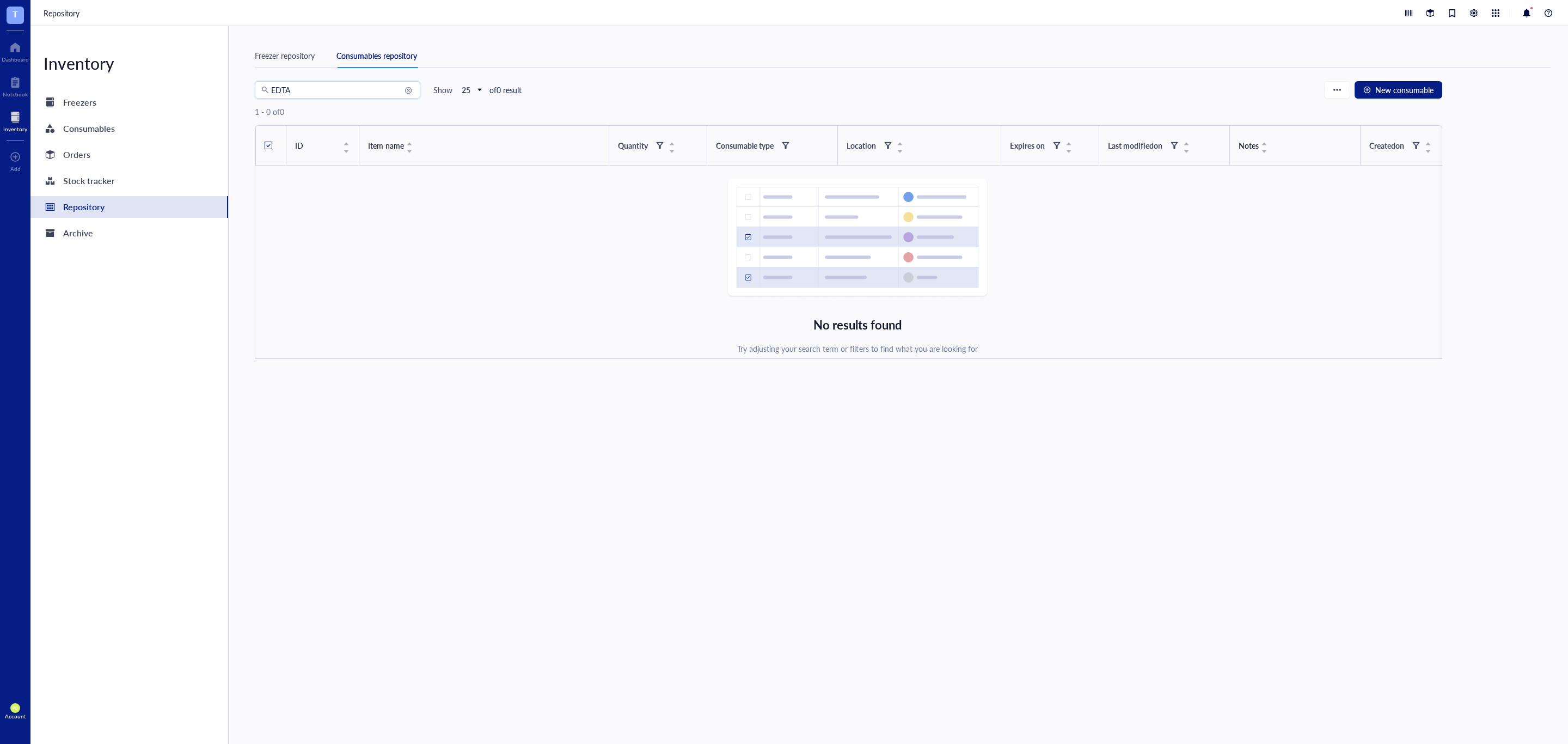
click at [12, 123] on div at bounding box center [15, 116] width 24 height 17
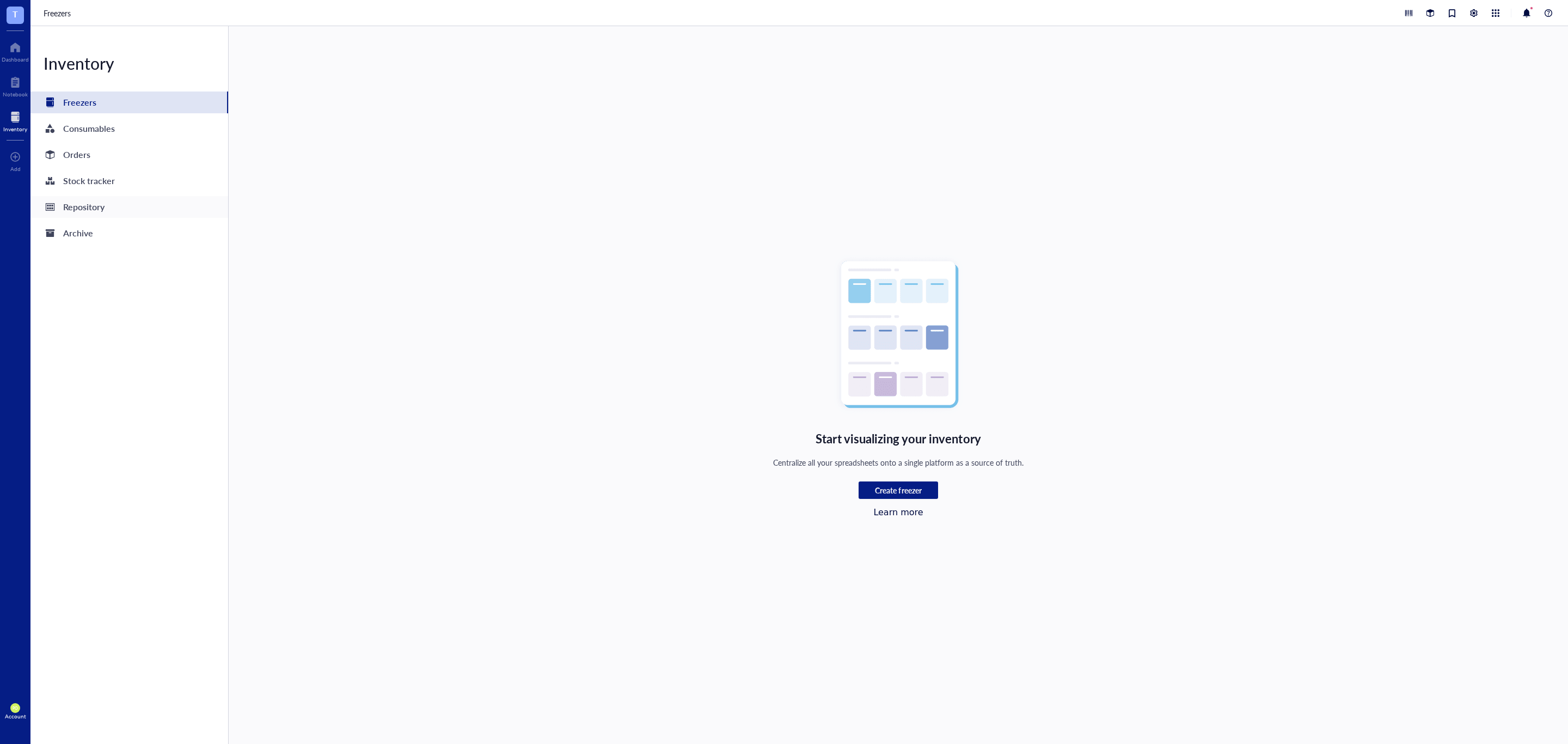
click at [92, 206] on div "Repository" at bounding box center [84, 207] width 41 height 15
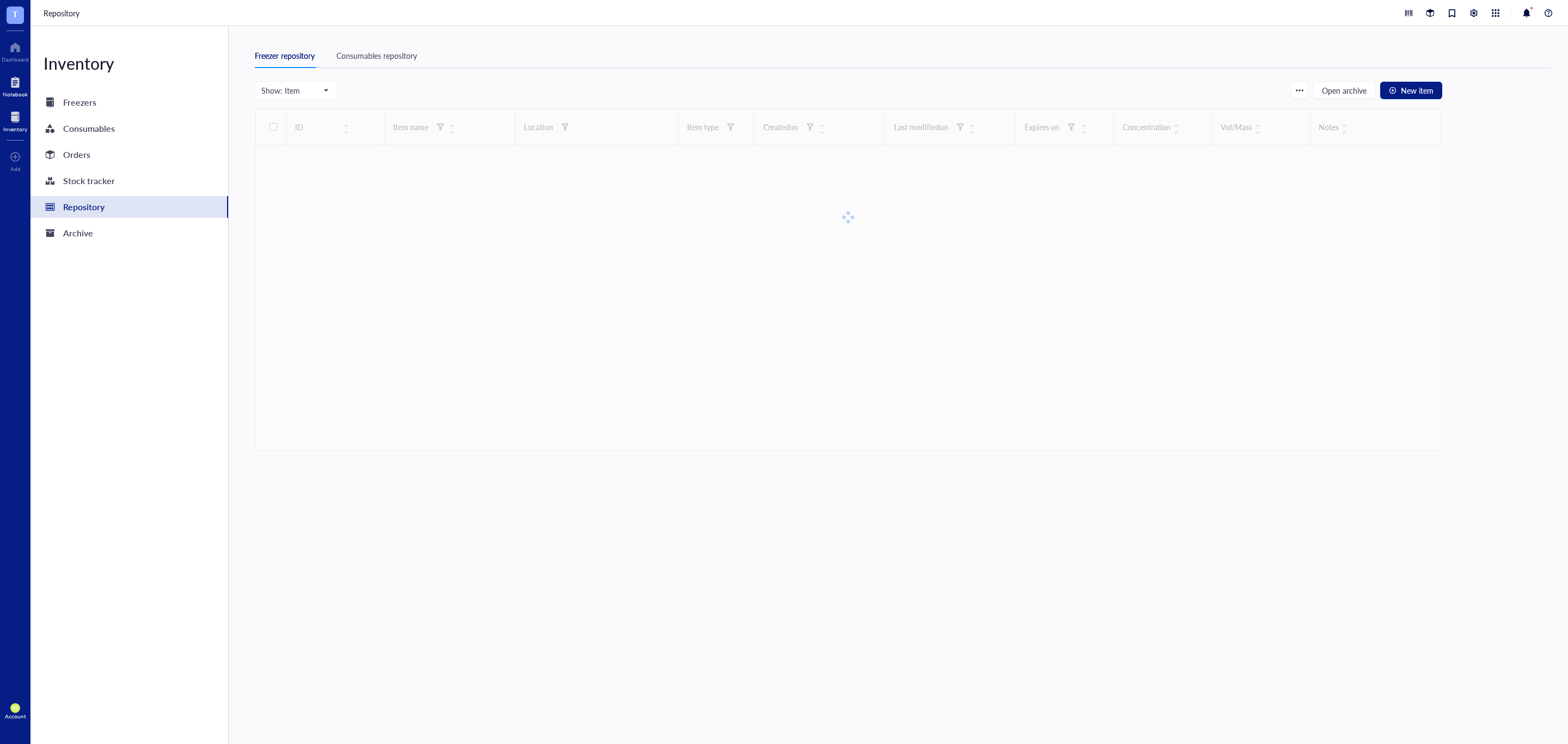
click at [9, 81] on div at bounding box center [15, 82] width 25 height 17
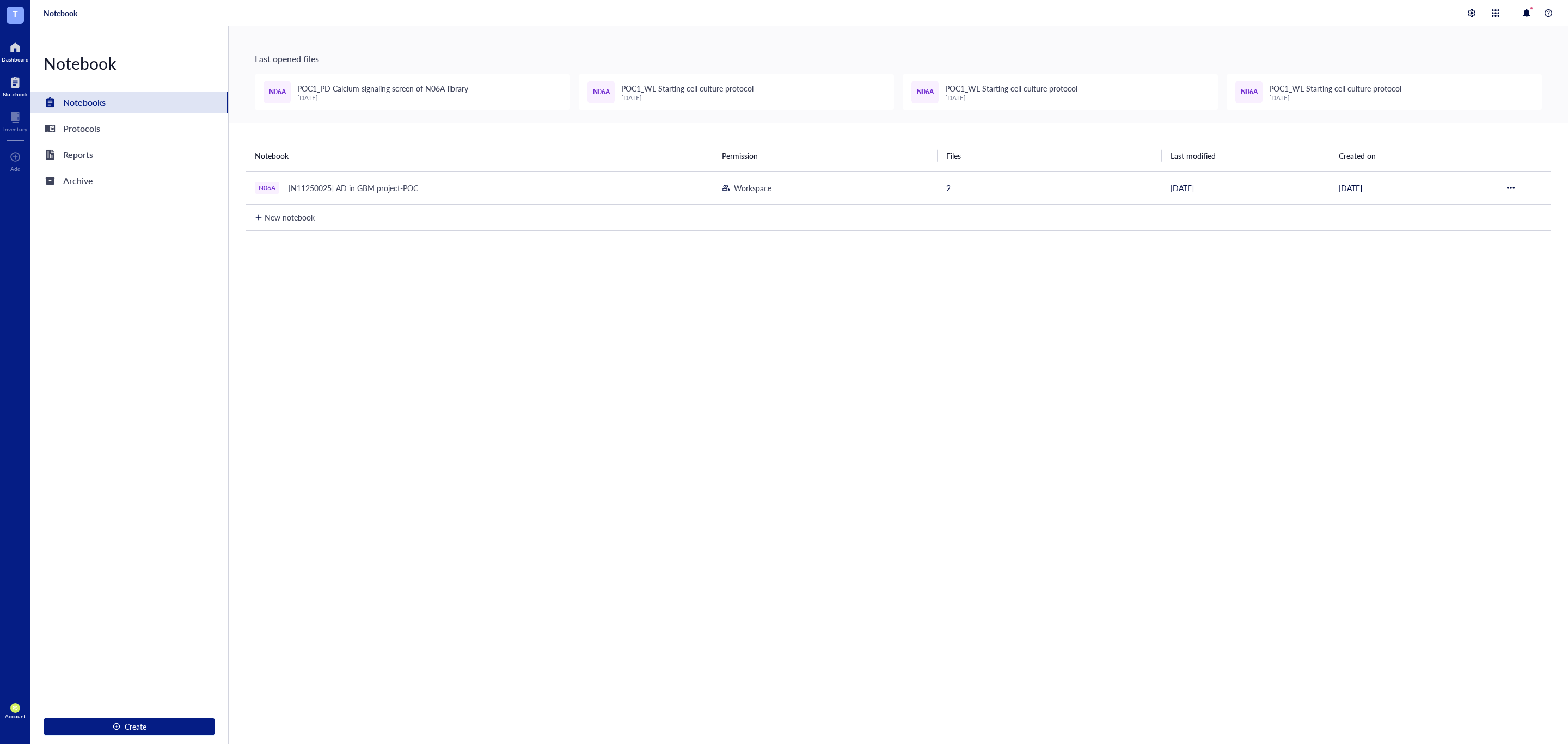
click at [28, 60] on div "Dashboard" at bounding box center [15, 60] width 27 height 7
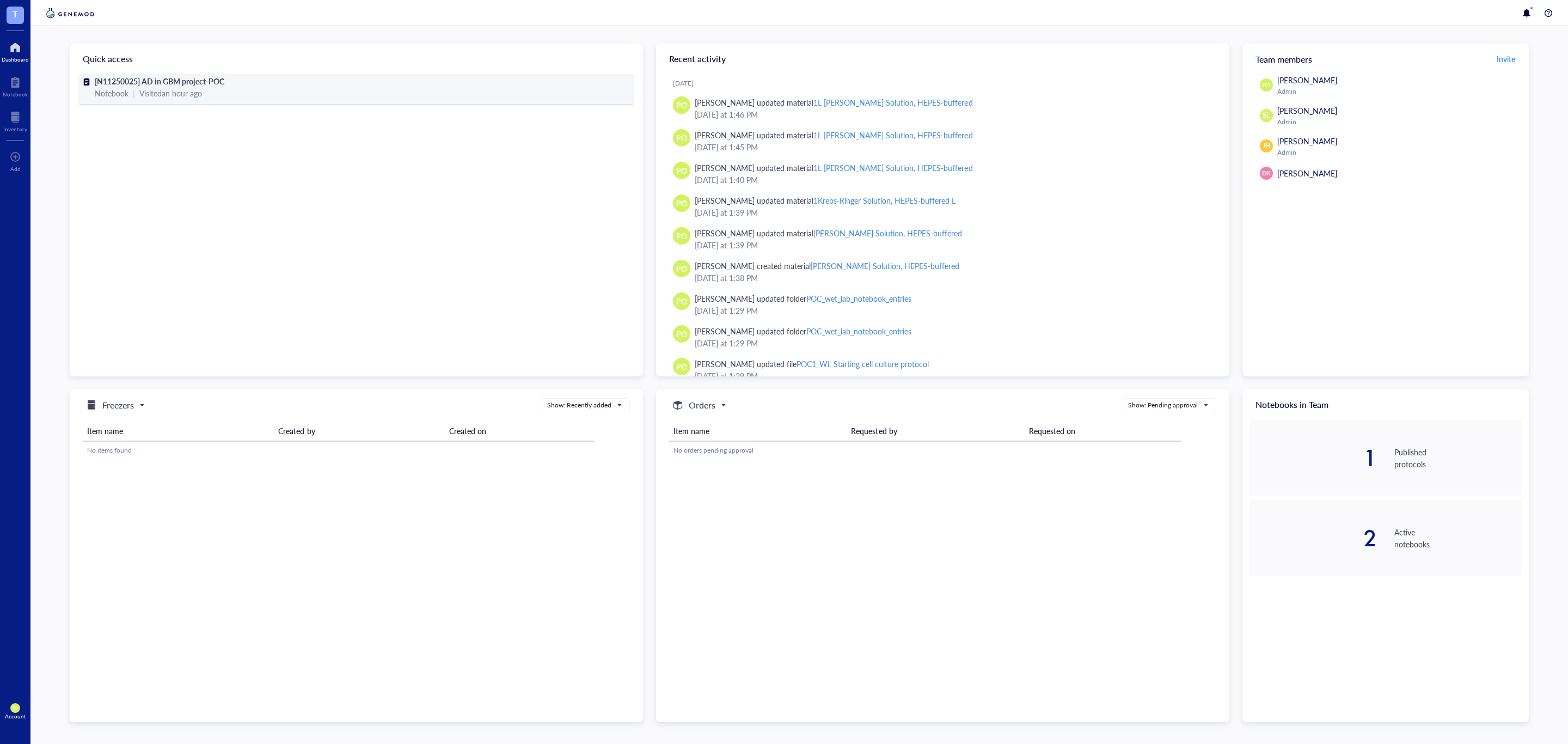
click at [252, 79] on div "[N11250025] AD in GBM project-POC" at bounding box center [356, 81] width 523 height 12
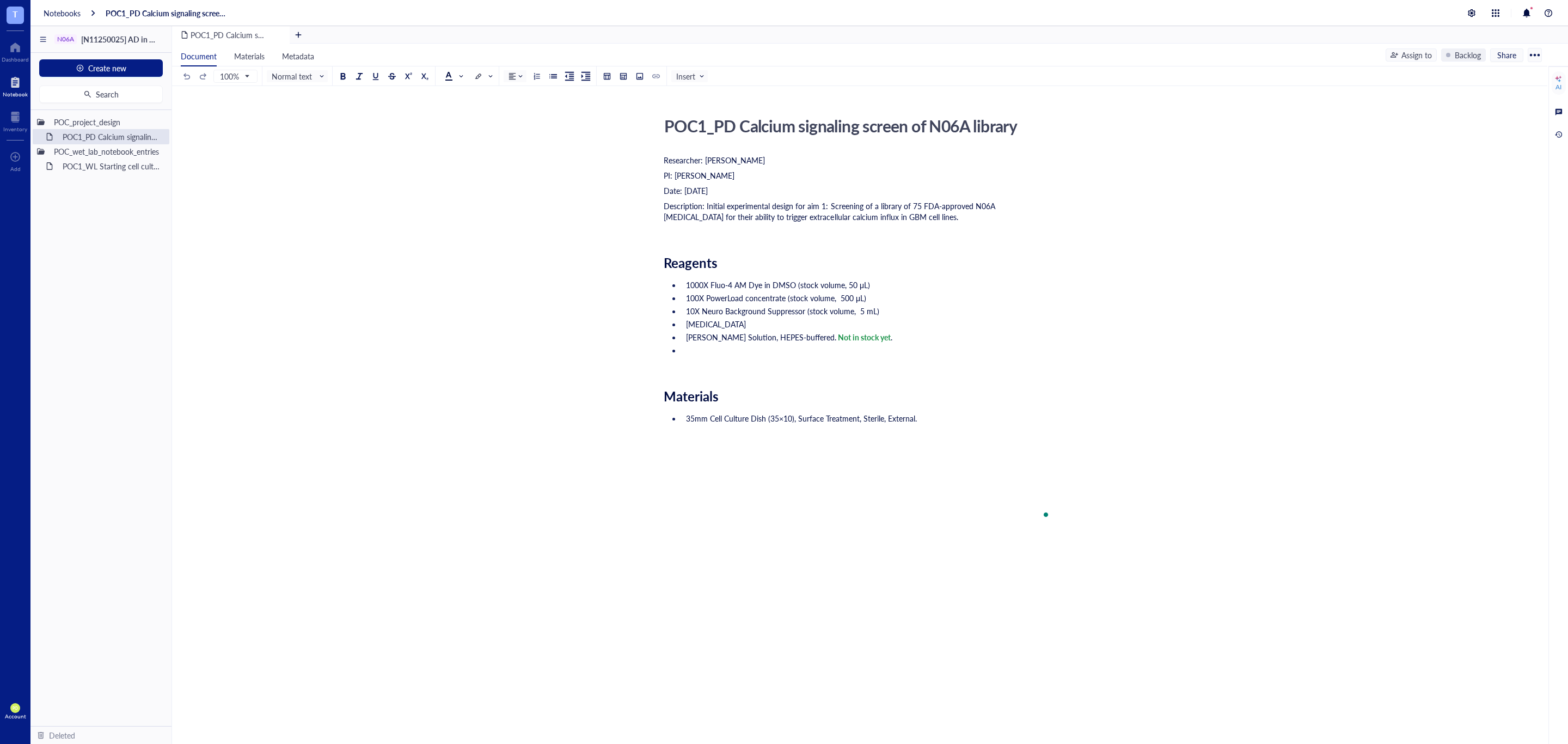
click at [701, 353] on li "To enrich screen reader interactions, please activate Accessibility in Grammarl…" at bounding box center [866, 356] width 370 height 22
click at [681, 412] on li "BAPTA, AM, cell permeant chelator" at bounding box center [866, 411] width 370 height 11
click at [887, 356] on li "25 mg BAPTA, AM, cell permeant chelator" at bounding box center [866, 350] width 370 height 11
click at [791, 349] on span "25 mg BAPTA, AM, cell permeant chelator" at bounding box center [756, 350] width 140 height 11
click at [786, 403] on span "Dismiss" at bounding box center [779, 401] width 27 height 9
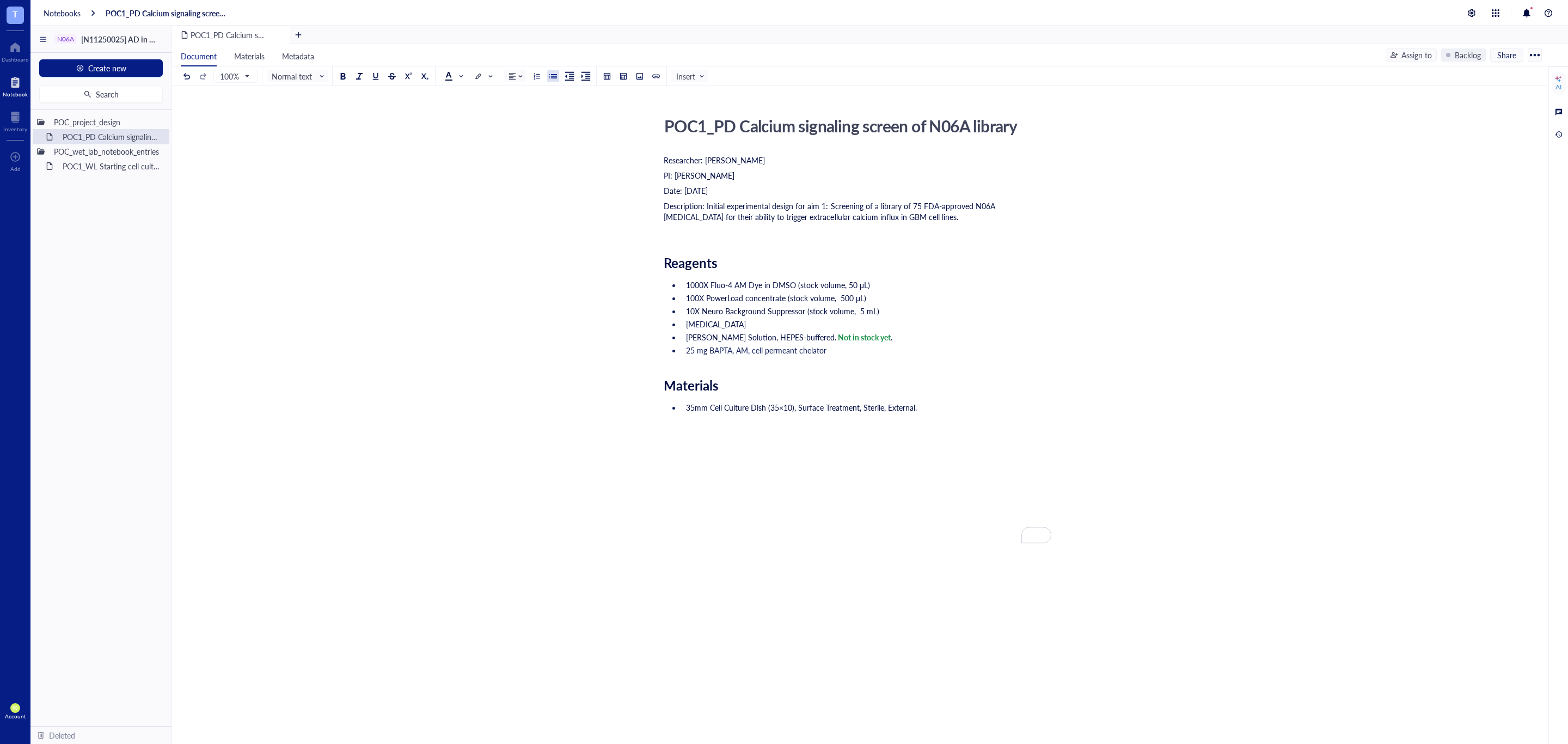
click at [864, 347] on li "25 mg BAPTA, AM, cell permeant chelator" at bounding box center [866, 350] width 370 height 11
drag, startPoint x: 949, startPoint y: 352, endPoint x: 830, endPoint y: 350, distance: 119.0
click at [830, 350] on span "25 mg BAPTA, AM, cell permeant chelator. Not in stock yet. Not sure if needed." at bounding box center [819, 350] width 266 height 11
click at [802, 325] on div at bounding box center [800, 323] width 8 height 8
click at [462, 73] on span at bounding box center [453, 76] width 17 height 9
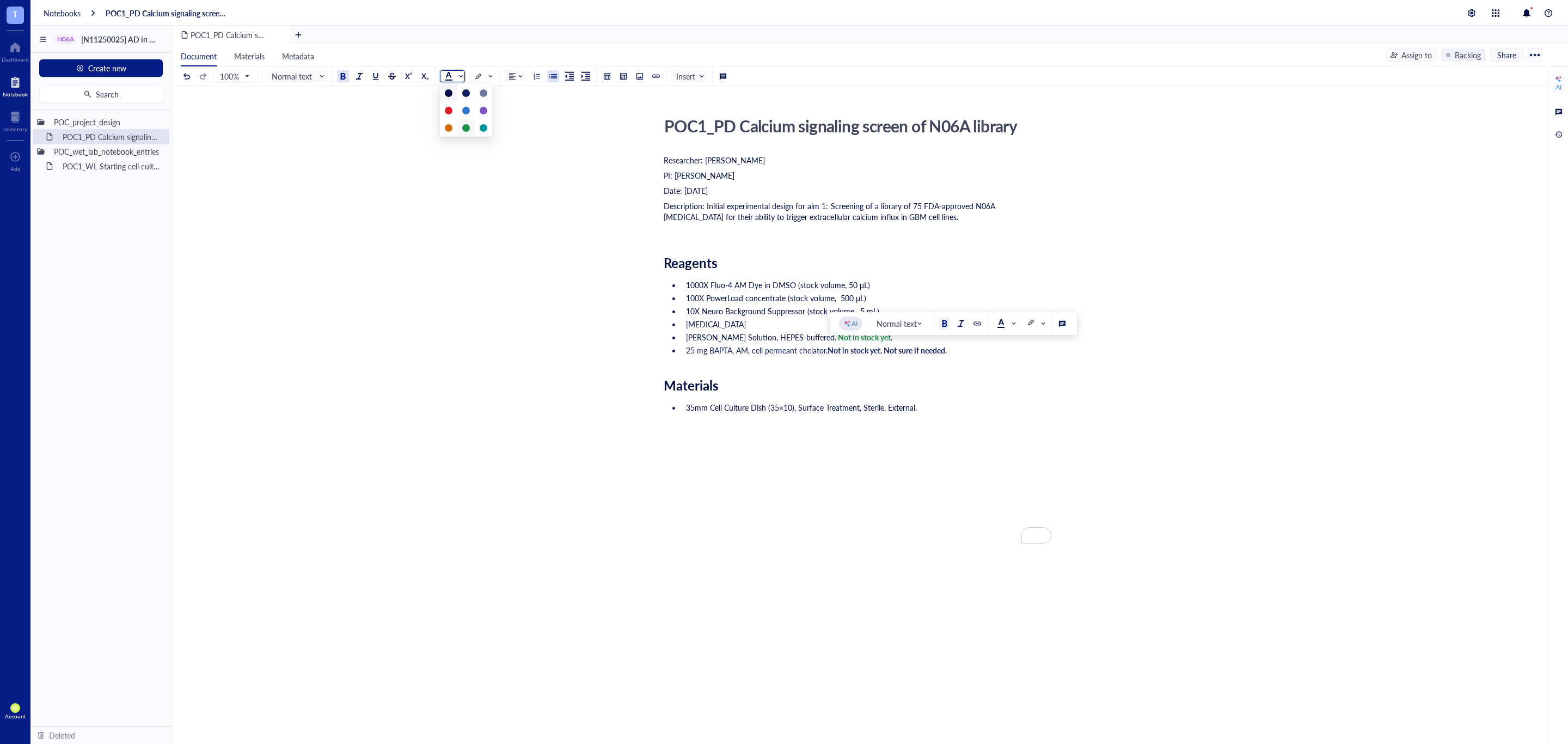
click at [464, 124] on div at bounding box center [466, 127] width 8 height 8
click at [1001, 356] on li "25 mg BAPTA, AM, cell permeant chelator. Not in stock yet. Not sure if needed ." at bounding box center [866, 350] width 370 height 11
click at [991, 353] on li "25 mg BAPTA, AM, cell permeant chelator. Not in stock yet. Not sure if needed ." at bounding box center [866, 350] width 370 height 11
click at [282, 55] on span "Metadata" at bounding box center [298, 56] width 32 height 11
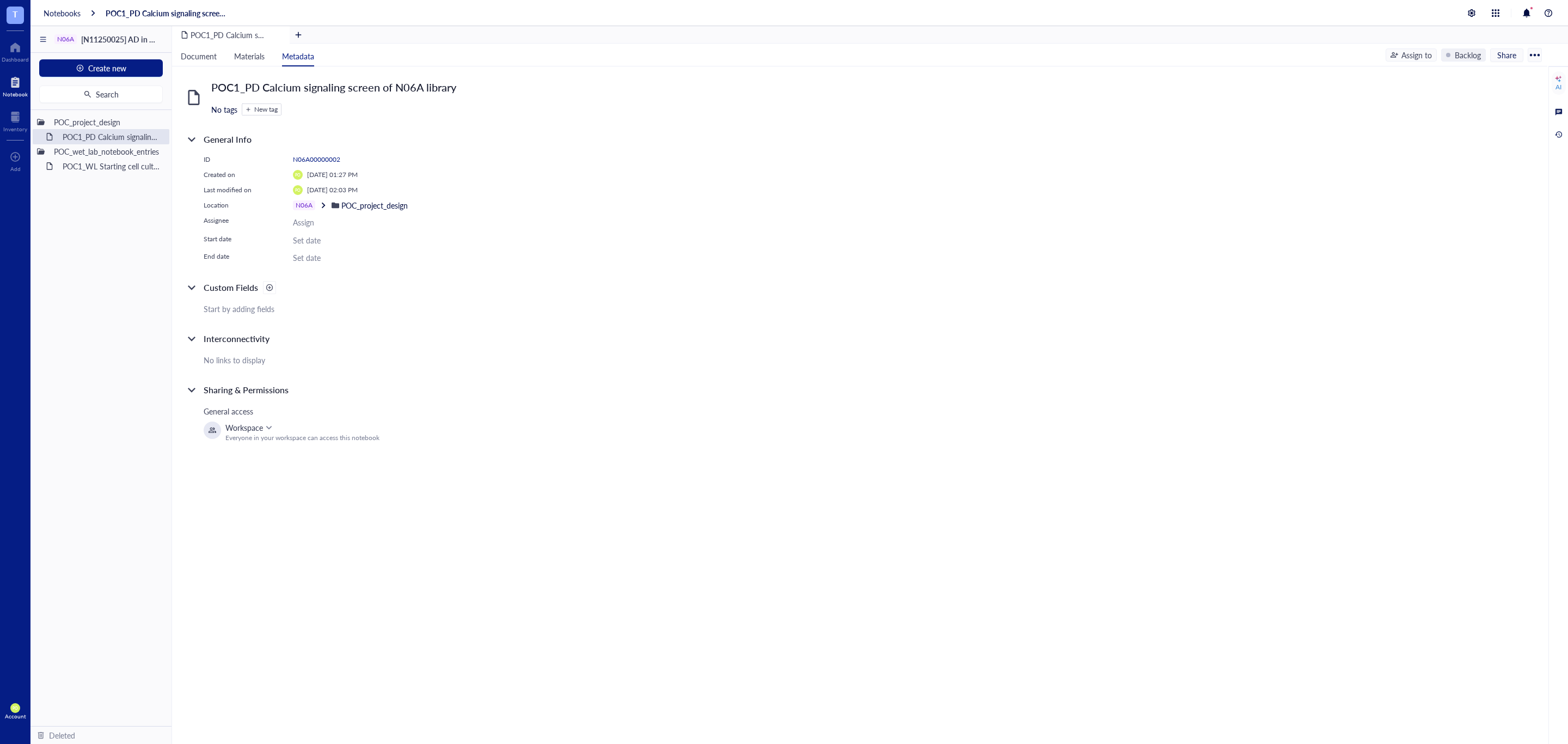
click at [299, 224] on div "Assign" at bounding box center [303, 222] width 21 height 12
click at [368, 296] on span "[PERSON_NAME]" at bounding box center [348, 297] width 60 height 11
click at [251, 427] on div "Workspace" at bounding box center [244, 427] width 38 height 12
click at [520, 519] on div "POC1_PD Calcium signaling screen of N06A library No tags New tag General Info I…" at bounding box center [859, 405] width 1375 height 678
click at [244, 410] on div "General access" at bounding box center [385, 411] width 363 height 12
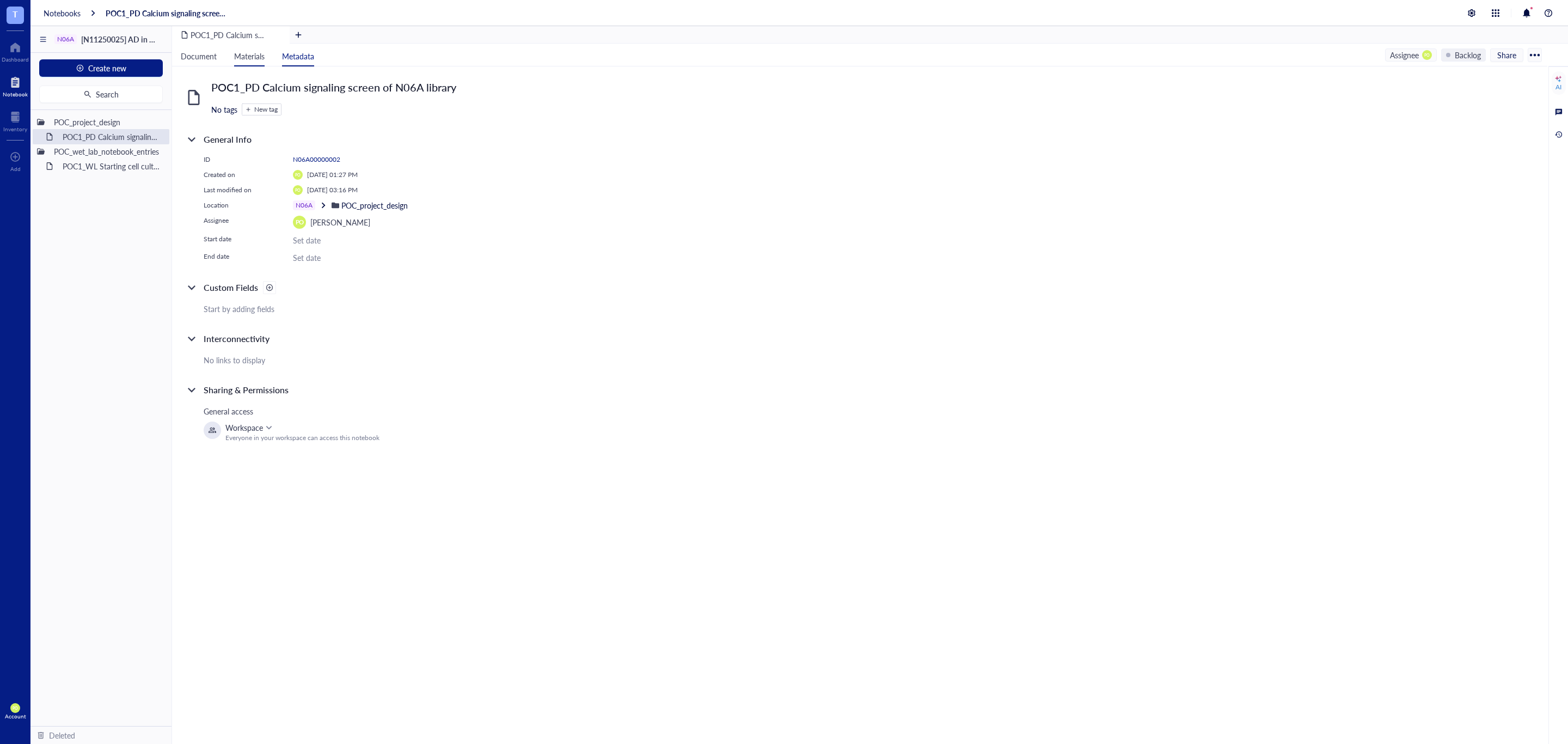
click at [253, 53] on span "Materials" at bounding box center [249, 56] width 31 height 11
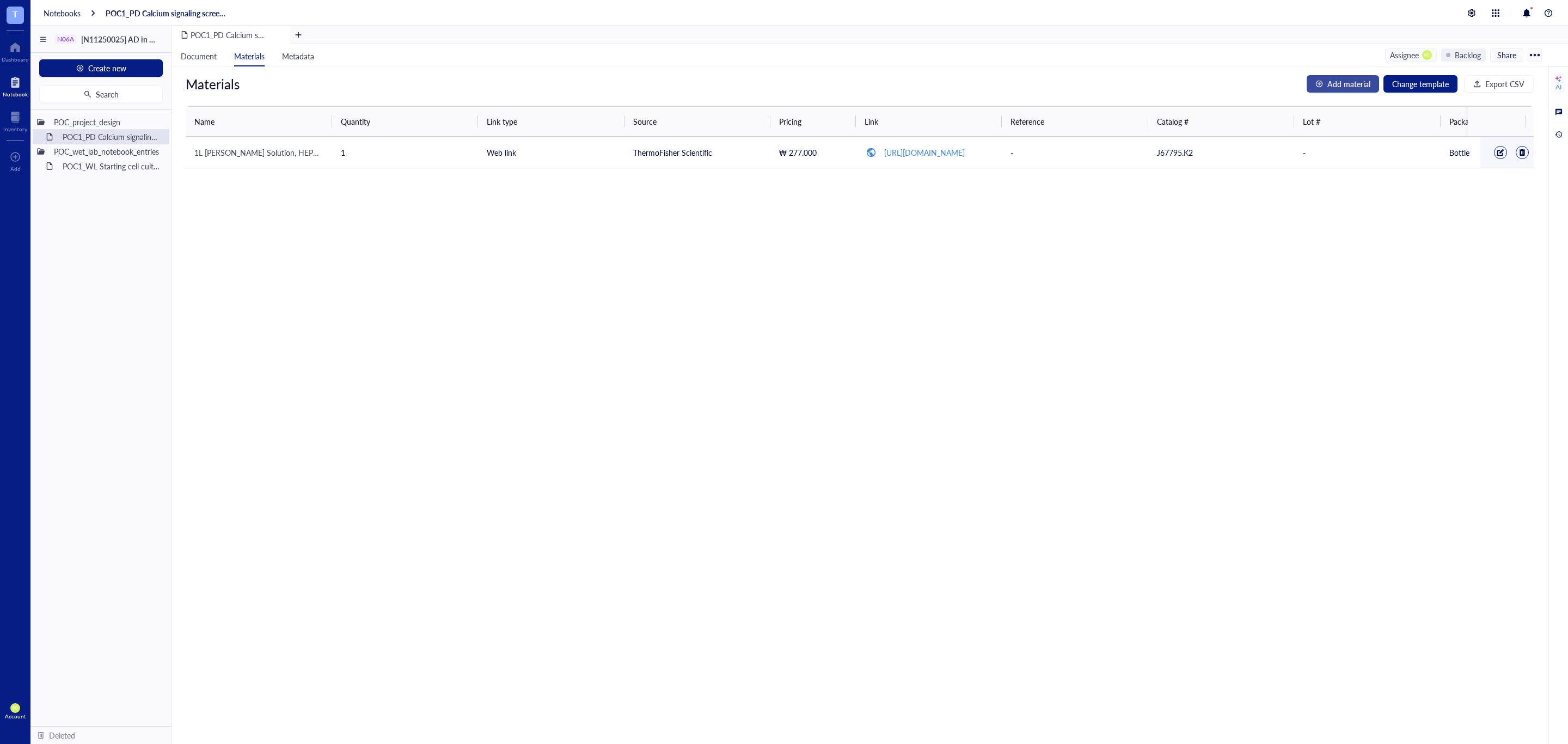
drag, startPoint x: 1341, startPoint y: 85, endPoint x: 1335, endPoint y: 85, distance: 6.0
click at [1341, 85] on span "Add material" at bounding box center [1348, 84] width 43 height 12
click at [288, 152] on input "search" at bounding box center [258, 156] width 116 height 16
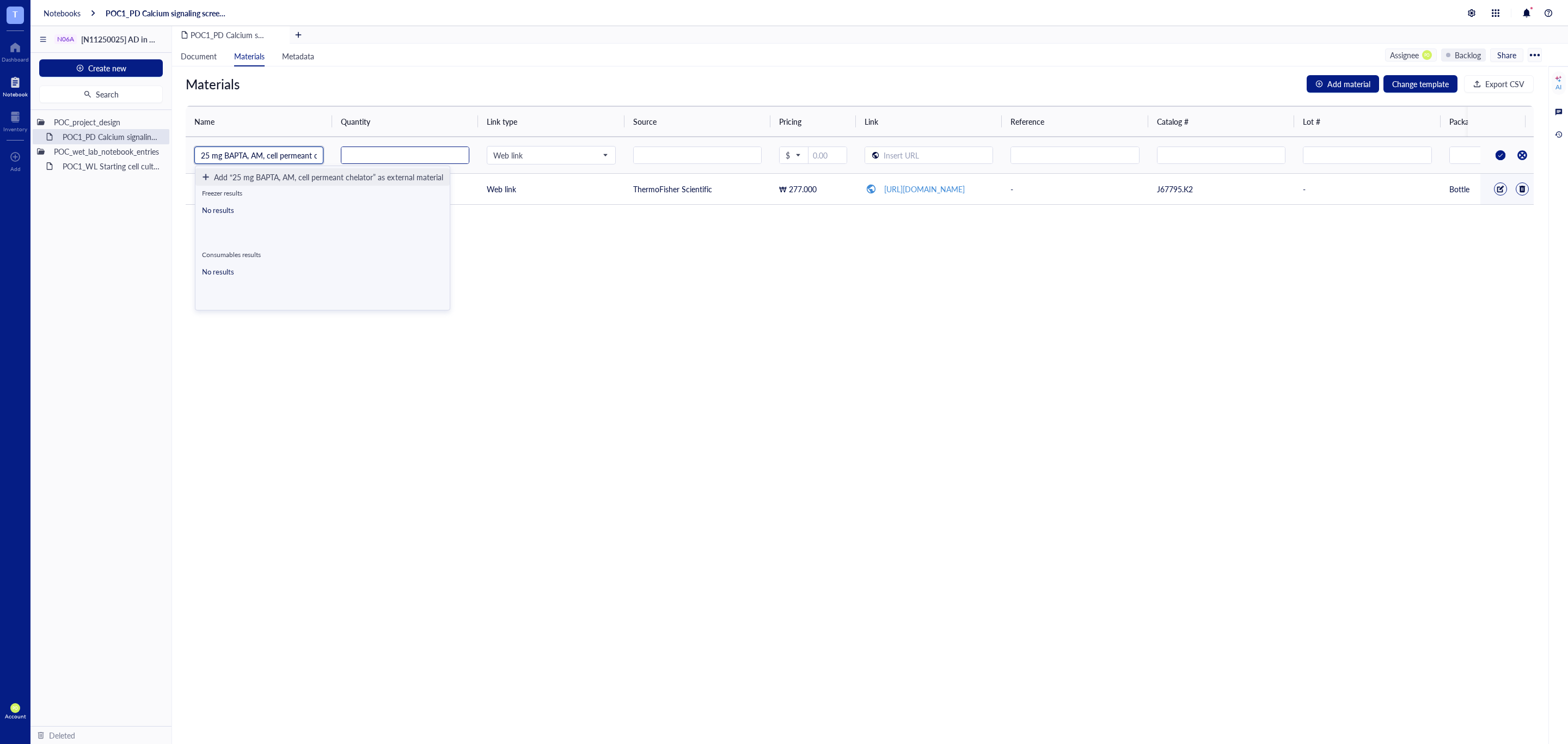
type input "25 mg BAPTA, AM, cell permeant chelator"
click at [381, 147] on div at bounding box center [405, 155] width 129 height 17
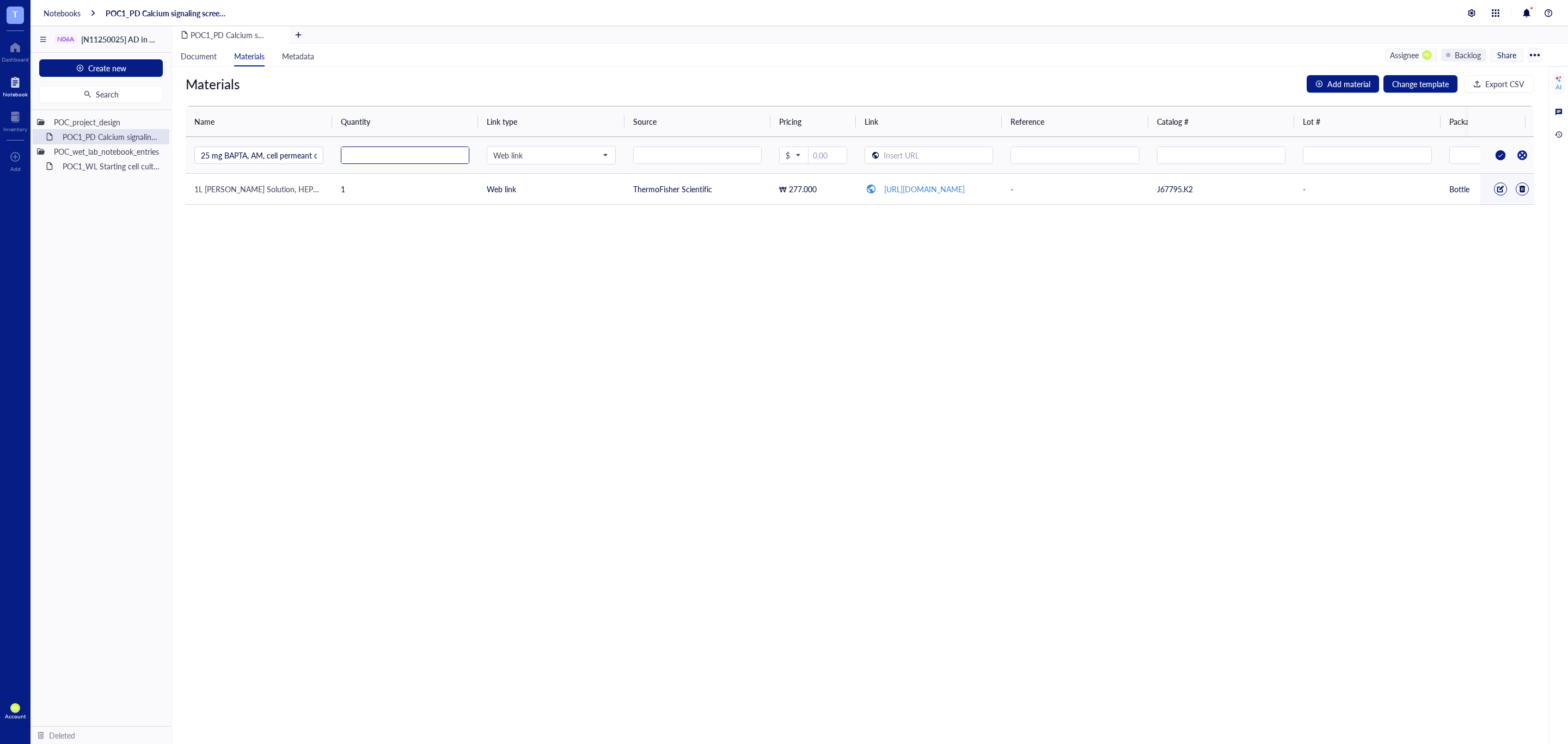
click at [386, 153] on input "number" at bounding box center [405, 156] width 128 height 17
type input "1"
click at [691, 149] on input "text" at bounding box center [697, 156] width 128 height 17
click at [802, 156] on span at bounding box center [794, 155] width 16 height 17
type input "ThermoFisher Scientific"
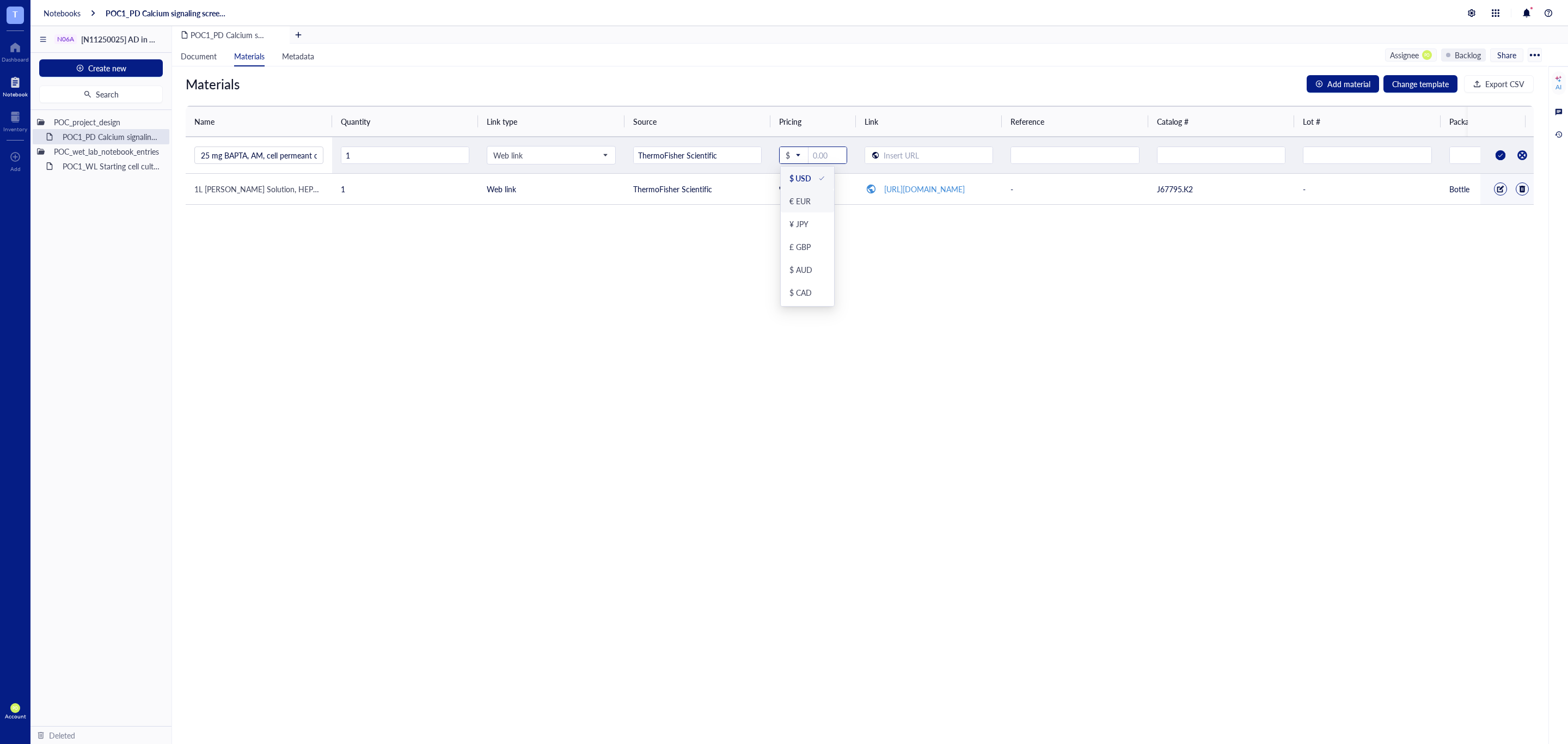
scroll to position [112, 0]
click at [826, 301] on div "₩ KRW" at bounding box center [807, 295] width 53 height 23
drag, startPoint x: 822, startPoint y: 162, endPoint x: 832, endPoint y: 226, distance: 64.8
click at [823, 162] on input "number" at bounding box center [829, 156] width 35 height 17
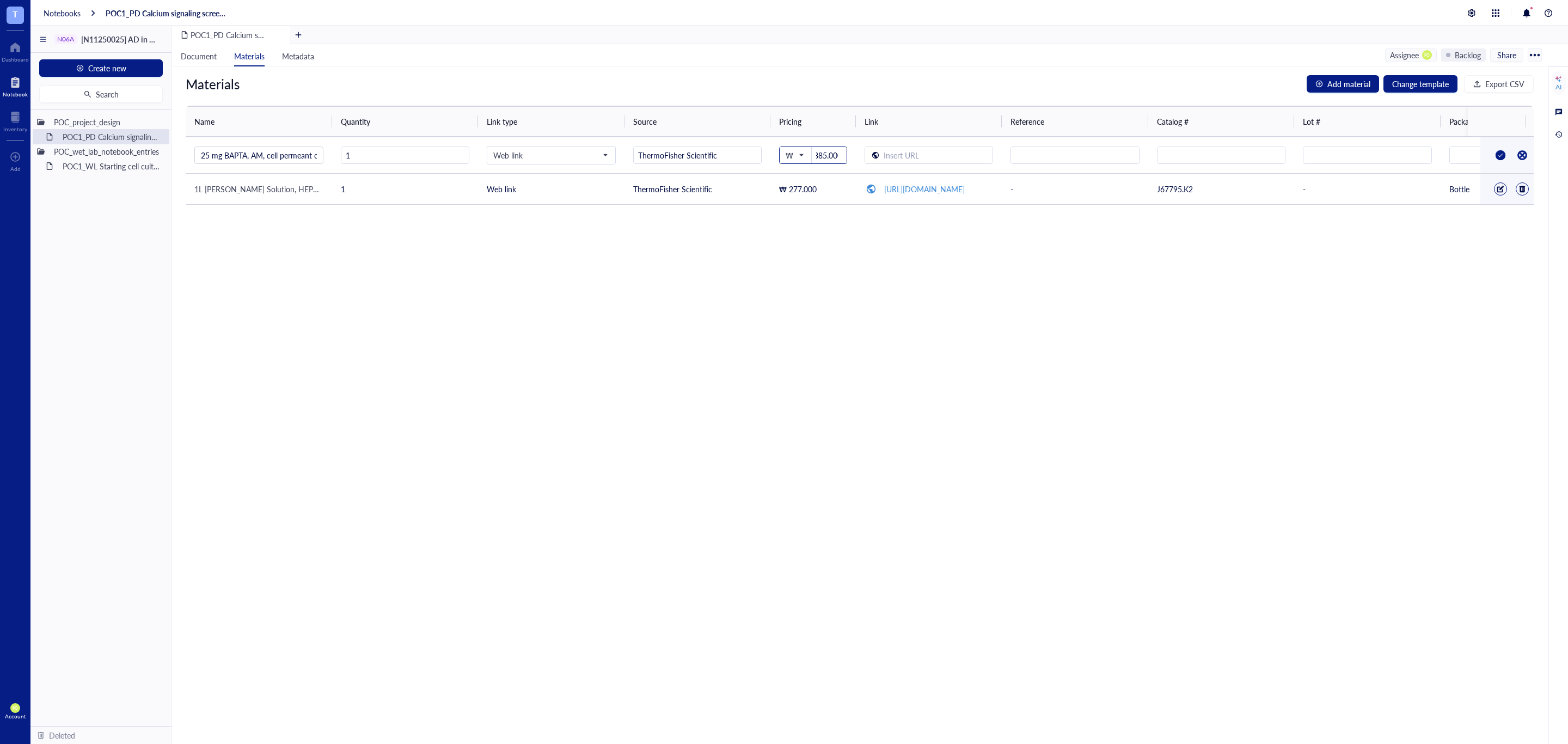
type input "385.000"
click at [913, 149] on input "text" at bounding box center [936, 156] width 114 height 17
paste input "text"
type input "https://www.thermofisher.com/order/catalog/product/B1205?ef_id=CjwKCAjw49vEBhAV…"
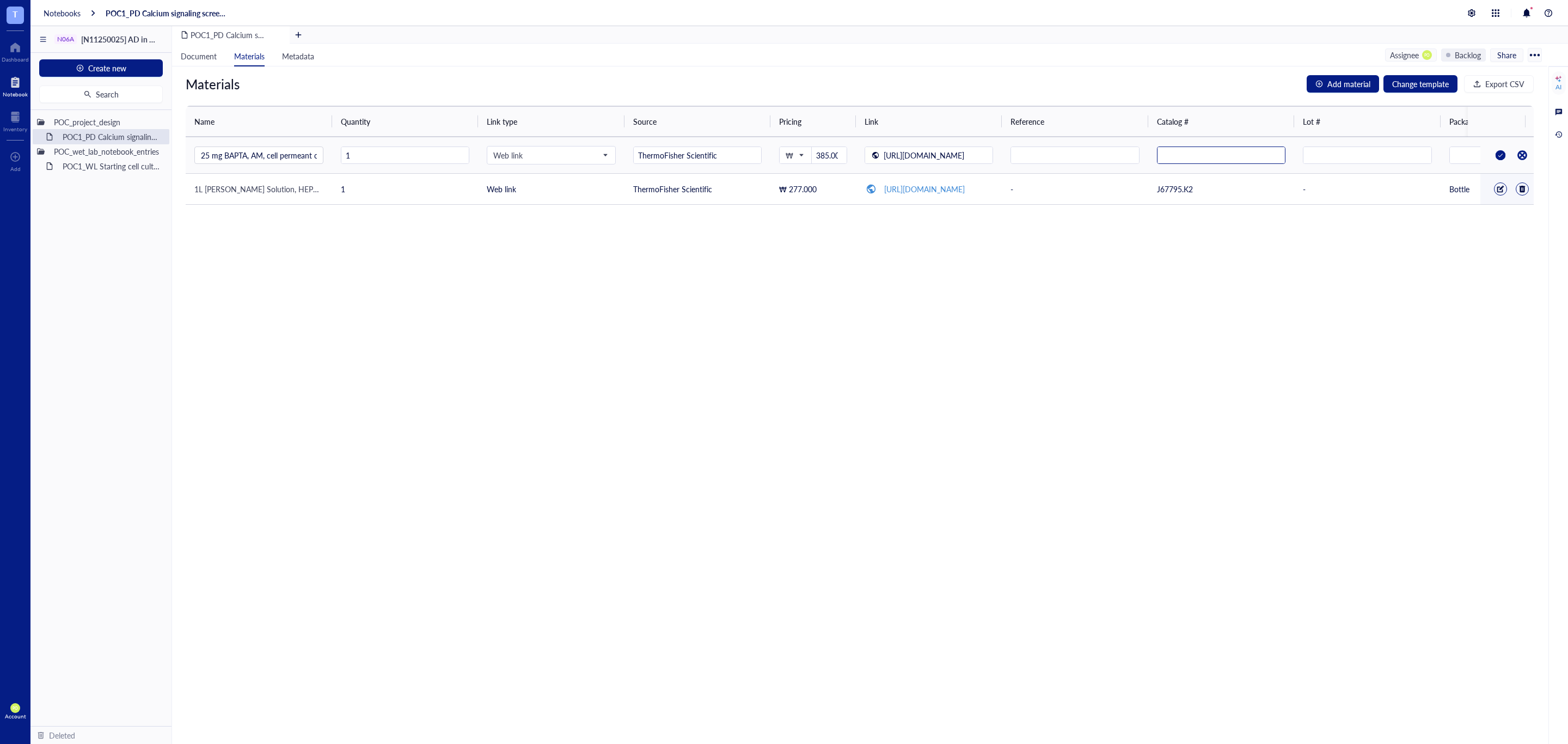
click at [1202, 156] on input "text" at bounding box center [1221, 156] width 128 height 17
paste input "text"
drag, startPoint x: 1252, startPoint y: 153, endPoint x: 1116, endPoint y: 153, distance: 136.0
click at [1116, 153] on tr "25 mg BAPTA, AM, cell permeant chelator 1 Web link ThermoFisher Scientific ₩ 38…" at bounding box center [915, 155] width 1459 height 36
type input "https://www.thermofi"
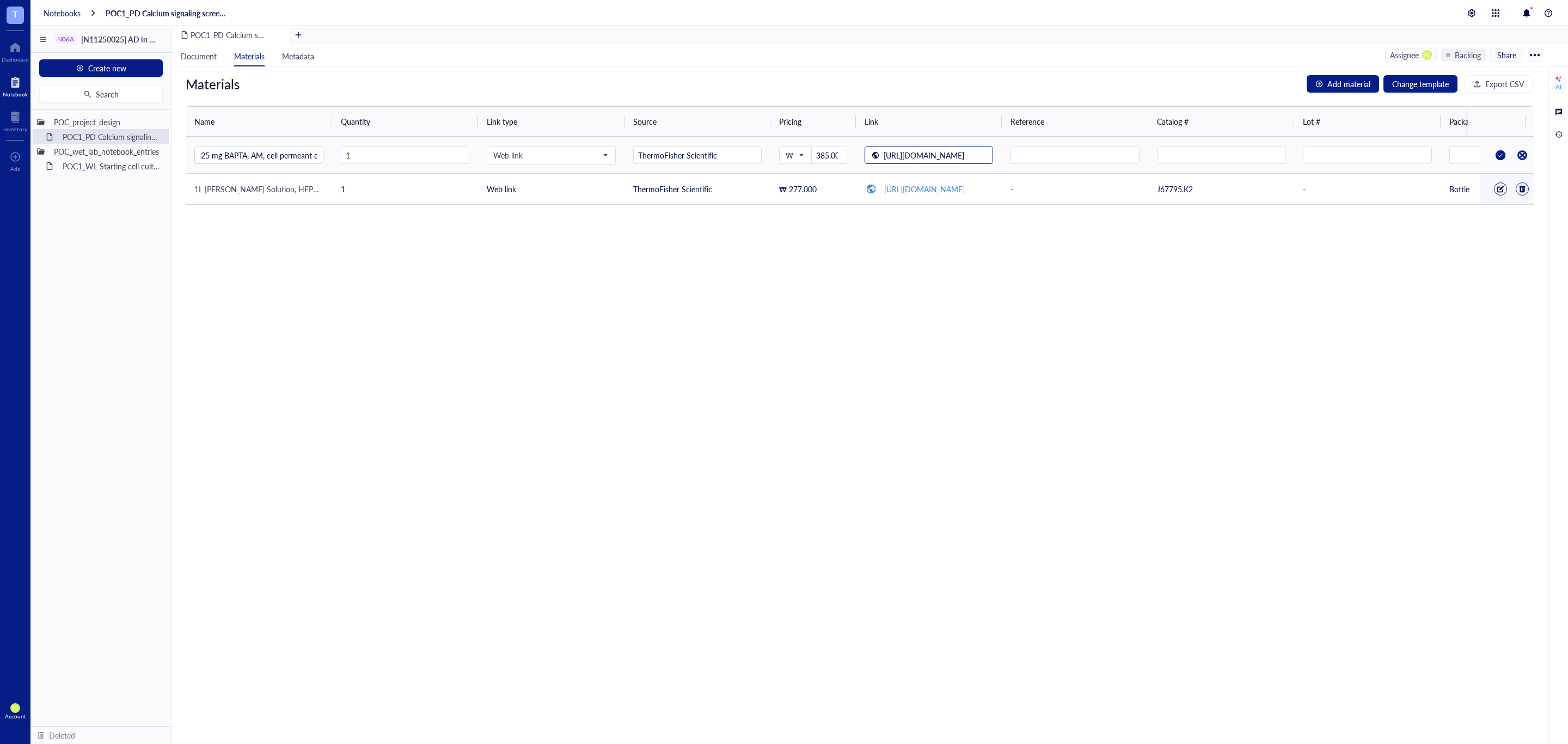
click at [978, 160] on input "https://www.thermofisher.com/order/catalog/product/B1205?ef_id=CjwKCAjw49vEBhAV…" at bounding box center [936, 156] width 114 height 17
click at [1024, 323] on div "Materials Add material Change template Export CSV Name Quantity Link type Sourc…" at bounding box center [859, 405] width 1375 height 678
click at [1206, 164] on div at bounding box center [1221, 155] width 129 height 17
click at [1207, 151] on input "text" at bounding box center [1221, 156] width 128 height 17
paste input "text"
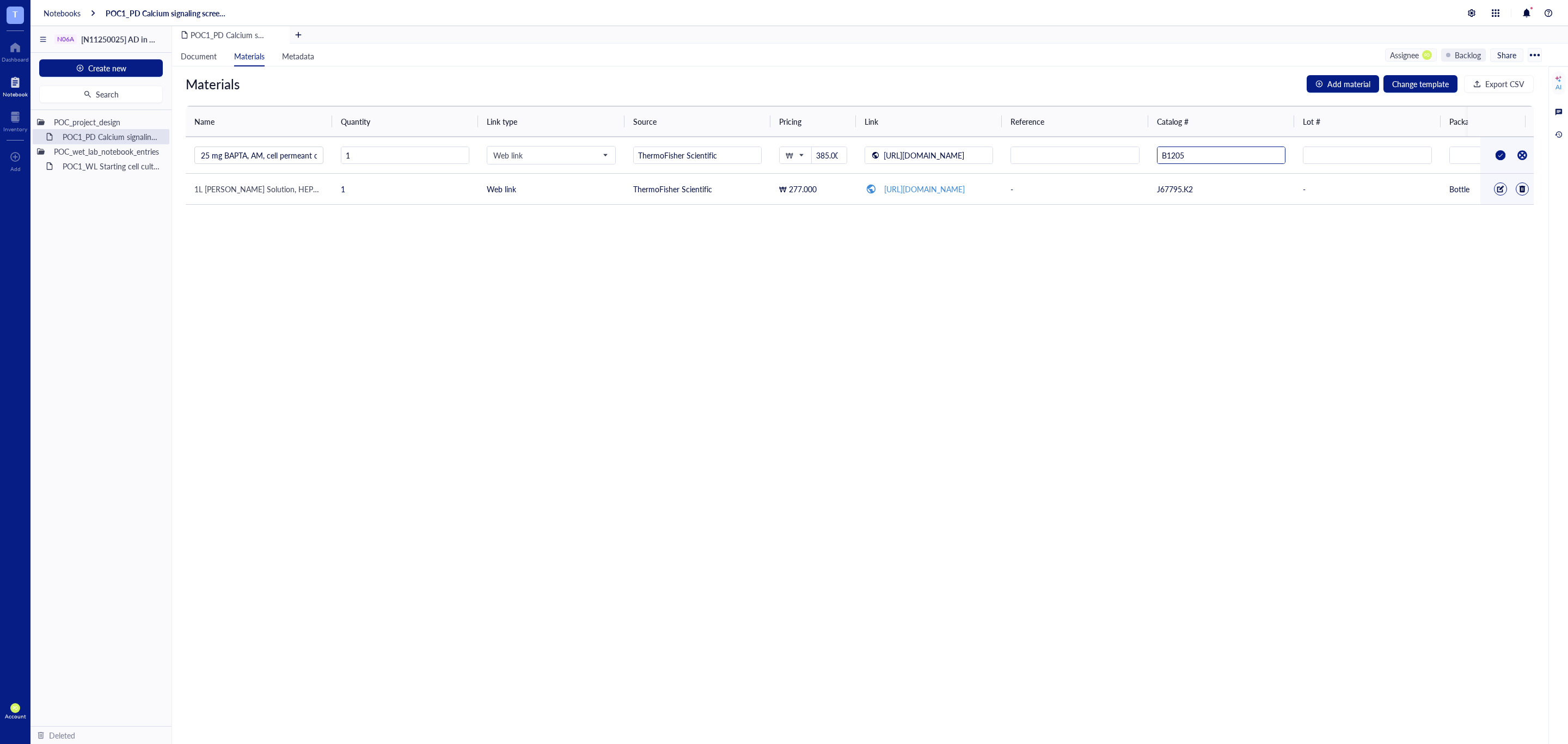
type input "B1205"
click at [1250, 330] on div "Materials Add material Change template Export CSV Name Quantity Link type Sourc…" at bounding box center [859, 405] width 1375 height 678
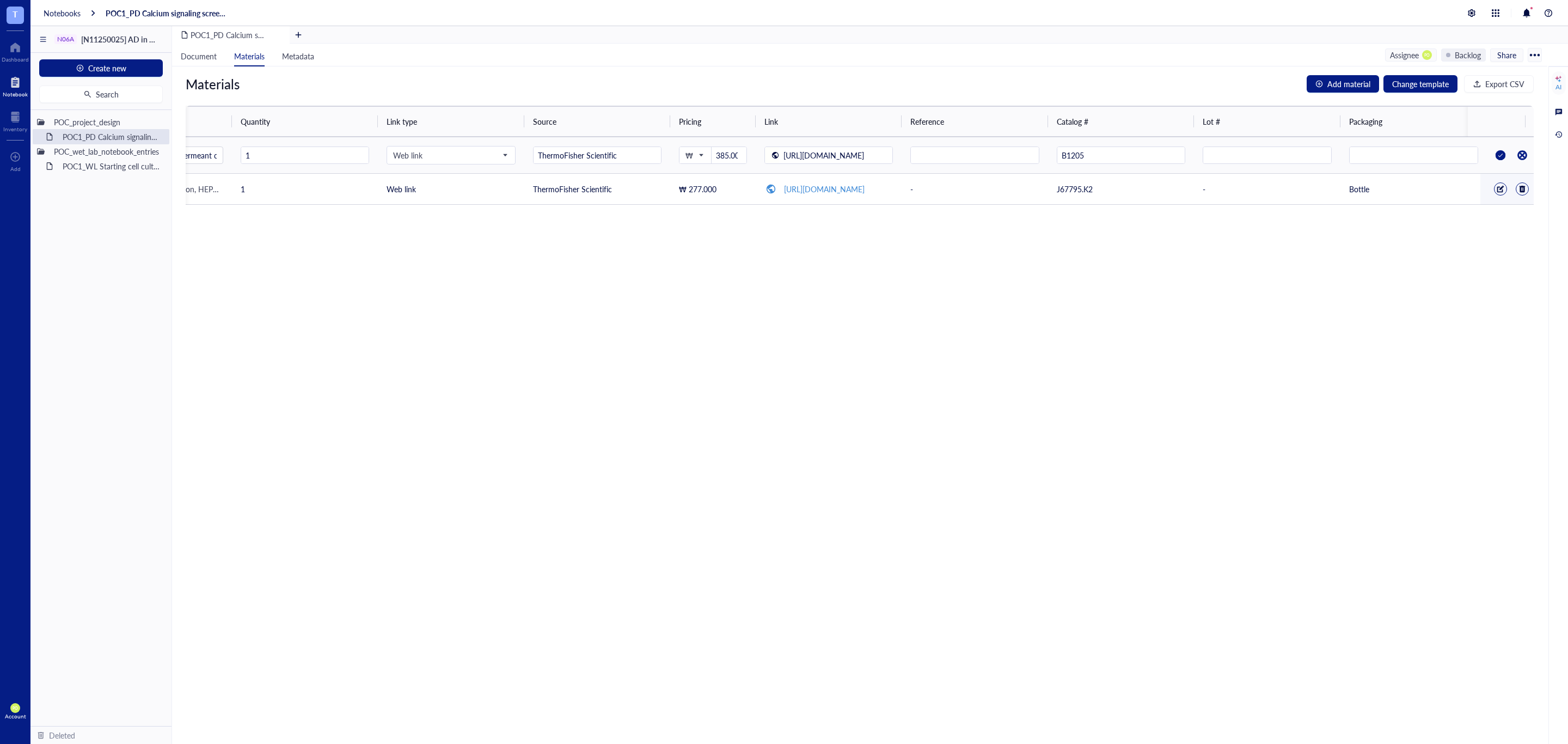
scroll to position [0, 103]
click at [1382, 158] on input "text" at bounding box center [1411, 156] width 128 height 17
type input "Vial"
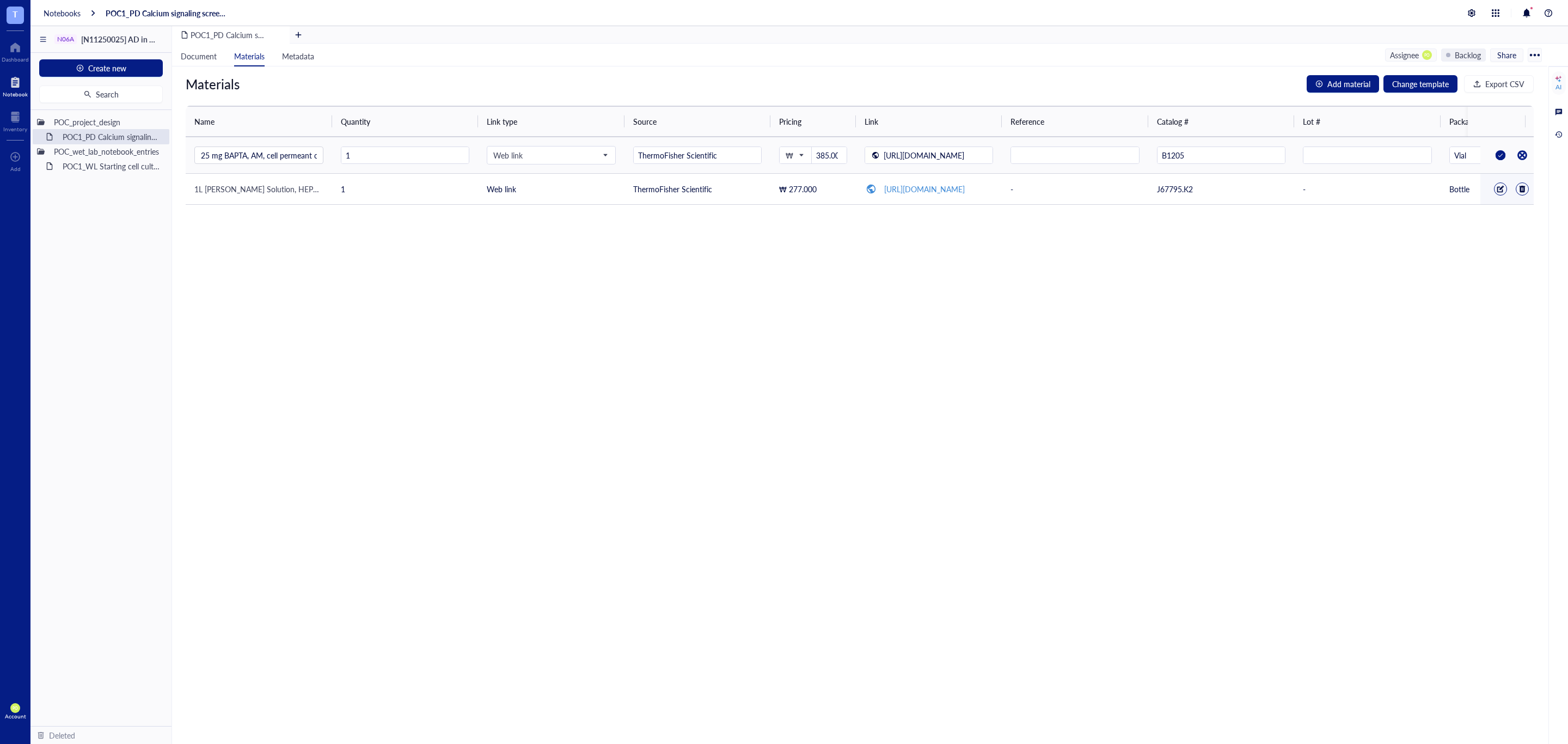
click at [1491, 157] on div at bounding box center [1500, 155] width 17 height 17
click at [206, 58] on span "Document" at bounding box center [199, 56] width 36 height 11
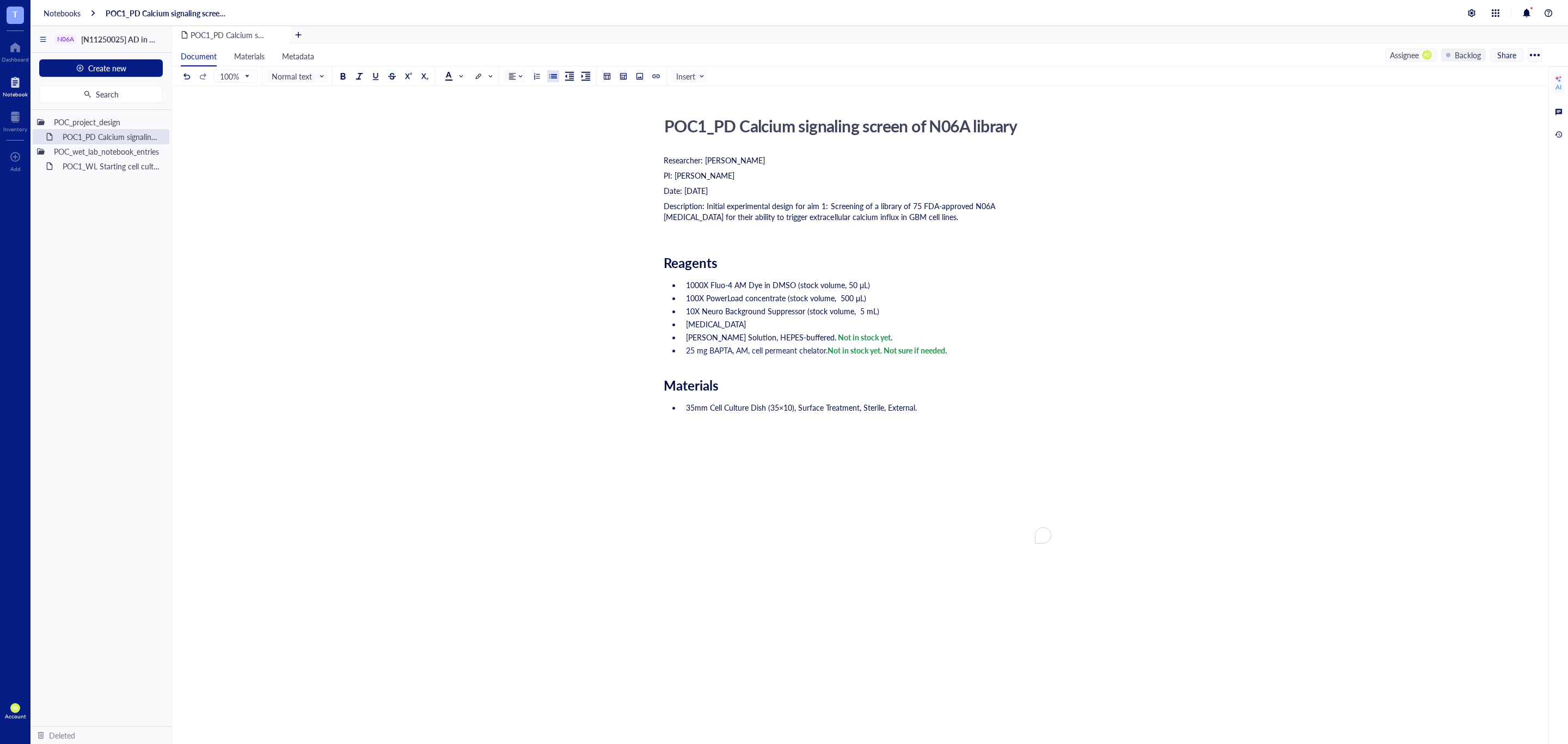
click at [1004, 356] on li "25 mg BAPTA, AM, cell permeant chelator. Not in stock yet. Not sure if needed ." at bounding box center [866, 350] width 370 height 11
click at [991, 351] on li "25 mg BAPTA, AM, cell permeant chelator. Not in stock yet. Not sure if needed ." at bounding box center [866, 350] width 370 height 11
click at [761, 350] on span "25 mg BAPTA, AM, cell permeant chelator." at bounding box center [757, 350] width 142 height 11
click at [798, 400] on div "Dismiss" at bounding box center [802, 401] width 103 height 16
click at [865, 489] on li "35mm Cell Culture Dish (35×10), Surface Treatment, Sterile, External." at bounding box center [866, 445] width 370 height 87
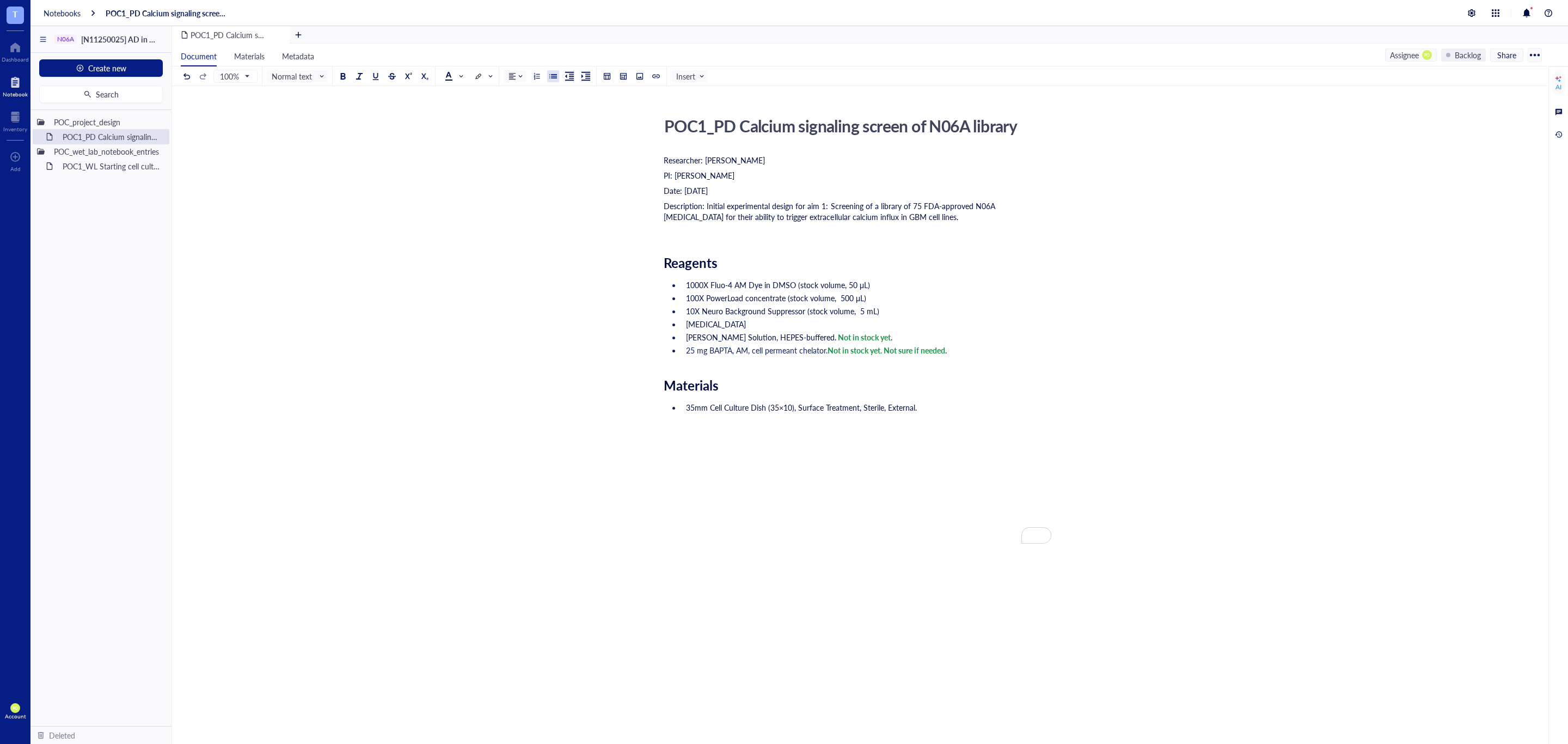
click at [930, 436] on li "35mm Cell Culture Dish (35×10), Surface Treatment, Sterile, External." at bounding box center [866, 445] width 370 height 87
click at [974, 352] on li "25 mg BAPTA, AM, cell permeant chelator. Not in stock yet. Not sure if needed ." at bounding box center [866, 350] width 370 height 11
drag, startPoint x: 887, startPoint y: 347, endPoint x: 918, endPoint y: 390, distance: 53.0
click at [887, 347] on span "Not in stock yet. Not sure if needed" at bounding box center [886, 350] width 118 height 11
click at [903, 352] on span "Not in stock yet. As specificity control. Not sure if needed" at bounding box center [922, 350] width 191 height 11
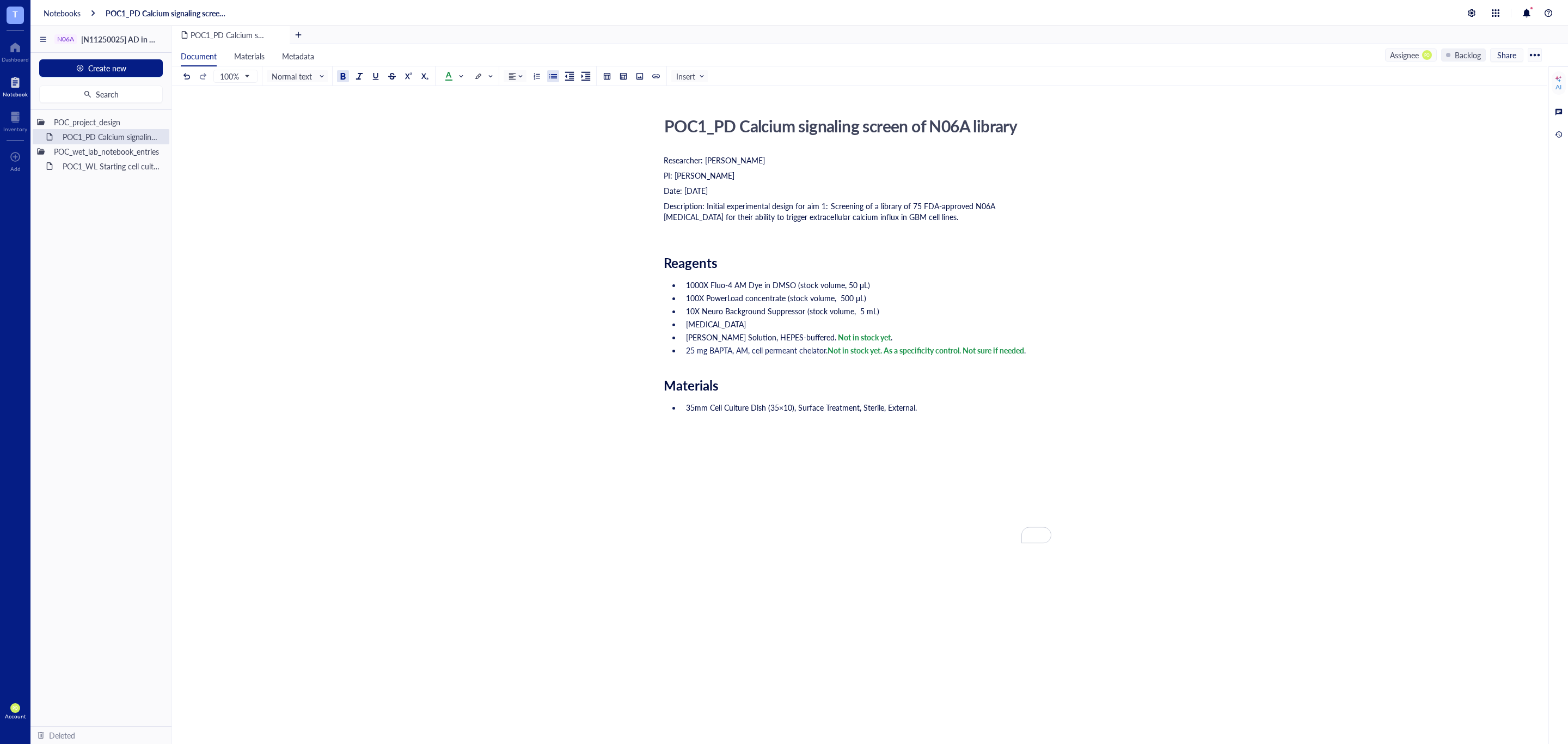
click at [1044, 349] on li "25 mg BAPTA, AM, cell permeant chelator. Not in stock yet. As a specificity con…" at bounding box center [866, 350] width 370 height 11
click at [985, 458] on li "35mm Cell Culture Dish (35×10), Surface Treatment, Sterile, External." at bounding box center [866, 445] width 370 height 87
click at [985, 428] on div "Researcher: Paola Onate Colobon PI: Professor Sohyon Lee Date: 2025-08-10 Descr…" at bounding box center [857, 430] width 388 height 554
click at [984, 445] on li "35mm Cell Culture Dish (35×10), Surface Treatment, Sterile, External." at bounding box center [866, 445] width 370 height 87
drag, startPoint x: 887, startPoint y: 352, endPoint x: 963, endPoint y: 351, distance: 76.0
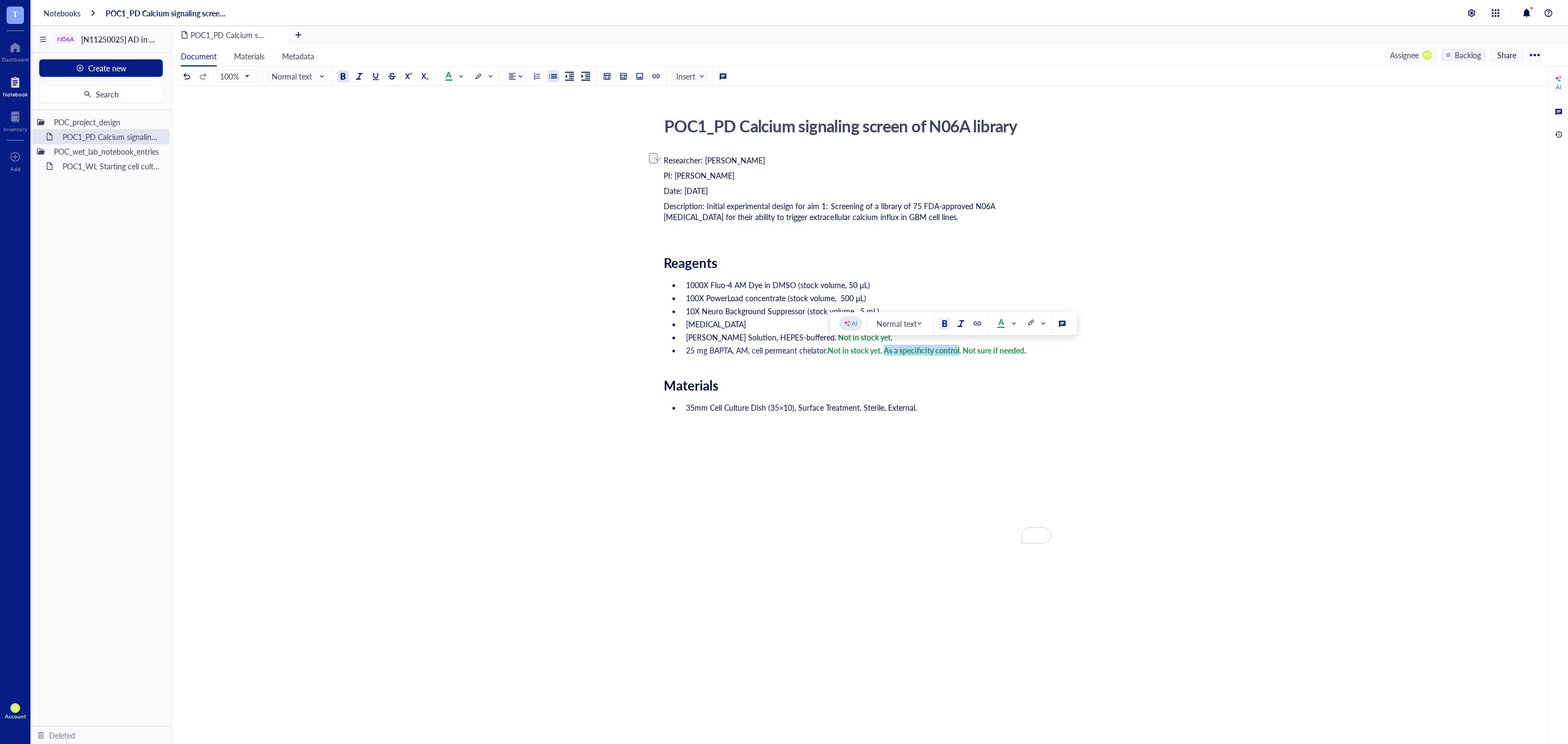
click at [963, 351] on span "Not in stock yet. As a specificity control. Not sure if needed" at bounding box center [925, 350] width 197 height 11
click at [954, 391] on div "Researcher: Paola Onate Colobon PI: Professor Sohyon Lee Date: 2025-08-10 Descr…" at bounding box center [857, 430] width 388 height 554
drag, startPoint x: 887, startPoint y: 349, endPoint x: 957, endPoint y: 352, distance: 70.1
click at [957, 352] on span "Not in stock yet. As a specificity control. Not sure if needed" at bounding box center [925, 350] width 197 height 11
click at [962, 350] on span "Not in stock yet. As a specificity control. Not sure if needed" at bounding box center [925, 350] width 197 height 11
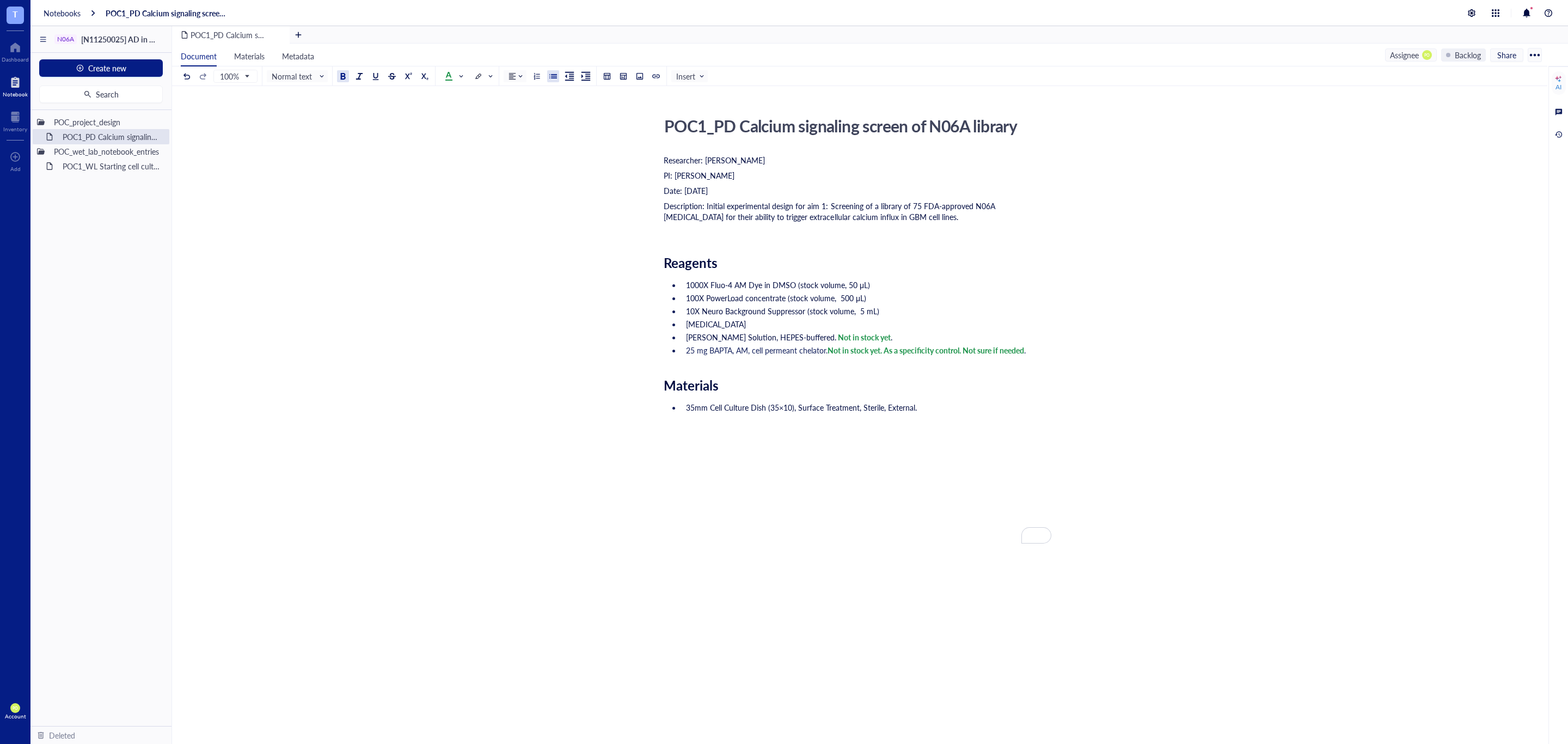
click at [964, 352] on span "Not in stock yet. As a specificity control. Not sure if needed" at bounding box center [925, 350] width 197 height 11
click at [824, 349] on span "25 mg BAPTA, AM, cell permeant chelator." at bounding box center [757, 350] width 142 height 11
drag, startPoint x: 1029, startPoint y: 350, endPoint x: 952, endPoint y: 349, distance: 77.0
click at [952, 349] on span "Not in stock yet. As a specificity control. Not sure if needed" at bounding box center [865, 356] width 357 height 22
click at [990, 476] on li "35mm Cell Culture Dish (35×10), Surface Treatment, Sterile, External." at bounding box center [866, 445] width 370 height 87
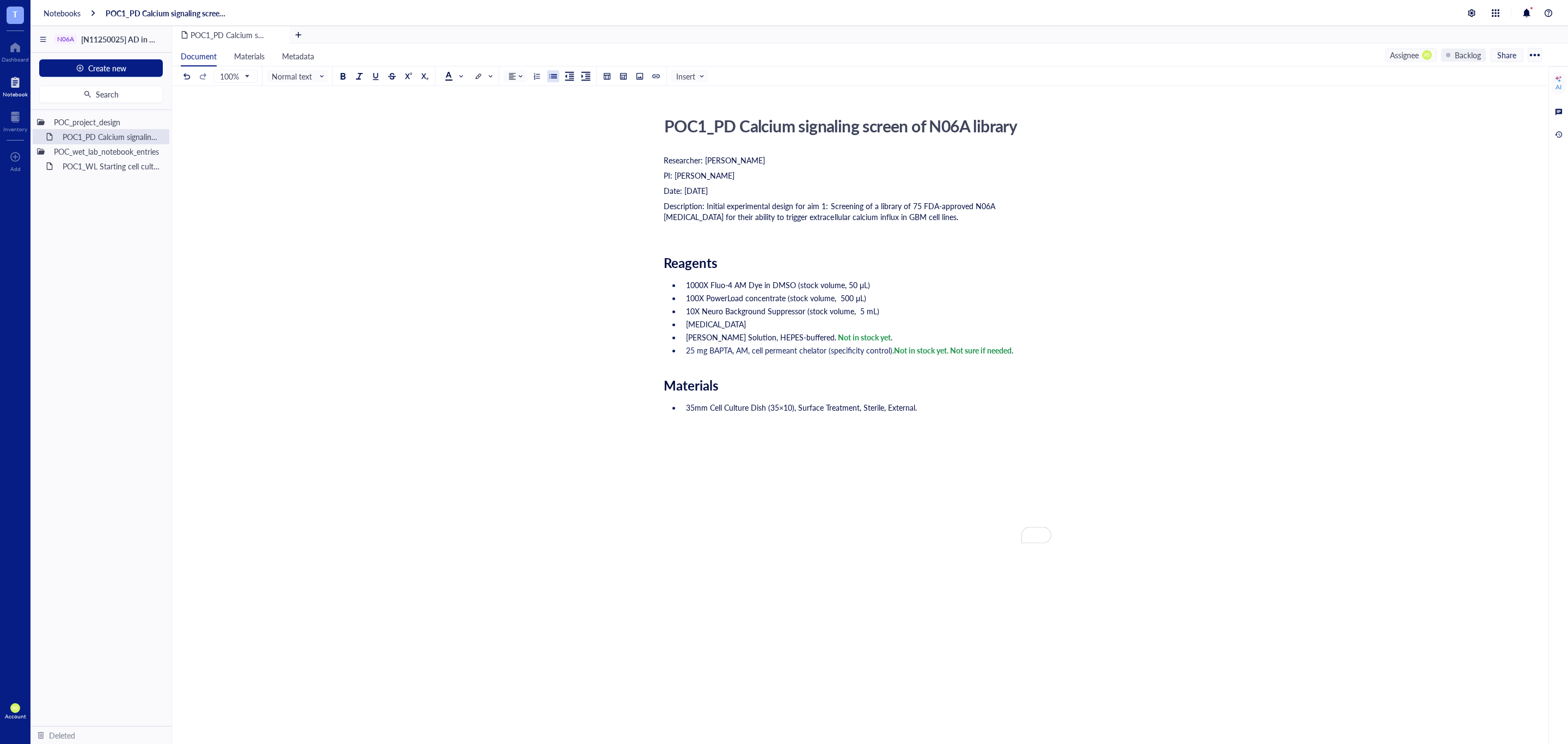
click at [990, 462] on li "35mm Cell Culture Dish (35×10), Surface Treatment, Sterile, External." at bounding box center [866, 445] width 370 height 87
click at [1039, 347] on li "25 mg BAPTA, AM, cell permeant chelator (specificity control). Not in stock yet…" at bounding box center [866, 350] width 370 height 11
click at [936, 472] on li "35mm Cell Culture Dish (35×10), Surface Treatment, Sterile, External." at bounding box center [866, 445] width 370 height 87
click at [929, 430] on div "Researcher: Paola Onate Colobon PI: Professor Sohyon Lee Date: 2025-08-10 Descr…" at bounding box center [857, 430] width 388 height 554
click at [673, 402] on div "Researcher: Paola Onate Colobon PI: Professor Sohyon Lee Date: 2025-08-10 Descr…" at bounding box center [857, 430] width 388 height 554
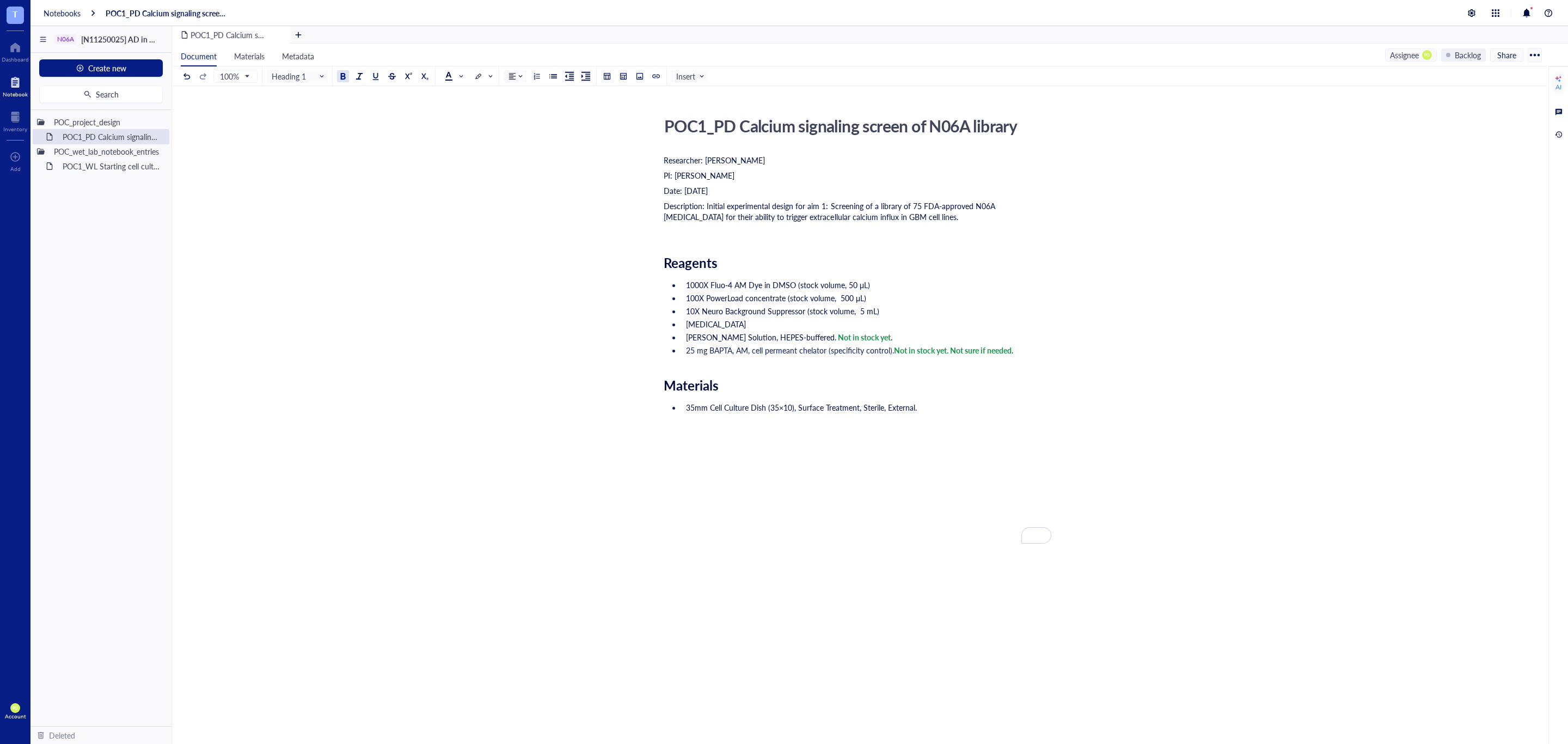
click at [681, 356] on li "25 mg BAPTA, AM, cell permeant chelator (specificity control). Not in stock yet…" at bounding box center [866, 350] width 370 height 11
click at [1022, 347] on li "25 mg BAPTA, AM, cell permeant chelator (specificity control). Not in stock yet…" at bounding box center [866, 350] width 370 height 11
click at [244, 58] on span "Materials" at bounding box center [249, 56] width 31 height 11
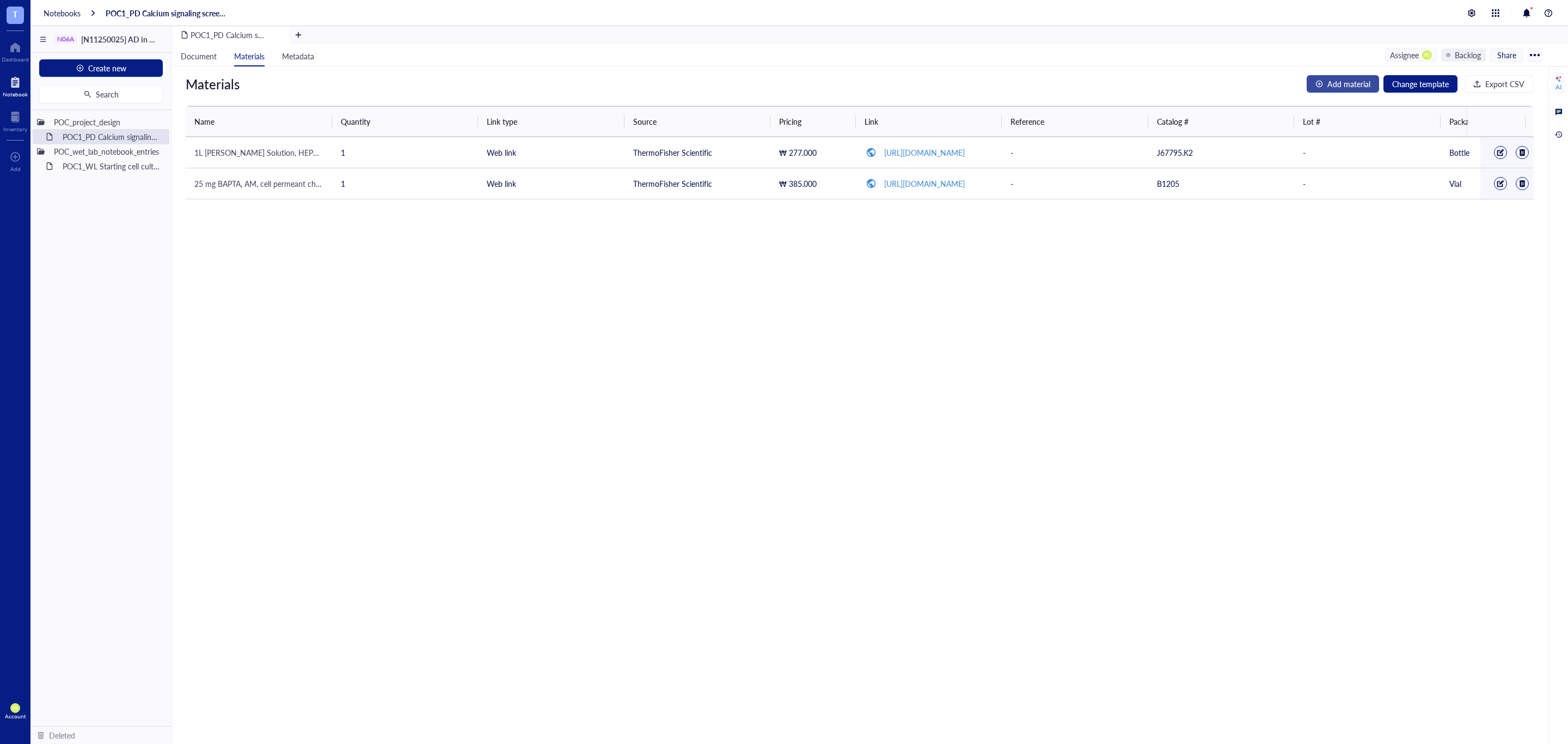
click at [1345, 79] on span "Add material" at bounding box center [1348, 84] width 43 height 12
click at [283, 151] on input "search" at bounding box center [258, 156] width 116 height 16
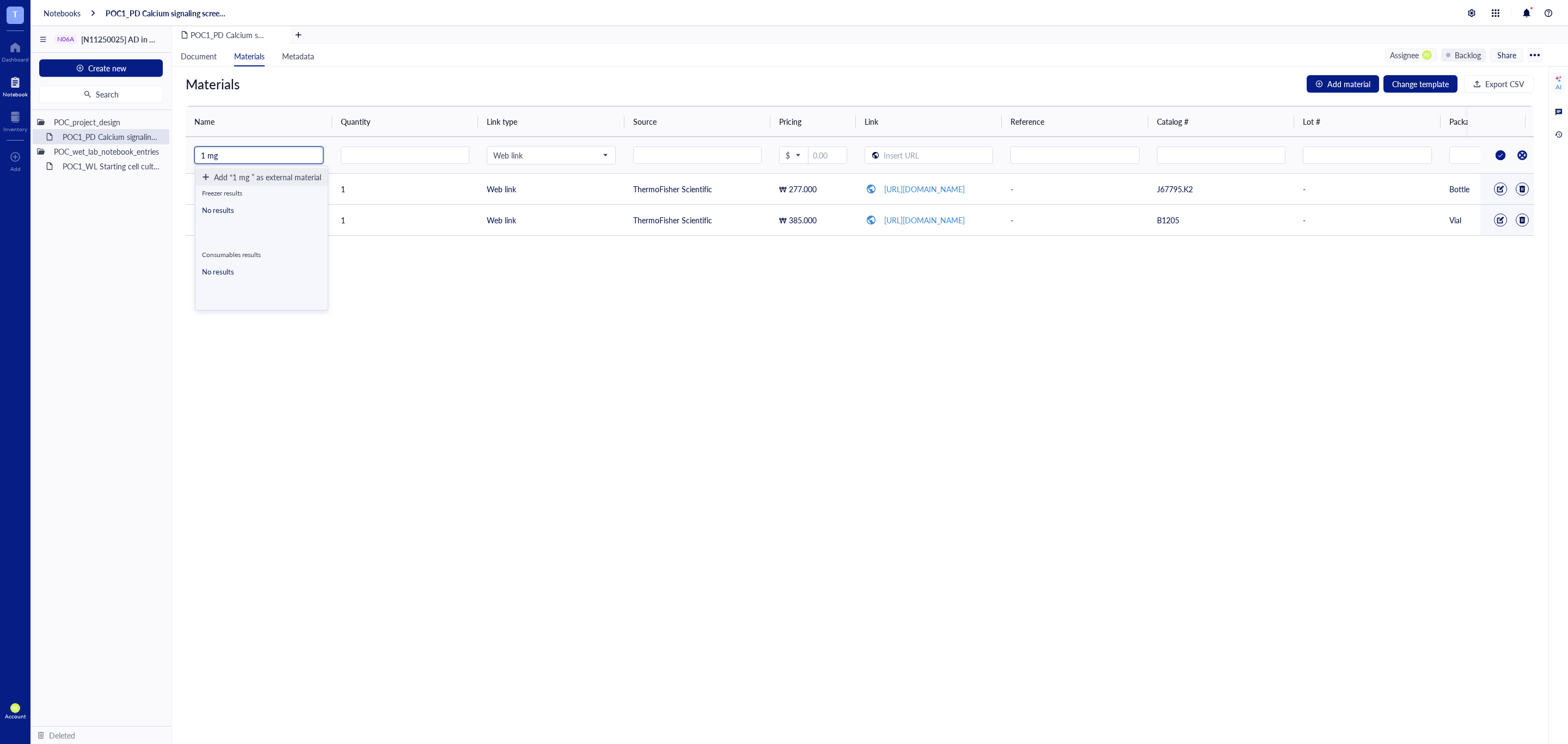
paste input "Ionomycin, Calcium Salt"
type input "1 mg Ionomycin, Calcium Salt"
click at [407, 154] on input "number" at bounding box center [405, 156] width 128 height 17
type input "1"
click at [675, 159] on input "text" at bounding box center [697, 156] width 128 height 17
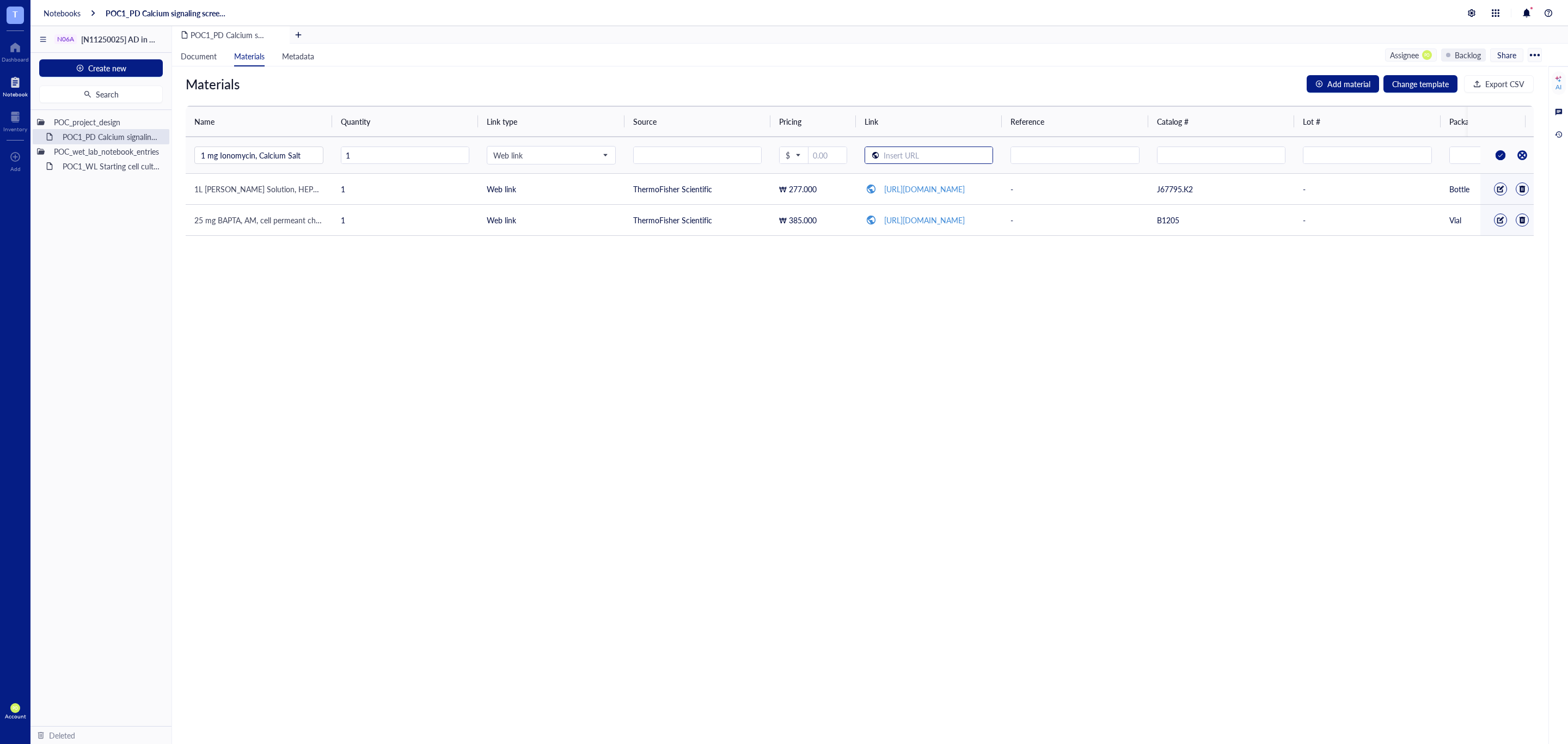
click at [900, 153] on input "text" at bounding box center [936, 156] width 114 height 17
paste input "text"
type input "https://www.thermofisher.com/order/catalog/product/I24222?ef_id=CjwKCAjw49vEBhA…"
click at [700, 162] on input "text" at bounding box center [697, 156] width 128 height 17
click at [798, 154] on span "$" at bounding box center [792, 155] width 14 height 10
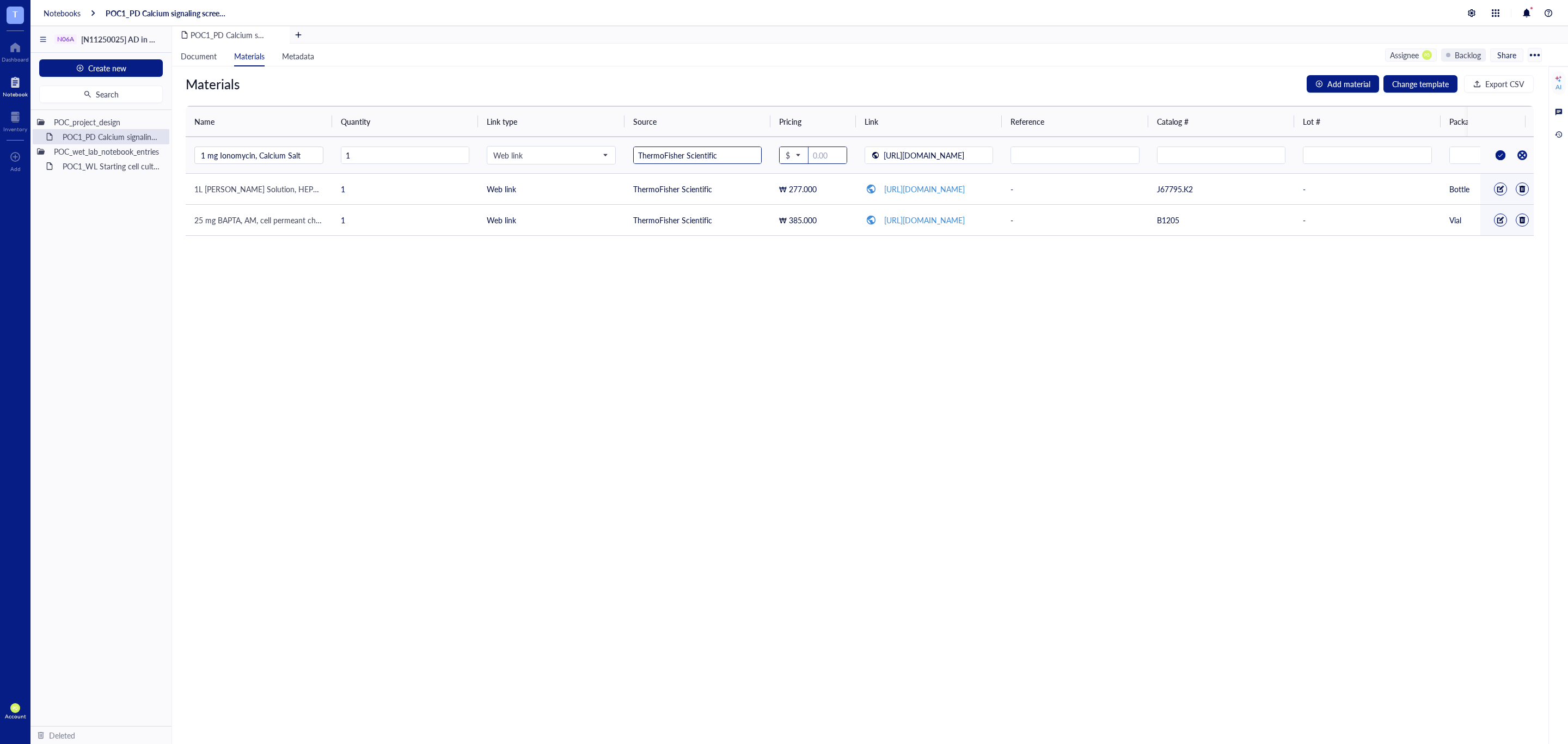
type input "ThermoFisher Scientific"
drag, startPoint x: 825, startPoint y: 299, endPoint x: 818, endPoint y: 297, distance: 7.3
click at [824, 299] on div "₩ KRW" at bounding box center [807, 295] width 36 height 10
click at [825, 156] on input "number" at bounding box center [829, 156] width 35 height 17
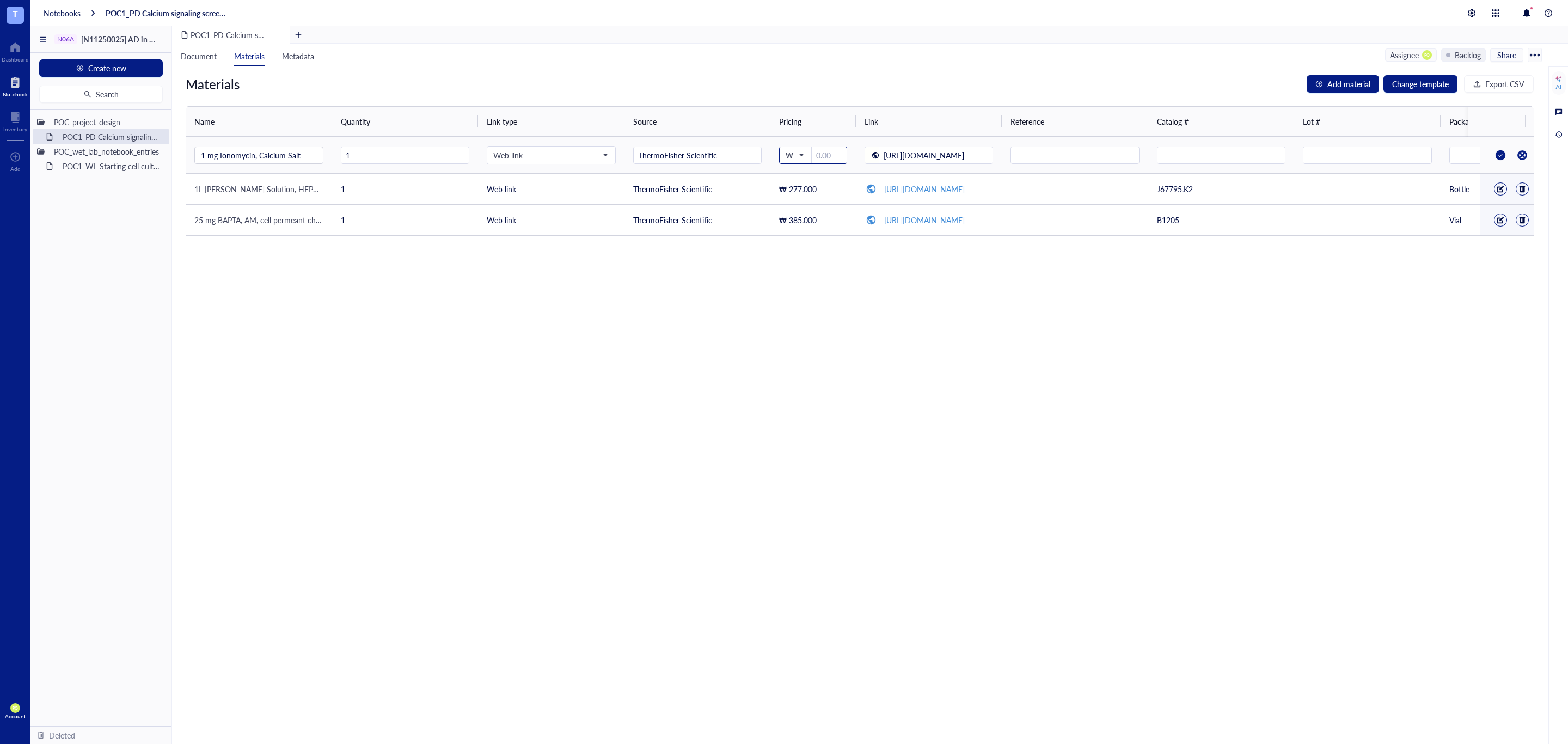
paste input "number"
type input "287.000"
click at [869, 299] on div "Materials Add material Change template Export CSV Name Quantity Link type Sourc…" at bounding box center [859, 405] width 1375 height 678
click at [1099, 156] on input "text" at bounding box center [1074, 156] width 128 height 17
click at [1194, 159] on input "text" at bounding box center [1221, 156] width 128 height 17
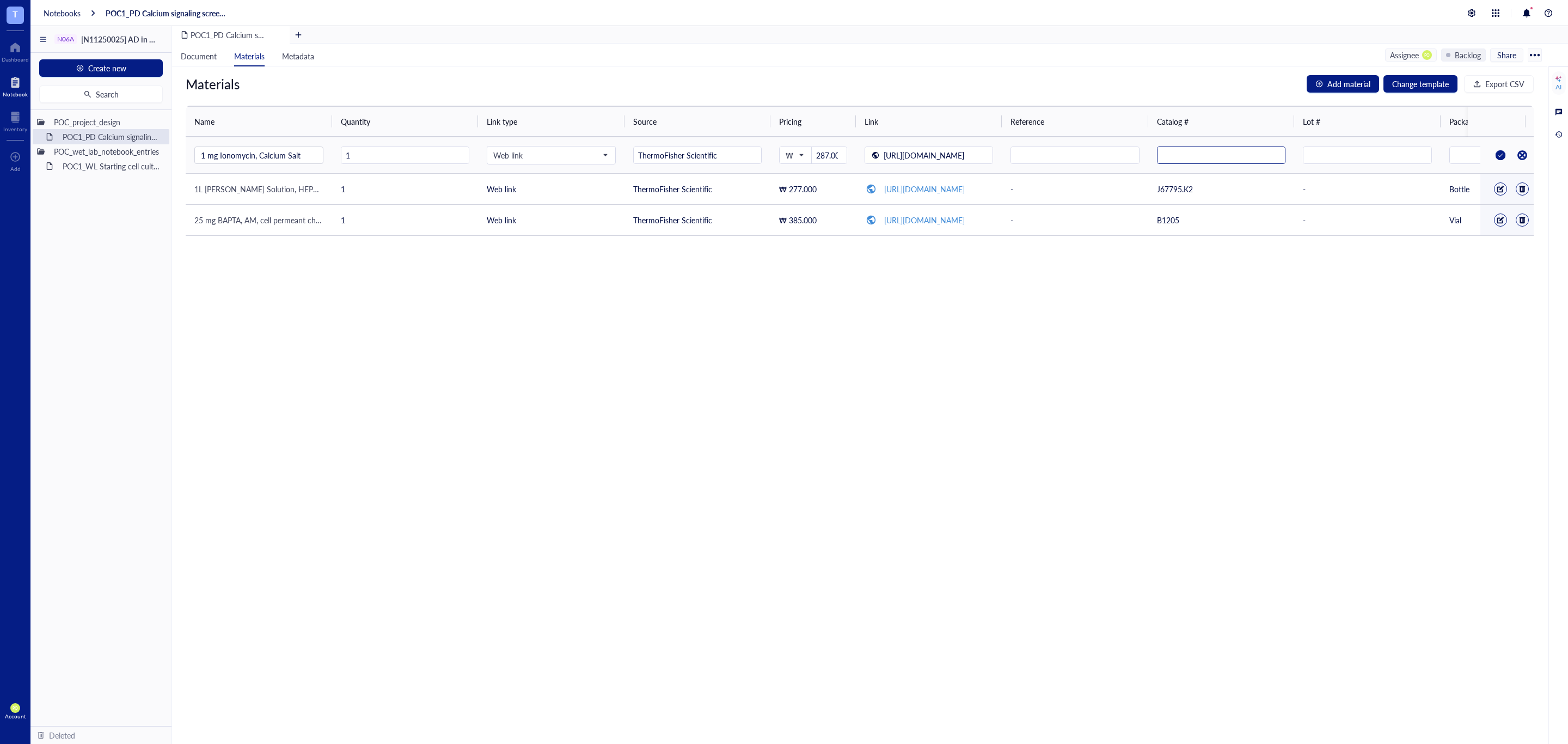
paste input "text"
type input "I24222"
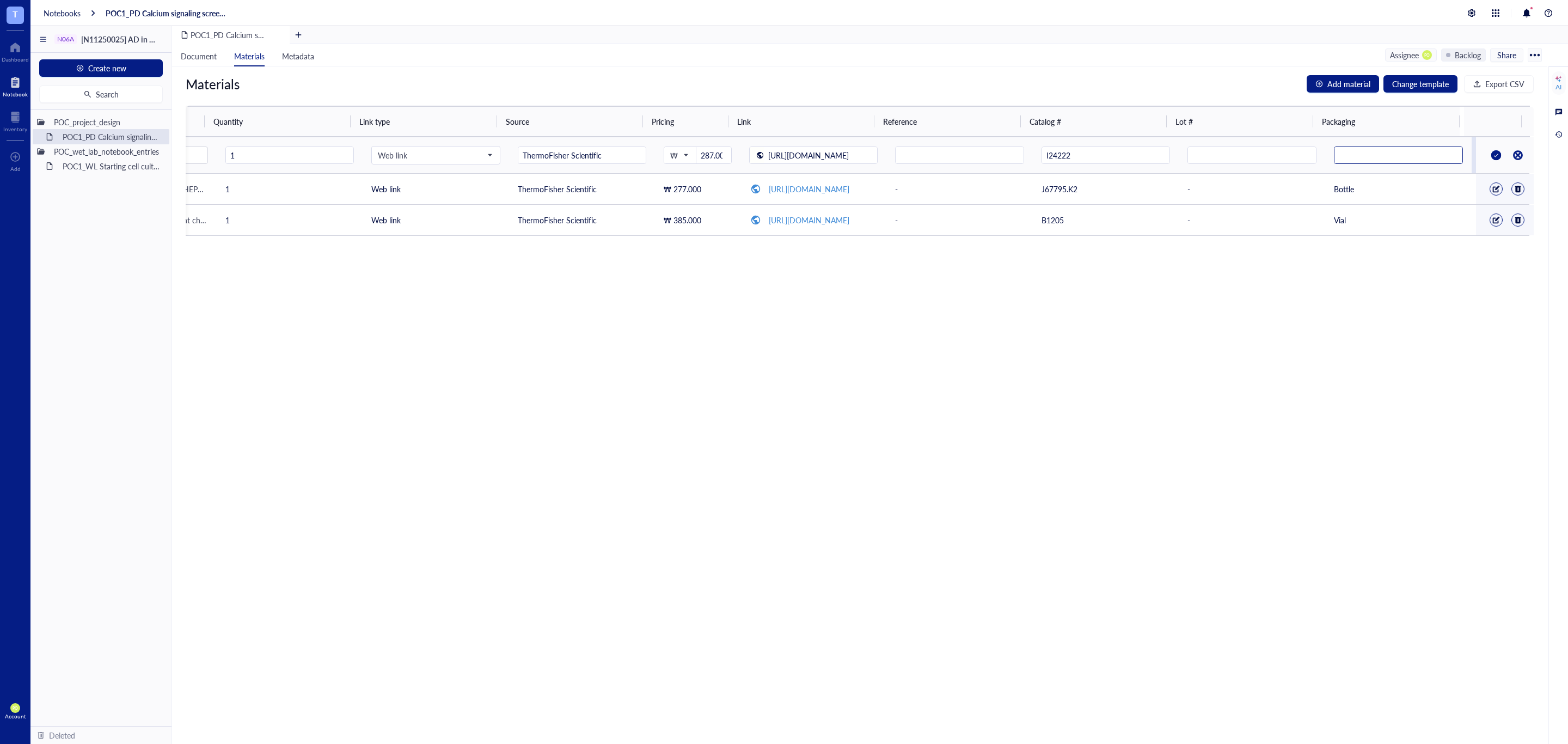
click at [1385, 153] on input "text" at bounding box center [1398, 156] width 128 height 17
type input "Vial"
click at [1487, 153] on div at bounding box center [1495, 155] width 17 height 17
click at [10, 115] on div at bounding box center [15, 116] width 24 height 17
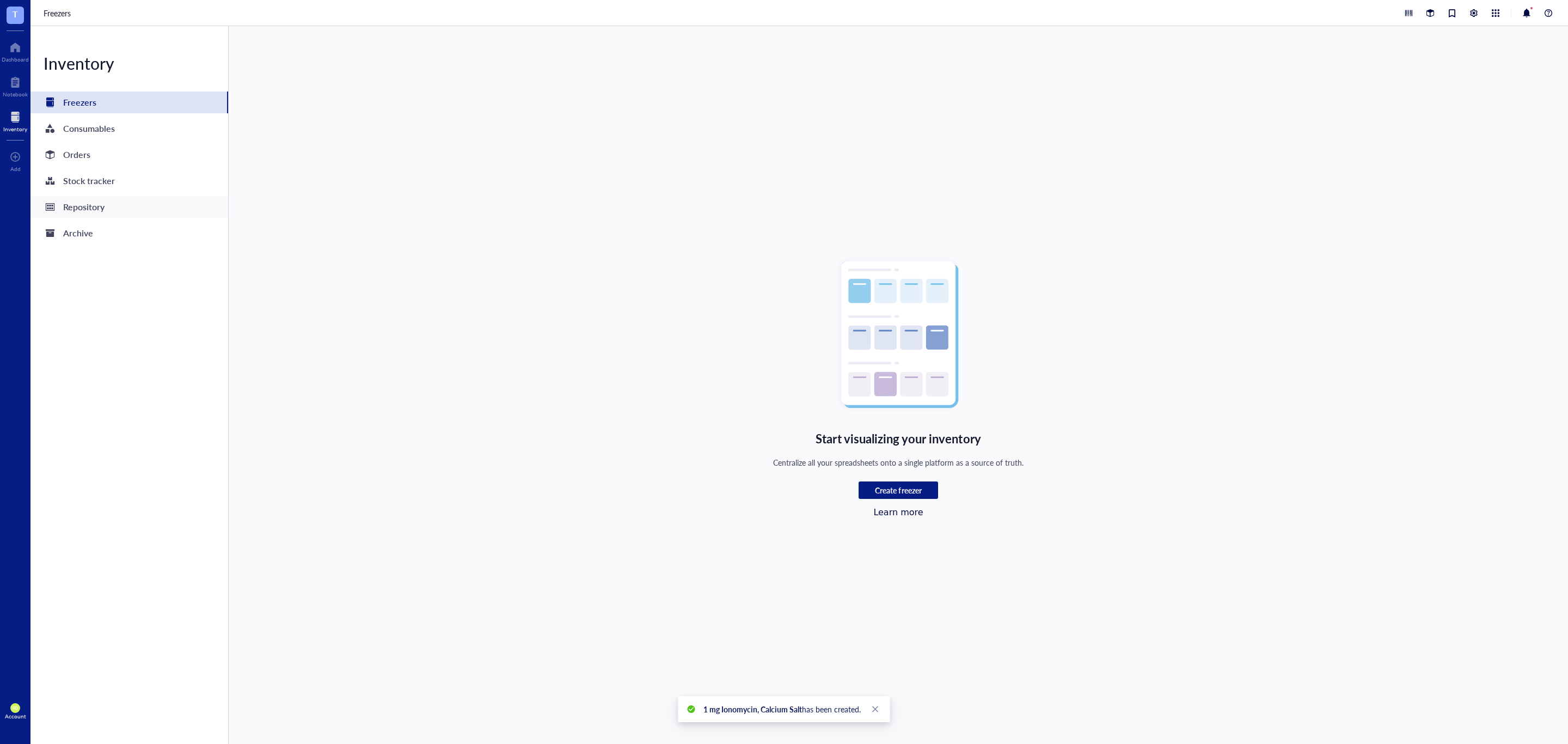
click at [110, 206] on div "Repository" at bounding box center [129, 207] width 198 height 22
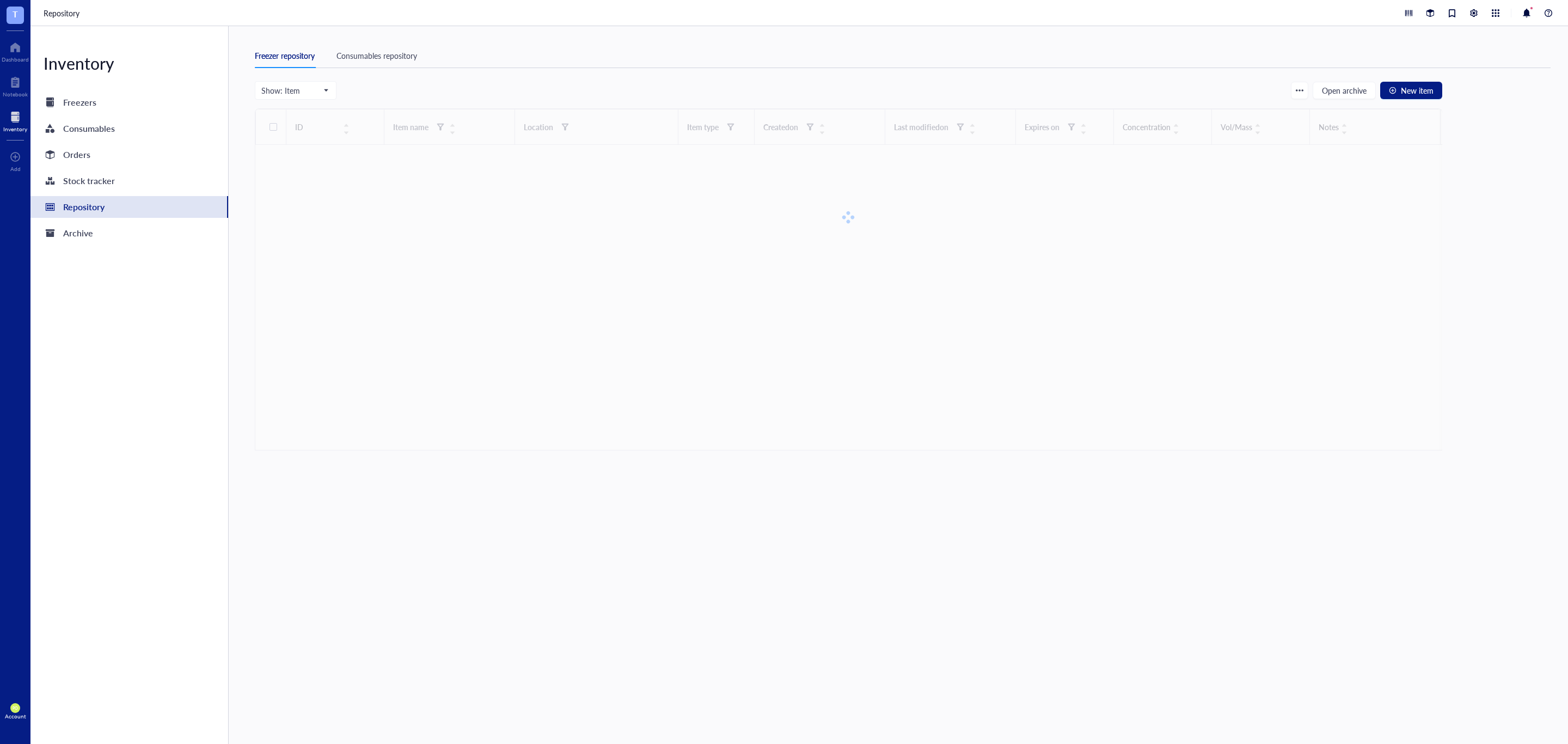
click at [378, 42] on div "Freezer repository Consumables repository Show: Item Open archive New item ID I…" at bounding box center [898, 385] width 1339 height 718
click at [384, 51] on div "Consumables repository" at bounding box center [377, 55] width 81 height 12
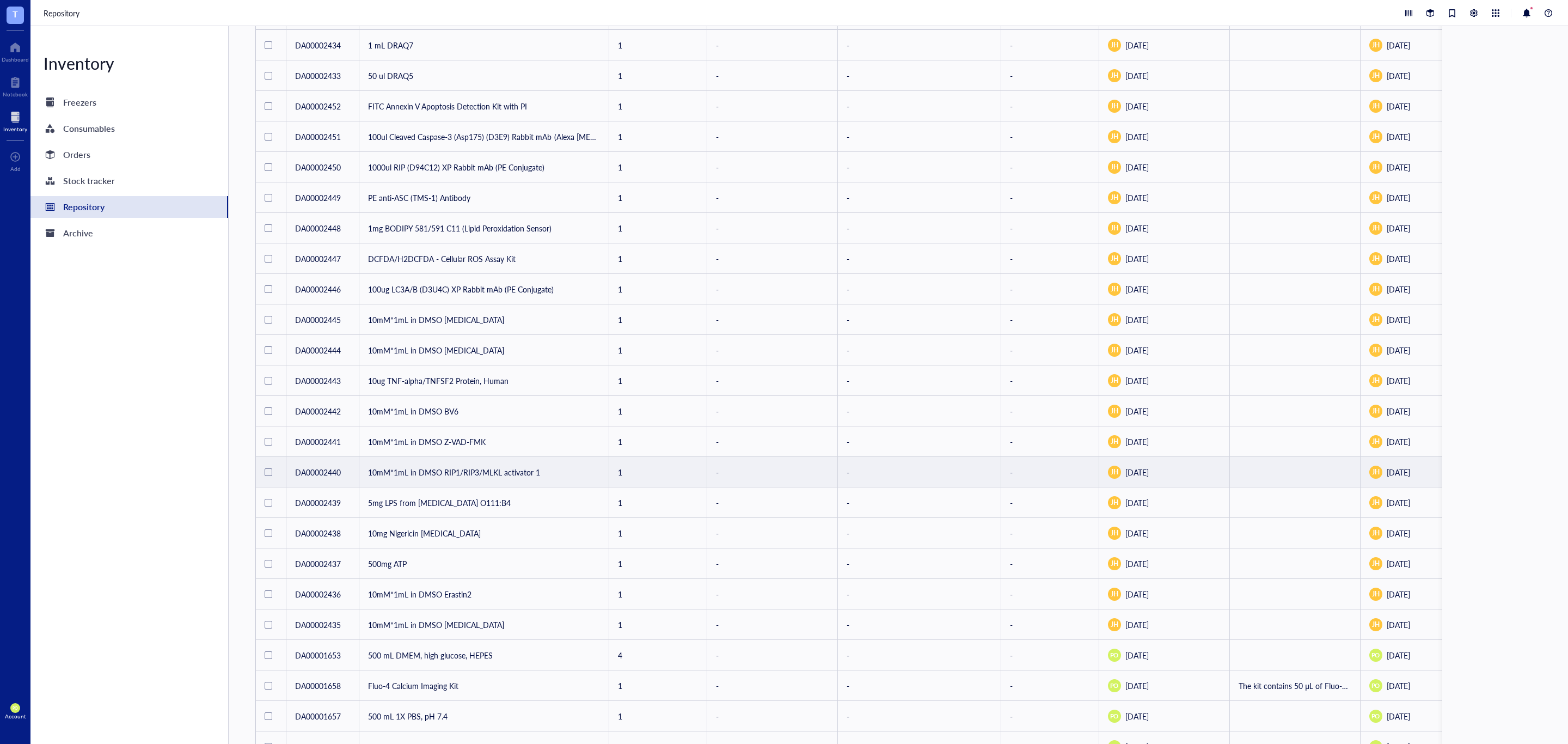
scroll to position [240, 0]
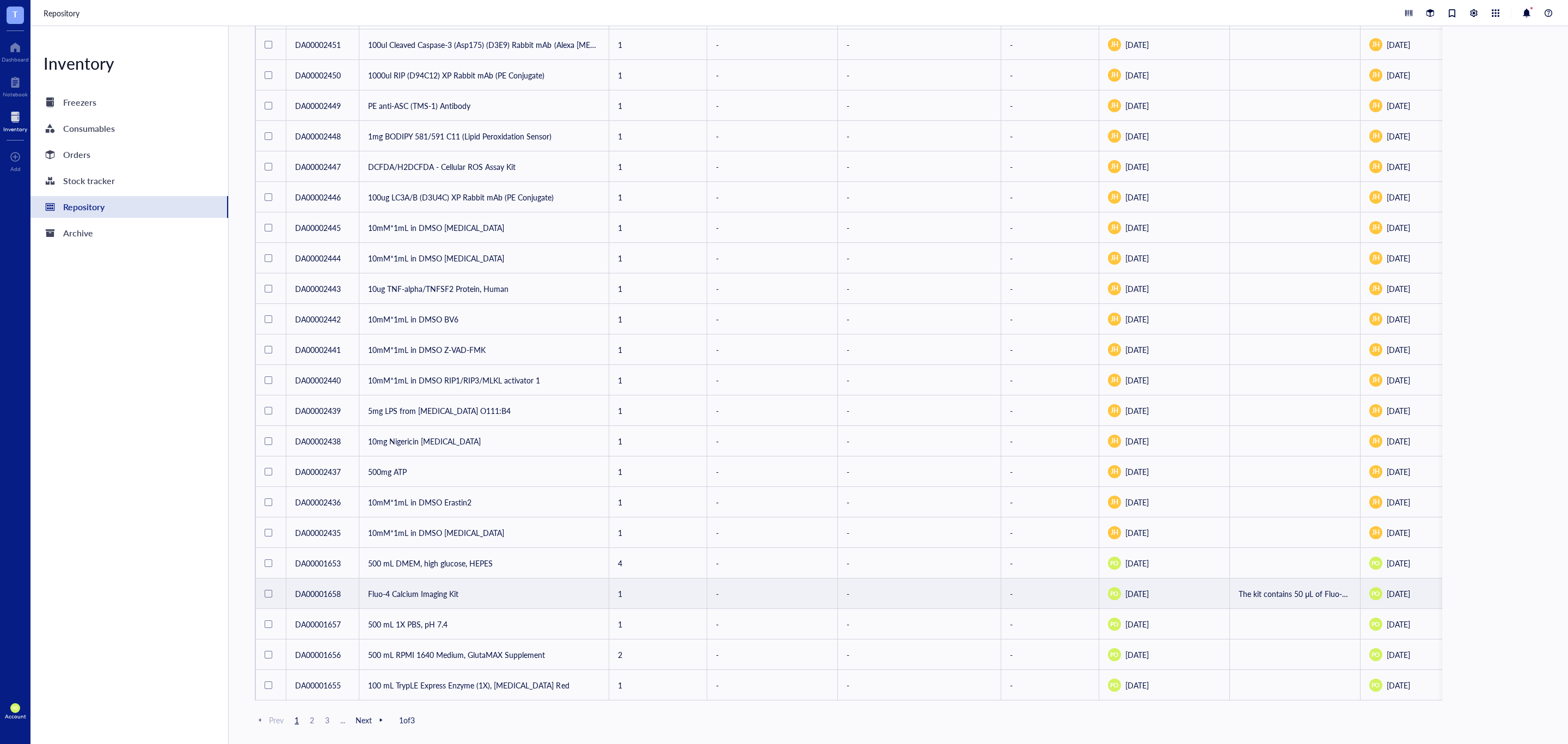
click at [422, 584] on td "Fluo-4 Calcium Imaging Kit" at bounding box center [484, 593] width 250 height 31
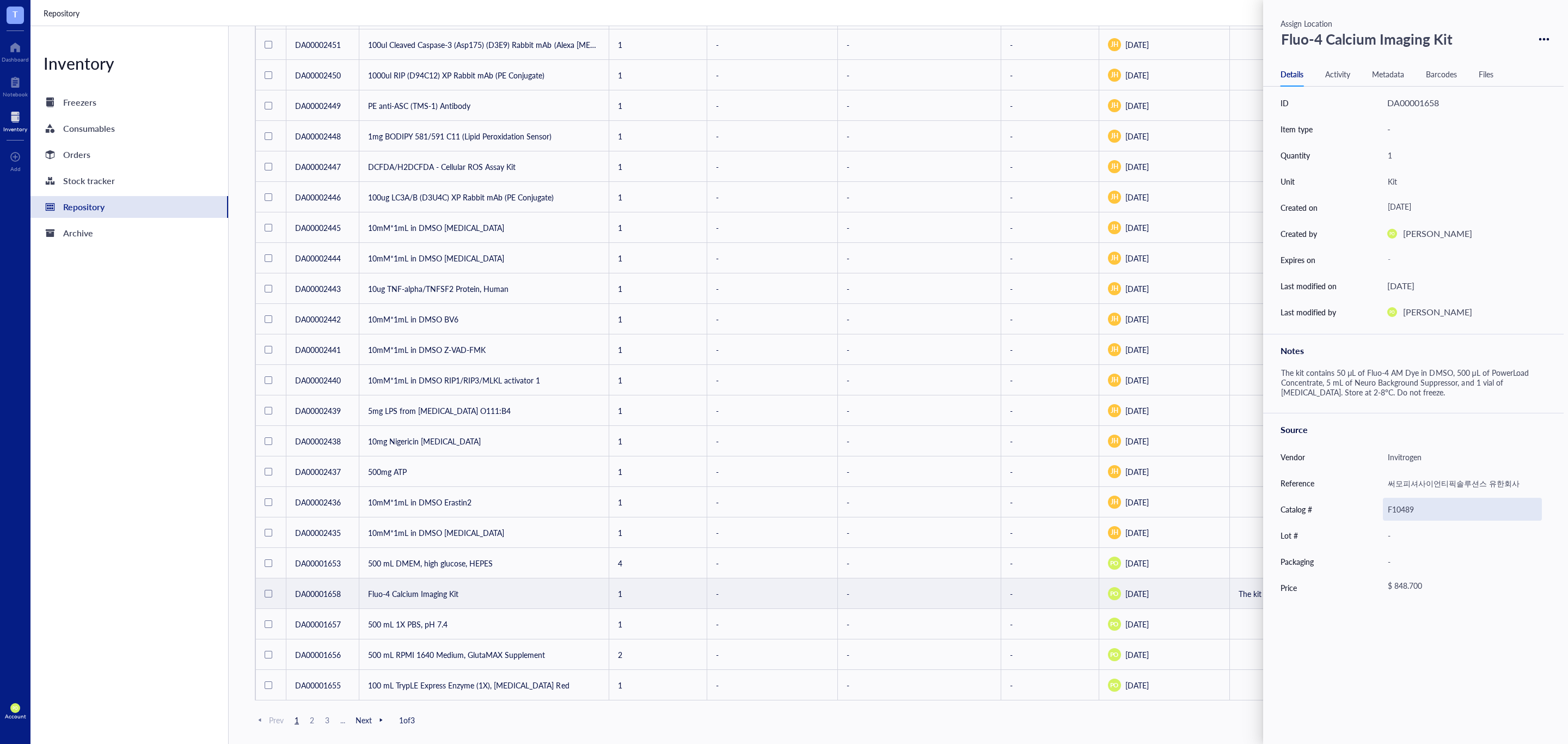
click at [1426, 507] on div "F10489" at bounding box center [1462, 509] width 159 height 23
drag, startPoint x: 1426, startPoint y: 510, endPoint x: 1377, endPoint y: 510, distance: 49.0
click at [1377, 510] on div "Catalog # F10489" at bounding box center [1413, 509] width 301 height 26
click at [7, 86] on div at bounding box center [15, 82] width 25 height 17
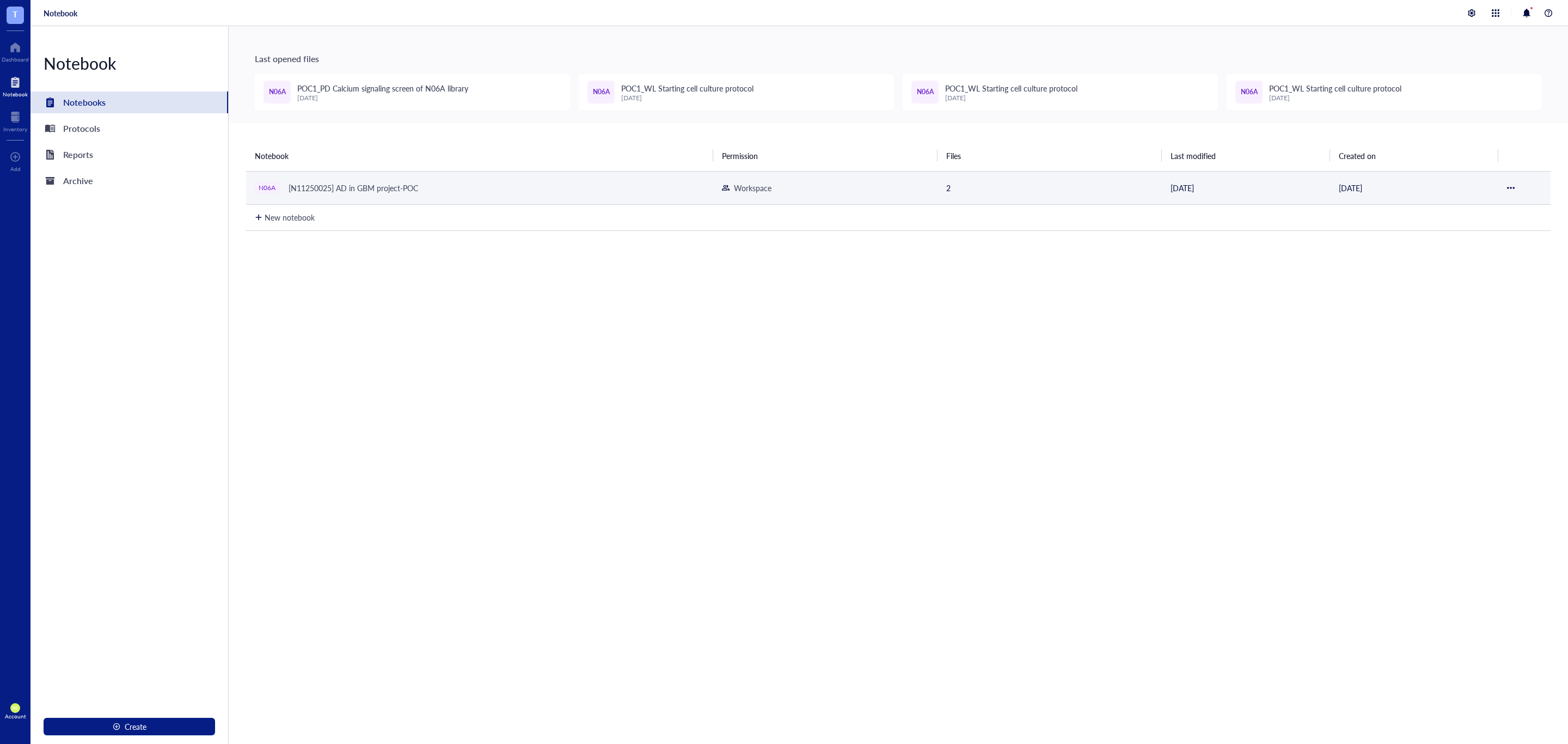
click at [454, 188] on div "N06A [N11250025] AD in GBM project-POC" at bounding box center [391, 188] width 273 height 15
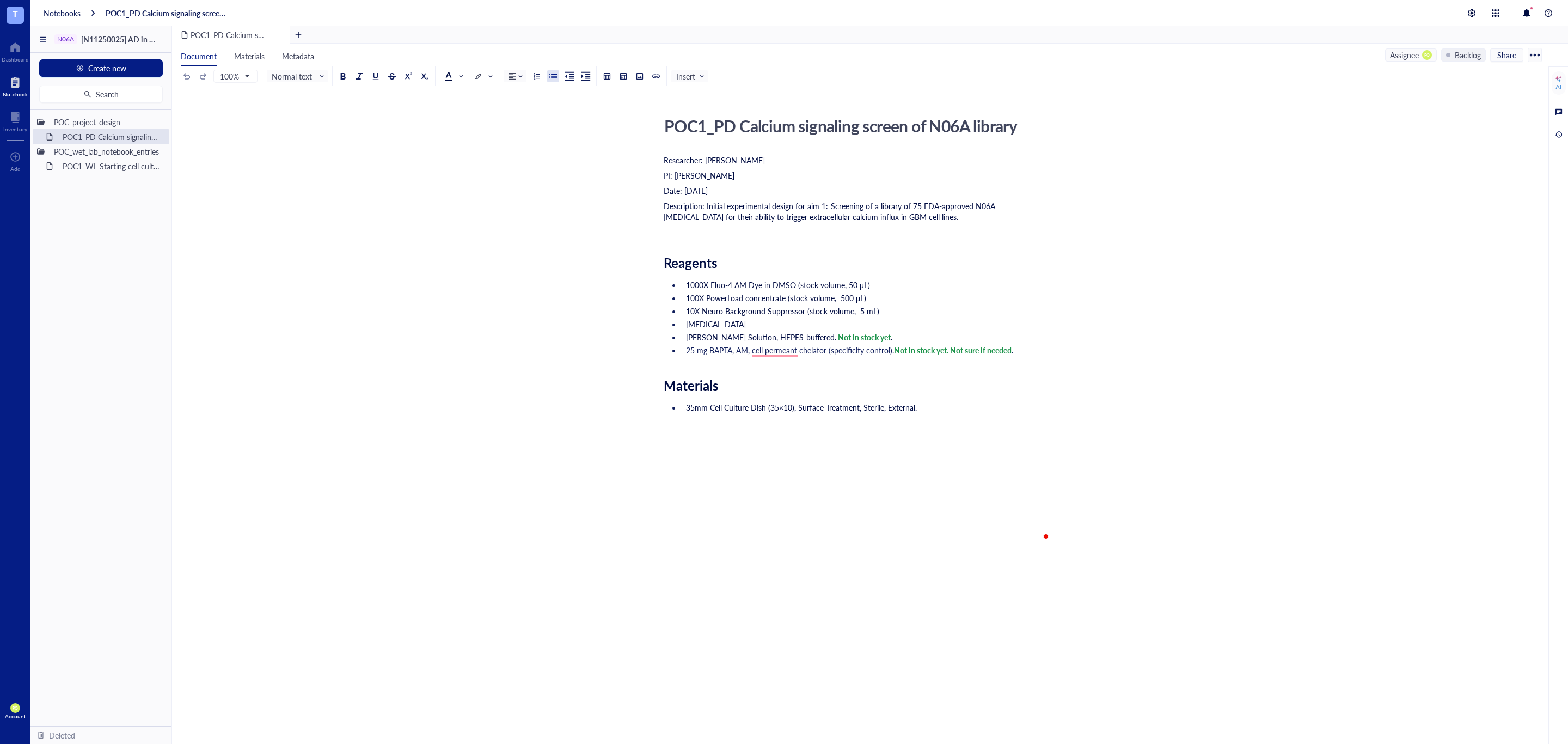
click at [683, 324] on li "Probenecid" at bounding box center [866, 324] width 370 height 11
click at [774, 343] on ul "1000X Fluo-4 AM Dye in DMSO (stock volume, 50 μL) 100X PowerLoad concentrate (s…" at bounding box center [857, 318] width 388 height 81
click at [779, 350] on span "25 mg BAPTA, AM, cell permeant chelator (specificity control)." at bounding box center [790, 350] width 208 height 11
click at [811, 401] on div "Dismiss" at bounding box center [802, 401] width 103 height 16
click at [1048, 356] on li "25 mg BAPTA, AM, cell permeant chelator (specificity control). Not in stock yet…" at bounding box center [866, 350] width 370 height 11
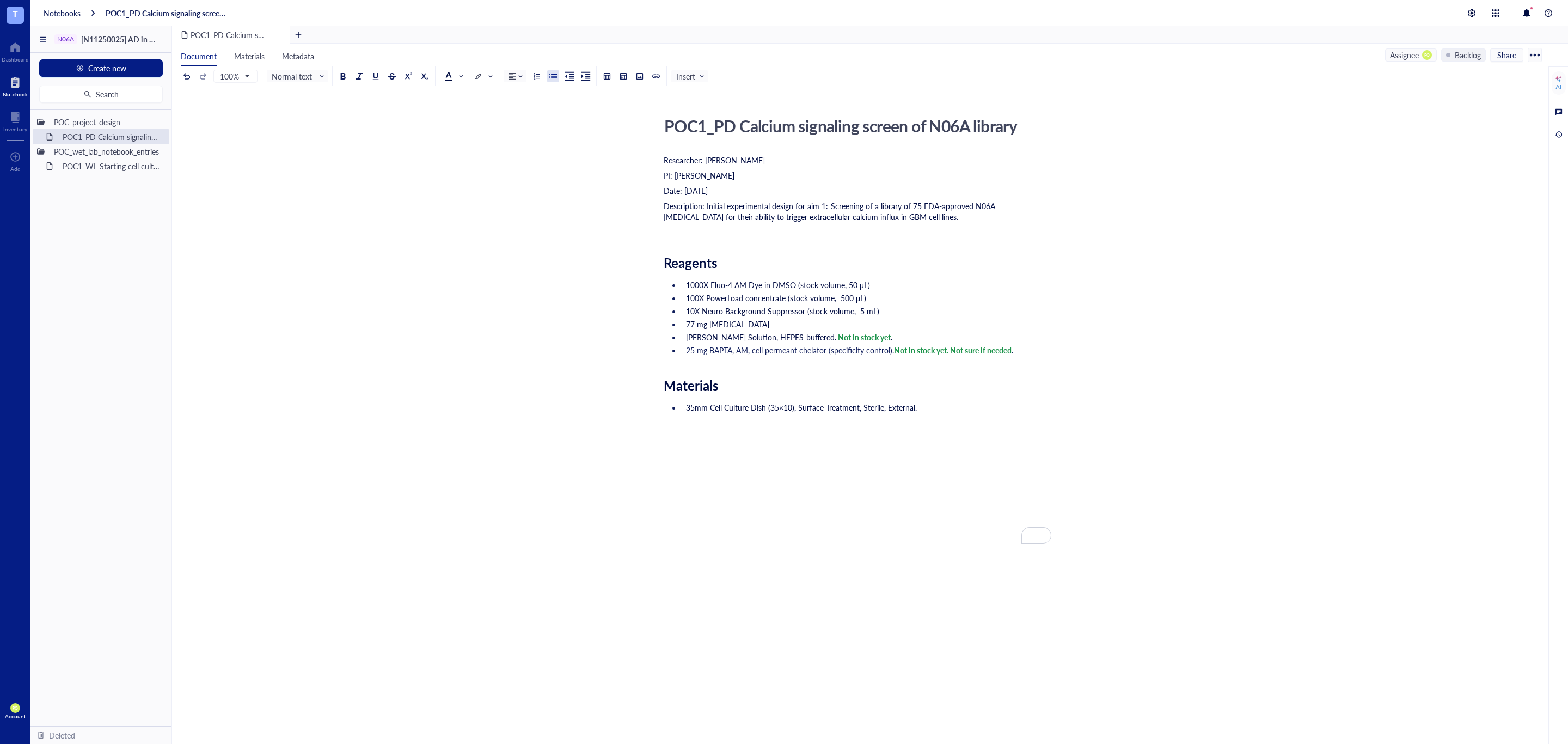
click at [1042, 344] on ul "1000X Fluo-4 AM Dye in DMSO (stock volume, 50 μL) 100X PowerLoad concentrate (s…" at bounding box center [857, 318] width 388 height 81
click at [931, 440] on li "35mm Cell Culture Dish (35×10), Surface Treatment, Sterile, External." at bounding box center [866, 445] width 370 height 87
click at [1031, 349] on li "25 mg BAPTA, AM, cell permeant chelator (specificity control). Not in stock yet…" at bounding box center [866, 350] width 370 height 11
click at [685, 408] on li "Ionomycin, Calcium Salt" at bounding box center [866, 403] width 370 height 11
click at [810, 365] on li "1 mg Ionomycin, Calcium Salt" at bounding box center [866, 363] width 370 height 11
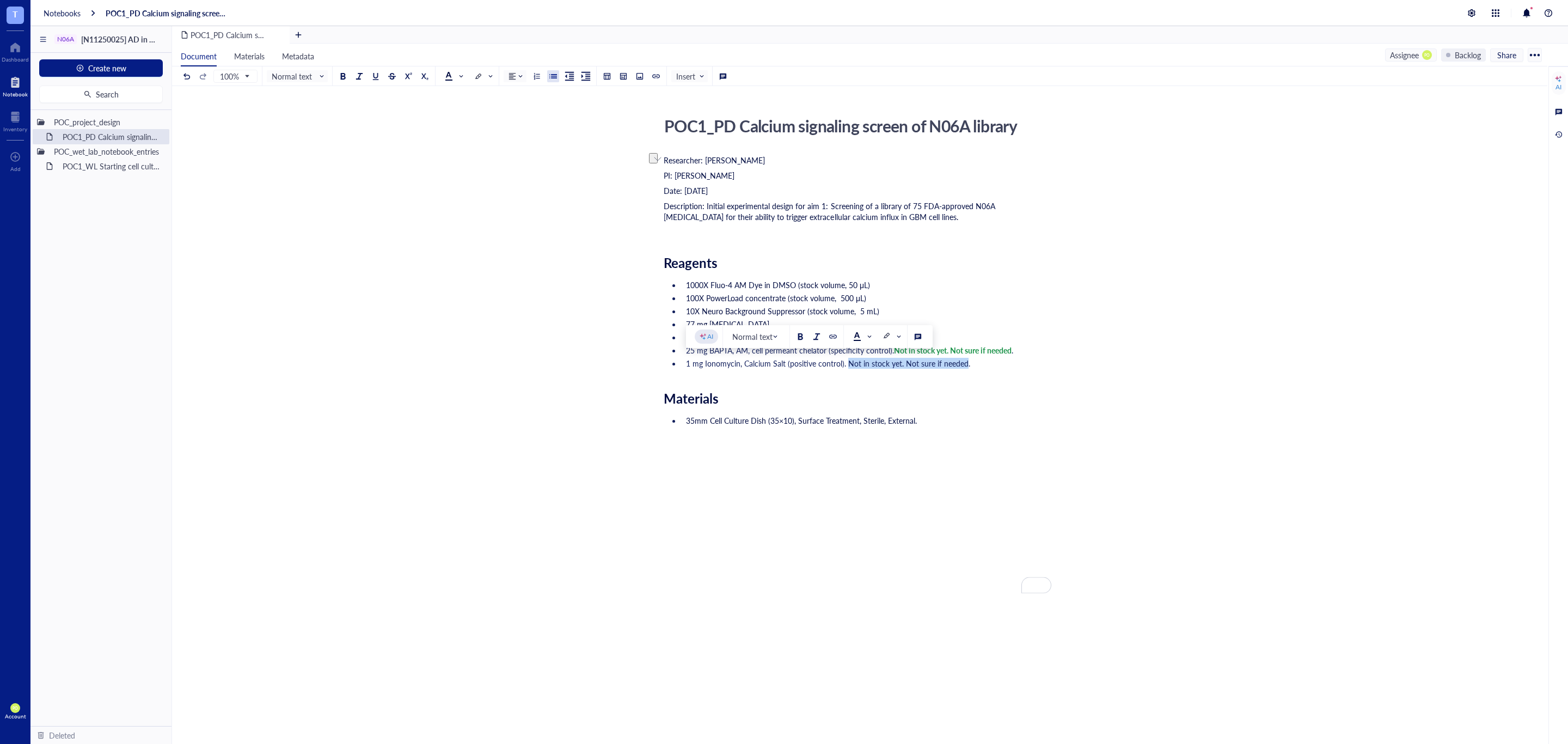
drag, startPoint x: 963, startPoint y: 363, endPoint x: 846, endPoint y: 367, distance: 117.1
click at [846, 367] on span "1 mg Ionomycin, Calcium Salt (positive control). Not in stock yet. Not sure if …" at bounding box center [828, 363] width 284 height 11
click at [801, 334] on div at bounding box center [800, 336] width 8 height 8
click at [450, 77] on div at bounding box center [448, 75] width 8 height 8
click at [464, 124] on div at bounding box center [466, 127] width 8 height 8
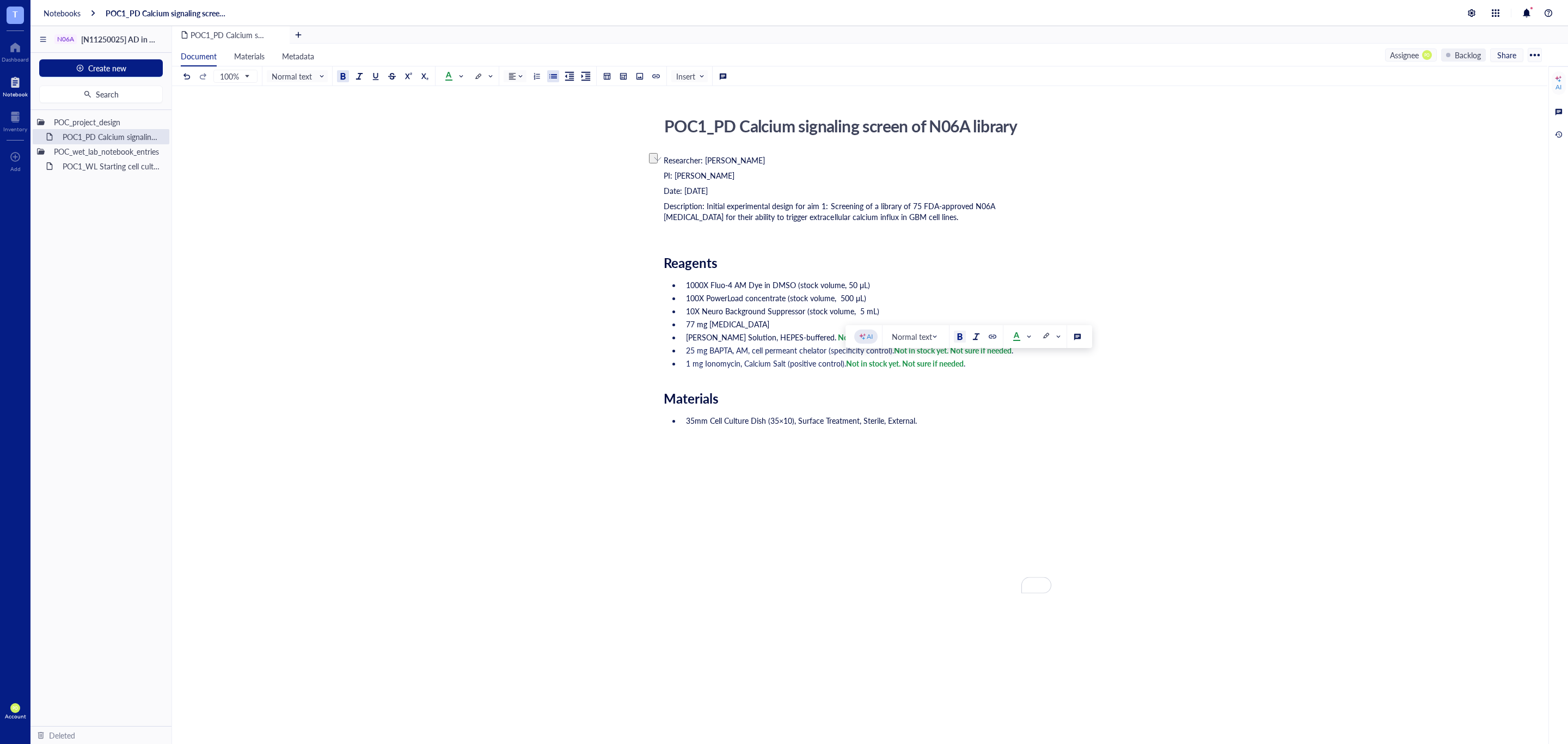
click at [1003, 369] on li "1 mg Ionomycin, Calcium Salt (positive control). Not in stock yet. Not sure if …" at bounding box center [866, 363] width 370 height 11
click at [995, 368] on li "1 mg Ionomycin, Calcium Salt (positive control). Not in stock yet. Not sure if …" at bounding box center [866, 363] width 370 height 11
click at [1036, 369] on li "1 mg Ionomycin, Calcium Salt (positive control). Not in stock yet. Not sure if …" at bounding box center [866, 363] width 370 height 11
click at [992, 363] on li "1 mg Ionomycin, Calcium Salt (positive control). Not in stock yet. Not sure if …" at bounding box center [866, 363] width 370 height 11
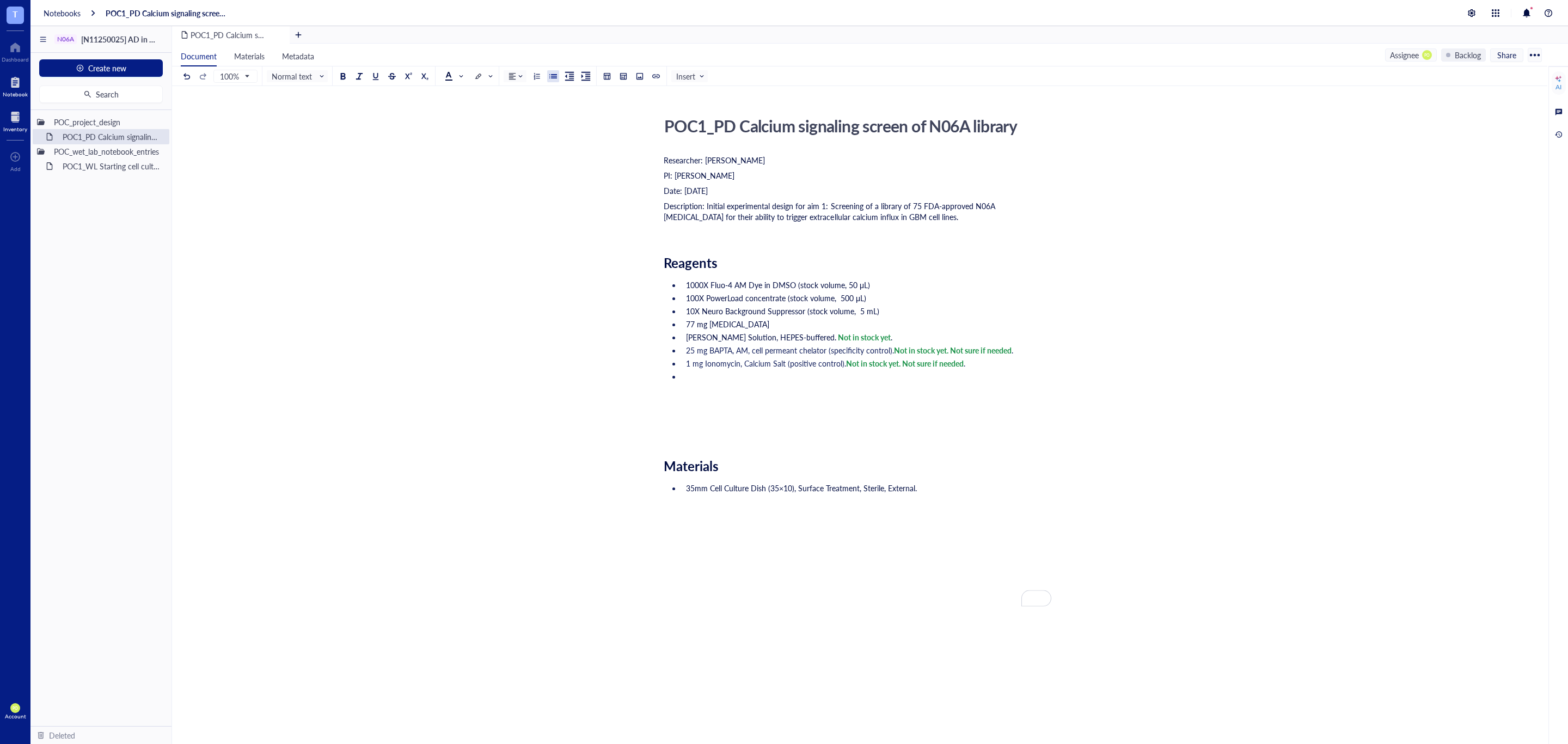
click at [12, 118] on div at bounding box center [15, 116] width 24 height 17
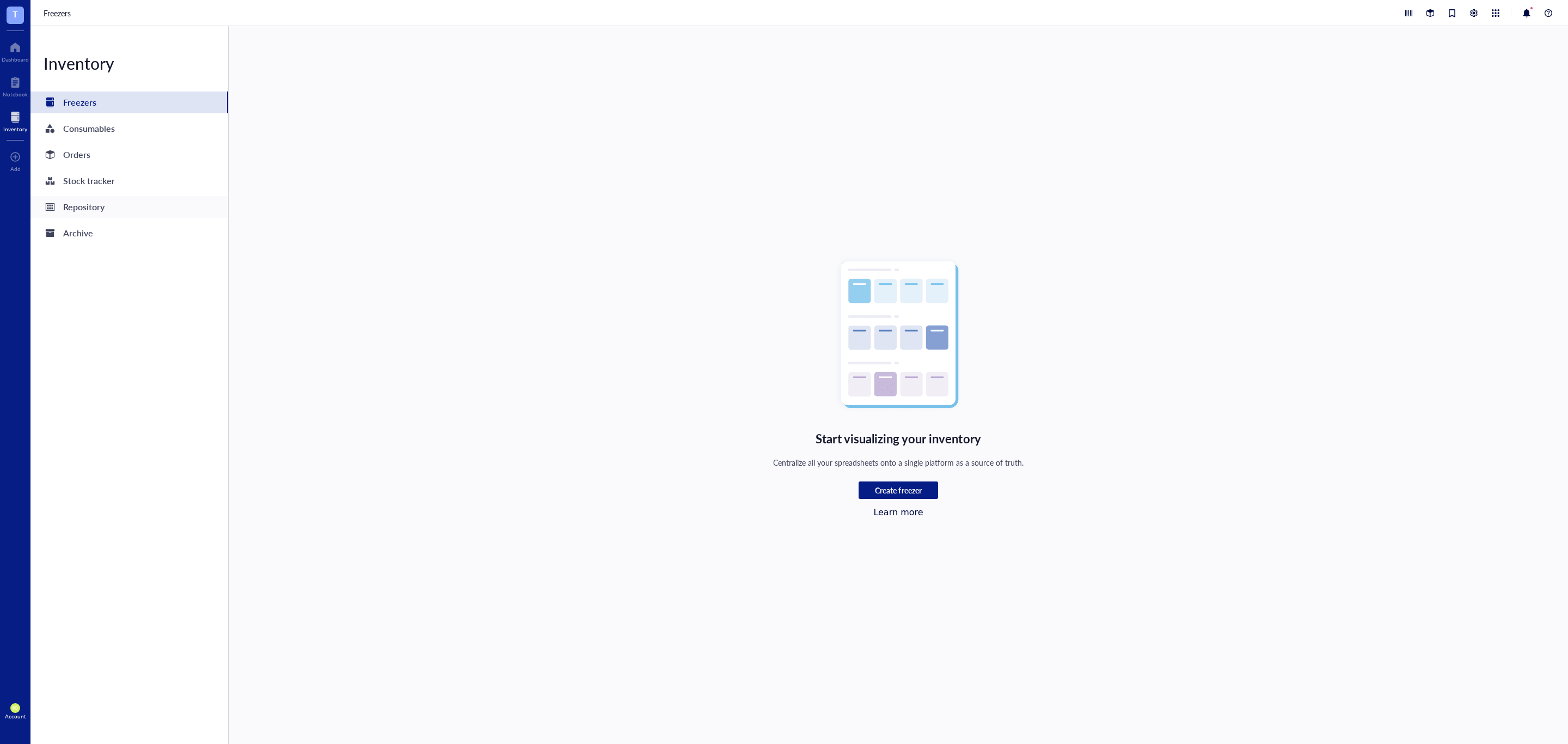
click at [124, 211] on div "Repository" at bounding box center [129, 207] width 198 height 22
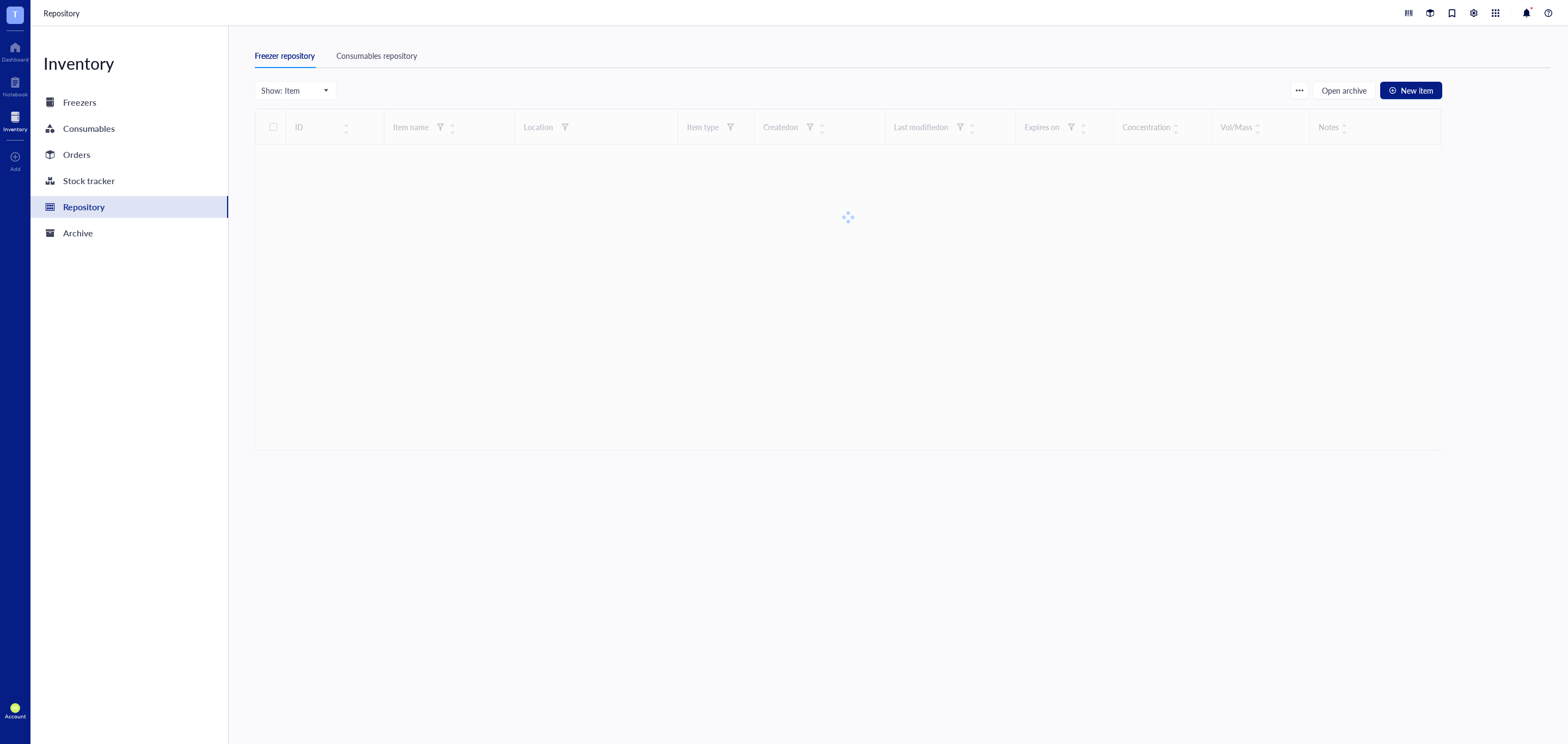
click at [389, 60] on div "Consumables repository" at bounding box center [377, 55] width 81 height 12
click at [363, 92] on input "search" at bounding box center [342, 90] width 142 height 16
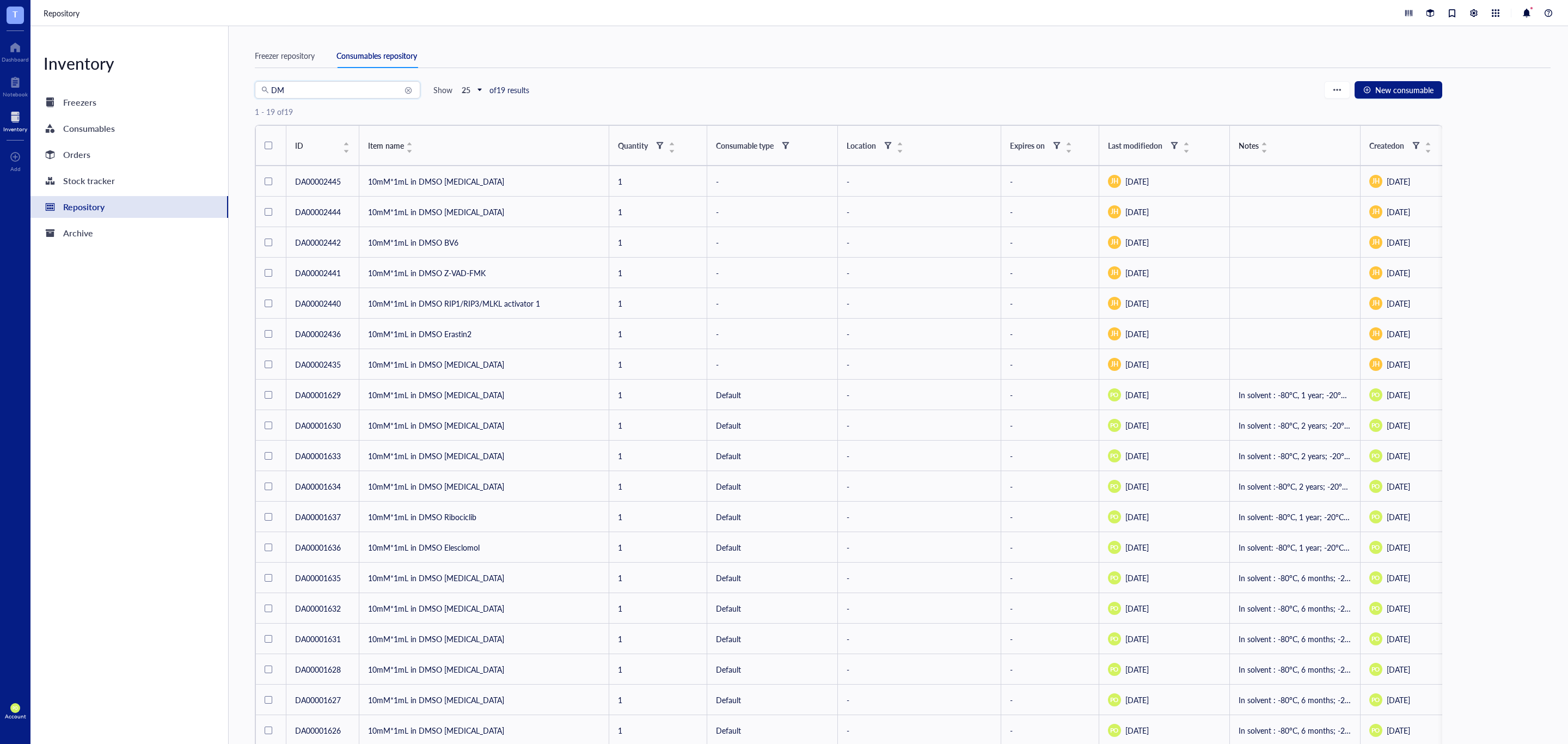
type input "D"
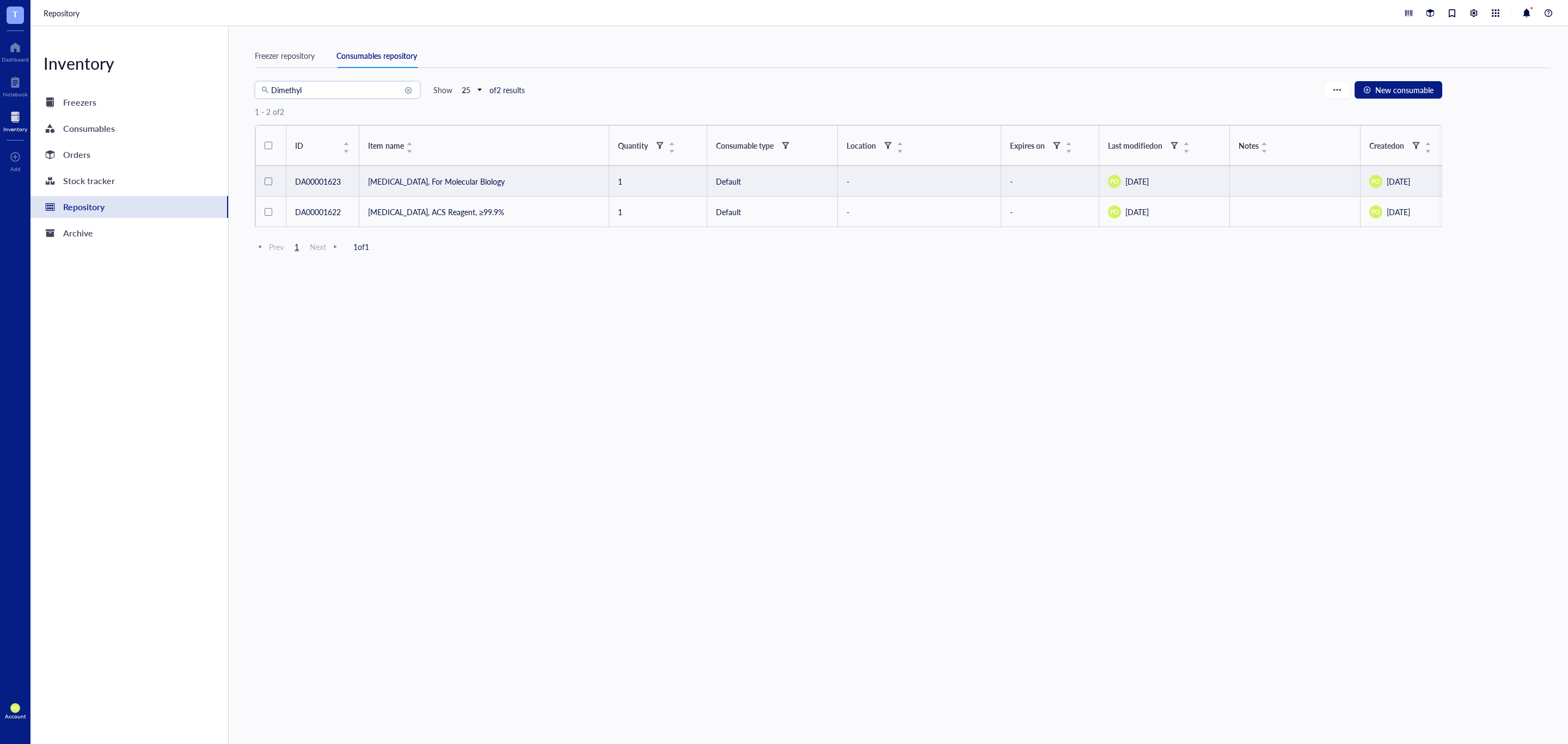
type input "Dimethyl"
click at [496, 185] on td "[MEDICAL_DATA], For Molecular Biology" at bounding box center [484, 181] width 250 height 31
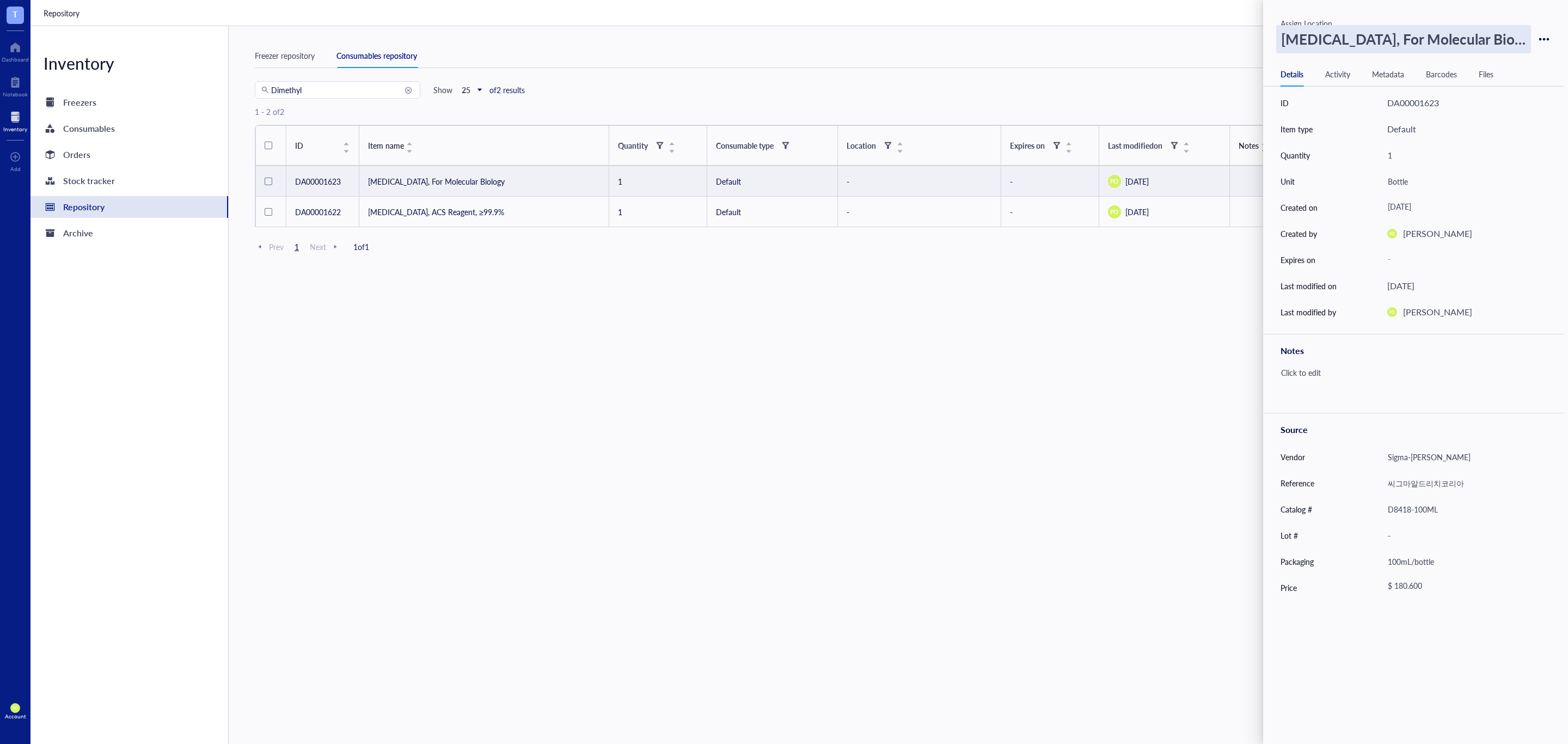
click at [1487, 36] on div "[MEDICAL_DATA], For Molecular Biology" at bounding box center [1404, 39] width 255 height 28
drag, startPoint x: 1521, startPoint y: 41, endPoint x: 1196, endPoint y: 52, distance: 325.2
click at [1196, 52] on div "T Dashboard Notebook Inventory To pick up a draggable item, press the space bar…" at bounding box center [784, 372] width 1568 height 744
click at [12, 81] on div at bounding box center [15, 82] width 25 height 17
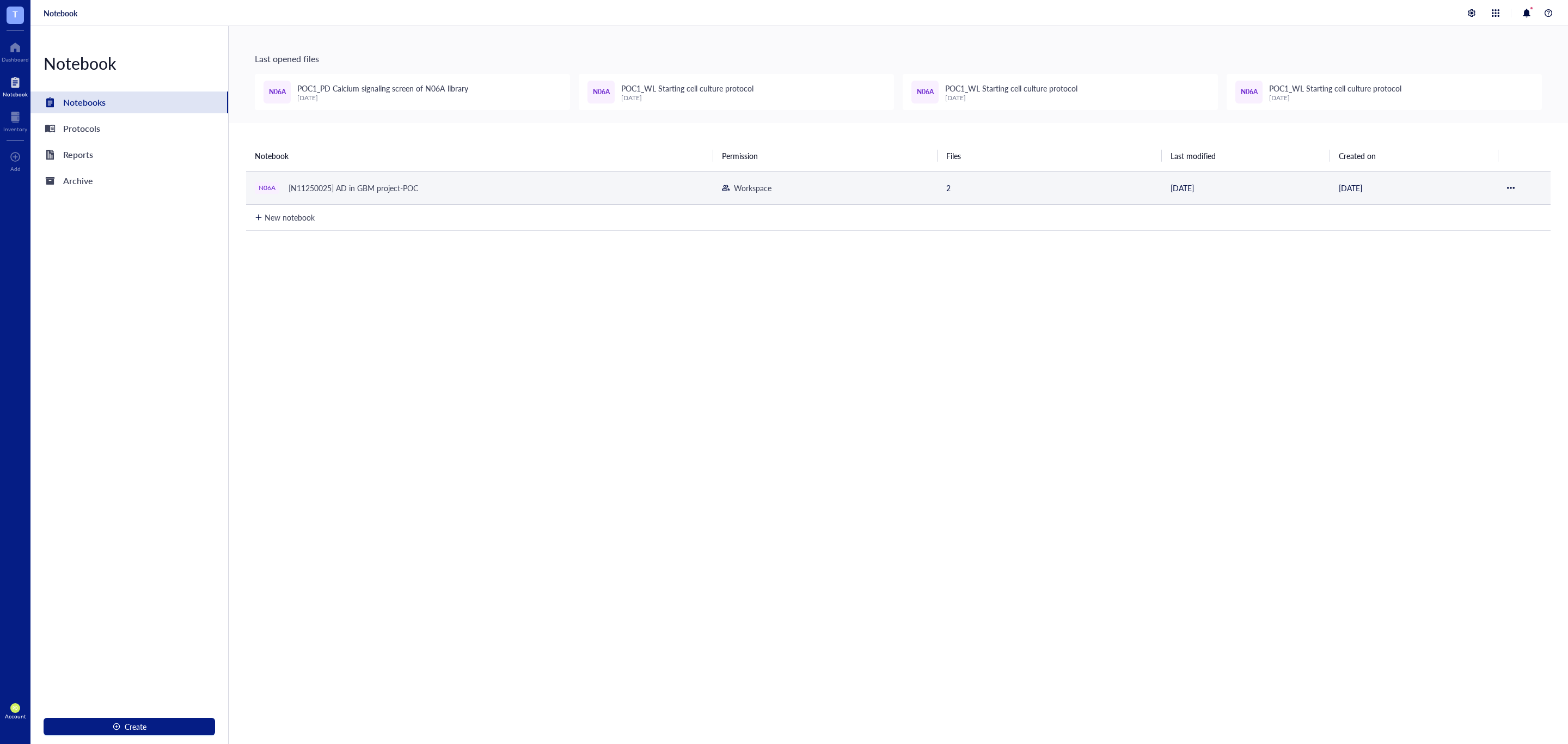
click at [405, 185] on div "[N11250025] AD in GBM project-POC" at bounding box center [353, 188] width 140 height 15
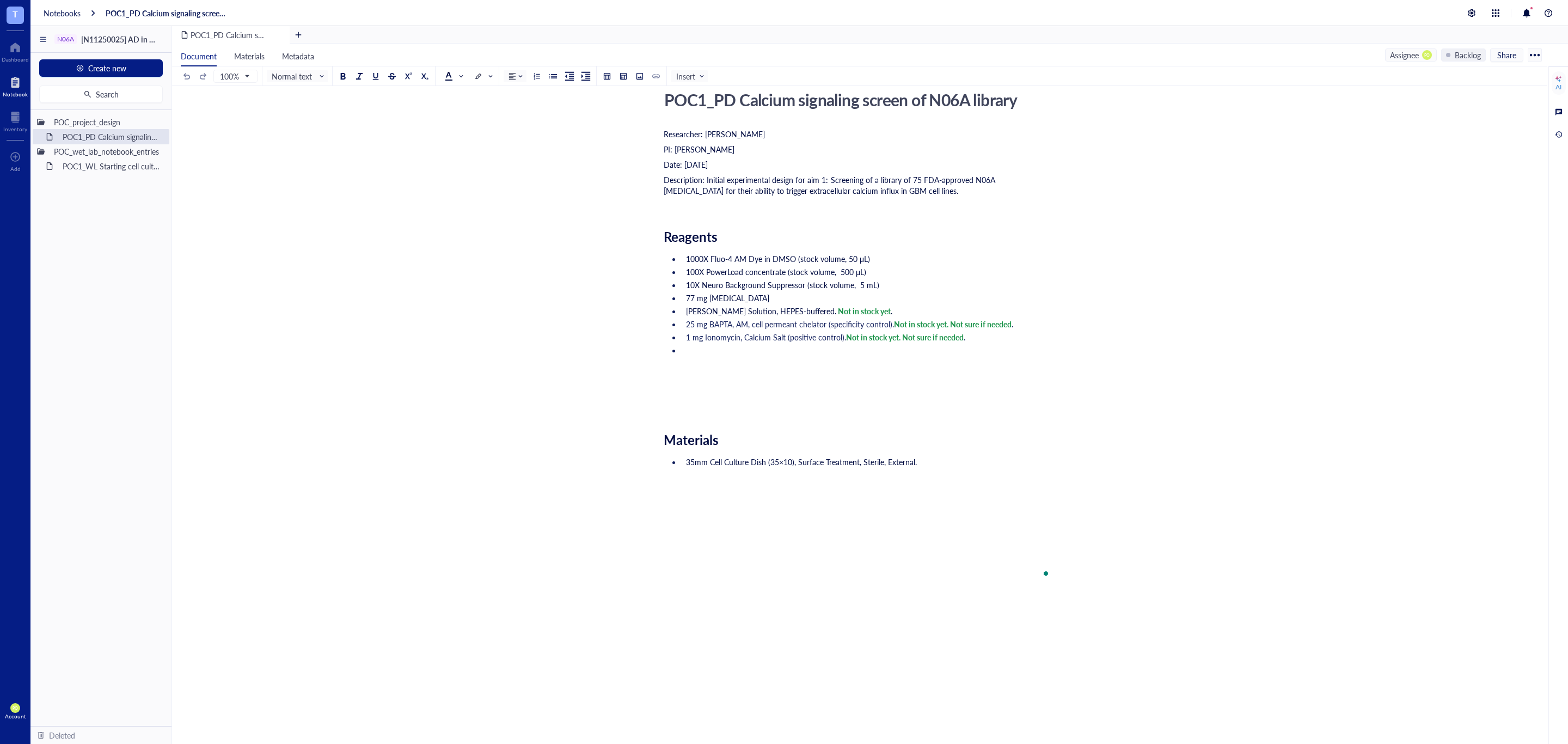
scroll to position [38, 0]
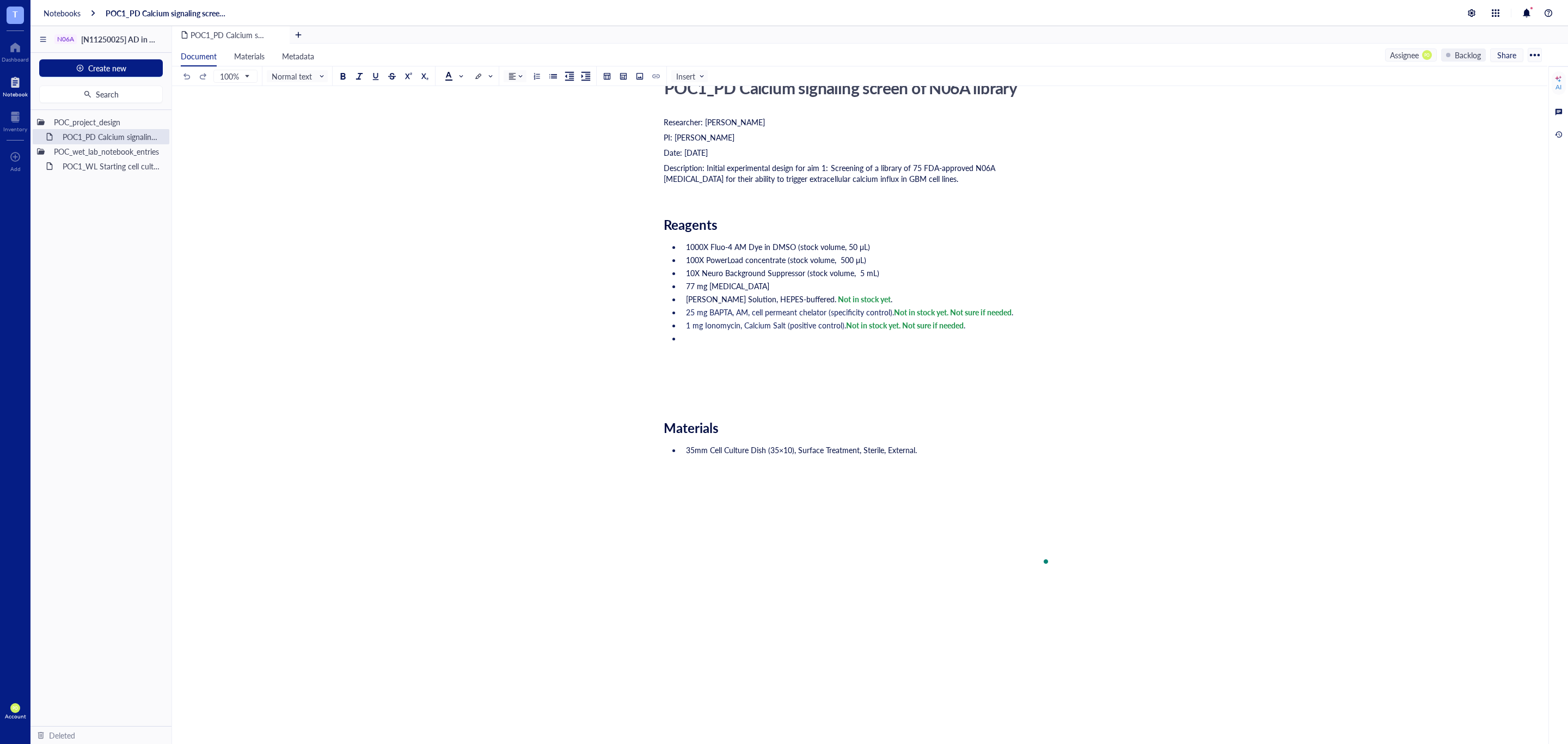
click at [753, 345] on li "To enrich screen reader interactions, please activate Accessibility in Grammarl…" at bounding box center [866, 365] width 370 height 65
click at [735, 333] on li "To enrich screen reader interactions, please activate Accessibility in Grammarl…" at bounding box center [866, 365] width 370 height 65
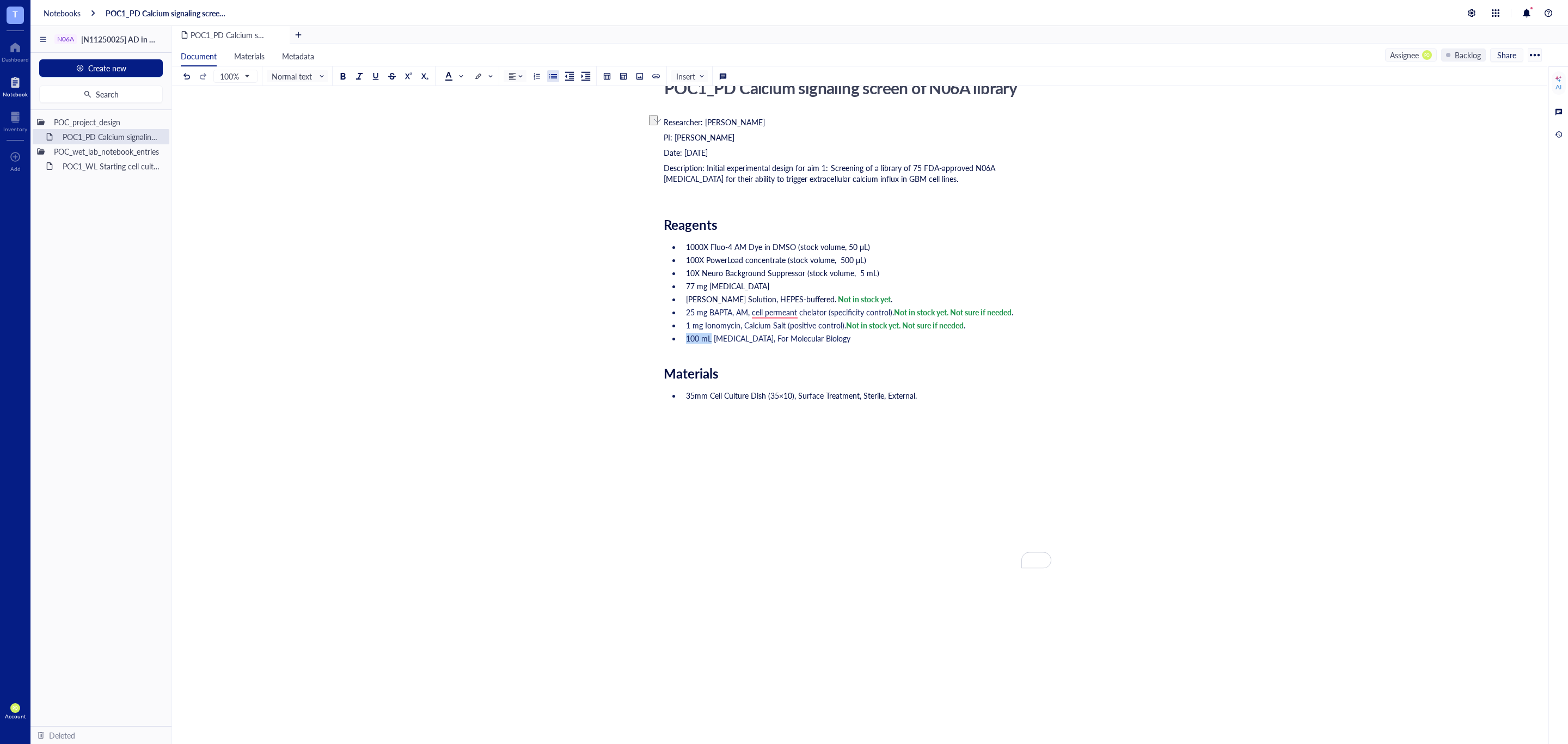
drag, startPoint x: 711, startPoint y: 339, endPoint x: 686, endPoint y: 339, distance: 25.0
click at [686, 339] on span "100 mL Dimethyl Sulfoxide, For Molecular Biology" at bounding box center [768, 338] width 164 height 11
click at [887, 344] on li "[MEDICAL_DATA], For Molecular Biology" at bounding box center [866, 338] width 370 height 11
click at [842, 340] on li "[MEDICAL_DATA], For Molecular Biology" at bounding box center [866, 338] width 370 height 11
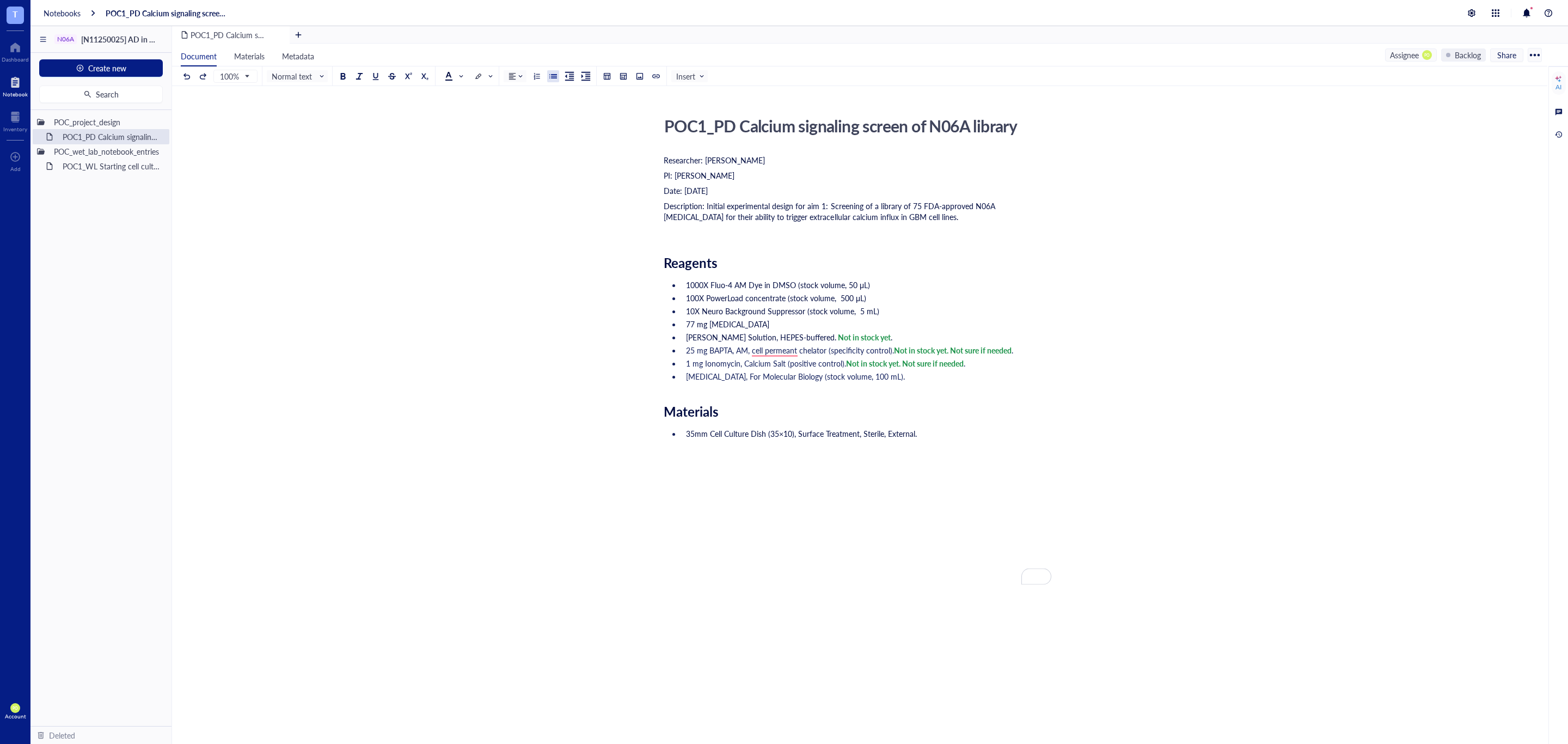
drag, startPoint x: 717, startPoint y: 436, endPoint x: 685, endPoint y: 421, distance: 35.3
click at [716, 421] on span "Materials" at bounding box center [691, 411] width 55 height 18
click at [679, 419] on div "Researcher: Paola Onate Colobon PI: Professor Sohyon Lee Date: 2025-08-10 Descr…" at bounding box center [857, 451] width 388 height 596
click at [659, 400] on div "POC1_PD Calcium signaling screen of N06A library POC1_PD Calcium signaling scre…" at bounding box center [857, 430] width 1371 height 636
click at [671, 407] on div "Researcher: Paola Onate Colobon PI: Professor Sohyon Lee Date: 2025-08-10 Descr…" at bounding box center [857, 451] width 388 height 596
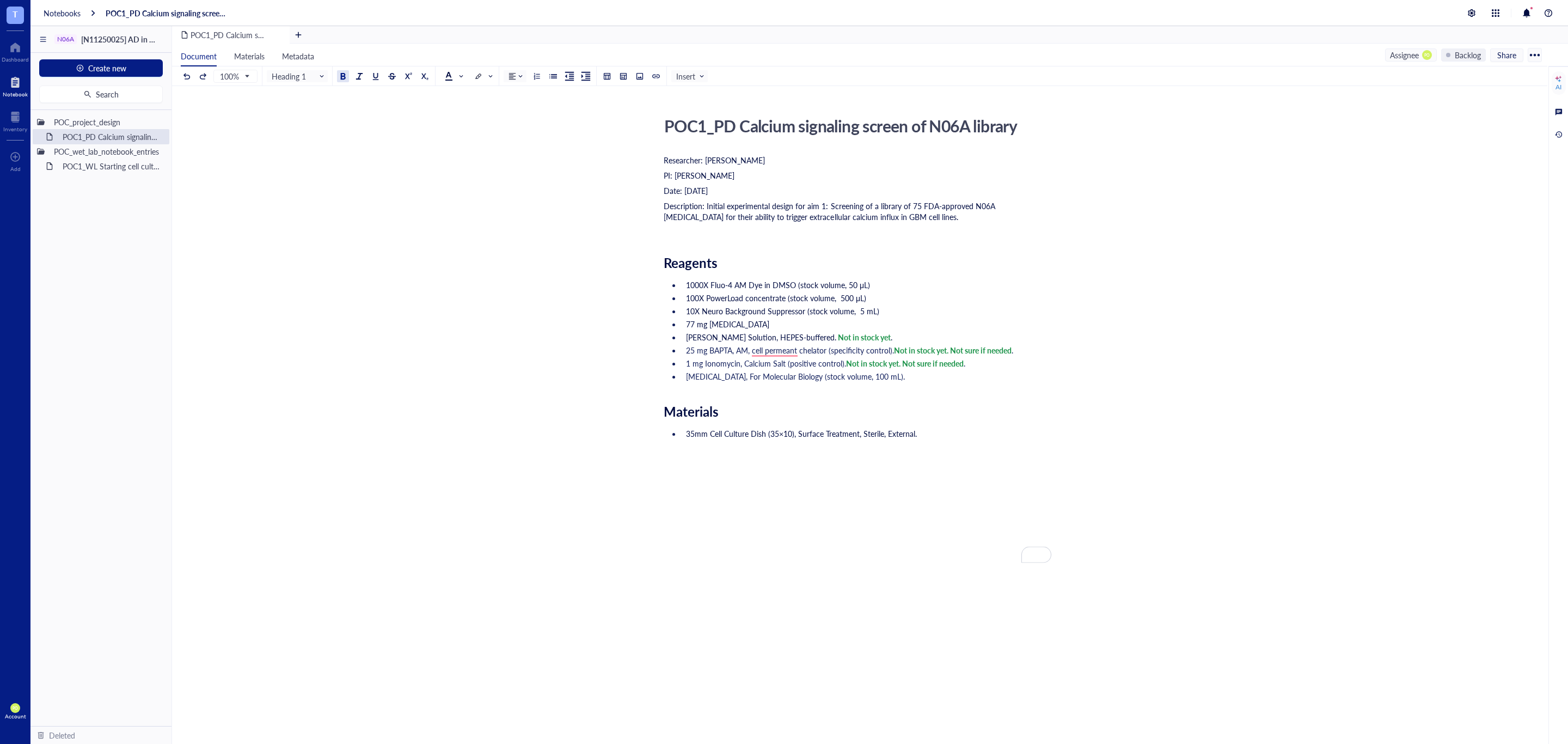
click at [672, 407] on div "Researcher: Paola Onate Colobon PI: Professor Sohyon Lee Date: 2025-08-10 Descr…" at bounding box center [857, 451] width 388 height 596
click at [994, 380] on li "Dimethyl Sulfoxide, For Molecular Biology (stock volume, 100 mL)." at bounding box center [866, 376] width 370 height 11
click at [718, 399] on div "Researcher: Paola Onate Colobon PI: Professor Sohyon Lee Date: 2025-08-10 Descr…" at bounding box center [857, 451] width 388 height 596
click at [709, 389] on div "Researcher: Paola Onate Colobon PI: Professor Sohyon Lee Date: 2025-08-10 Descr…" at bounding box center [857, 451] width 388 height 596
click at [709, 417] on span "Materials" at bounding box center [691, 411] width 55 height 18
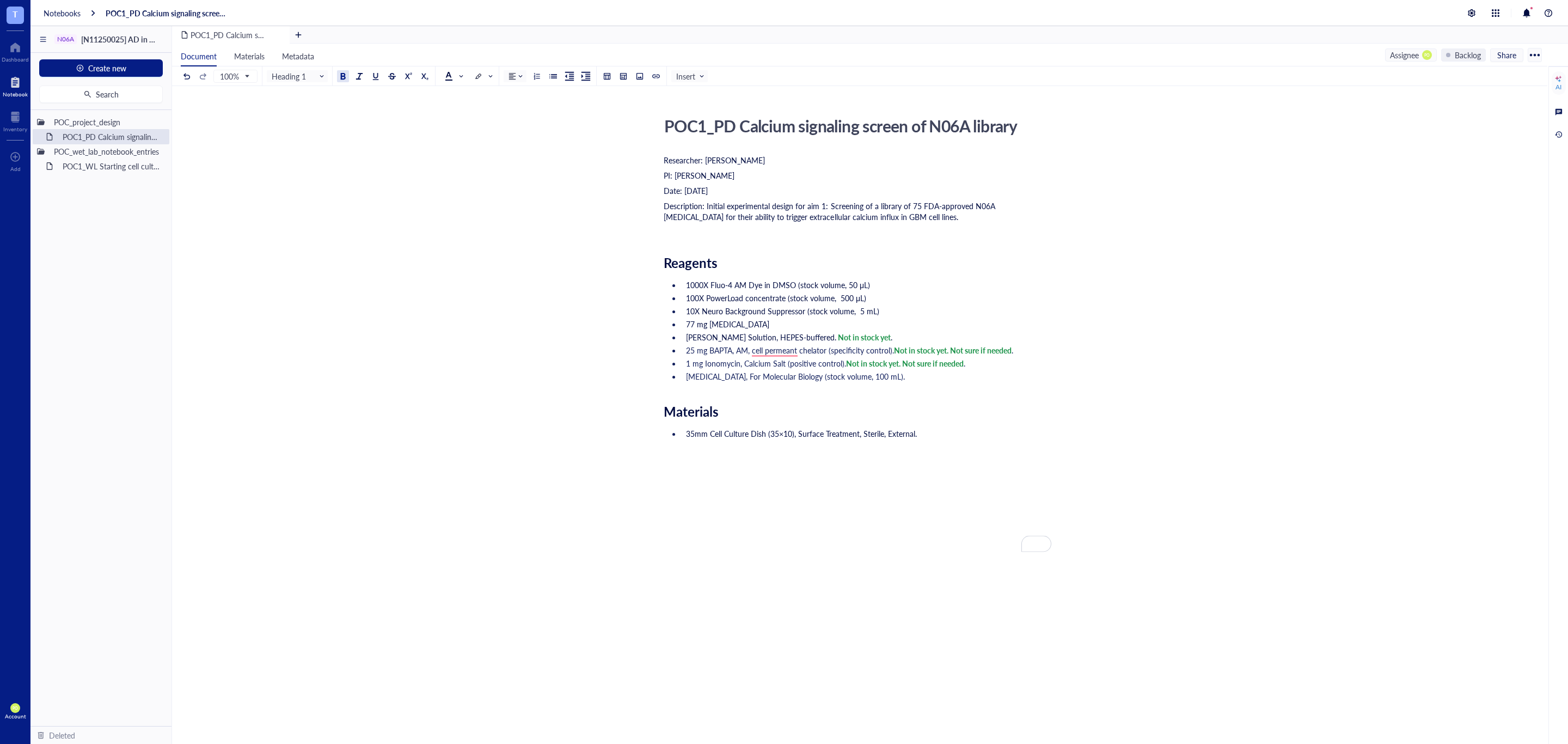
click at [699, 260] on span "Reagents" at bounding box center [690, 262] width 54 height 18
click at [900, 382] on ul "1000X Fluo-4 AM Dye in DMSO (stock volume, 50 μL) 100X PowerLoad concentrate (s…" at bounding box center [857, 331] width 388 height 107
click at [878, 438] on span "35mm Cell Culture Dish (35×10), Surface Treatment, Sterile, External." at bounding box center [801, 434] width 231 height 11
click at [988, 438] on li "35mm Cell Culture Dish (35×10), Surface Treatment, Sterile, External." at bounding box center [866, 434] width 370 height 11
drag, startPoint x: 758, startPoint y: 343, endPoint x: 768, endPoint y: 352, distance: 13.5
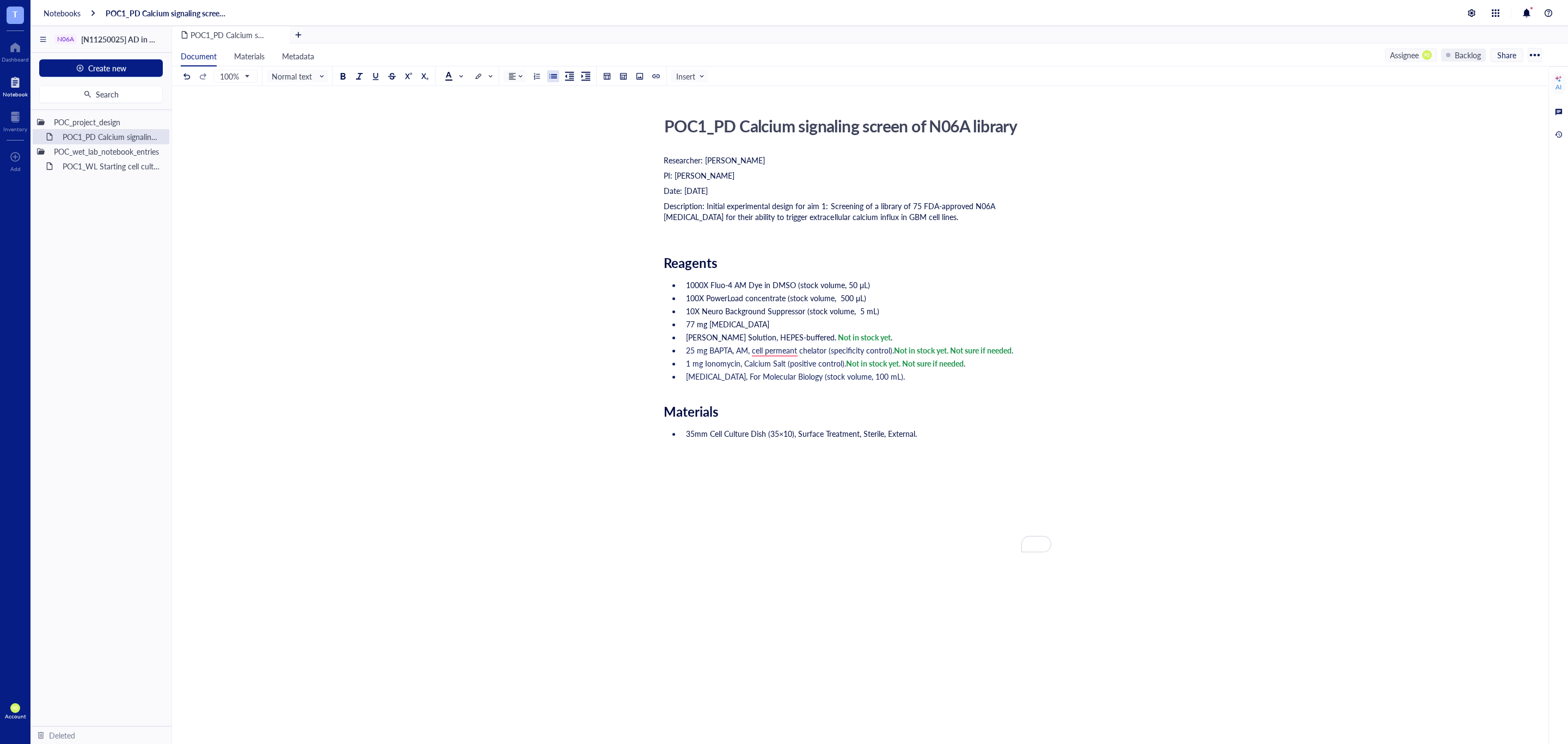
click at [765, 348] on span "25 mg BAPTA, AM, cell permeant chelator (specificity control)." at bounding box center [790, 350] width 208 height 11
click at [770, 354] on span "25 mg BAPTA, AM, cell permeant chelator (specificity control)." at bounding box center [790, 350] width 208 height 11
click at [791, 397] on span "Dismiss" at bounding box center [779, 401] width 27 height 9
click at [1022, 436] on li "35mm Cell Culture Dish (35×10), Surface Treatment, Sterile, External." at bounding box center [866, 434] width 370 height 11
click at [889, 286] on li "1000X Fluo-4 AM Dye in DMSO (stock volume, 50 μL)" at bounding box center [866, 285] width 370 height 11
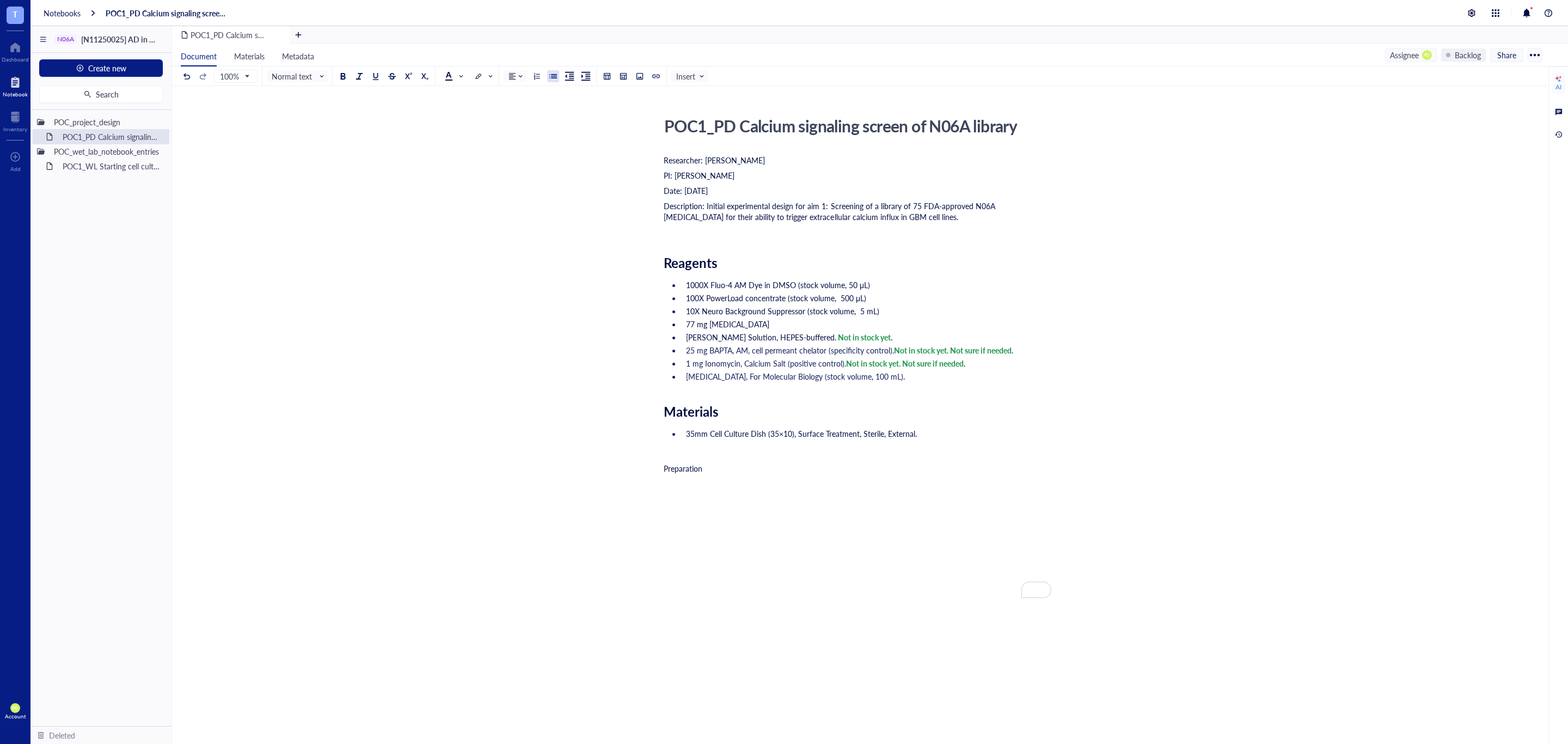
click at [717, 469] on div "Preparation" at bounding box center [857, 469] width 388 height 11
click at [936, 424] on div "Researcher: Paola Onate Colobon PI: Professor Sohyon Lee Date: 2025-08-10 Descr…" at bounding box center [857, 473] width 388 height 642
click at [755, 445] on span "FITC (ex/em wavelenghts 494/506 nm) filter." at bounding box center [761, 447] width 150 height 11
click at [889, 448] on li "FITC (ex/em wavelengths 494/506 nm) filter." at bounding box center [866, 447] width 370 height 11
click at [726, 482] on div "Preparation" at bounding box center [857, 482] width 388 height 11
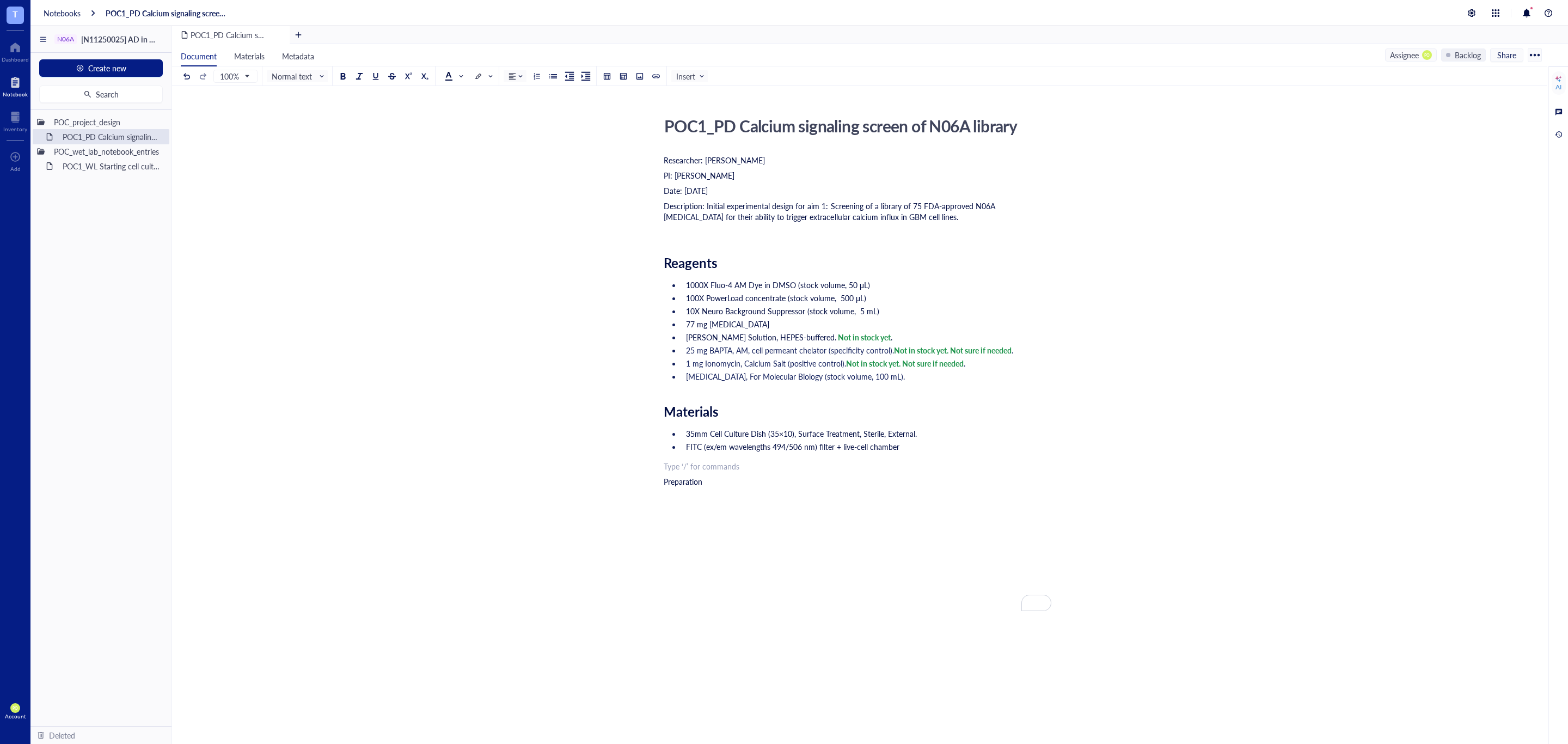
click at [678, 469] on div "﻿ Type ‘/’ for commands" at bounding box center [857, 467] width 388 height 11
click at [685, 284] on li "1000X Fluo-4 AM Dye in DMSO (stock volume, 50 μL)" at bounding box center [866, 285] width 370 height 11
click at [696, 282] on span "(A)1000X Fluo-4 AM Dye in DMSO (stock volume, 50 μL)" at bounding box center [783, 285] width 193 height 11
click at [683, 297] on li "100X PowerLoad concentrate (stock volume, 500 μL)" at bounding box center [866, 298] width 370 height 11
click at [684, 310] on li "10X Neuro Background Suppressor (stock volume, 5 mL)" at bounding box center [866, 311] width 370 height 11
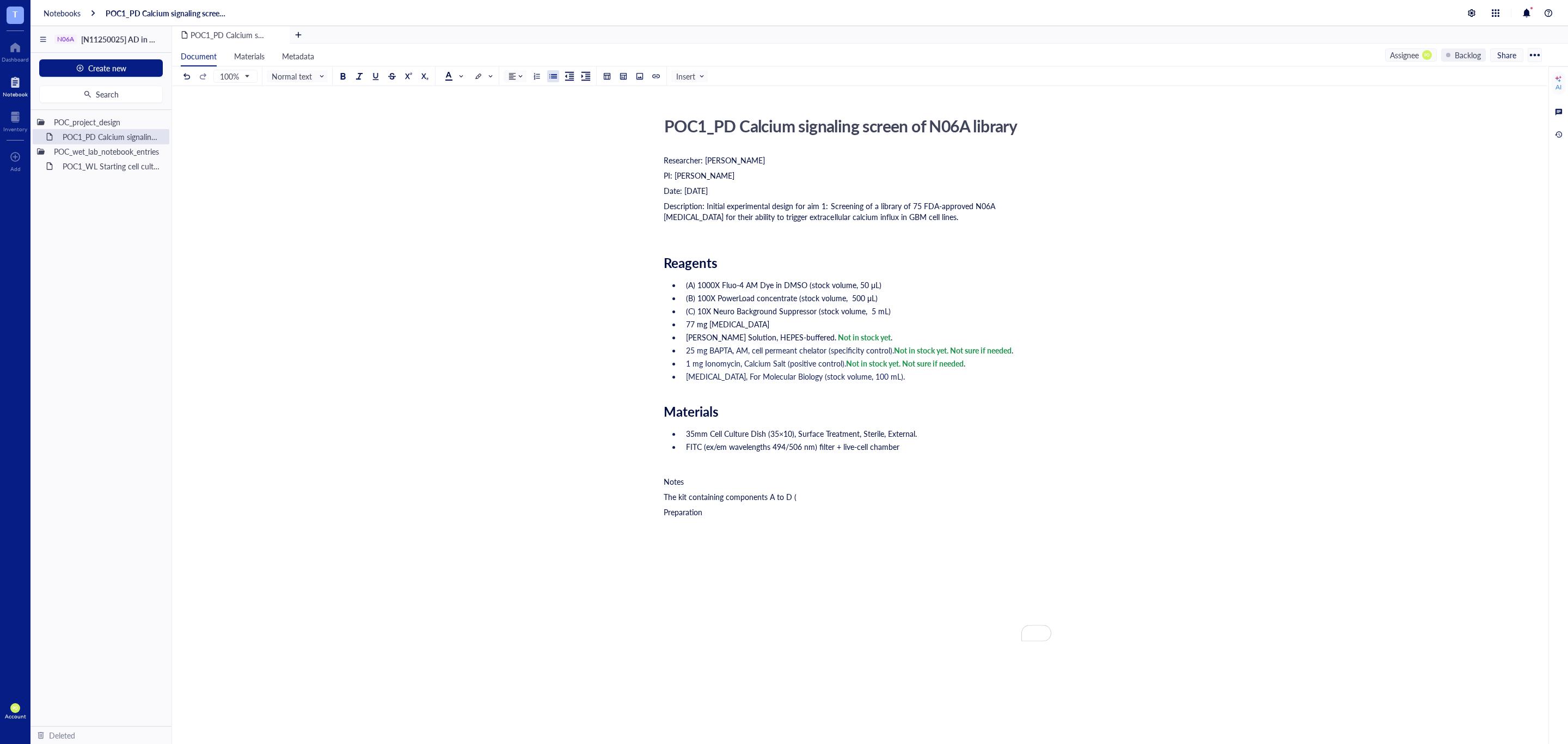
click at [686, 325] on span "77 mg Probenecid" at bounding box center [728, 324] width 84 height 11
click at [851, 508] on div "Preparation" at bounding box center [857, 512] width 388 height 11
click at [799, 500] on div "The kit containing components A to D (" at bounding box center [857, 497] width 388 height 11
click at [722, 512] on span "The kit containing components A to D should be stored at 2-8°C. PowerLoad conce…" at bounding box center [851, 508] width 376 height 33
click at [868, 517] on span "The kit containing components A to D should be stored at 2-8°C. PowerLoad conce…" at bounding box center [858, 508] width 389 height 33
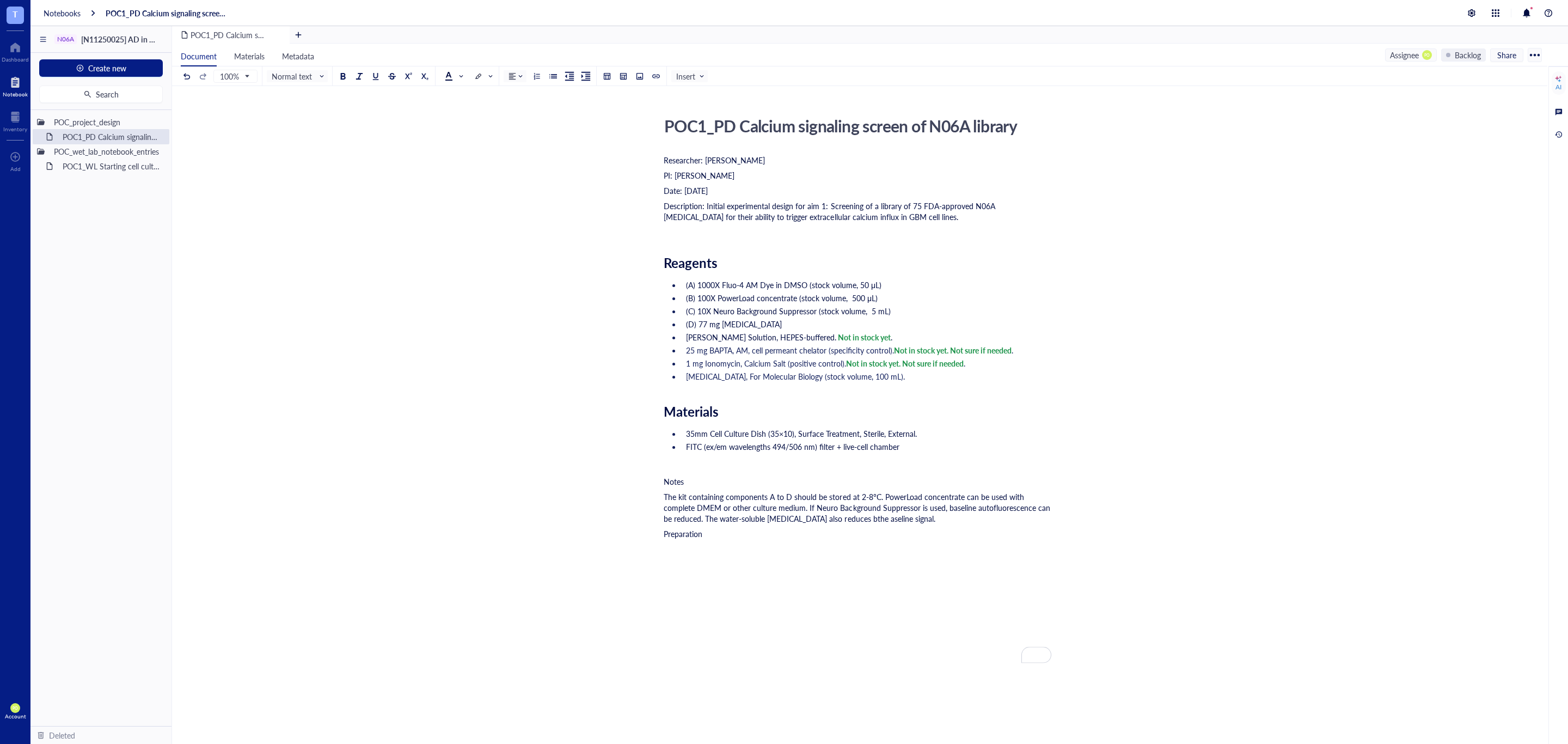
click at [931, 517] on div "The kit containing components A to D should be stored at 2-8°C. PowerLoad conce…" at bounding box center [857, 508] width 388 height 33
click at [868, 523] on span "The kit containing components A to D should be stored at 2-8°C. PowerLoad conce…" at bounding box center [858, 508] width 389 height 33
click at [865, 522] on span "The kit containing components A to D should be stored at 2-8°C. PowerLoad conce…" at bounding box center [858, 508] width 389 height 33
click at [987, 513] on div "The kit containing components A to D should be stored at 2-8°C. PowerLoad conce…" at bounding box center [857, 508] width 388 height 33
drag, startPoint x: 707, startPoint y: 480, endPoint x: 655, endPoint y: 478, distance: 52.0
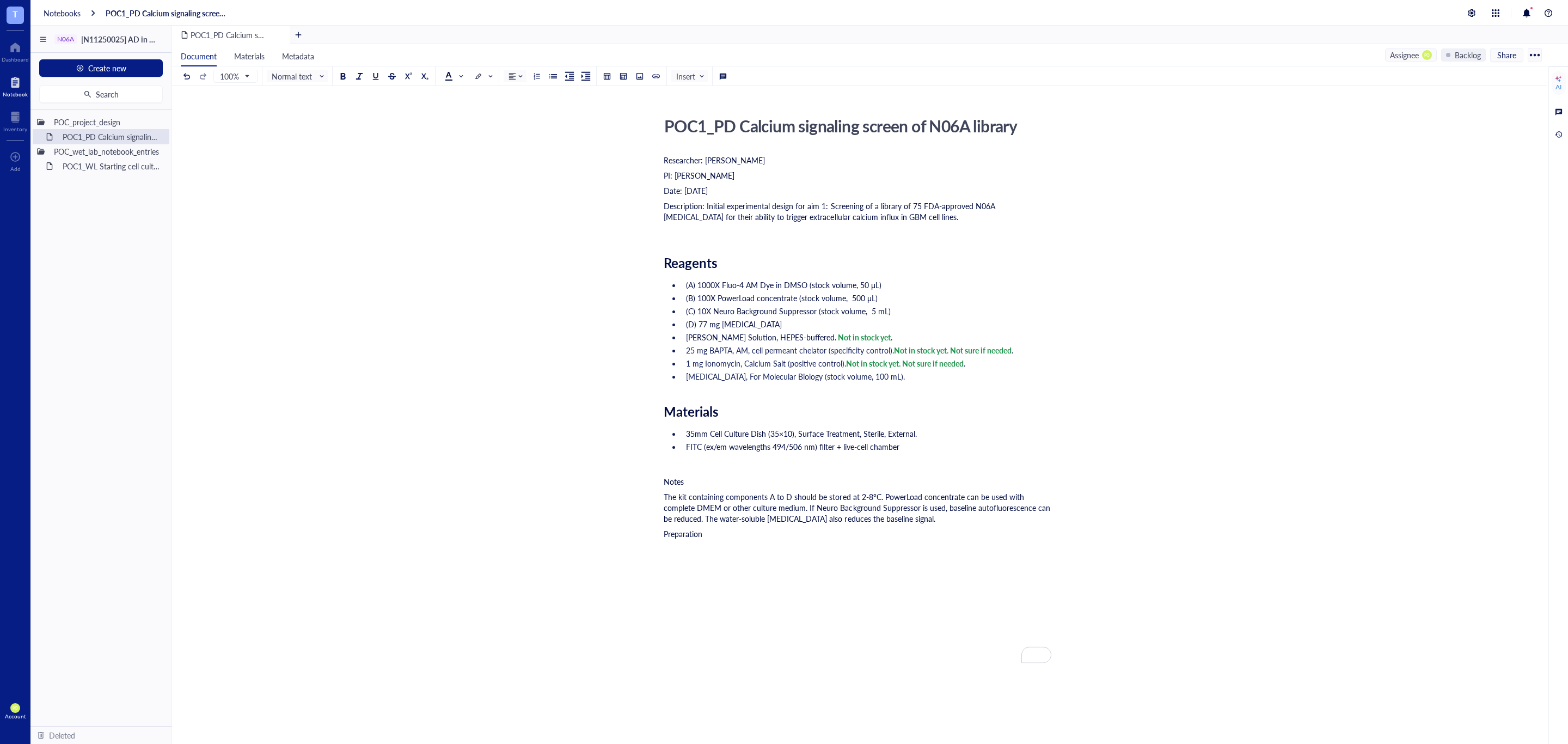
click at [655, 478] on div "POC1_PD Calcium signaling screen of N06A library POC1_PD Calcium signaling scre…" at bounding box center [857, 486] width 1371 height 747
click at [307, 71] on input "search" at bounding box center [294, 76] width 46 height 16
click at [307, 114] on div "Heading 1" at bounding box center [310, 119] width 31 height 10
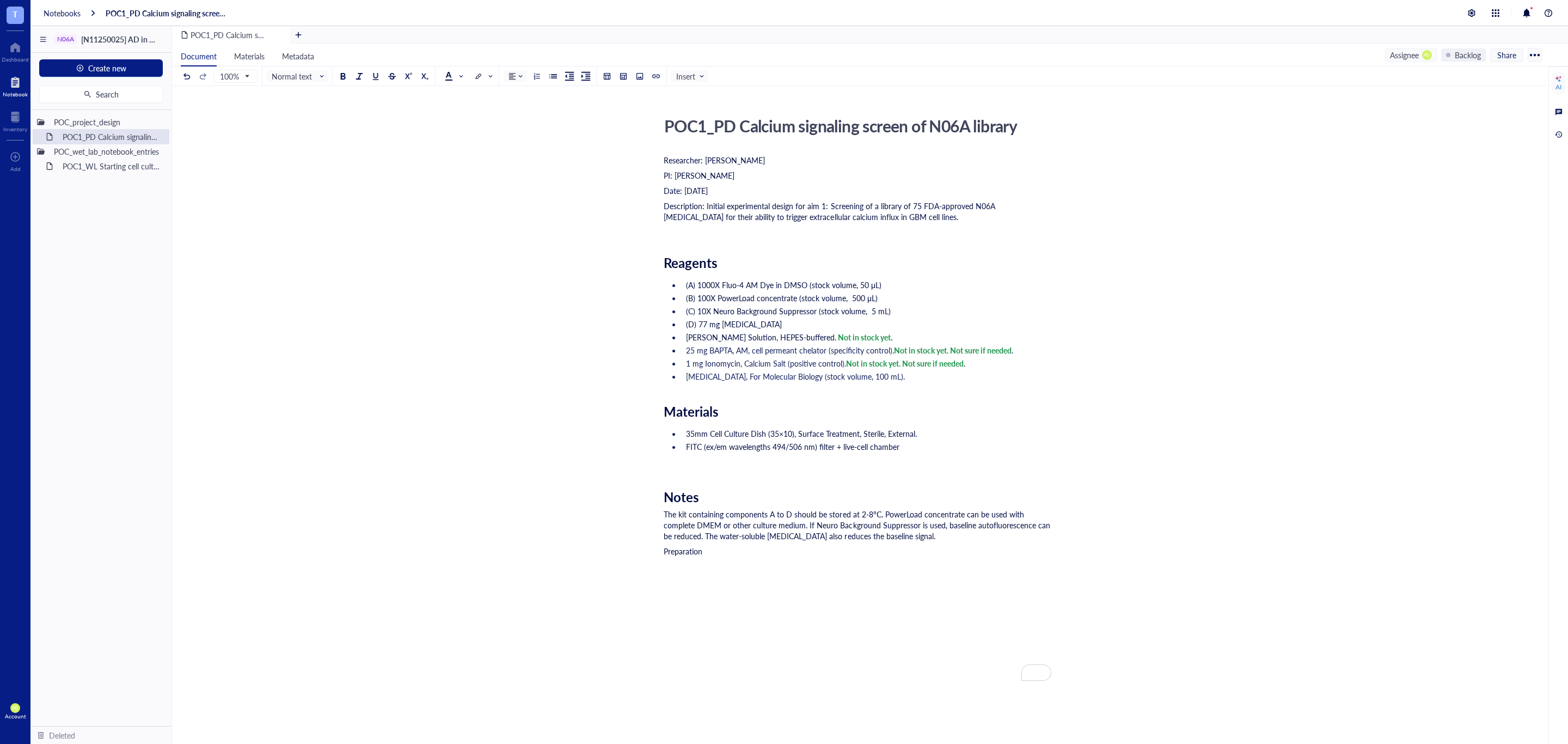
click at [683, 477] on div "Researcher: Paola Onate Colobon PI: Professor Sohyon Lee Date: 2025-08-10 Descr…" at bounding box center [857, 514] width 388 height 724
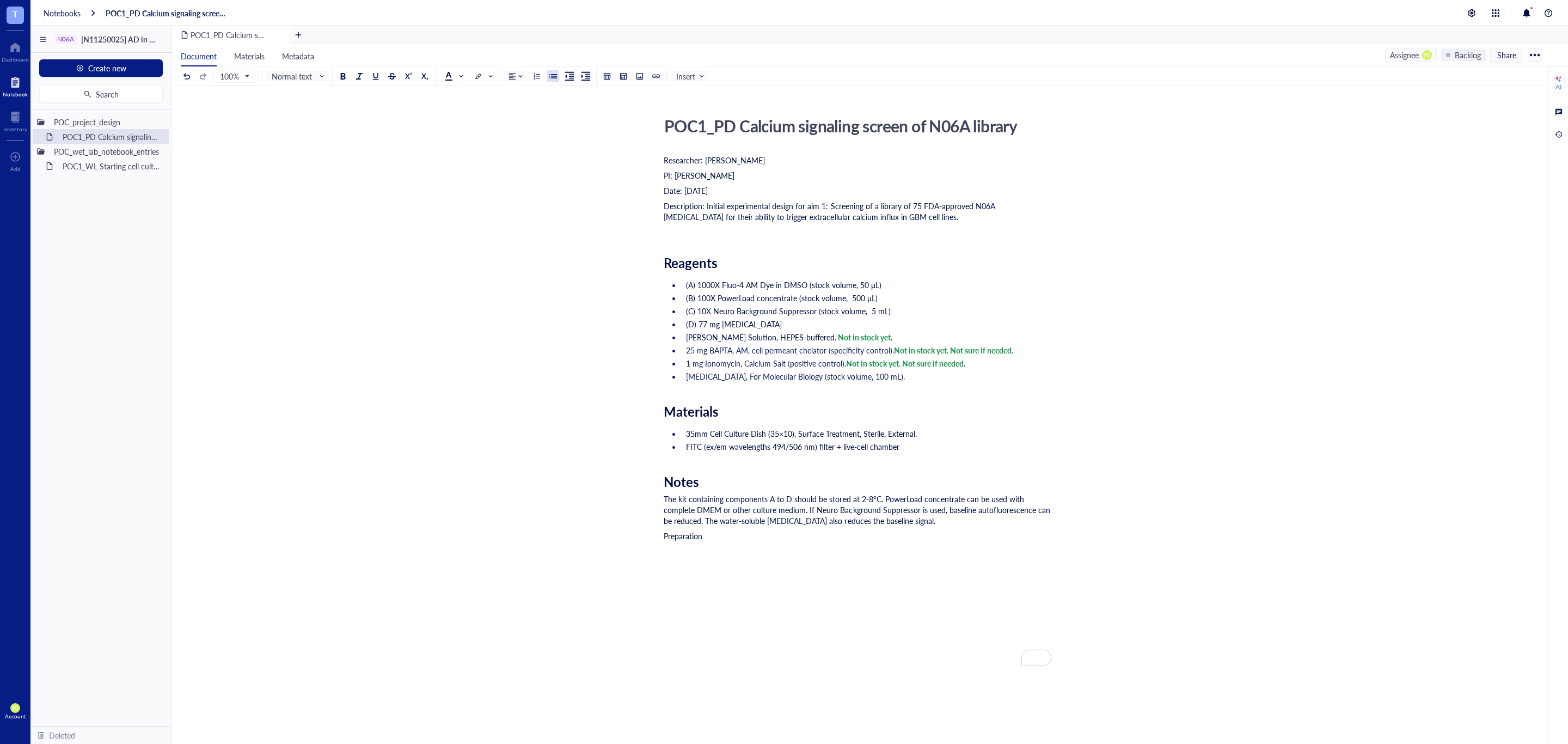
click at [920, 222] on div "Description: Initial experimental design for aim 1: Screening of a library of 7…" at bounding box center [857, 212] width 388 height 22
click at [944, 526] on div "The kit containing components A to D should be stored at 2-8°C. PowerLoad conce…" at bounding box center [857, 510] width 388 height 33
click at [799, 569] on div "﻿" at bounding box center [857, 567] width 388 height 11
click at [774, 557] on div "Preparation" at bounding box center [857, 551] width 388 height 11
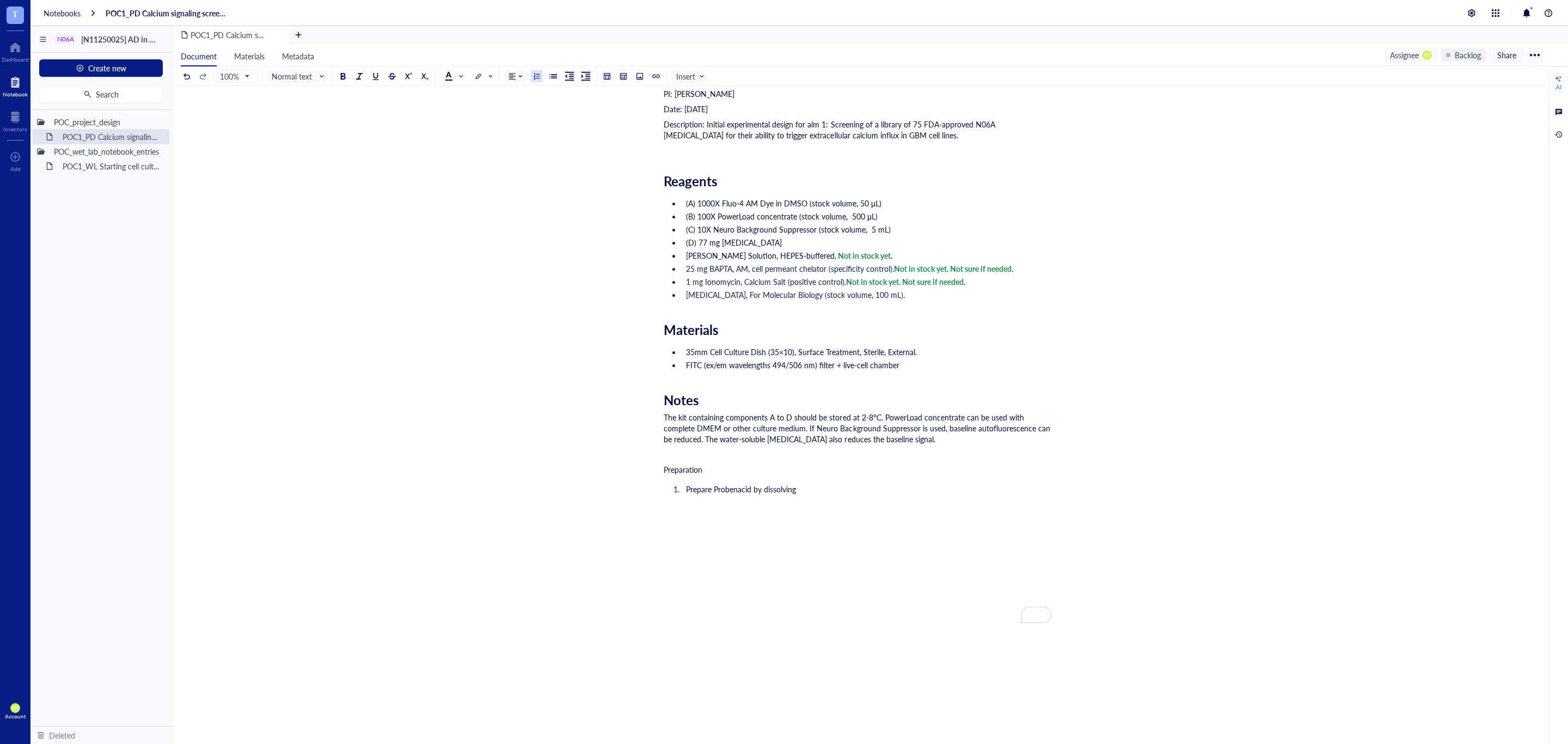
scroll to position [137, 0]
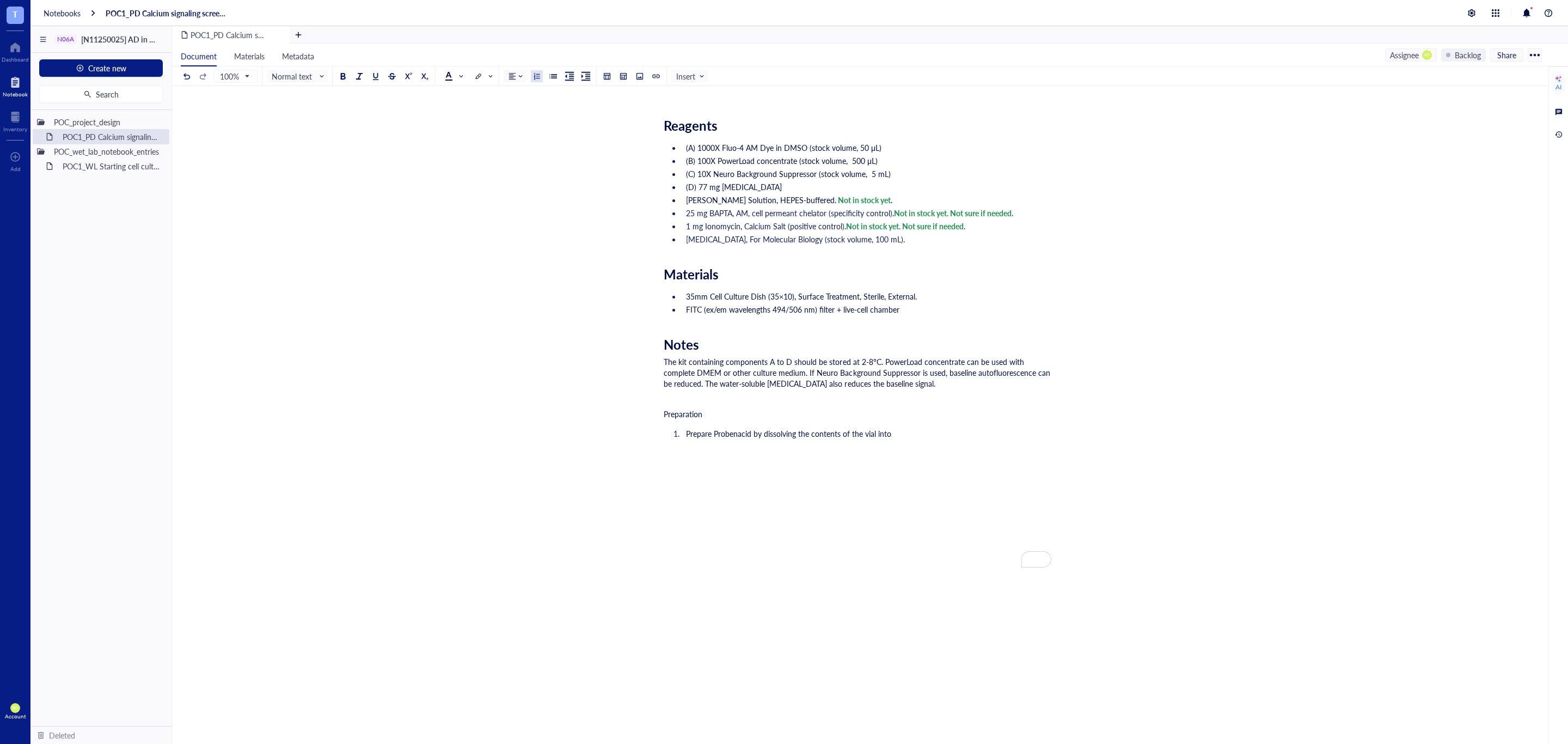
click at [951, 439] on li "Prepare Probenacid by dissolving the contents of the vial into" at bounding box center [866, 434] width 370 height 11
click at [918, 430] on li "Prepare Probenacid by dissolving the contents of the vial into" at bounding box center [866, 434] width 370 height 11
click at [950, 240] on li "[MEDICAL_DATA], For Molecular Biology (stock volume, 100 mL)." at bounding box center [866, 239] width 370 height 11
click at [768, 188] on li "(D) 77 mg [MEDICAL_DATA]" at bounding box center [866, 187] width 370 height 11
click at [772, 193] on ul "(A) 1000X Fluo-4 AM Dye in DMSO (stock volume, 50 μL) (B) 100X PowerLoad concen…" at bounding box center [857, 193] width 388 height 107
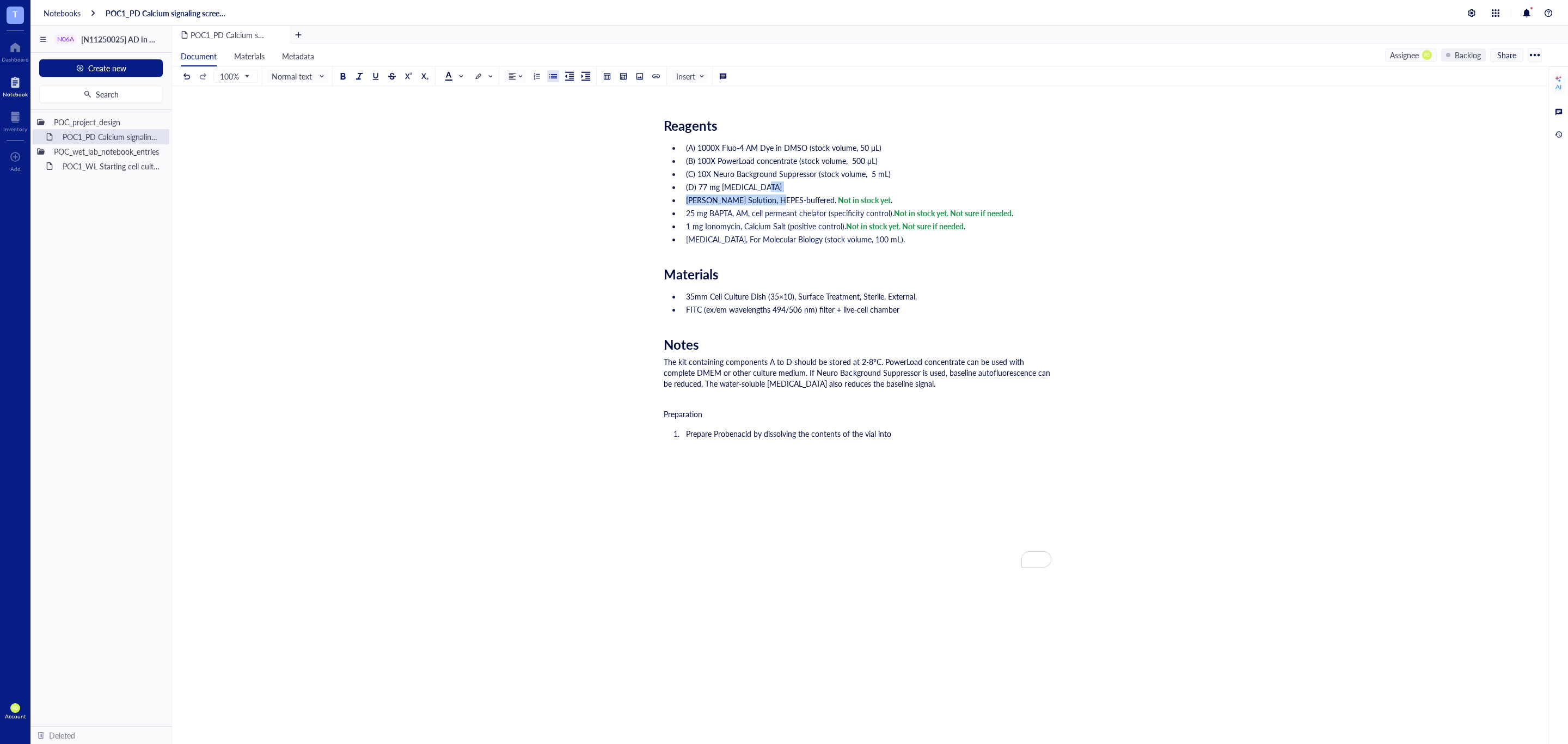
click at [766, 185] on li "(D) 77 mg [MEDICAL_DATA]" at bounding box center [866, 187] width 370 height 11
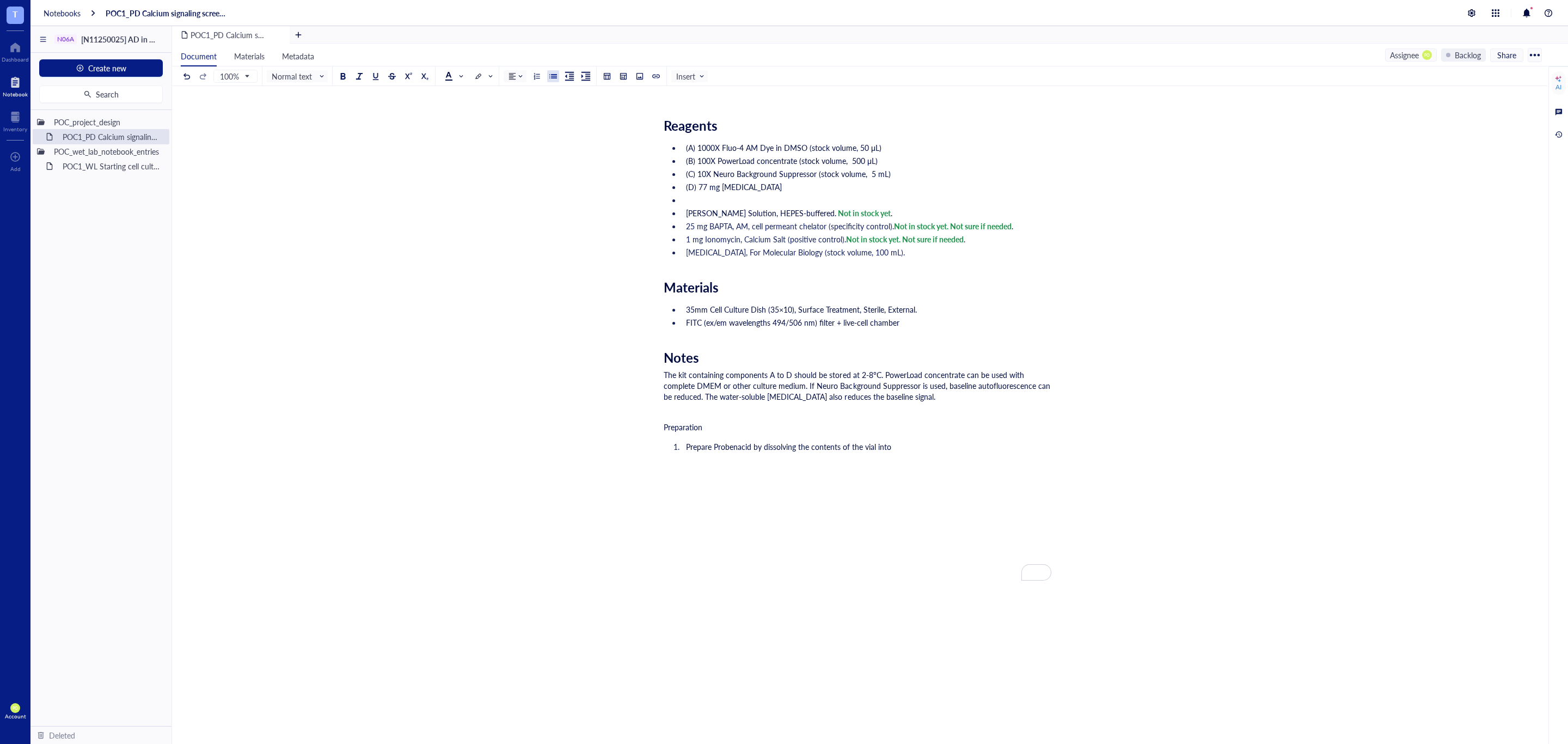
click at [954, 384] on span "The kit containing components A to D should be stored at 2-8°C. PowerLoad conce…" at bounding box center [858, 386] width 389 height 33
click at [963, 401] on div "The kit containing components A to D should be stored at 2-8°C. PowerLoad conce…" at bounding box center [857, 386] width 388 height 33
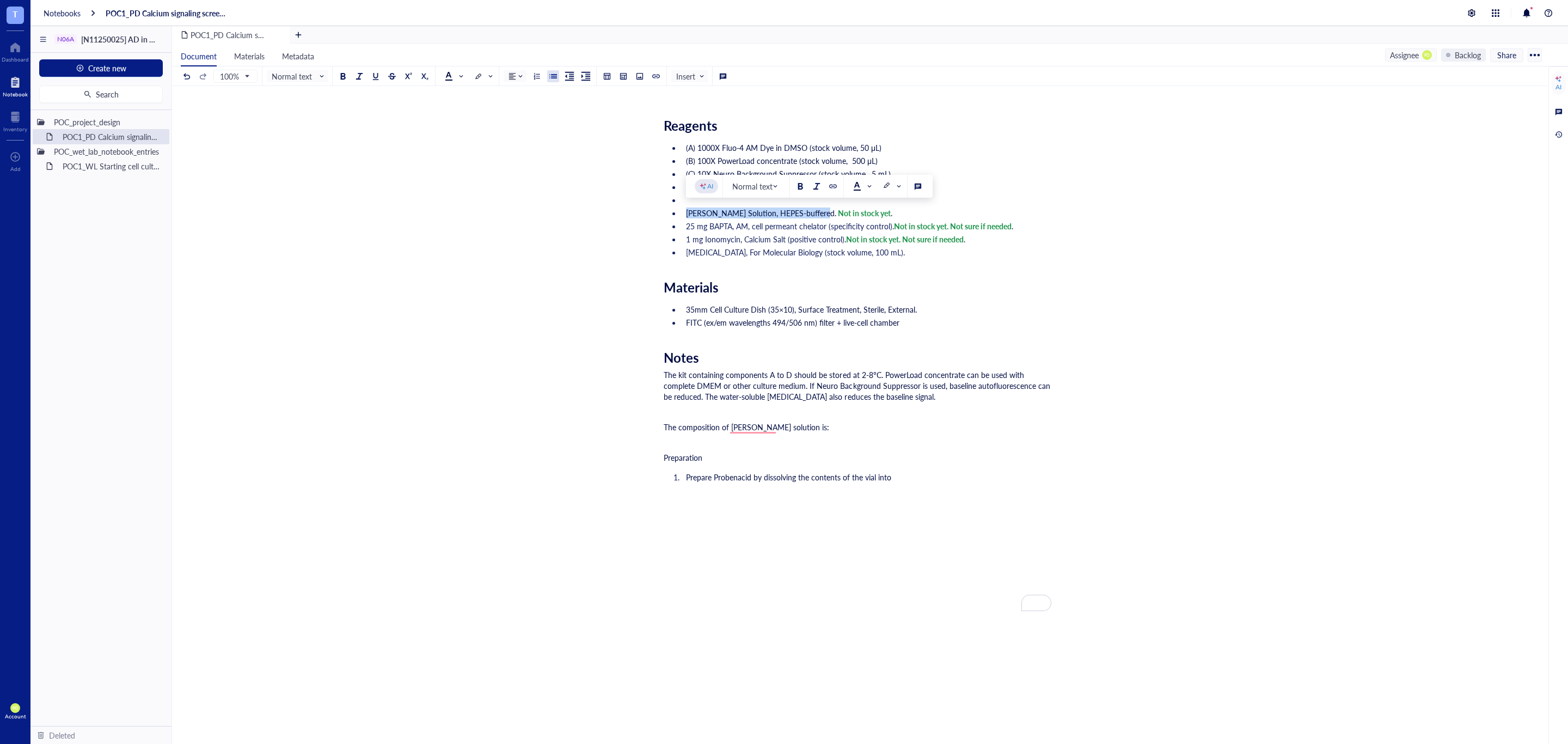
drag, startPoint x: 817, startPoint y: 211, endPoint x: 686, endPoint y: 214, distance: 131.0
click at [686, 214] on span "[PERSON_NAME] Solution, HEPES-buffered." at bounding box center [761, 213] width 150 height 11
copy span "[PERSON_NAME] Solution, HEPES-buffered"
click at [908, 481] on li "Prepare Probenacid by dissolving the contents of the vial into" at bounding box center [866, 478] width 370 height 11
click at [836, 422] on div "The composition of Krebs-Ronger solution is:" at bounding box center [857, 427] width 388 height 11
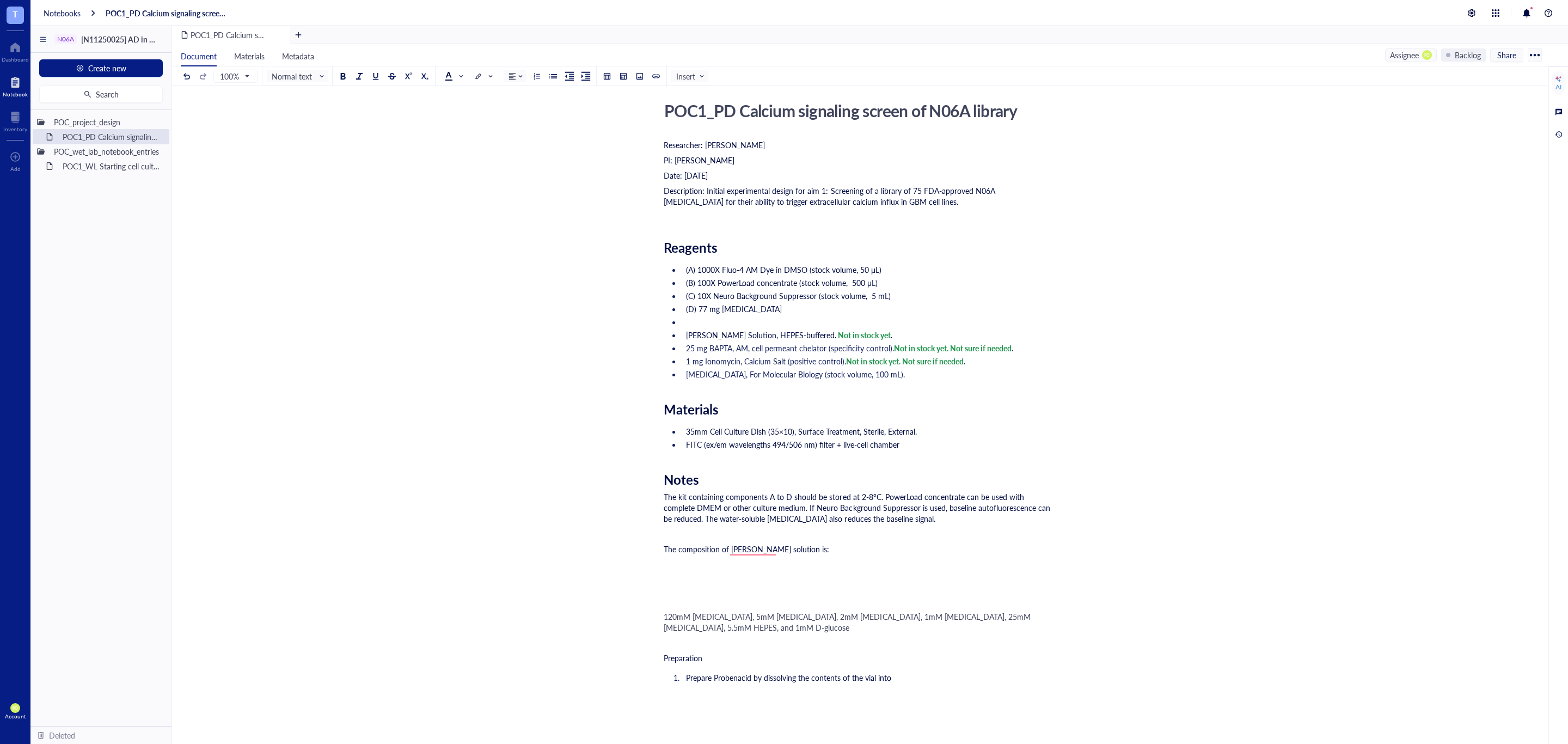
scroll to position [0, 0]
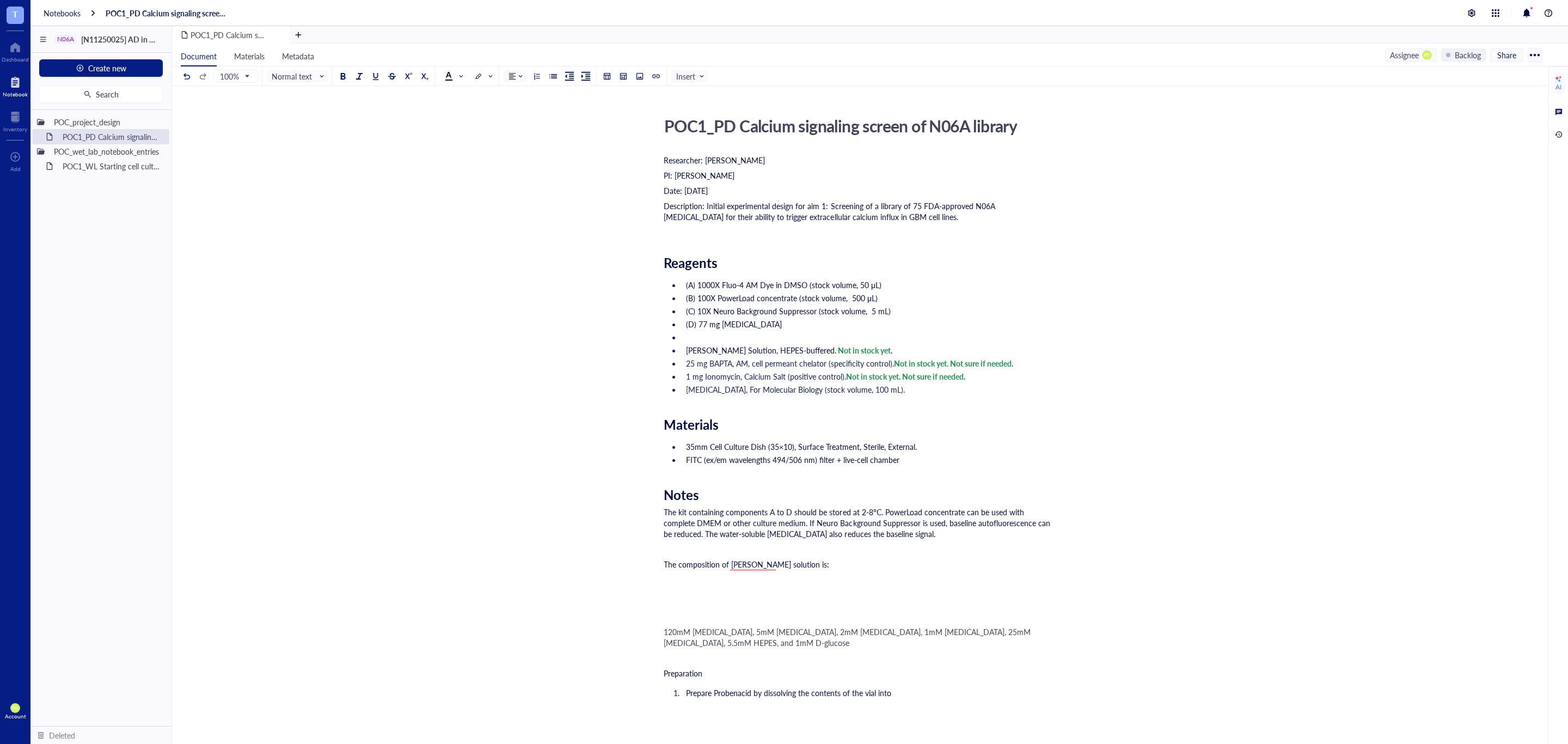
click at [661, 628] on div "POC1_PD Calcium signaling screen of N06A library POC1_PD Calcium signaling scre…" at bounding box center [857, 567] width 1371 height 910
click at [661, 631] on div "POC1_PD Calcium signaling screen of N06A library POC1_PD Calcium signaling scre…" at bounding box center [857, 567] width 1371 height 910
click at [663, 631] on span "120mM sodium chloride, 5mM potassium chloride, 2mM calcium chloride, 1mM magnes…" at bounding box center [848, 637] width 369 height 22
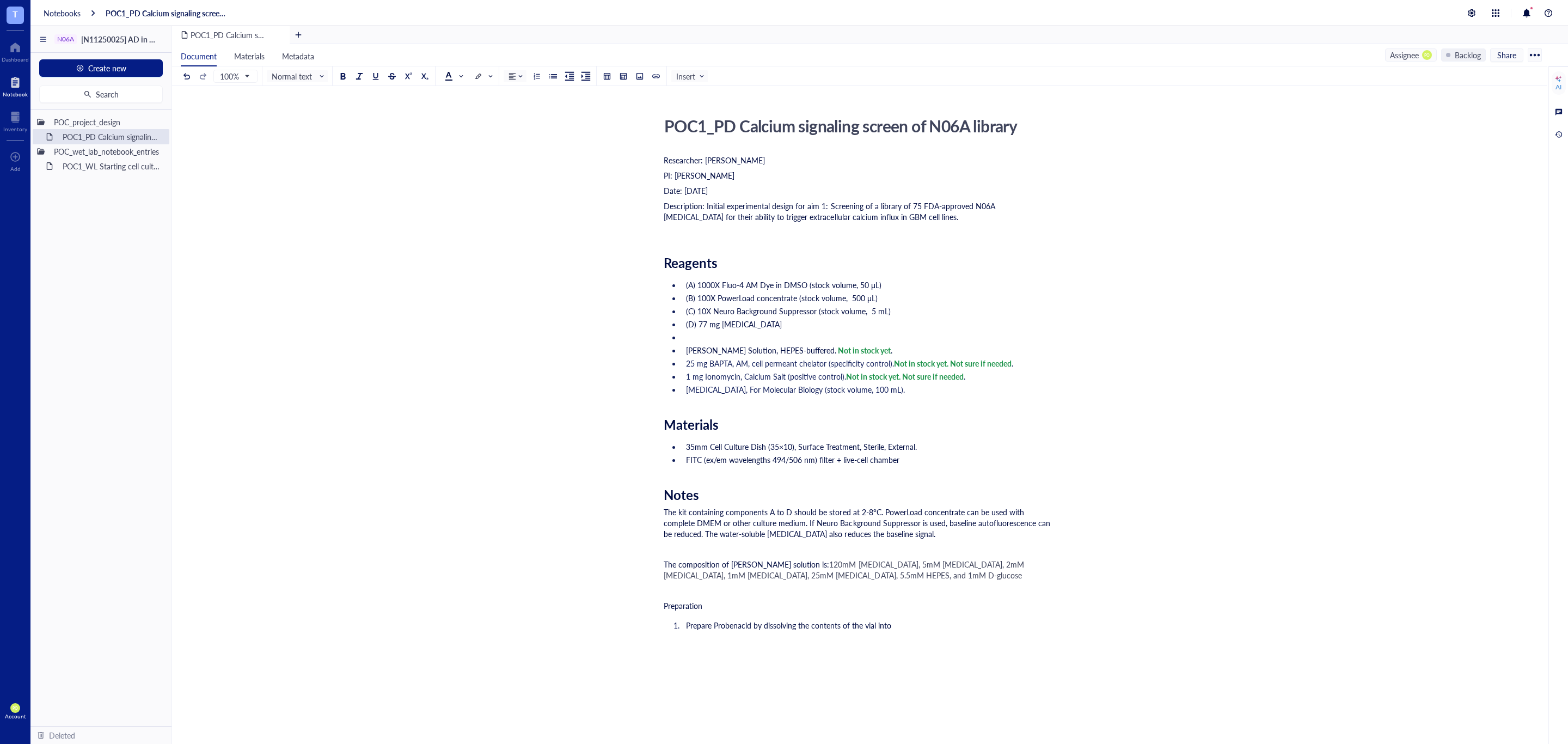
click at [1026, 578] on div "The composition of Krebs-Ronger solution is: 120mM sodium chloride, 5mM potassi…" at bounding box center [857, 570] width 388 height 22
drag, startPoint x: 778, startPoint y: 588, endPoint x: 631, endPoint y: 564, distance: 148.9
click at [631, 564] on div "POC1_PD Calcium signaling screen of N06A library POC1_PD Calcium signaling scre…" at bounding box center [857, 539] width 1371 height 854
click at [451, 74] on div at bounding box center [448, 75] width 8 height 8
click at [450, 88] on div at bounding box center [448, 92] width 17 height 17
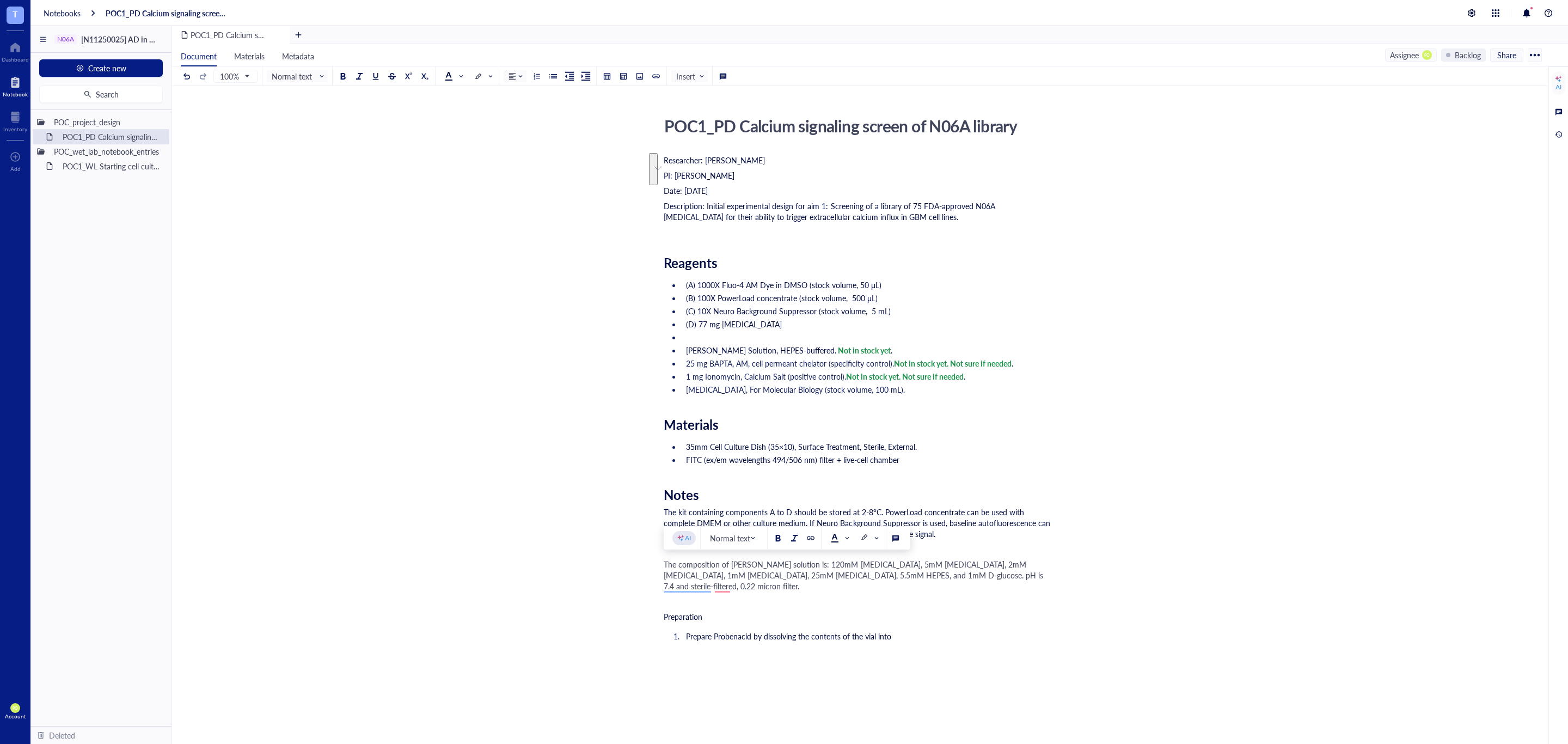
click at [694, 582] on span "The composition of Krebs-Ronger solution is: 120mM sodium chloride, 5mM potassi…" at bounding box center [854, 575] width 381 height 33
click at [717, 586] on span "The composition of Krebs-Ronger solution is: 120mM sodium chloride, 5mM potassi…" at bounding box center [854, 575] width 381 height 33
click at [807, 583] on div "The composition of Krebs-Ronger solution is: 120mM sodium chloride, 5mM potassi…" at bounding box center [857, 575] width 388 height 33
click at [716, 586] on span "The composition of Krebs-Ronger solution is: 120mM sodium chloride, 5mM potassi…" at bounding box center [854, 575] width 381 height 33
click at [809, 588] on div "The composition of Krebs-Ronger solution is: 120mM sodium chloride, 5mM potassi…" at bounding box center [857, 575] width 388 height 33
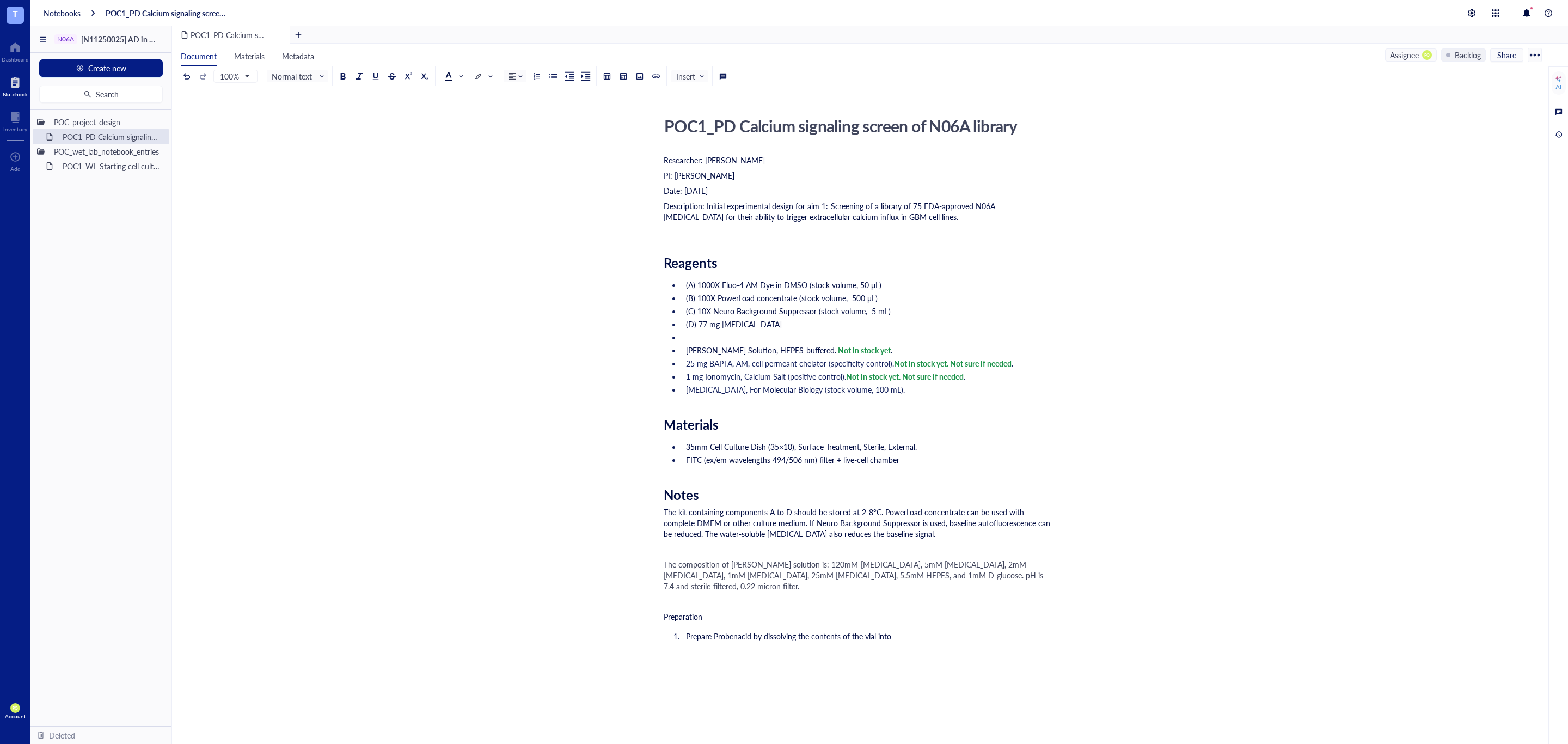
drag, startPoint x: 796, startPoint y: 585, endPoint x: 641, endPoint y: 556, distance: 157.7
click at [641, 556] on div "POC1_PD Calcium signaling screen of N06A library POC1_PD Calcium signaling scre…" at bounding box center [857, 539] width 1371 height 854
click at [453, 72] on div at bounding box center [448, 75] width 8 height 8
click at [448, 90] on div at bounding box center [448, 92] width 8 height 8
click at [831, 588] on div "The composition of Krebs-Ronger solution is: 120mM sodium chloride, 5mM potassi…" at bounding box center [857, 575] width 388 height 33
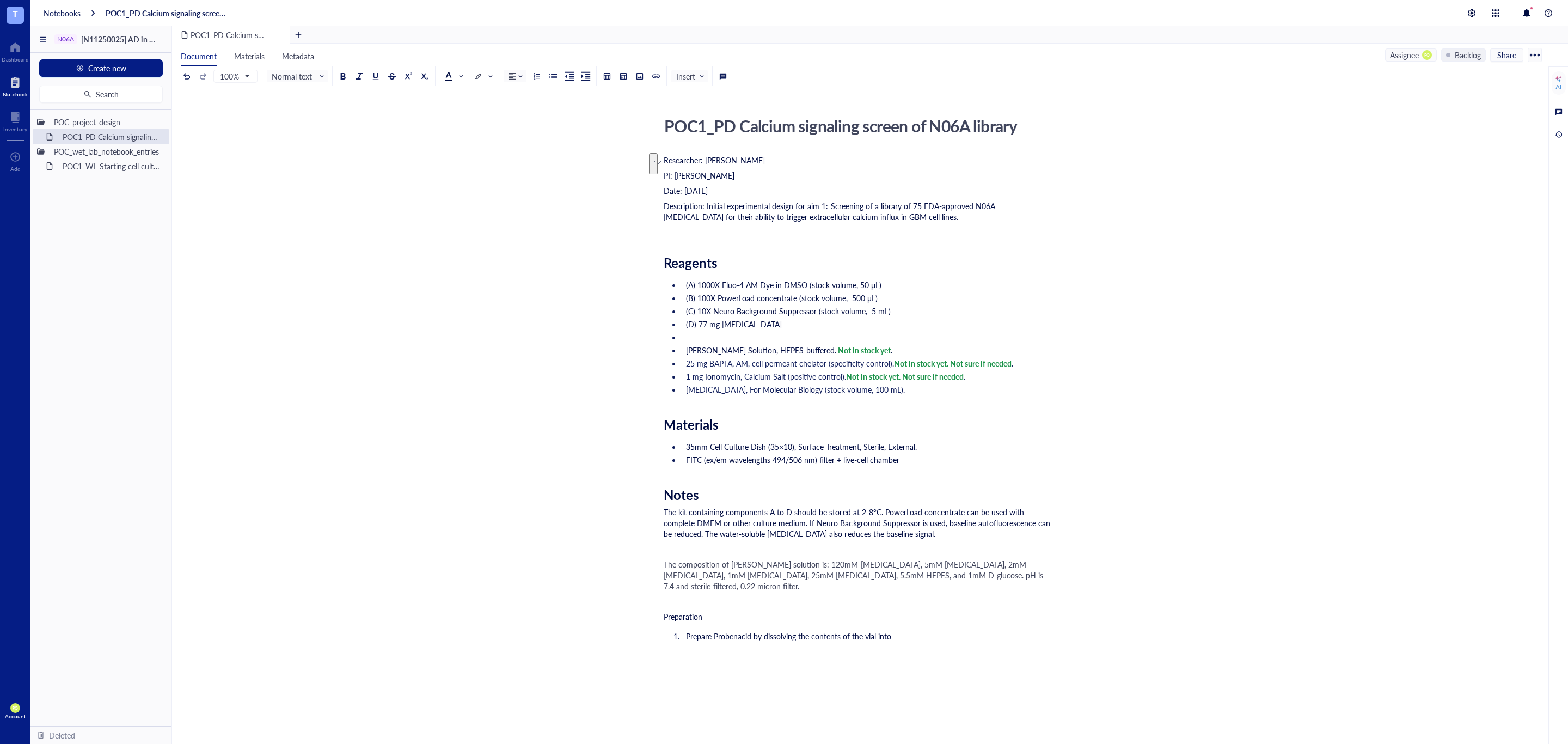
drag, startPoint x: 777, startPoint y: 582, endPoint x: 644, endPoint y: 565, distance: 134.1
click at [644, 565] on div "POC1_PD Calcium signaling screen of N06A library POC1_PD Calcium signaling scre…" at bounding box center [857, 539] width 1371 height 854
click at [455, 82] on span at bounding box center [455, 76] width 20 height 16
click at [451, 95] on div at bounding box center [448, 92] width 8 height 8
click at [865, 584] on div "The composition of Krebs-Ronger solution is: 120mM sodium chloride, 5mM potassi…" at bounding box center [857, 586] width 388 height 55
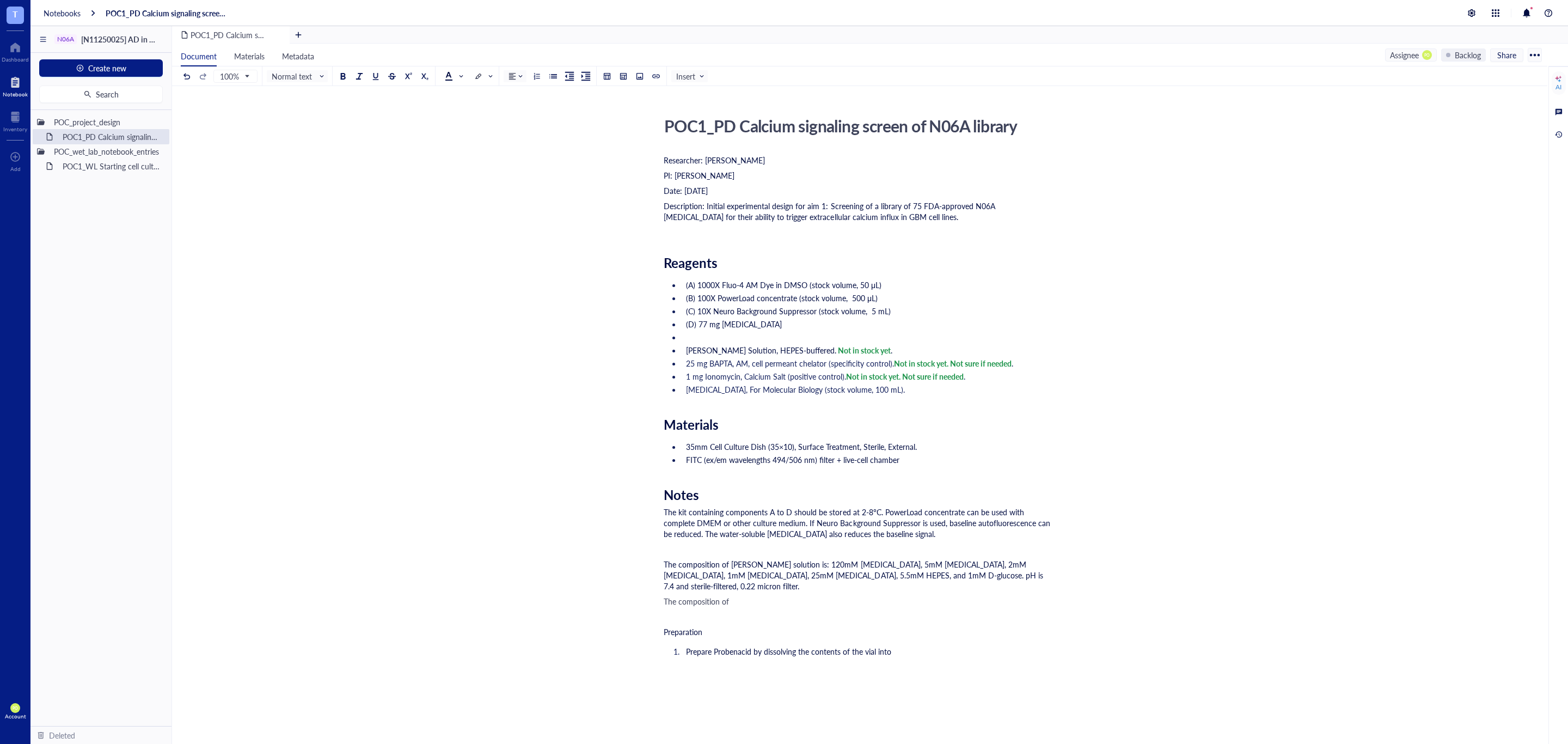
click at [758, 599] on div "The composition of" at bounding box center [857, 602] width 388 height 11
click at [781, 566] on span "The composition of Krebs-Ronger solution is: 120mM sodium chloride, 5mM potassi…" at bounding box center [854, 575] width 381 height 33
click at [835, 603] on div "The composition of Live Cell Imaging Solution" at bounding box center [857, 602] width 388 height 11
click at [925, 592] on div "Researcher: Paola Onate Colobon PI: Professor Sohyon Lee Date: 2025-08-10 Descr…" at bounding box center [857, 573] width 388 height 840
click at [926, 600] on span "The composition of Live Cell Imaging Solution is 140 mM sodium chloride, 2.5 mL…" at bounding box center [850, 607] width 375 height 22
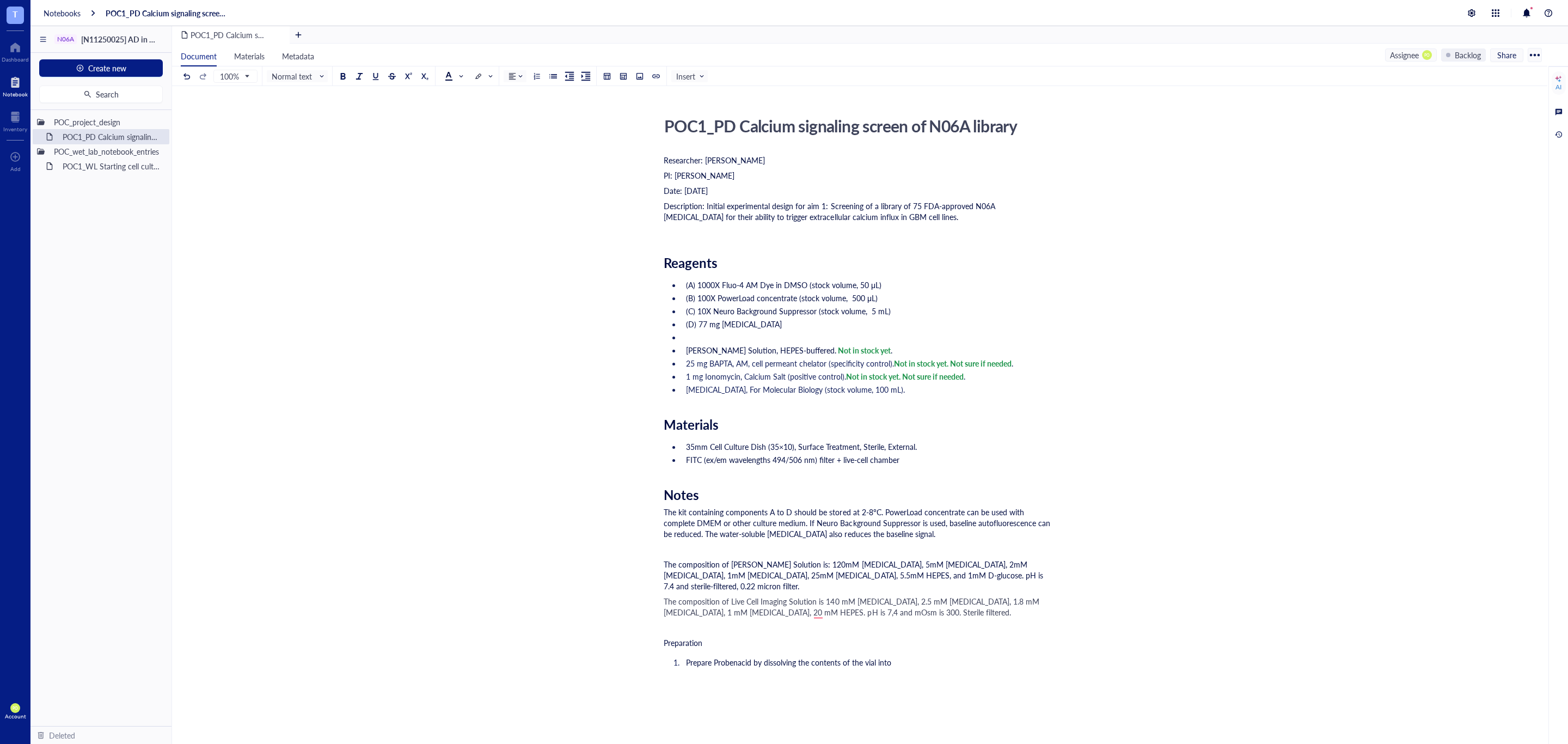
click at [1037, 606] on div "The composition of Live Cell Imaging Solution is 140 mM sodium chloride, 2.5 mM…" at bounding box center [857, 607] width 388 height 22
click at [817, 615] on span "The composition of Live Cell Imaging Solution is 140 mM sodium chloride, 2.5 mM…" at bounding box center [852, 607] width 378 height 22
drag, startPoint x: 1037, startPoint y: 613, endPoint x: 657, endPoint y: 599, distance: 380.3
click at [657, 599] on div "POC1_PD Calcium signaling screen of N06A library POC1_PD Calcium signaling scre…" at bounding box center [857, 552] width 1371 height 880
click at [450, 81] on input "search" at bounding box center [450, 76] width 10 height 16
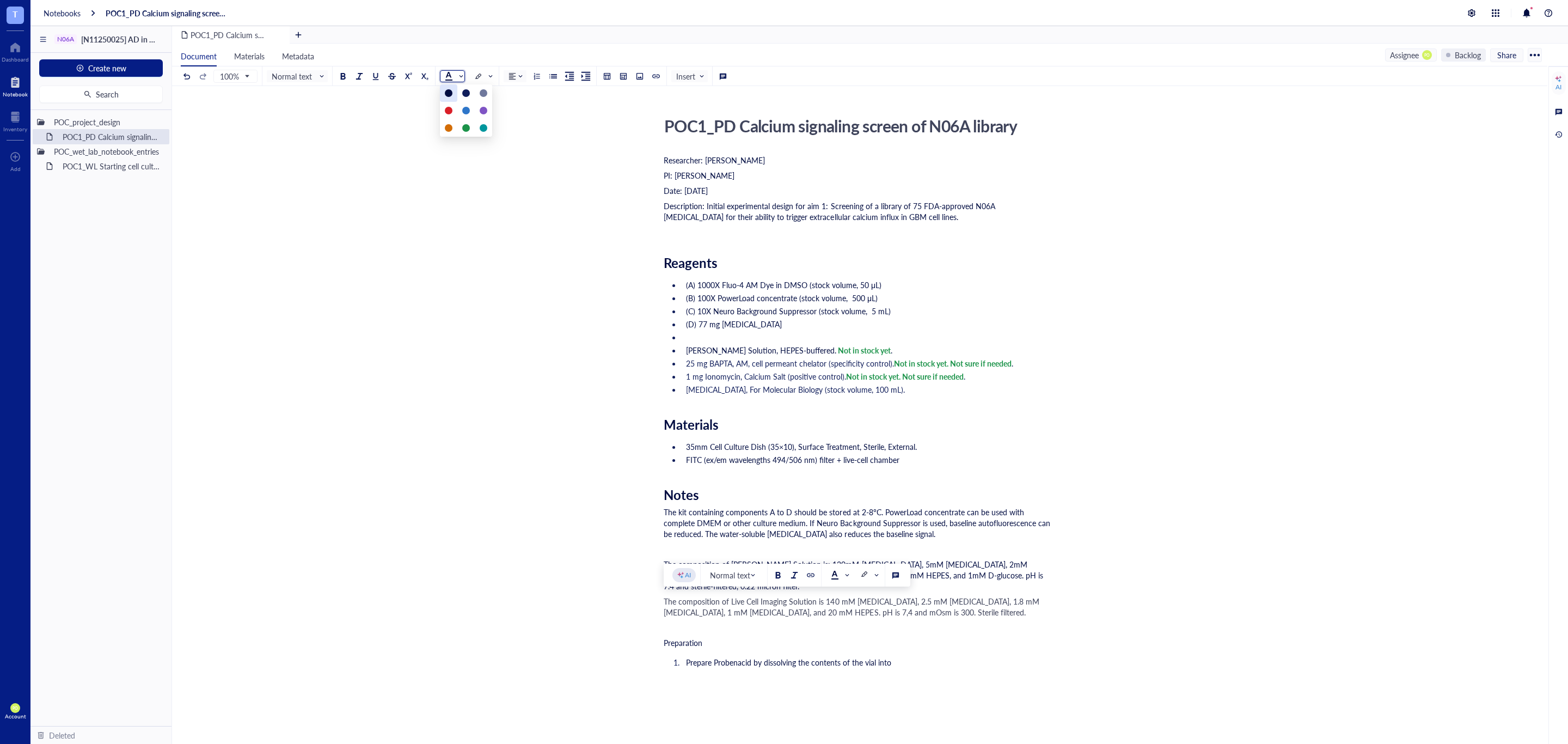
click at [446, 90] on div at bounding box center [448, 92] width 8 height 8
click at [1017, 650] on div "﻿" at bounding box center [857, 649] width 388 height 11
click at [800, 578] on span "The composition of Krebs-Ronger Solution is: 120mM sodium chloride, 5mM potassi…" at bounding box center [854, 575] width 381 height 33
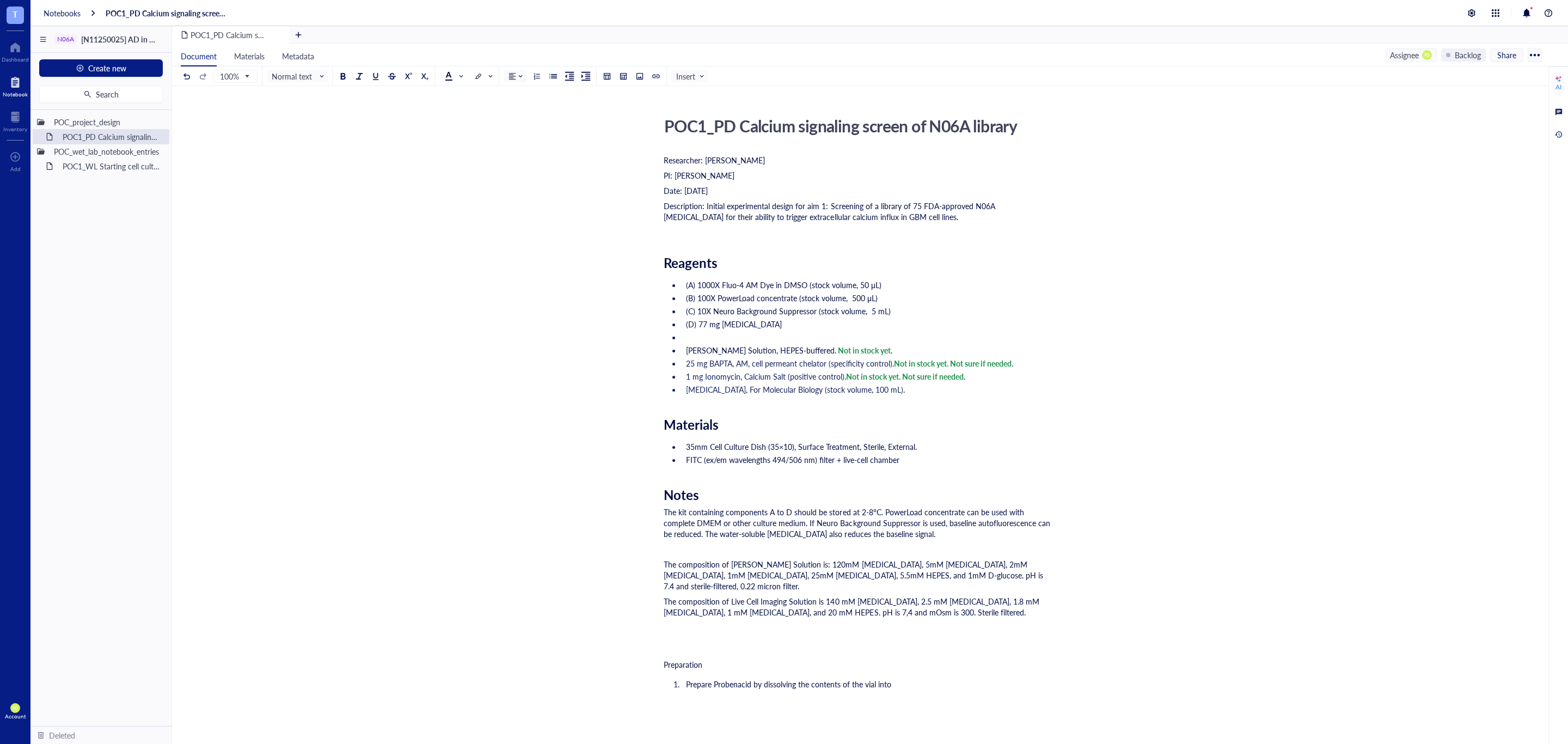
click at [801, 594] on div "Researcher: Paola Onate Colobon PI: Professor Sohyon Lee Date: 2025-08-10 Descr…" at bounding box center [857, 584] width 388 height 862
click at [798, 580] on span "The composition of Krebs-Ronger Solution is: 120mM sodium chloride, 5mM potassi…" at bounding box center [854, 575] width 381 height 33
click at [673, 549] on div "﻿" at bounding box center [857, 549] width 388 height 11
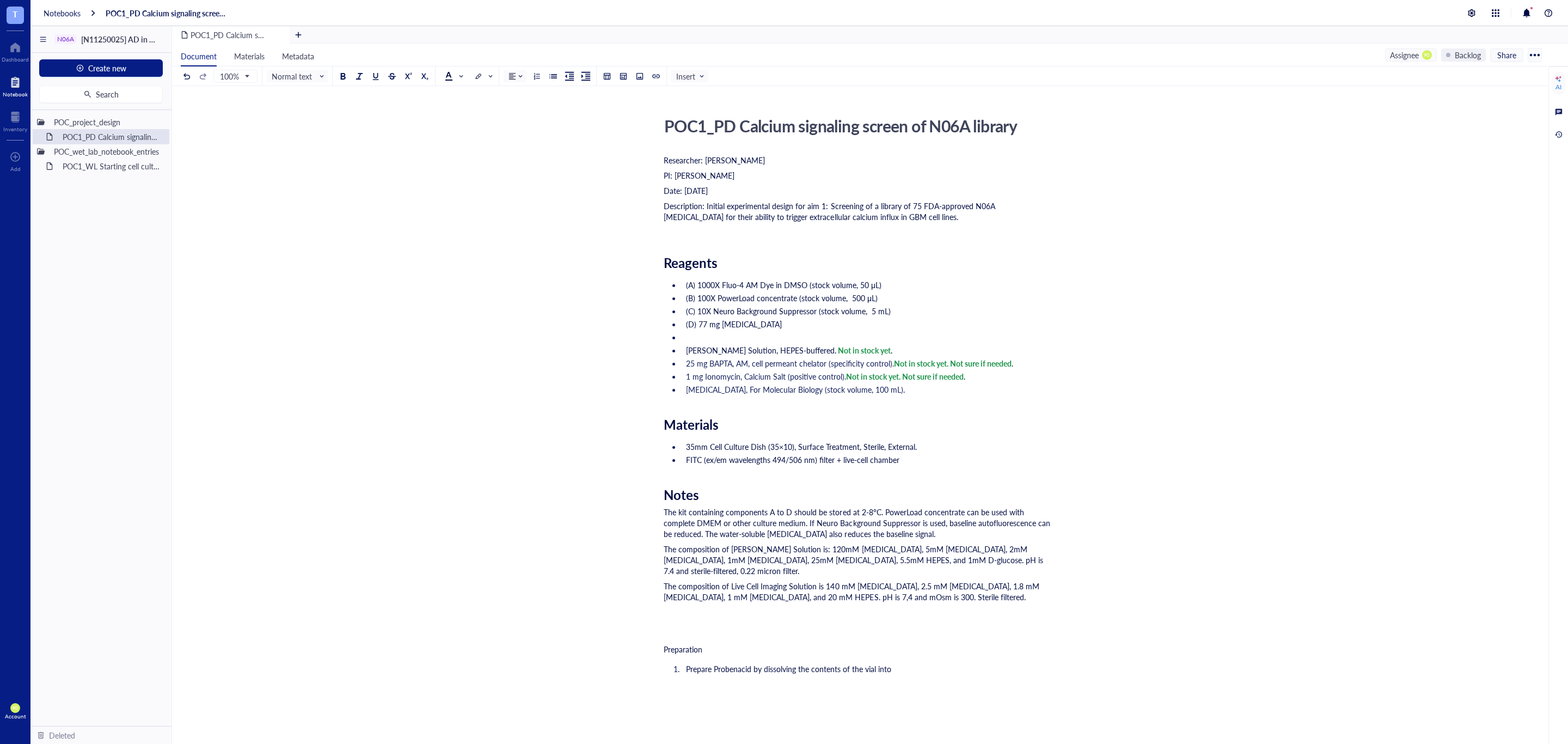
click at [995, 558] on span "The composition of Krebs-Ronger Solution is: 120mM sodium chloride, 5mM potassi…" at bounding box center [854, 560] width 381 height 33
click at [838, 575] on div "The composition of Krebs-Ronger Solution is: 120mM sodium chloride, 5mM potassi…" at bounding box center [857, 560] width 388 height 33
click at [1069, 603] on div "POC1_PD Calcium signaling screen of N06A library POC1_PD Calcium signaling scre…" at bounding box center [857, 556] width 1371 height 886
click at [1042, 599] on div "The composition of Live Cell Imaging Solution is 140 mM sodium chloride, 2.5 mM…" at bounding box center [857, 603] width 388 height 44
click at [681, 628] on div "Researcher: Paola Onate Colobon PI: Professor Sohyon Lee Date: 2025-08-10 Descr…" at bounding box center [857, 576] width 388 height 847
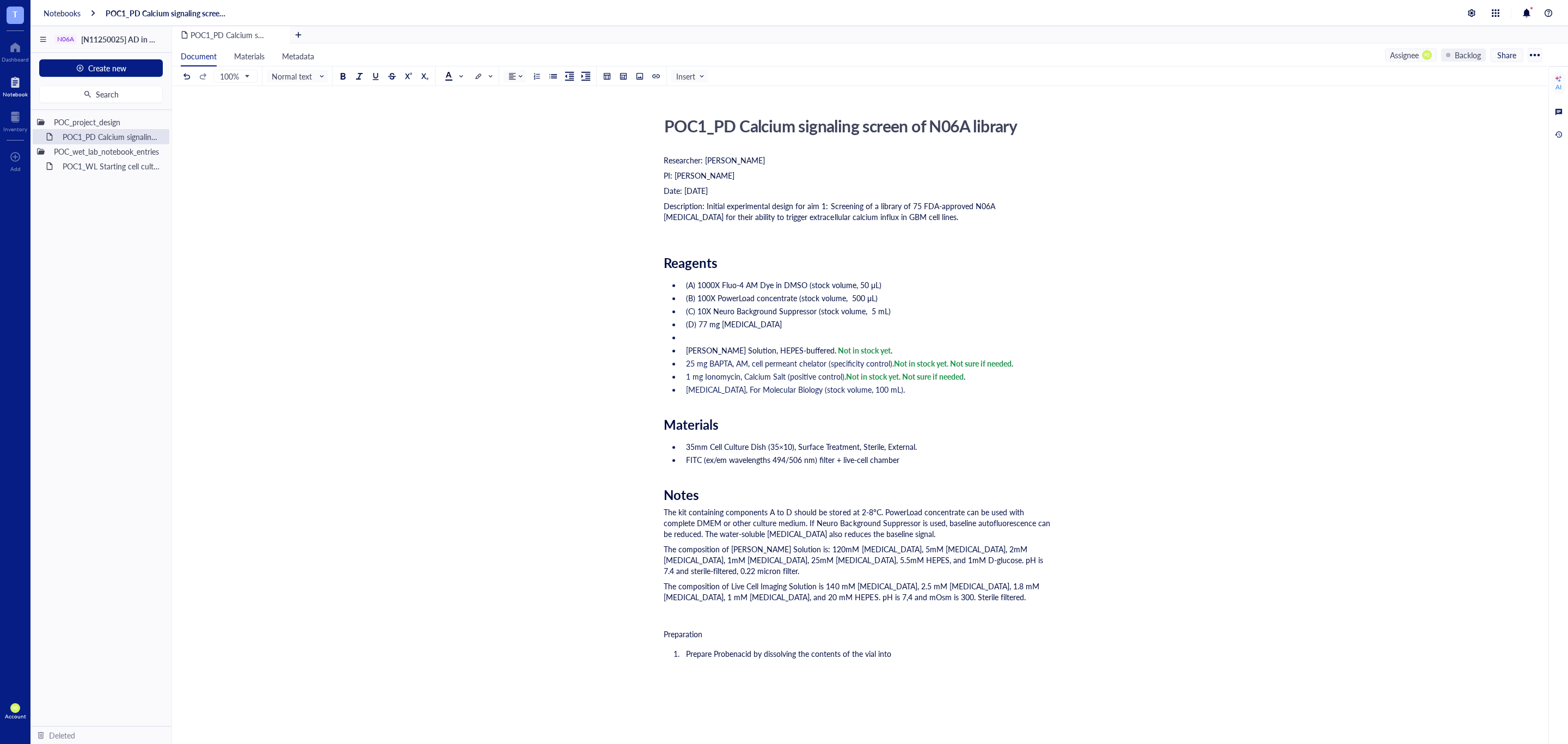
click at [690, 341] on li "﻿" at bounding box center [866, 337] width 370 height 11
drag, startPoint x: 246, startPoint y: 45, endPoint x: 252, endPoint y: 49, distance: 7.2
click at [246, 45] on li "Materials" at bounding box center [249, 55] width 48 height 23
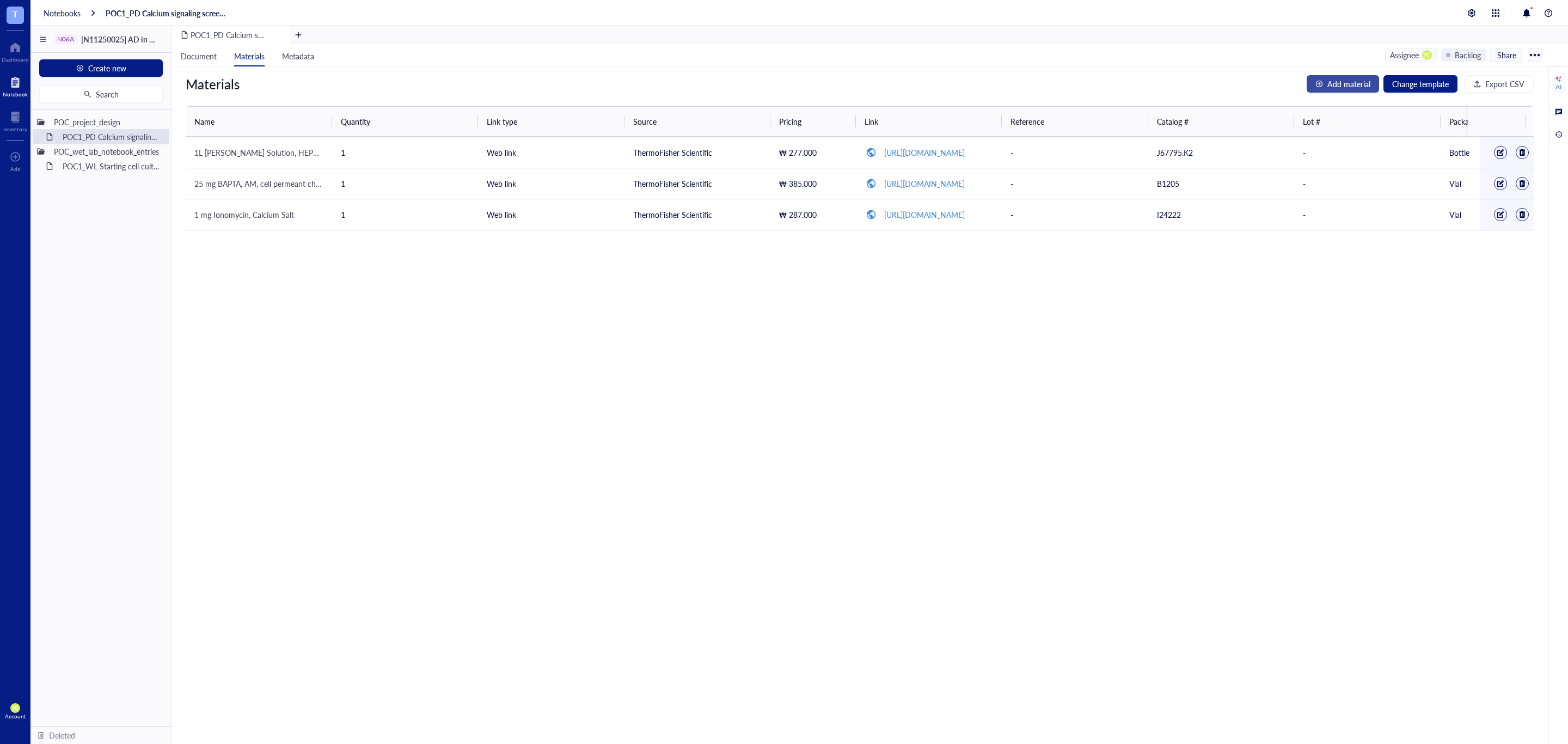
click at [1333, 84] on span "Add material" at bounding box center [1348, 84] width 43 height 12
click at [246, 159] on input "search" at bounding box center [258, 156] width 116 height 16
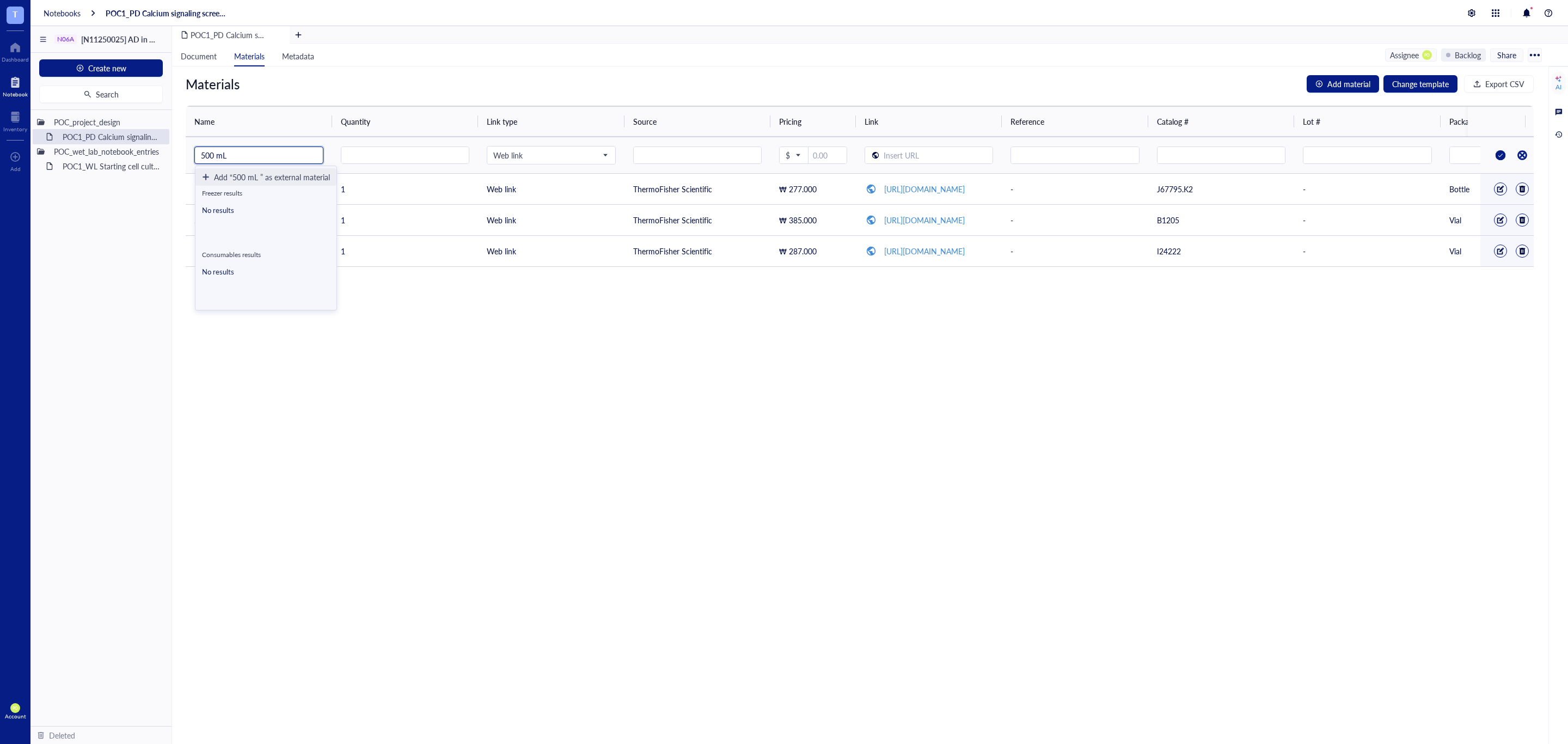
paste input "Live Cell Imaging Solution"
type input "500 mL Live Cell Imaging Solution"
click at [434, 157] on input "number" at bounding box center [405, 156] width 128 height 17
click at [536, 147] on div "Web link" at bounding box center [551, 155] width 128 height 17
type input "1"
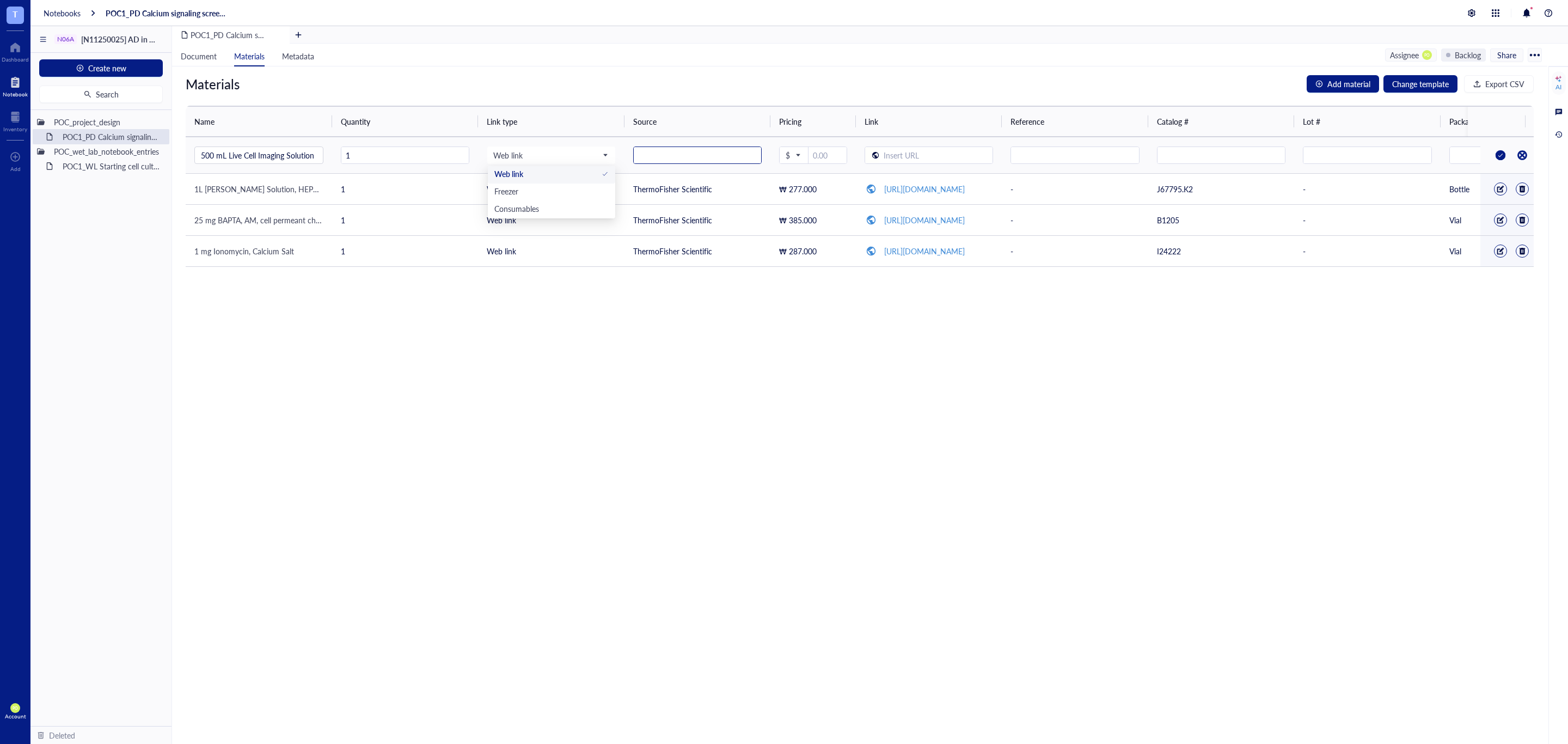
click at [676, 149] on input "text" at bounding box center [697, 156] width 128 height 17
click at [794, 153] on span "$" at bounding box center [792, 155] width 14 height 10
type input "Invitrogen"
click at [820, 291] on div "₩ KRW" at bounding box center [807, 295] width 36 height 10
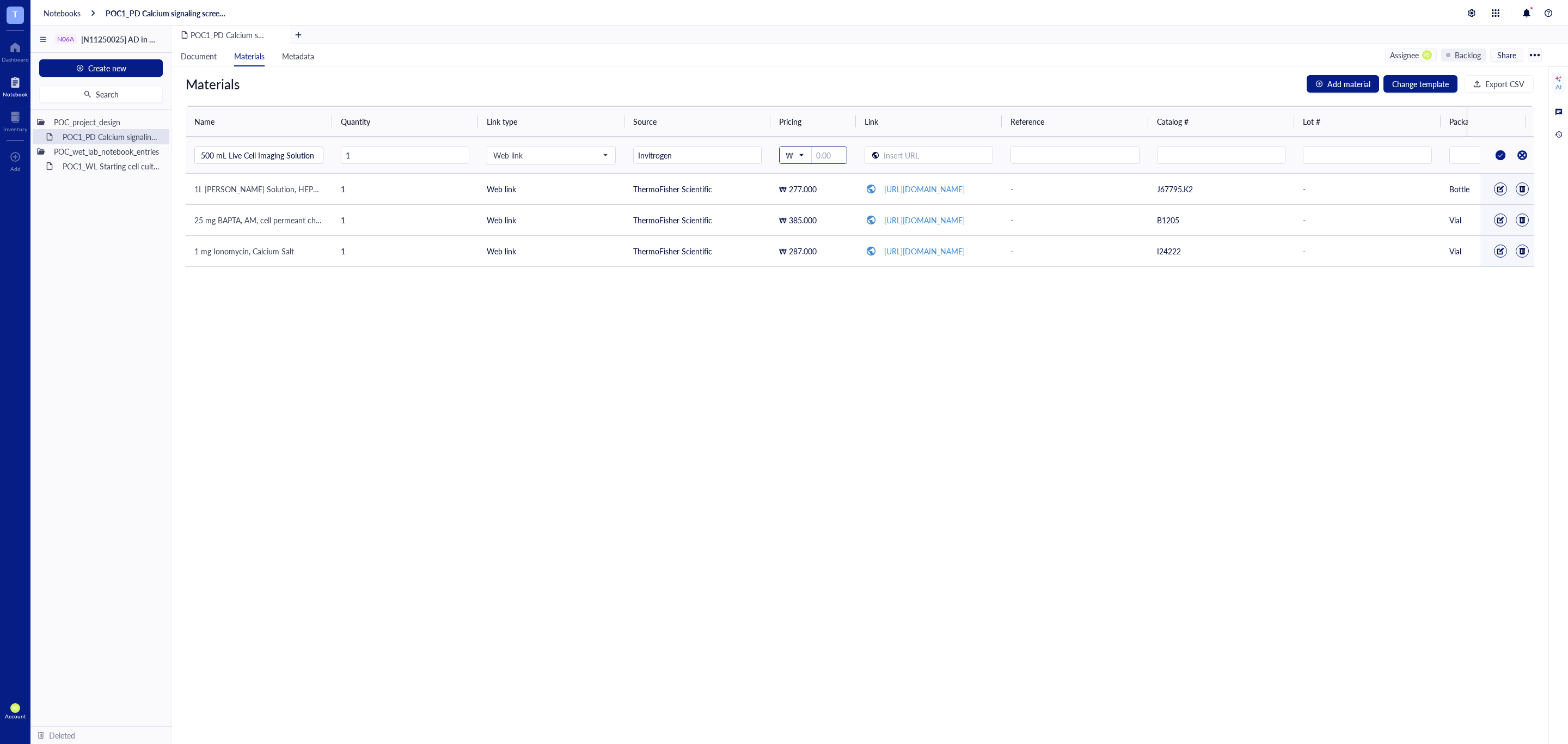
click at [825, 151] on input "number" at bounding box center [829, 156] width 35 height 17
type input "43"
click at [985, 438] on div "Materials Add material Change template Export CSV Name Quantity Link type Sourc…" at bounding box center [859, 405] width 1375 height 678
click at [950, 156] on input "text" at bounding box center [936, 156] width 114 height 17
drag, startPoint x: 832, startPoint y: 157, endPoint x: 802, endPoint y: 154, distance: 30.1
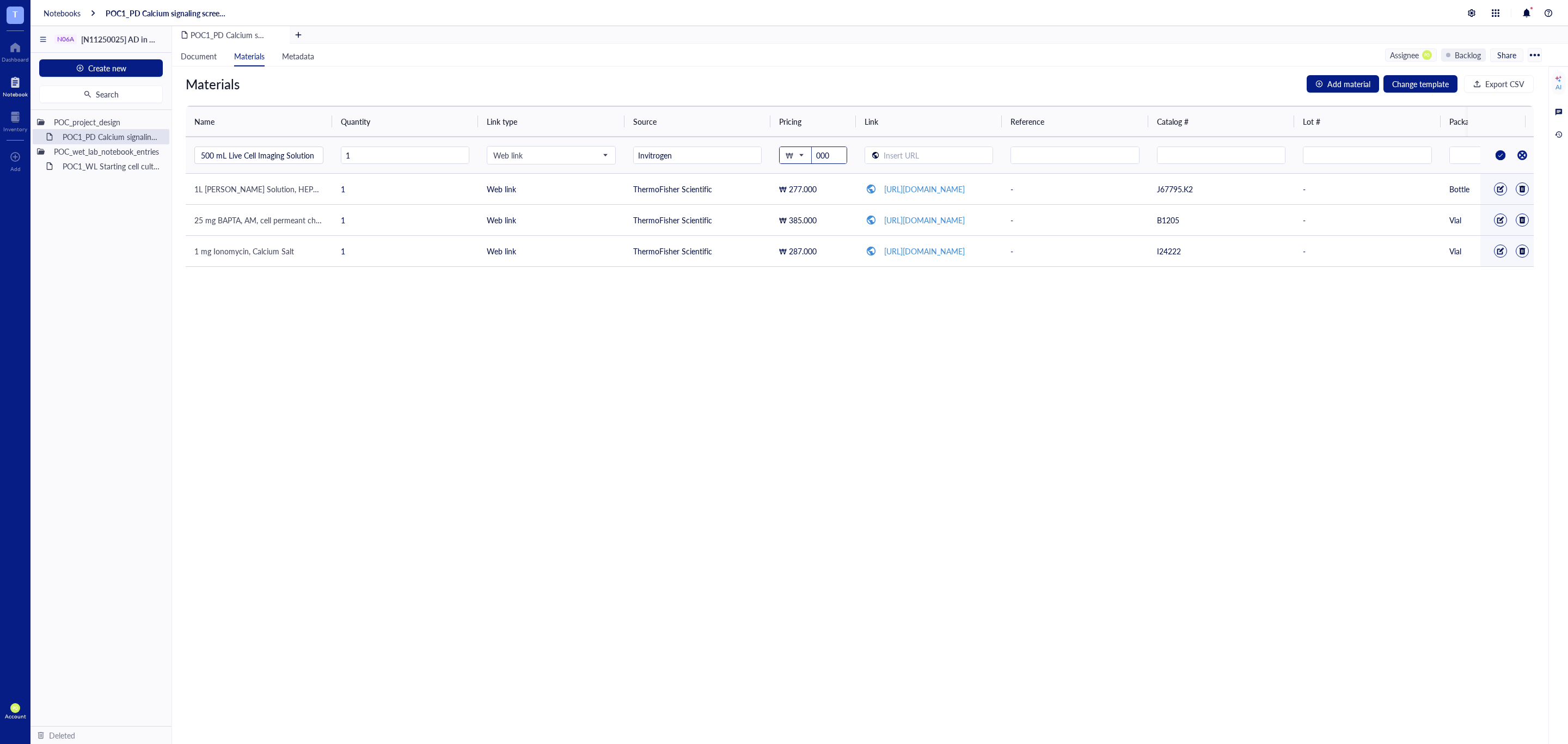
click at [802, 154] on div "₩ 000" at bounding box center [813, 155] width 68 height 17
type input "000"
type input "43.000"
click at [937, 151] on td at bounding box center [929, 155] width 147 height 36
click at [956, 153] on input "text" at bounding box center [936, 156] width 114 height 17
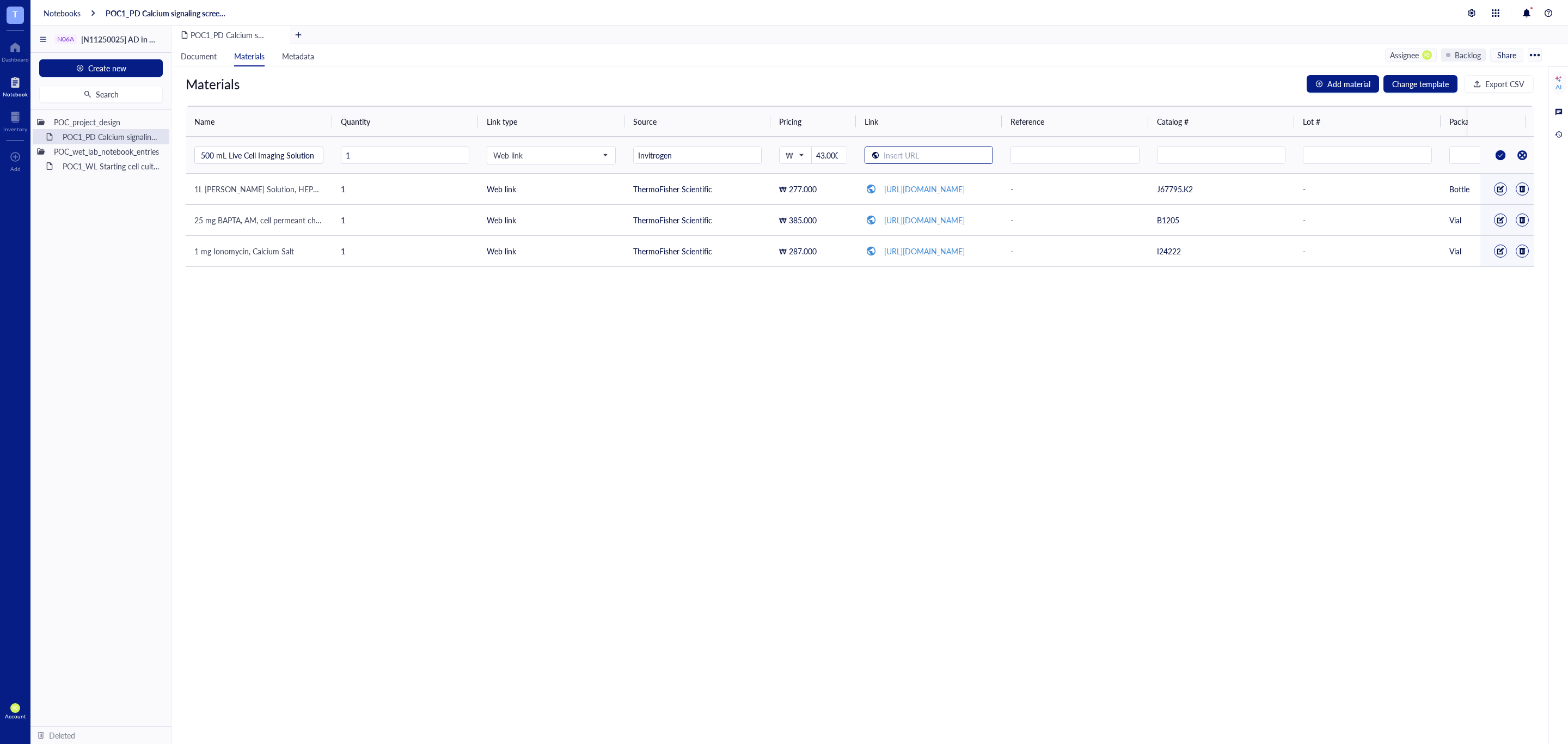
click at [924, 156] on input "text" at bounding box center [936, 156] width 114 height 17
paste input "text"
type input "https://www.thermofisher.com/order/catalog/product/A59688DJ"
click at [1198, 167] on td at bounding box center [1222, 155] width 147 height 36
click at [1198, 157] on input "text" at bounding box center [1221, 156] width 128 height 17
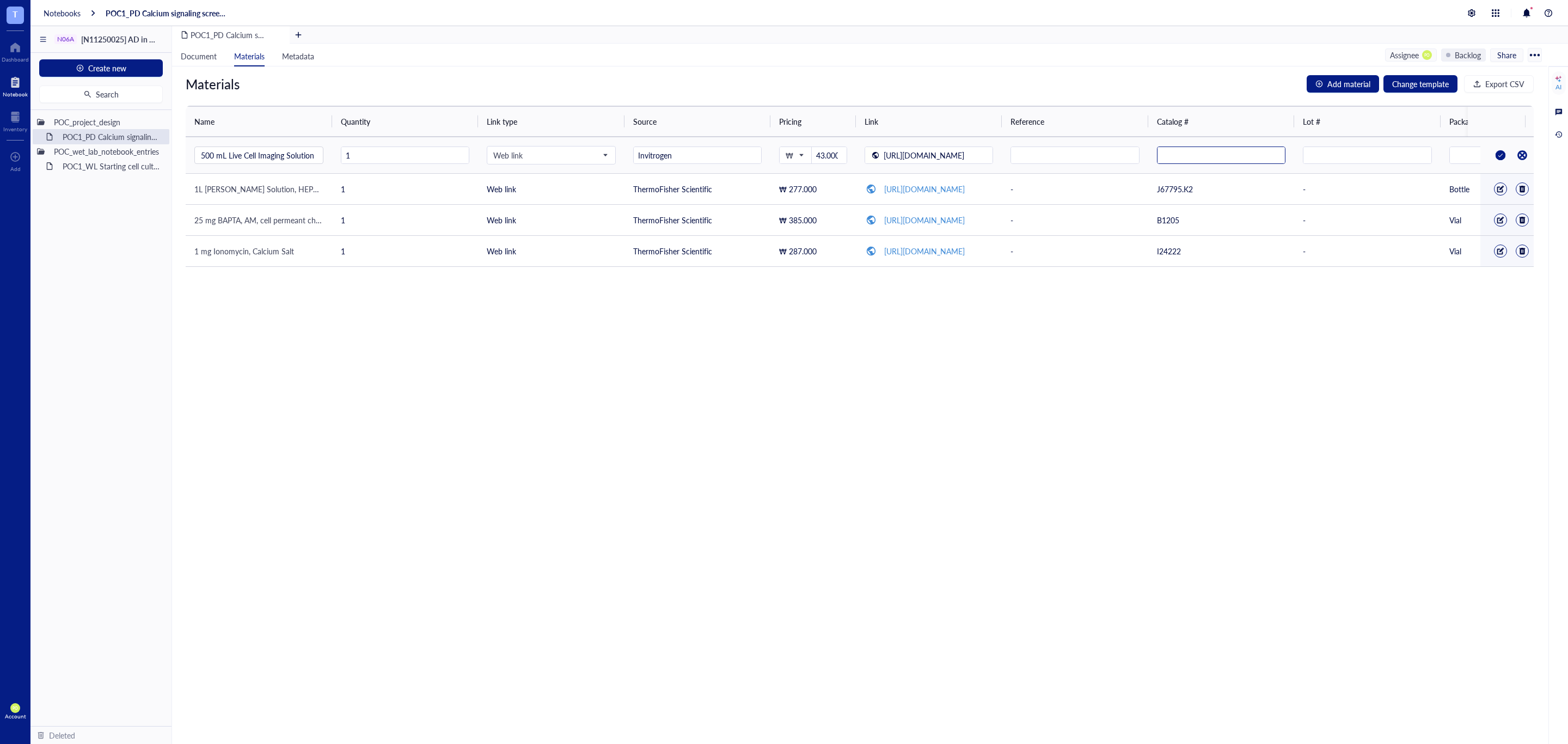
click at [1193, 160] on input "text" at bounding box center [1221, 156] width 128 height 17
paste input "text"
type input "A59688DJ"
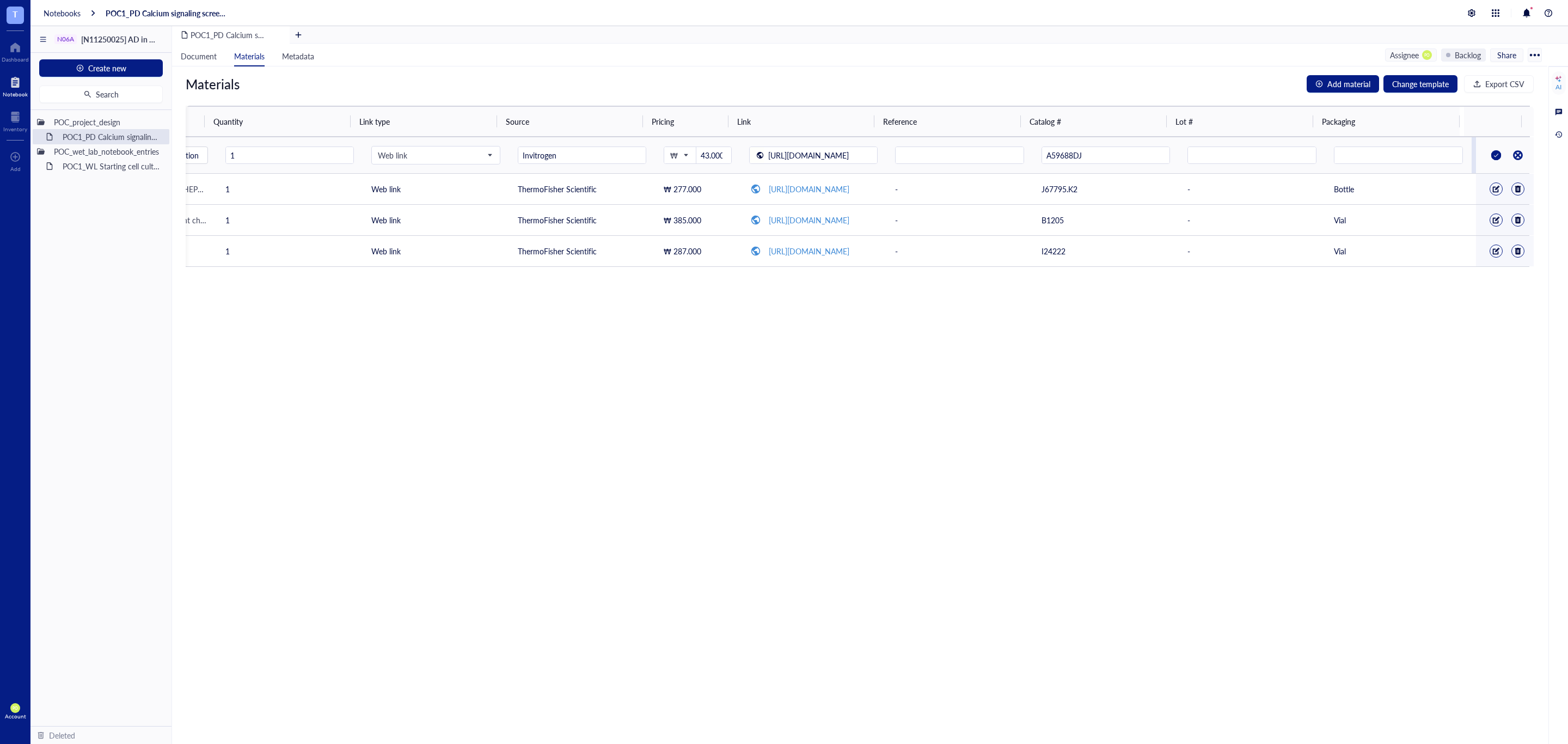
click at [1339, 165] on td at bounding box center [1398, 155] width 147 height 36
click at [1339, 157] on input "text" at bounding box center [1398, 156] width 128 height 17
type input "Bottle"
click at [1095, 432] on div "Materials Add material Change template Export CSV Name Quantity Link type Sourc…" at bounding box center [859, 405] width 1375 height 678
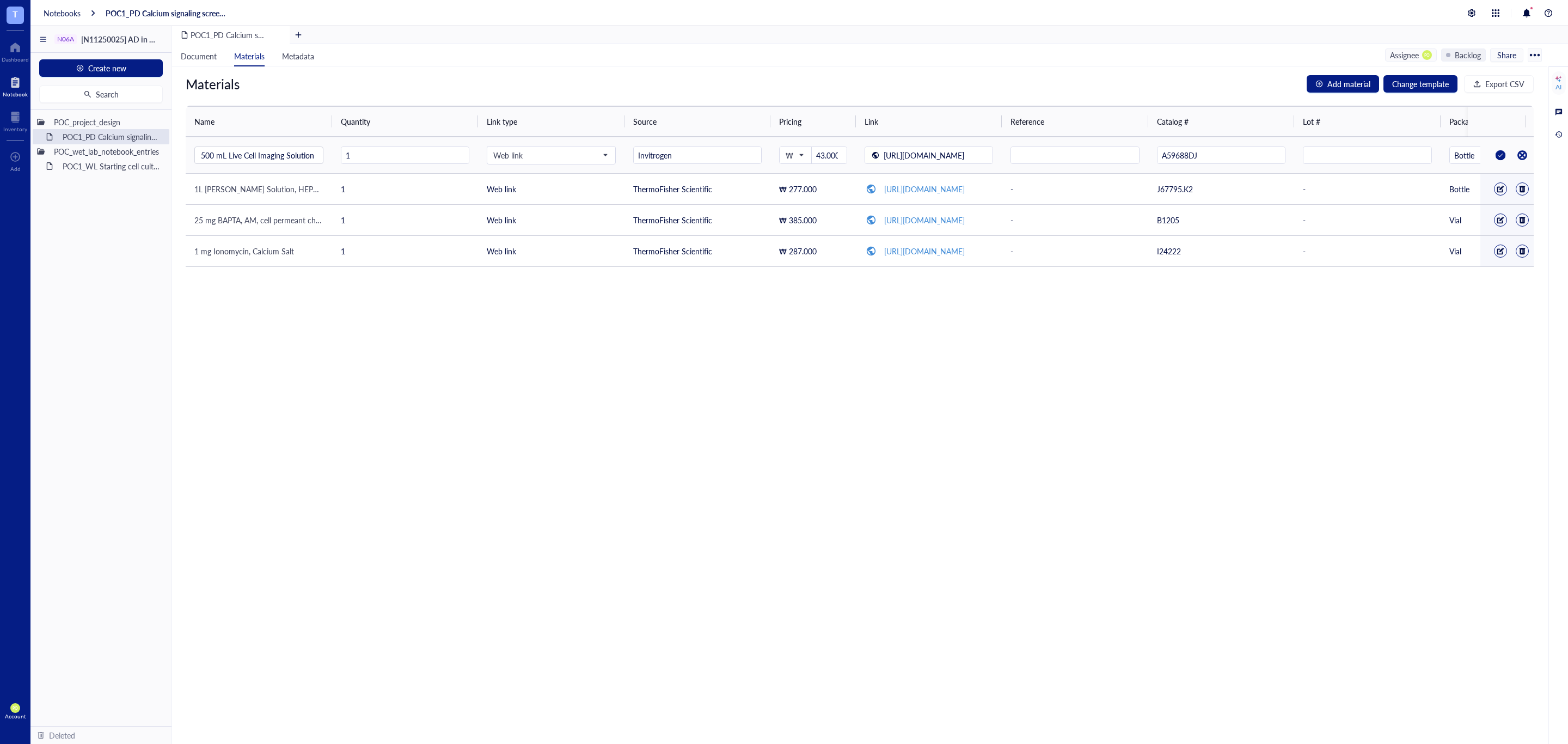
click at [1491, 156] on div at bounding box center [1500, 155] width 17 height 17
click at [924, 175] on td "https://www.thermofisher.com/order/catalog/product/B1205?ef_id=CjwKCAjw49vEBhAV…" at bounding box center [929, 184] width 147 height 31
click at [928, 184] on link "https://www.thermofisher.com/order/catalog/product/B1205?ef_id=CjwKCAjw49vEBhAV…" at bounding box center [924, 184] width 81 height 11
click at [1497, 185] on div at bounding box center [1500, 183] width 8 height 8
drag, startPoint x: 752, startPoint y: 185, endPoint x: 561, endPoint y: 184, distance: 191.0
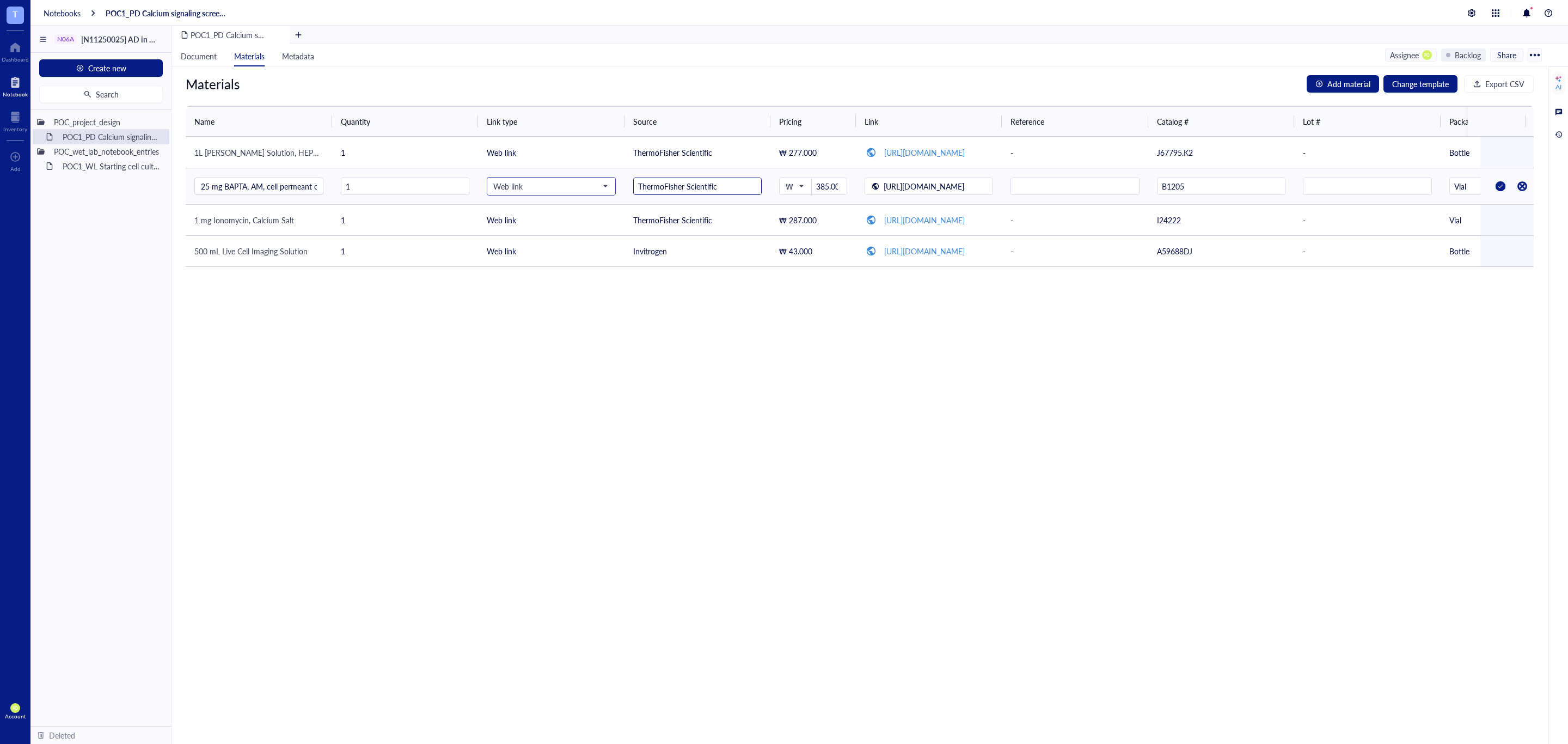
click at [561, 184] on tr "25 mg BAPTA, AM, cell permeant chelator 1 Web link ThermoFisher Scientific ₩ 38…" at bounding box center [915, 186] width 1459 height 36
type input "Invitrogen"
click at [1491, 187] on div at bounding box center [1500, 186] width 17 height 17
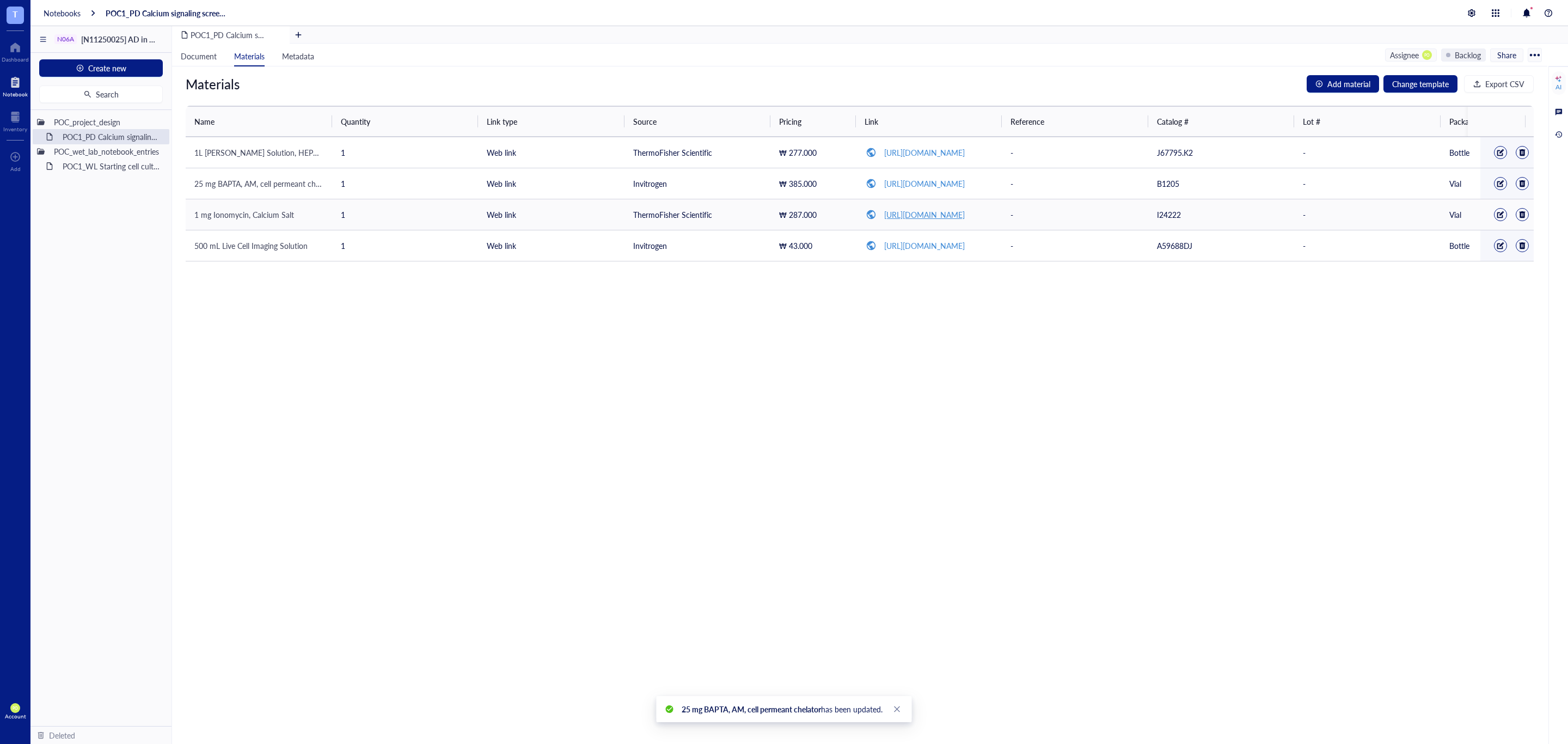
click at [941, 219] on link "https://www.thermofisher.com/order/catalog/product/I24222?ef_id=CjwKCAjw49vEBhA…" at bounding box center [924, 214] width 81 height 11
click at [1497, 217] on div at bounding box center [1500, 214] width 8 height 8
drag, startPoint x: 729, startPoint y: 218, endPoint x: 624, endPoint y: 219, distance: 105.0
click at [624, 219] on td "ThermoFisher Scientific" at bounding box center [698, 217] width 147 height 36
type input "Invitrogen"
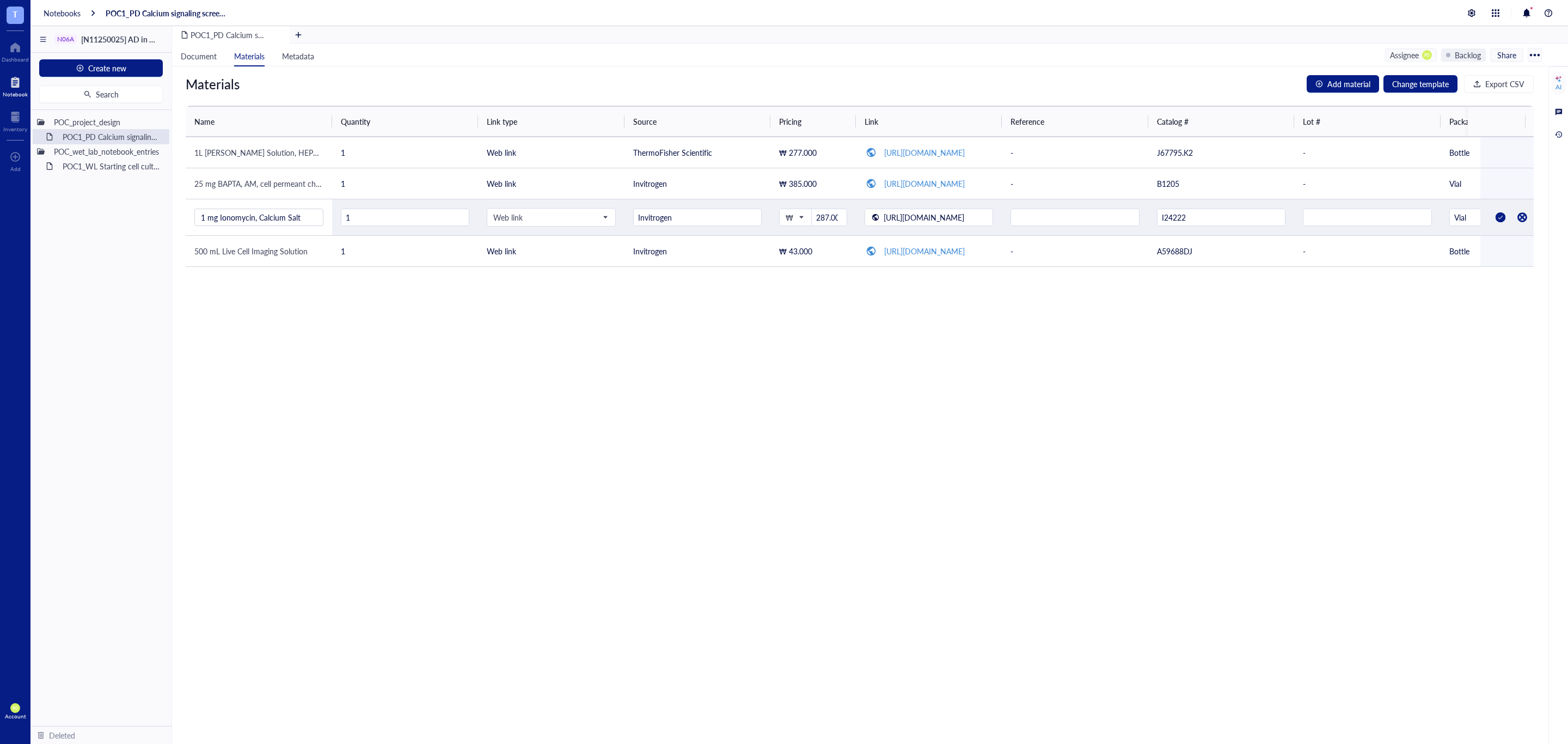
click at [1491, 214] on div at bounding box center [1500, 217] width 17 height 17
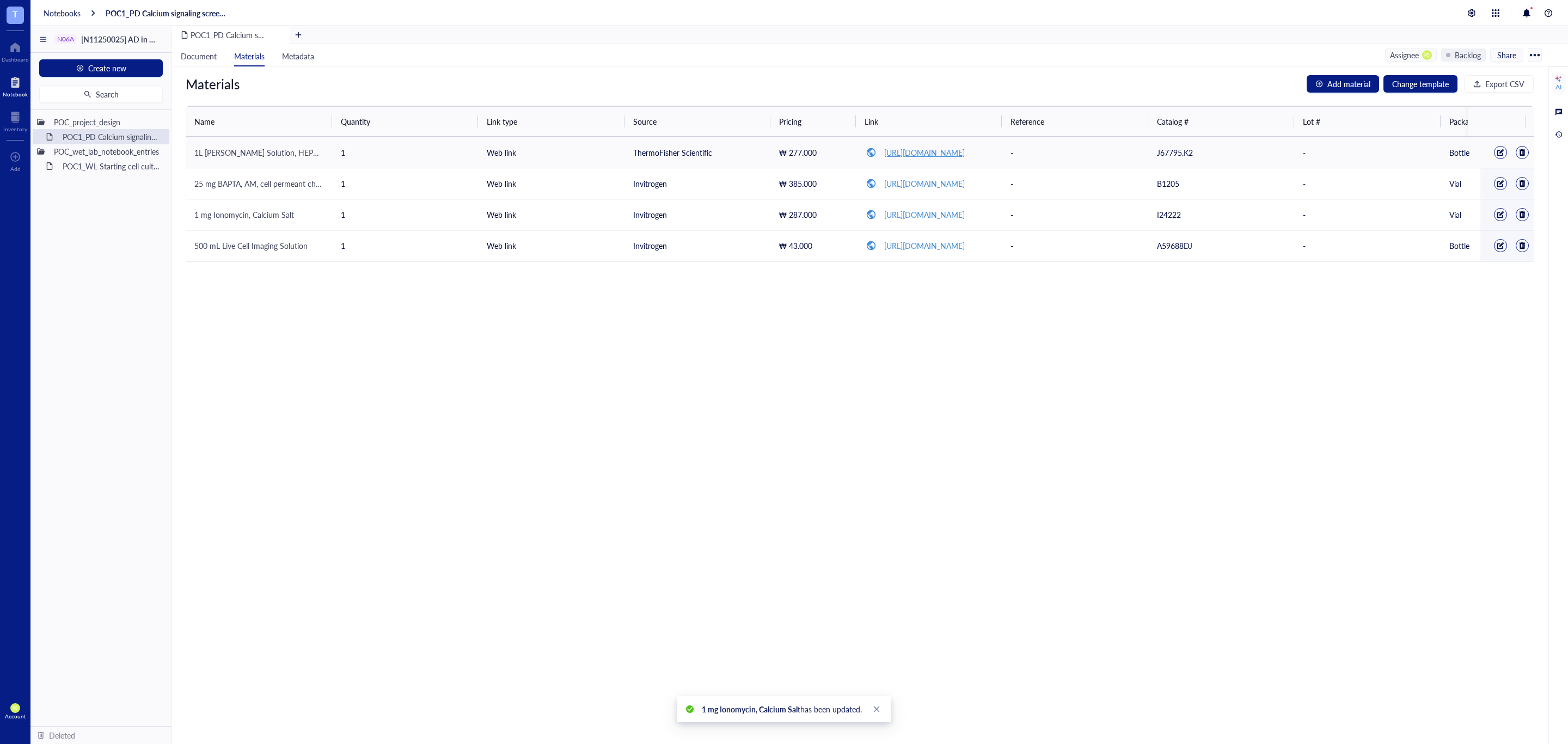
click at [926, 150] on link "https://chemicals.thermofisher.kr/apac/product/J67795.AP" at bounding box center [924, 153] width 81 height 11
click at [842, 451] on div "Materials Add material Change template Export CSV Name Quantity Link type Sourc…" at bounding box center [859, 405] width 1375 height 678
click at [190, 55] on span "Document" at bounding box center [199, 56] width 36 height 11
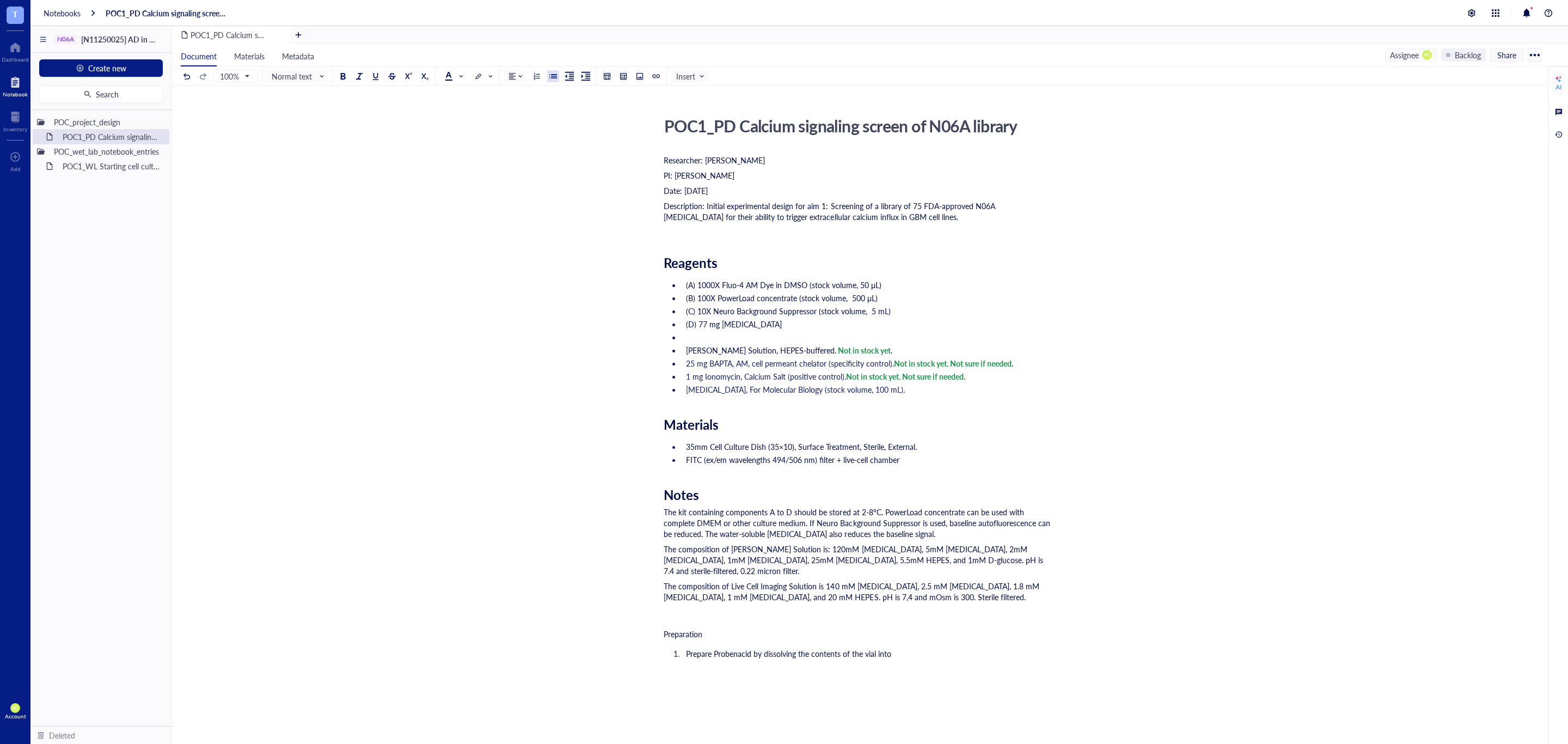
click at [701, 335] on li "﻿" at bounding box center [866, 337] width 370 height 11
click at [719, 336] on li "﻿" at bounding box center [866, 337] width 370 height 11
paste div "To enrich screen reader interactions, please activate Accessibility in Grammarl…"
drag, startPoint x: 1003, startPoint y: 338, endPoint x: 853, endPoint y: 342, distance: 150.1
click at [853, 342] on span "Live Cell Imaging Solution (stock volume, 500 mL). Not in stock yet. Used only …" at bounding box center [848, 337] width 324 height 11
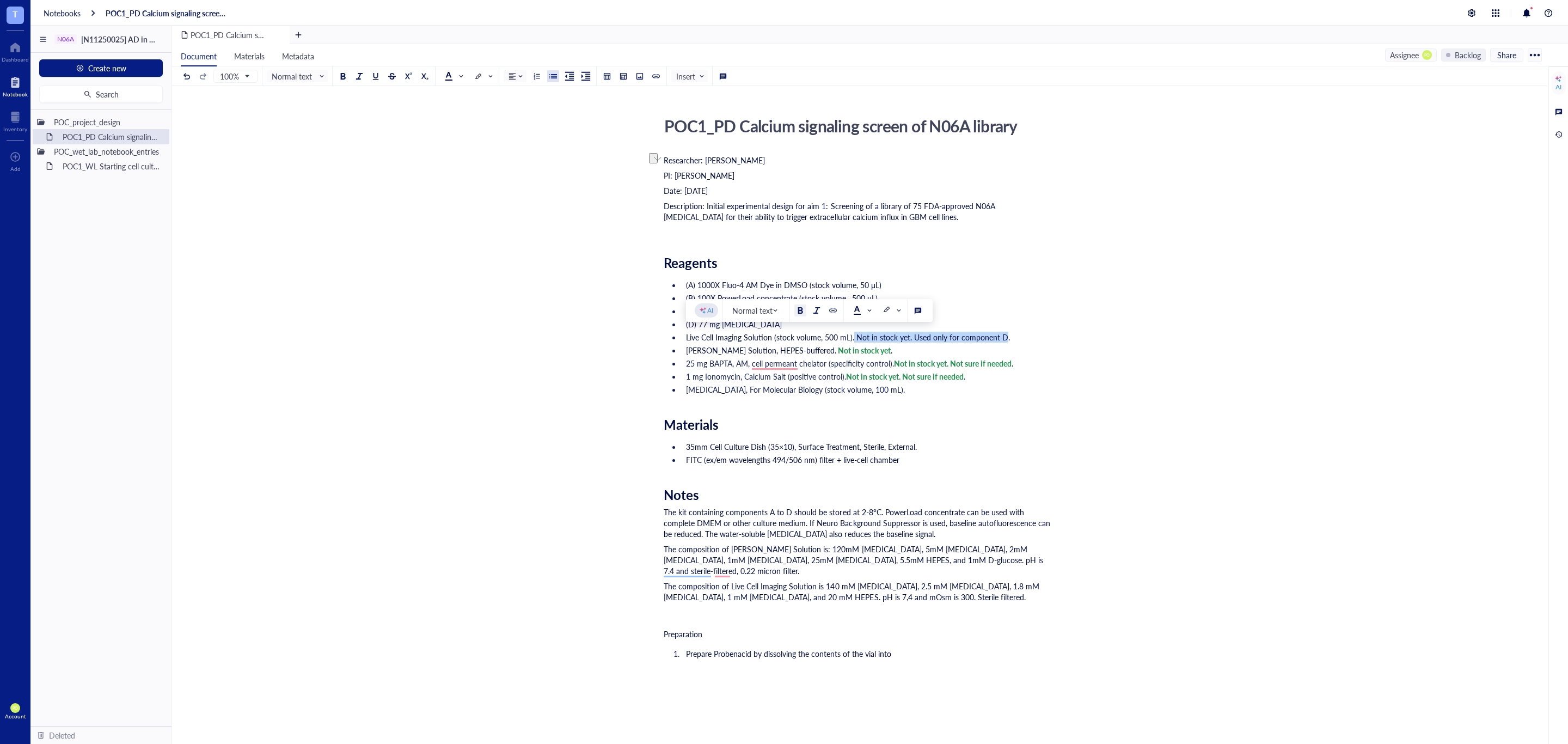
click at [802, 312] on div at bounding box center [800, 310] width 8 height 8
click at [455, 72] on span at bounding box center [453, 76] width 17 height 9
click at [464, 128] on div at bounding box center [466, 127] width 8 height 8
click at [1065, 399] on div "POC1_PD Calcium signaling screen of N06A library POC1_PD Calcium signaling scre…" at bounding box center [857, 548] width 1371 height 871
drag, startPoint x: 911, startPoint y: 336, endPoint x: 1005, endPoint y: 341, distance: 94.1
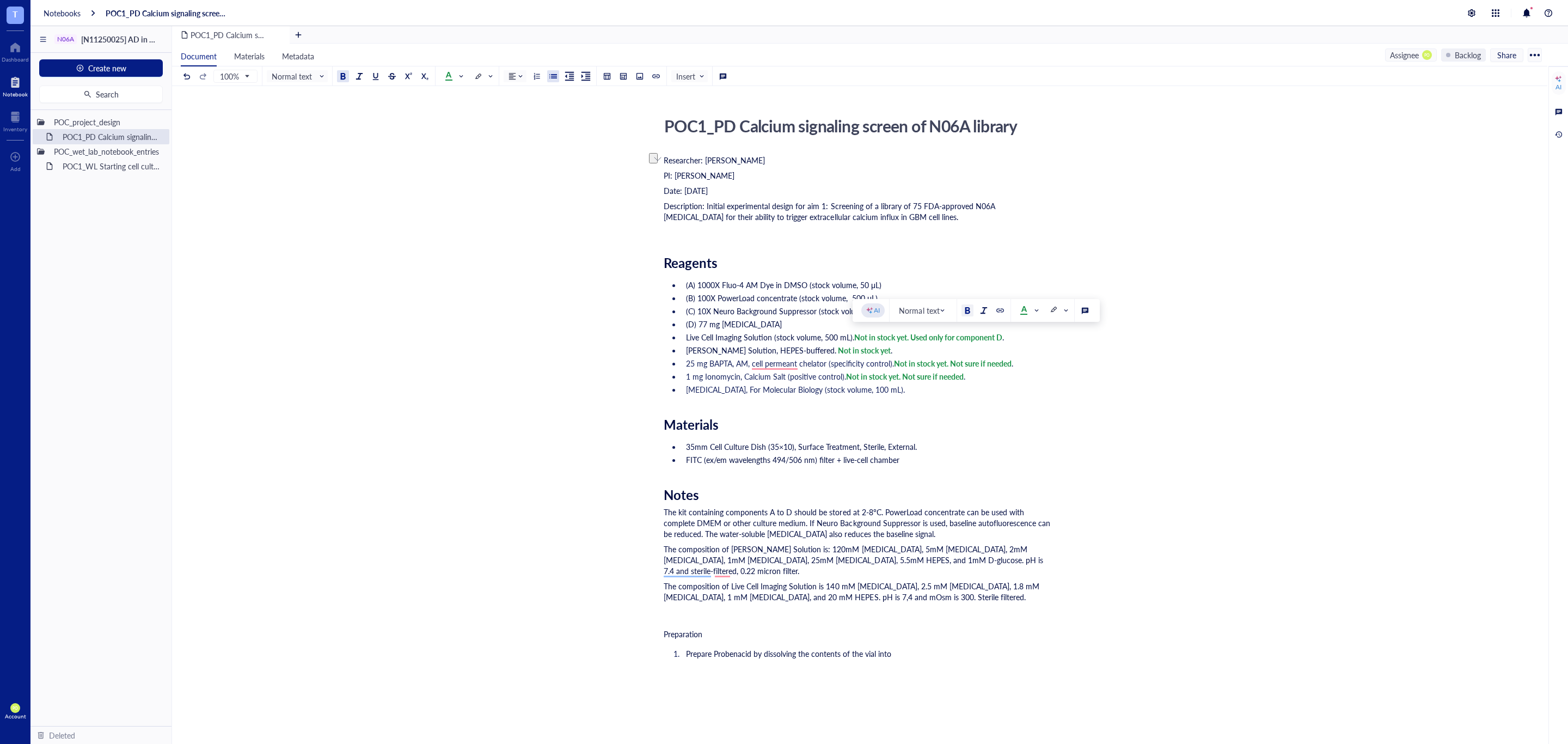
click at [1005, 341] on li "Live Cell Imaging Solution (stock volume, 500 mL). Not in stock yet. Used only …" at bounding box center [866, 337] width 370 height 11
click at [1033, 336] on li "Live Cell Imaging Solution (stock volume, 500 mL). Not in stock yet. Used only …" at bounding box center [866, 337] width 370 height 11
drag, startPoint x: 1016, startPoint y: 336, endPoint x: 916, endPoint y: 331, distance: 100.1
click at [916, 331] on ul "(A) 1000X Fluo-4 AM Dye in DMSO (stock volume, 50 μL) (B) 100X PowerLoad concen…" at bounding box center [857, 337] width 388 height 120
click at [785, 357] on ul "(A) 1000X Fluo-4 AM Dye in DMSO (stock volume, 50 μL) (B) 100X PowerLoad concen…" at bounding box center [857, 337] width 388 height 120
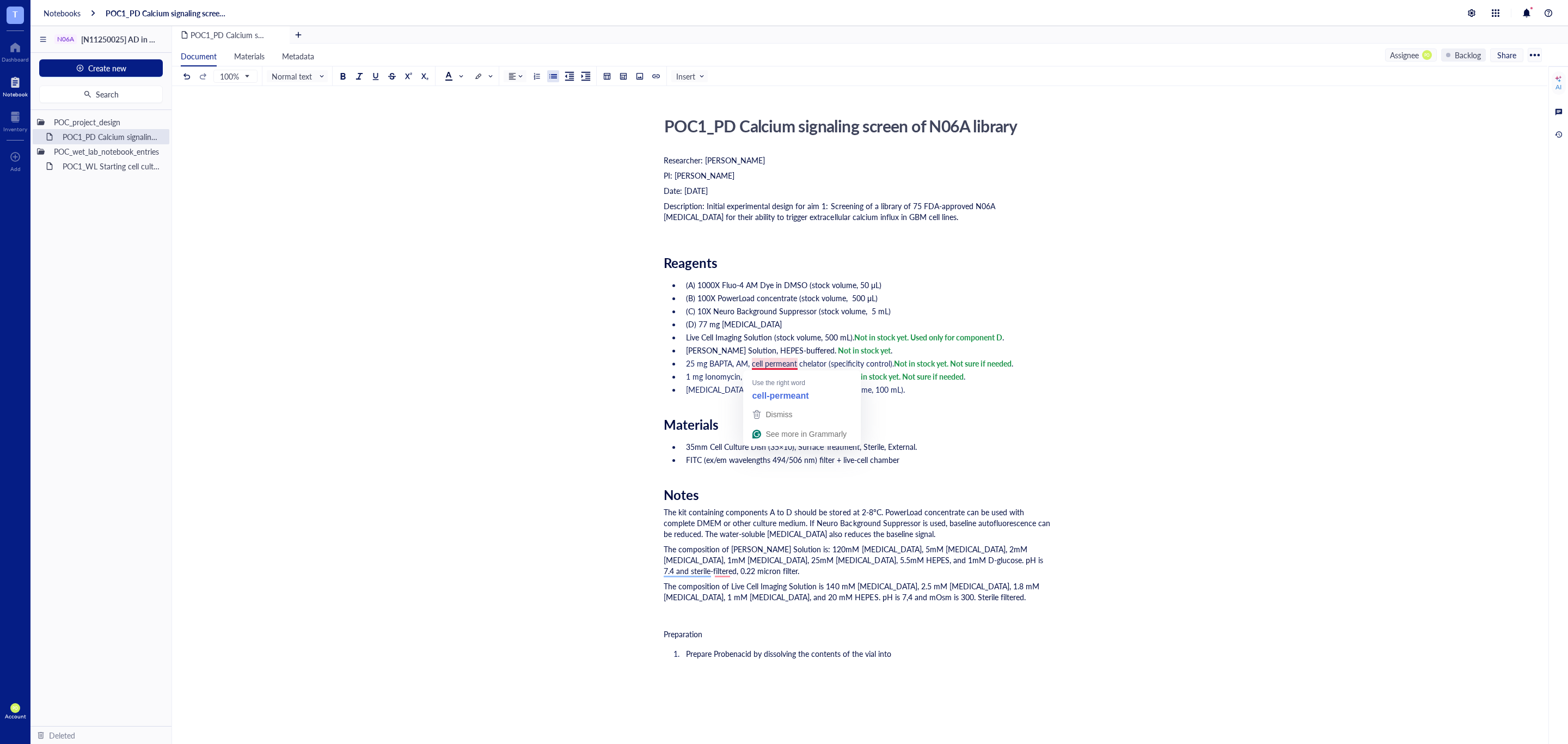
click at [773, 363] on span "25 mg BAPTA, AM, cell permeant chelator (specificity control)." at bounding box center [790, 363] width 208 height 11
click at [787, 412] on span "Dismiss" at bounding box center [779, 414] width 27 height 9
click at [1060, 689] on div "POC1_PD Calcium signaling screen of N06A library POC1_PD Calcium signaling scre…" at bounding box center [857, 548] width 1371 height 871
click at [923, 656] on li "Prepare Probenacid by dissolving the contents of the vial into" at bounding box center [866, 654] width 370 height 11
click at [694, 567] on span "The composition of Krebs-Ronger Solution is: 120mM sodium chloride, 5mM potassi…" at bounding box center [854, 560] width 381 height 33
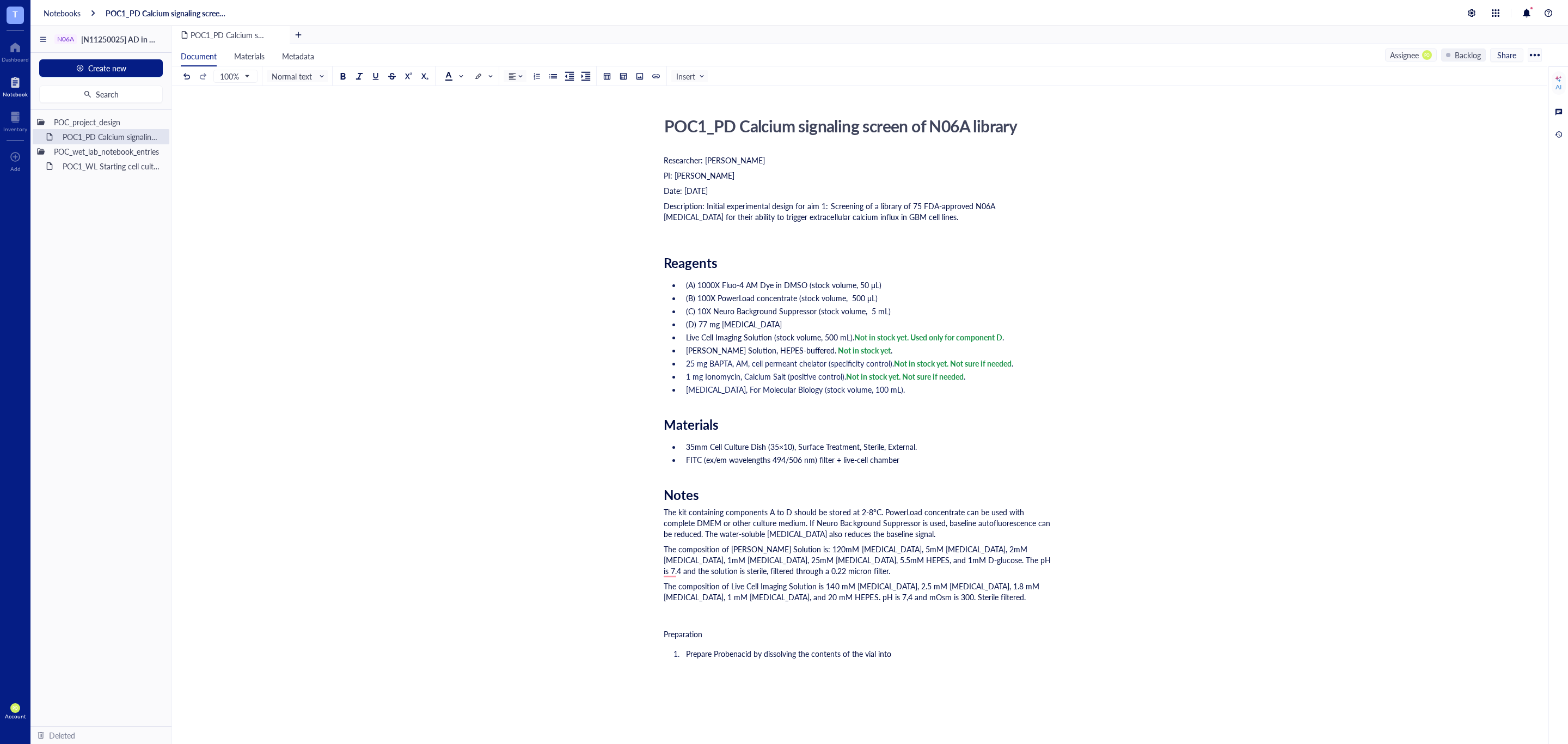
click at [820, 569] on span "The composition of Krebs-Ronger Solution is: 120mM sodium chloride, 5mM potassi…" at bounding box center [858, 560] width 389 height 33
click at [673, 573] on span "The composition of Krebs-Ronger Solution is: 120mM sodium chloride, 5mM potassi…" at bounding box center [858, 560] width 389 height 33
click at [817, 567] on span "The composition of Krebs-Ronger Solution is: 120mM sodium chloride, 5mM potassi…" at bounding box center [858, 560] width 389 height 33
click at [941, 575] on div "The composition of Krebs-Ronger Solution is: 120mM sodium chloride, 5mM potassi…" at bounding box center [857, 560] width 388 height 33
click at [899, 652] on li "Prepare Probenacid by dissolving the contents of the vial into" at bounding box center [866, 654] width 370 height 11
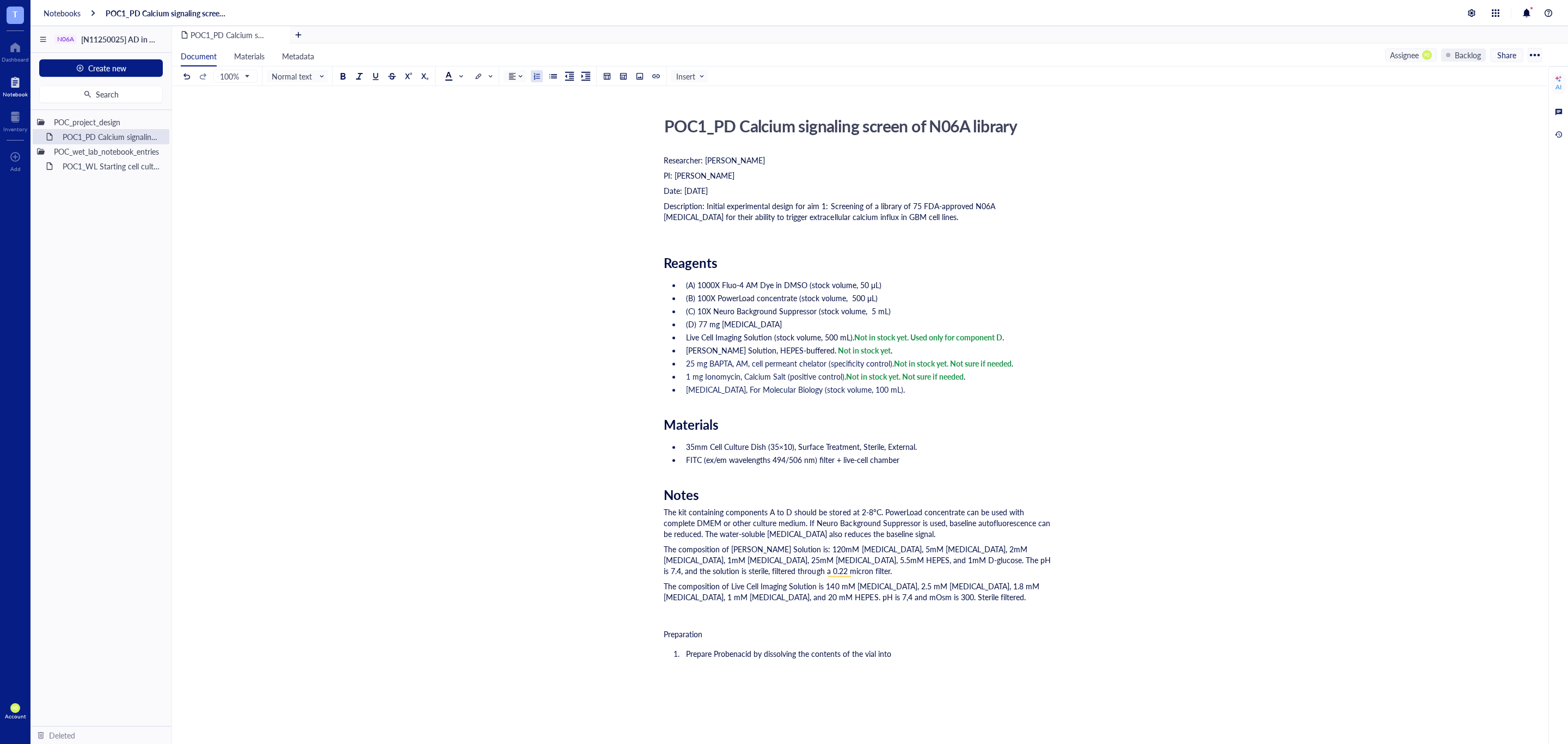
click at [963, 662] on div "Researcher: Paola Onate Colobon PI: Professor Sohyon Lee Date: 2025-08-10 Descr…" at bounding box center [857, 568] width 388 height 831
click at [713, 654] on span "Prepare Probenacid by dissolving the contents of the vial into" at bounding box center [789, 654] width 205 height 11
click at [772, 647] on ol "Prepare 100X Probenacid by dissolving the contents of the vial into" at bounding box center [857, 654] width 388 height 15
click at [1015, 668] on div "﻿" at bounding box center [857, 673] width 388 height 11
click at [1002, 656] on li "Prepare 100X Probenacid stock solution by dissolving the contents of the vial i…" at bounding box center [866, 654] width 370 height 11
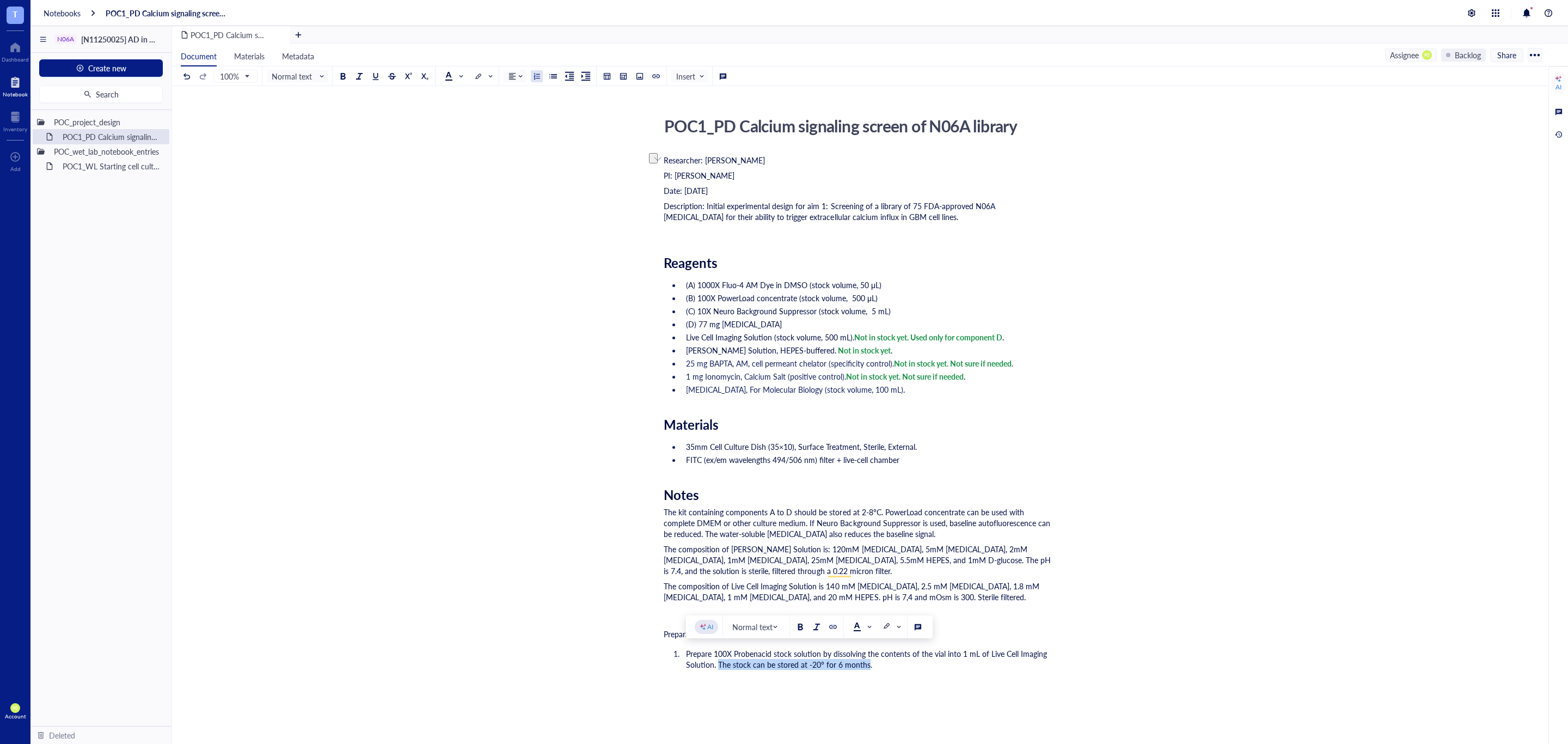
drag, startPoint x: 866, startPoint y: 667, endPoint x: 718, endPoint y: 665, distance: 148.0
click at [718, 665] on span "Prepare 100X Probenacid stock solution by dissolving the contents of the vial i…" at bounding box center [868, 659] width 363 height 22
click at [344, 77] on div at bounding box center [342, 76] width 8 height 8
click at [896, 660] on li "Prepare 100X Probenacid stock solution by dissolving the contents of the vial i…" at bounding box center [866, 659] width 370 height 22
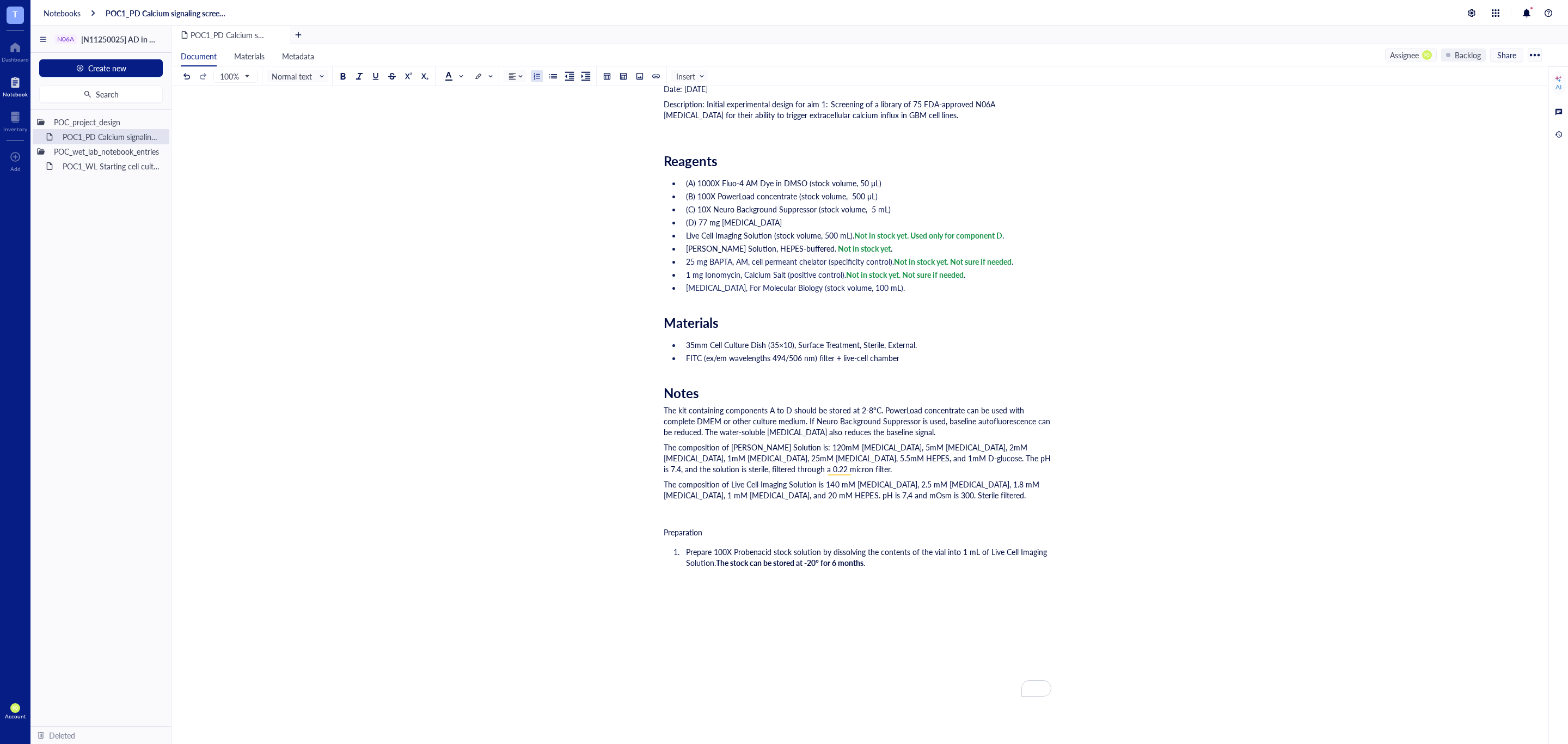
scroll to position [136, 0]
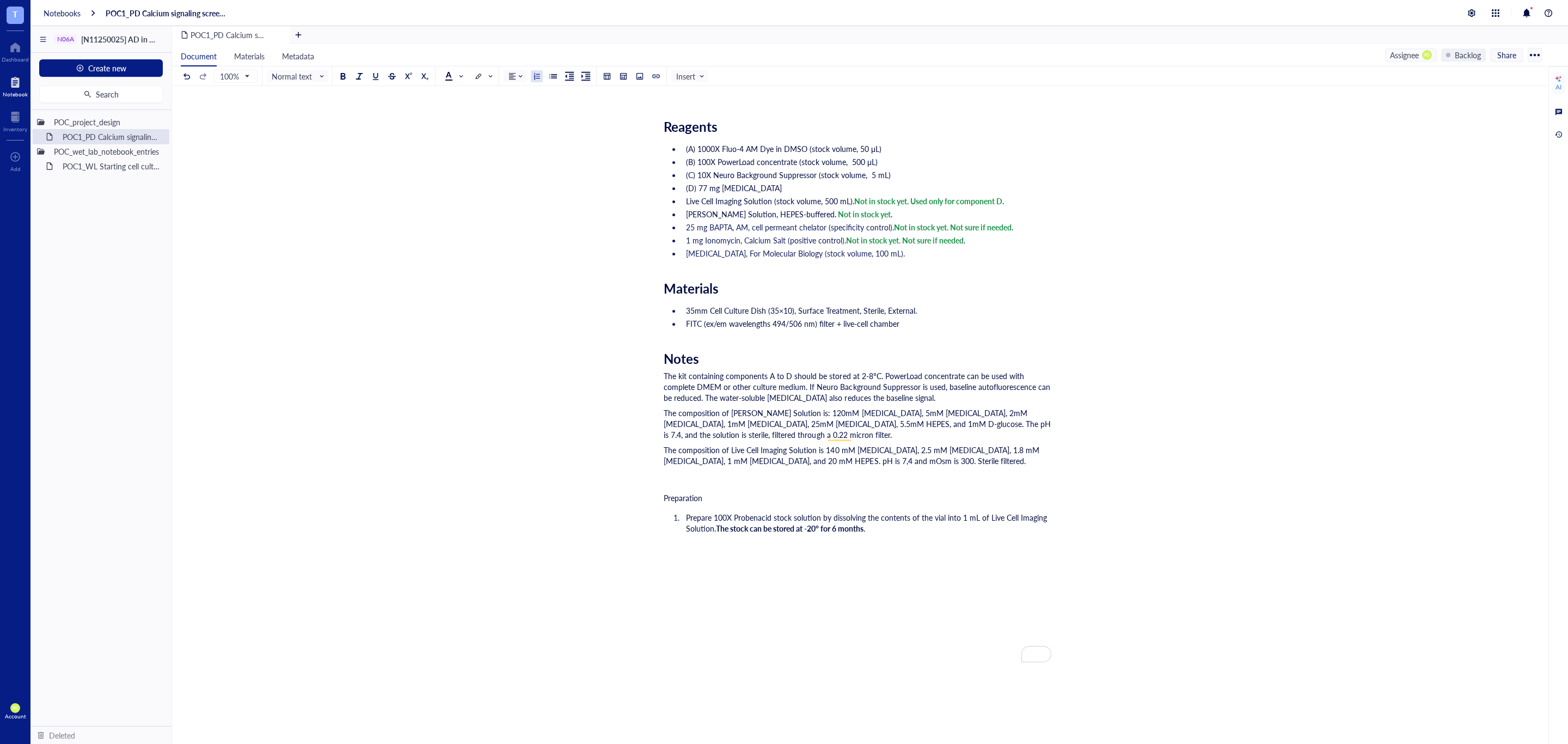
click at [676, 276] on div "Researcher: Paola Onate Colobon PI: Professor Sohyon Lee Date: 2025-08-10 Descr…" at bounding box center [857, 437] width 388 height 842
click at [663, 286] on span "Materials" at bounding box center [691, 288] width 55 height 18
click at [918, 538] on div "Researcher: Paola Onate Colobon PI: Professor Sohyon Lee Date: 2025-08-10 Descr…" at bounding box center [857, 437] width 388 height 842
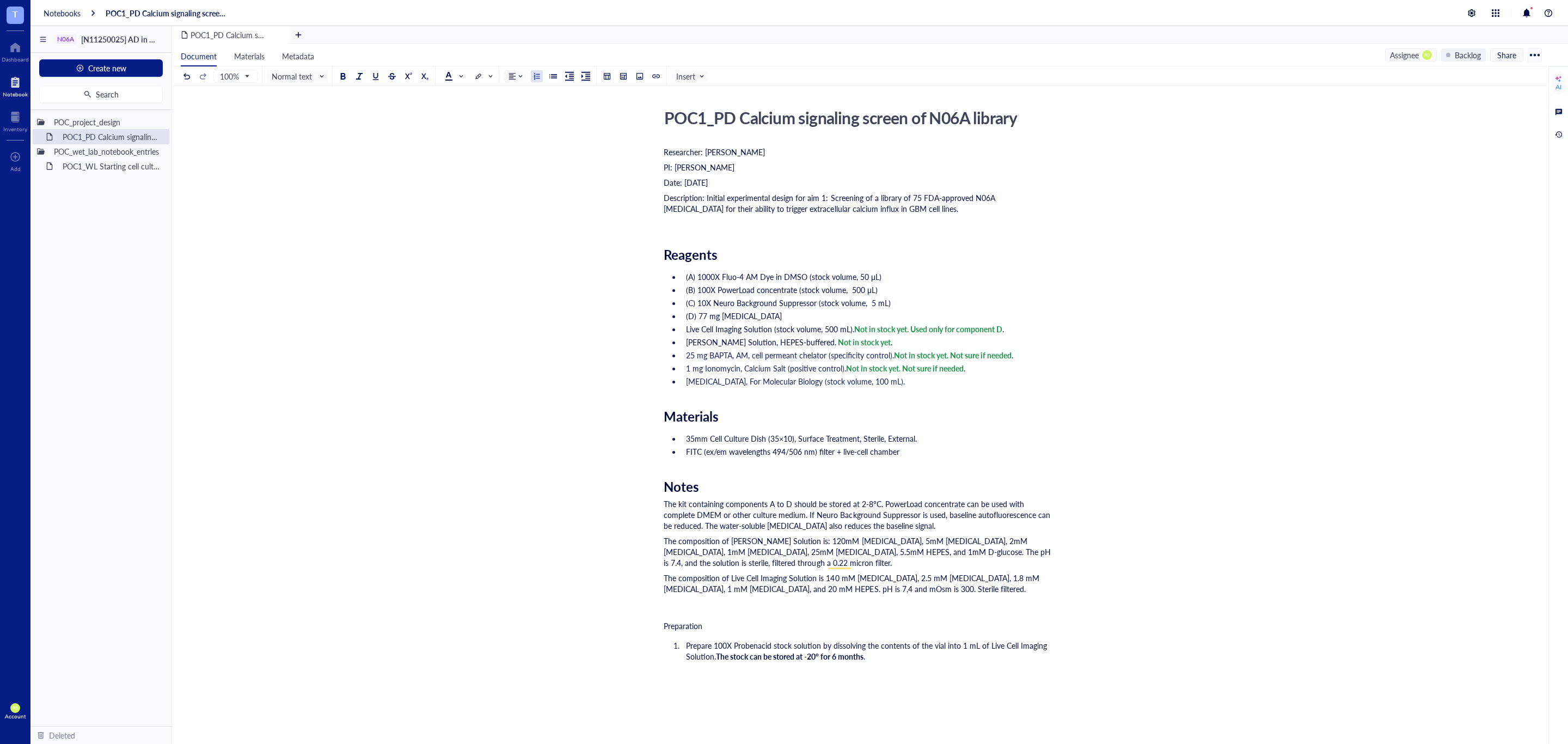
scroll to position [0, 0]
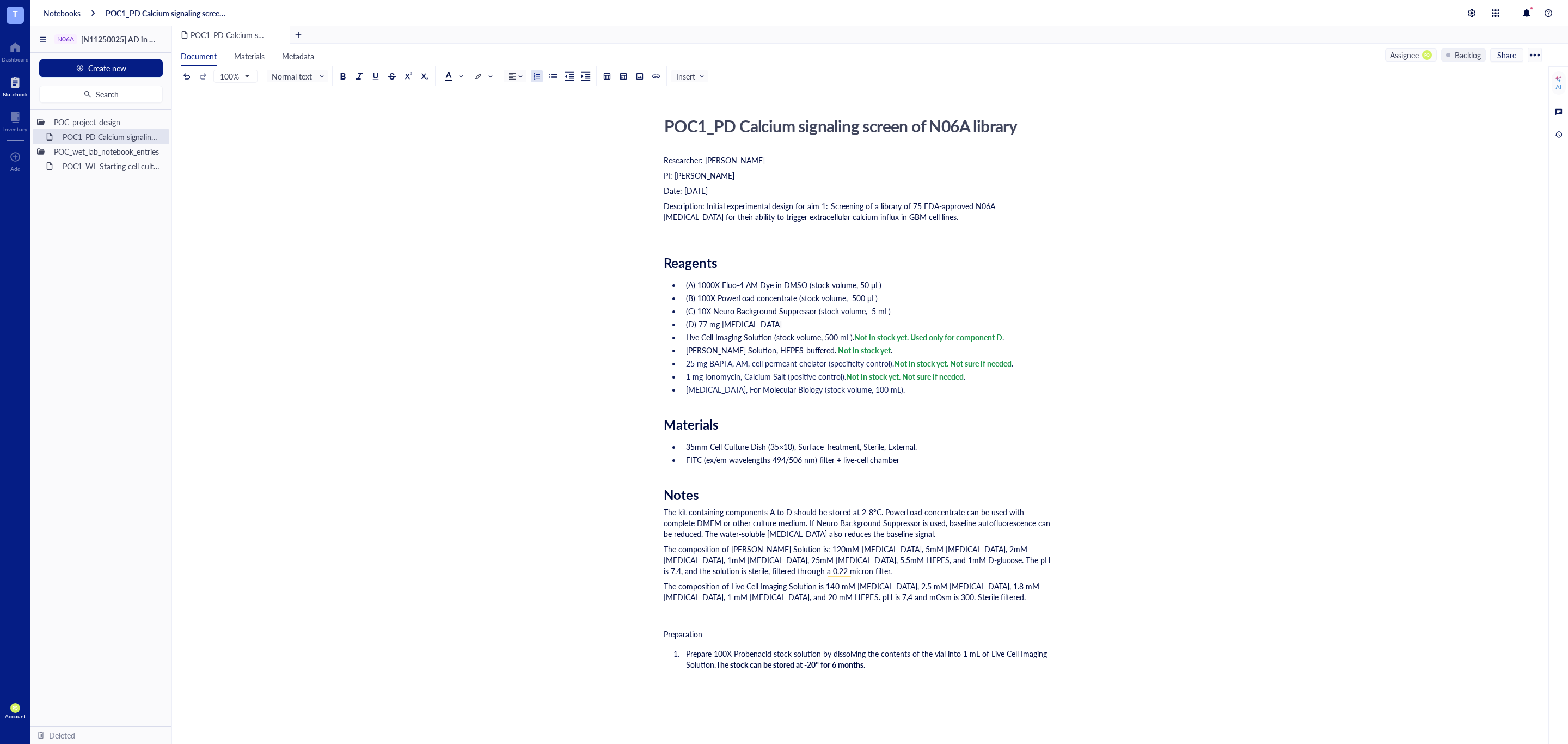
click at [667, 408] on div "Researcher: Paola Onate Colobon PI: Professor Sohyon Lee Date: 2025-08-10 Descr…" at bounding box center [857, 573] width 388 height 842
drag, startPoint x: 716, startPoint y: 633, endPoint x: 626, endPoint y: 637, distance: 90.1
click at [626, 637] on div "POC1_PD Calcium signaling screen of N06A library POC1_PD Calcium signaling scre…" at bounding box center [857, 554] width 1371 height 882
click at [312, 78] on span "Normal text" at bounding box center [299, 76] width 53 height 10
click at [307, 119] on div "Heading 1" at bounding box center [310, 119] width 31 height 10
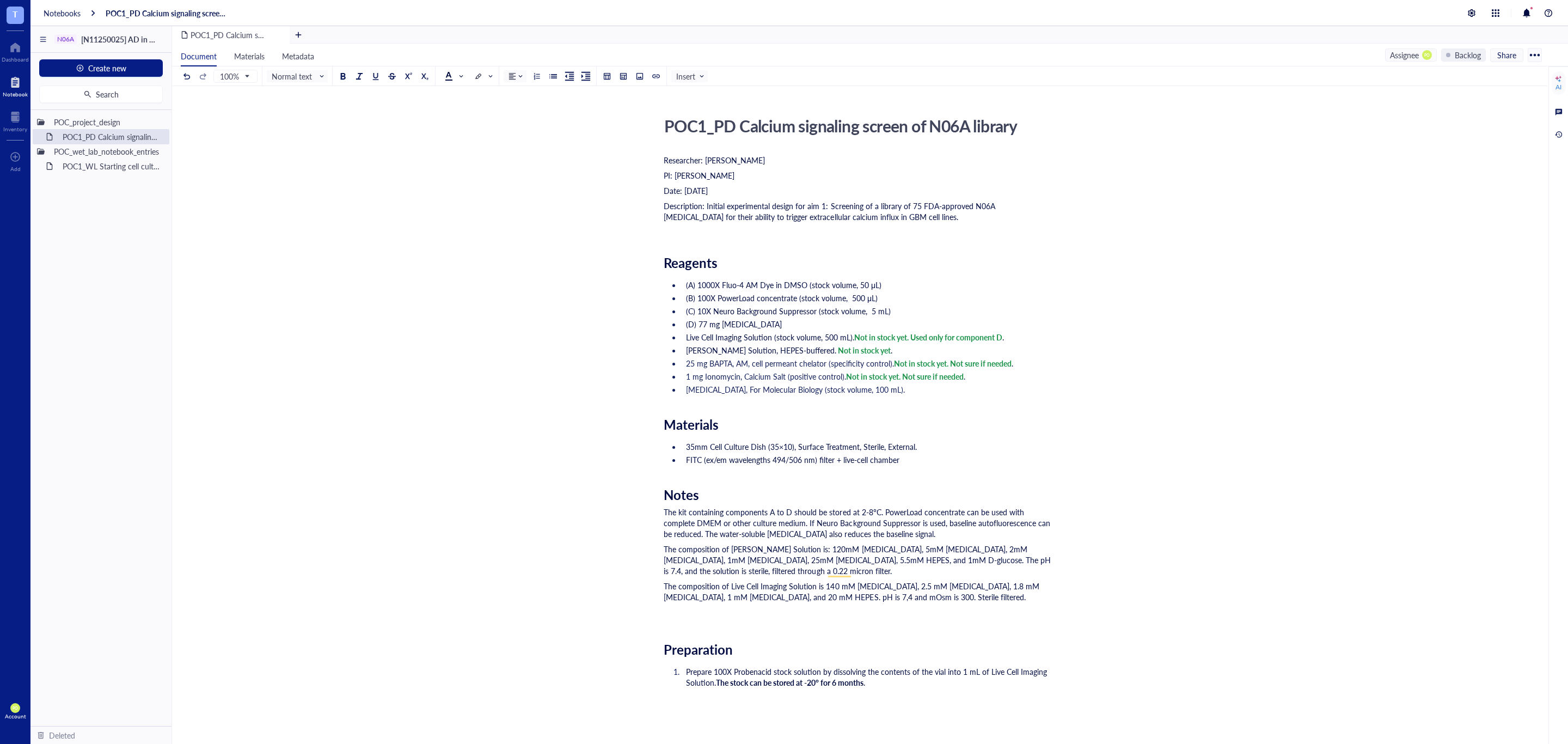
click at [662, 428] on div "POC1_PD Calcium signaling screen of N06A library POC1_PD Calcium signaling scre…" at bounding box center [857, 562] width 1371 height 900
click at [667, 425] on span "Materials" at bounding box center [691, 424] width 55 height 18
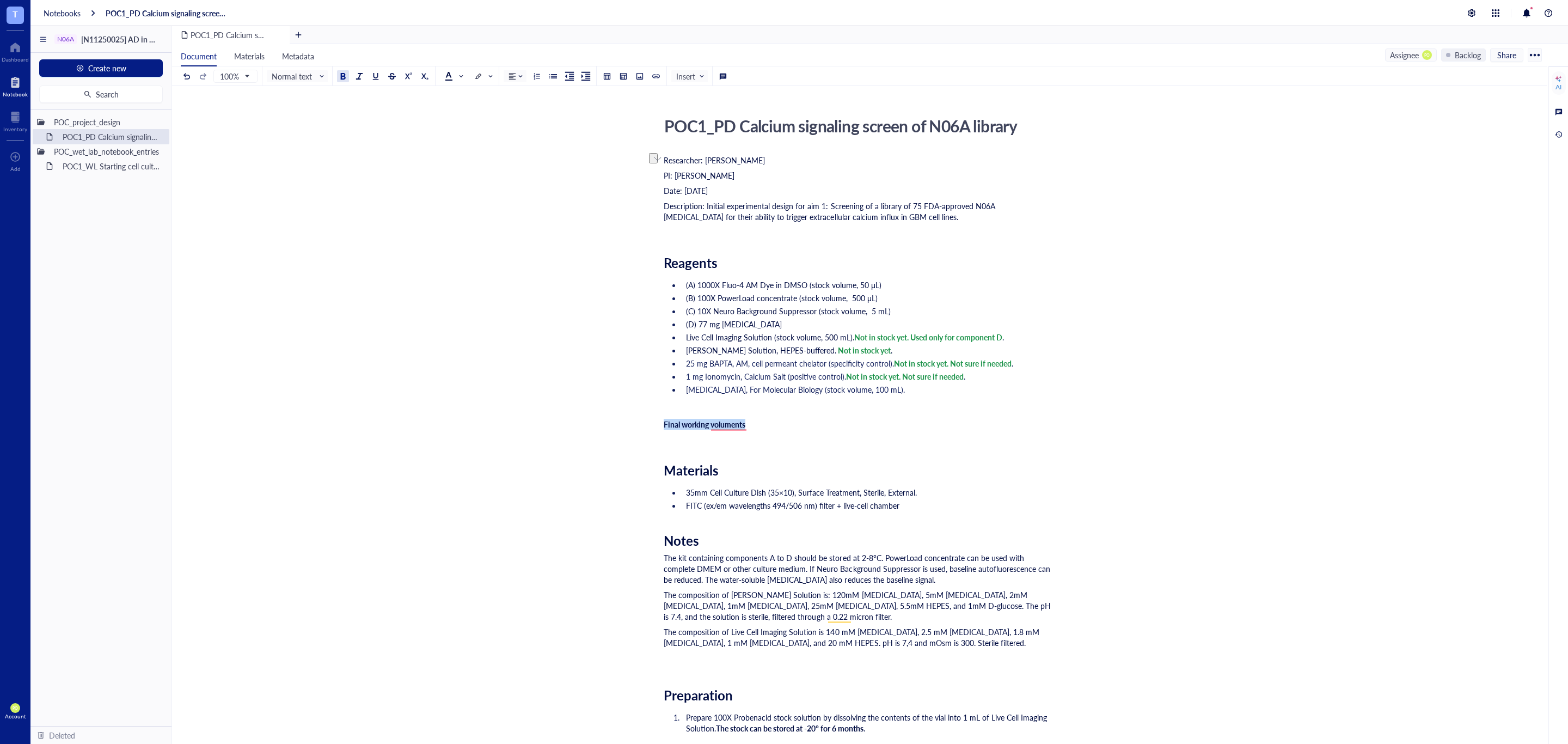
drag, startPoint x: 768, startPoint y: 425, endPoint x: 642, endPoint y: 427, distance: 126.0
click at [642, 427] on div "POC1_PD Calcium signaling screen of N06A library POC1_PD Calcium signaling scre…" at bounding box center [857, 585] width 1371 height 946
click at [317, 84] on input "search" at bounding box center [294, 76] width 46 height 16
click at [310, 114] on div "Heading 1" at bounding box center [310, 119] width 31 height 10
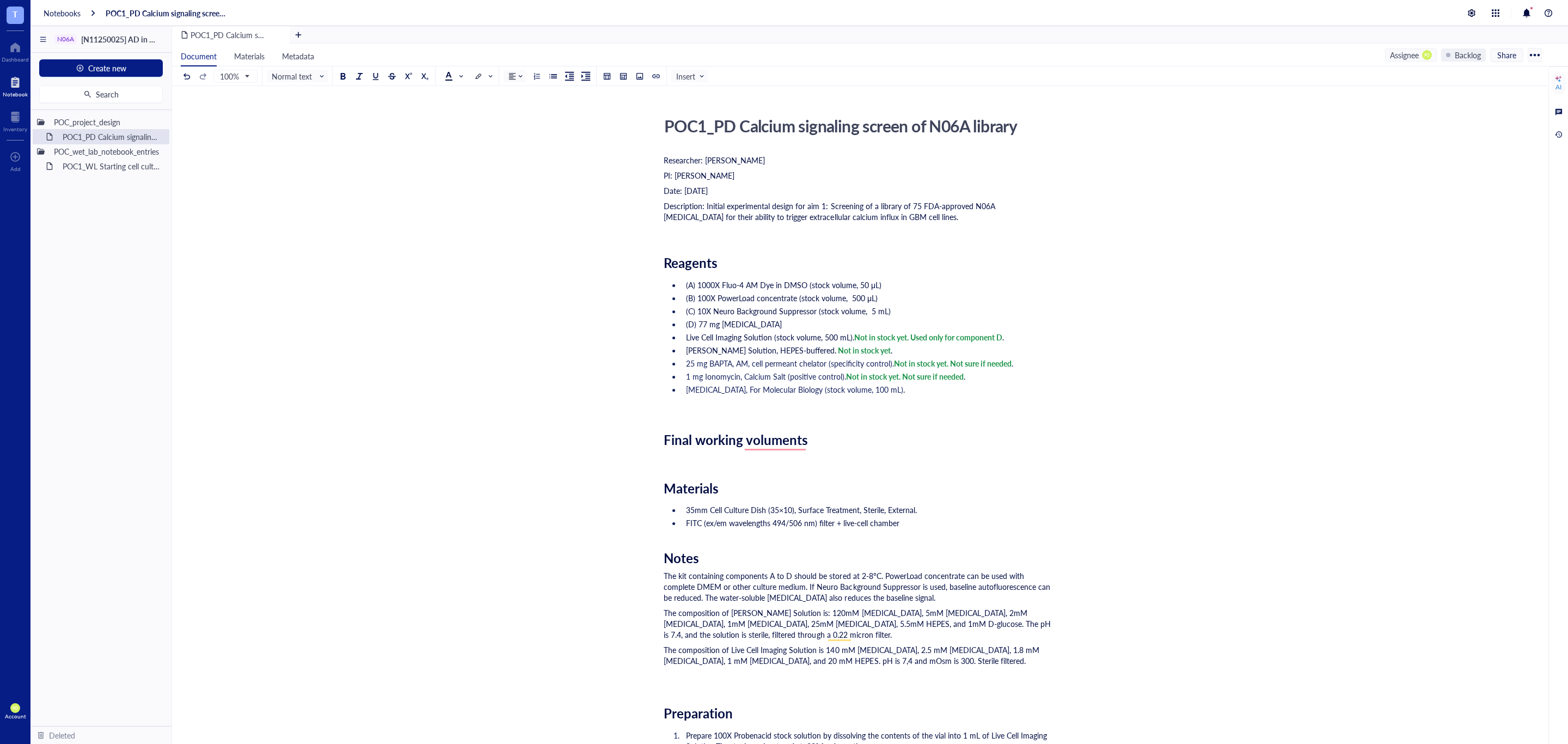
drag, startPoint x: 801, startPoint y: 446, endPoint x: 791, endPoint y: 441, distance: 11.2
click at [801, 445] on span "Final working voluments" at bounding box center [735, 439] width 144 height 18
click at [845, 421] on div "Researcher: Paola Onate Colobon PI: Professor Sohyon Lee Date: 2025-08-10 Descr…" at bounding box center [857, 615] width 388 height 923
click at [843, 445] on div "Final working volumes" at bounding box center [857, 439] width 388 height 16
drag, startPoint x: 675, startPoint y: 424, endPoint x: 688, endPoint y: 420, distance: 13.6
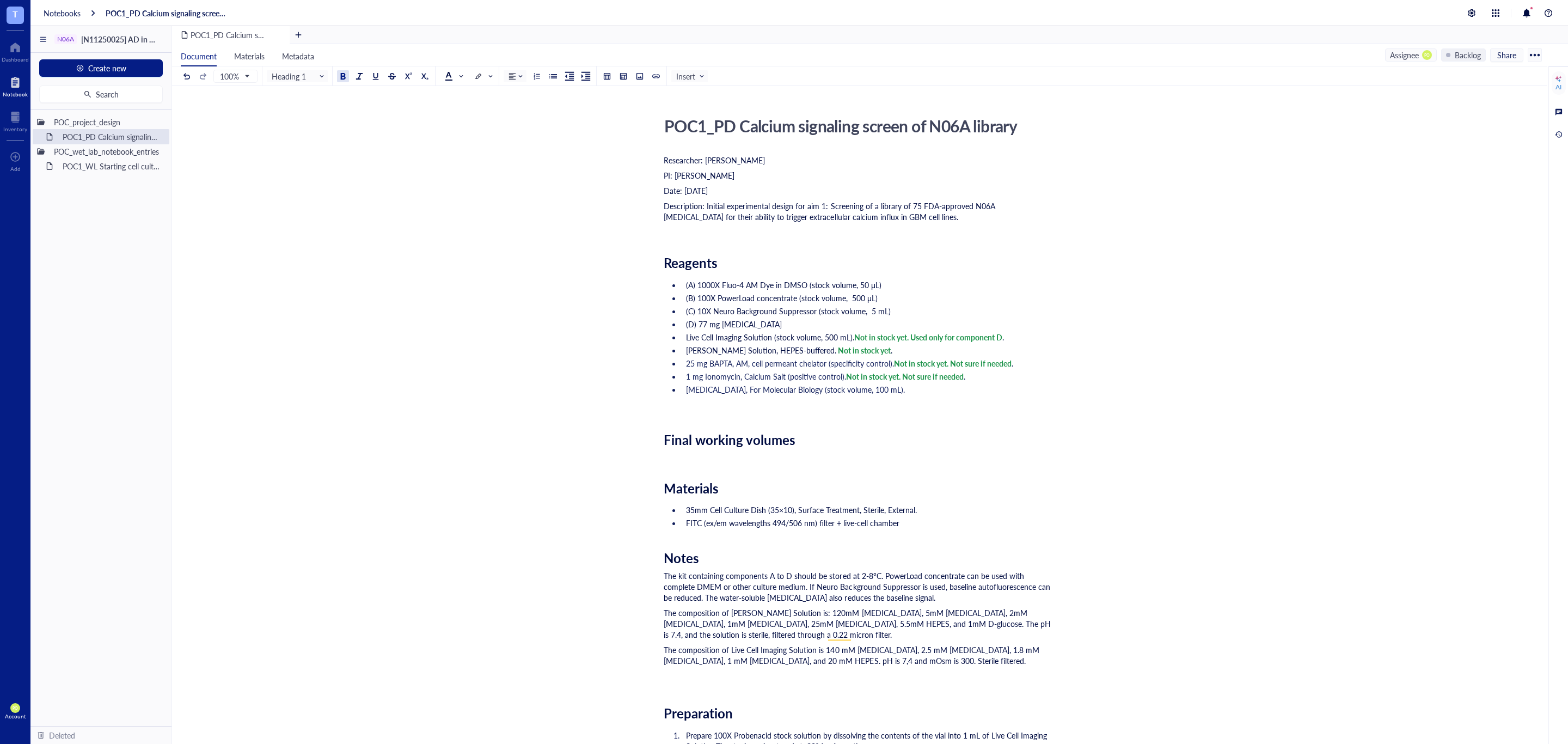
click at [674, 423] on div "Researcher: Paola Onate Colobon PI: Professor Sohyon Lee Date: 2025-08-10 Descr…" at bounding box center [857, 615] width 388 height 923
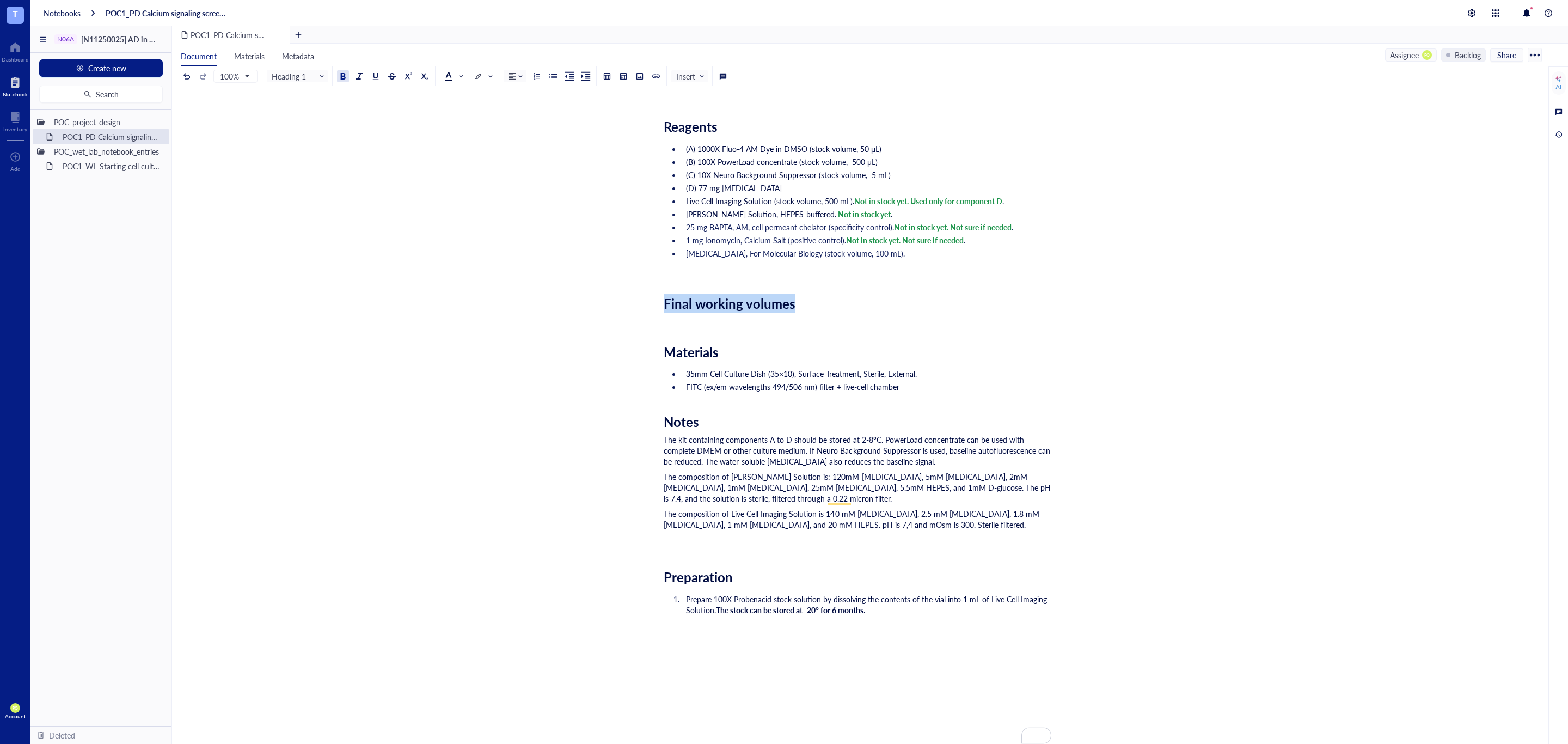
drag, startPoint x: 807, startPoint y: 307, endPoint x: 631, endPoint y: 301, distance: 176.1
click at [631, 301] on div "POC1_PD Calcium signaling screen of N06A library POC1_PD Calcium signaling scre…" at bounding box center [857, 458] width 1371 height 964
copy span "Final working volumes"
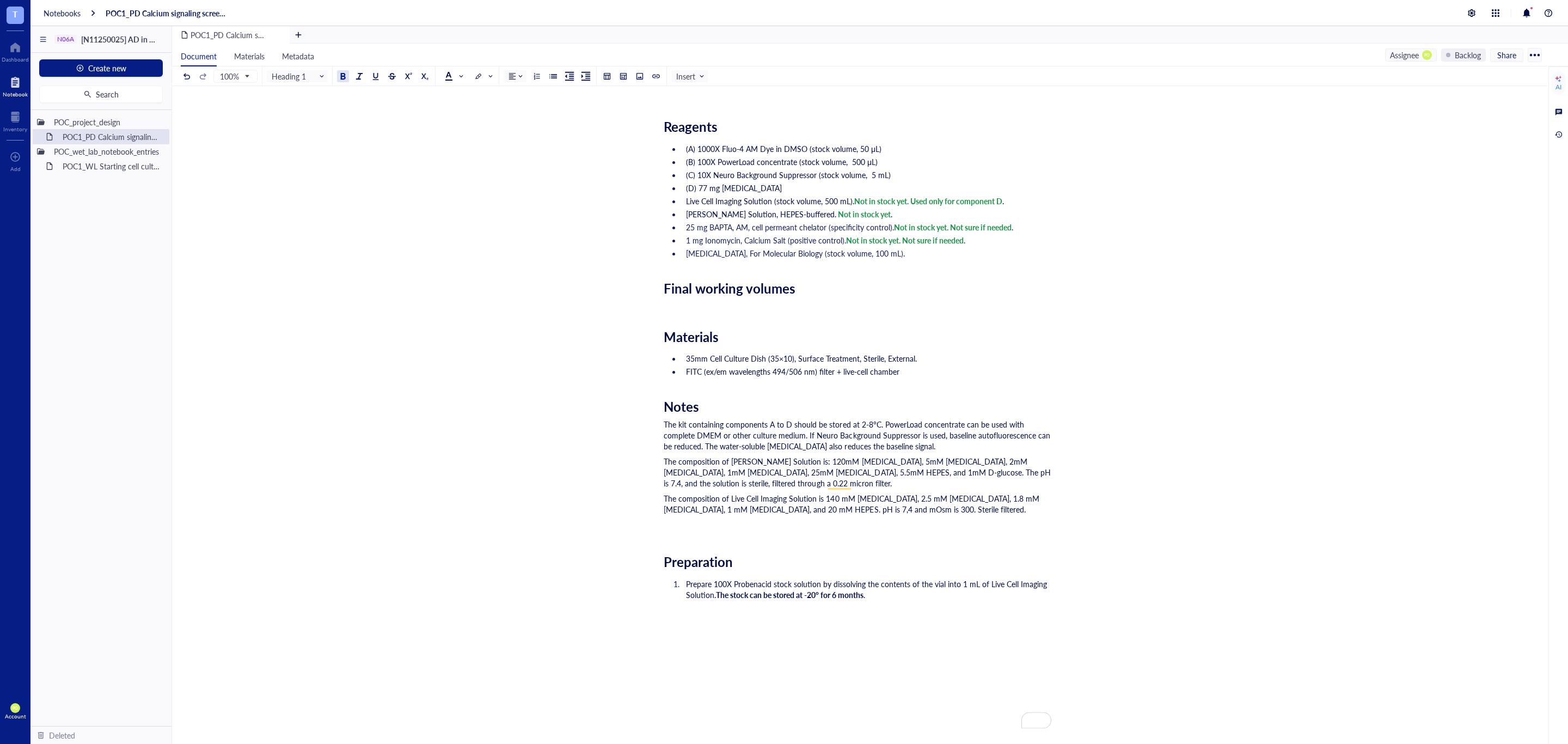
click at [703, 319] on div "Researcher: Paola Onate Colobon PI: Professor Sohyon Lee Date: 2025-08-10 Descr…" at bounding box center [857, 471] width 388 height 908
click at [701, 533] on div "The composition of Live Cell Imaging Solution is 140 mM sodium chloride, 2.5 mM…" at bounding box center [857, 515] width 388 height 44
click at [933, 593] on li "Prepare 100X Probenacid stock solution by dissolving the contents of the vial i…" at bounding box center [866, 589] width 370 height 22
click at [679, 530] on div "The composition of Live Cell Imaging Solution is 140 mM sodium chloride, 2.5 mM…" at bounding box center [857, 515] width 388 height 44
click at [824, 298] on div "Researcher: Paola Onate Colobon PI: Professor Sohyon Lee Date: 2025-08-10 Descr…" at bounding box center [857, 471] width 388 height 908
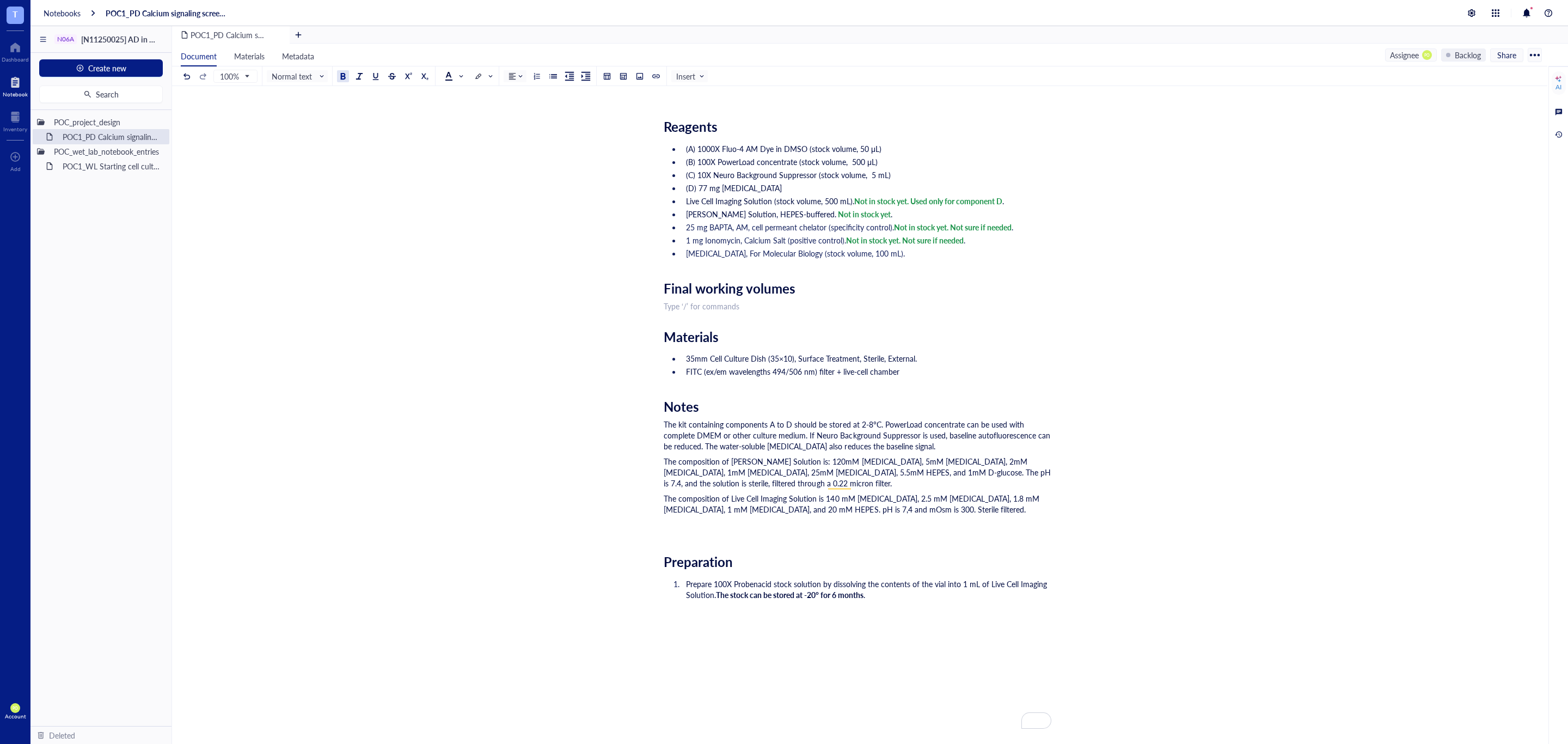
click at [831, 284] on div "Final working volumes" at bounding box center [857, 288] width 388 height 16
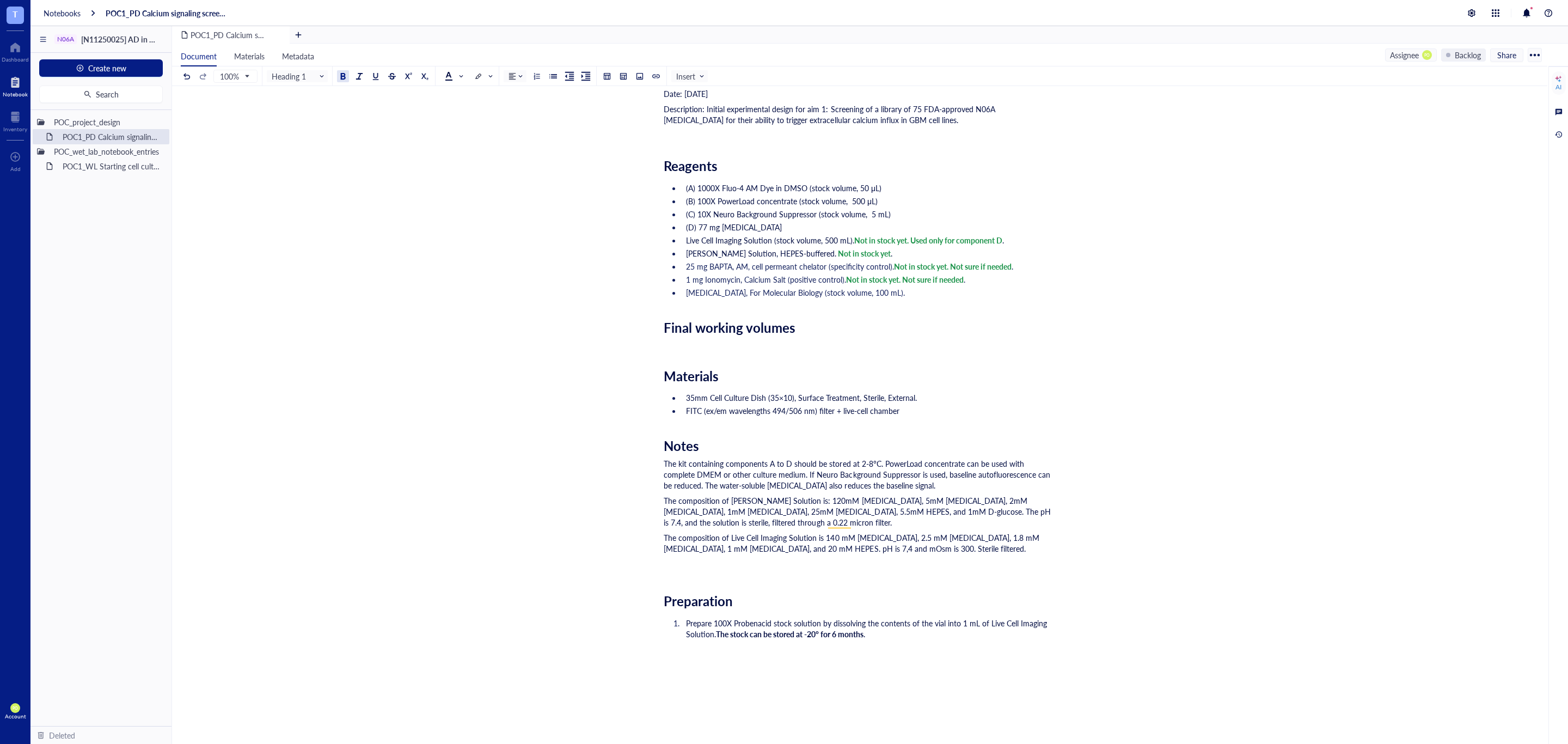
scroll to position [297, 0]
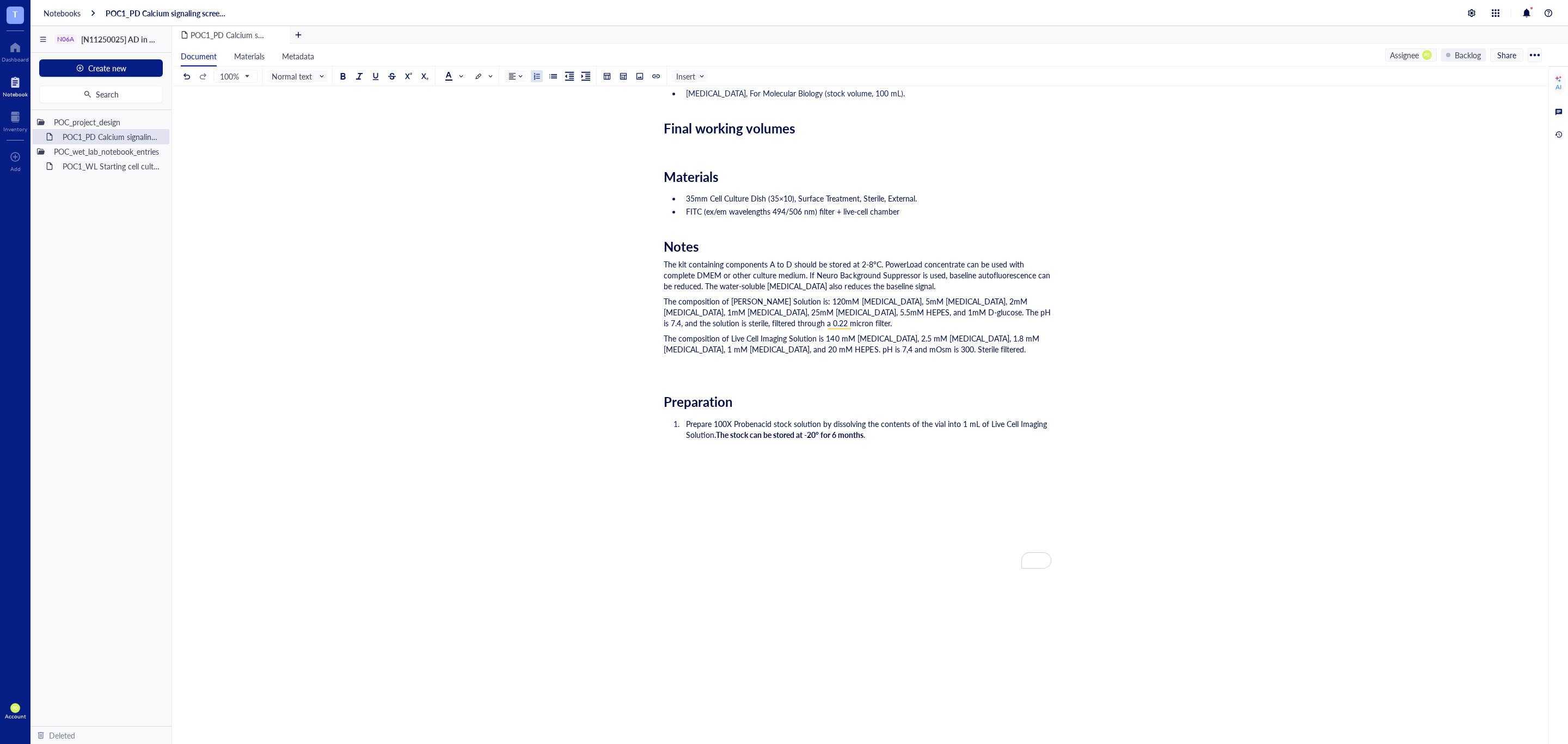
click at [923, 433] on li "Prepare 100X Probenacid stock solution by dissolving the contents of the vial i…" at bounding box center [866, 430] width 370 height 22
drag, startPoint x: 705, startPoint y: 471, endPoint x: 789, endPoint y: 488, distance: 85.7
click at [706, 473] on li "Seed" at bounding box center [866, 474] width 370 height 11
click at [956, 434] on li "Prepare 100X Probenacid stock solution by dissolving the contents of the vial i…" at bounding box center [866, 430] width 370 height 22
click at [1035, 451] on span "Plate cells at a density of 2-8 x 104 in 35-mm glass bottom dishes, and culture…" at bounding box center [870, 454] width 367 height 22
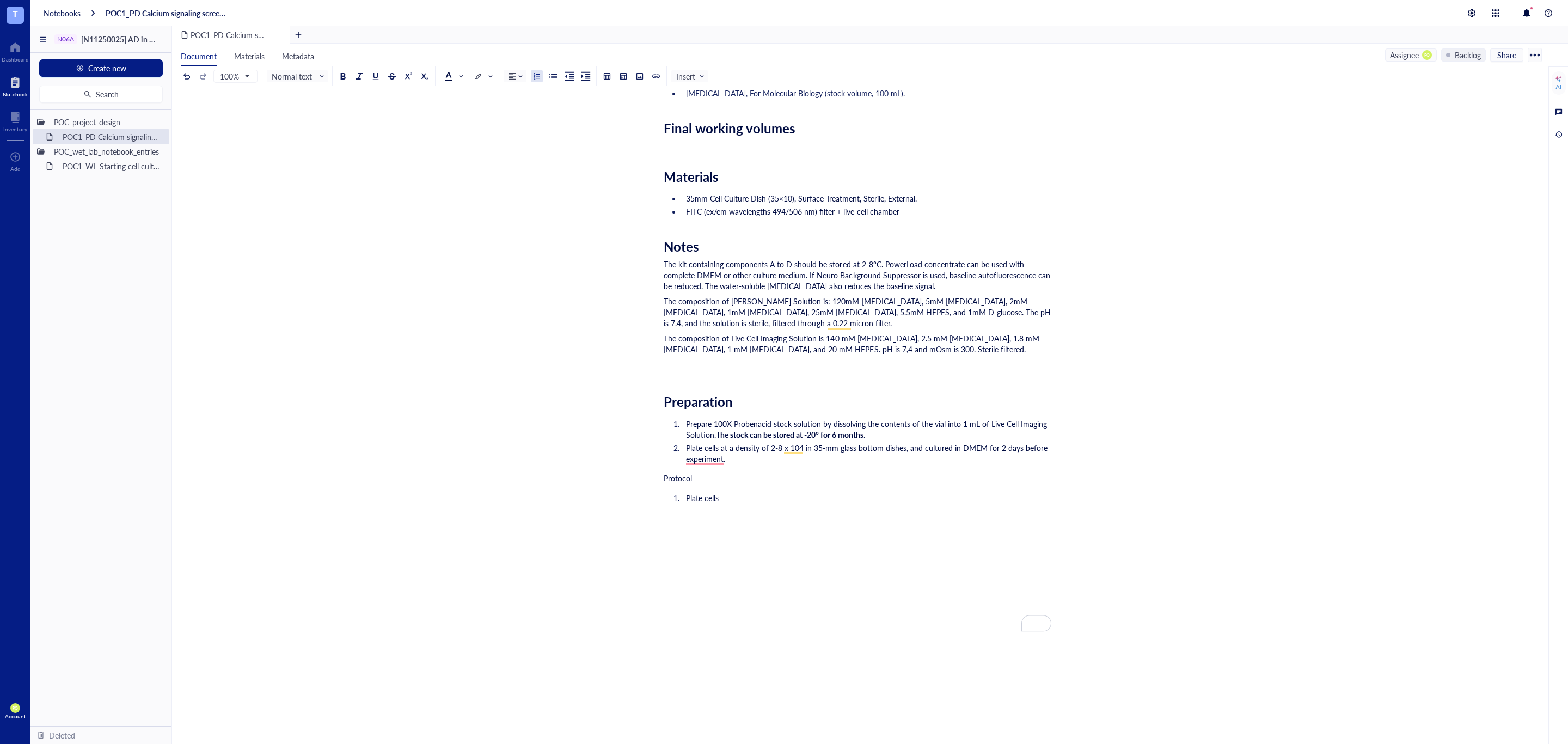
click at [978, 468] on div "Researcher: Paola Onate Colobon PI: Professor Sohyon Lee Date: 2025-08-10 Descr…" at bounding box center [857, 342] width 388 height 971
click at [709, 463] on span "Plate cells at a density of 2-8 x 104 in 35-mm glass bottom dishes, and culture…" at bounding box center [868, 454] width 364 height 22
click at [752, 458] on li "Plate cells at a density of 2-8 x 104 in 35-mm glass bottom dishes, and culture…" at bounding box center [866, 454] width 370 height 22
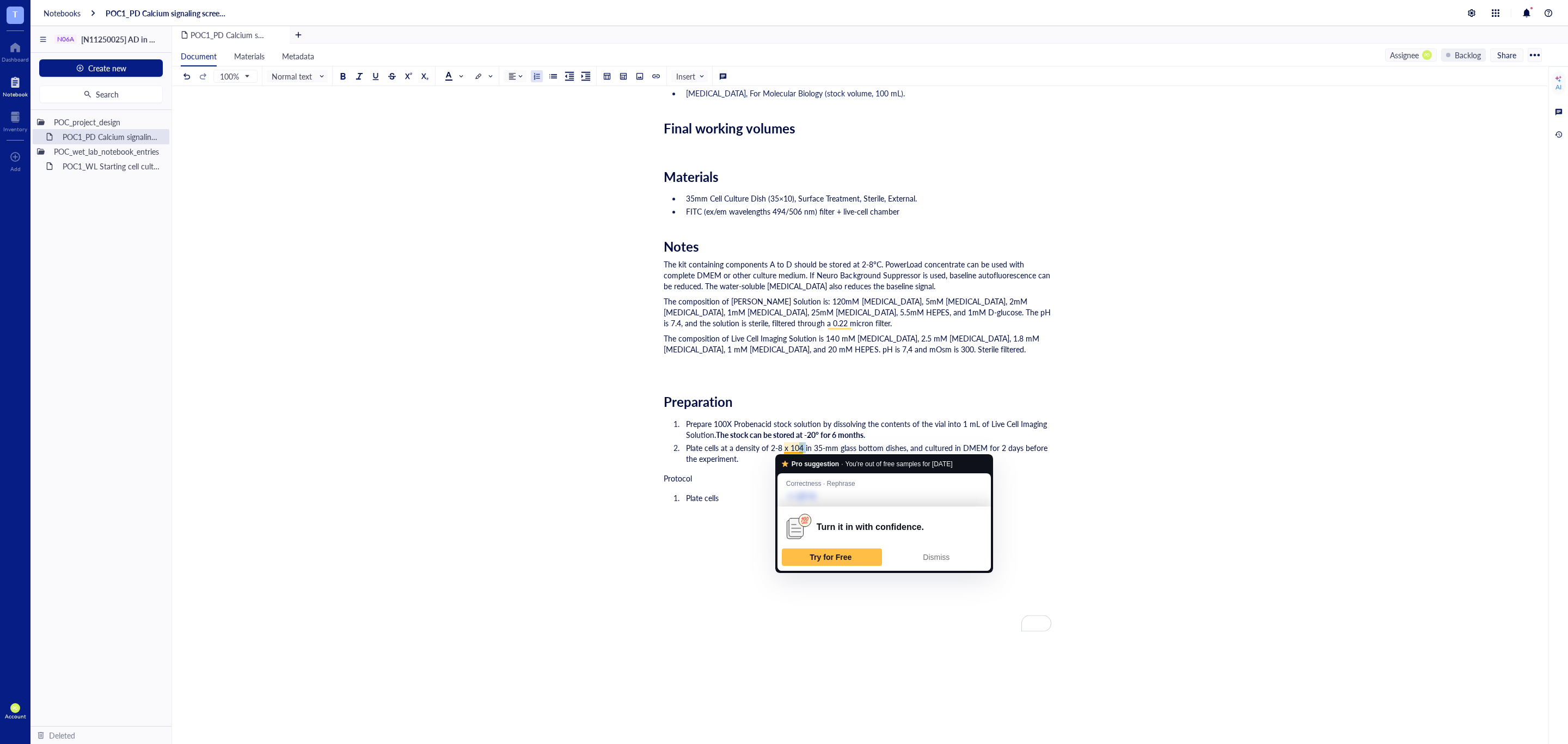
click at [798, 449] on span "Plate cells at a density of 2-8 x 104 in 35-mm glass bottom dishes, and culture…" at bounding box center [868, 454] width 364 height 22
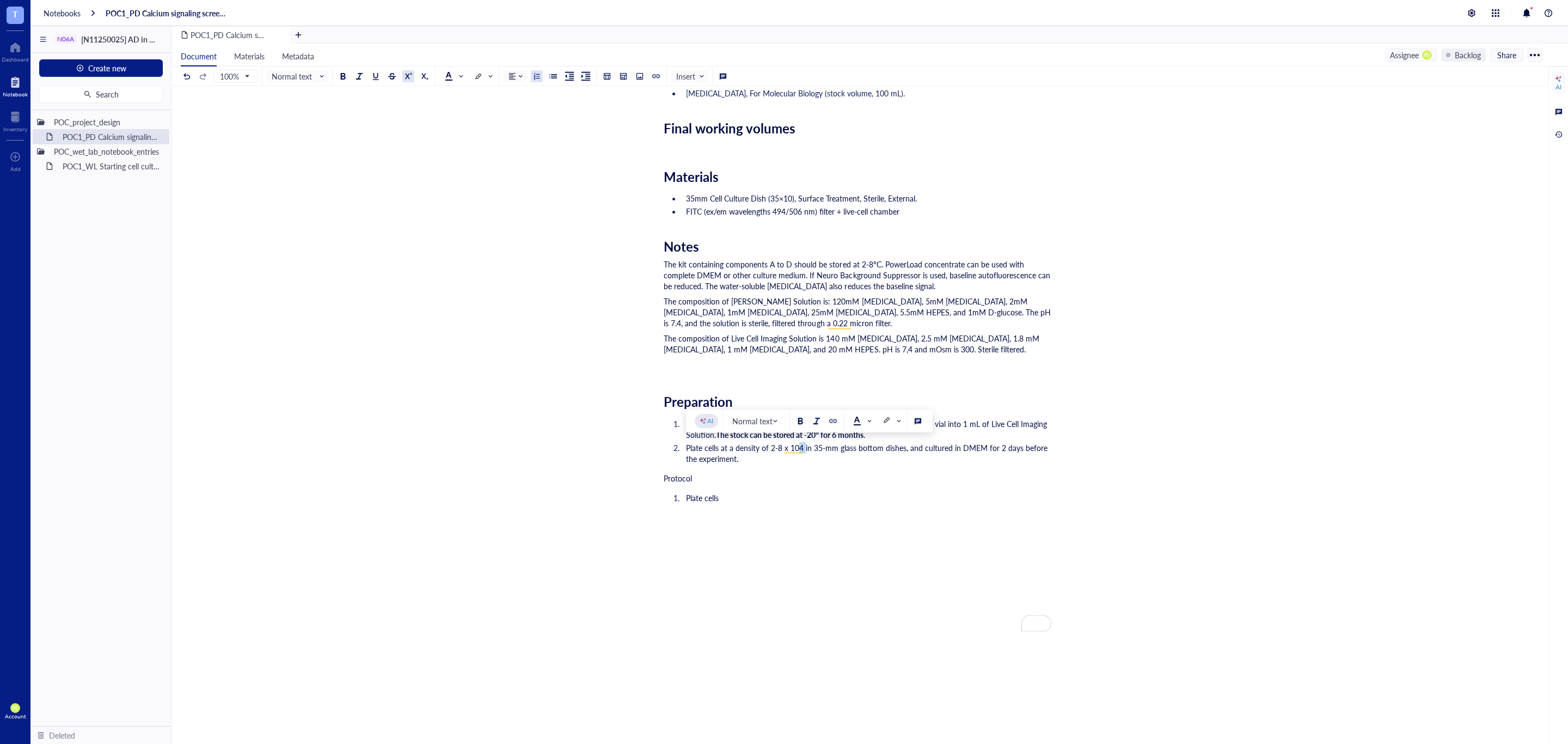
click at [410, 73] on div at bounding box center [408, 76] width 8 height 8
click at [806, 467] on div "Researcher: Paola Onate Colobon PI: Professor Sohyon Lee Date: 2025-08-10 Descr…" at bounding box center [857, 342] width 388 height 971
drag, startPoint x: 798, startPoint y: 448, endPoint x: 772, endPoint y: 447, distance: 26.0
click at [772, 447] on li "Plate cells at a density of 2-8 x 10 4 in 35-mm glass bottom dishes, and cultur…" at bounding box center [866, 454] width 370 height 22
click at [802, 445] on span "4" at bounding box center [800, 446] width 3 height 8
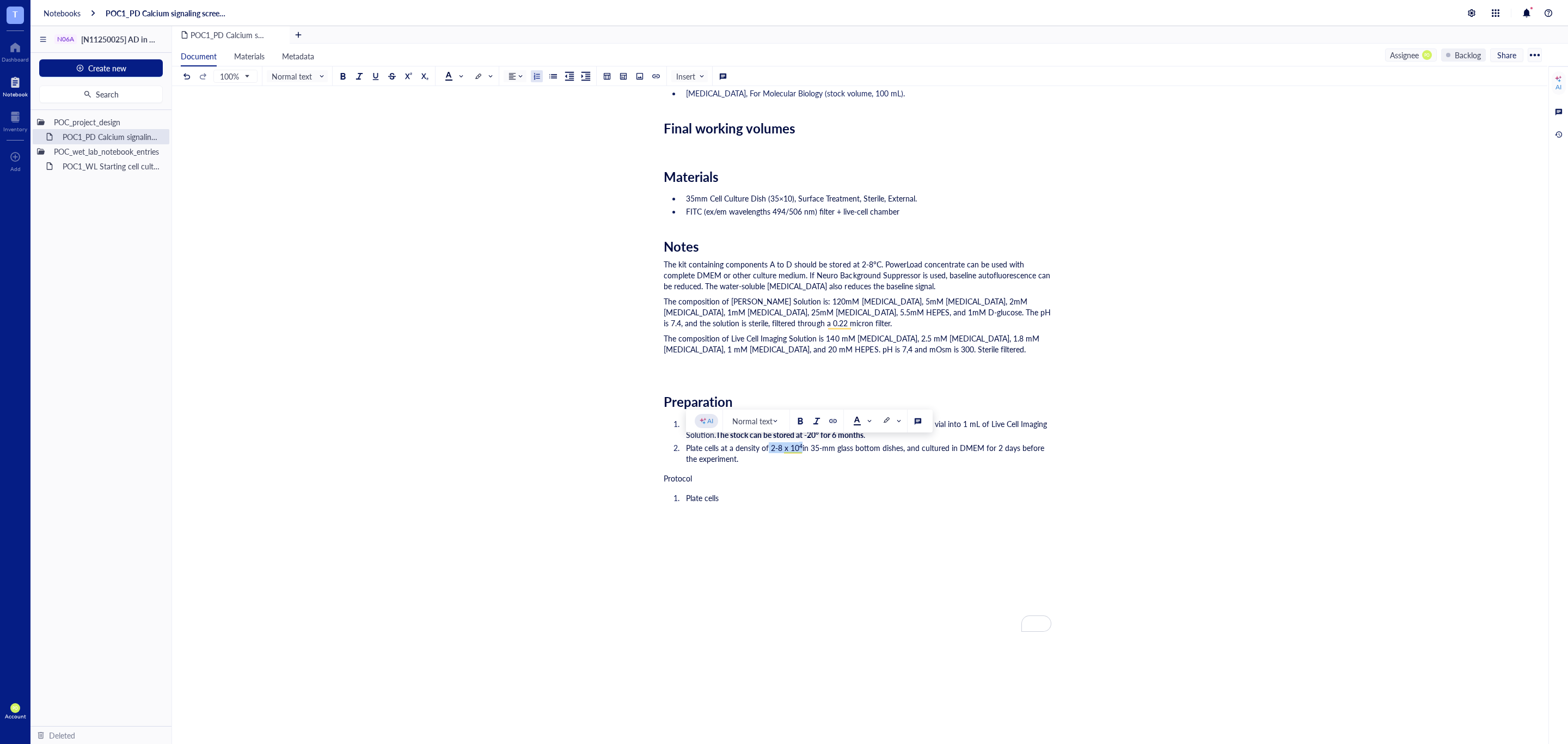
drag, startPoint x: 802, startPoint y: 446, endPoint x: 769, endPoint y: 449, distance: 33.1
click at [769, 449] on li "Plate cells at a density of 2-8 x 10 4 in 35-mm glass bottom dishes, and cultur…" at bounding box center [866, 454] width 370 height 22
click at [344, 73] on div at bounding box center [342, 76] width 8 height 8
click at [828, 466] on ol "Prepare 100X Probenacid stock solution by dissolving the contents of the vial i…" at bounding box center [857, 441] width 388 height 50
click at [797, 508] on div "Researcher: Paola Onate Colobon PI: Professor Sohyon Lee Date: 2025-08-10 Descr…" at bounding box center [857, 342] width 388 height 971
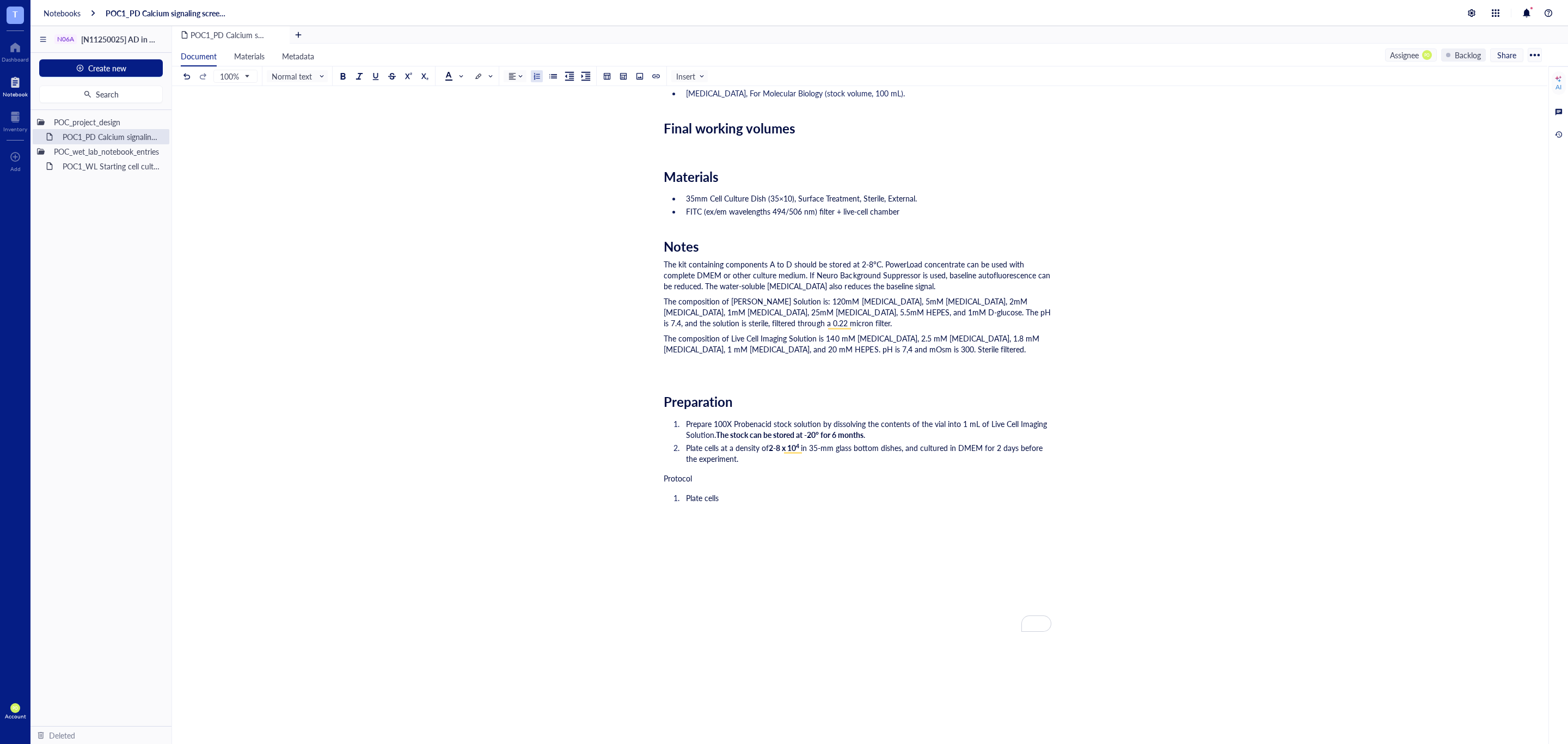
click at [785, 455] on li "Plate cells at a density of 2-8 x 10 4 in 35-mm glass bottom dishes, and cultur…" at bounding box center [866, 454] width 370 height 22
click at [798, 504] on ol "Plate cells" at bounding box center [857, 498] width 388 height 15
click at [790, 441] on ol "Prepare 100X Probenacid stock solution by dissolving the contents of the vial i…" at bounding box center [857, 441] width 388 height 50
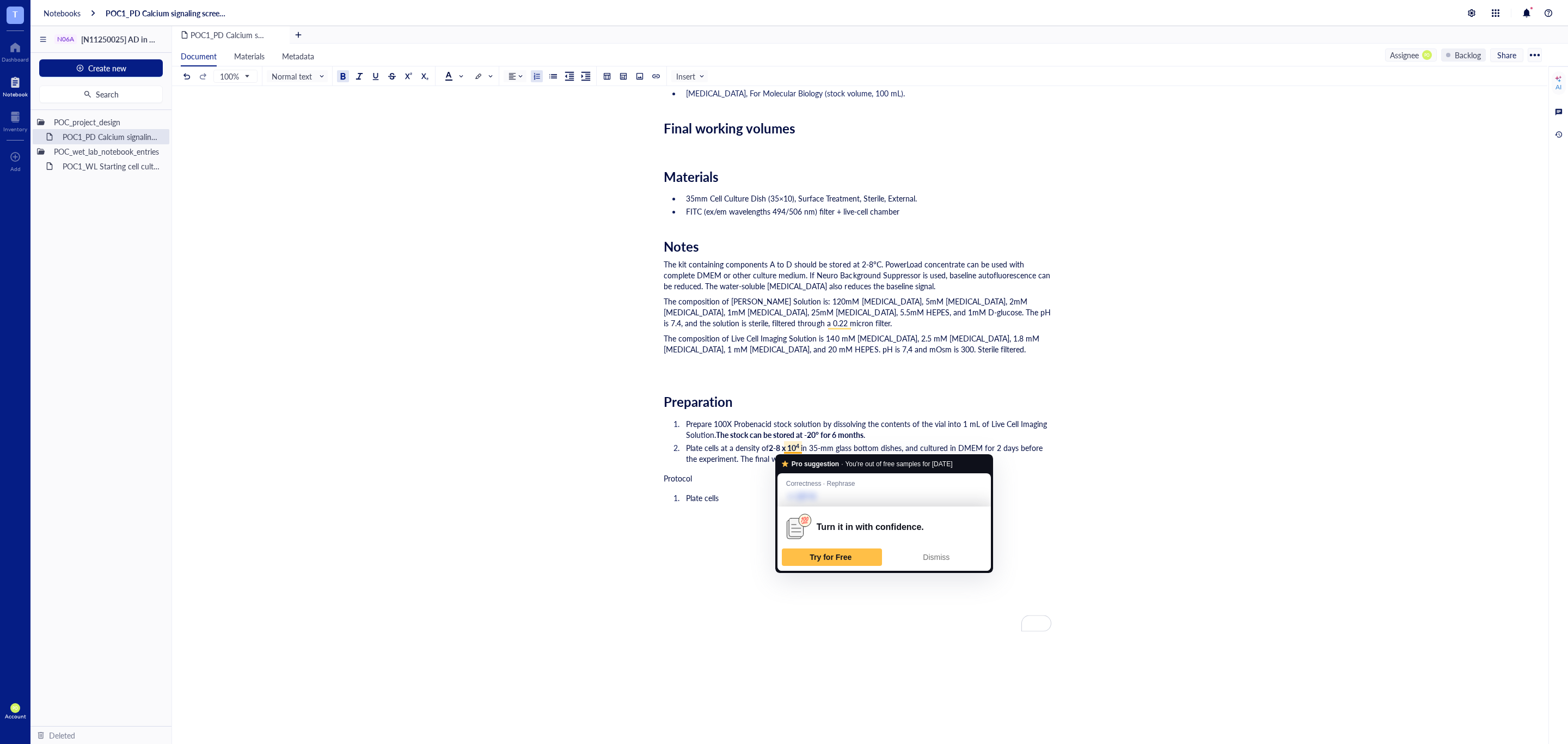
click at [950, 553] on div "Dismiss" at bounding box center [936, 557] width 90 height 17
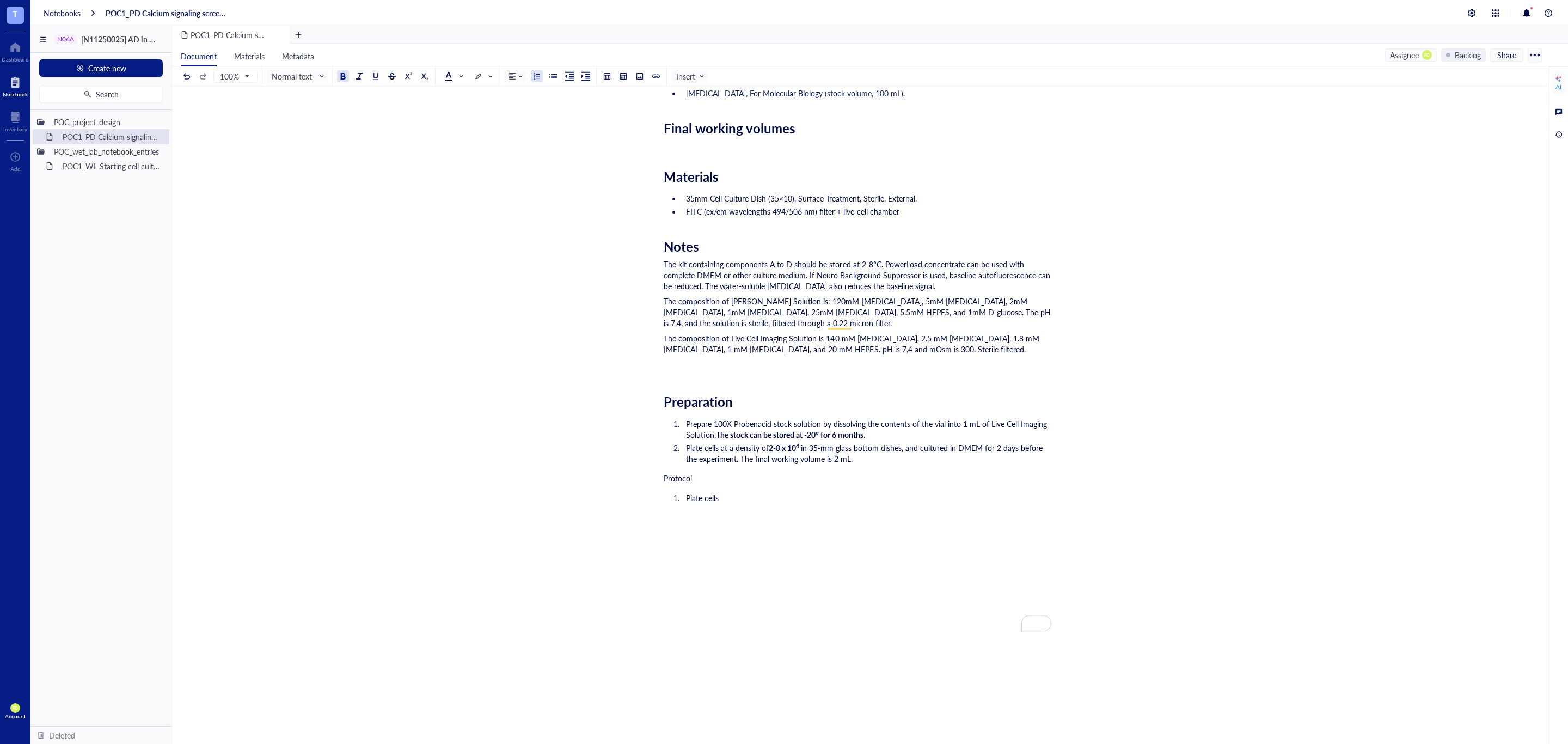
click at [785, 498] on li "Plate cells" at bounding box center [866, 498] width 370 height 11
drag, startPoint x: 769, startPoint y: 464, endPoint x: 753, endPoint y: 464, distance: 16.0
click at [753, 464] on ol "Prepare 100X Probenacid stock solution by dissolving the contents of the vial i…" at bounding box center [857, 441] width 388 height 50
click at [778, 512] on div "﻿ Type ‘/’ for commands" at bounding box center [857, 517] width 388 height 11
click at [781, 491] on ol "Plate cells" at bounding box center [857, 498] width 388 height 15
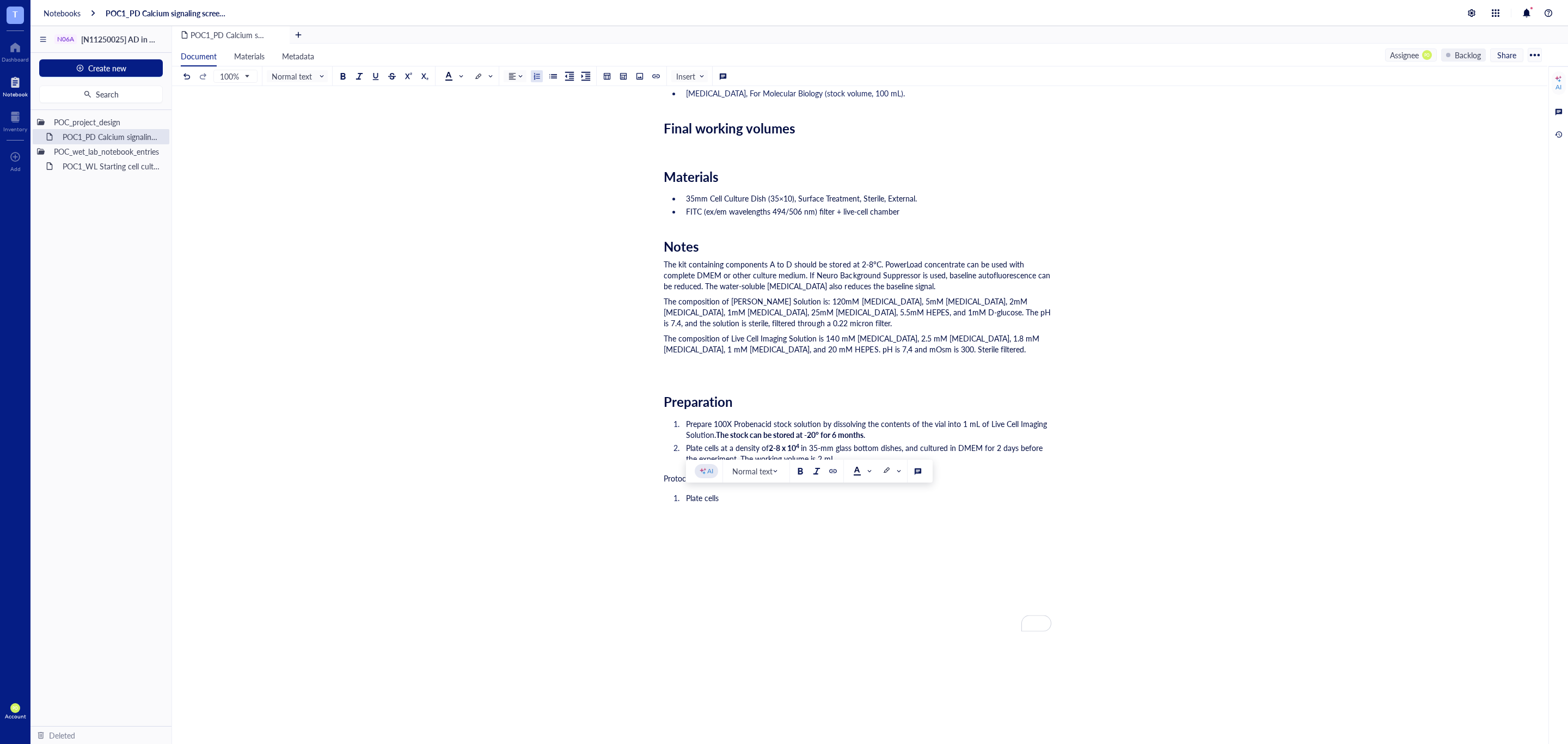
drag, startPoint x: 769, startPoint y: 508, endPoint x: 687, endPoint y: 501, distance: 82.3
click at [687, 501] on div "Researcher: Paola Onate Colobon PI: Professor Sohyon Lee Date: 2025-08-10 Descr…" at bounding box center [857, 342] width 388 height 971
click at [970, 321] on div "The composition of Krebs-Ronger Solution is: 120mM sodium chloride, 5mM potassi…" at bounding box center [857, 312] width 388 height 33
click at [939, 408] on div "Preparation" at bounding box center [857, 401] width 388 height 16
click at [758, 373] on div "The composition of Live Cell Imaging Solution is 140 mM sodium chloride, 2.5 mM…" at bounding box center [857, 355] width 388 height 44
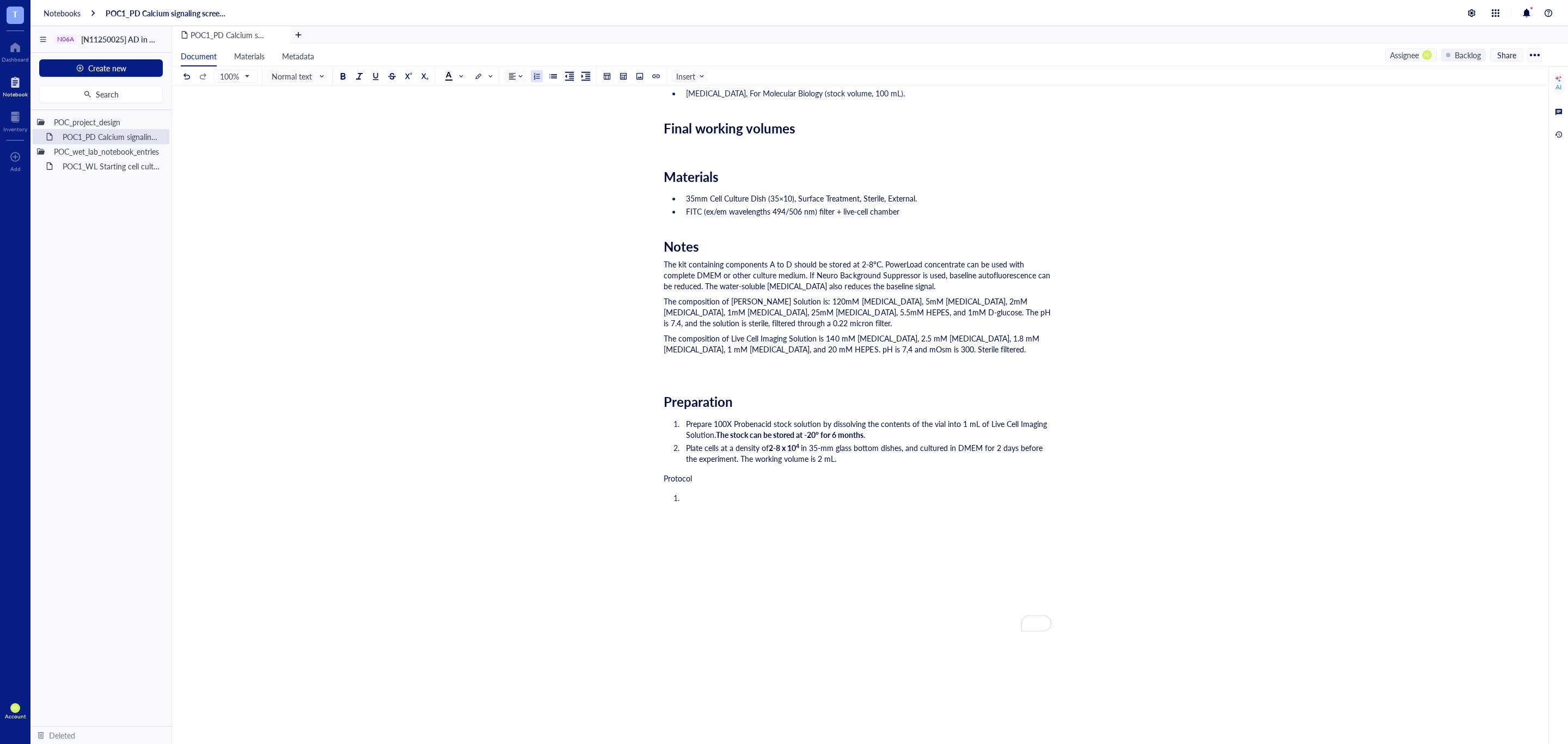
drag, startPoint x: 858, startPoint y: 454, endPoint x: 865, endPoint y: 464, distance: 12.2
click at [859, 453] on li "Plate cells at a density of 2-8 x 10 4 in 35-mm glass bottom dishes, and cultur…" at bounding box center [866, 454] width 370 height 22
drag, startPoint x: 1018, startPoint y: 448, endPoint x: 998, endPoint y: 448, distance: 20.0
click at [998, 448] on span "in 35-mm glass bottom dishes, and cultured in DMEM for 2 days before the experi…" at bounding box center [865, 454] width 359 height 22
click at [948, 446] on span "in 35-mm glass bottom dishes, and cultured in DMEM for 2 days before the experi…" at bounding box center [865, 454] width 359 height 22
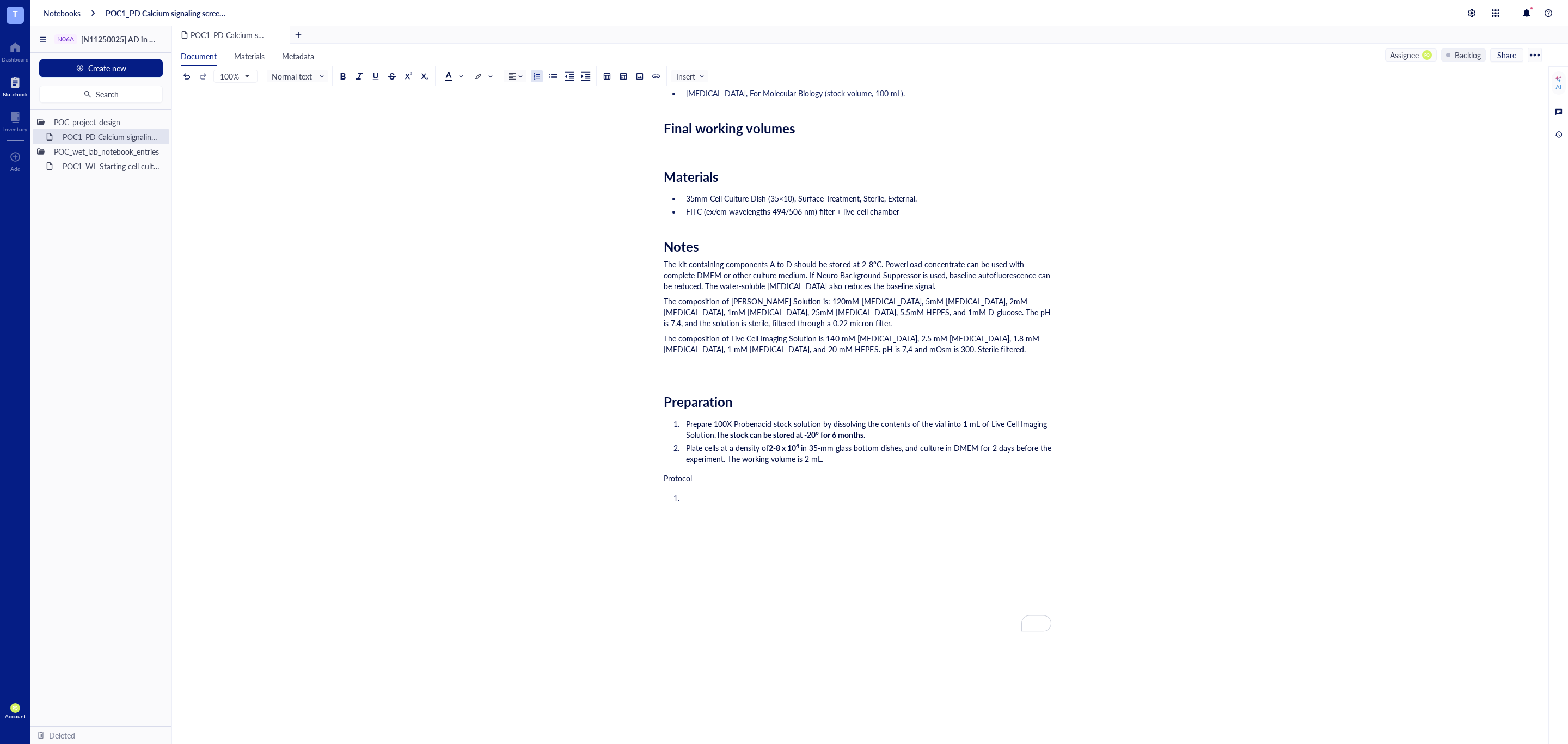
click at [974, 467] on div "Researcher: Paola Onate Colobon PI: Professor Sohyon Lee Date: 2025-08-10 Descr…" at bounding box center [857, 342] width 388 height 971
drag, startPoint x: 1015, startPoint y: 448, endPoint x: 991, endPoint y: 450, distance: 24.1
click at [991, 450] on span "in 35-mm glass bottom dishes, and culture in DMEM for 2 days before the experim…" at bounding box center [870, 454] width 368 height 22
click at [339, 75] on button at bounding box center [342, 76] width 12 height 12
click at [809, 518] on div "﻿ Type ‘/’ for commands" at bounding box center [857, 517] width 388 height 11
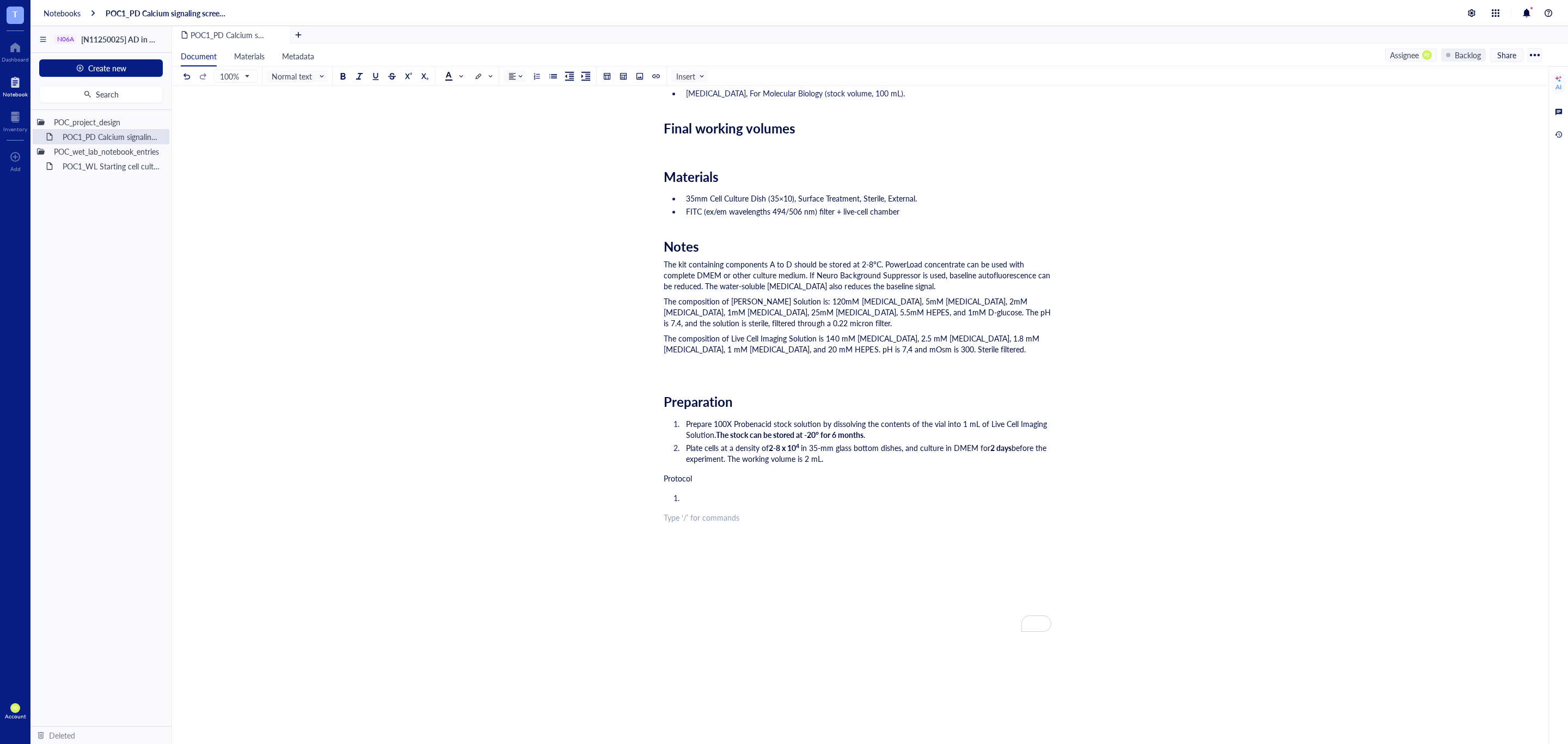
click at [787, 493] on li "﻿" at bounding box center [866, 498] width 370 height 11
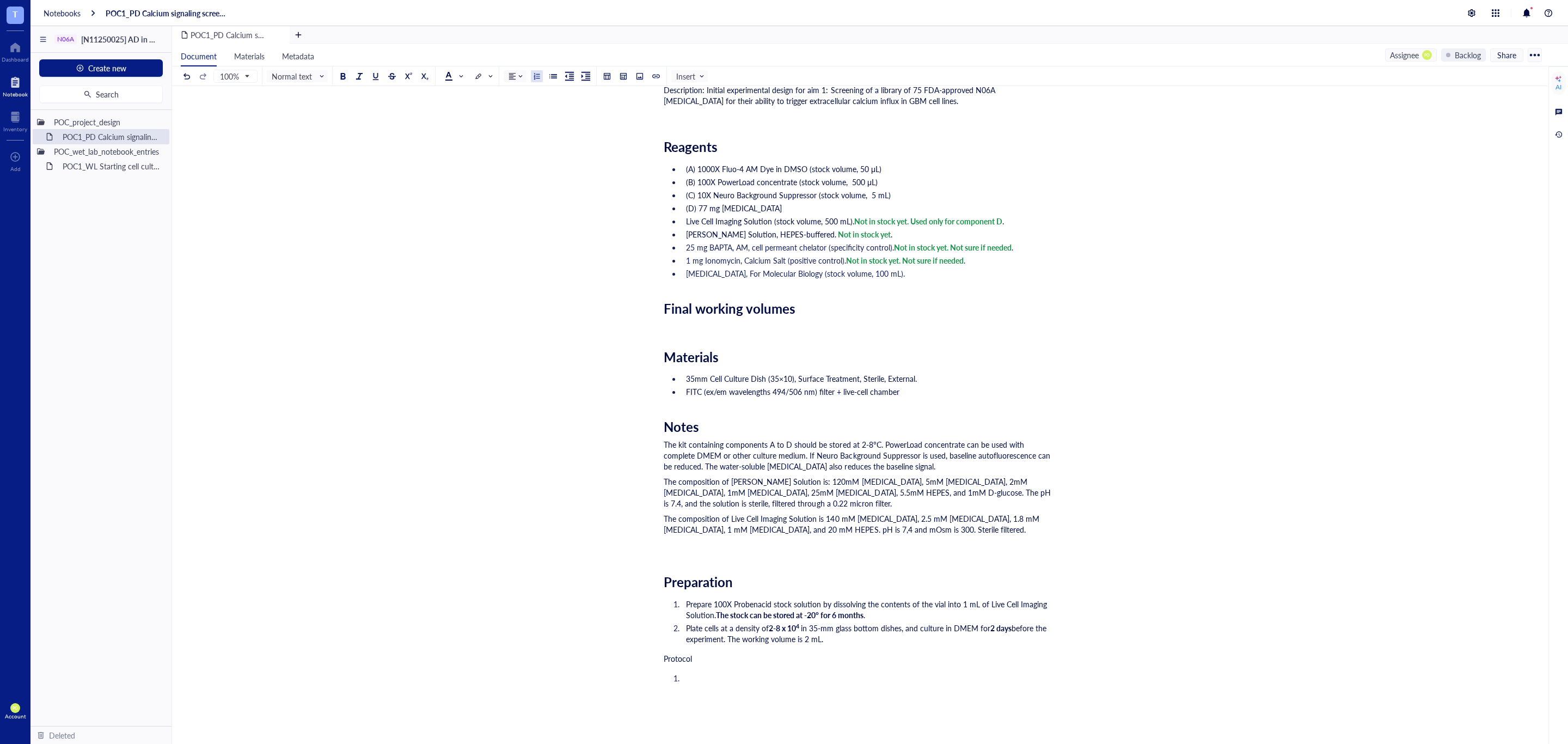
scroll to position [136, 0]
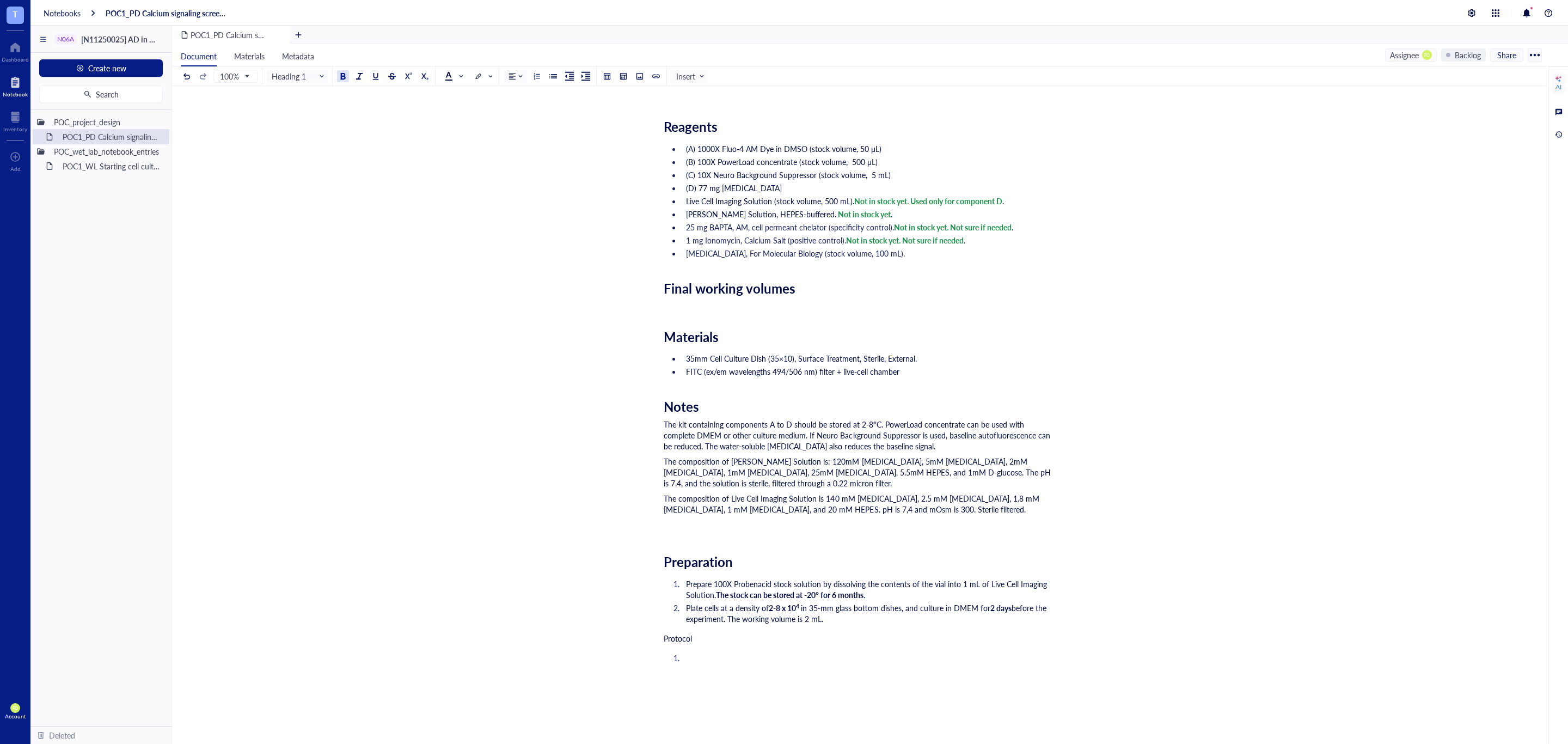
click at [817, 289] on div "Final working volumes" at bounding box center [857, 288] width 388 height 16
drag, startPoint x: 703, startPoint y: 289, endPoint x: 665, endPoint y: 291, distance: 38.1
click at [665, 291] on span "Final working volumes" at bounding box center [729, 288] width 131 height 18
drag, startPoint x: 823, startPoint y: 293, endPoint x: 718, endPoint y: 290, distance: 105.0
click at [718, 290] on div "Working volumes" at bounding box center [857, 288] width 388 height 16
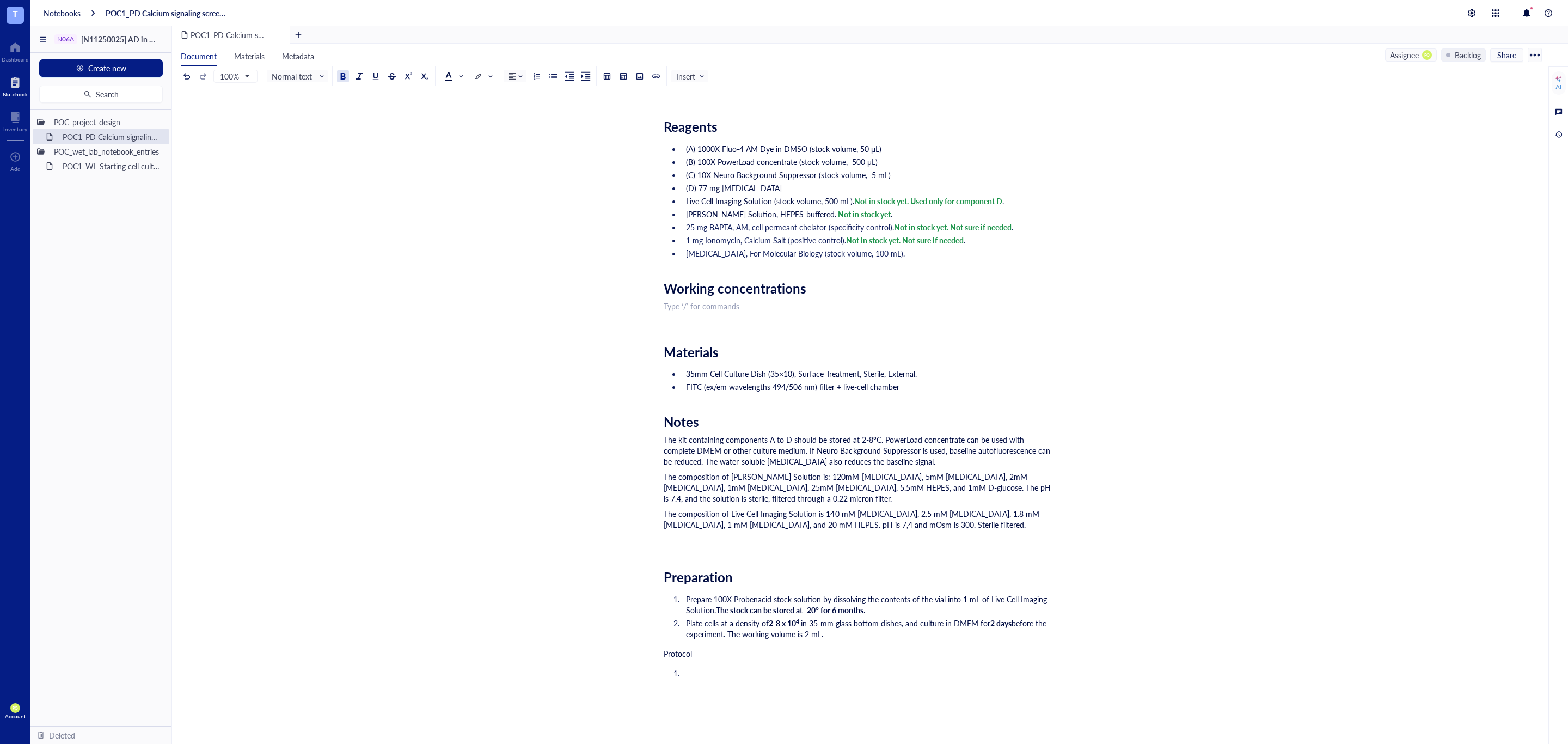
click at [722, 664] on div "Researcher: Paola Onate Colobon PI: Professor Sohyon Lee Date: 2025-08-10 Descr…" at bounding box center [857, 510] width 388 height 987
click at [744, 677] on li "﻿" at bounding box center [866, 673] width 370 height 11
click at [853, 631] on li "Plate cells at a density of 2-8 x 10 4 in 35-mm glass bottom dishes, and cultur…" at bounding box center [866, 629] width 370 height 22
click at [1011, 624] on span "2 days" at bounding box center [1000, 623] width 21 height 11
click at [1021, 650] on div "Protocol" at bounding box center [857, 654] width 388 height 11
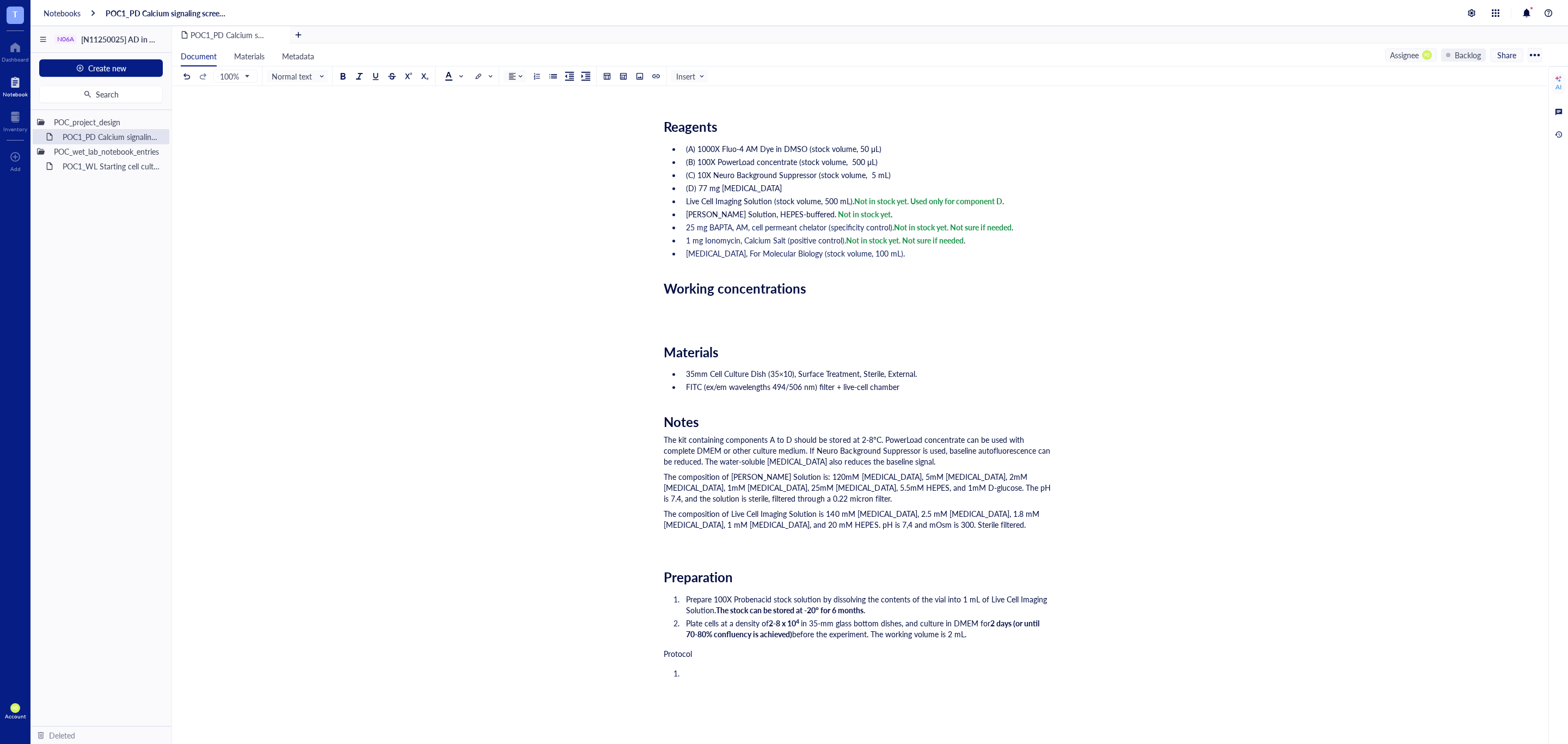
click at [1018, 638] on li "Plate cells at a density of 2-8 x 10 4 in 35-mm glass bottom dishes, and cultur…" at bounding box center [866, 629] width 370 height 22
click at [735, 675] on li "﻿" at bounding box center [866, 673] width 370 height 11
click at [998, 638] on li "Plate cells at a density of 2-8 x 10 4 in 35-mm glass bottom dishes, and cultur…" at bounding box center [866, 629] width 370 height 22
click at [724, 669] on li "﻿" at bounding box center [866, 673] width 370 height 11
click at [1002, 631] on li "Plate cells at a density of 2-8 x 10 4 in 35-mm glass bottom dishes, and cultur…" at bounding box center [866, 629] width 370 height 22
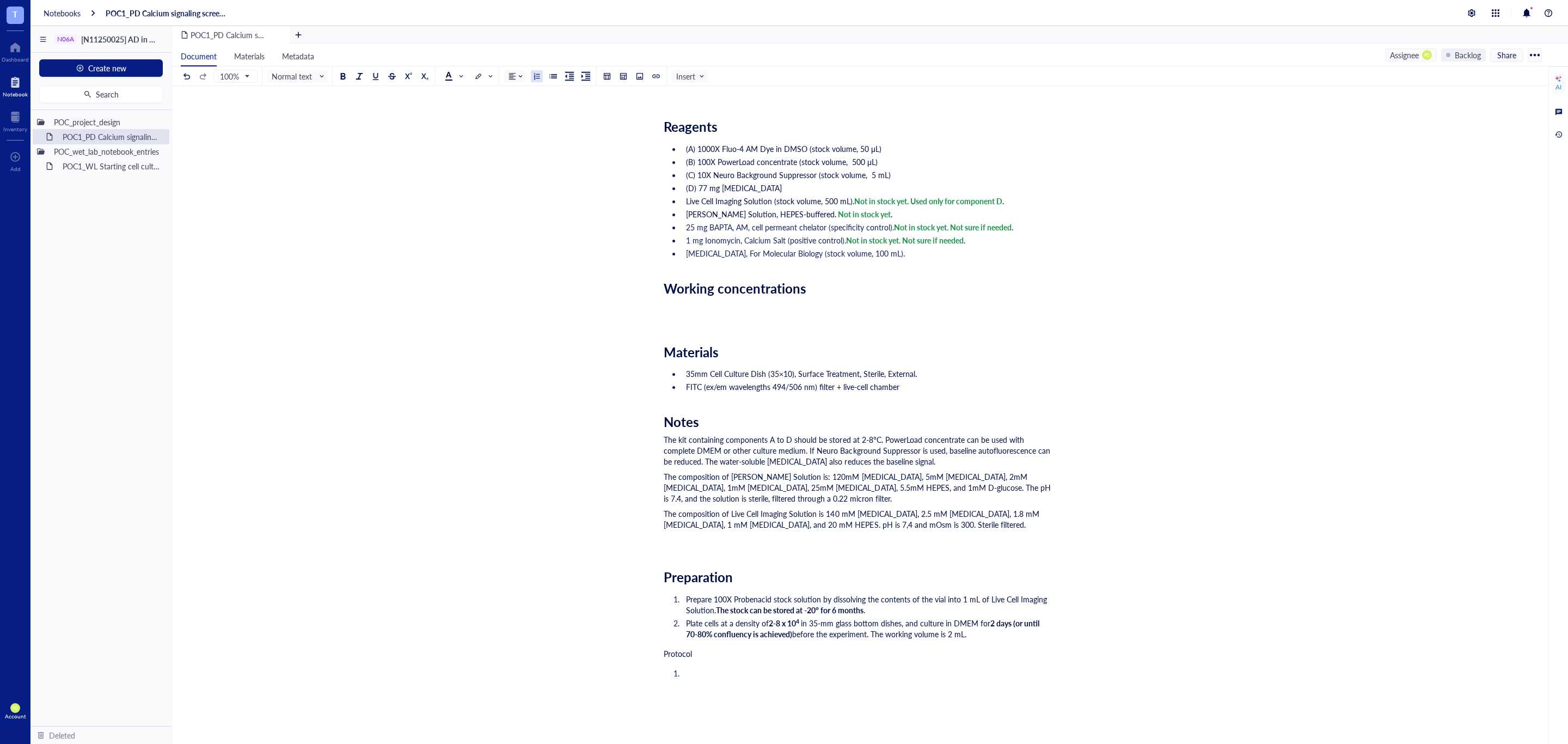
click at [732, 673] on li "﻿" at bounding box center [866, 673] width 370 height 11
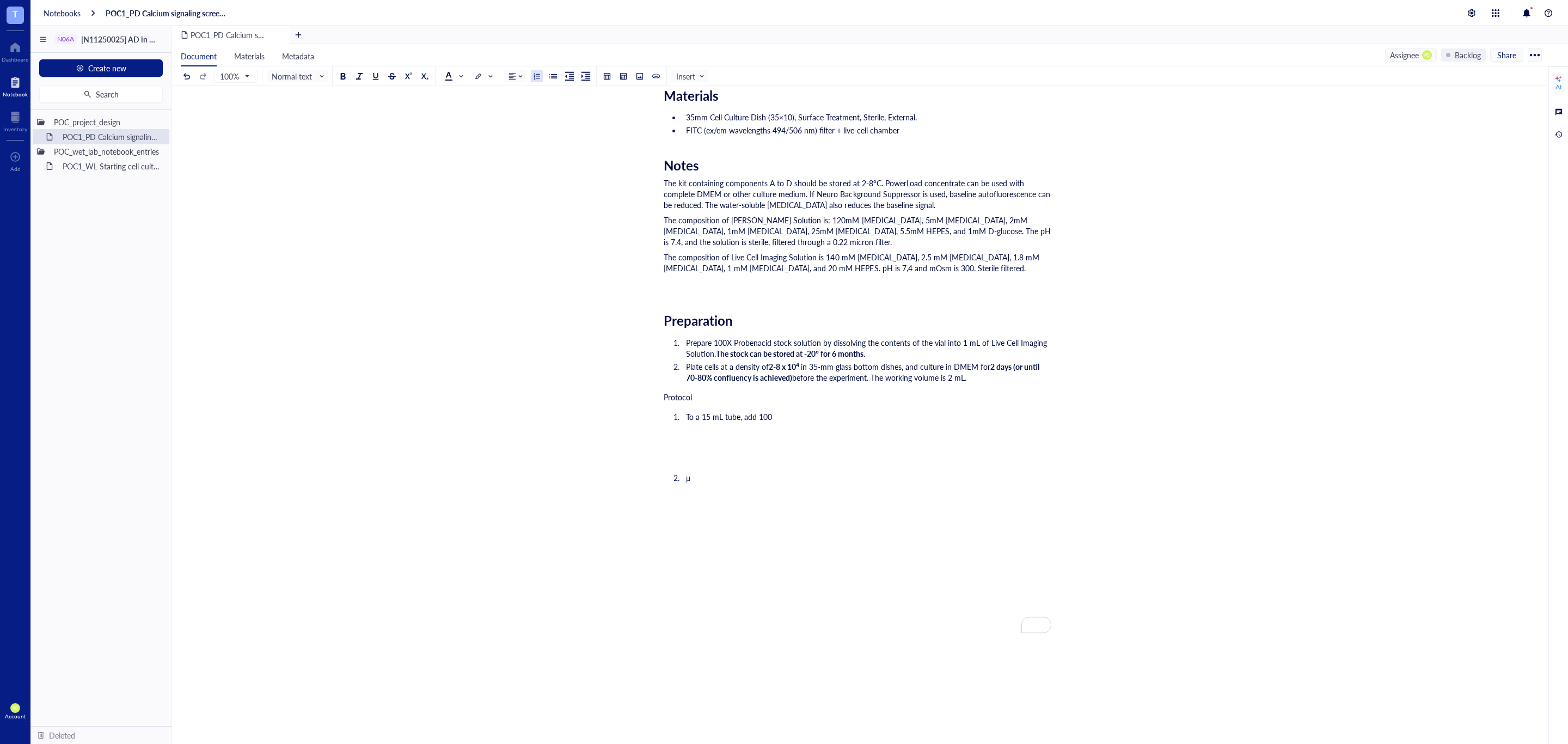
scroll to position [408, 0]
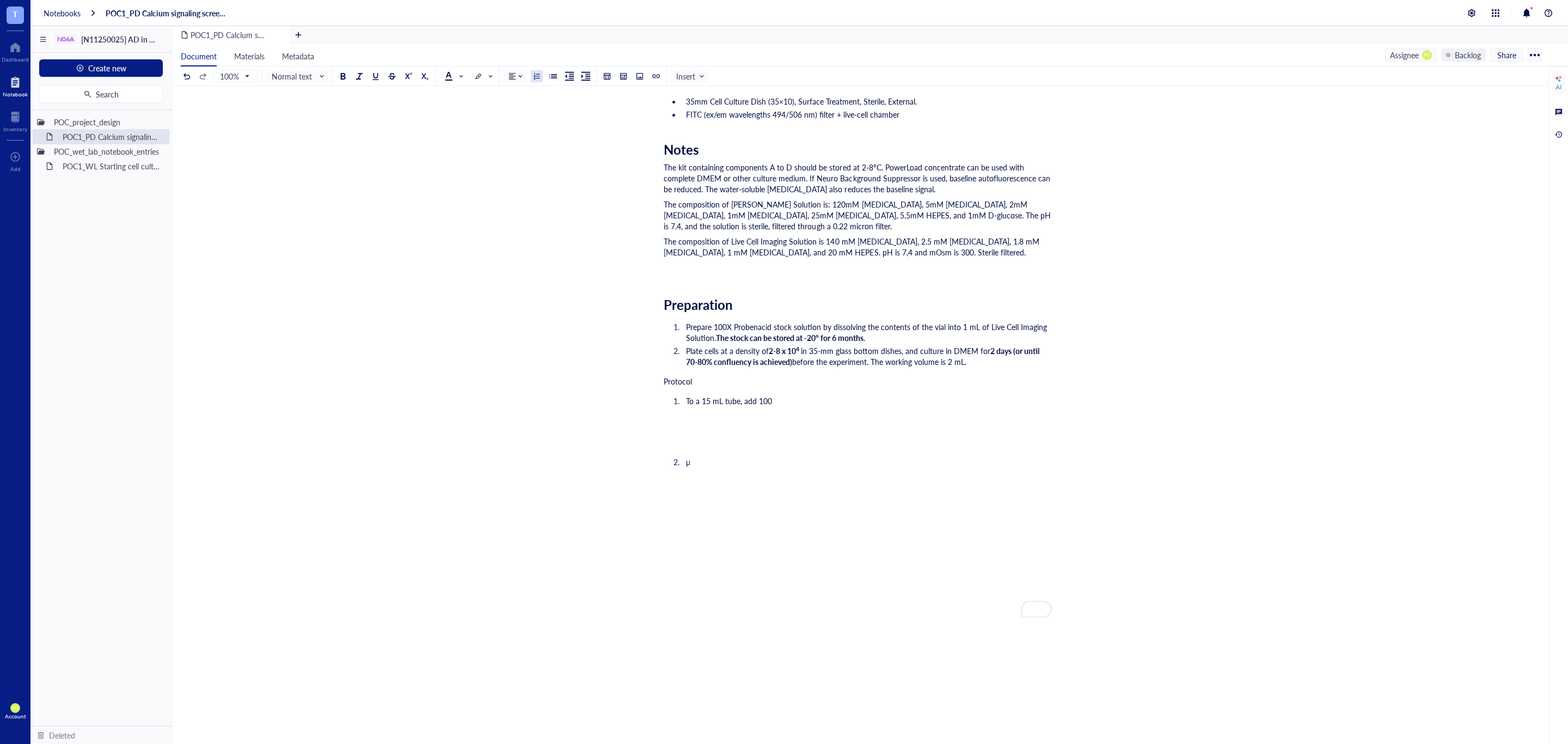
click at [688, 467] on li "μ" at bounding box center [866, 462] width 370 height 11
click at [684, 464] on li "μ" at bounding box center [866, 462] width 370 height 11
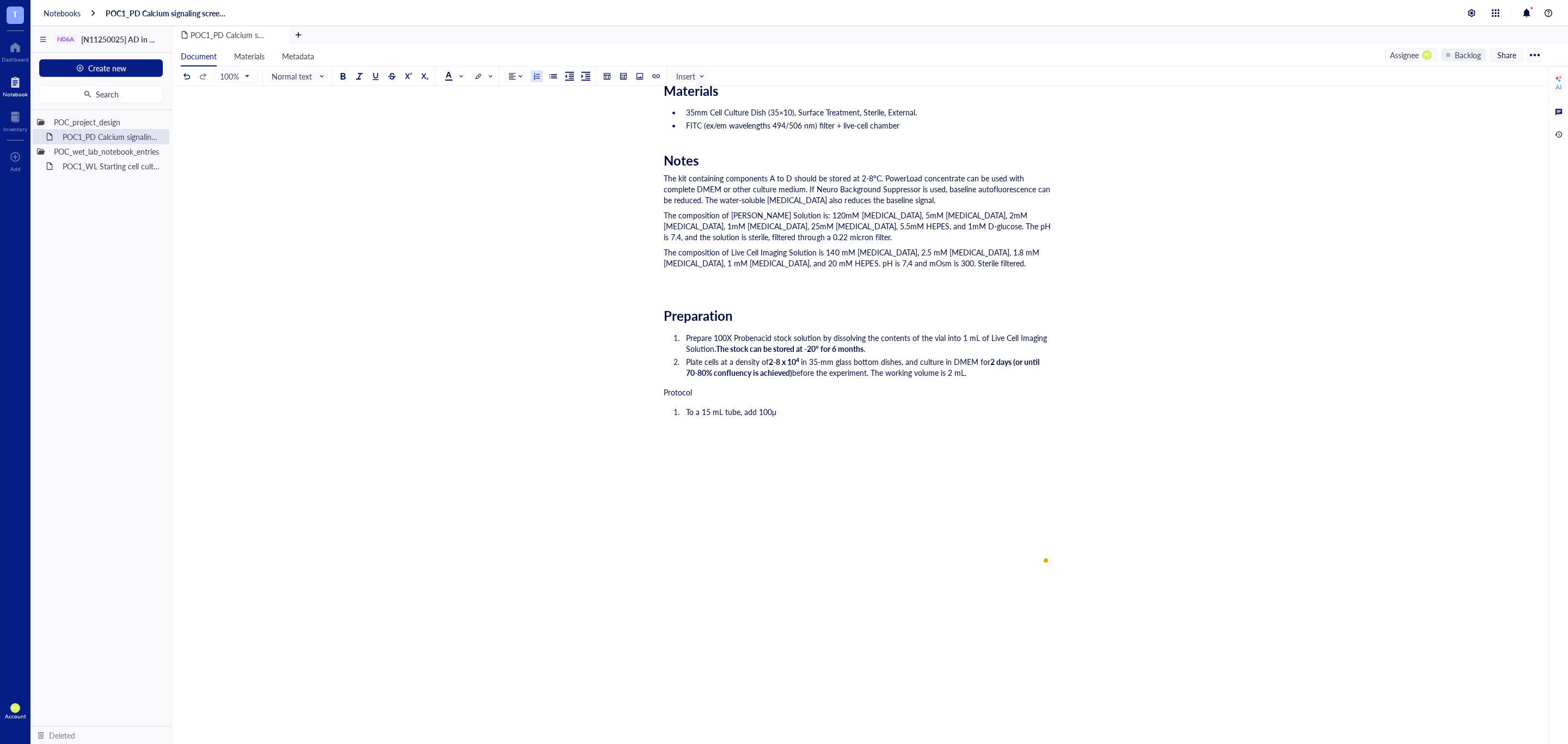
scroll to position [397, 0]
click at [785, 408] on li "To a 15 mL tube, add 100 μ" at bounding box center [866, 412] width 370 height 11
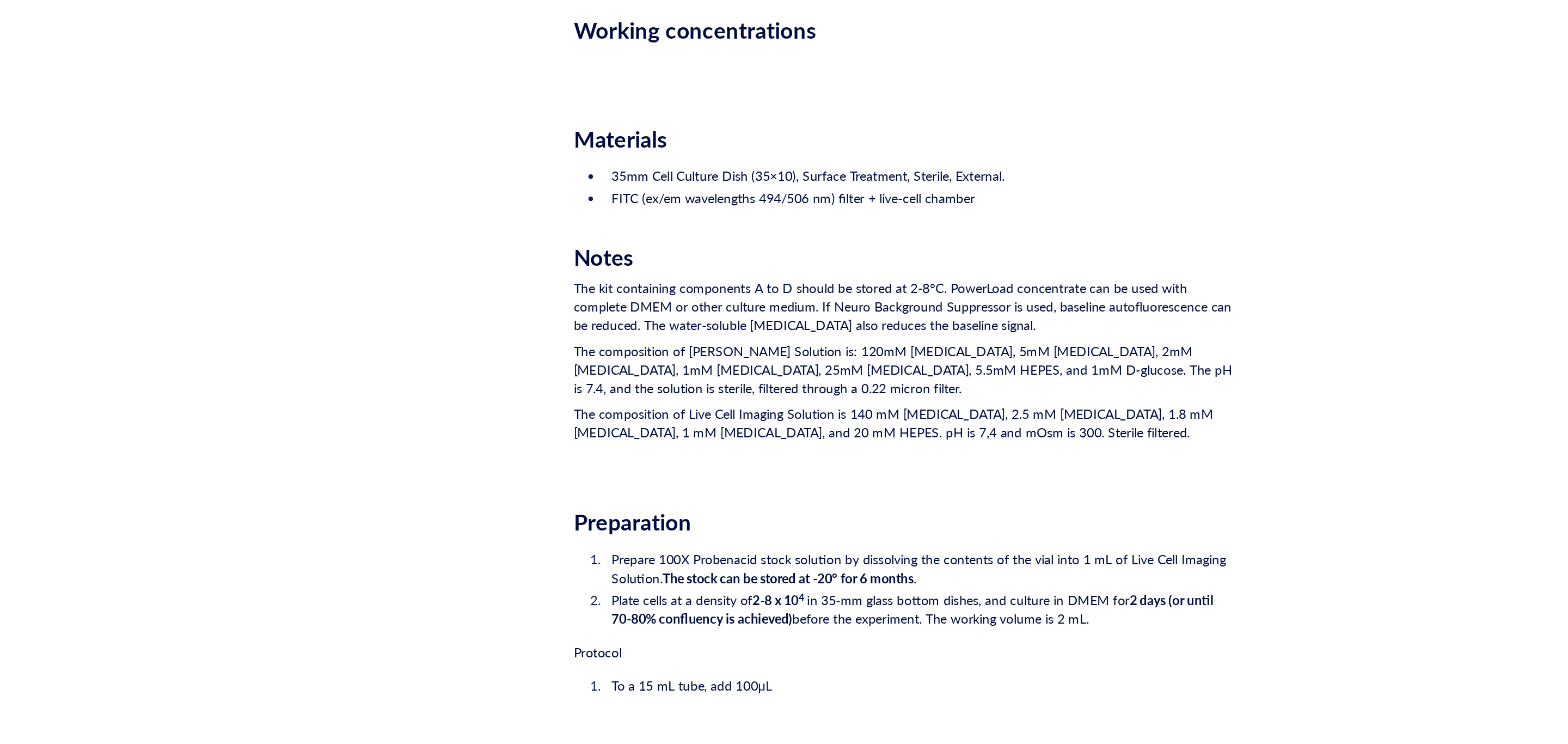
scroll to position [317, 0]
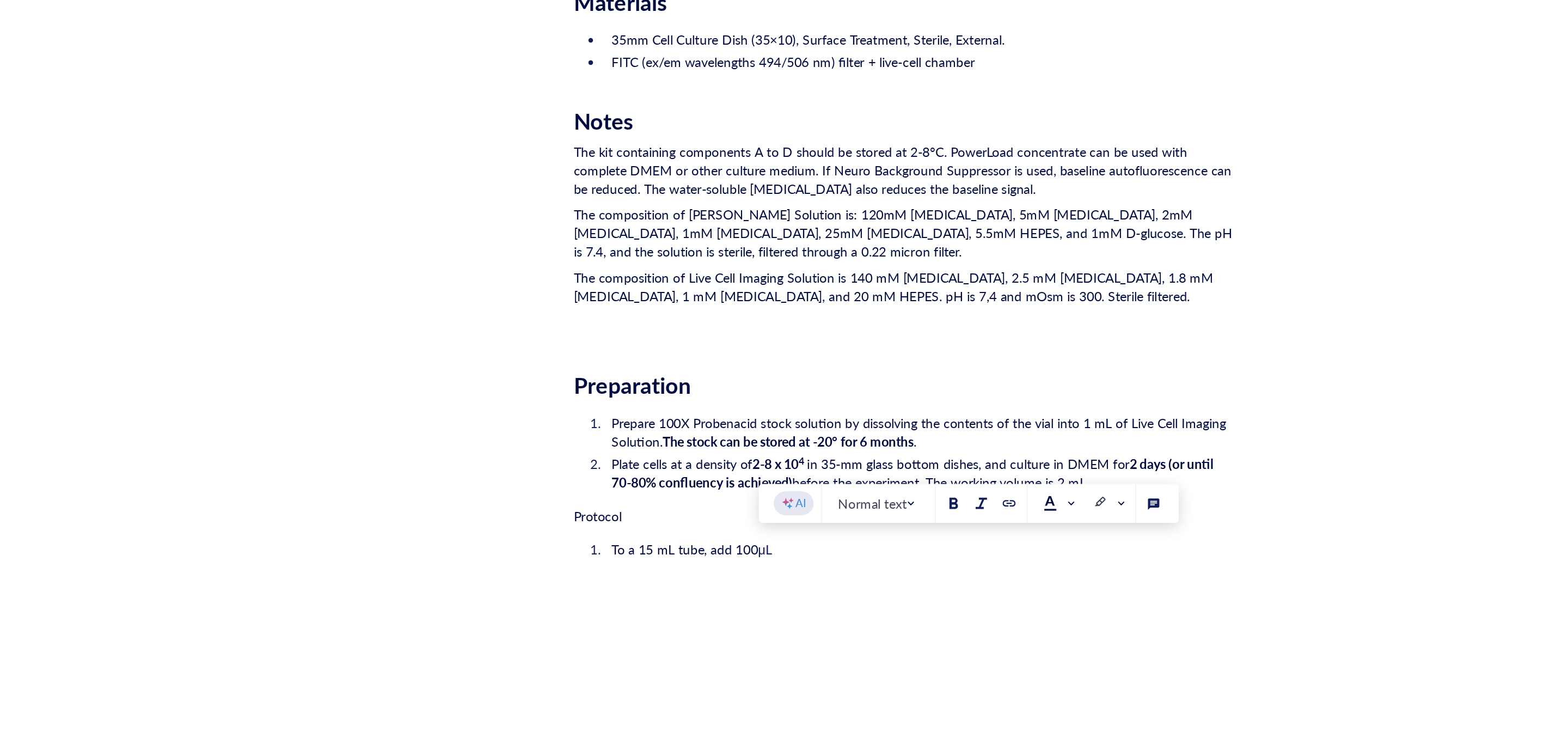
drag, startPoint x: 784, startPoint y: 494, endPoint x: 773, endPoint y: 493, distance: 11.0
click at [773, 493] on li "To a 15 mL tube, add 100 μL" at bounding box center [866, 493] width 370 height 11
copy span "μL"
click at [801, 495] on li "To a 15 mL tube, add 100 μL" at bounding box center [866, 493] width 370 height 11
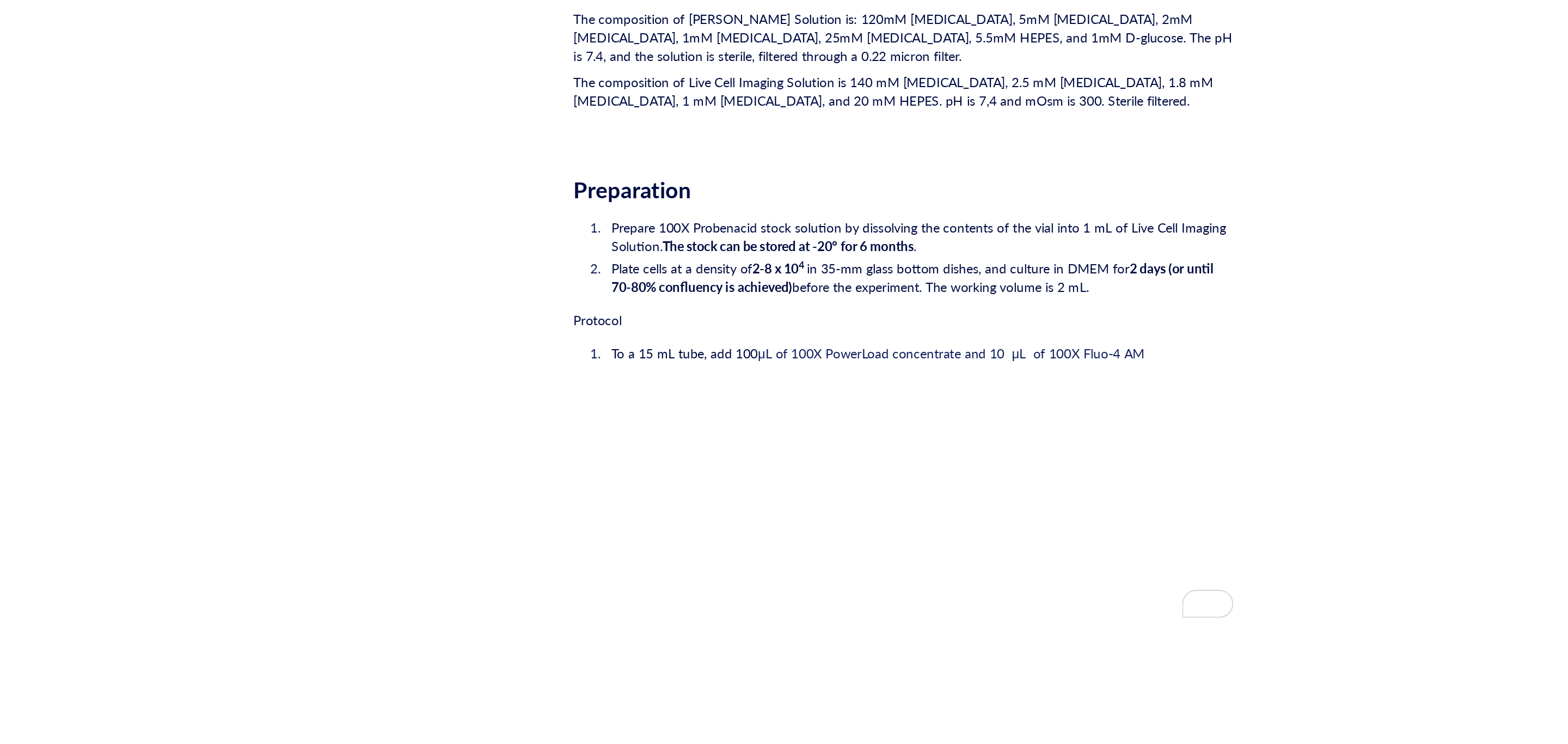
click at [952, 376] on span "μL of 100X PowerLoad concentrate and 10 μL of 100X Fluo-4 AM" at bounding box center [885, 377] width 227 height 11
click at [1041, 376] on li "To a 15 mL tube, add 100 μL of 100X PowerLoad concentrate and 10 μL of 1000X Fl…" at bounding box center [866, 377] width 370 height 11
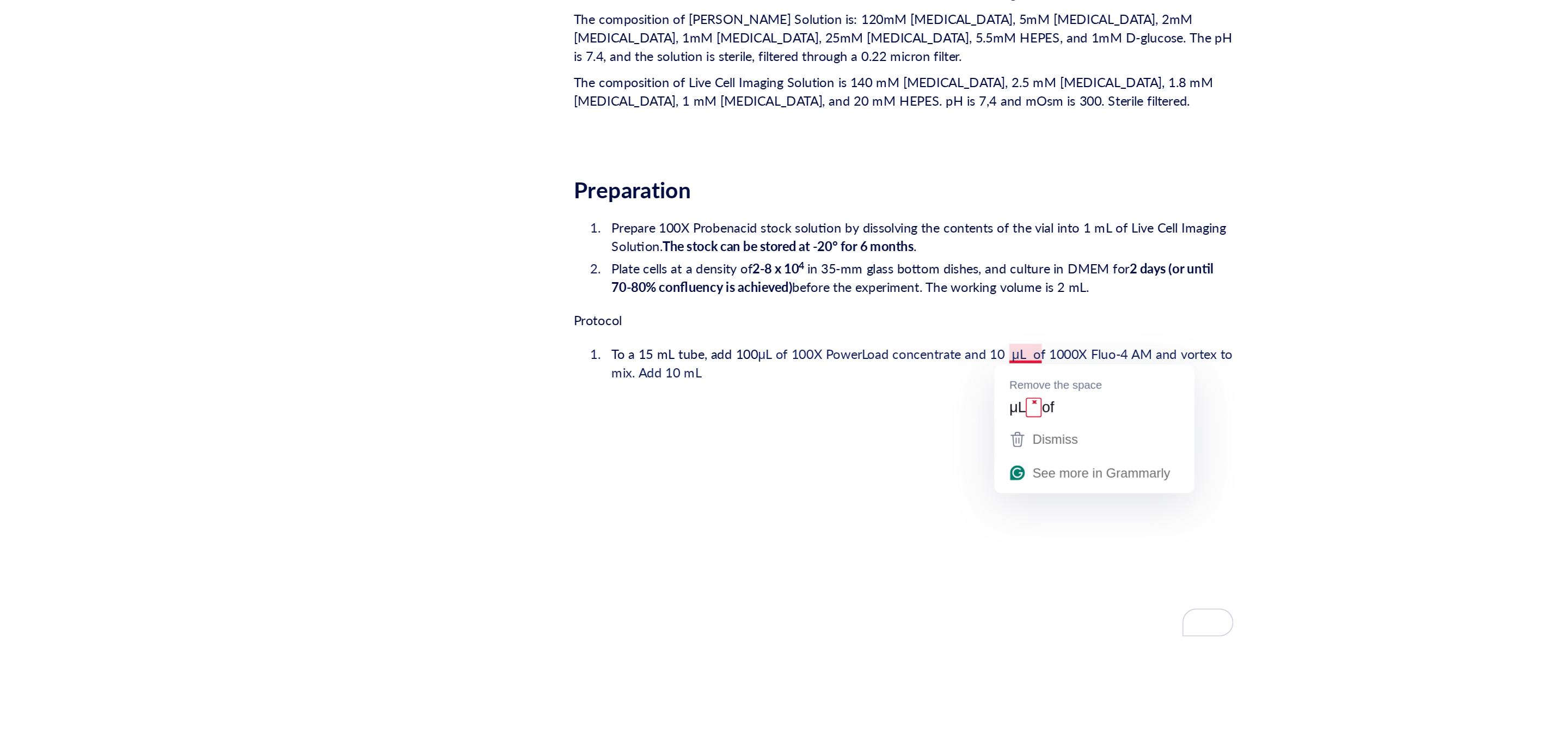
click at [931, 376] on span "μL of 100X PowerLoad concentrate and 10 μL of 1000X Fluo-4 AM and vortex to mix…" at bounding box center [870, 383] width 367 height 22
click at [874, 392] on li "To a 15 mL tube, add 100 μL of 100X PowerLoad concentrate and 10 μL of 1000X Fl…" at bounding box center [866, 383] width 370 height 22
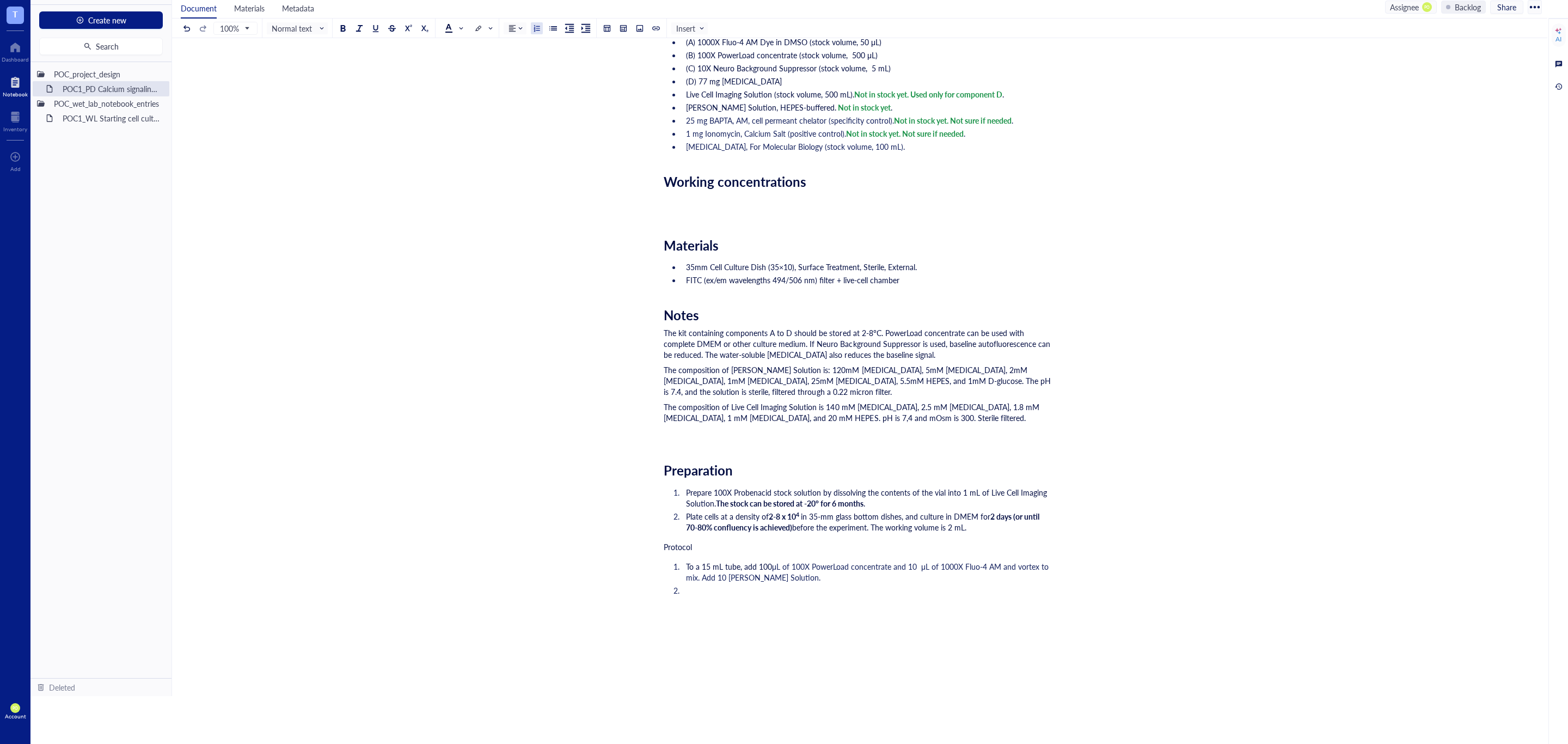
scroll to position [204, 0]
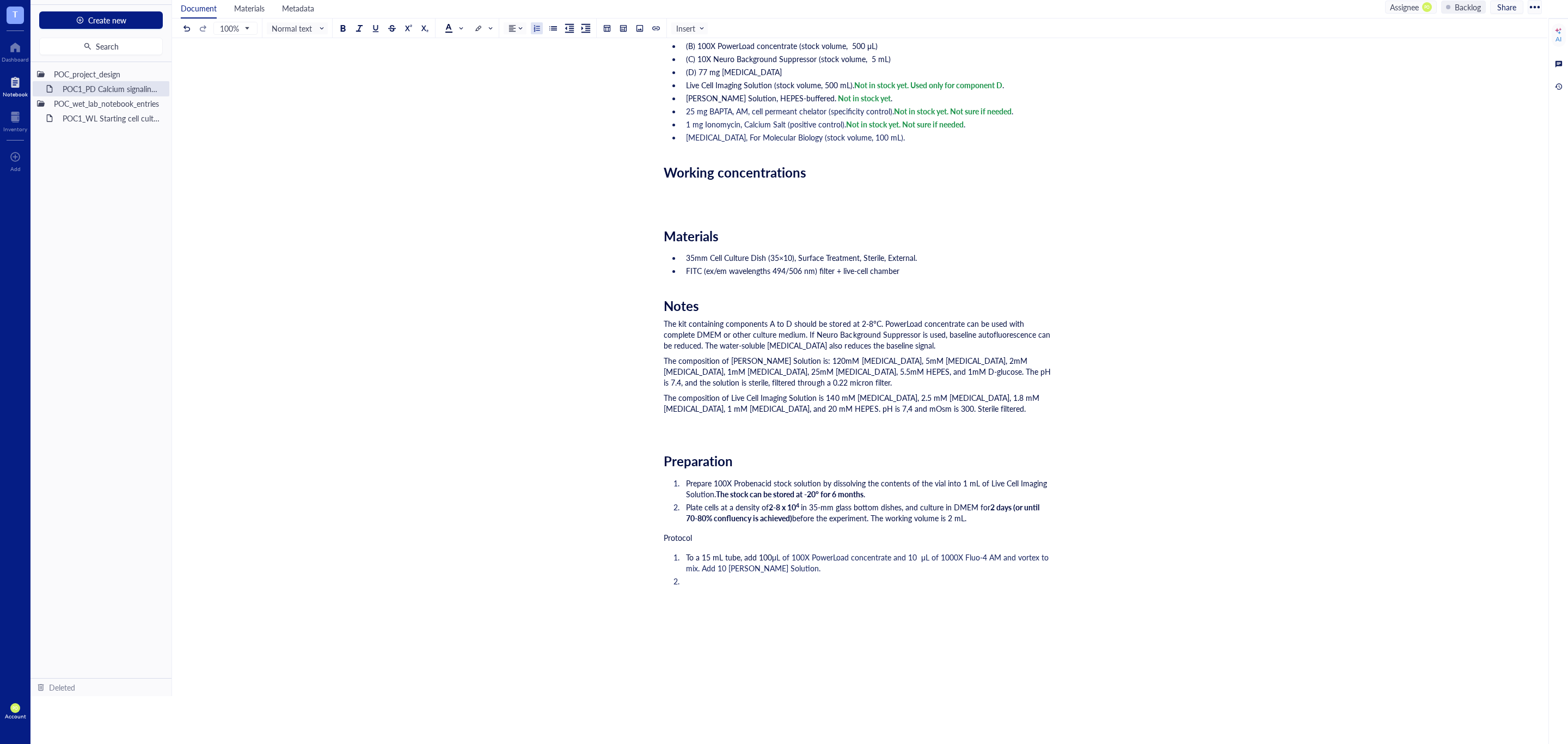
click at [887, 570] on li "To a 15 mL tube, add 100 μL of 100X PowerLoad concentrate and 10 μL of 1000X Fl…" at bounding box center [866, 562] width 370 height 22
click at [703, 570] on span "μL of 100X PowerLoad concentrate and 10 μL of 1000X Fluo-4 AM and vortex to mix…" at bounding box center [868, 562] width 365 height 22
click at [771, 605] on li "To enrich screen reader interactions, please activate Accessibility in Grammarl…" at bounding box center [866, 605] width 370 height 33
click at [697, 593] on li "To enrich screen reader interactions, please activate Accessibility in Grammarl…" at bounding box center [866, 605] width 370 height 33
click at [933, 579] on li "Add 10 mL Krebs-Ringer Solution. Mix carefully by inverting the tube." at bounding box center [866, 581] width 370 height 11
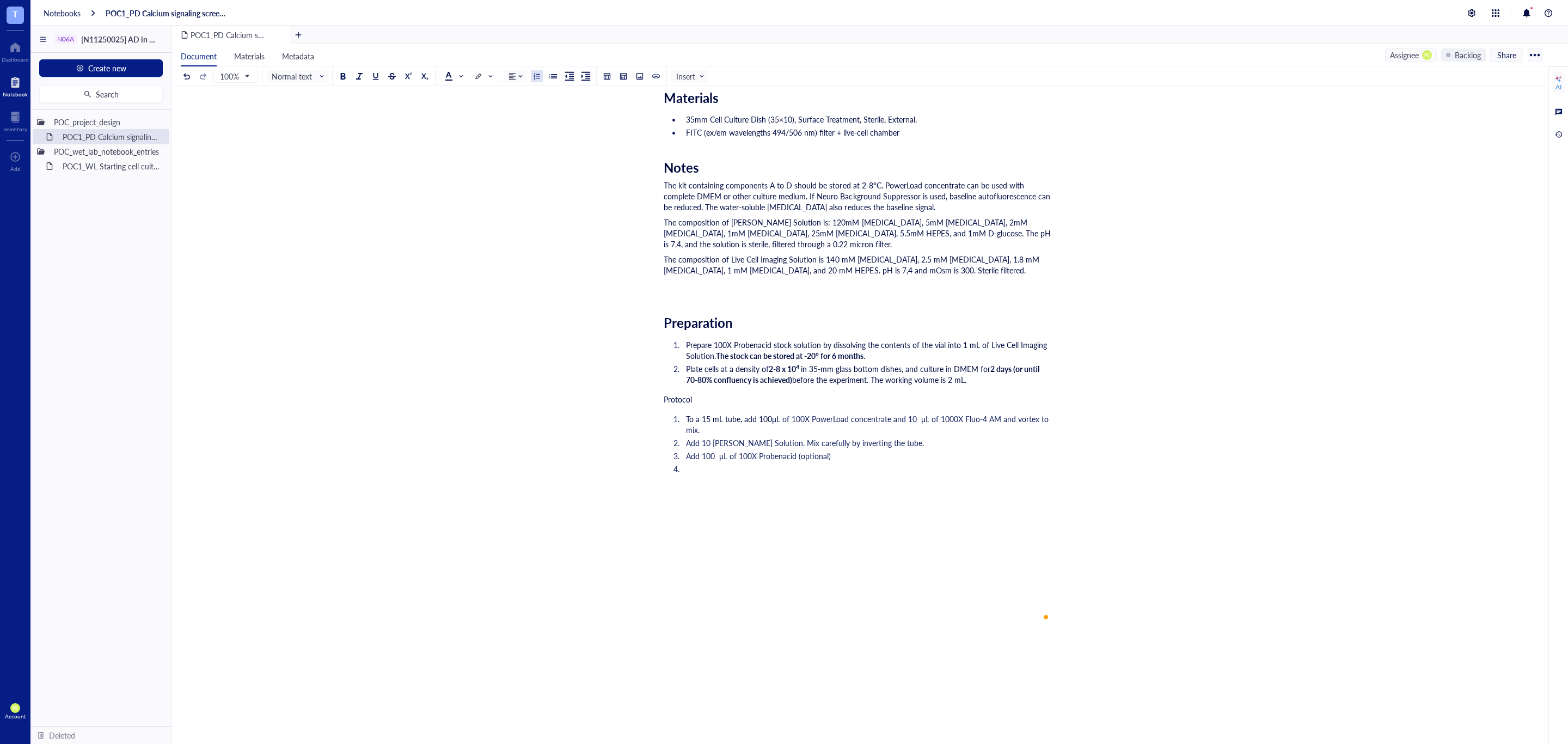
scroll to position [447, 0]
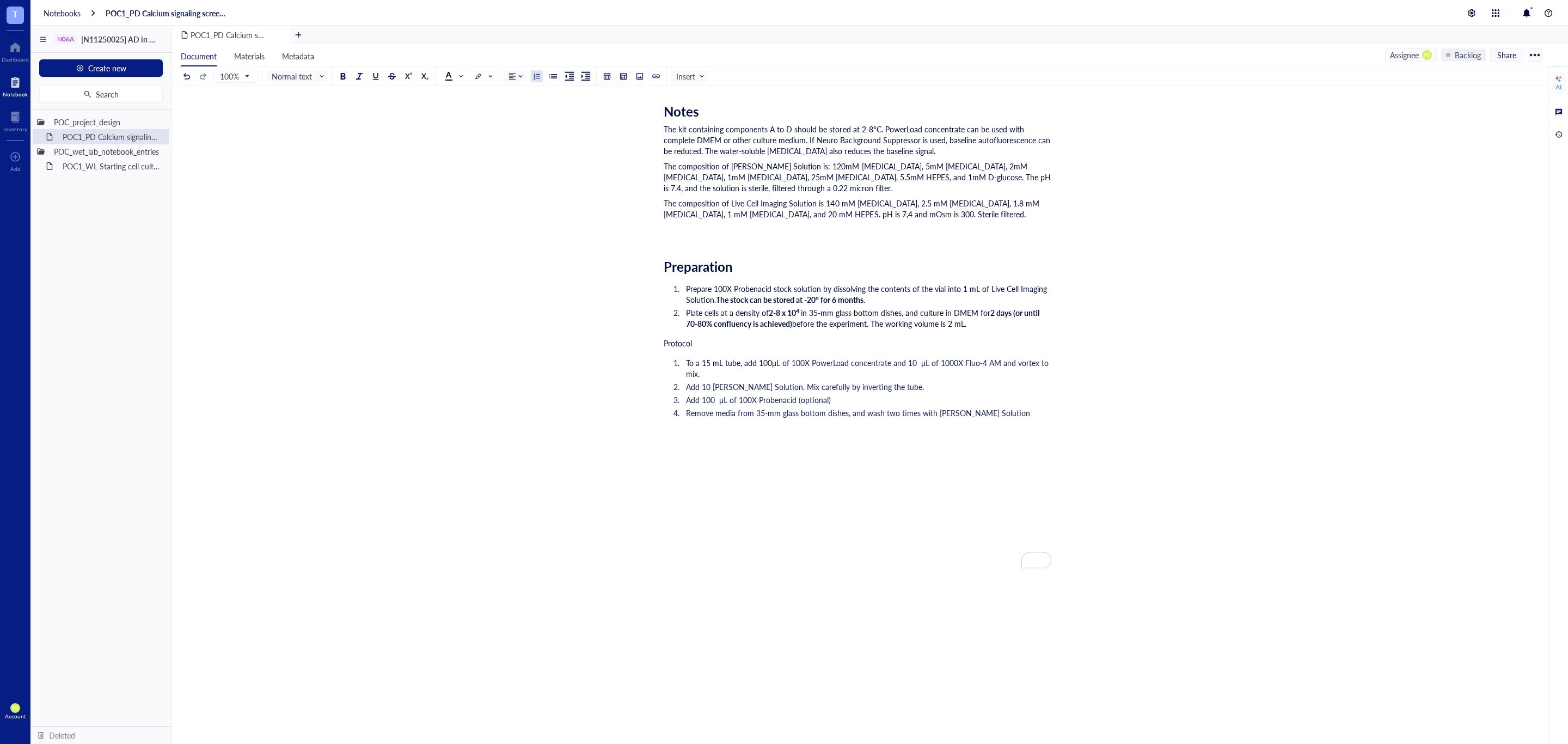
click at [934, 414] on span "Remove media from 35-mm glass bottom dishes, and wash two times with Krebs-Ring…" at bounding box center [858, 413] width 344 height 11
click at [934, 410] on span "Remove media from 35-mm glass bottom dishes, and wash two times with Krebs-Ring…" at bounding box center [858, 413] width 344 height 11
click at [1057, 414] on div "POC1_PD Calcium signaling screen of N06A library POC1_PD Calcium signaling scre…" at bounding box center [857, 204] width 1371 height 1078
click at [1031, 415] on li "Remove media from 35-mm glass bottom dishes, and wash two times with 2mL Krebs-…" at bounding box center [866, 413] width 370 height 11
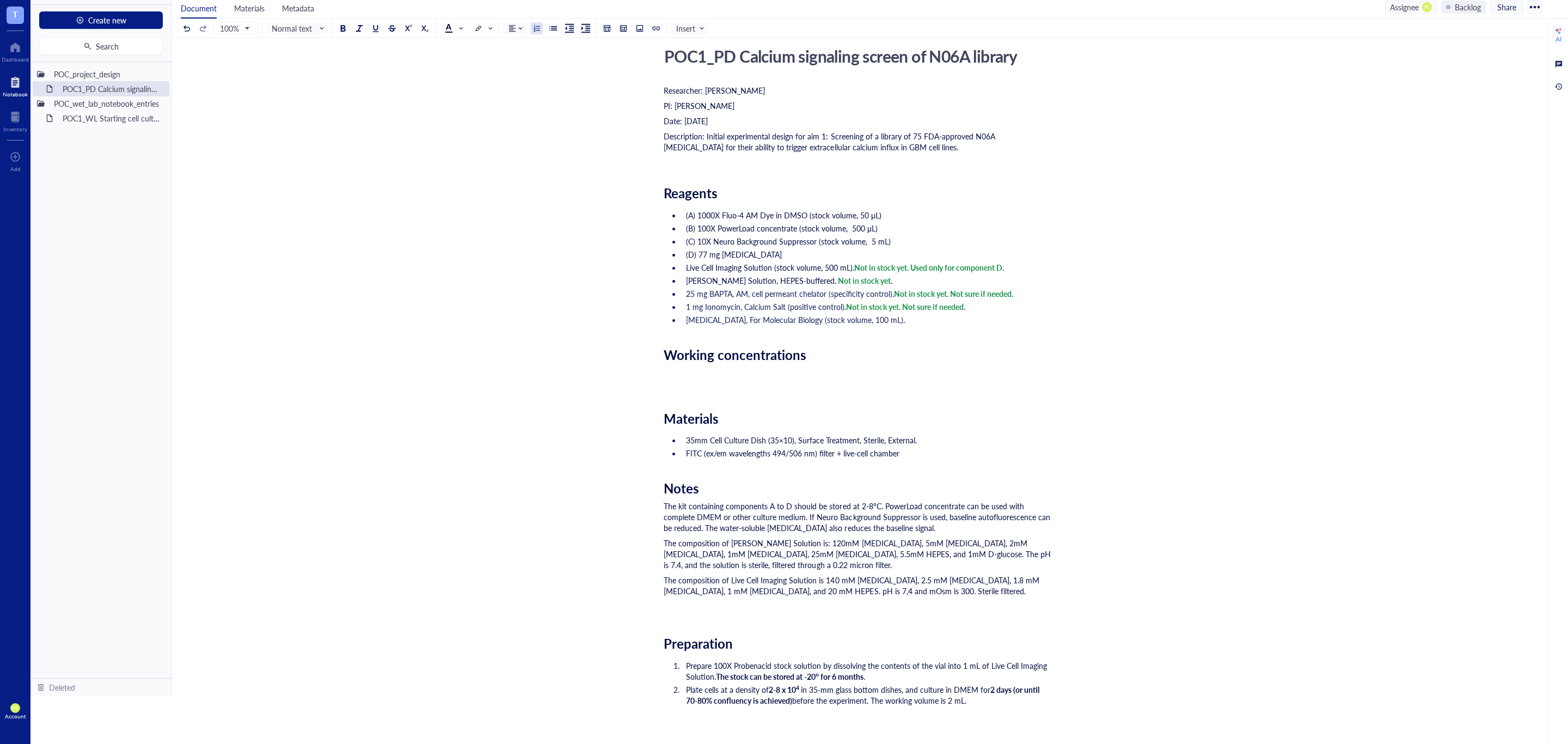
scroll to position [430, 0]
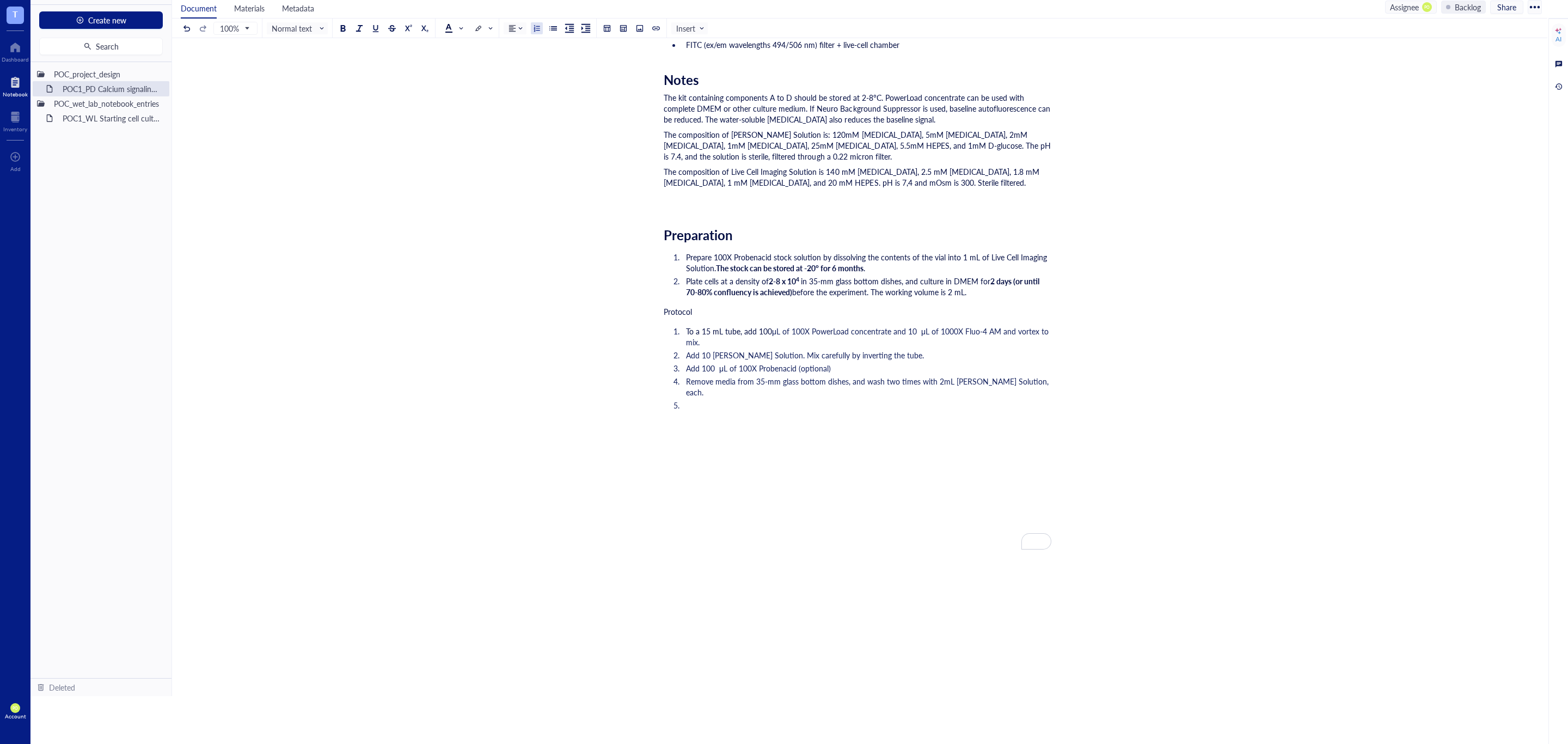
click at [789, 410] on li "To enrich screen reader interactions, please activate Accessibility in Grammarl…" at bounding box center [866, 417] width 370 height 33
click at [774, 400] on li "To enrich screen reader interactions, please activate Accessibility in Grammarl…" at bounding box center [866, 417] width 370 height 33
click at [1037, 400] on li "Add 2 mL of solution from Step 1 (Fluo-4 AM) to cells, and incubate at 37°C for" at bounding box center [866, 406] width 370 height 11
click at [992, 400] on li "Add 2 mL of solution from Step 1 (Fluo-4 AM) to cells, and incubate at 37°C for…" at bounding box center [866, 406] width 370 height 11
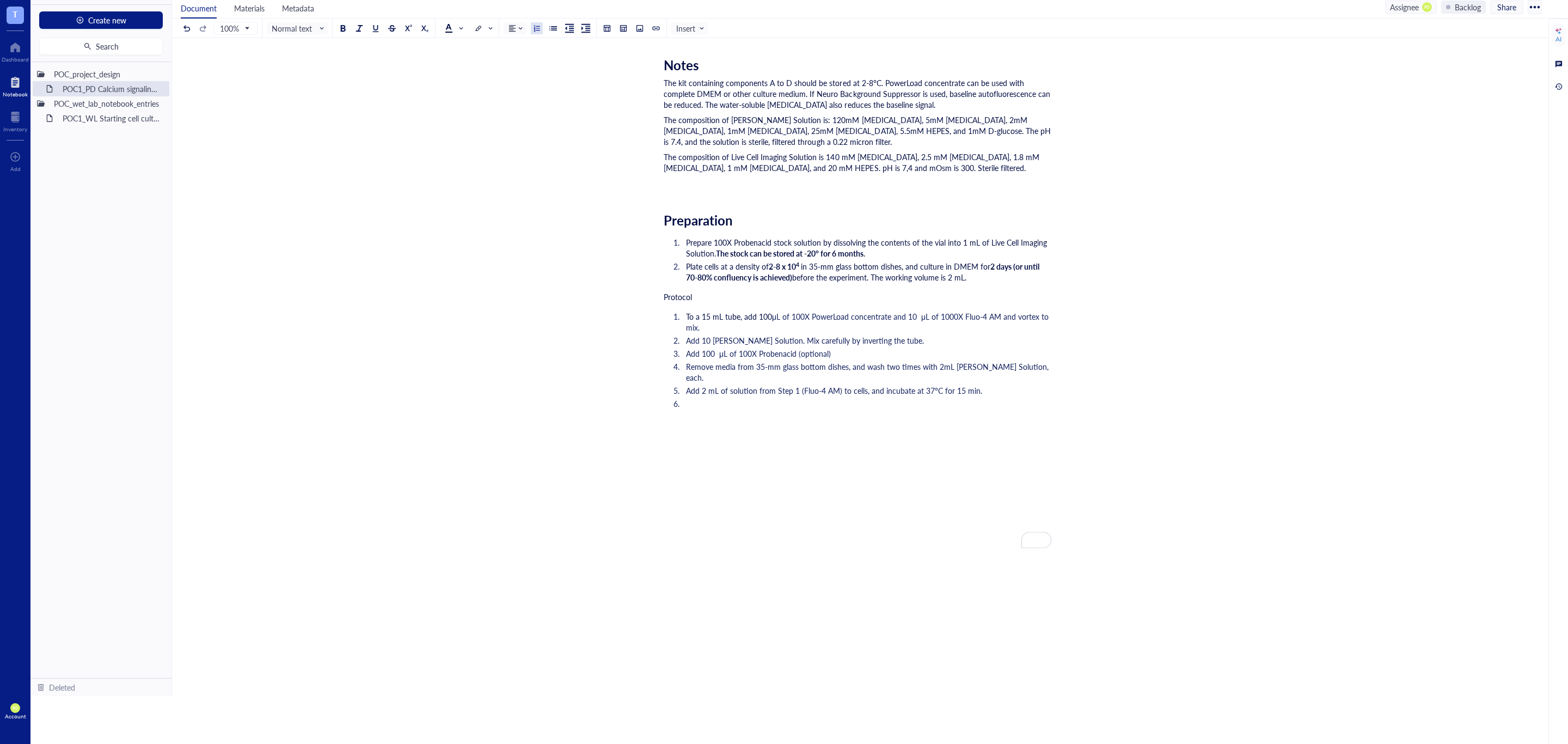
scroll to position [473, 0]
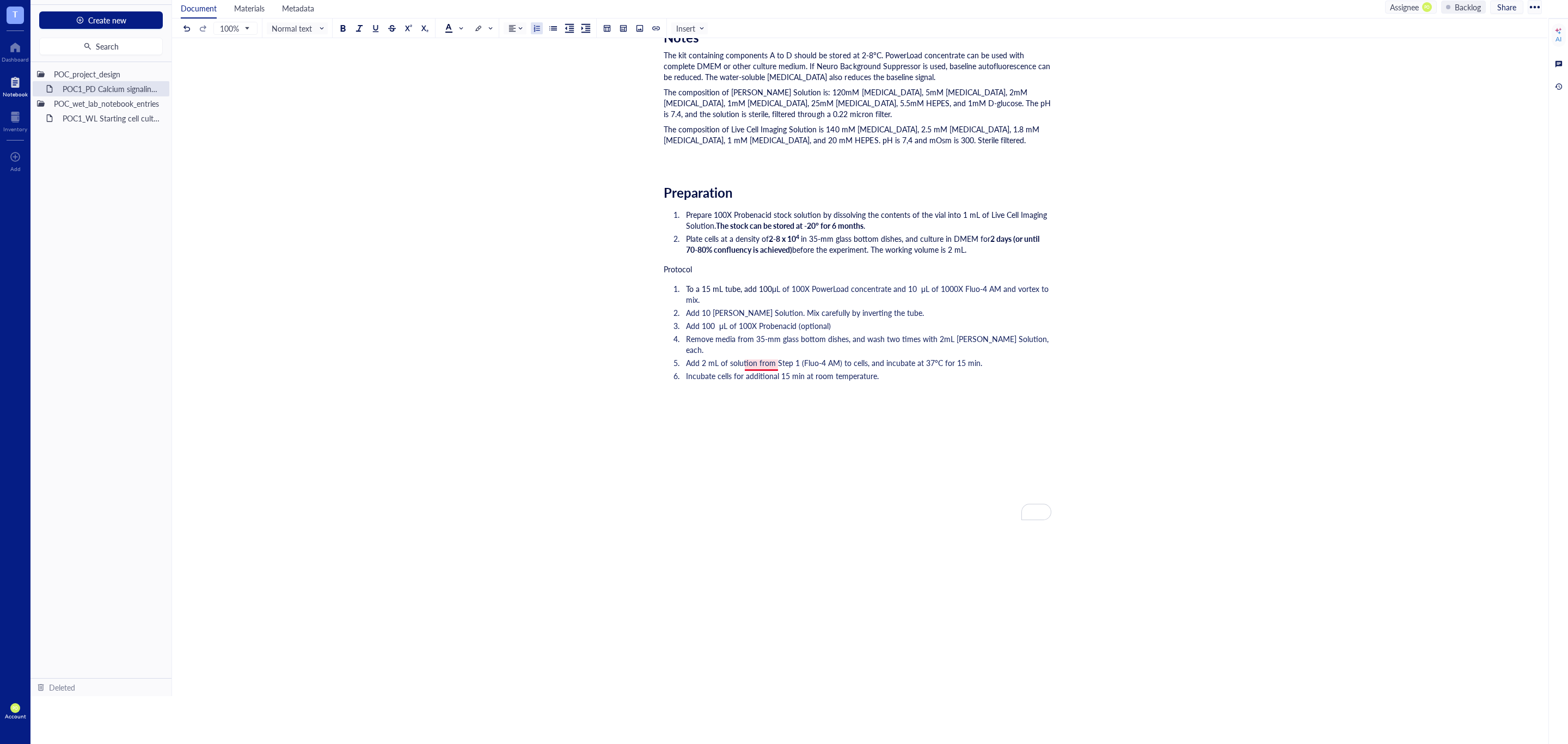
click at [769, 371] on span "Incubate cells for additional 15 min at room temperature." at bounding box center [782, 376] width 192 height 11
click at [897, 371] on li "Incubate cells for an additional 15 min at room temperature." at bounding box center [866, 376] width 370 height 11
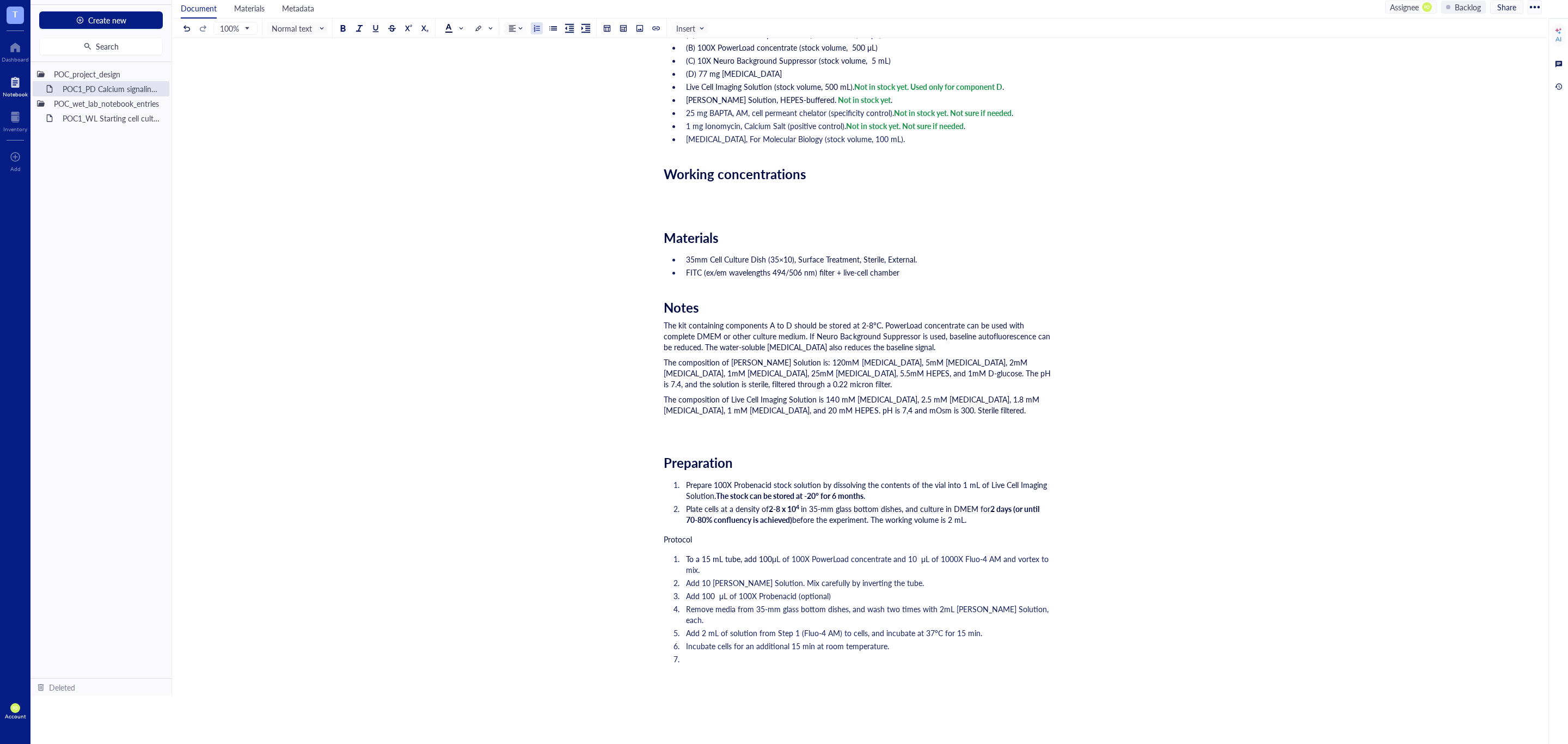
scroll to position [232, 0]
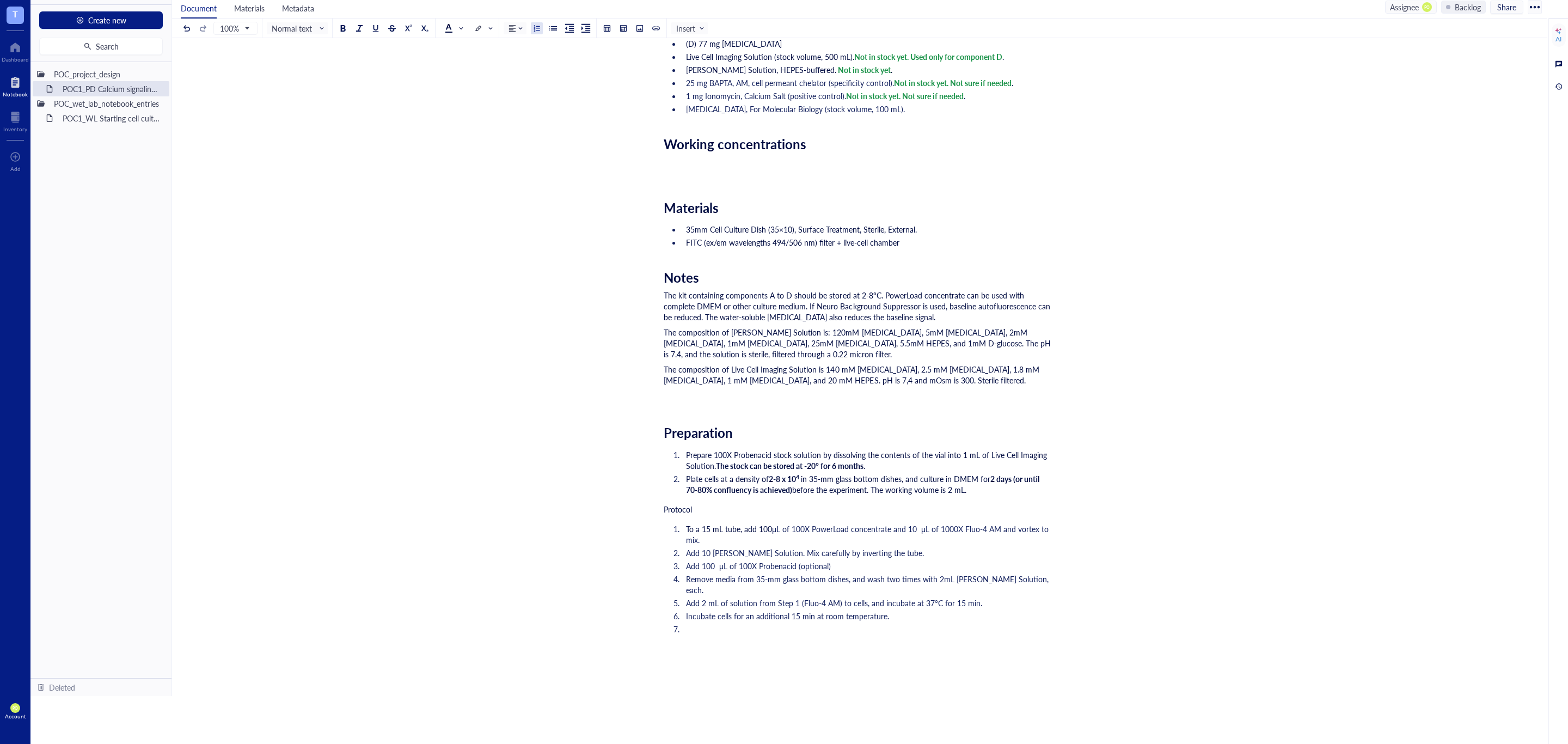
click at [844, 575] on span "Remove media from 35-mm glass bottom dishes, and wash two times with 2mL Krebs-…" at bounding box center [868, 584] width 365 height 22
click at [939, 610] on li "Incubate cells for an additional 15 min at room temperature." at bounding box center [866, 616] width 370 height 11
click at [877, 623] on li "To enrich screen reader interactions, please activate Accessibility in Grammarl…" at bounding box center [866, 640] width 370 height 33
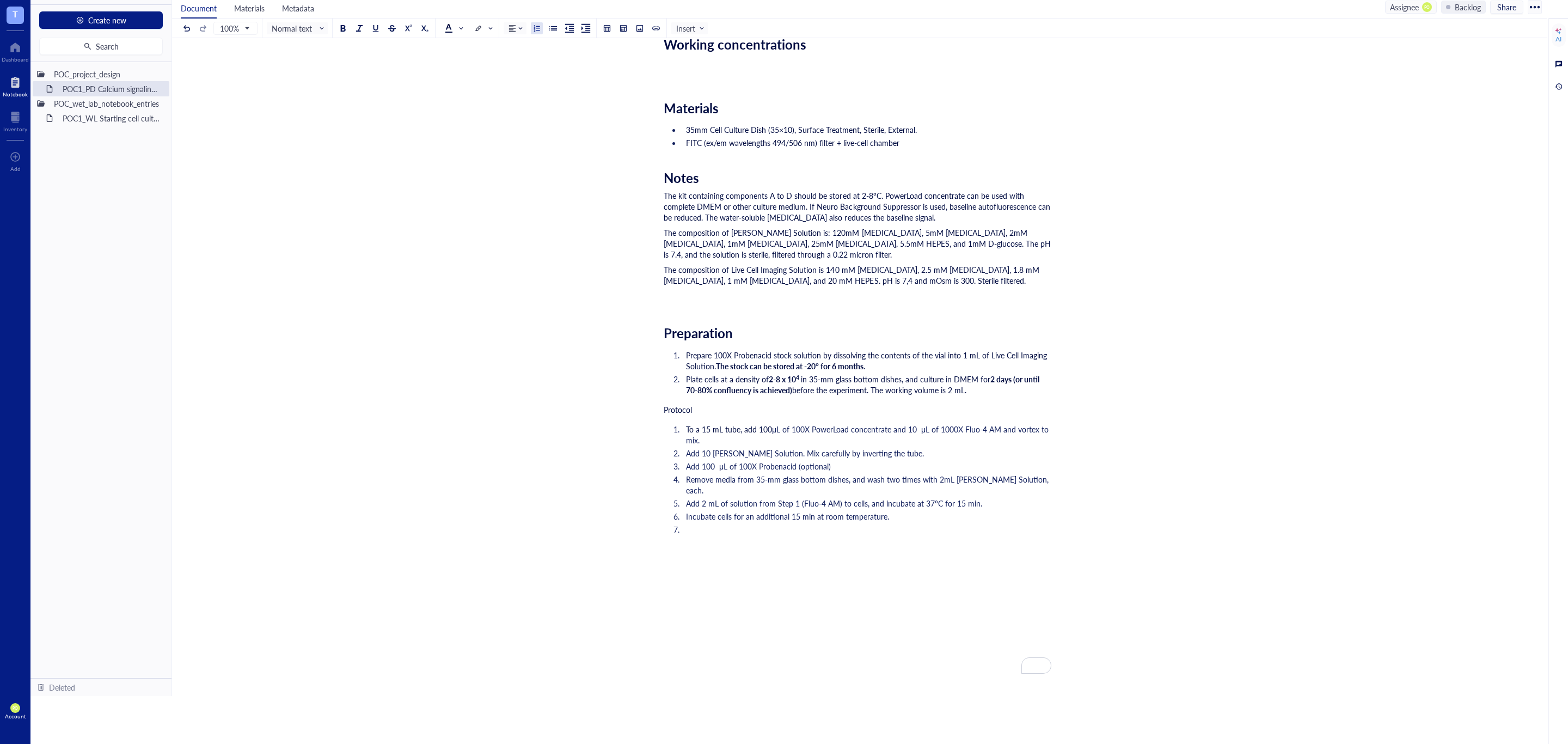
scroll to position [408, 0]
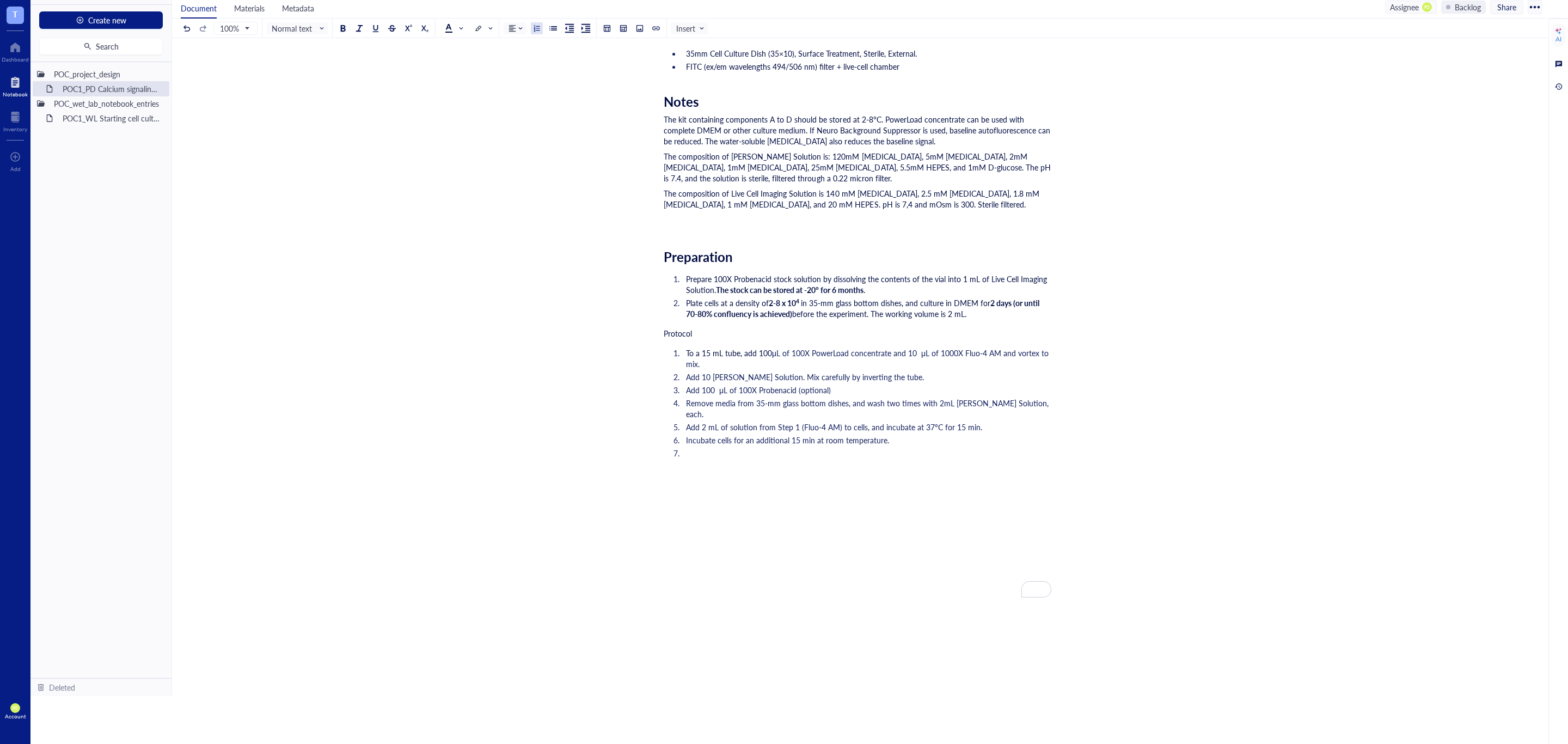
click at [729, 448] on li "To enrich screen reader interactions, please activate Accessibility in Grammarl…" at bounding box center [866, 464] width 370 height 33
click at [722, 448] on li "To enrich screen reader interactions, please activate Accessibility in Grammarl…" at bounding box center [866, 464] width 370 height 33
click at [1297, 663] on div "POC1_PD Calcium signaling screen of N06A library POC1_PD Calcium signaling scre…" at bounding box center [857, 237] width 1371 height 1163
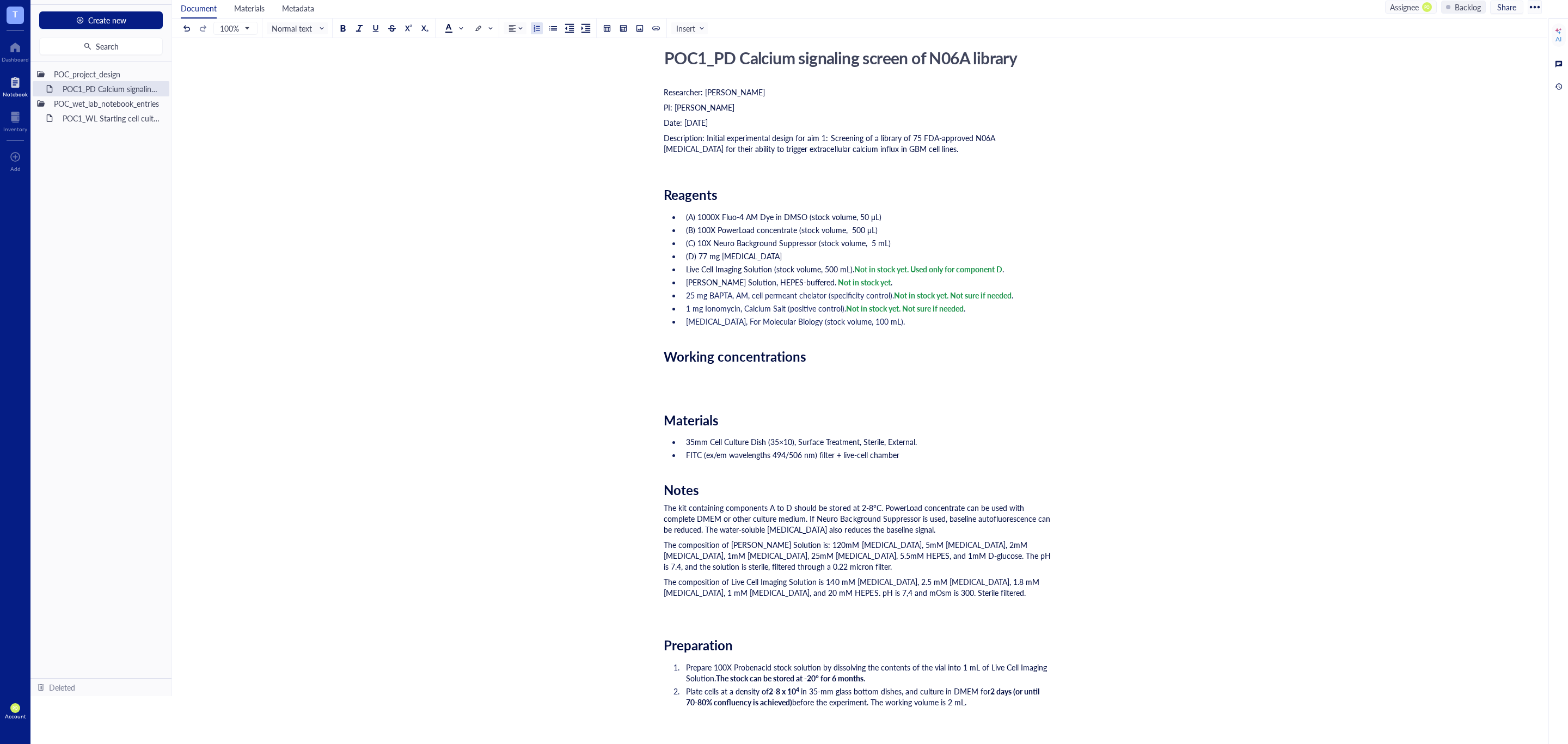
scroll to position [0, 0]
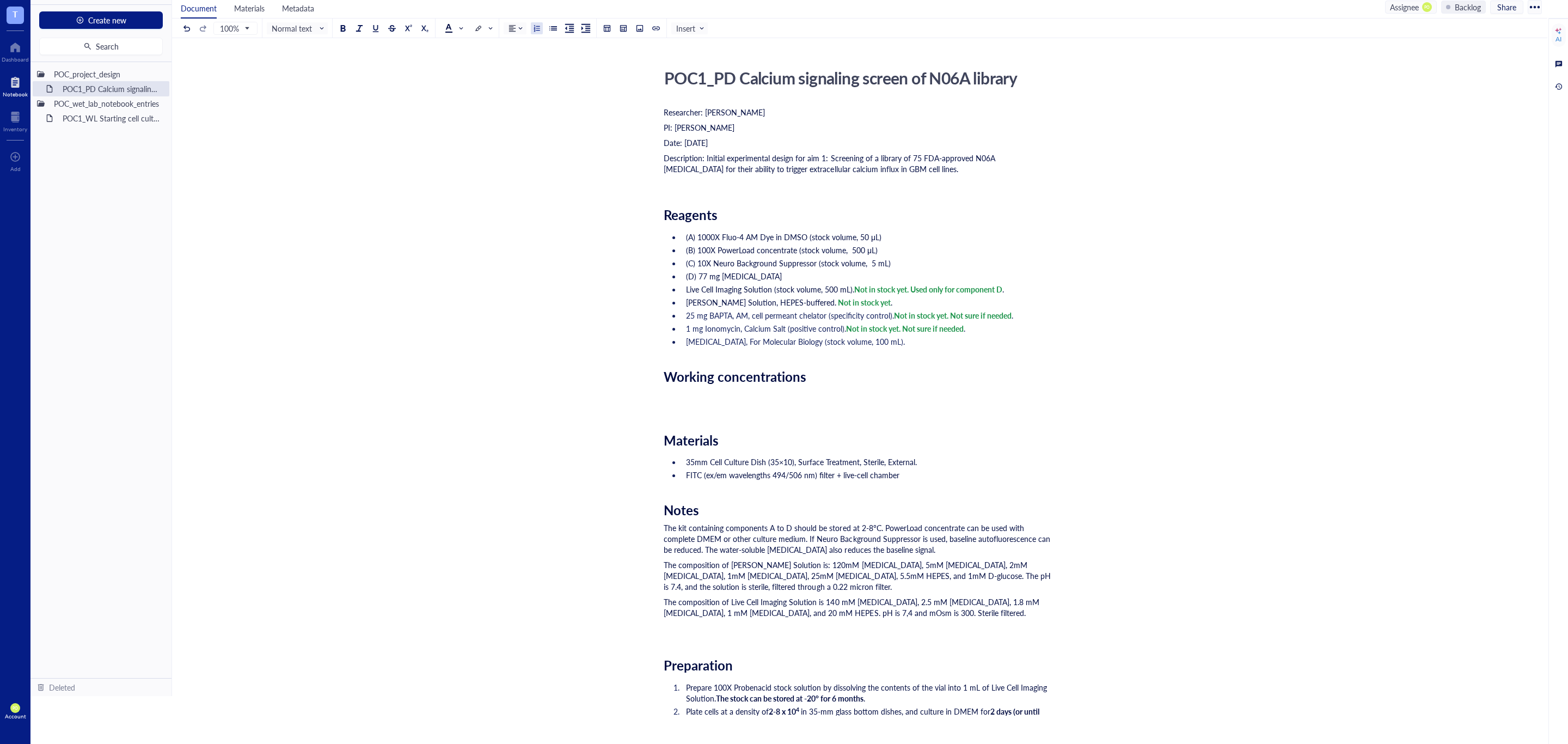
click at [1063, 612] on div "POC1_PD Calcium signaling screen of N06A library POC1_PD Calcium signaling scre…" at bounding box center [857, 645] width 1371 height 1163
click at [952, 544] on div "The kit containing components A to D should be stored at 2-8°C. PowerLoad conce…" at bounding box center [857, 538] width 388 height 33
click at [957, 553] on div "The kit containing components A to D should be stored at 2-8°C. PowerLoad conce…" at bounding box center [857, 538] width 388 height 33
click at [878, 528] on span "The kit containing components A to D should be stored at 2-8°C. PowerLoad conce…" at bounding box center [858, 538] width 389 height 33
click at [877, 527] on span "The kit containing components A to D should be stored at 2-8°C, for up to 1 yea…" at bounding box center [855, 538] width 384 height 33
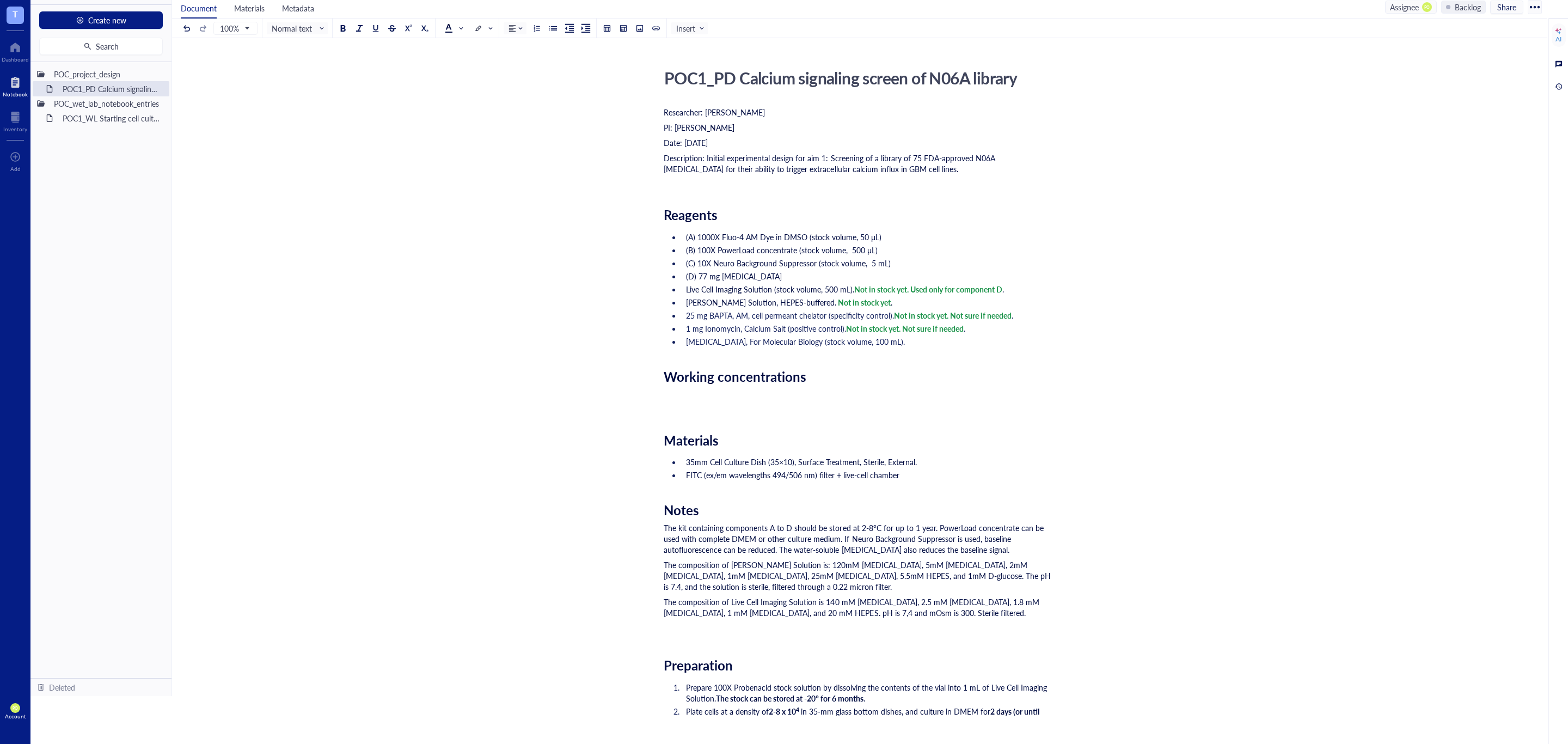
click at [1046, 621] on div "The composition of Live Cell Imaging Solution is 140 mM sodium chloride, 2.5 mM…" at bounding box center [857, 619] width 388 height 44
click at [913, 625] on div "The composition of Live Cell Imaging Solution is 140 mM sodium chloride, 2.5 mM…" at bounding box center [857, 619] width 388 height 44
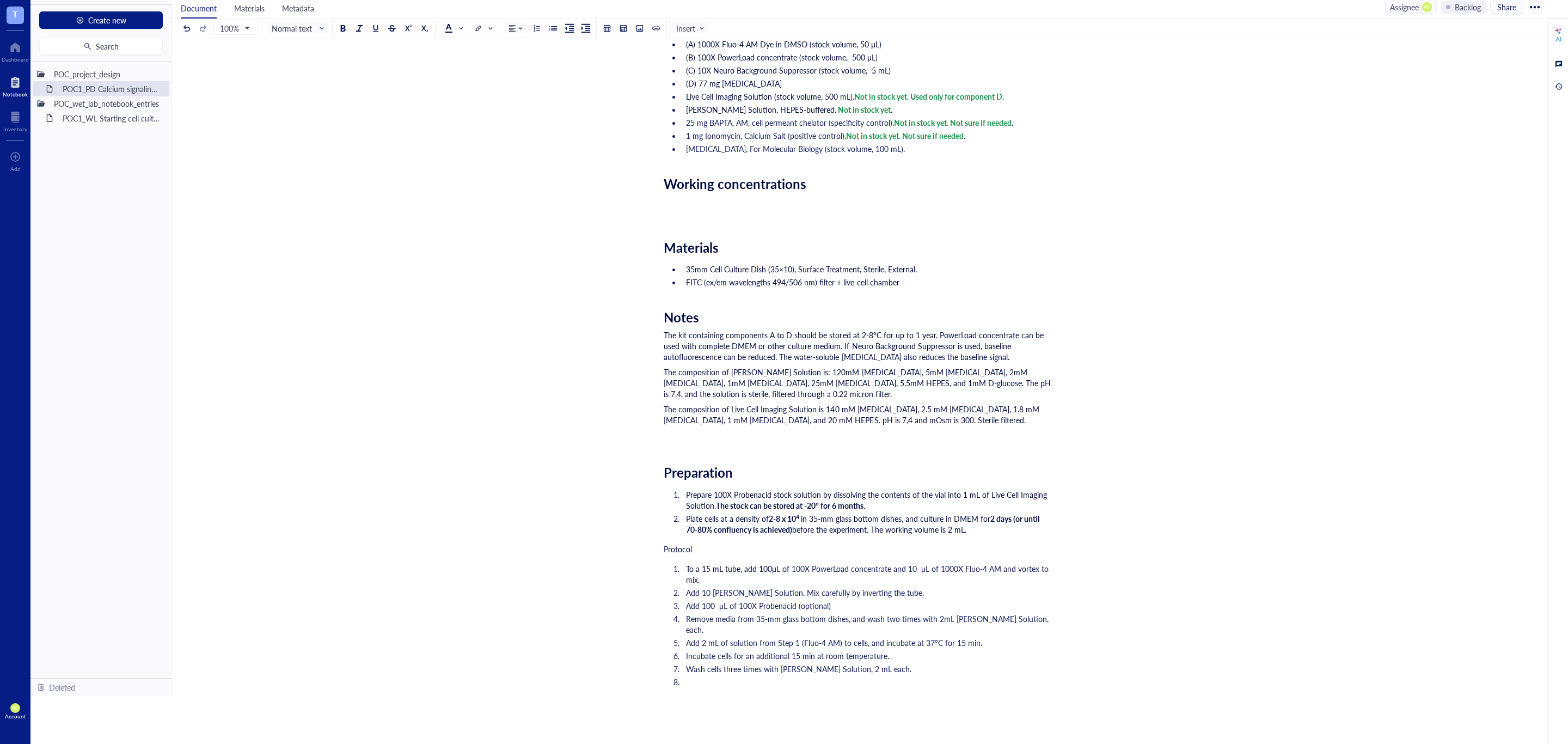
scroll to position [272, 0]
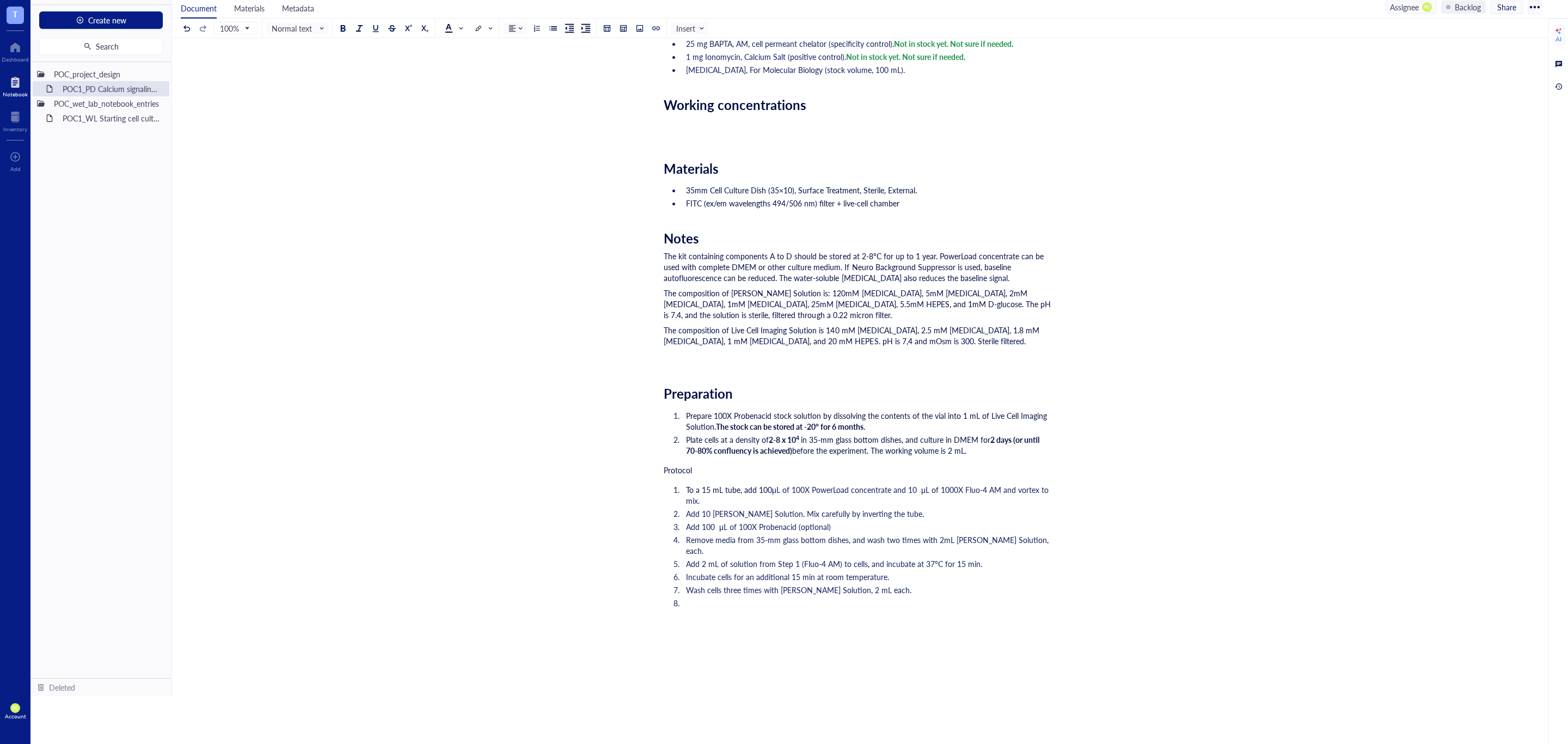
click at [790, 253] on span "The kit containing components A to D should be stored at 2-8°C for up to 1 year…" at bounding box center [855, 267] width 382 height 33
drag, startPoint x: 931, startPoint y: 253, endPoint x: 997, endPoint y: 304, distance: 83.4
click at [931, 253] on span "The kit containing components A to D should be stored at 2-8°C for up to 1 year…" at bounding box center [855, 267] width 382 height 33
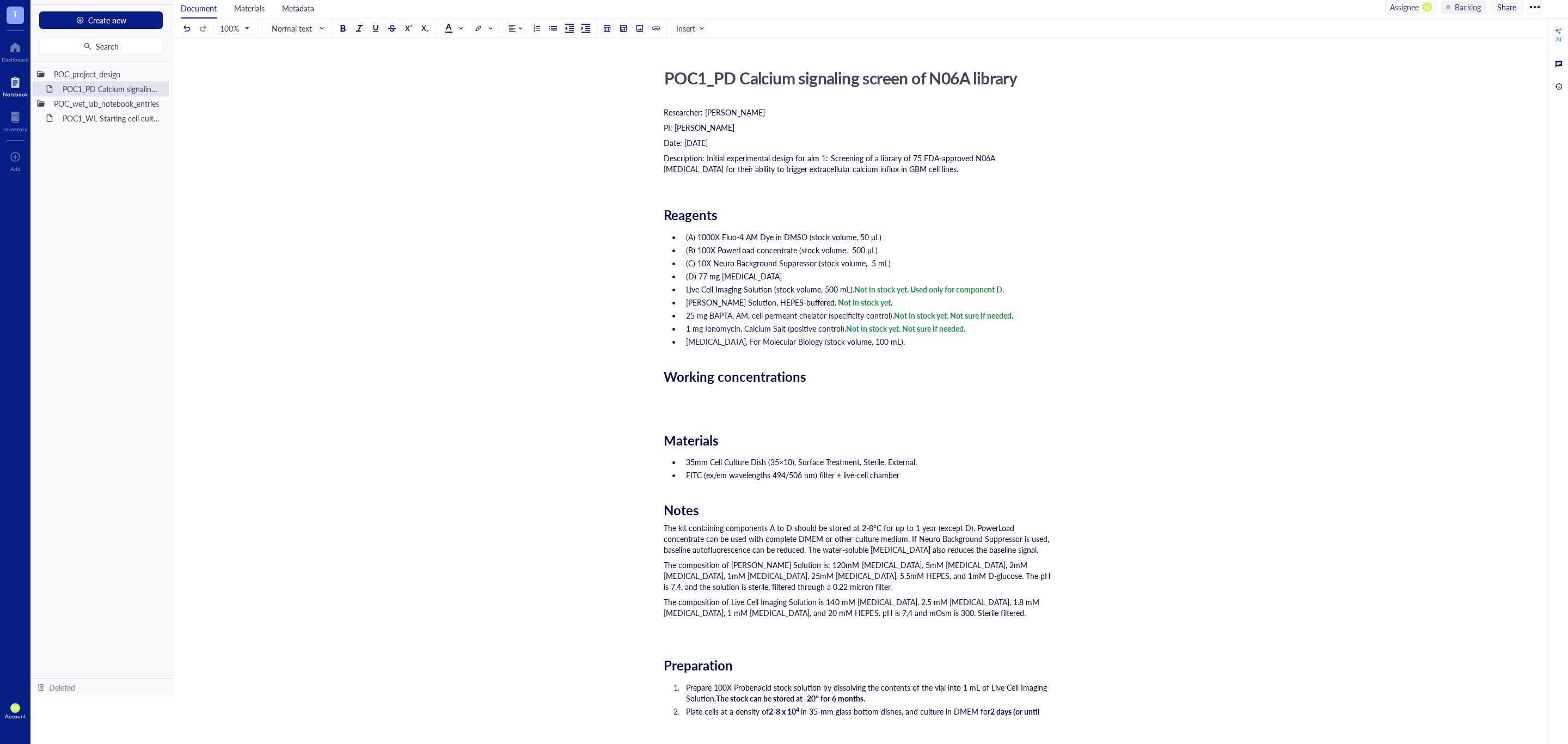
click at [885, 633] on div "The composition of Live Cell Imaging Solution is 140 mM sodium chloride, 2.5 mM…" at bounding box center [857, 619] width 388 height 44
click at [1052, 602] on div "POC1_PD Calcium signaling screen of N06A library POC1_PD Calcium signaling scre…" at bounding box center [857, 645] width 1371 height 1163
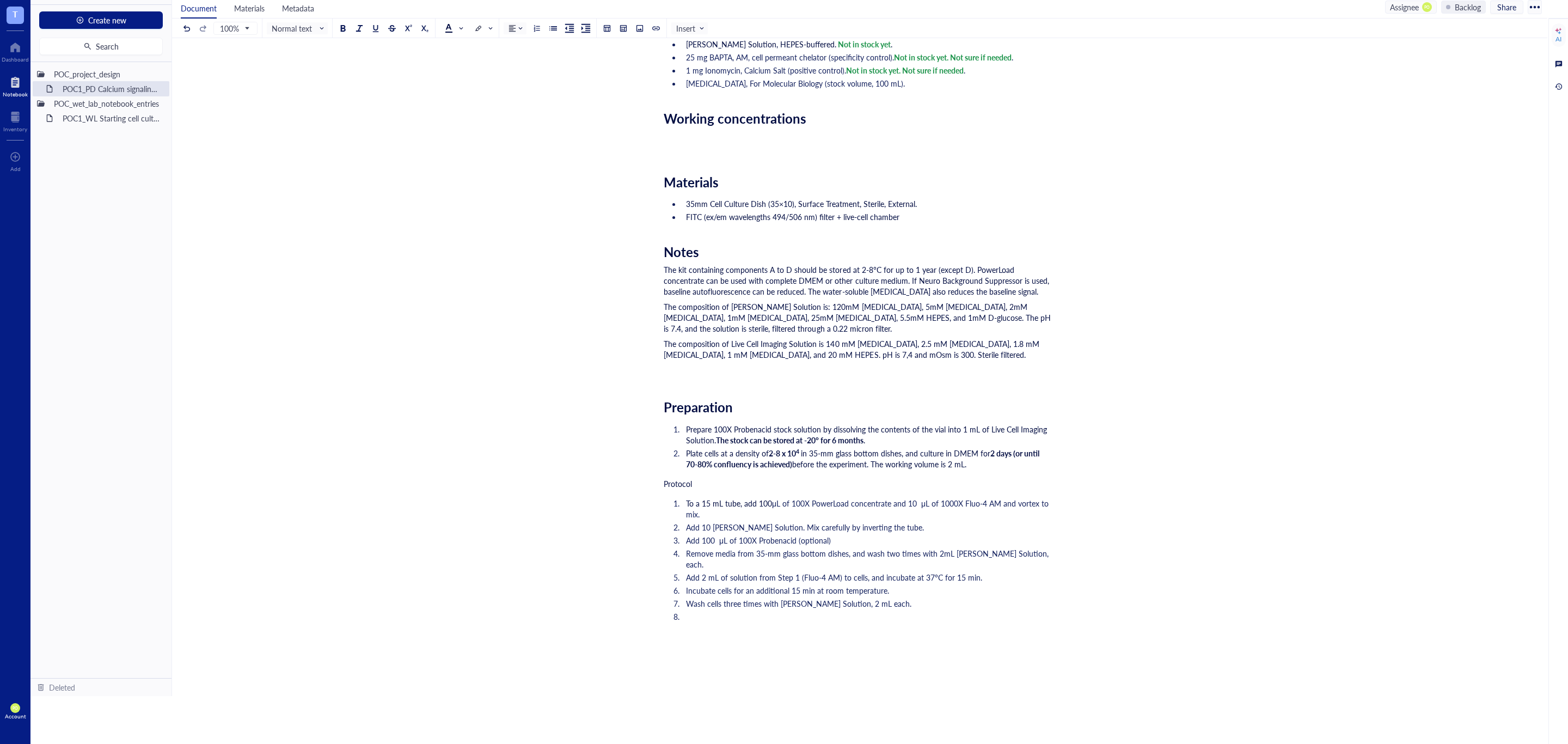
scroll to position [408, 0]
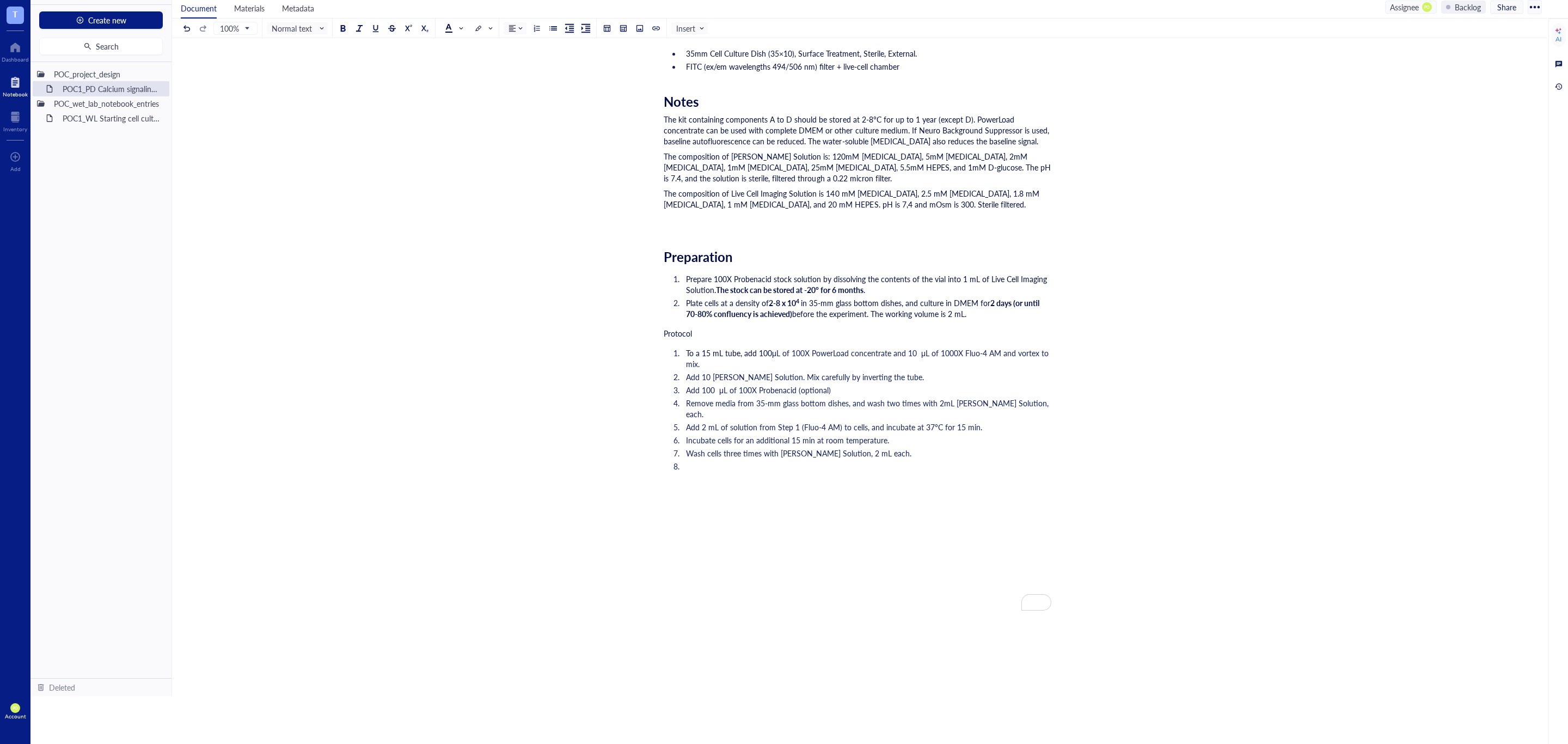
click at [780, 464] on li "To enrich screen reader interactions, please activate Accessibility in Grammarl…" at bounding box center [866, 478] width 370 height 33
click at [765, 461] on li "To enrich screen reader interactions, please activate Accessibility in Grammarl…" at bounding box center [866, 478] width 370 height 33
drag, startPoint x: 718, startPoint y: 455, endPoint x: 704, endPoint y: 454, distance: 14.0
click at [704, 461] on span "Add 1 mL of Krebs-Ringer solution and dulte the NeuroBackground suppressor" at bounding box center [827, 467] width 283 height 11
drag, startPoint x: 913, startPoint y: 455, endPoint x: 826, endPoint y: 456, distance: 87.0
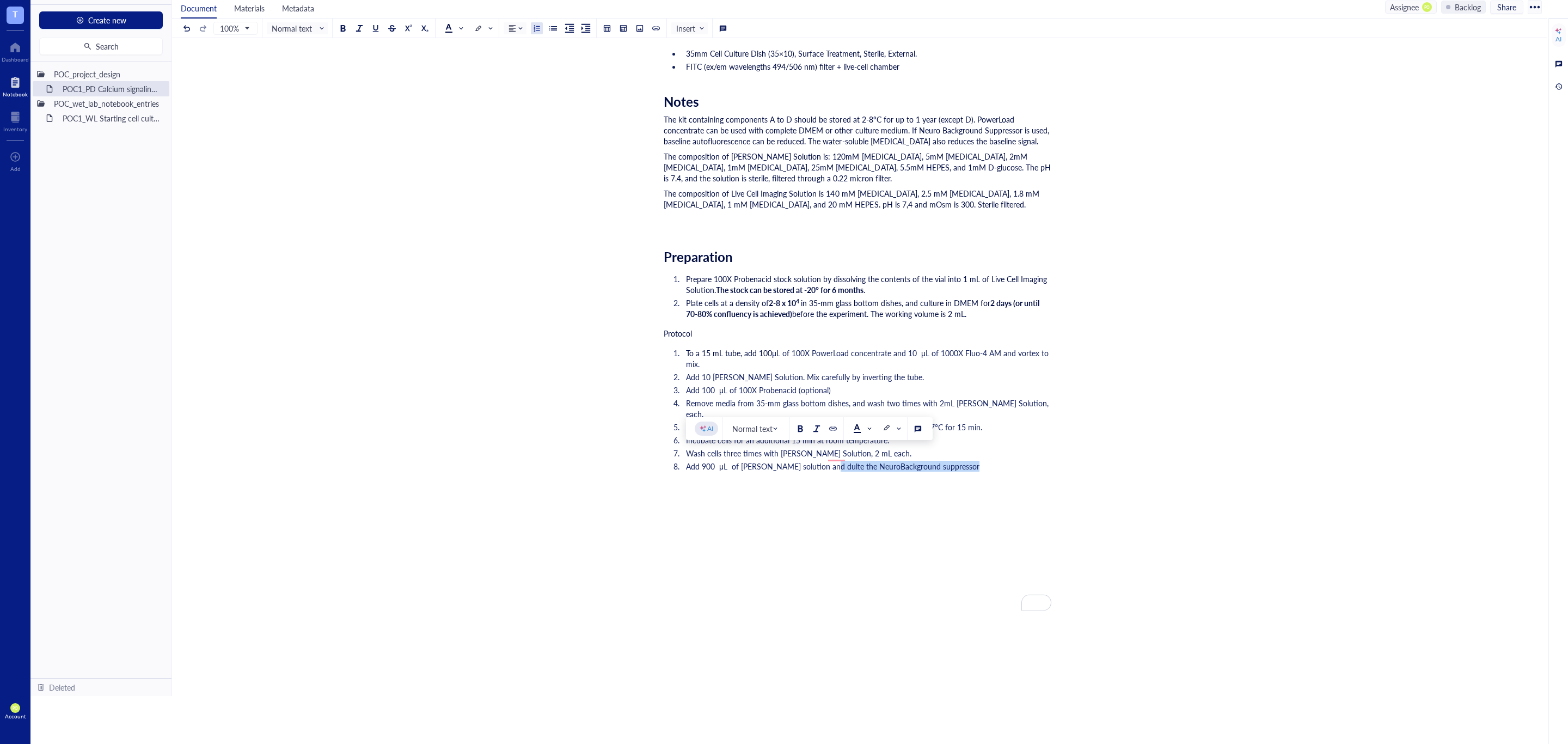
click at [826, 461] on li "Add 900 μL of Krebs-Ringer solution and dulte the NeuroBackground suppressor" at bounding box center [866, 467] width 370 height 11
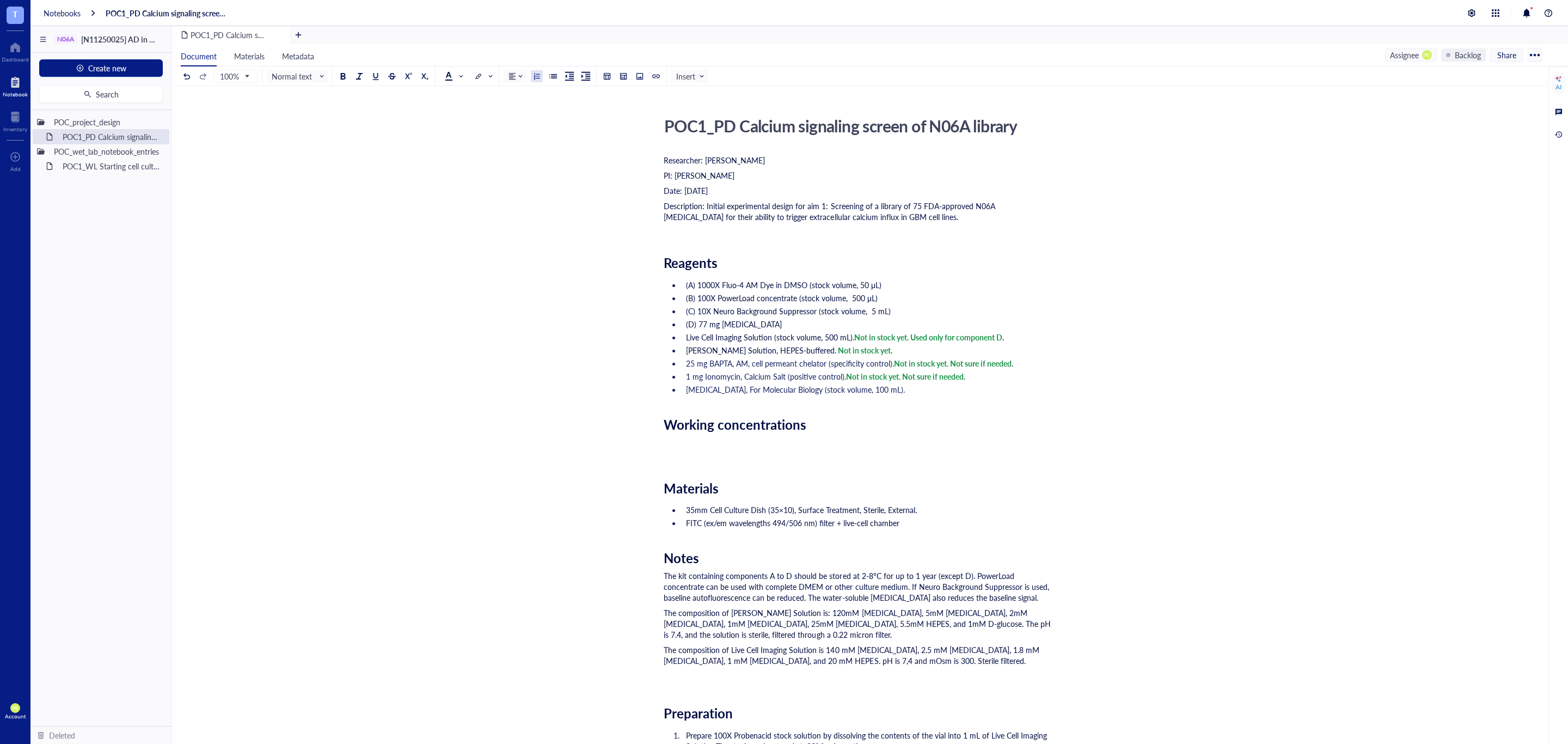
scroll to position [512, 0]
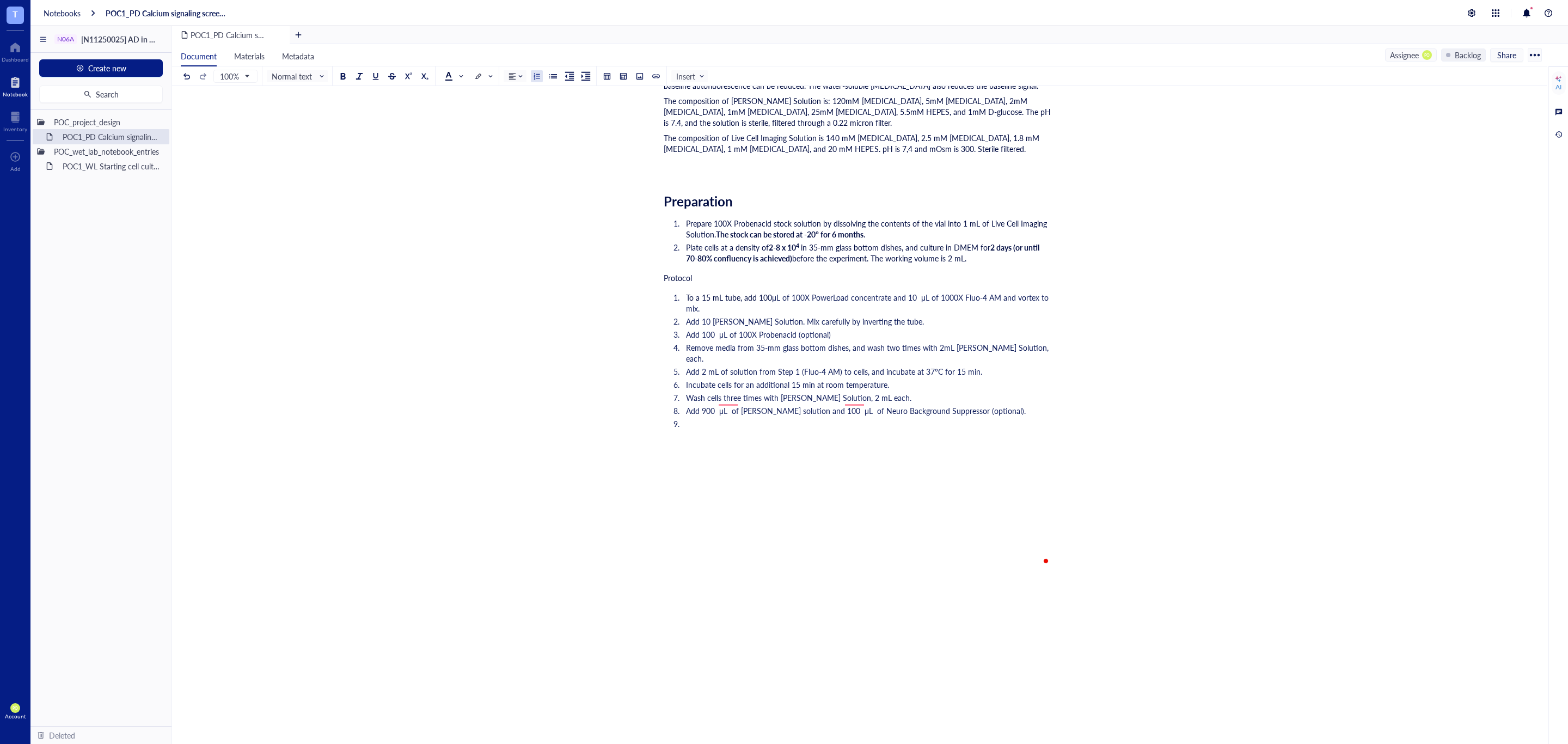
click at [1044, 406] on li "Add 900 μL of Krebs-Ringer solution and 100 μL of Neuro Background Suppressor (…" at bounding box center [866, 411] width 370 height 11
click at [726, 406] on span "Add 900 μL of Krebs-Ringer solution and 100 μL of Neuro Background Suppressor (…" at bounding box center [856, 411] width 340 height 11
click at [851, 406] on span "Add 900 μL of Krebs-Ringer solution and 100 μL of Neuro Background Suppressor (…" at bounding box center [855, 411] width 338 height 11
click at [862, 406] on span "Add 900 μL of Krebs-Ringer solution and 100 μL of Neuro Background Suppressor (…" at bounding box center [855, 411] width 338 height 11
click at [853, 406] on span "Add 900 μL of Krebs-Ringer solution and 100 μL of Neuro Background Suppressor (…" at bounding box center [855, 411] width 338 height 11
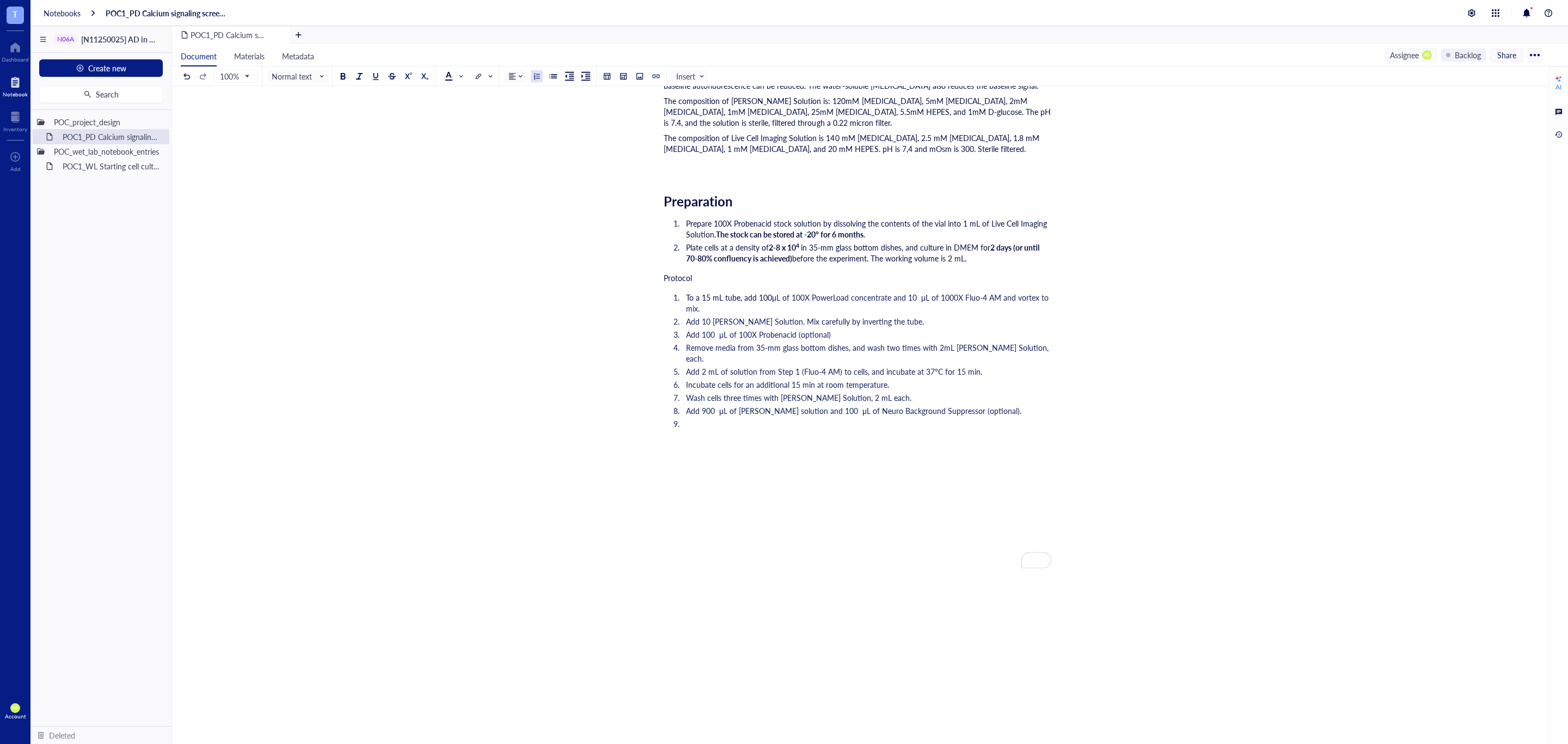
click at [1019, 406] on li "Add 900 μL of Krebs-Ringer solution and 100 μL of Neuro Background Suppressor (…" at bounding box center [866, 411] width 370 height 11
click at [805, 419] on li "To enrich screen reader interactions, please activate Accessibility in Grammarl…" at bounding box center [866, 435] width 370 height 33
click at [796, 419] on li "To enrich screen reader interactions, please activate Accessibility in Grammarl…" at bounding box center [866, 435] width 370 height 33
click at [713, 419] on li "To enrich screen reader interactions, please activate Accessibility in Grammarl…" at bounding box center [866, 435] width 370 height 33
click at [1016, 406] on li "Add 900 μL of Krebs-Ringer solution and 100 μL of Neuro Background Suppressor (…" at bounding box center [866, 411] width 370 height 11
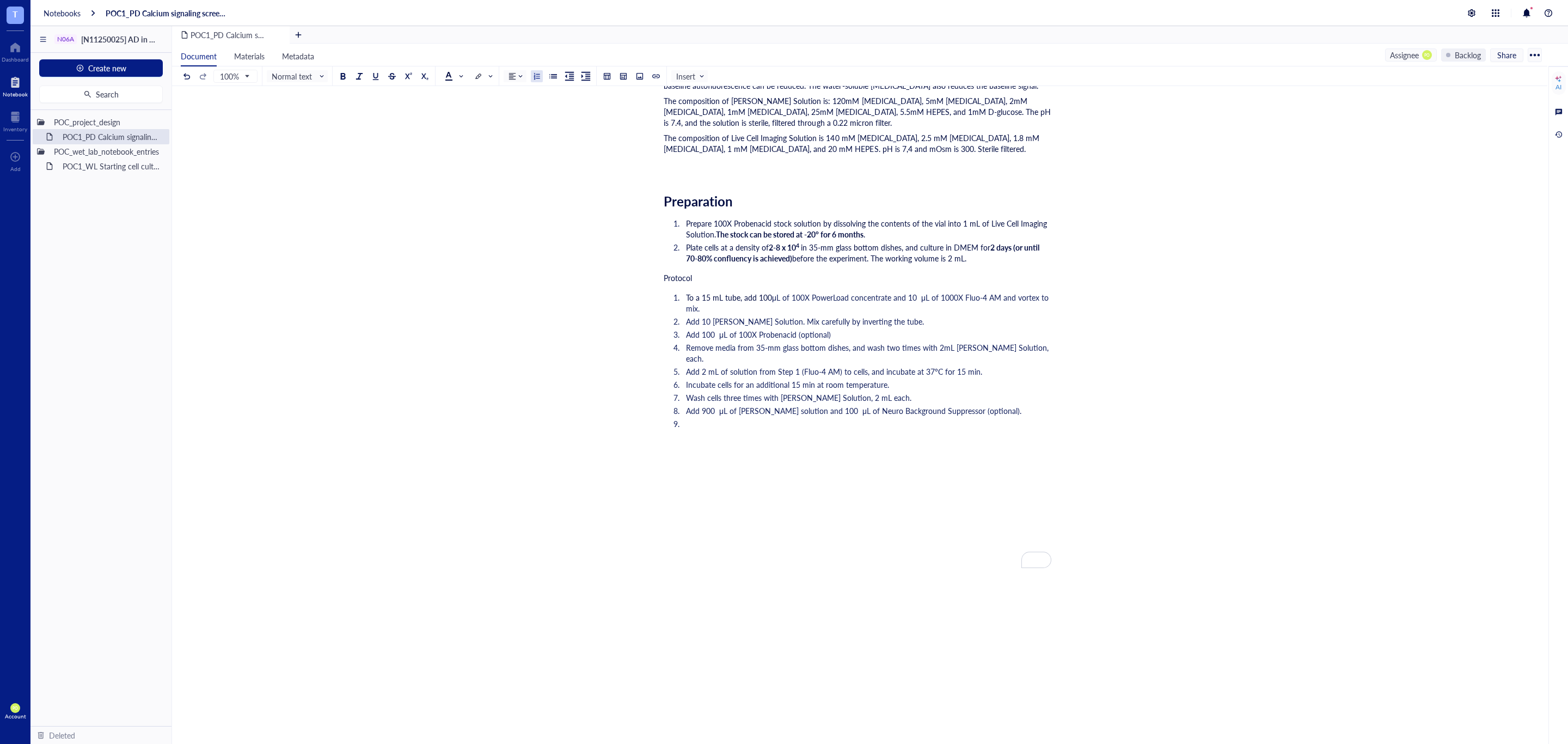
click at [861, 419] on li "To enrich screen reader interactions, please activate Accessibility in Grammarl…" at bounding box center [866, 435] width 370 height 33
click at [690, 406] on span "Add 900 μL of Krebs-Ringer solution and 100 μL of Neuro Background Suppressor (…" at bounding box center [854, 411] width 336 height 11
click at [704, 421] on li "To enrich screen reader interactions, please activate Accessibility in Grammarl…" at bounding box center [866, 435] width 370 height 33
click at [706, 419] on li "To enrich screen reader interactions, please activate Accessibility in Grammarl…" at bounding box center [866, 435] width 370 height 33
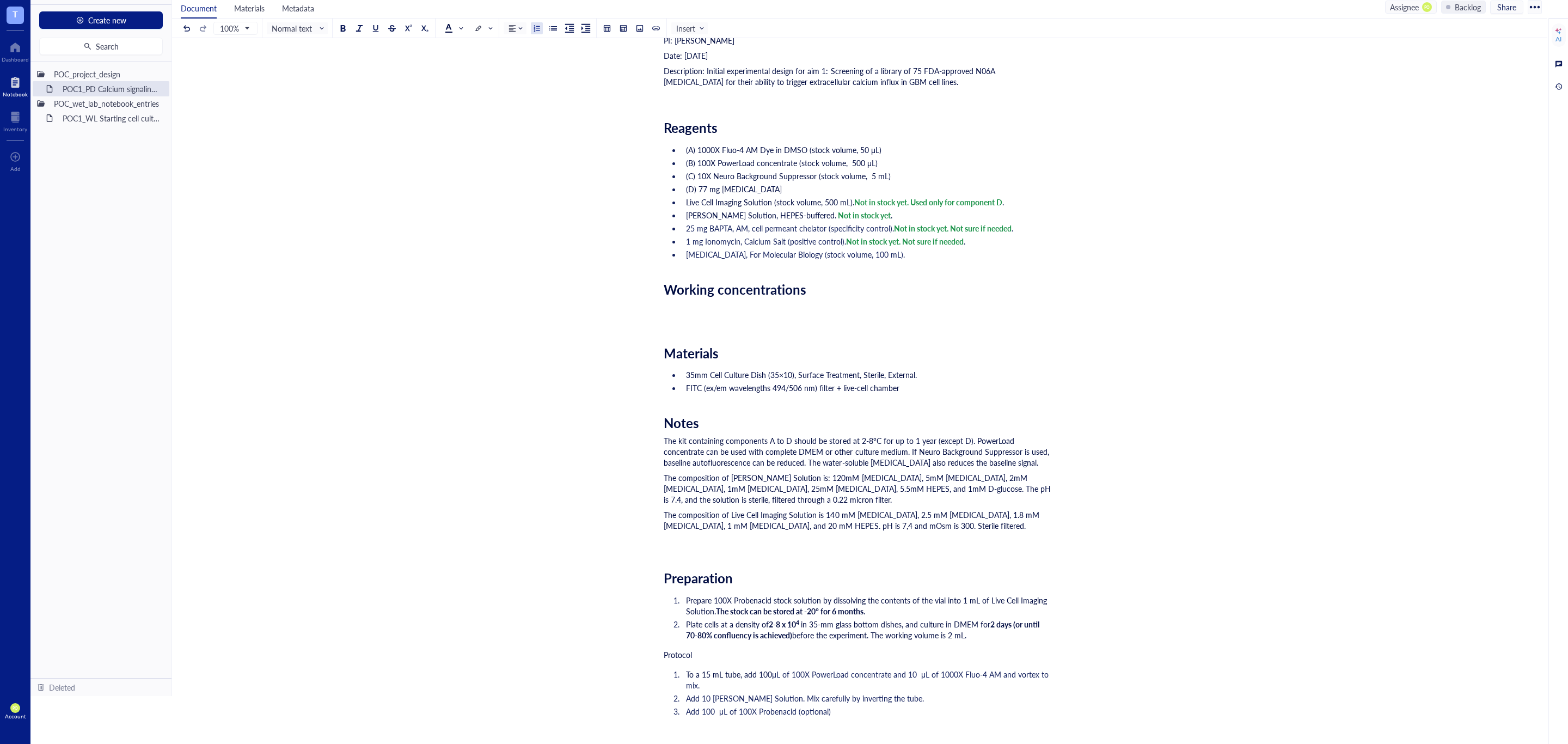
scroll to position [525, 0]
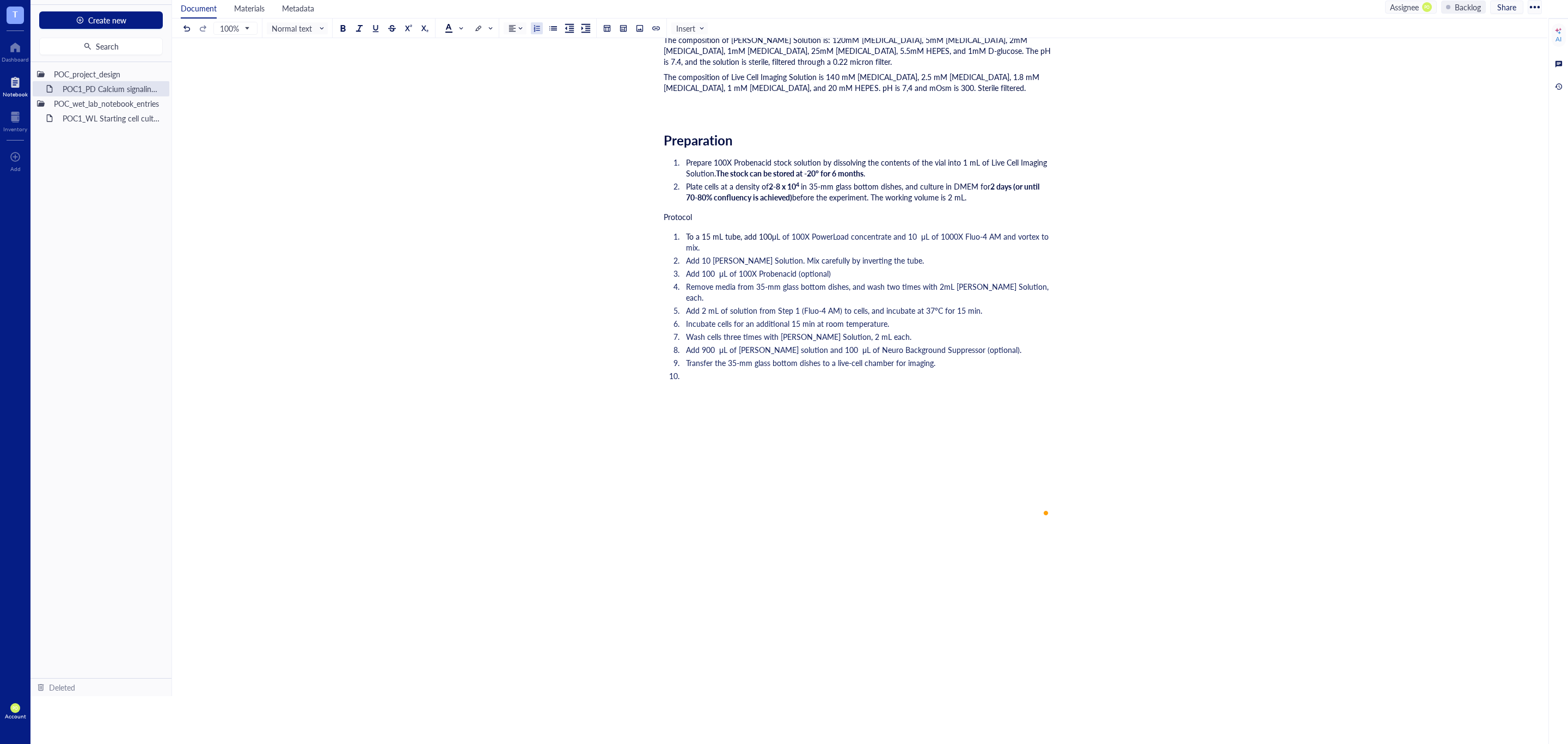
click at [713, 371] on li "To enrich screen reader interactions, please activate Accessibility in Grammarl…" at bounding box center [866, 387] width 370 height 33
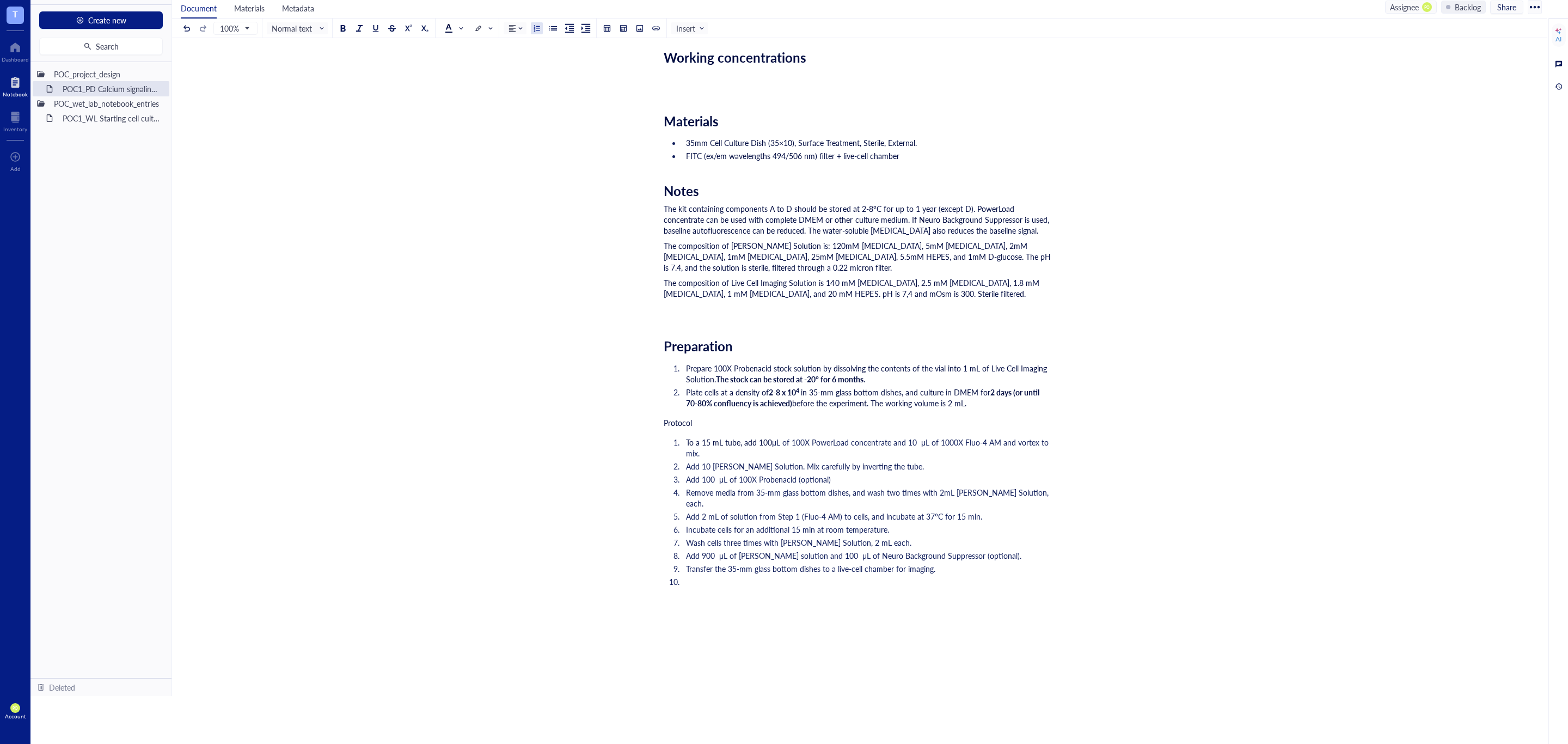
scroll to position [408, 0]
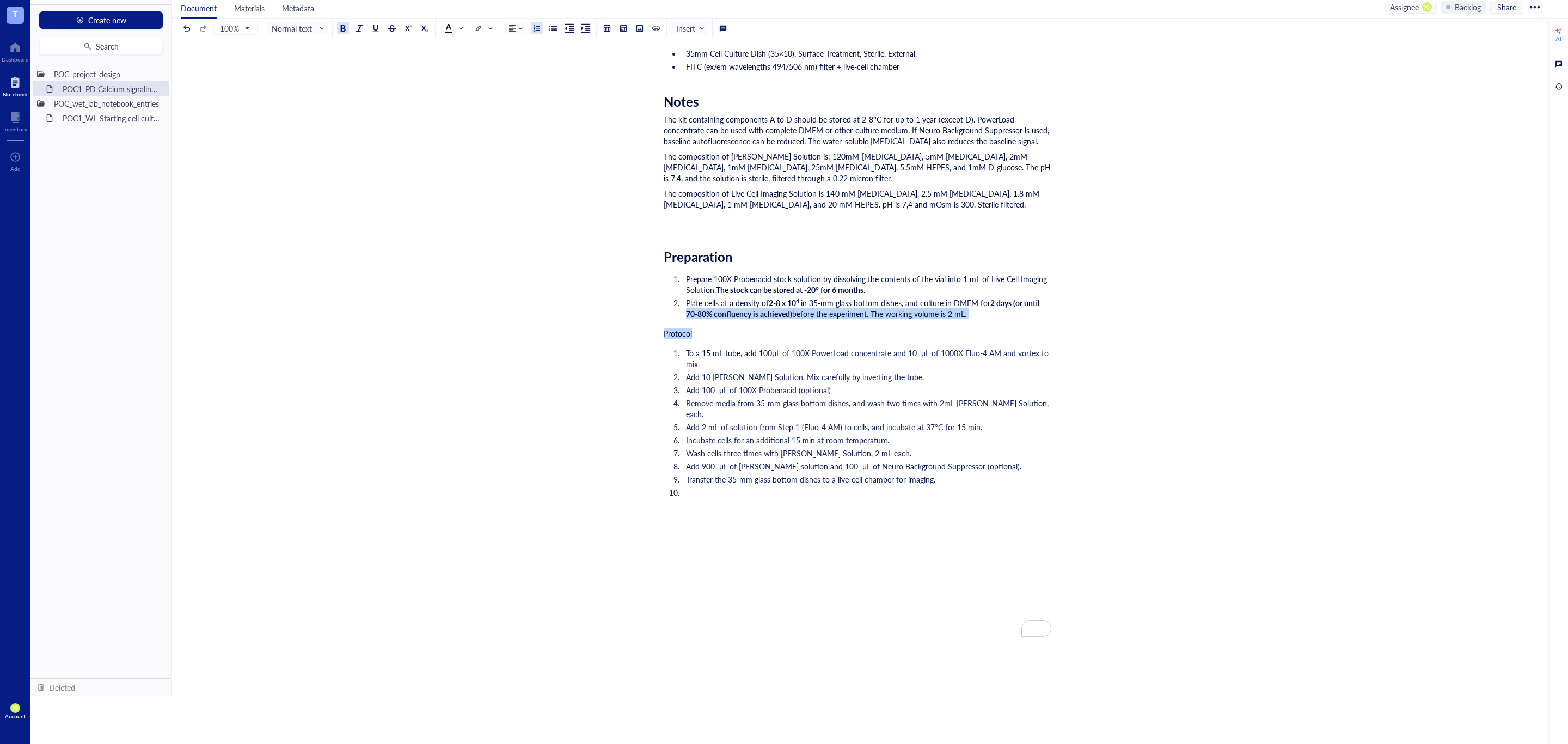
drag, startPoint x: 711, startPoint y: 328, endPoint x: 641, endPoint y: 322, distance: 70.3
click at [641, 322] on div "POC1_PD Calcium signaling screen of N06A library POC1_PD Calcium signaling scre…" at bounding box center [857, 250] width 1371 height 1189
click at [690, 336] on span "Protocol" at bounding box center [677, 334] width 28 height 11
click at [703, 328] on div "Protocol" at bounding box center [857, 334] width 388 height 11
click at [706, 335] on div "Protocol" at bounding box center [857, 334] width 388 height 11
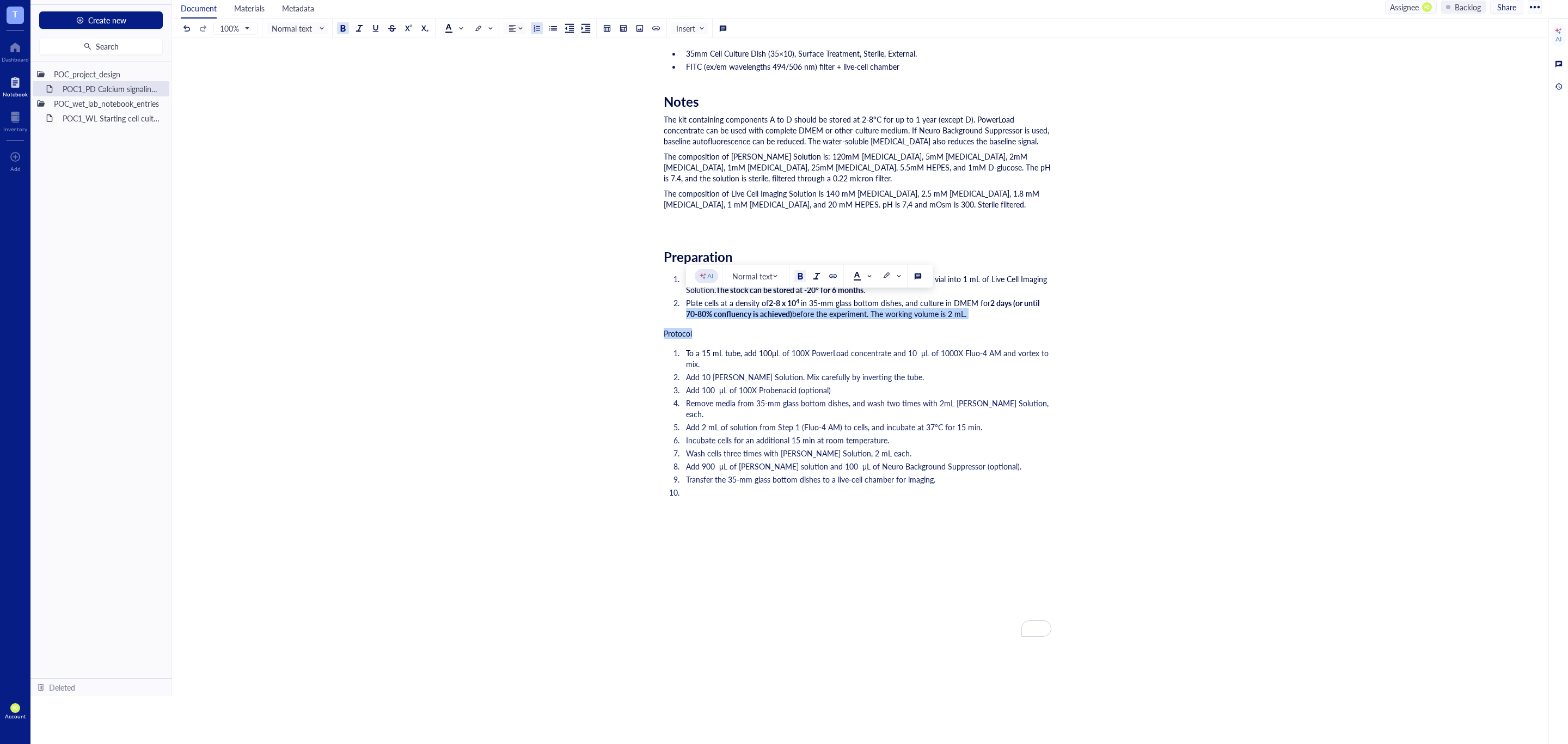
click at [1022, 314] on li "Plate cells at a density of 2-8 x 10 4 in 35-mm glass bottom dishes, and cultur…" at bounding box center [866, 308] width 370 height 22
drag, startPoint x: 708, startPoint y: 332, endPoint x: 657, endPoint y: 334, distance: 51.0
click at [657, 334] on div "POC1_PD Calcium signaling screen of N06A library POC1_PD Calcium signaling scre…" at bounding box center [857, 250] width 1371 height 1189
click at [342, 28] on div at bounding box center [342, 28] width 8 height 8
click at [323, 23] on span "Normal text" at bounding box center [299, 28] width 53 height 10
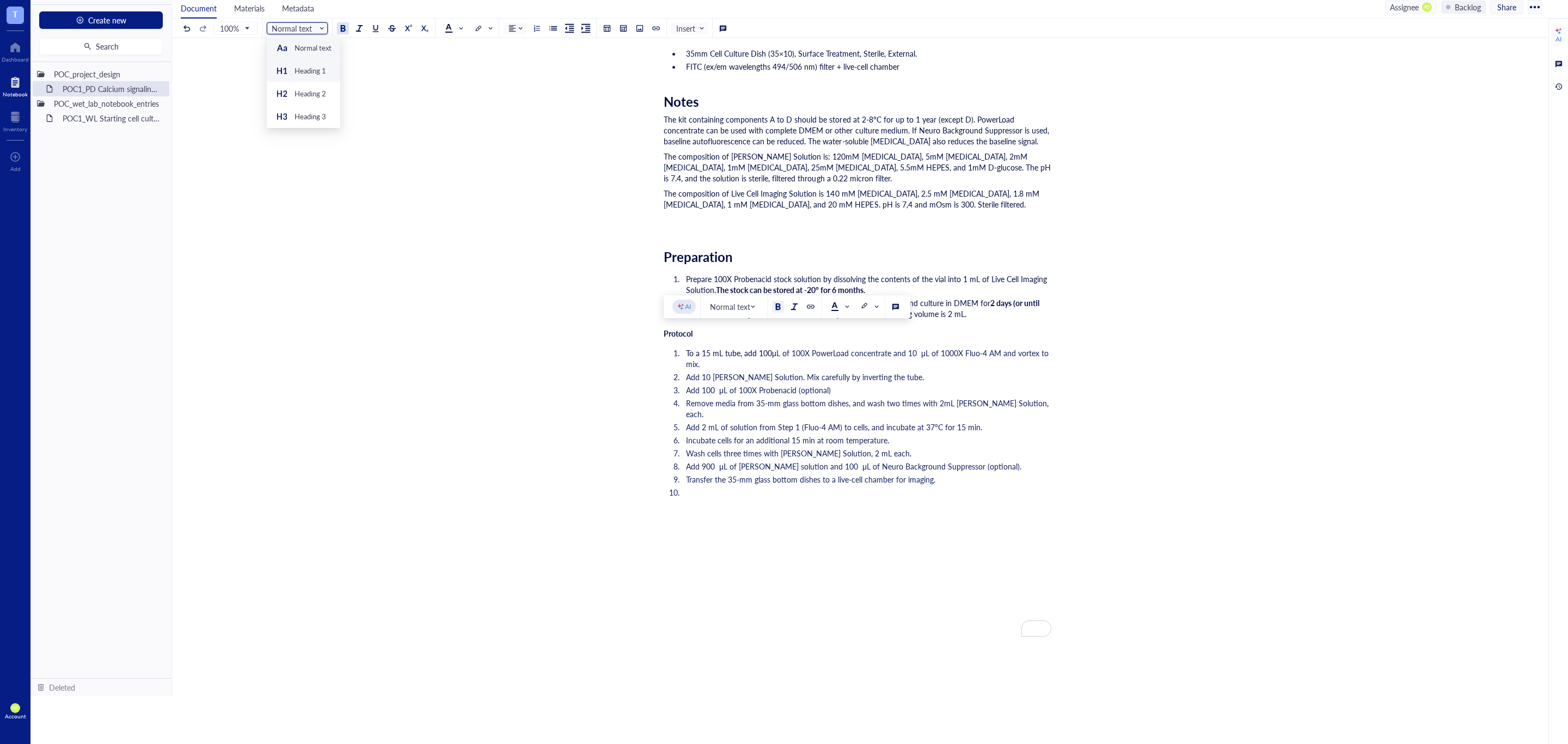
click at [311, 72] on div "Heading 1" at bounding box center [310, 71] width 31 height 10
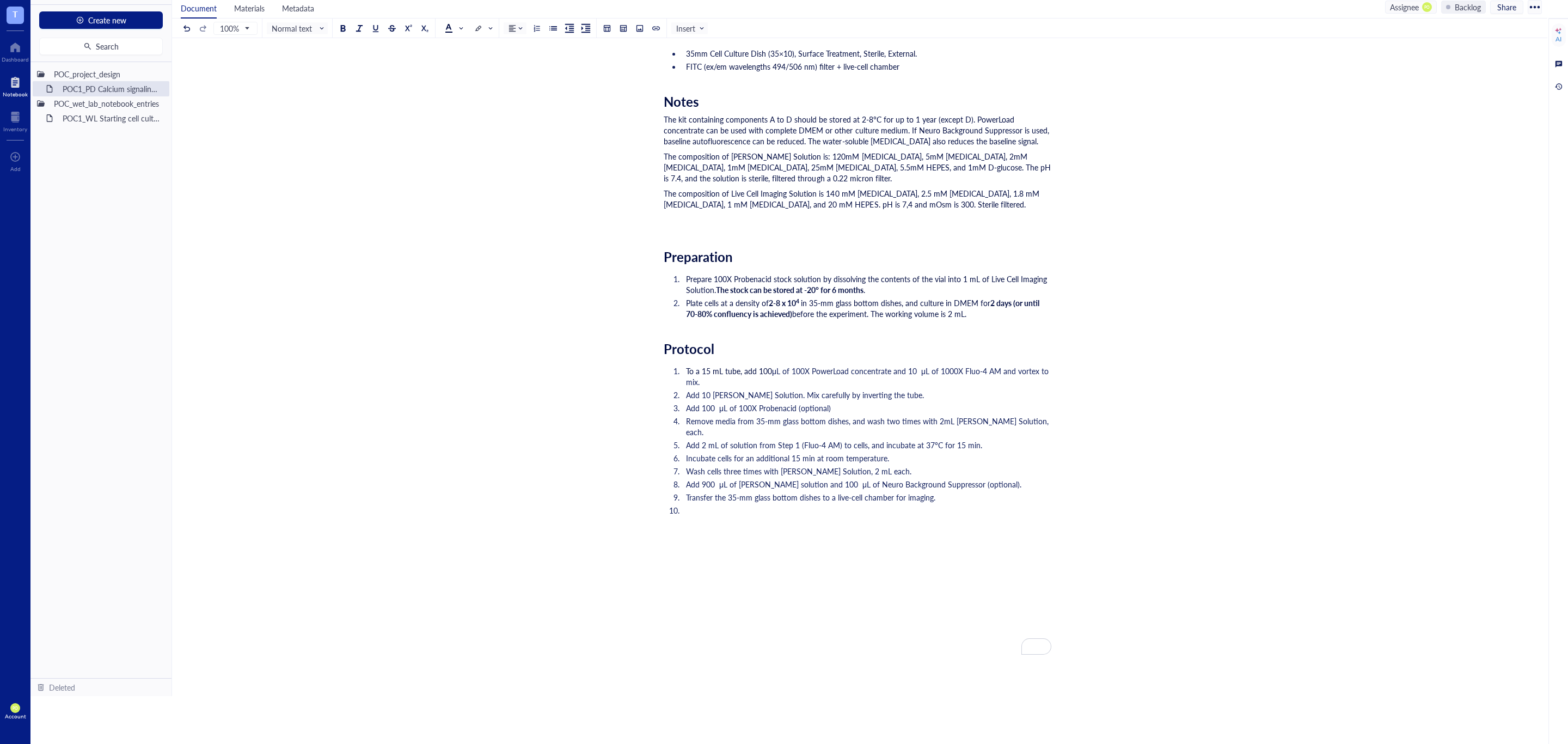
click at [813, 533] on div "Researcher: Paola Onate Colobon PI: Professor Sohyon Lee Date: 2025-08-10 Descr…" at bounding box center [857, 279] width 388 height 1166
click at [686, 505] on li "To enrich screen reader interactions, please activate Accessibility in Grammarl…" at bounding box center [866, 521] width 370 height 33
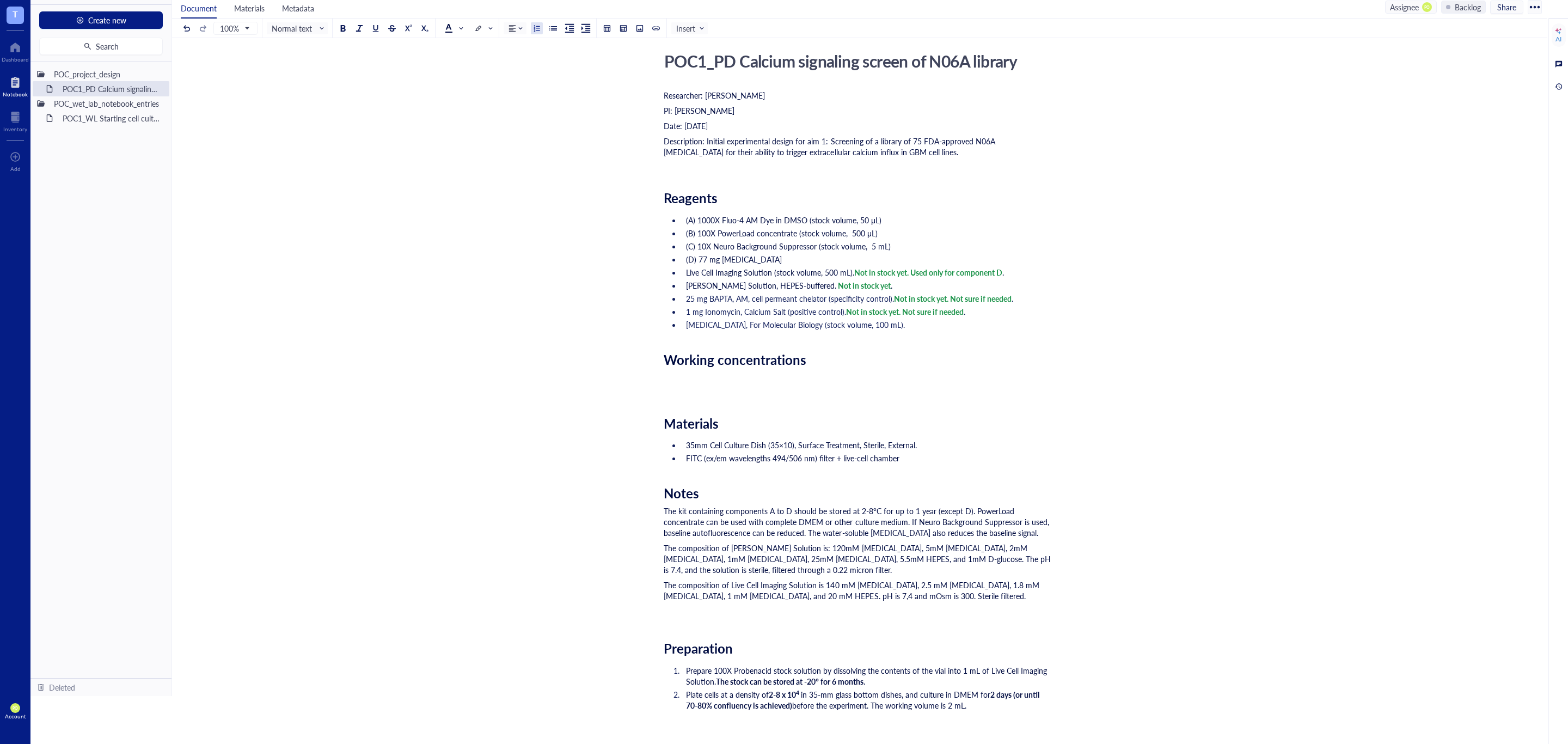
scroll to position [0, 0]
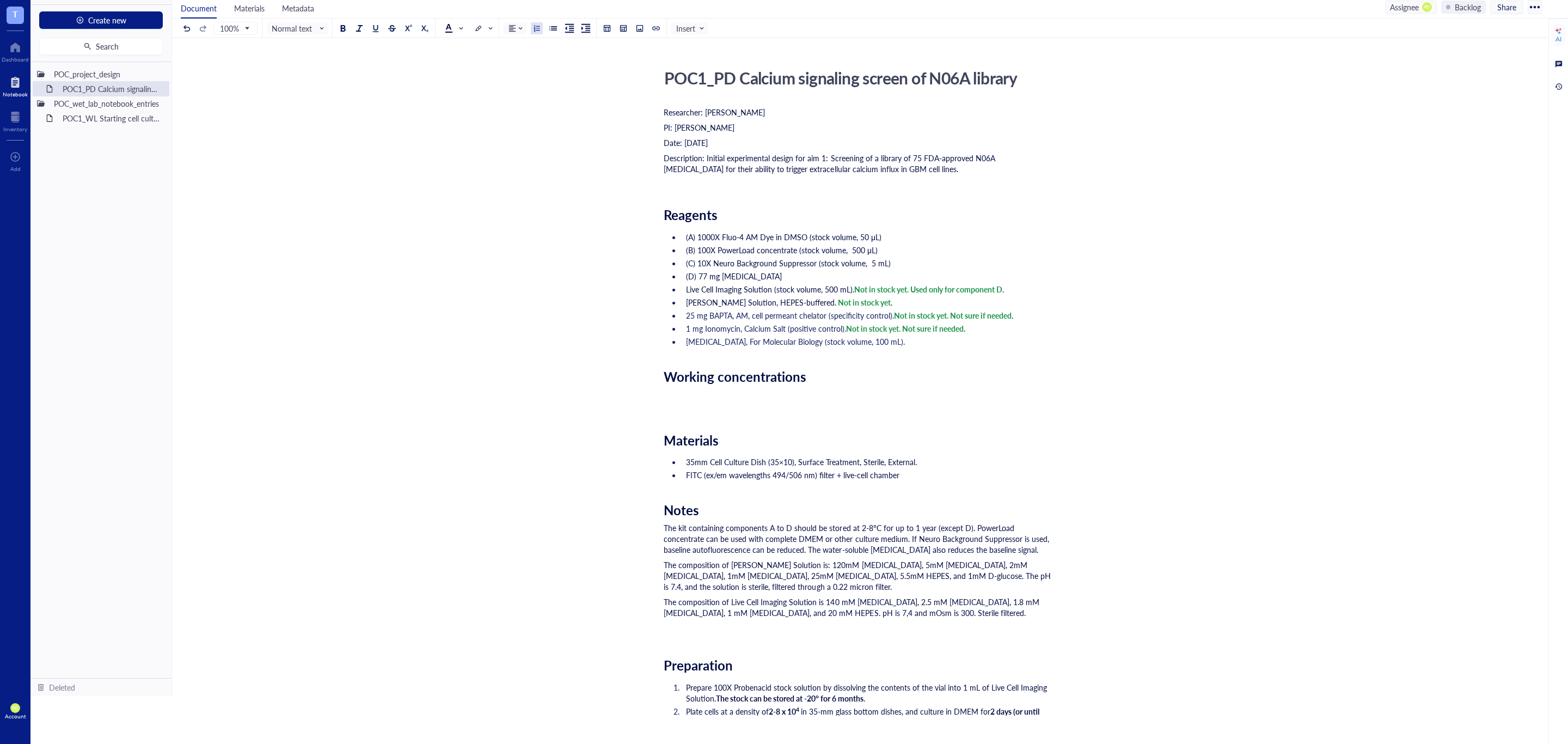
click at [896, 376] on div "Working concentrations" at bounding box center [857, 376] width 388 height 16
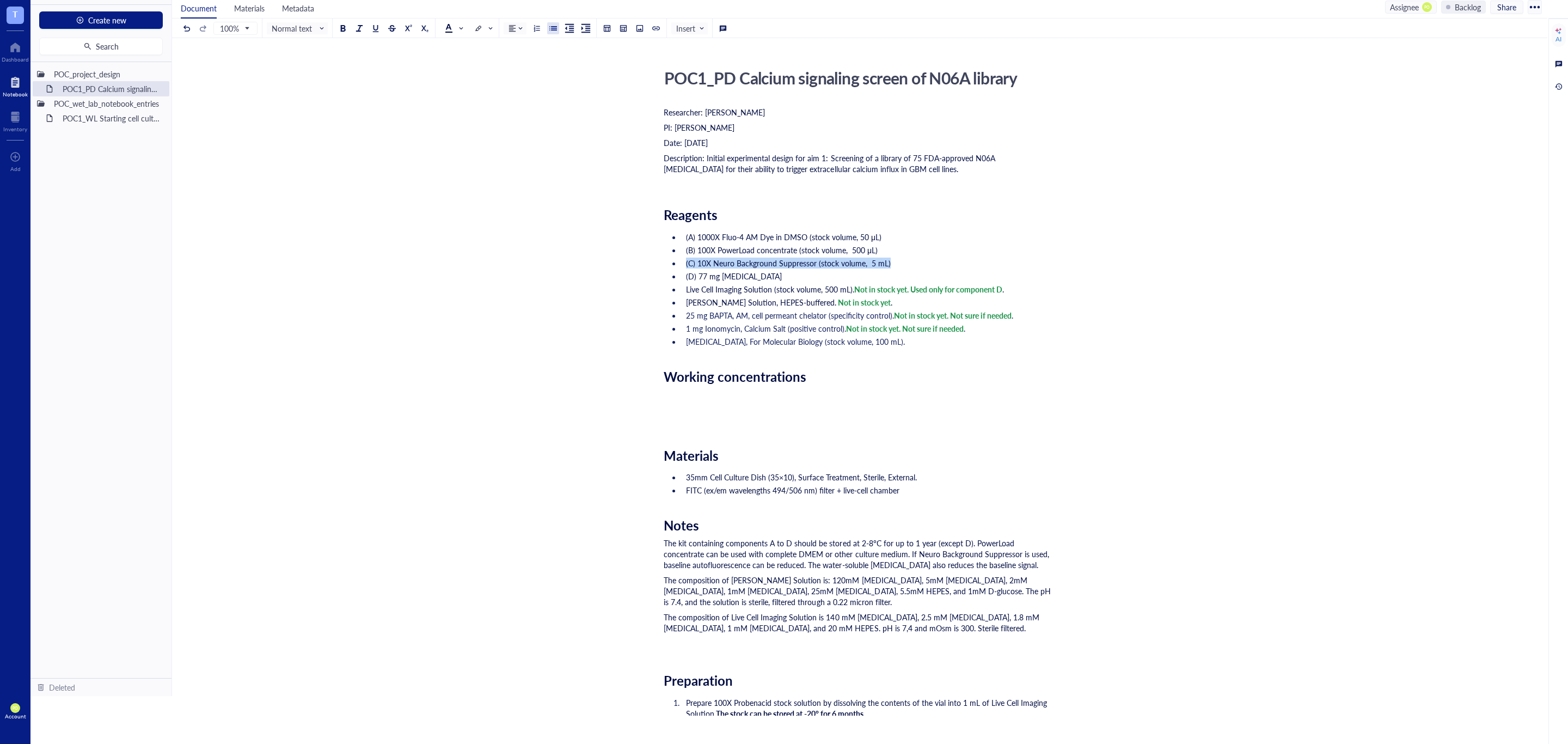
drag, startPoint x: 859, startPoint y: 263, endPoint x: 681, endPoint y: 256, distance: 178.1
click at [681, 256] on ul "(A) 1000X Fluo-4 AM Dye in DMSO (stock volume, 50 μL) (B) 100X PowerLoad concen…" at bounding box center [857, 289] width 388 height 120
click at [818, 434] on div "Researcher: Paola Onate Colobon PI: Professor Sohyon Lee Date: 2025-08-10 Descr…" at bounding box center [857, 695] width 388 height 1181
click at [700, 391] on div "﻿" at bounding box center [857, 395] width 388 height 11
drag, startPoint x: 855, startPoint y: 356, endPoint x: 854, endPoint y: 376, distance: 20.0
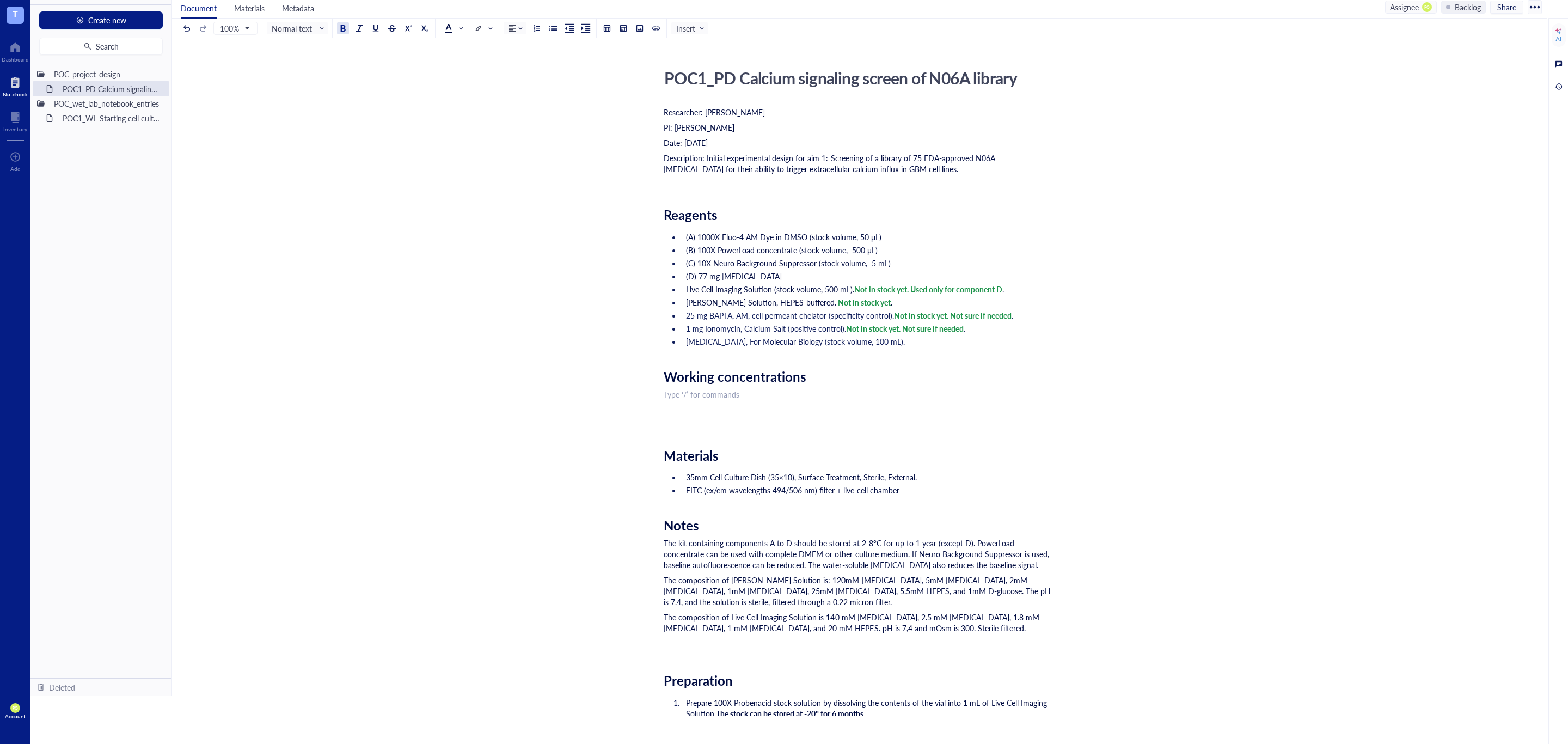
click at [855, 356] on div "Researcher: Paola Onate Colobon PI: Professor Sohyon Lee Date: 2025-08-10 Descr…" at bounding box center [857, 695] width 388 height 1181
drag, startPoint x: 848, startPoint y: 383, endPoint x: 577, endPoint y: 371, distance: 271.3
click at [577, 371] on div "POC1_PD Calcium signaling screen of N06A library POC1_PD Calcium signaling scre…" at bounding box center [857, 675] width 1371 height 1222
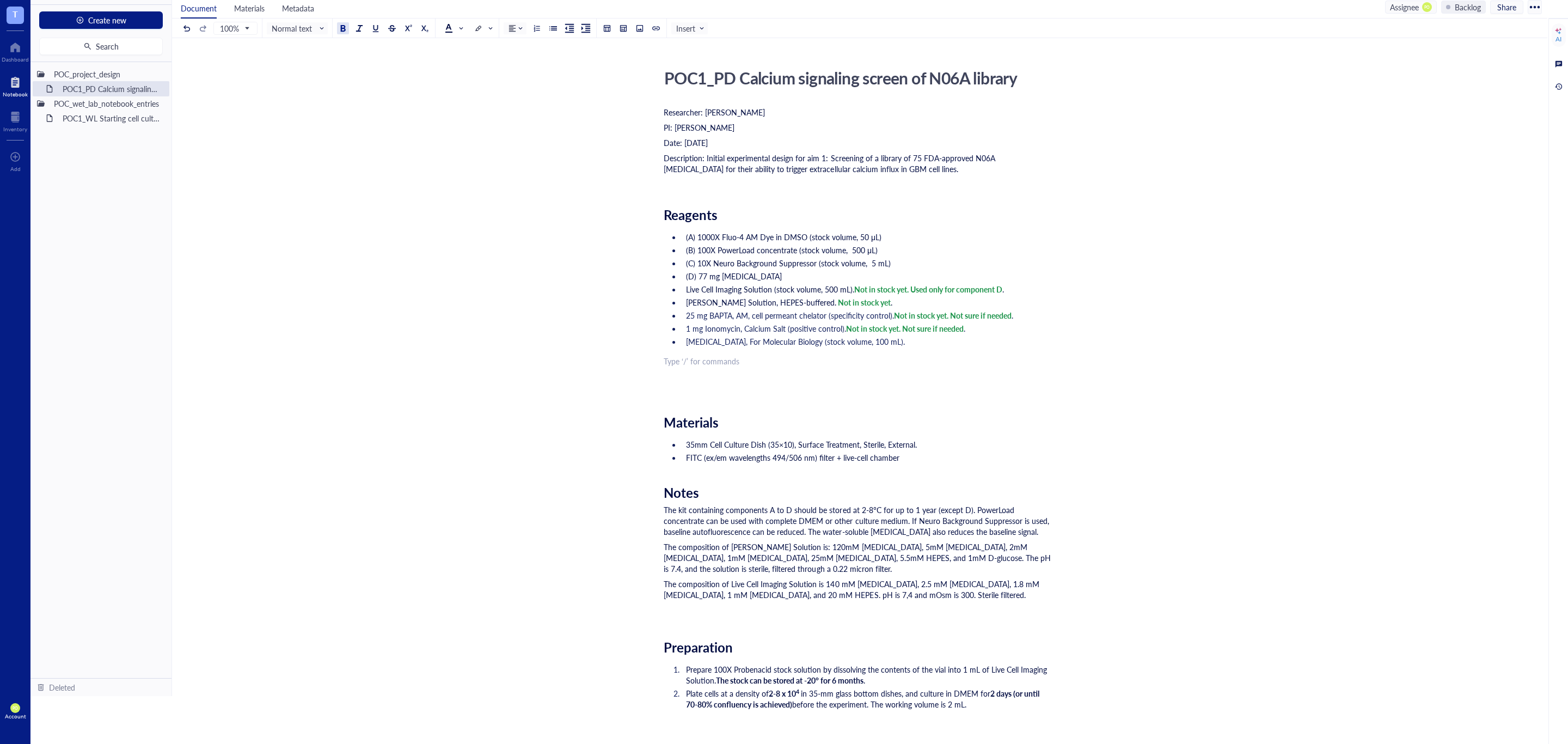
click at [781, 404] on div "Researcher: Paola Onate Colobon PI: Professor Sohyon Lee Date: 2025-08-10 Descr…" at bounding box center [857, 679] width 388 height 1148
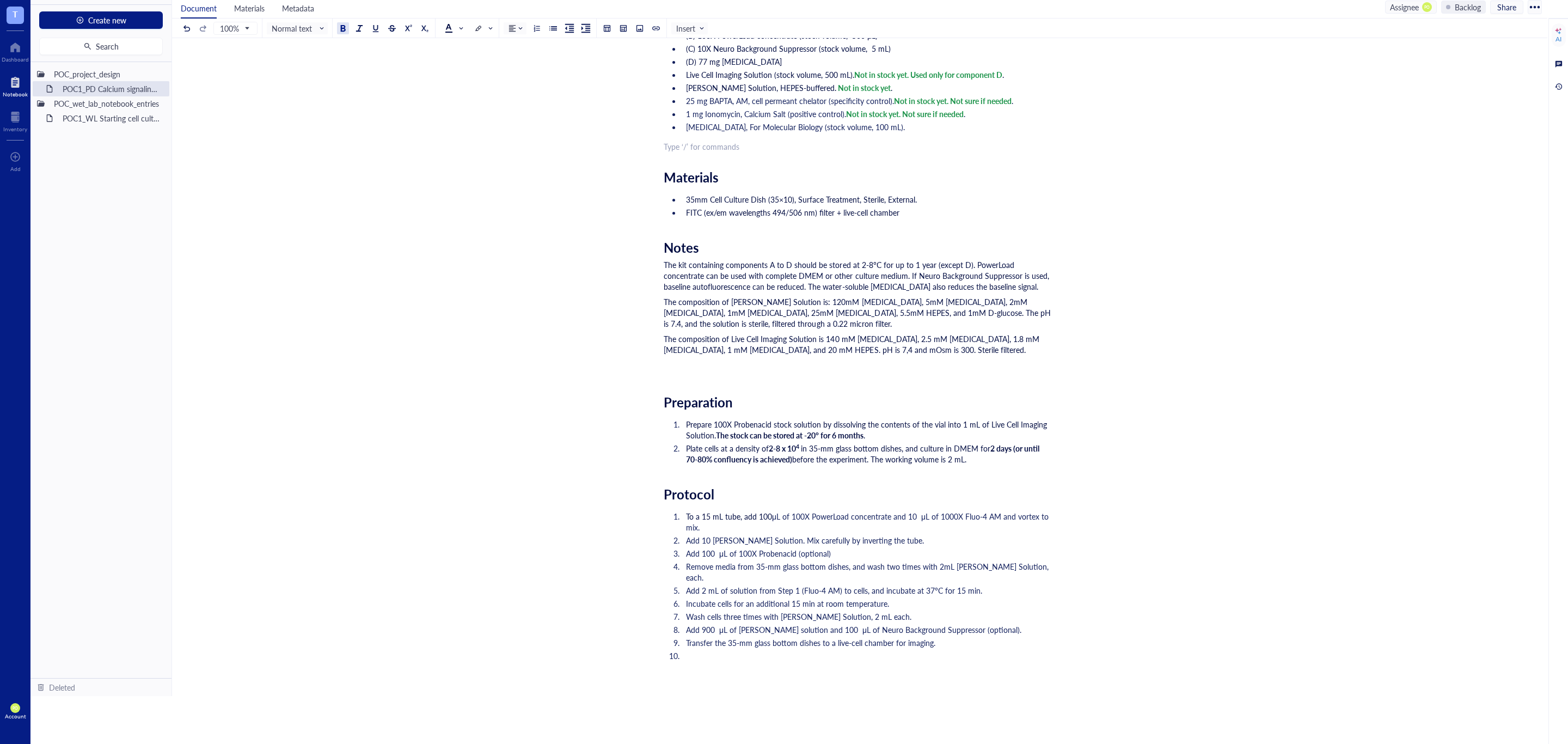
scroll to position [272, 0]
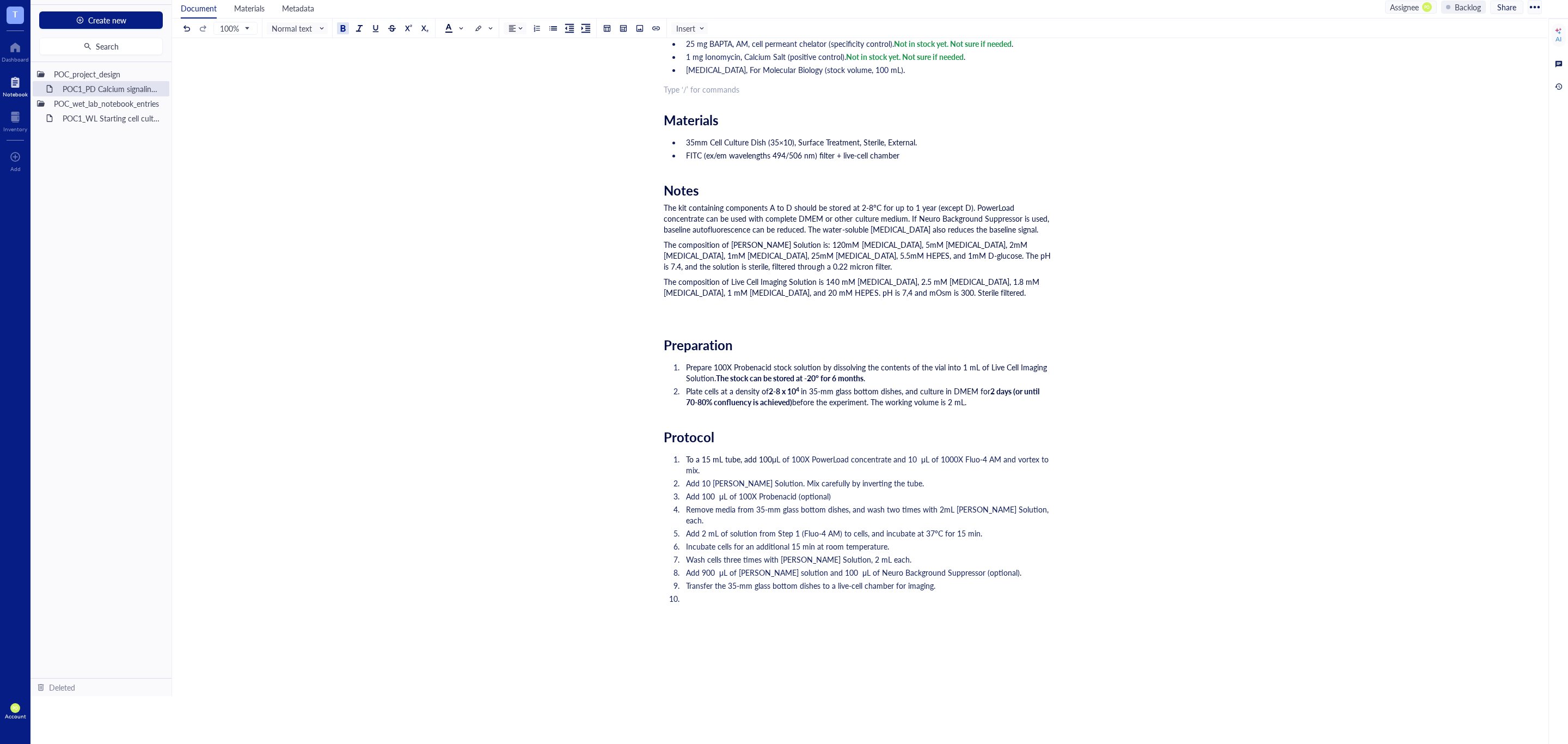
click at [878, 370] on span "Prepare 100X Probenacid stock solution by dissolving the contents of the vial i…" at bounding box center [868, 373] width 363 height 22
click at [881, 419] on div "Researcher: Paola Onate Colobon PI: Professor Sohyon Lee Date: 2025-08-10 Descr…" at bounding box center [857, 391] width 388 height 1117
click at [886, 379] on li "Prepare 100X Probenacid stock solution by dissolving the contents of the vial i…" at bounding box center [866, 373] width 370 height 22
click at [1000, 406] on li "Plate cells at a density of 2-8 x 10 4 in 35-mm glass bottom dishes, and cultur…" at bounding box center [866, 397] width 370 height 22
click at [753, 595] on li "To enrich screen reader interactions, please activate Accessibility in Grammarl…" at bounding box center [866, 610] width 370 height 33
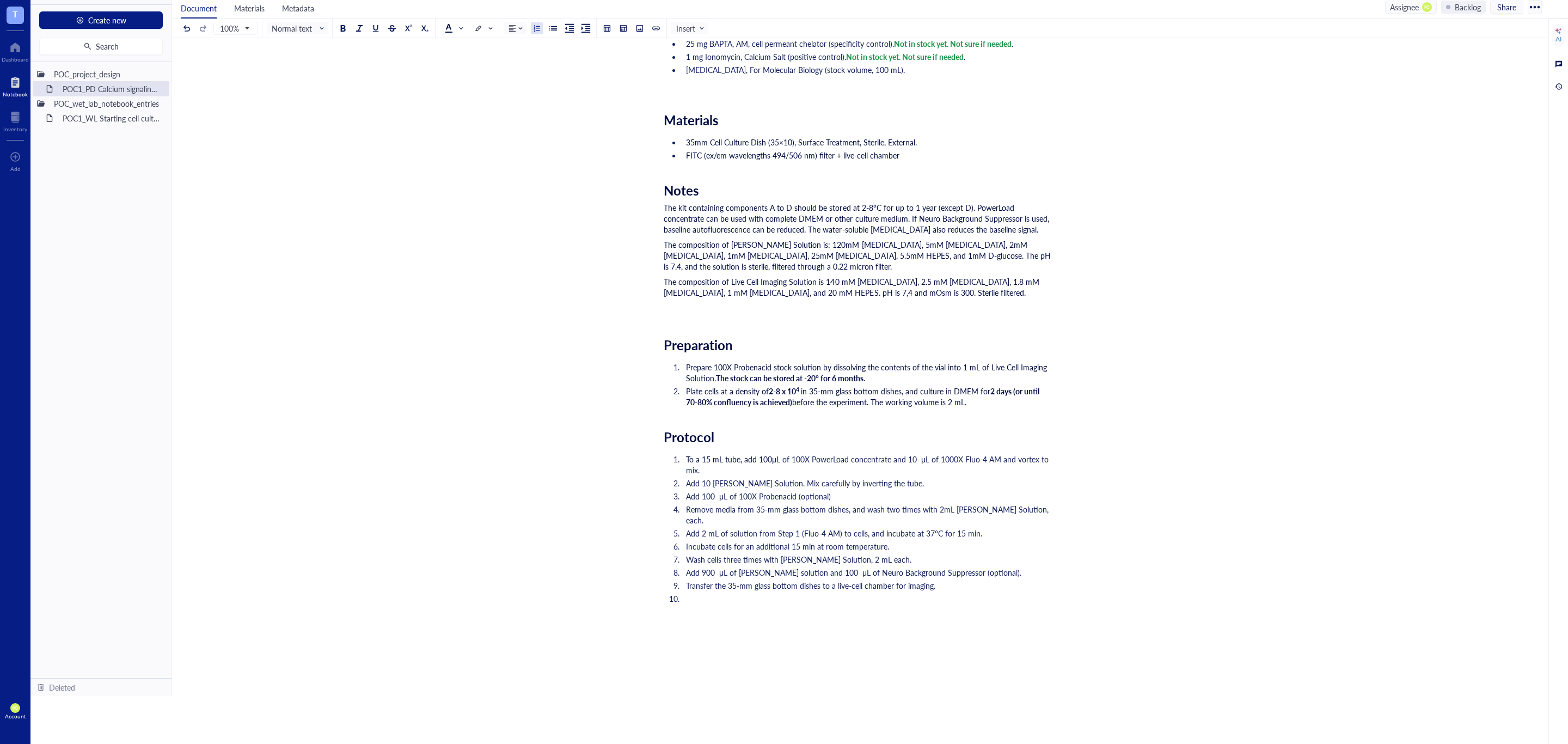
click at [716, 580] on span "Transfer the 35-mm glass bottom dishes to a live-cell chamber for imaging." at bounding box center [811, 586] width 249 height 11
click at [694, 593] on li "To enrich screen reader interactions, please activate Accessibility in Grammarl…" at bounding box center [866, 610] width 370 height 33
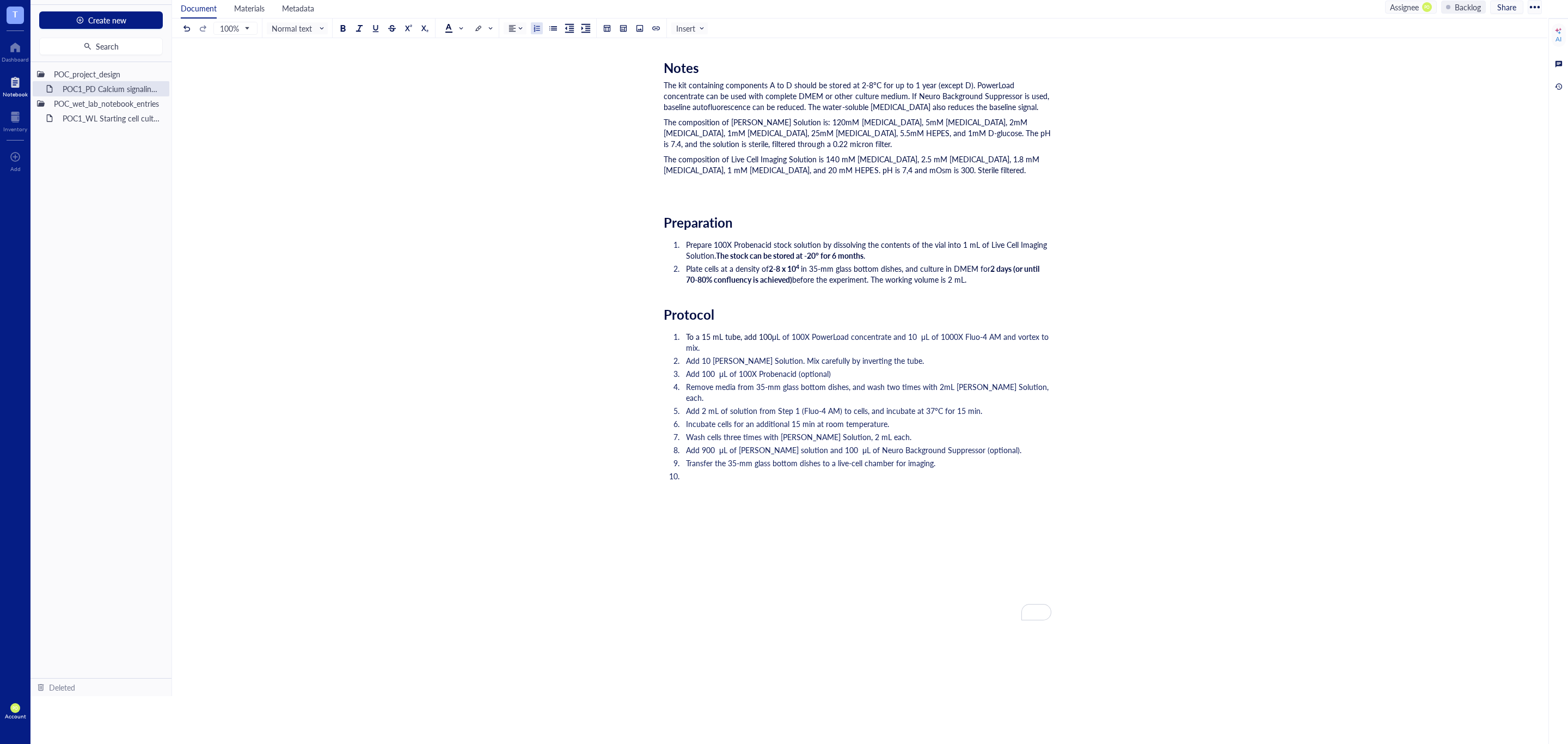
scroll to position [408, 0]
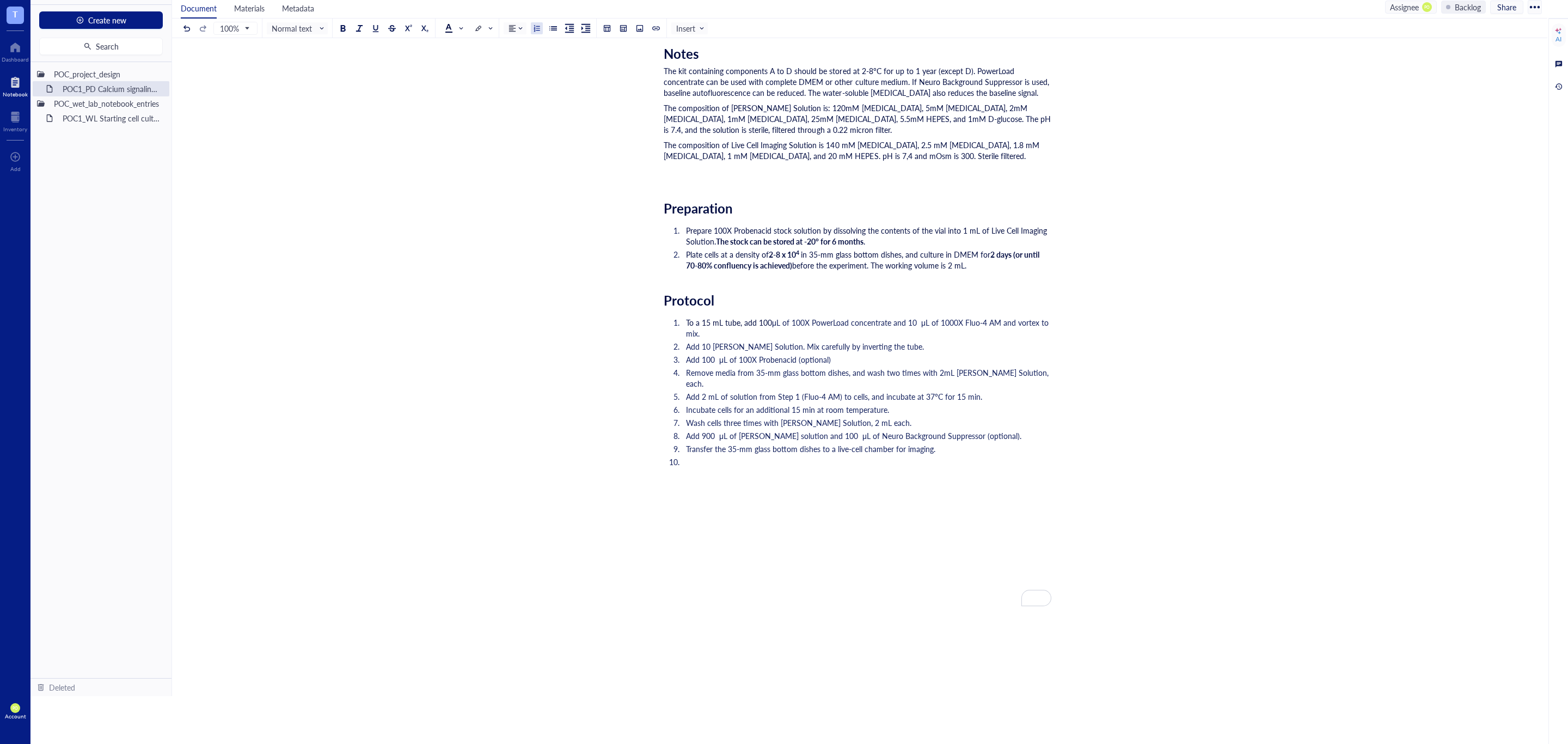
click at [793, 456] on li "To enrich screen reader interactions, please activate Accessibility in Grammarl…" at bounding box center [866, 473] width 370 height 33
click at [784, 467] on li "To enrich screen reader interactions, please activate Accessibility in Grammarl…" at bounding box center [866, 473] width 370 height 33
click at [763, 443] on span "Transfer the 35-mm glass bottom dishes to a live-cell chamber for imaging." at bounding box center [811, 449] width 249 height 11
click at [765, 456] on li "To enrich screen reader interactions, please activate Accessibility in Grammarl…" at bounding box center [866, 473] width 370 height 33
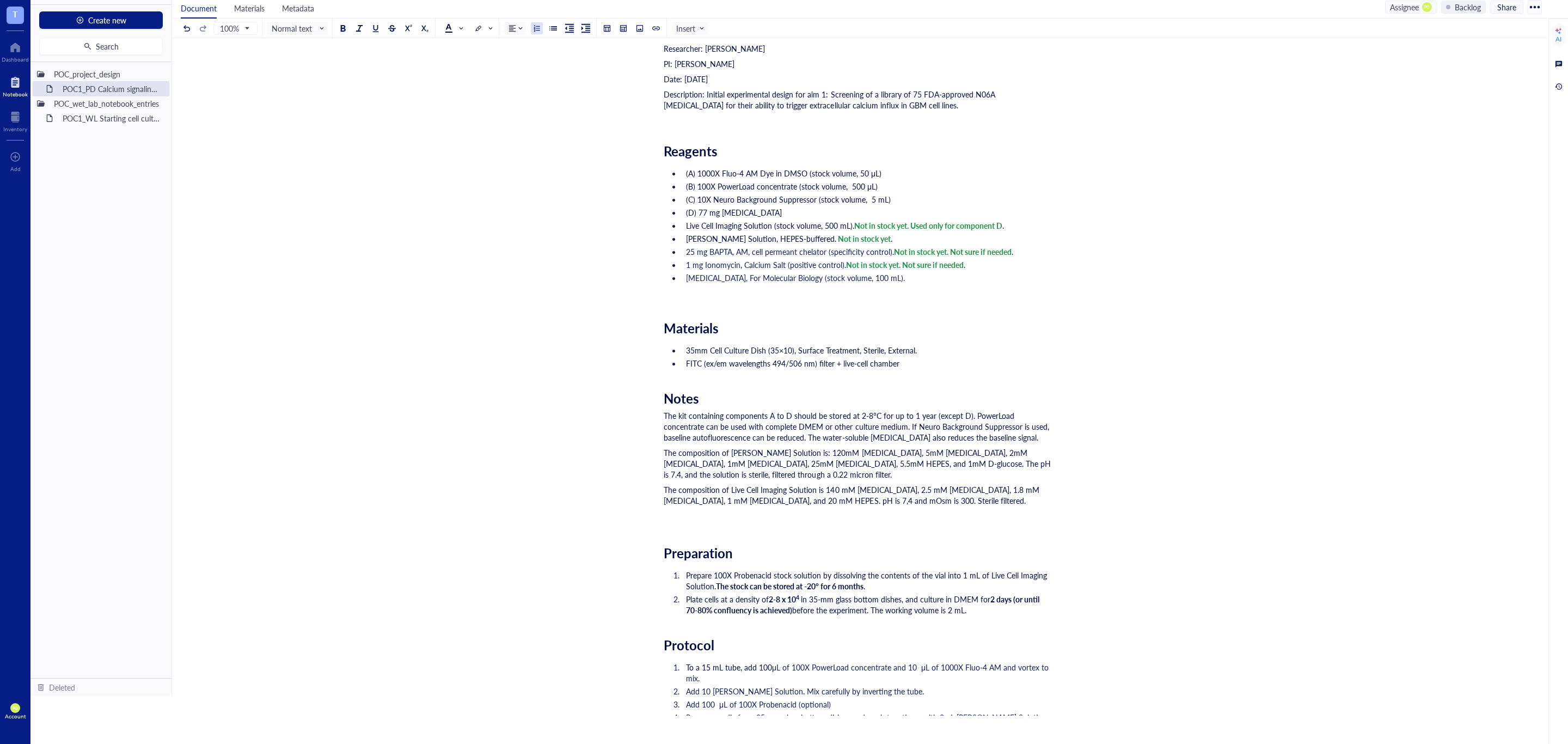
scroll to position [472, 0]
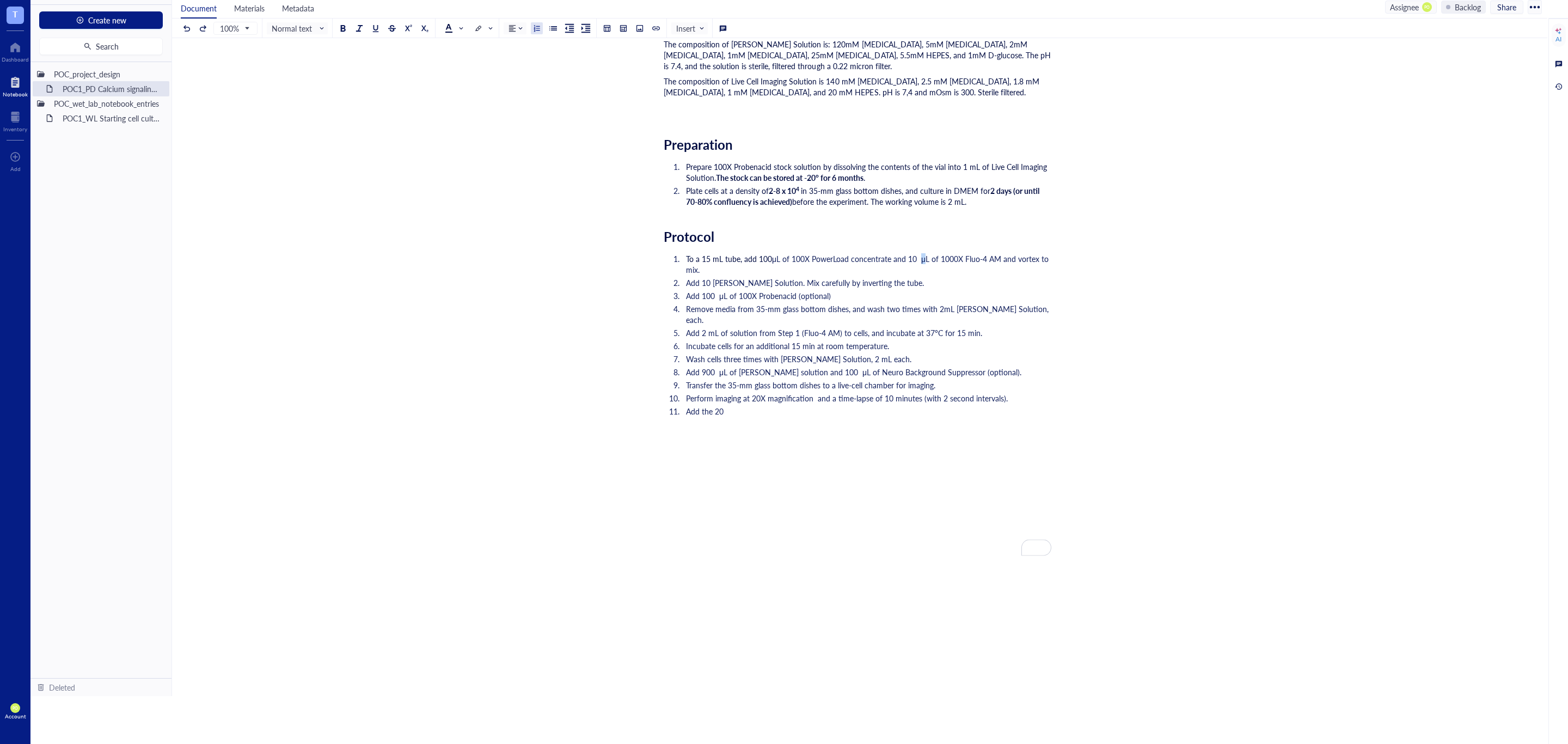
click at [918, 262] on span "μL of 100X PowerLoad concentrate and 10 μL of 1000X Fluo-4 AM and vortex to mix." at bounding box center [868, 264] width 365 height 22
copy span "μ"
click at [785, 406] on li "Add the 20" at bounding box center [866, 411] width 370 height 11
click at [714, 394] on ol "To a 15 mL tube, add 100 μL of 100X PowerLoad concentrate and 10 μL of 1000X Fl…" at bounding box center [857, 335] width 388 height 168
drag, startPoint x: 712, startPoint y: 397, endPoint x: 706, endPoint y: 406, distance: 10.8
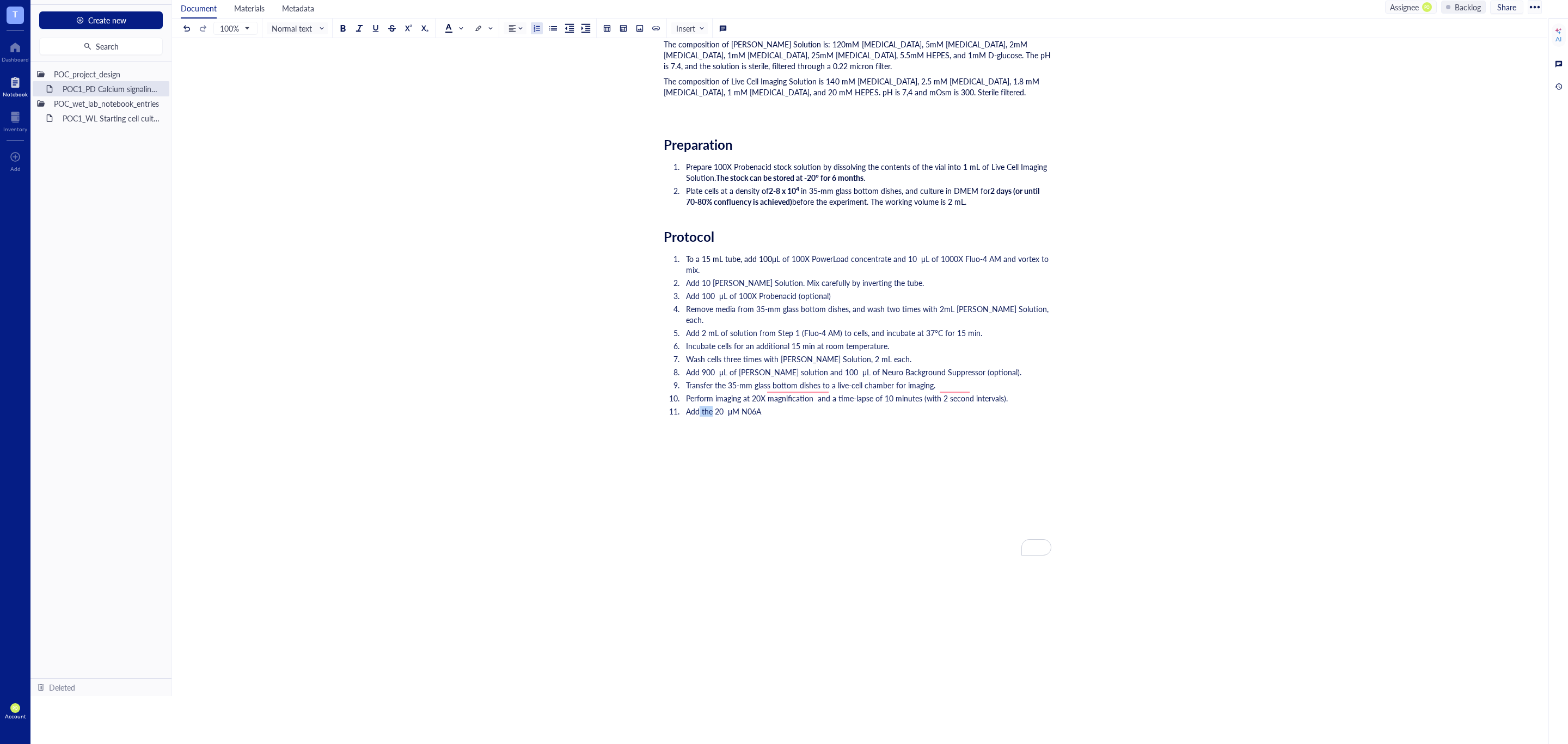
click at [700, 406] on span "Add the 20 μM N06A" at bounding box center [724, 411] width 75 height 11
click at [811, 393] on span "Perform imaging at 20X magnification and a time-lapse of 10 minutes (with 2 sec…" at bounding box center [847, 398] width 322 height 11
click at [812, 393] on span "Perform imaging at 20X magnification and a time-lapse of 10 minutes (with 2 sec…" at bounding box center [847, 398] width 322 height 11
click at [822, 430] on div "Dismiss" at bounding box center [817, 438] width 103 height 16
click at [809, 393] on span "Perform imaging at 20X magnification and a time-lapse of 10 minutes (with 2 sec…" at bounding box center [847, 398] width 322 height 11
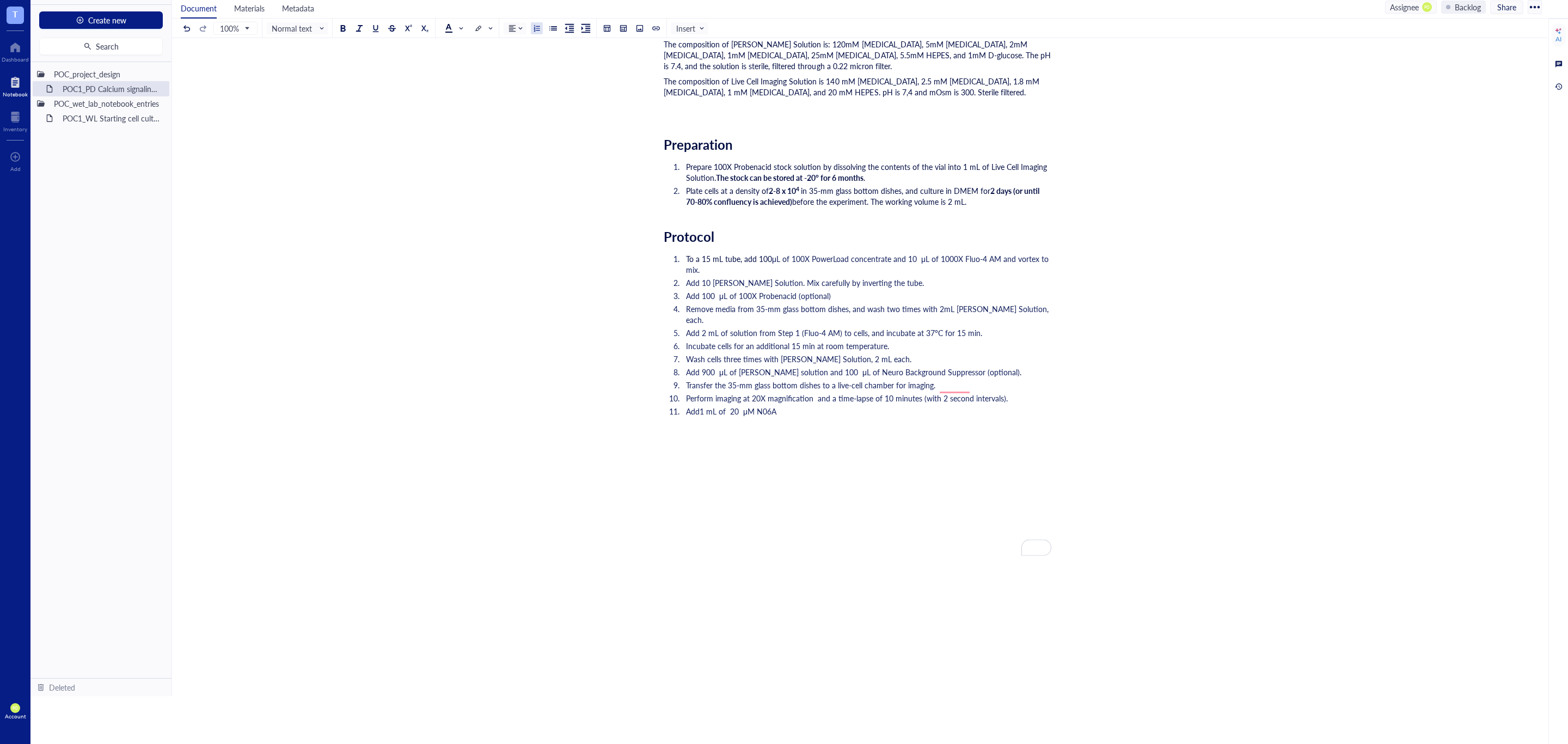
click at [815, 393] on span "Perform imaging at 20X magnification and a time-lapse of 10 minutes (with 2 sec…" at bounding box center [847, 398] width 322 height 11
click at [823, 393] on span "Perform imaging at 20X magnification and a time-lapse of 10 minutes (with 2 sec…" at bounding box center [847, 398] width 322 height 11
click at [818, 393] on span "Perform imaging at 20X magnification and a time-lapse of 10 minutes (with 2 sec…" at bounding box center [847, 398] width 322 height 11
click at [815, 393] on span "Perform imaging at 20X magnification and a time-lapse of 10 minutes (with 2 sec…" at bounding box center [847, 398] width 322 height 11
click at [957, 393] on span "Perform imaging at 20X magnification and a time-lapse of 10 minutes (with 2 sec…" at bounding box center [846, 398] width 320 height 11
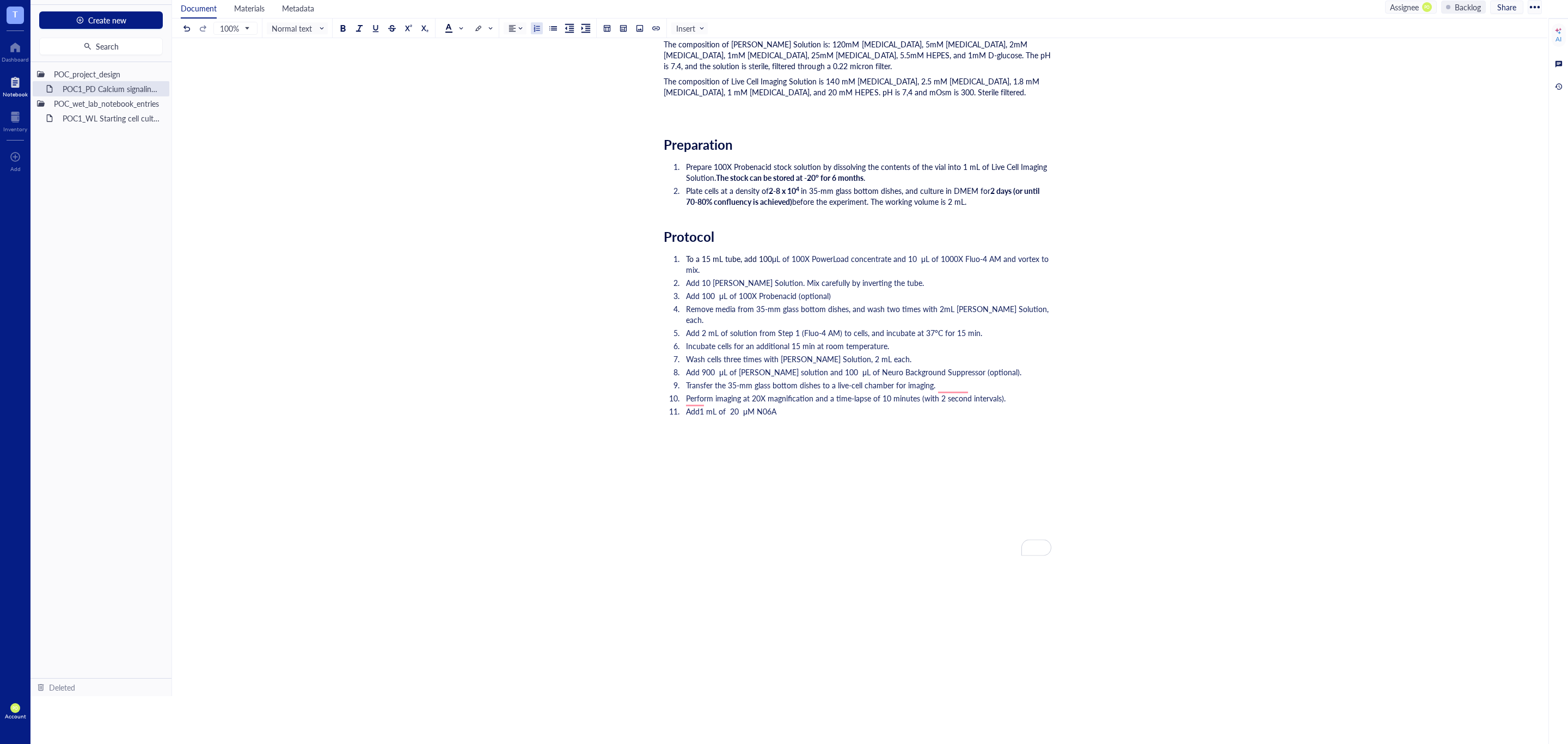
click at [974, 393] on span "Perform imaging at 20X magnification and a time-lapse of 10 minutes (with 2 sec…" at bounding box center [846, 398] width 320 height 11
click at [960, 393] on span "Perform imaging at 20X magnification and a time-lapse of 10 minutes (with 2 sec…" at bounding box center [846, 398] width 320 height 11
click at [687, 406] on span "Add1 mL of 20 μM N06A" at bounding box center [731, 411] width 90 height 11
click at [807, 406] on li "Add 1 mL of 20 μM N06A" at bounding box center [866, 411] width 370 height 11
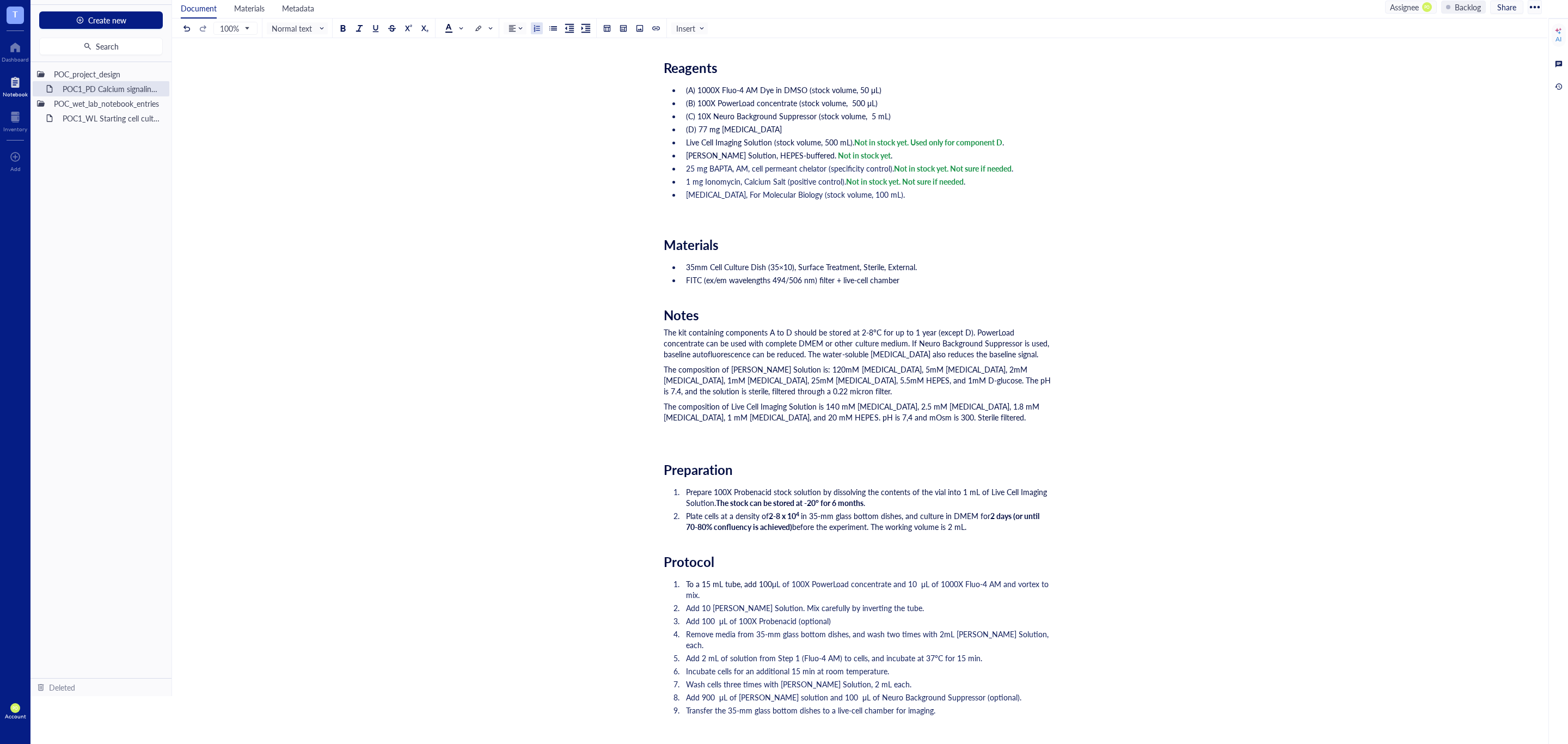
scroll to position [162, 0]
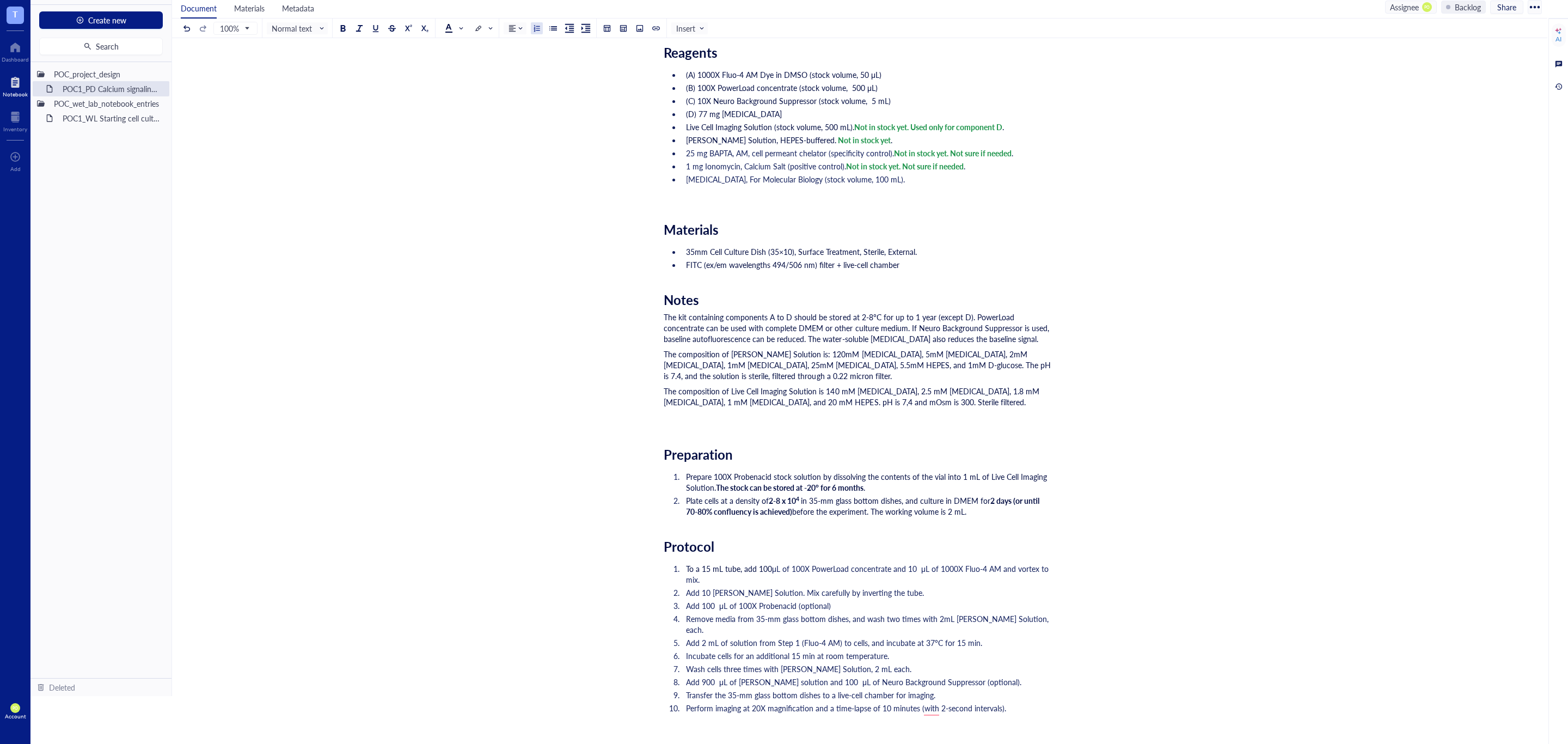
click at [930, 716] on span "Add 1 mL of 20 μM N06A/DMSO/Inonomycin on average 2 min after start of recordin…" at bounding box center [837, 721] width 302 height 11
click at [1016, 716] on li "Add 1 mL of 20 μM N06A/DMSO/Inonomycin on average 2 min after the start of reco…" at bounding box center [866, 721] width 370 height 11
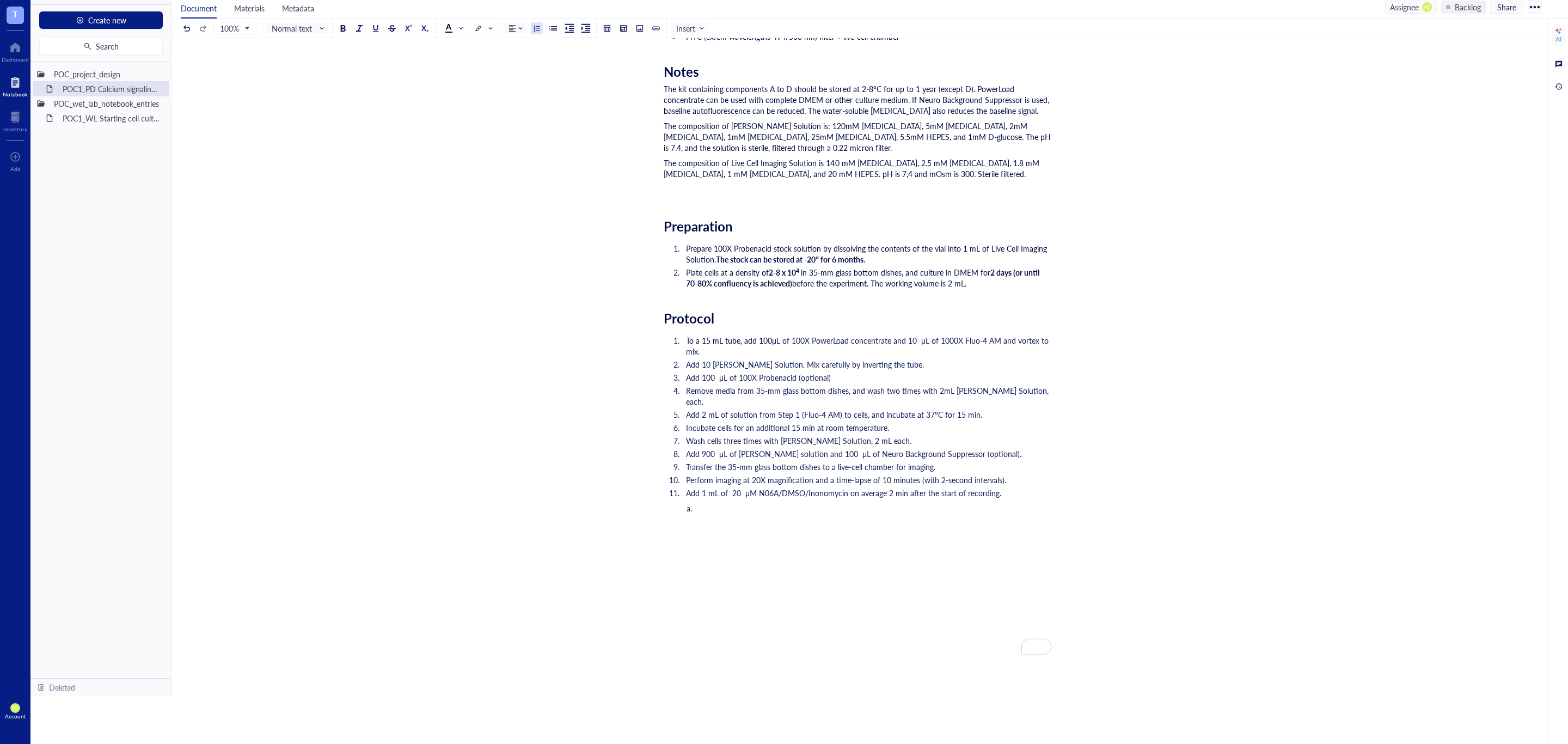
scroll to position [505, 0]
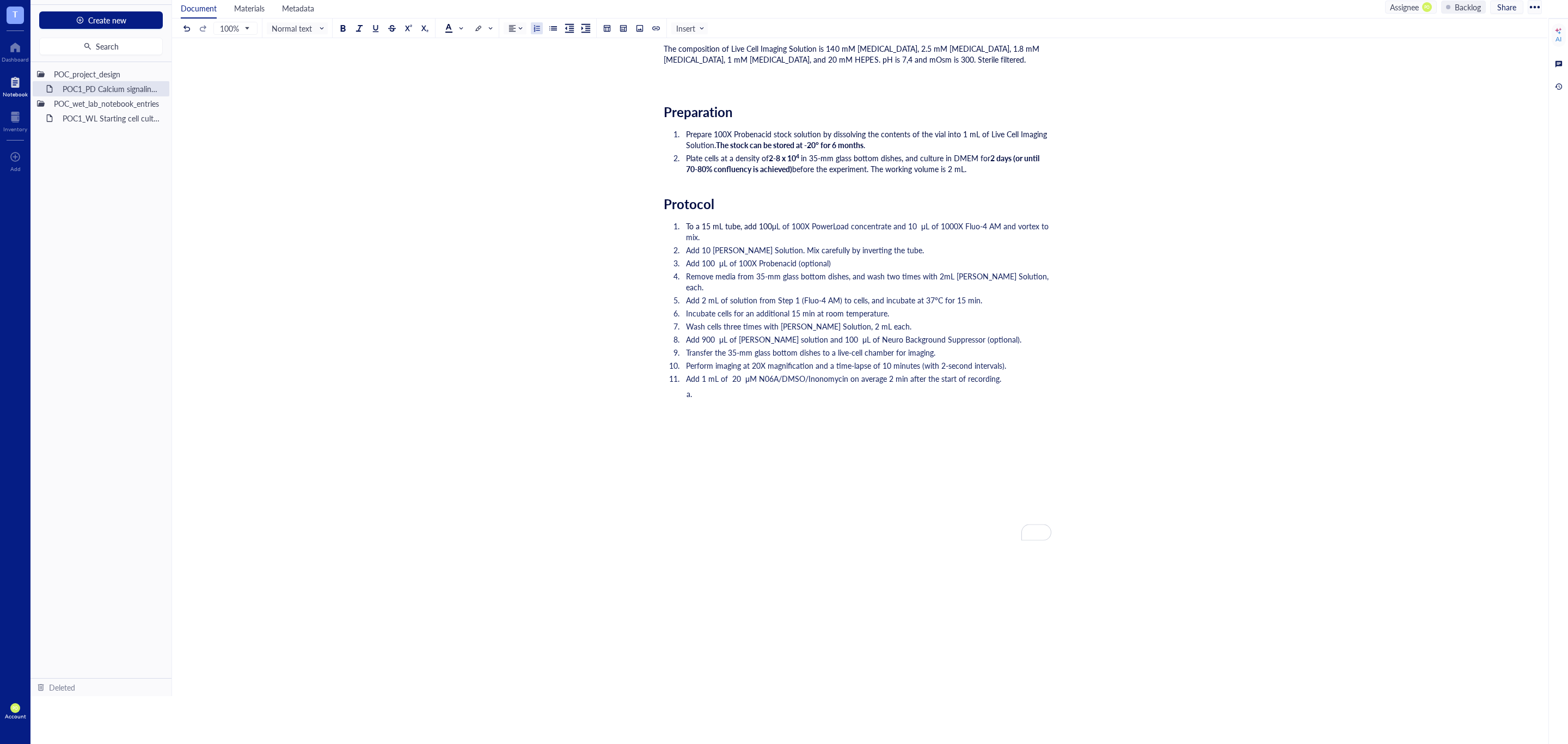
click at [1016, 373] on li "Add 1 mL of 20 μM N06A/DMSO/Inonomycin on average 2 min after the start of reco…" at bounding box center [866, 379] width 370 height 11
click at [743, 388] on li "To enrich screen reader interactions, please activate Accessibility in Grammarl…" at bounding box center [875, 405] width 352 height 33
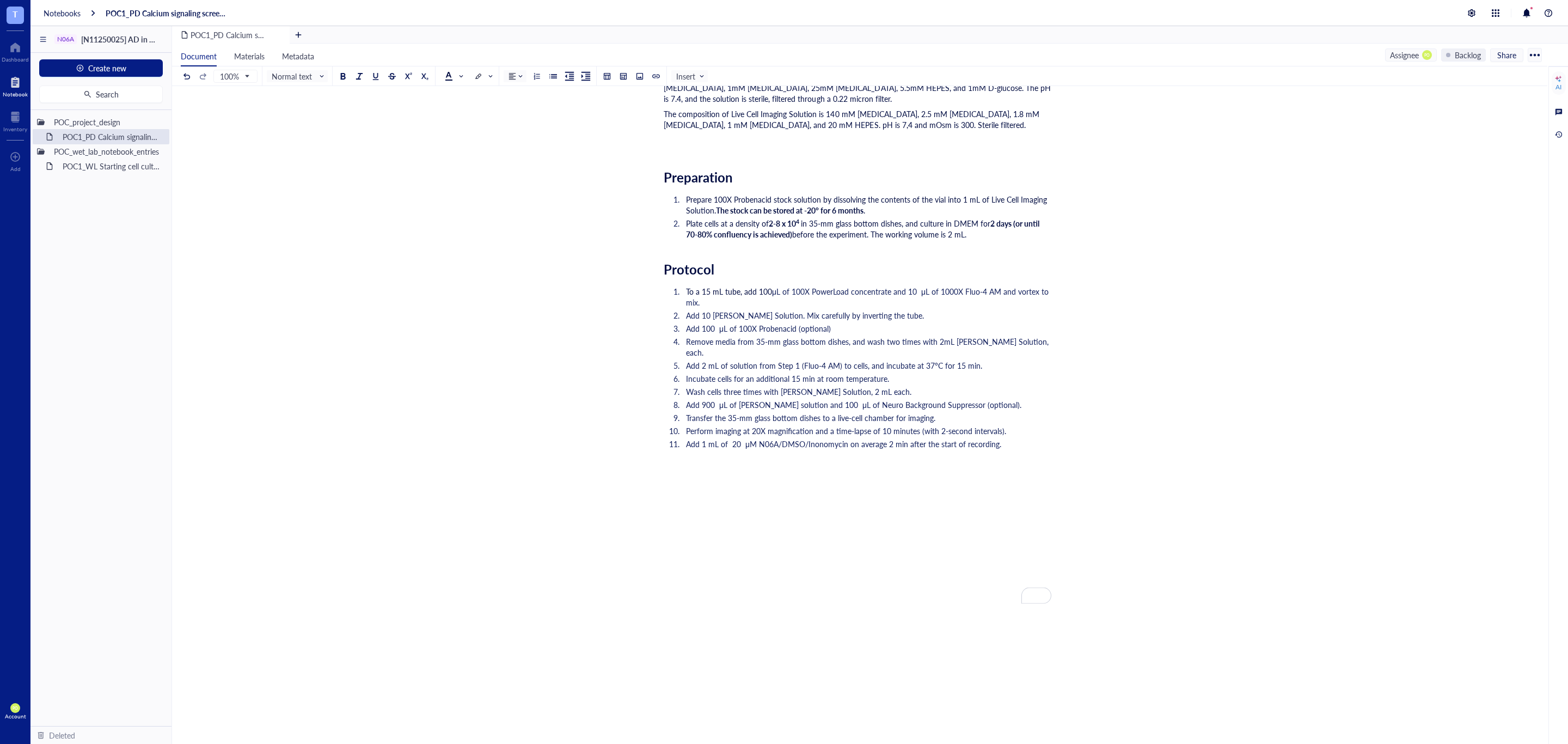
scroll to position [523, 0]
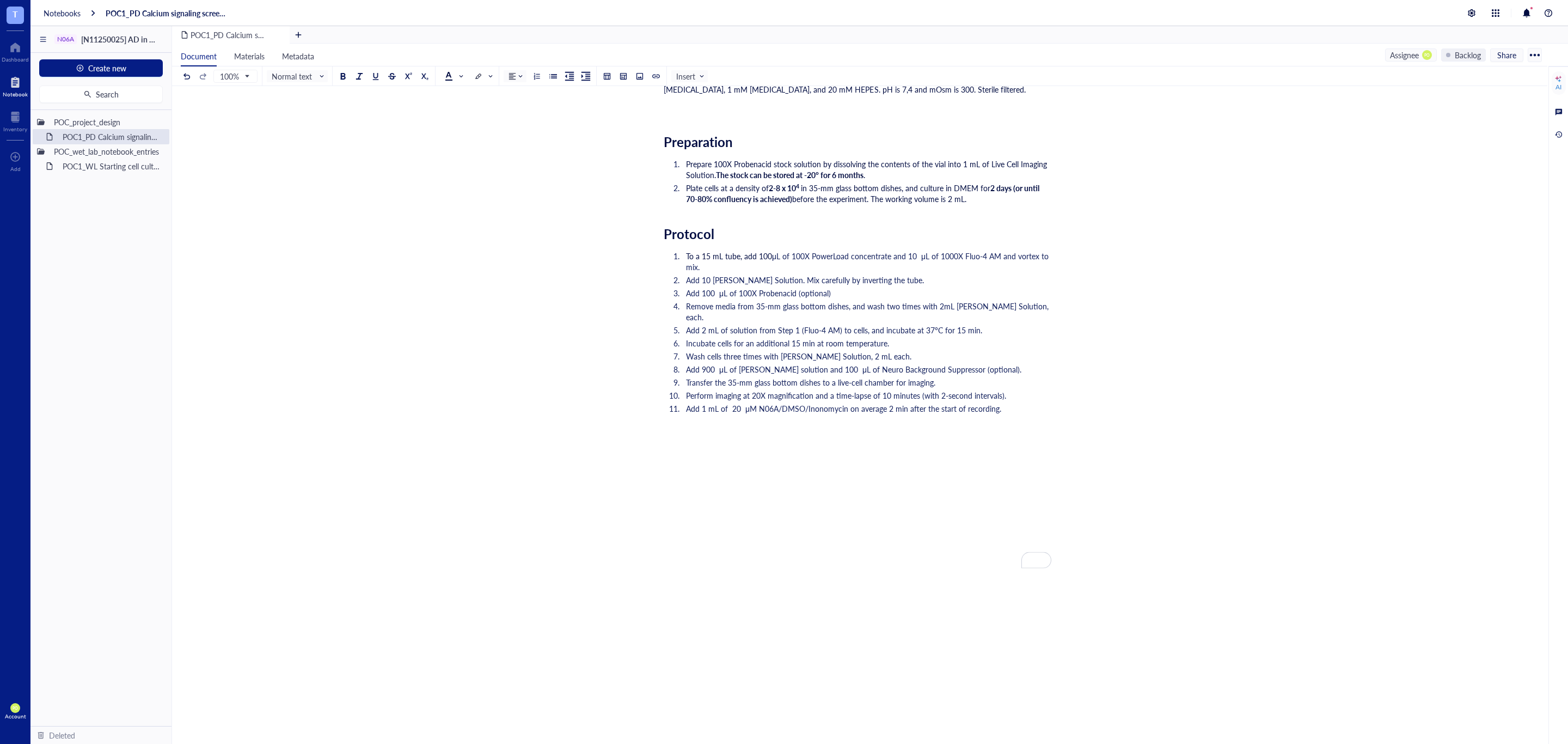
drag, startPoint x: 663, startPoint y: 216, endPoint x: 746, endPoint y: 227, distance: 83.7
click at [663, 216] on div "Researcher: Paola Onate Colobon PI: Professor Sohyon Lee Date: 2025-08-10 Descr…" at bounding box center [857, 202] width 388 height 1146
click at [807, 244] on div "Researcher: Paola Onate Colobon PI: Professor Sohyon Lee Date: 2025-08-10 Descr…" at bounding box center [857, 202] width 388 height 1146
click at [676, 219] on div "Researcher: Paola Onate Colobon PI: Professor Sohyon Lee Date: 2025-08-10 Descr…" at bounding box center [857, 202] width 388 height 1146
click at [660, 236] on div "POC1_PD Calcium signaling screen of N06A library POC1_PD Calcium signaling scre…" at bounding box center [857, 183] width 1371 height 1187
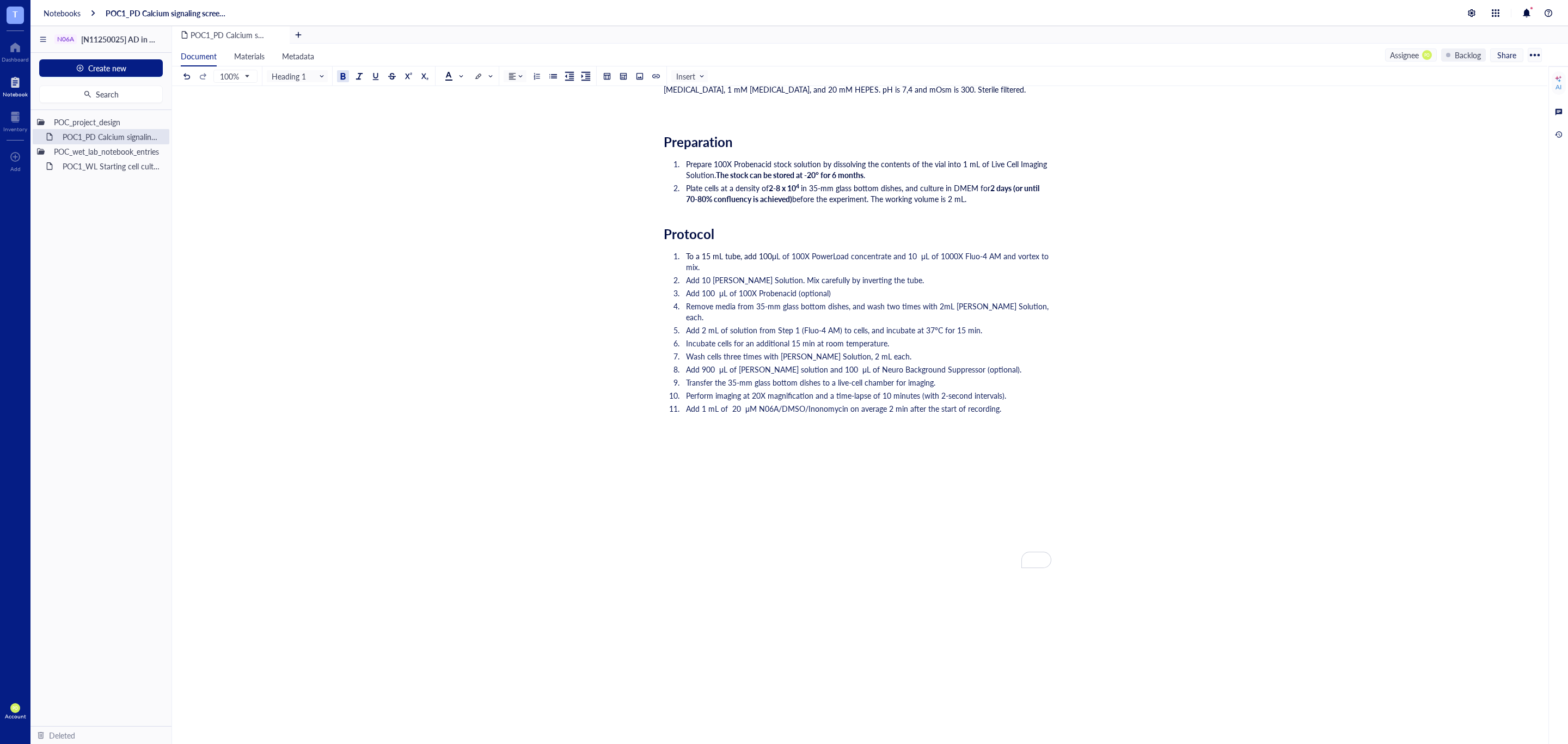
click at [663, 234] on span "Protocol" at bounding box center [689, 234] width 51 height 18
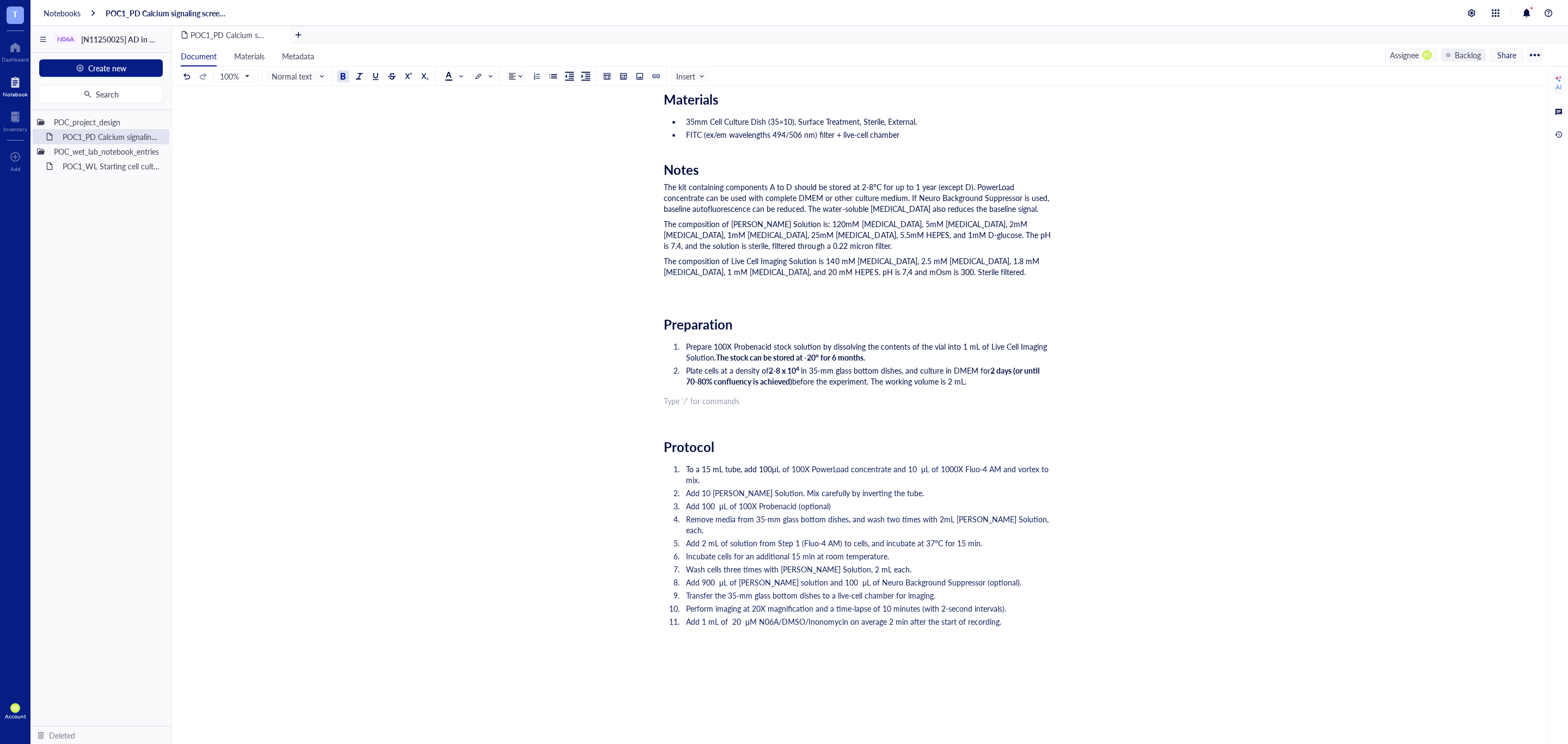
scroll to position [251, 0]
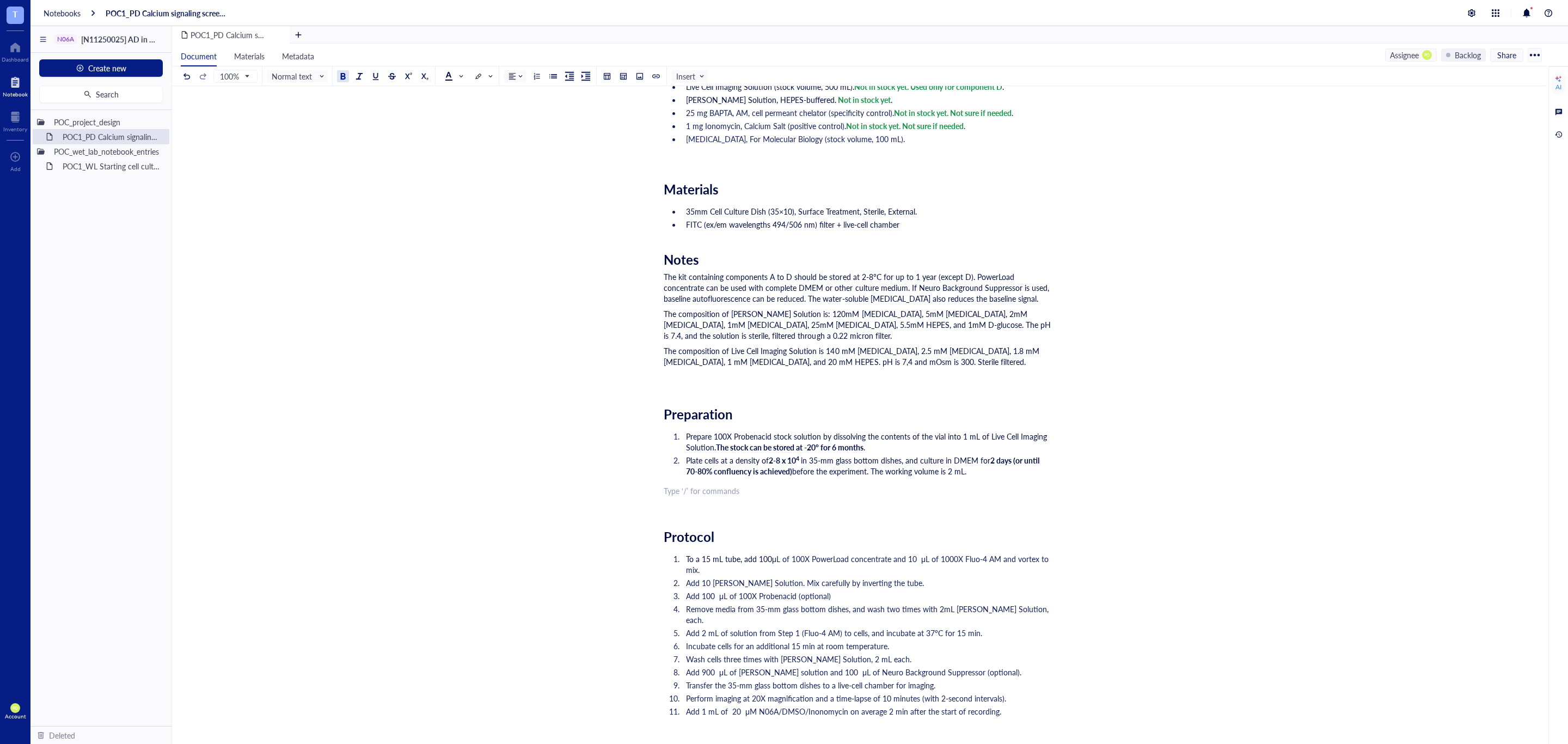
click at [673, 397] on div "Researcher: Paola Onate Colobon PI: Professor Sohyon Lee Date: 2025-08-10 Descr…" at bounding box center [857, 490] width 388 height 1176
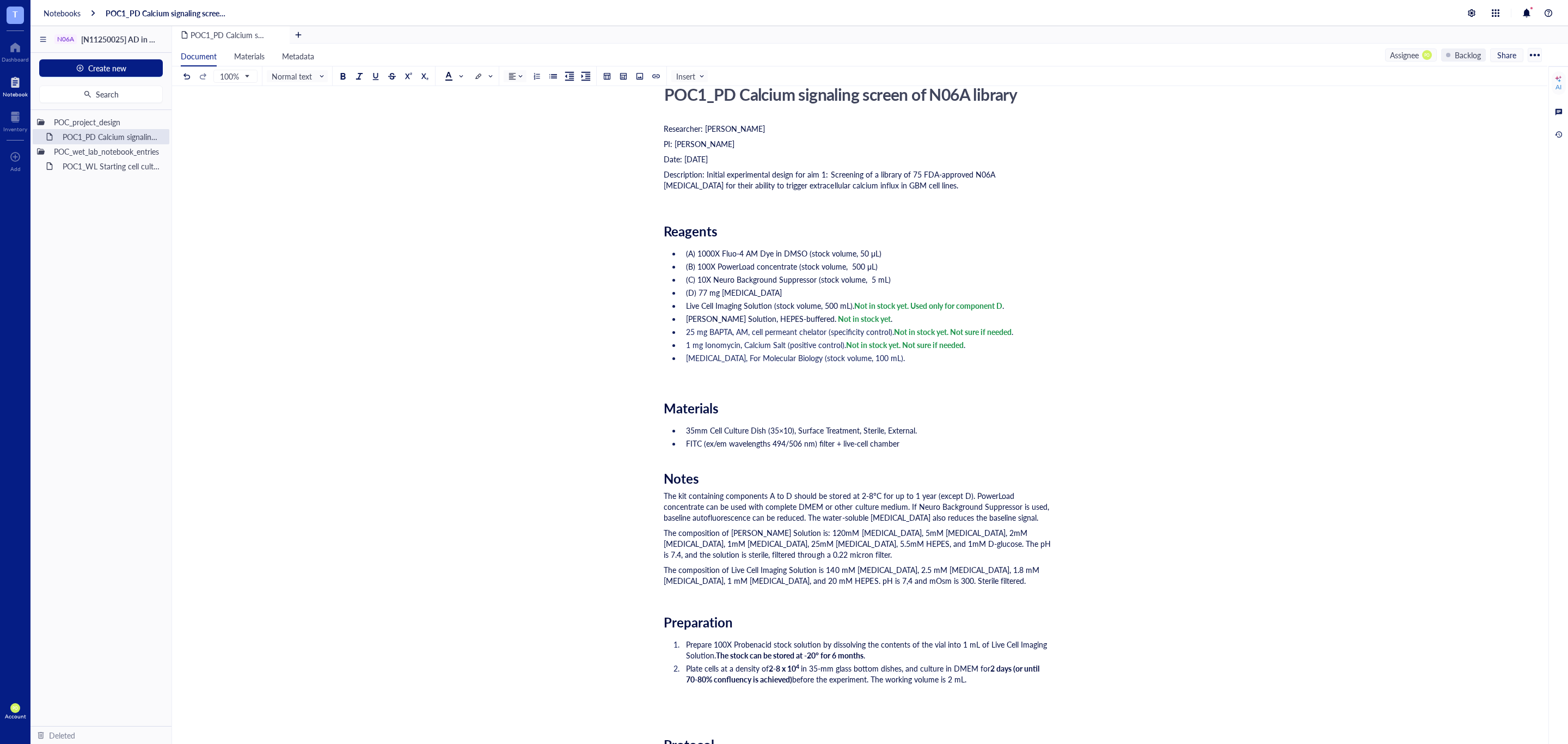
scroll to position [0, 0]
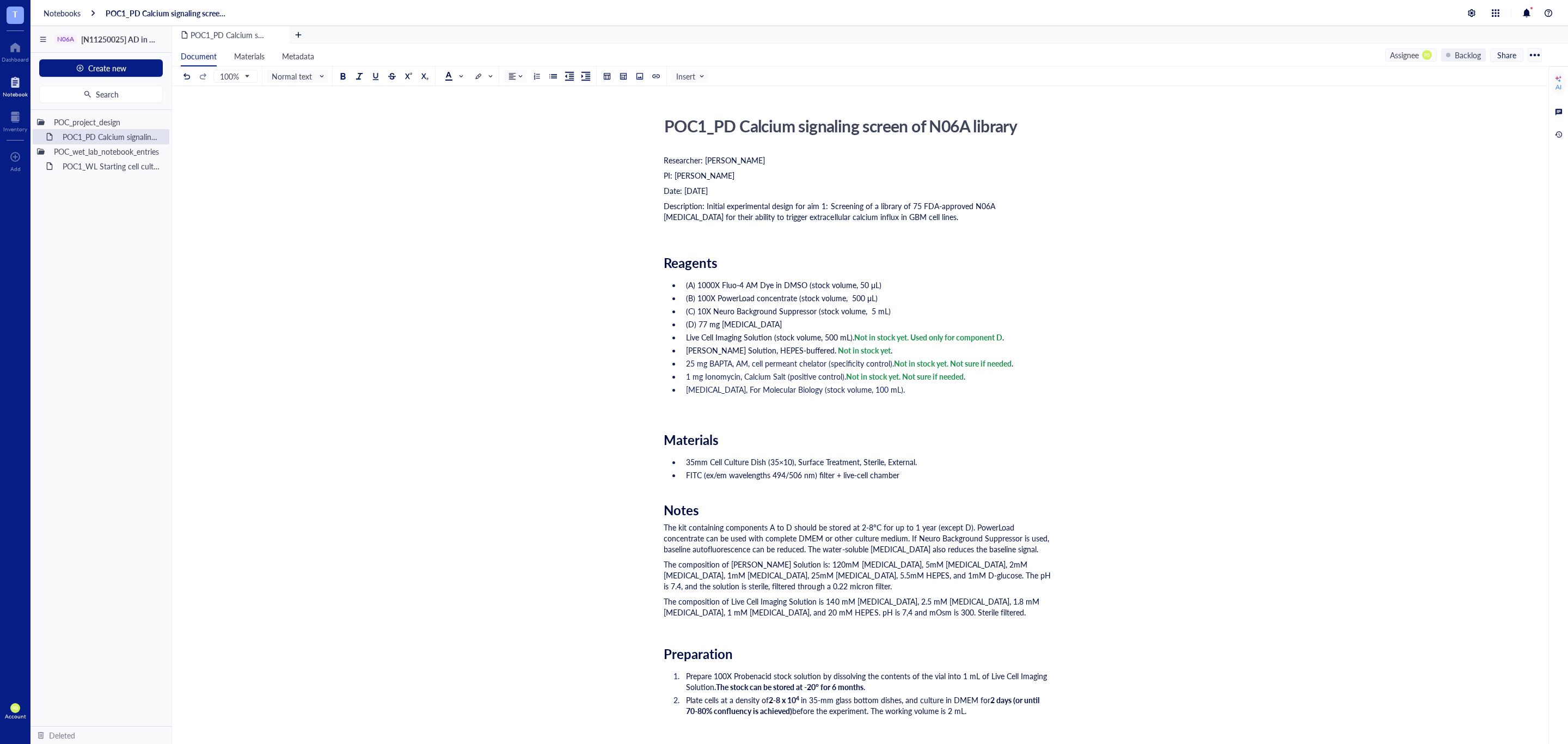
click at [692, 410] on div "﻿" at bounding box center [857, 409] width 388 height 11
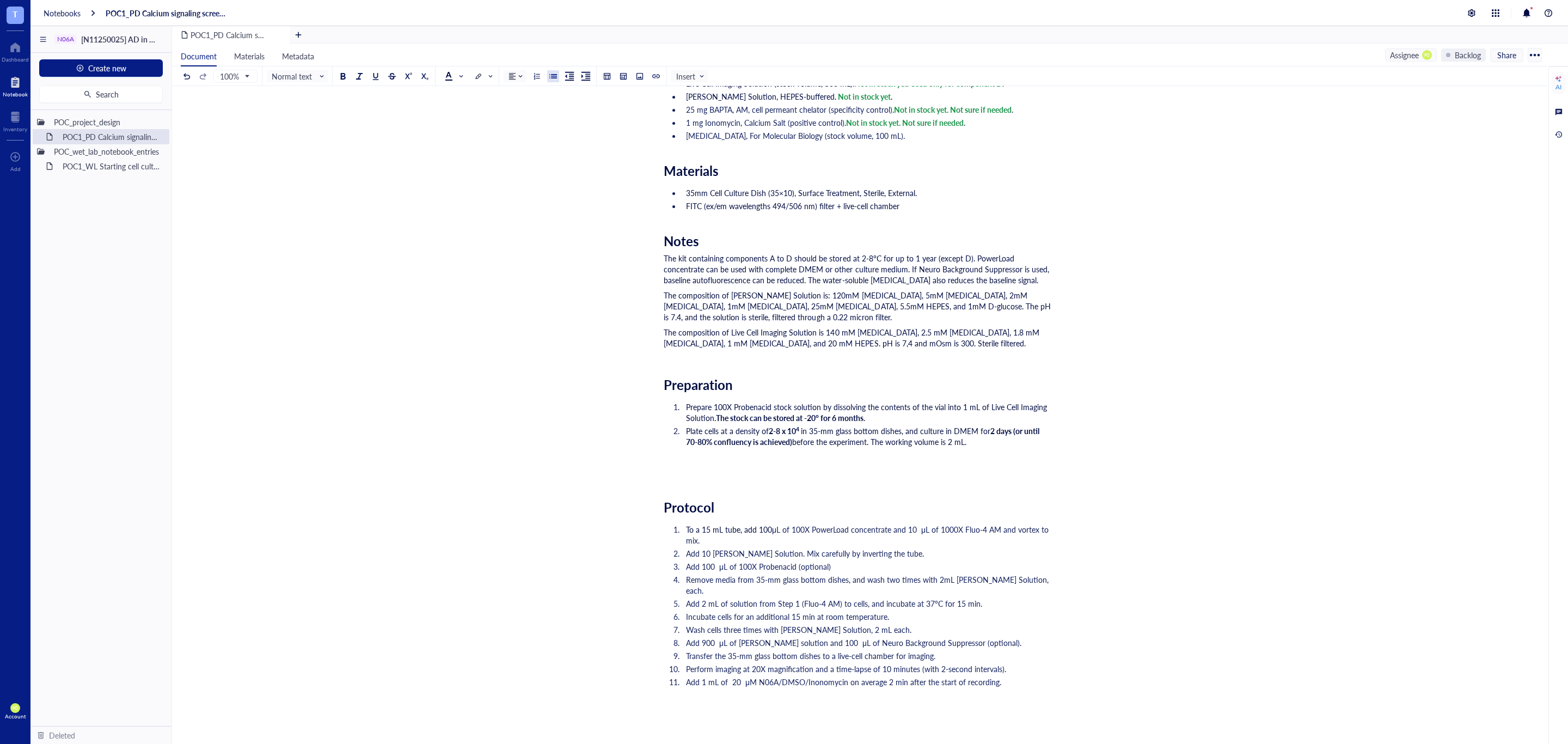
scroll to position [272, 0]
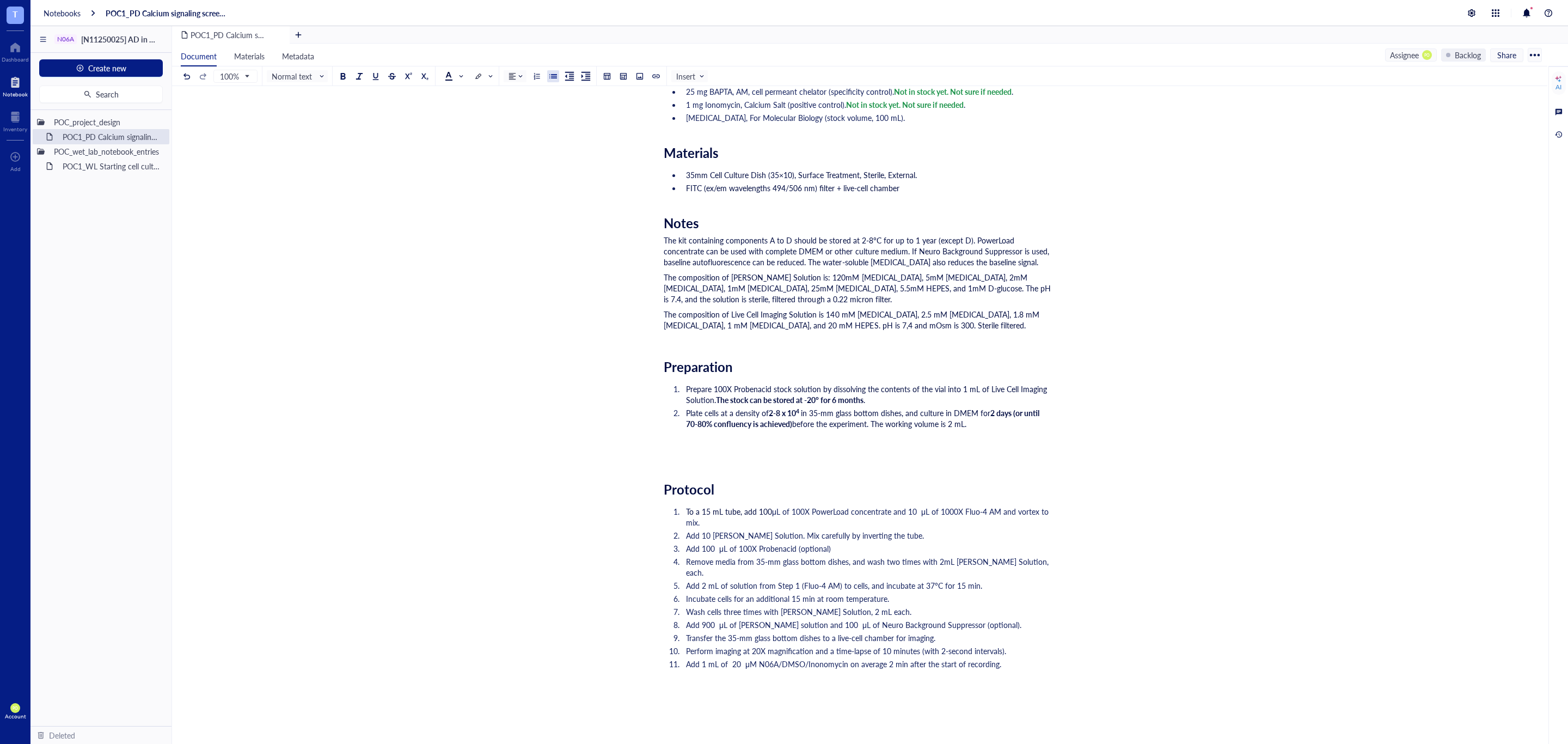
click at [668, 450] on div "Researcher: Paola Onate Colobon PI: Professor Sohyon Lee Date: 2025-08-10 Descr…" at bounding box center [857, 456] width 388 height 1150
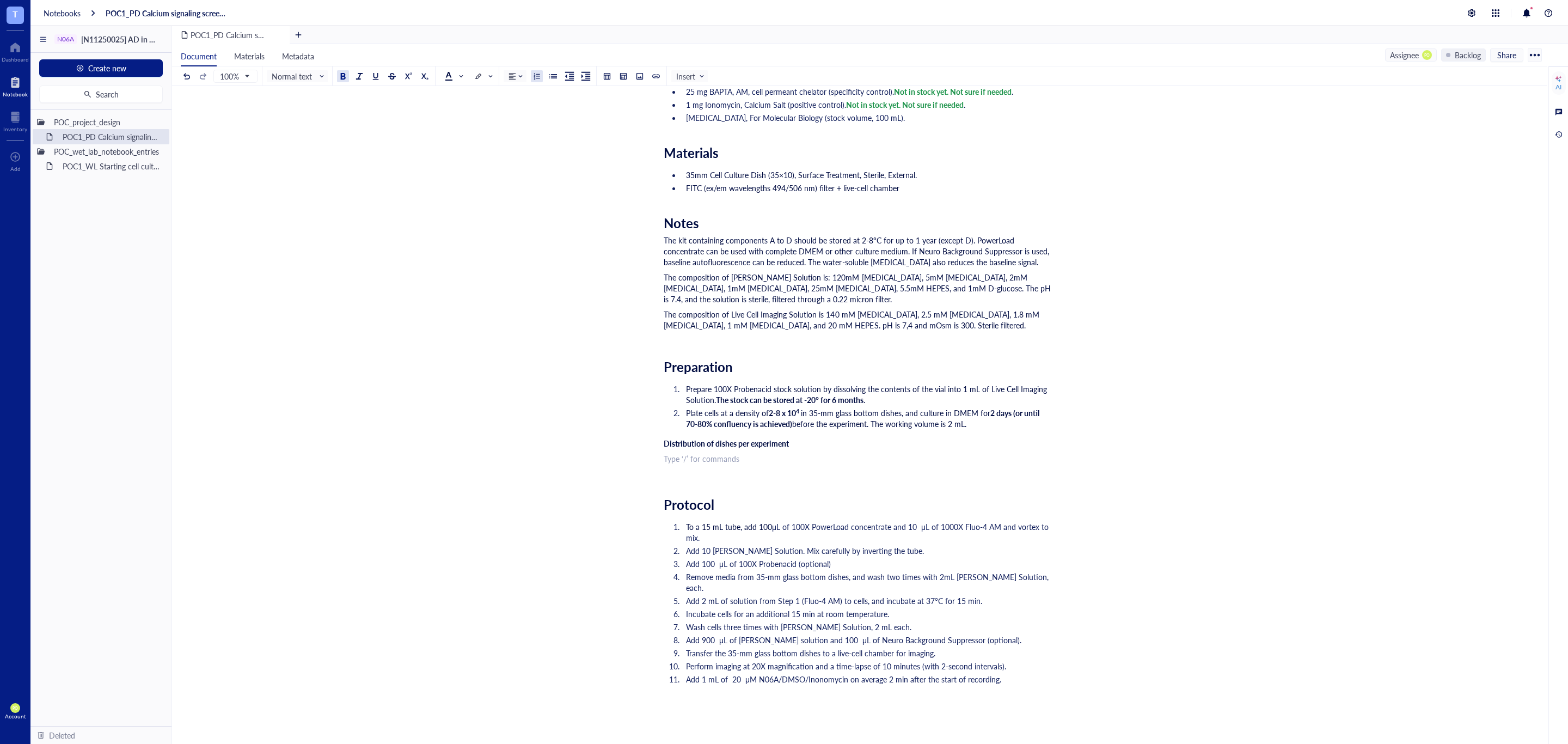
click at [534, 78] on div at bounding box center [536, 76] width 8 height 8
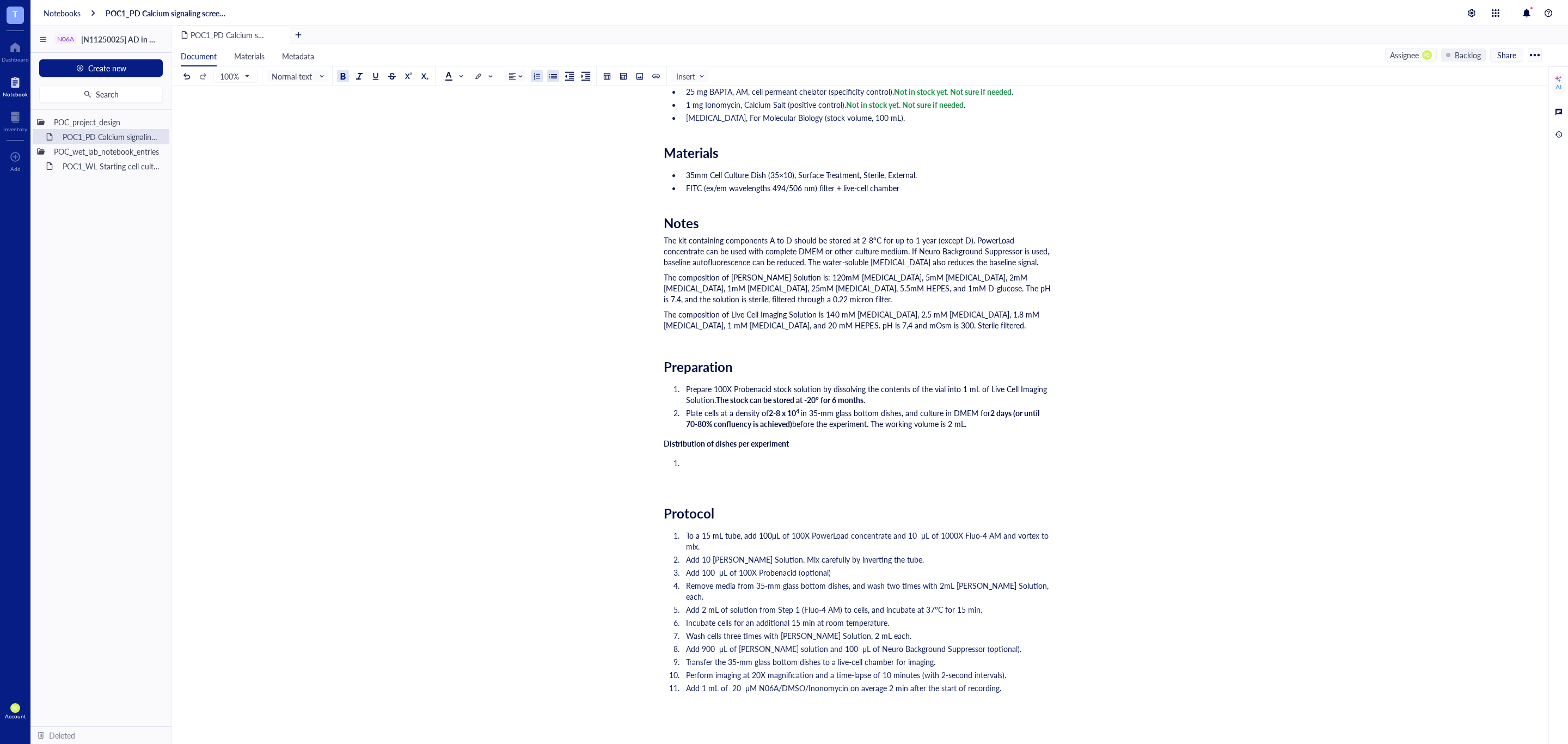
click at [556, 73] on div at bounding box center [553, 76] width 8 height 8
click at [716, 469] on ul "﻿" at bounding box center [857, 463] width 388 height 15
click at [344, 74] on div at bounding box center [342, 76] width 8 height 8
click at [691, 462] on li "﻿" at bounding box center [866, 463] width 370 height 11
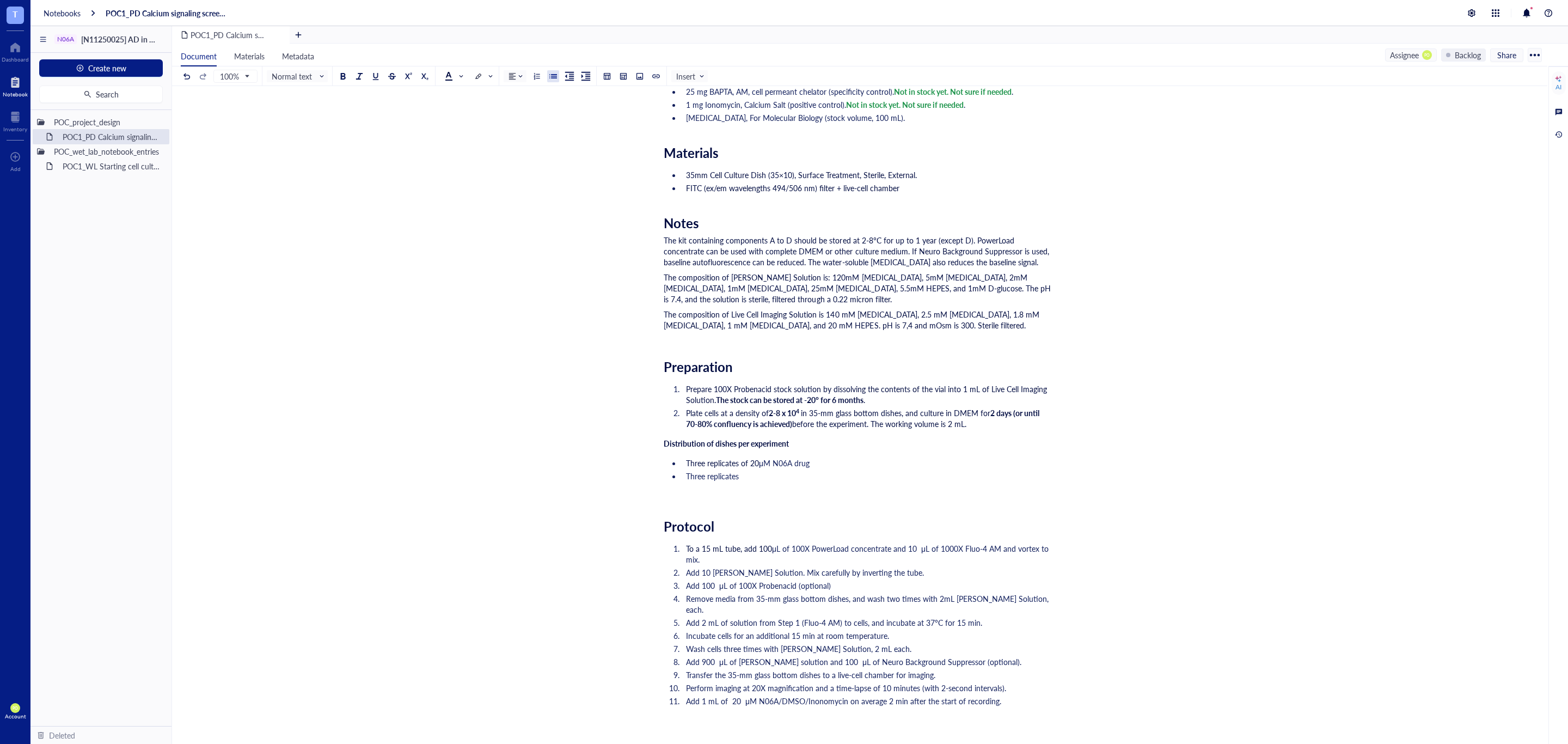
click at [707, 462] on span "Three replicates of 20" at bounding box center [722, 463] width 73 height 11
click at [707, 476] on span "Three replicates" at bounding box center [712, 476] width 53 height 11
click at [819, 474] on li "Three technical replicates" at bounding box center [866, 476] width 370 height 11
click at [781, 476] on li "Three technical replicates" at bounding box center [866, 476] width 370 height 11
click at [849, 486] on div "Researcher: Paola Onate Colobon PI: Professor Sohyon Lee Date: 2025-08-10 Descr…" at bounding box center [857, 474] width 388 height 1187
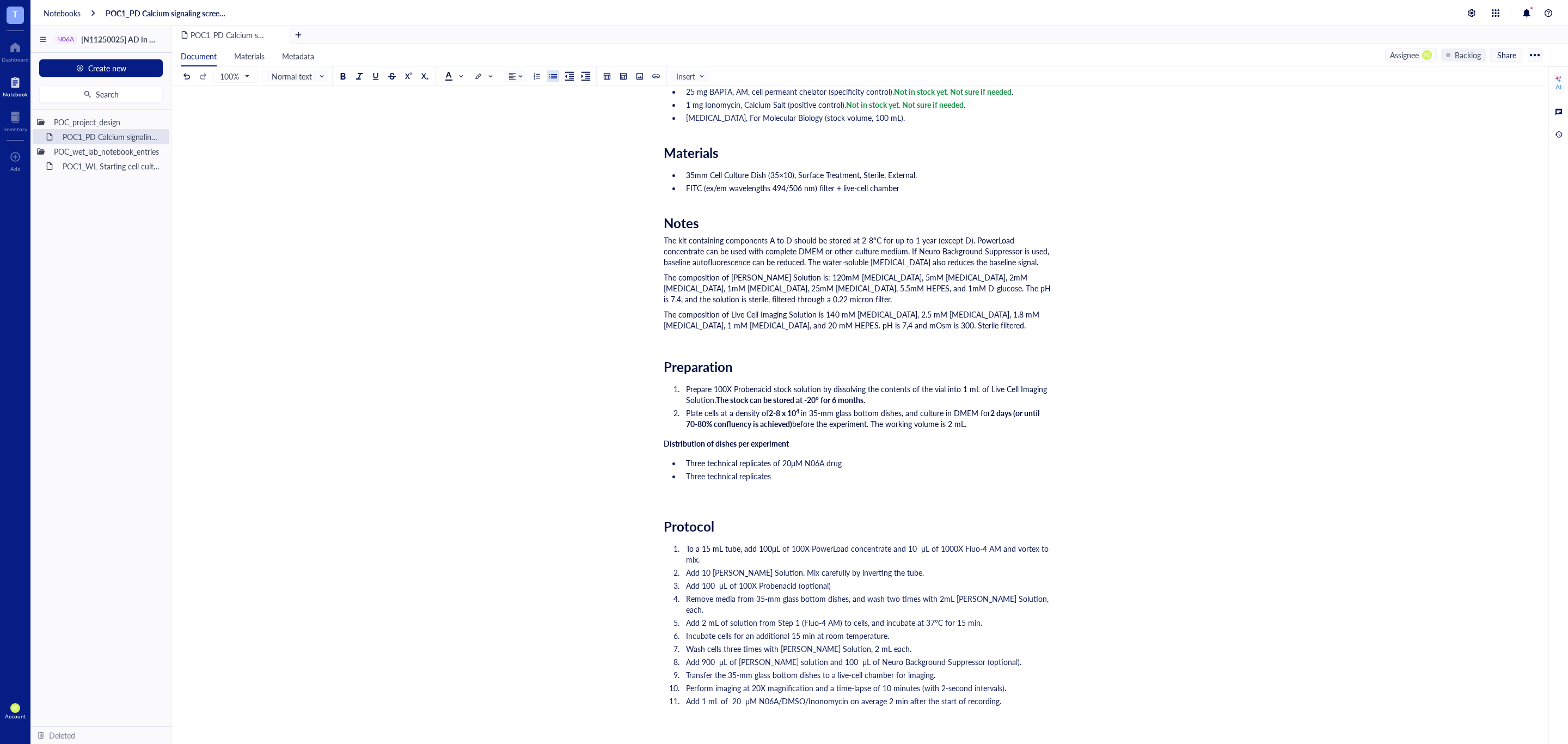
click at [858, 469] on ul "Three technical replicates of 20 μM N06A drug Three technical replicates" at bounding box center [857, 469] width 388 height 28
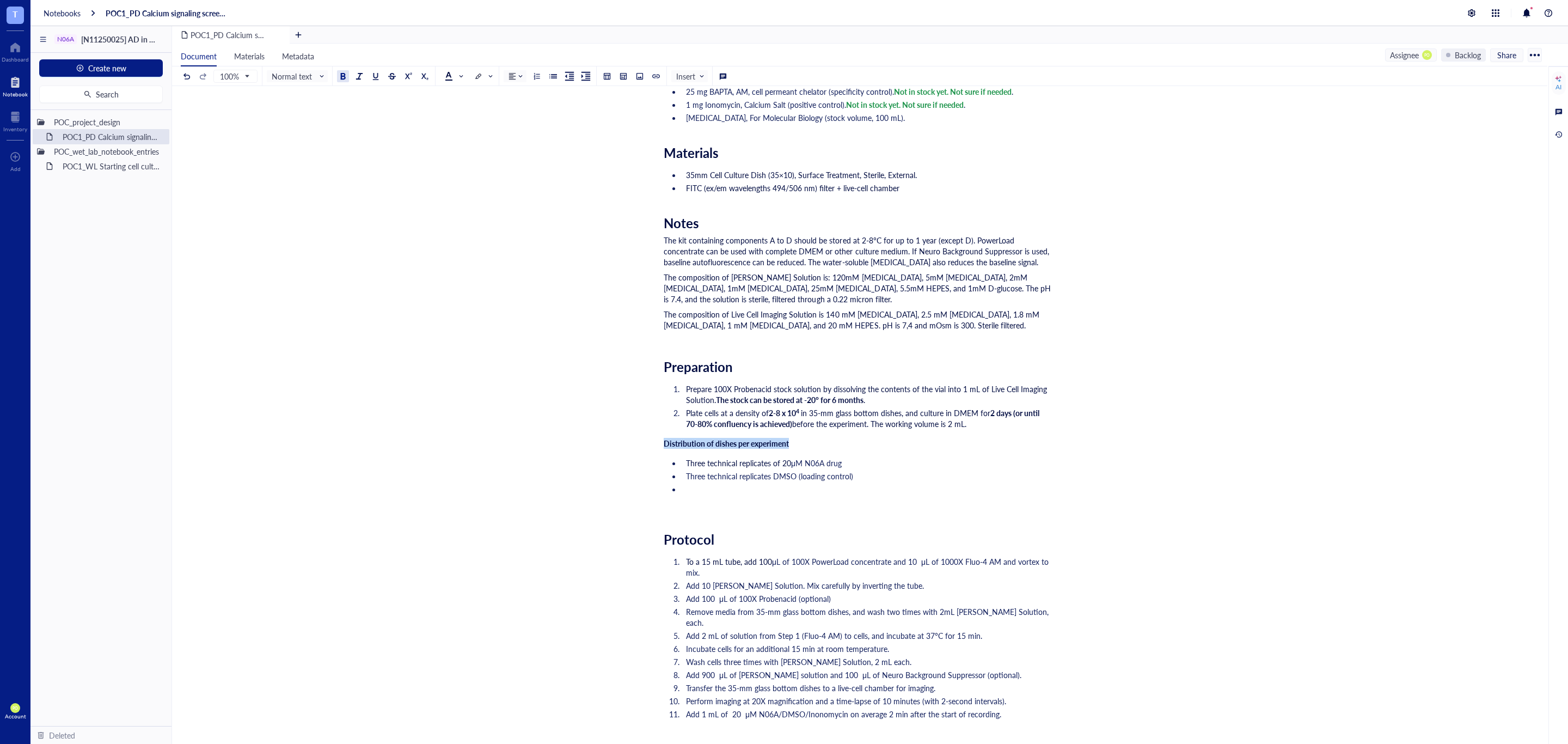
drag, startPoint x: 809, startPoint y: 445, endPoint x: 639, endPoint y: 443, distance: 170.0
click at [639, 443] on div "POC1_PD Calcium signaling screen of N06A library POC1_PD Calcium signaling scre…" at bounding box center [857, 460] width 1371 height 1241
click at [318, 78] on span "Normal text" at bounding box center [299, 76] width 53 height 10
click at [302, 115] on div "Heading 1" at bounding box center [310, 119] width 31 height 10
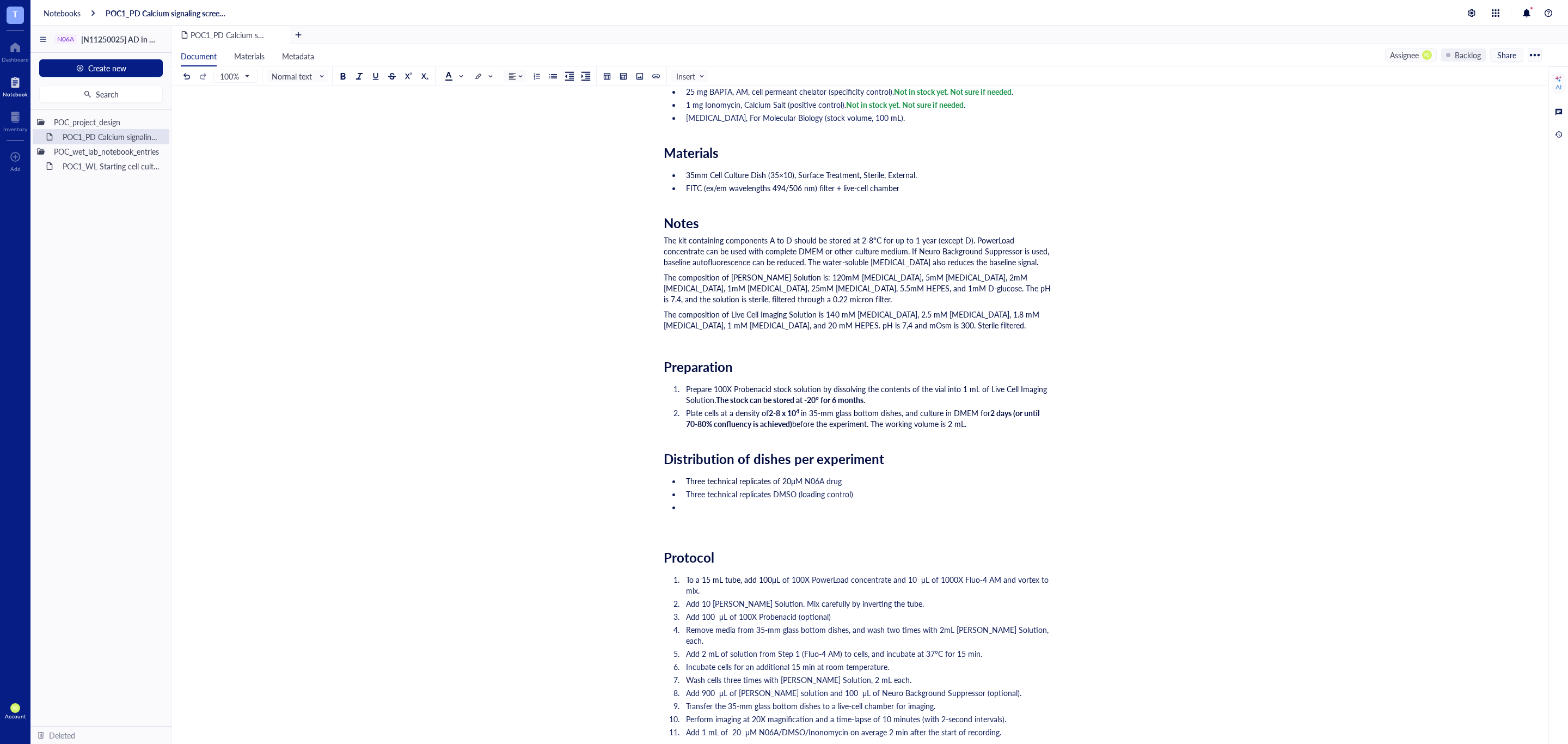
click at [687, 432] on div "Researcher: Paola Onate Colobon PI: Professor Sohyon Lee Date: 2025-08-10 Descr…" at bounding box center [857, 490] width 388 height 1219
click at [670, 448] on div "Researcher: Paola Onate Colobon PI: Professor Sohyon Lee Date: 2025-08-10 Descr…" at bounding box center [857, 490] width 388 height 1219
click at [674, 531] on div "﻿" at bounding box center [857, 527] width 388 height 11
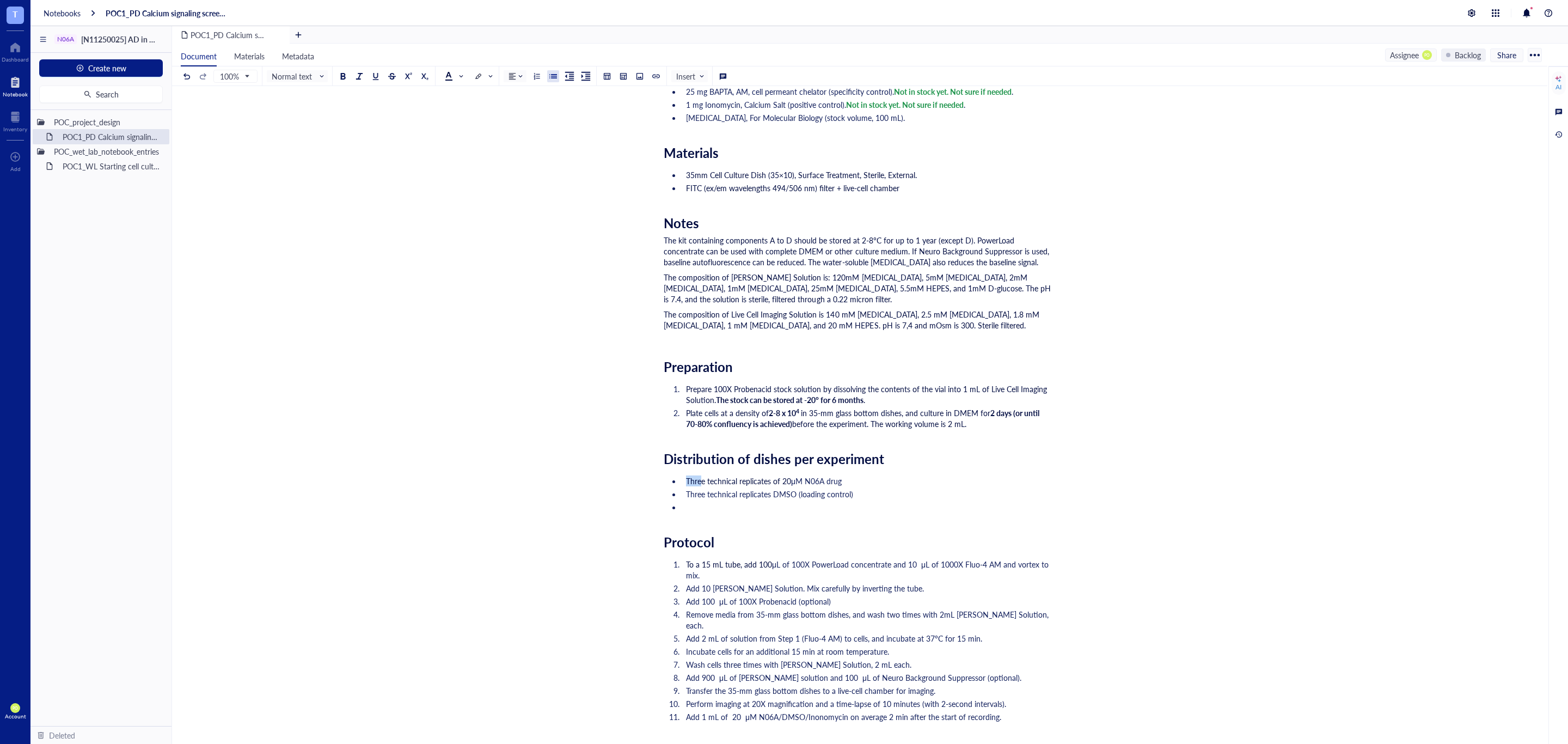
drag, startPoint x: 703, startPoint y: 481, endPoint x: 683, endPoint y: 481, distance: 20.0
click at [683, 481] on li "Three technical replicates of 20 μM N06A drug" at bounding box center [866, 481] width 370 height 11
drag, startPoint x: 705, startPoint y: 481, endPoint x: 687, endPoint y: 482, distance: 18.0
click at [687, 482] on span "Three technical replicates of 20" at bounding box center [738, 481] width 105 height 11
click at [732, 507] on li "﻿" at bounding box center [866, 507] width 370 height 11
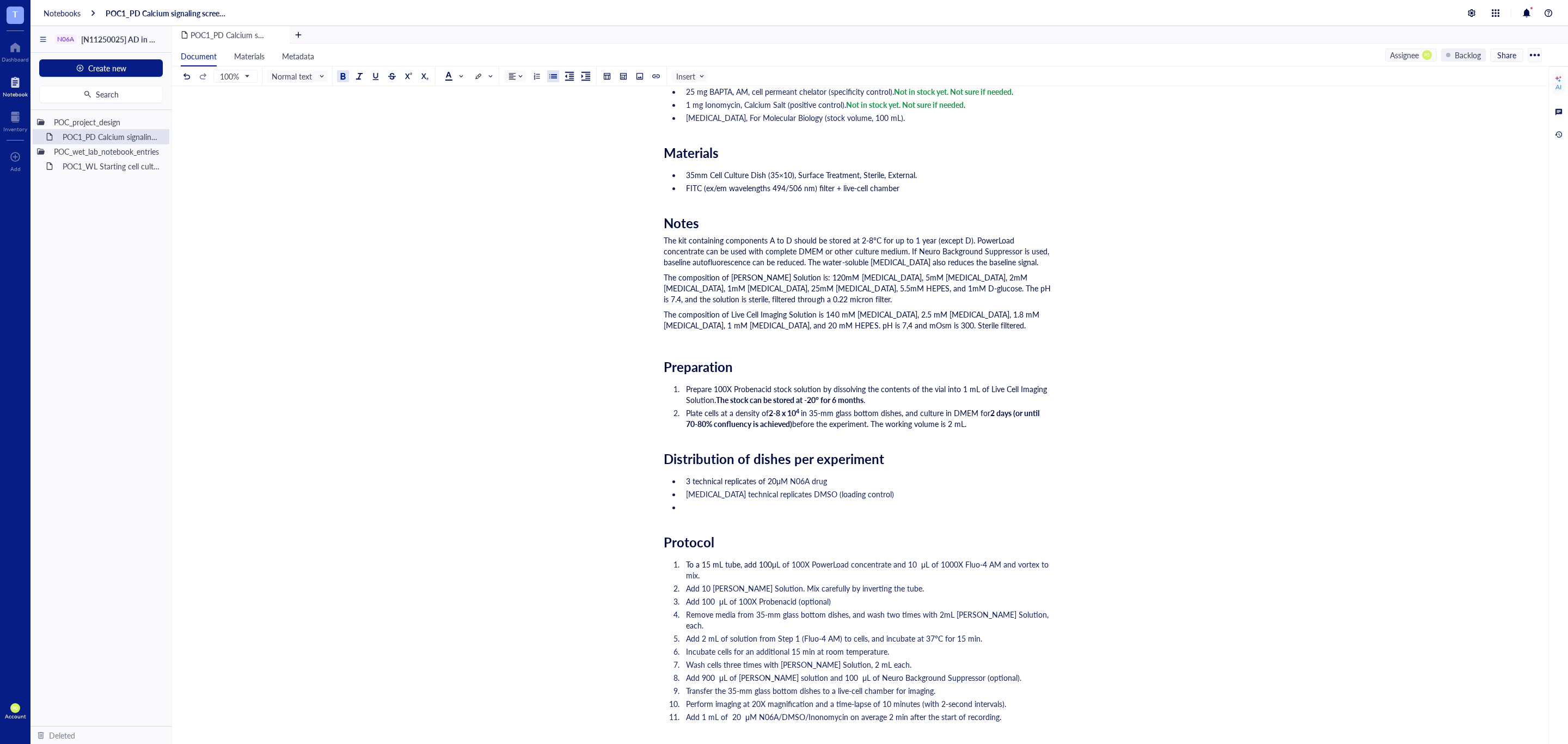
click at [688, 499] on li "T3 technical replicates DMSO (loading control)" at bounding box center [866, 494] width 370 height 11
click at [341, 77] on div at bounding box center [342, 76] width 8 height 8
click at [722, 512] on li "﻿" at bounding box center [866, 507] width 370 height 11
click at [797, 492] on span "3 technical replicates DMSO (loading control)" at bounding box center [762, 494] width 153 height 11
click at [794, 515] on div "Researcher: Paola Onate Colobon PI: Professor Sohyon Lee Date: 2025-08-10 Descr…" at bounding box center [857, 482] width 388 height 1203
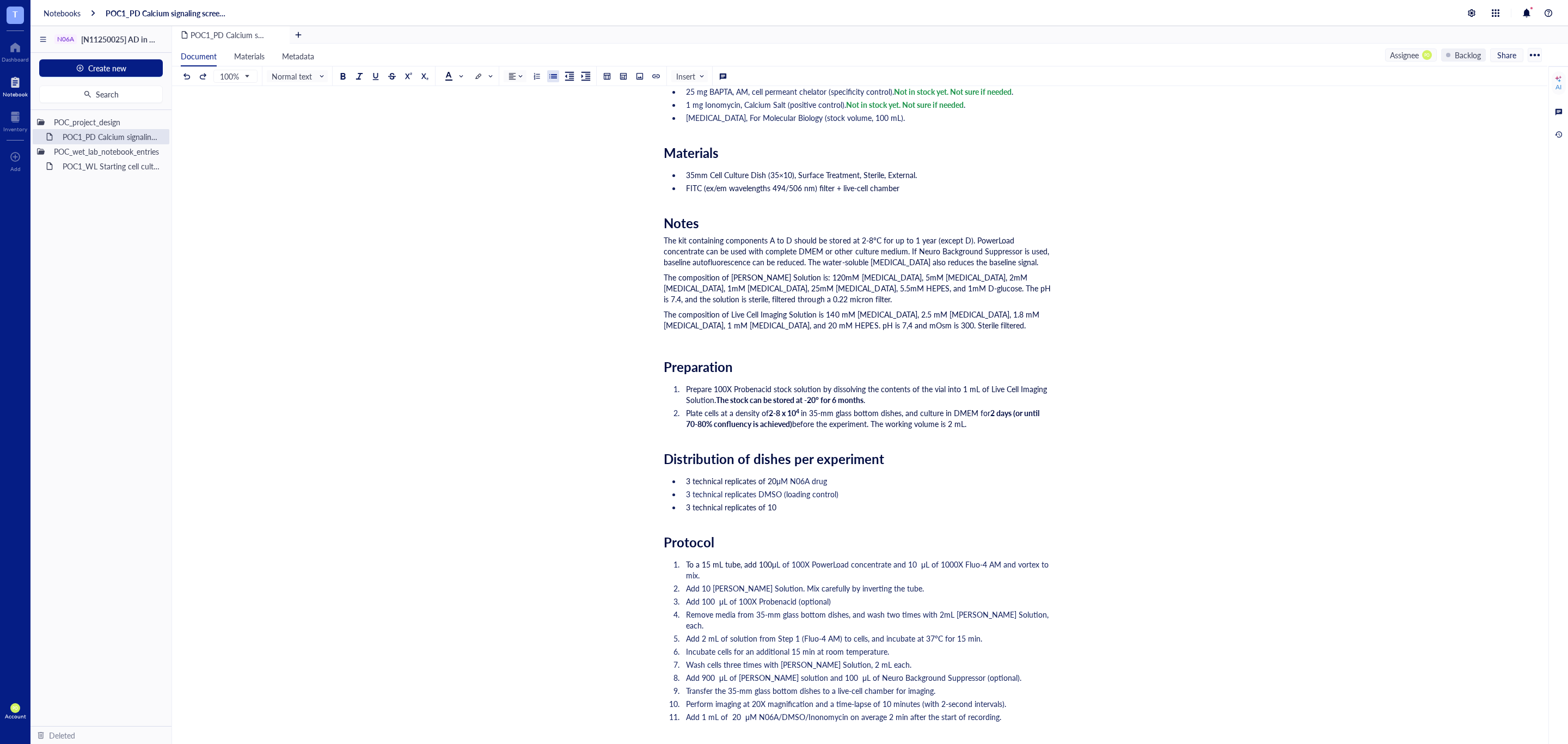
drag, startPoint x: 789, startPoint y: 480, endPoint x: 778, endPoint y: 480, distance: 11.0
click at [778, 480] on li "3 technical replicates of 20 μM N06A drug" at bounding box center [866, 481] width 370 height 11
copy li "μM"
click at [792, 505] on li "3 technical replicates of 10" at bounding box center [866, 507] width 370 height 11
click at [851, 509] on li "3 technical replicates of 10 μM" at bounding box center [866, 507] width 370 height 11
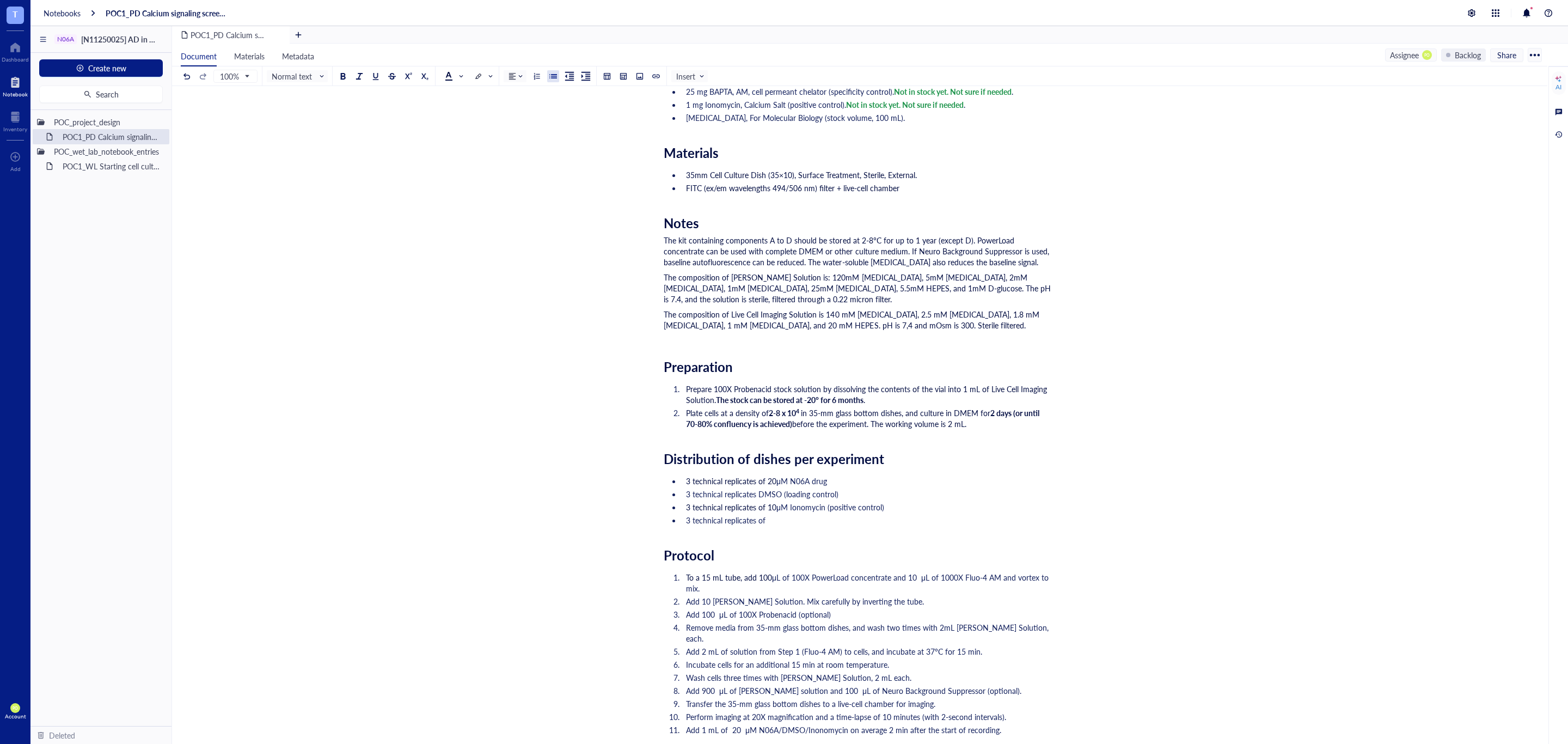
click at [805, 523] on li "3 technical replicates of" at bounding box center [866, 520] width 370 height 11
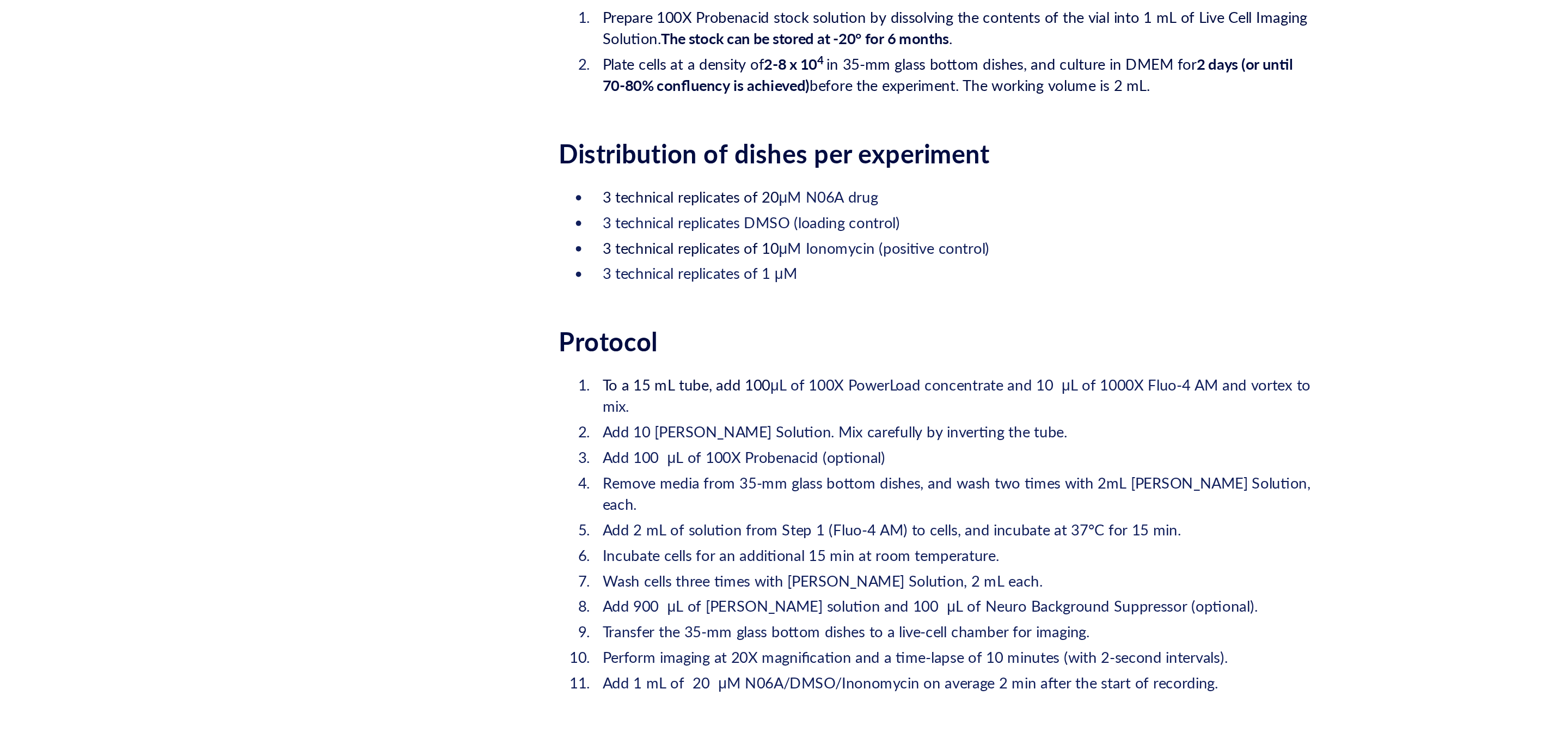
scroll to position [373, 0]
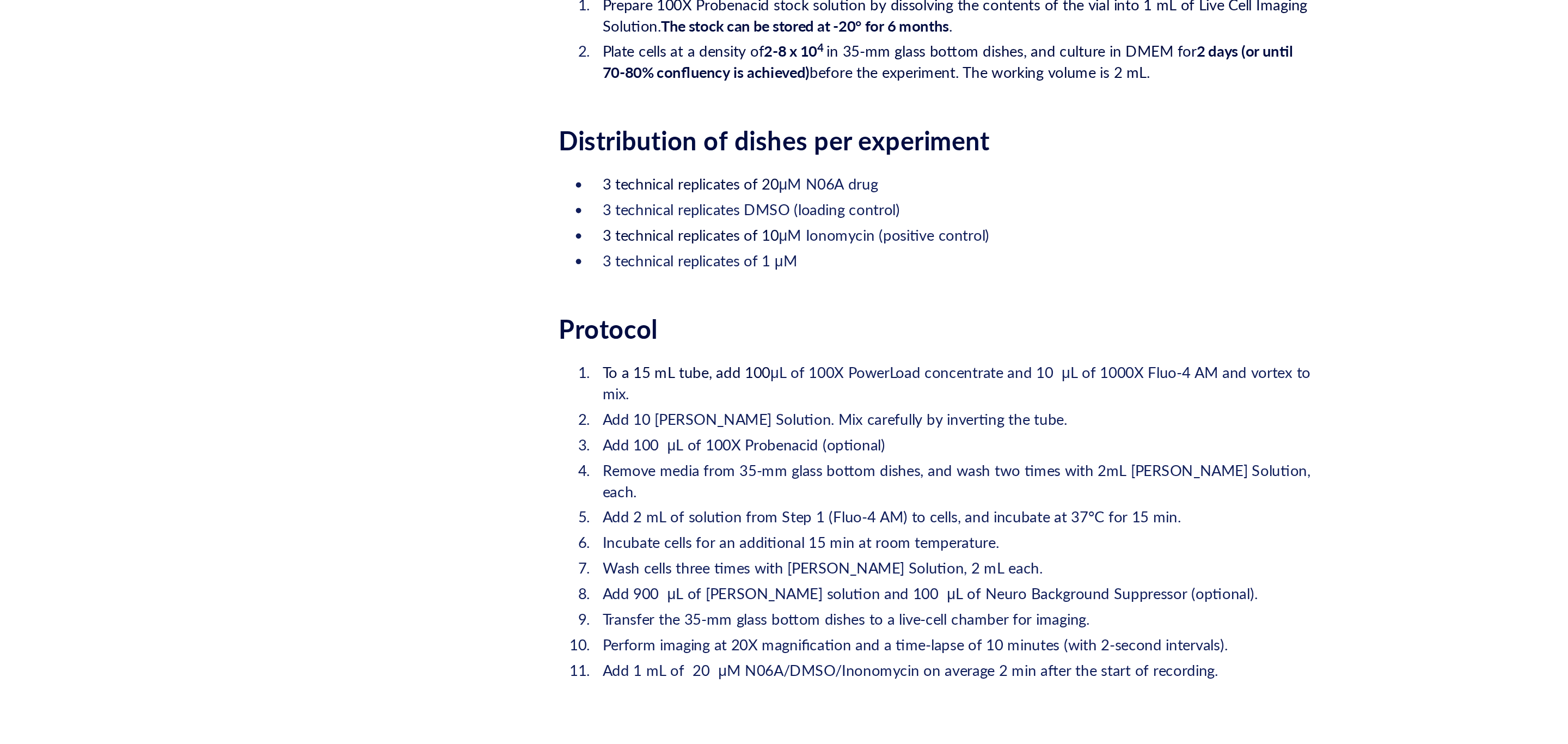
click at [846, 374] on li "3 technical replicates of 1 μM" at bounding box center [866, 371] width 370 height 11
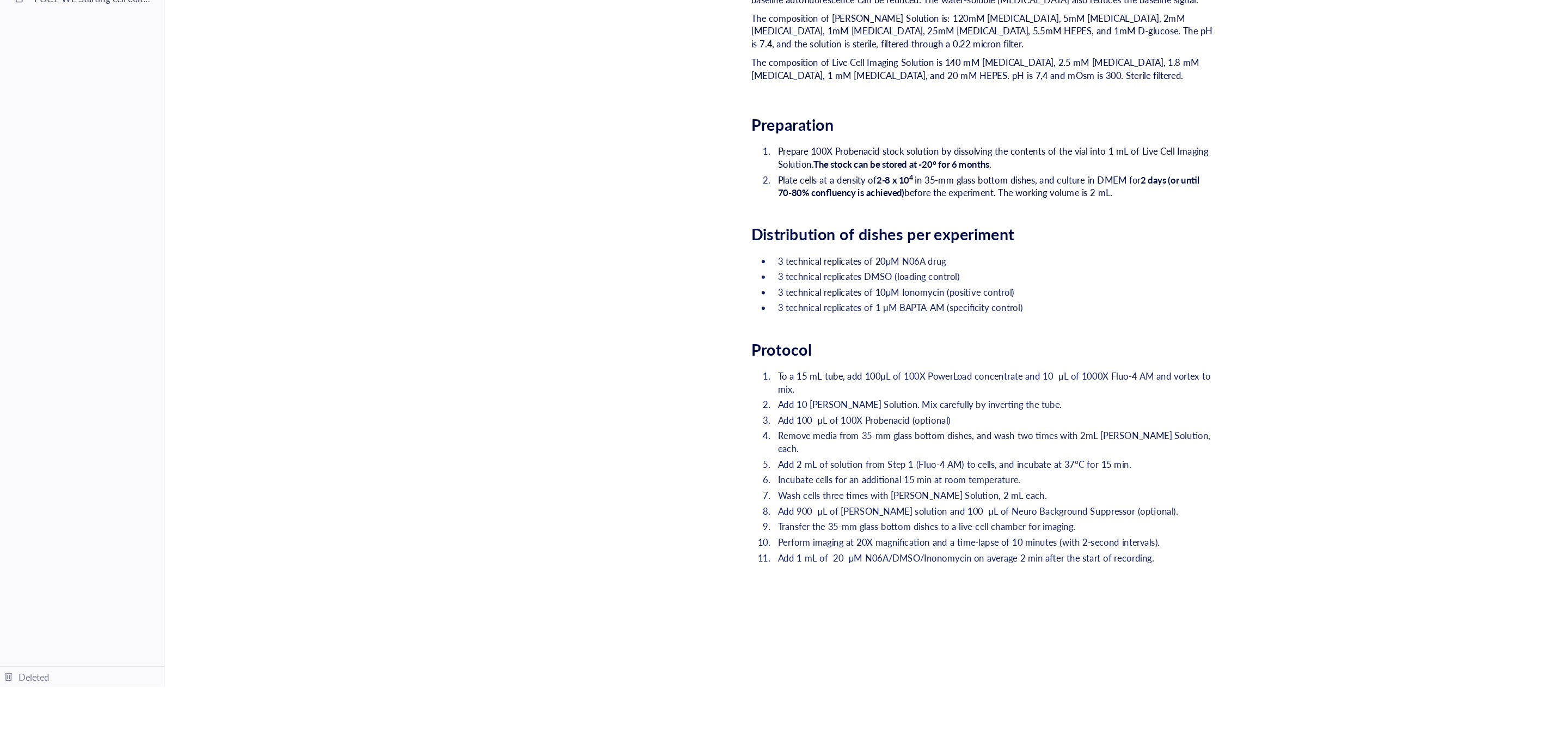
scroll to position [0, 0]
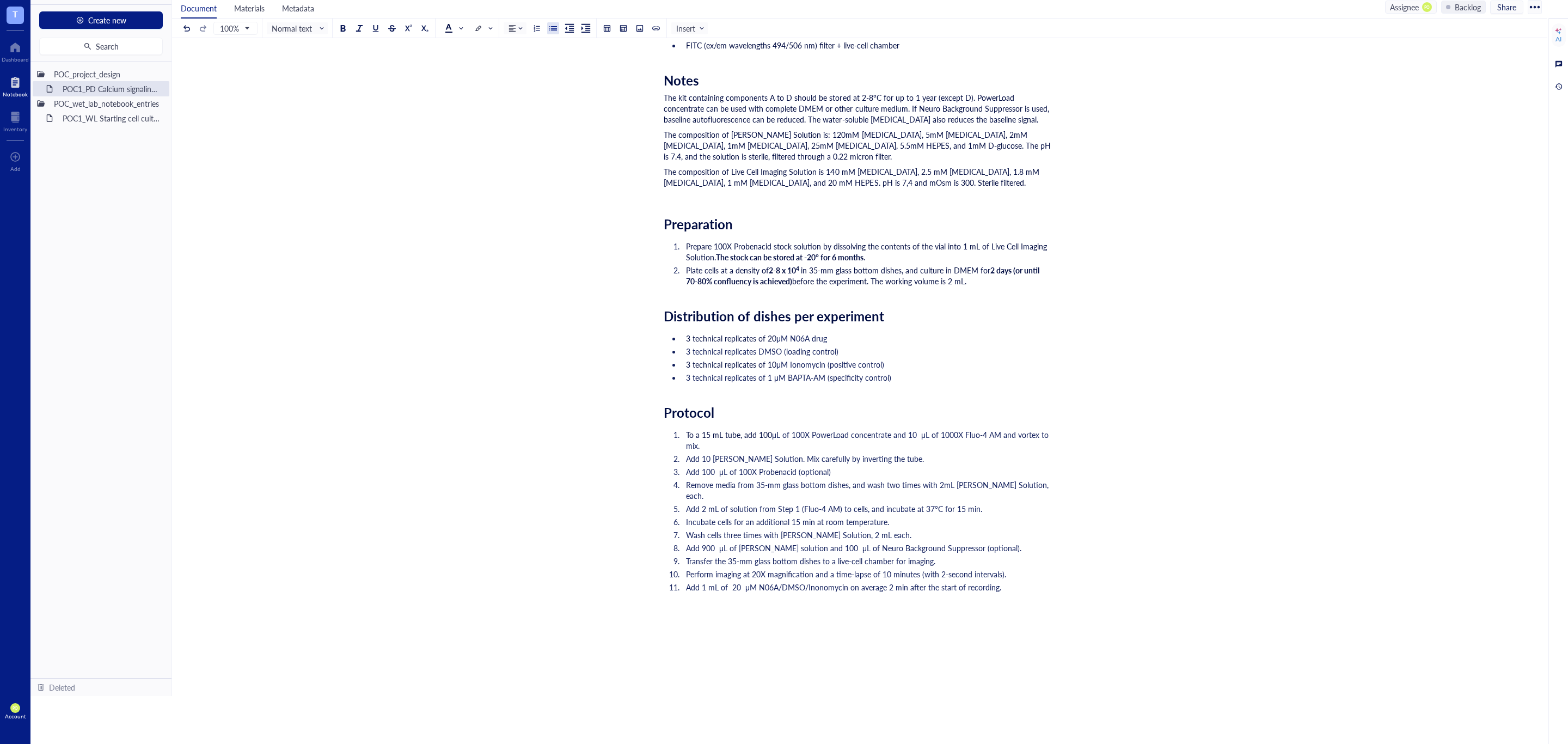
click at [902, 361] on li "3 technical replicates of 10 μM Ionomycin (positive control)" at bounding box center [866, 364] width 370 height 11
drag, startPoint x: 989, startPoint y: 383, endPoint x: 673, endPoint y: 350, distance: 317.7
click at [673, 350] on ul "3 technical replicates of 20 μM N06A drug 3 technical replicates DMSO (loading …" at bounding box center [857, 358] width 388 height 55
click at [991, 376] on li "3 technical replicates of 1 μM BAPTA-AM (specificity control). Not sure if need…" at bounding box center [866, 377] width 370 height 11
drag, startPoint x: 982, startPoint y: 381, endPoint x: 657, endPoint y: 323, distance: 330.1
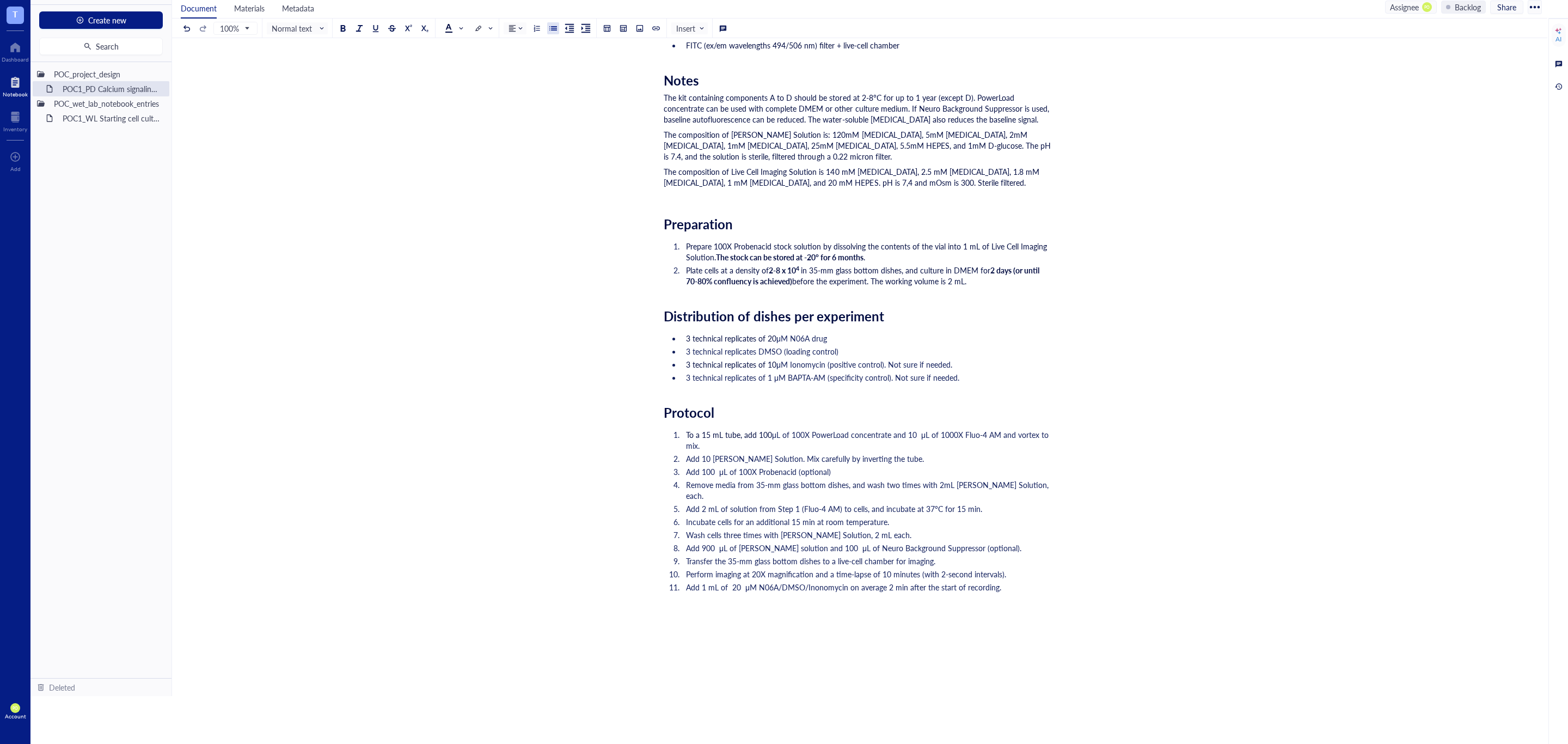
click at [678, 332] on ul "3 technical replicates of 20 μM N06A drug 3 technical replicates DMSO (loading …" at bounding box center [857, 358] width 388 height 55
click at [449, 29] on div at bounding box center [448, 27] width 8 height 8
click at [451, 38] on div at bounding box center [448, 45] width 17 height 17
click at [1044, 360] on li "3 technical replicates of 10 μM Ionomycin (positive control). Not sure if neede…" at bounding box center [866, 364] width 370 height 11
drag, startPoint x: 950, startPoint y: 365, endPoint x: 890, endPoint y: 365, distance: 60.0
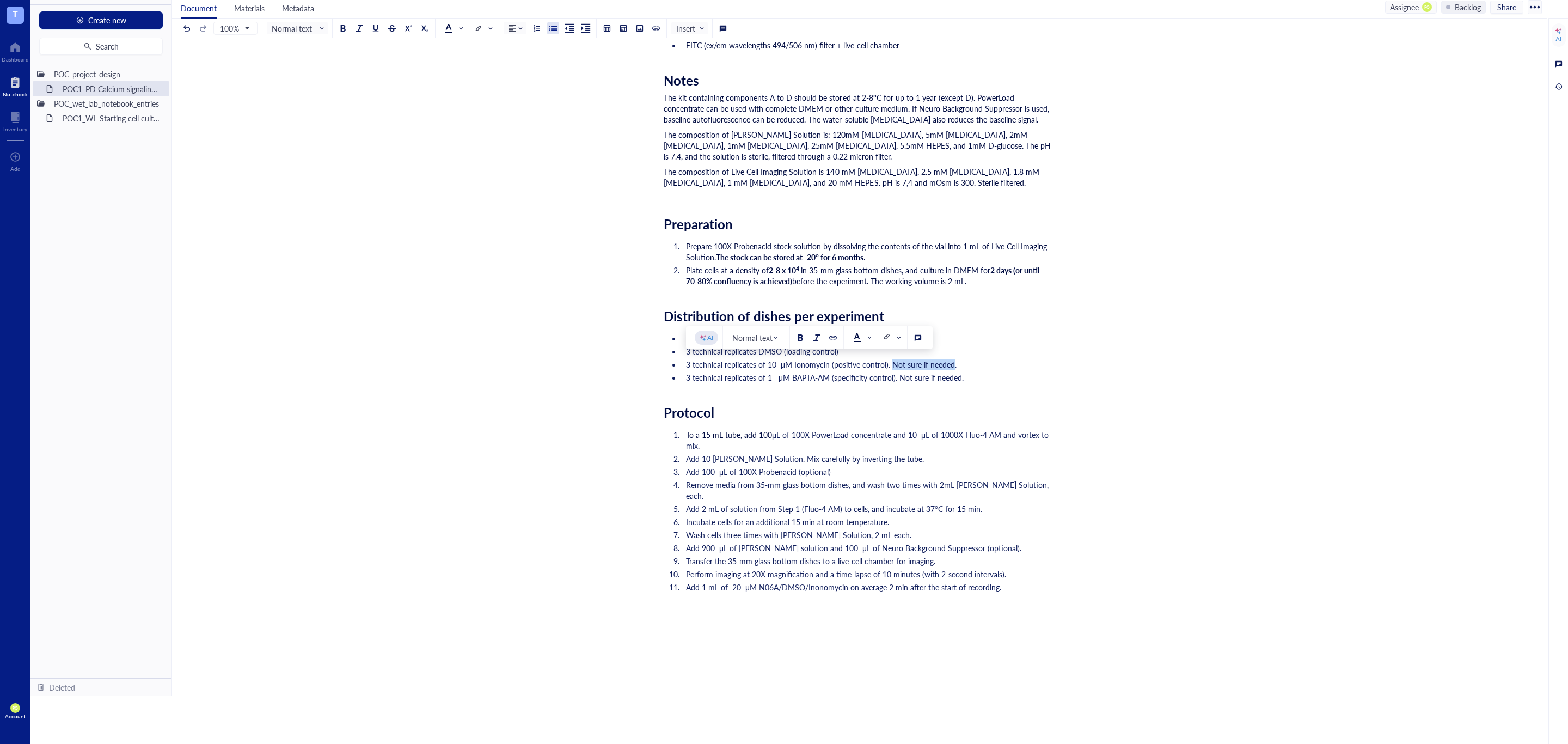
click at [890, 365] on span "3 technical replicates of 10 μM Ionomycin (positive control). Not sure if neede…" at bounding box center [821, 364] width 270 height 11
click at [343, 29] on div at bounding box center [342, 28] width 8 height 8
click at [446, 29] on div at bounding box center [448, 27] width 8 height 8
click at [468, 78] on div at bounding box center [466, 79] width 8 height 8
click at [961, 376] on span "3 technical replicates of 1 μM BAPTA-AM (specificity control). Not sure if need…" at bounding box center [824, 377] width 277 height 11
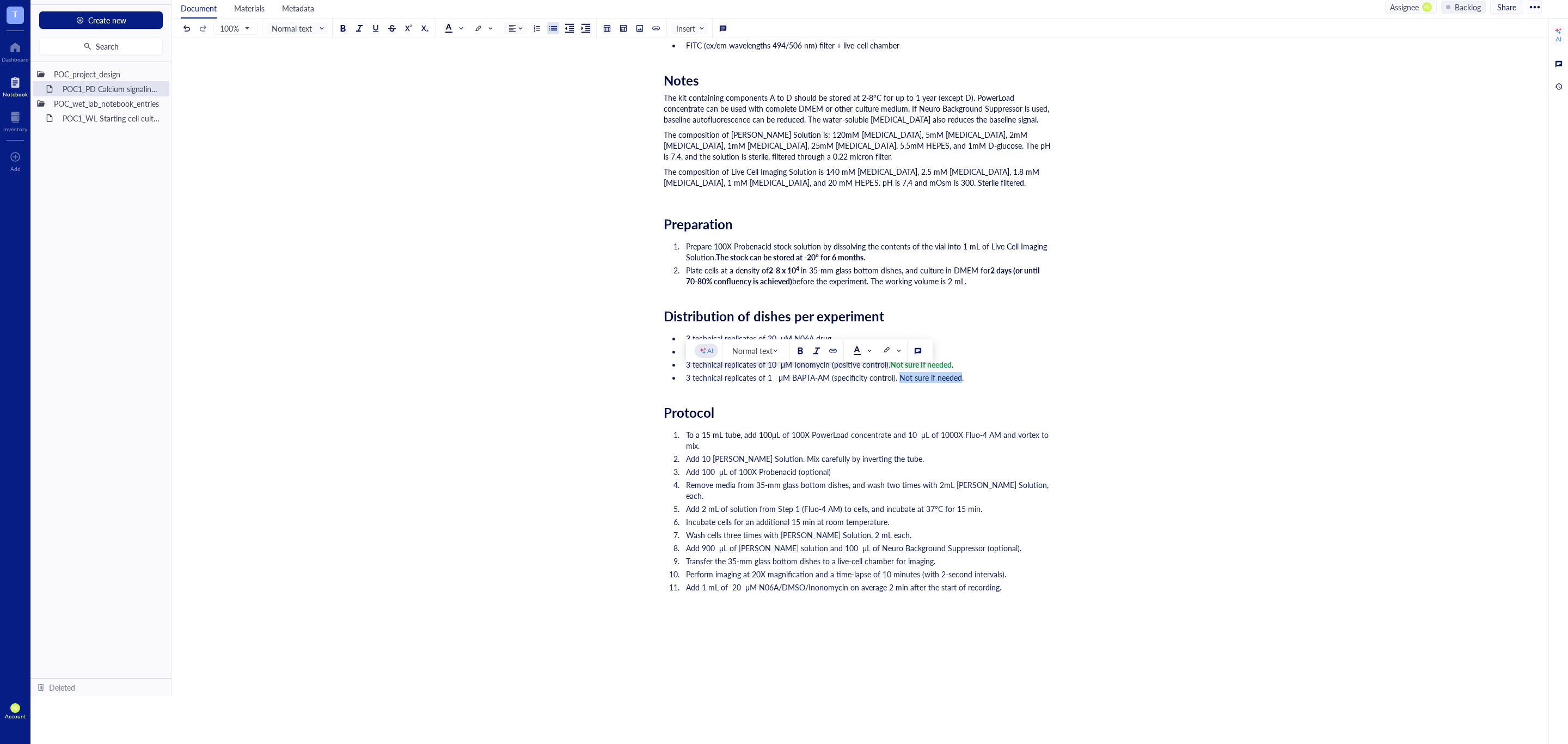
drag, startPoint x: 959, startPoint y: 380, endPoint x: 898, endPoint y: 378, distance: 61.0
click at [898, 378] on span "3 technical replicates of 1 μM BAPTA-AM (specificity control). Not sure if need…" at bounding box center [824, 377] width 277 height 11
click at [449, 29] on div at bounding box center [448, 27] width 8 height 8
click at [467, 77] on div at bounding box center [466, 79] width 8 height 8
click at [344, 28] on div at bounding box center [342, 28] width 8 height 8
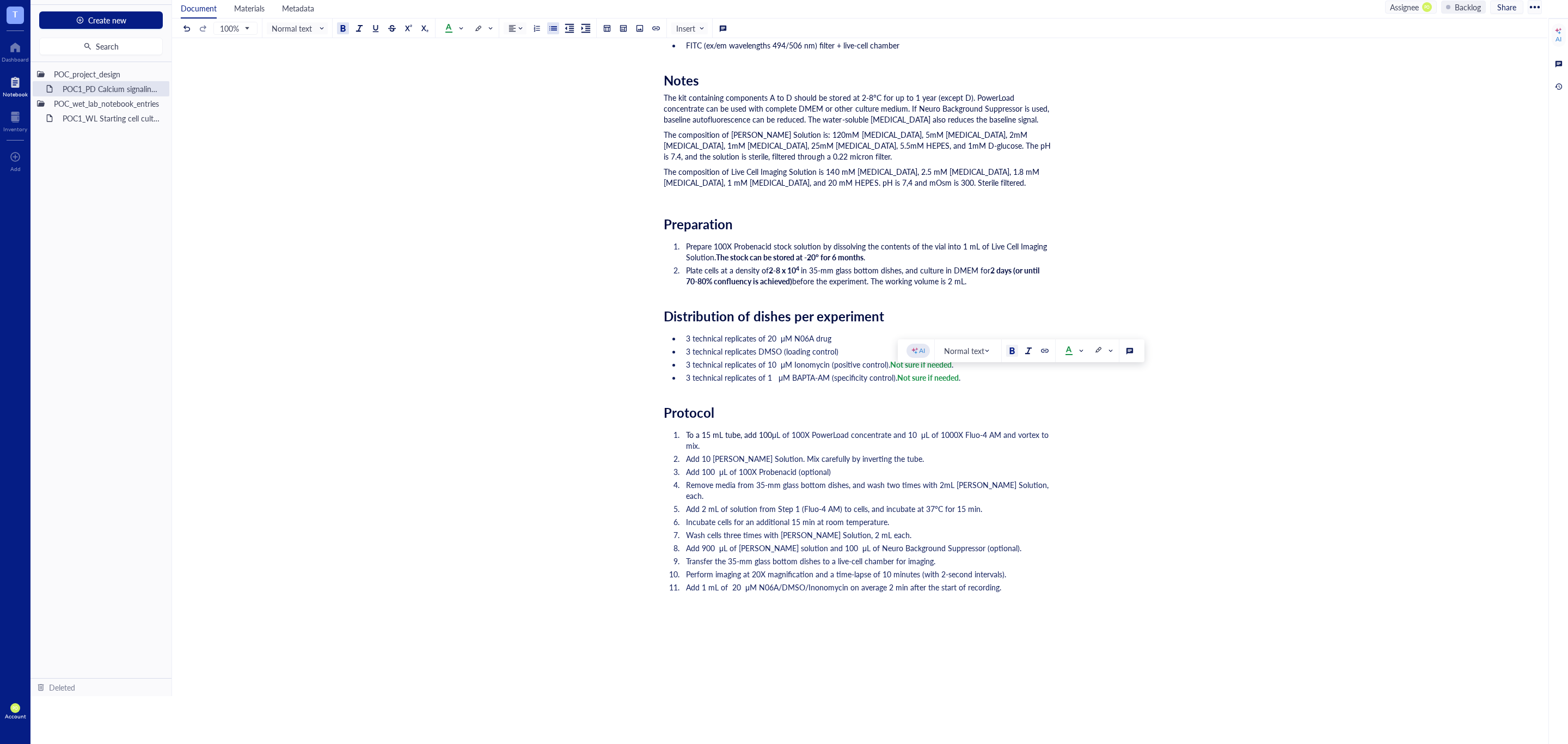
click at [1026, 484] on span "Remove media from 35-mm glass bottom dishes, and wash two times with 2mL Krebs-…" at bounding box center [868, 491] width 365 height 22
click at [732, 400] on div "Researcher: Paola Onate Colobon PI: Professor Sohyon Lee Date: 2025-08-10 Descr…" at bounding box center [857, 346] width 388 height 1216
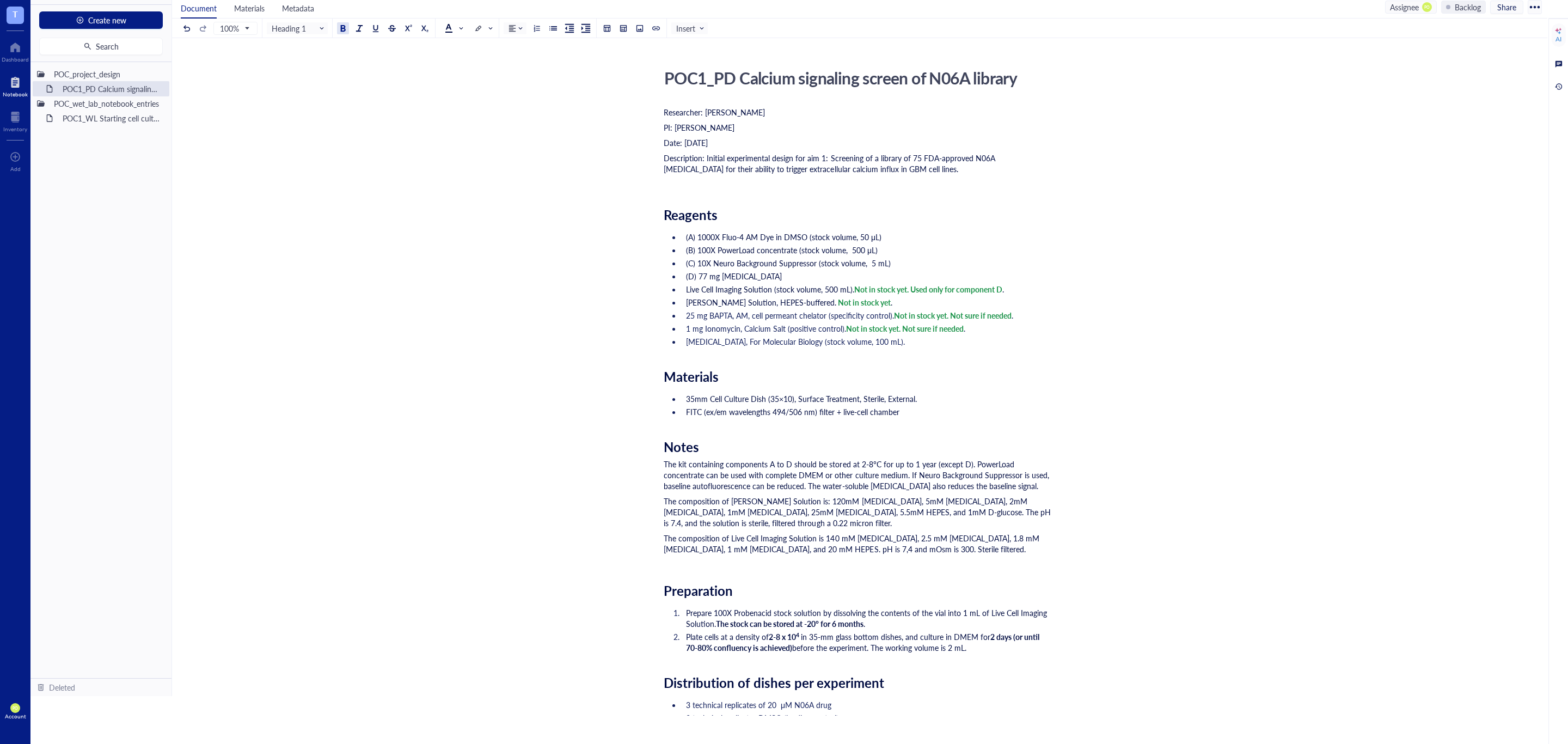
click at [660, 369] on div "POC1_PD Calcium signaling screen of N06A library POC1_PD Calcium signaling scre…" at bounding box center [857, 693] width 1371 height 1256
click at [659, 374] on div "POC1_PD Calcium signaling screen of N06A library POC1_PD Calcium signaling scre…" at bounding box center [857, 693] width 1371 height 1256
click at [662, 376] on div "POC1_PD Calcium signaling screen of N06A library POC1_PD Calcium signaling scre…" at bounding box center [857, 693] width 1371 height 1256
click at [663, 378] on span "Materials" at bounding box center [691, 376] width 55 height 18
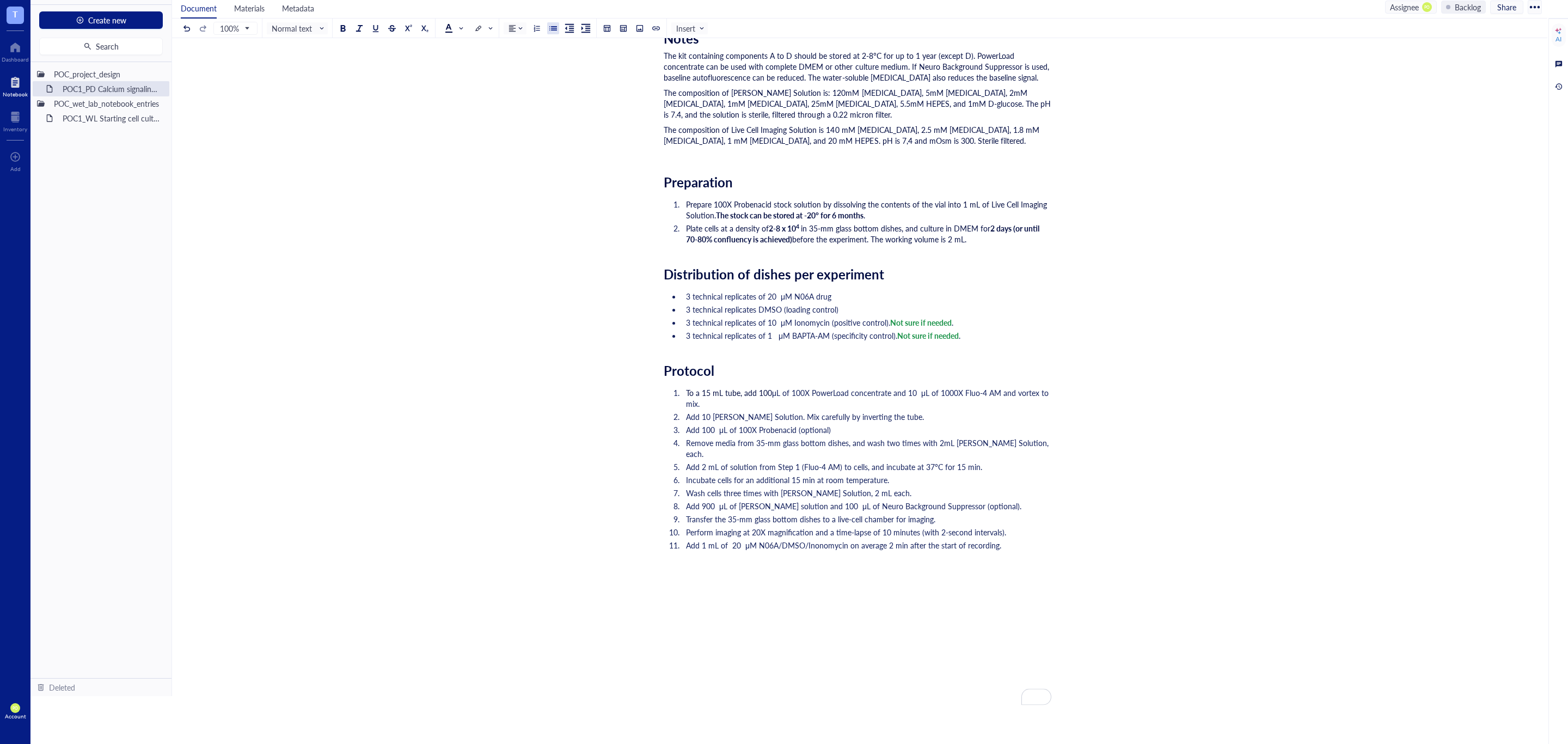
click at [1008, 323] on li "3 technical replicates of 10 μM Ionomycin (positive control). Not sure if neede…" at bounding box center [866, 323] width 370 height 11
click at [997, 540] on span "Add 1 mL of 20 μM N06A/DMSO/Inonomycin on average 2 min after the start of reco…" at bounding box center [844, 545] width 315 height 11
click at [843, 540] on span "Add 1 mL of 20 μM N06A/DMSO/Inonomycin on average 2 min after the start of reco…" at bounding box center [844, 545] width 315 height 11
drag, startPoint x: 1056, startPoint y: 534, endPoint x: 1043, endPoint y: 540, distance: 14.3
click at [1054, 534] on div "POC1_PD Calcium signaling screen of N06A library POC1_PD Calcium signaling scre…" at bounding box center [857, 284] width 1371 height 1256
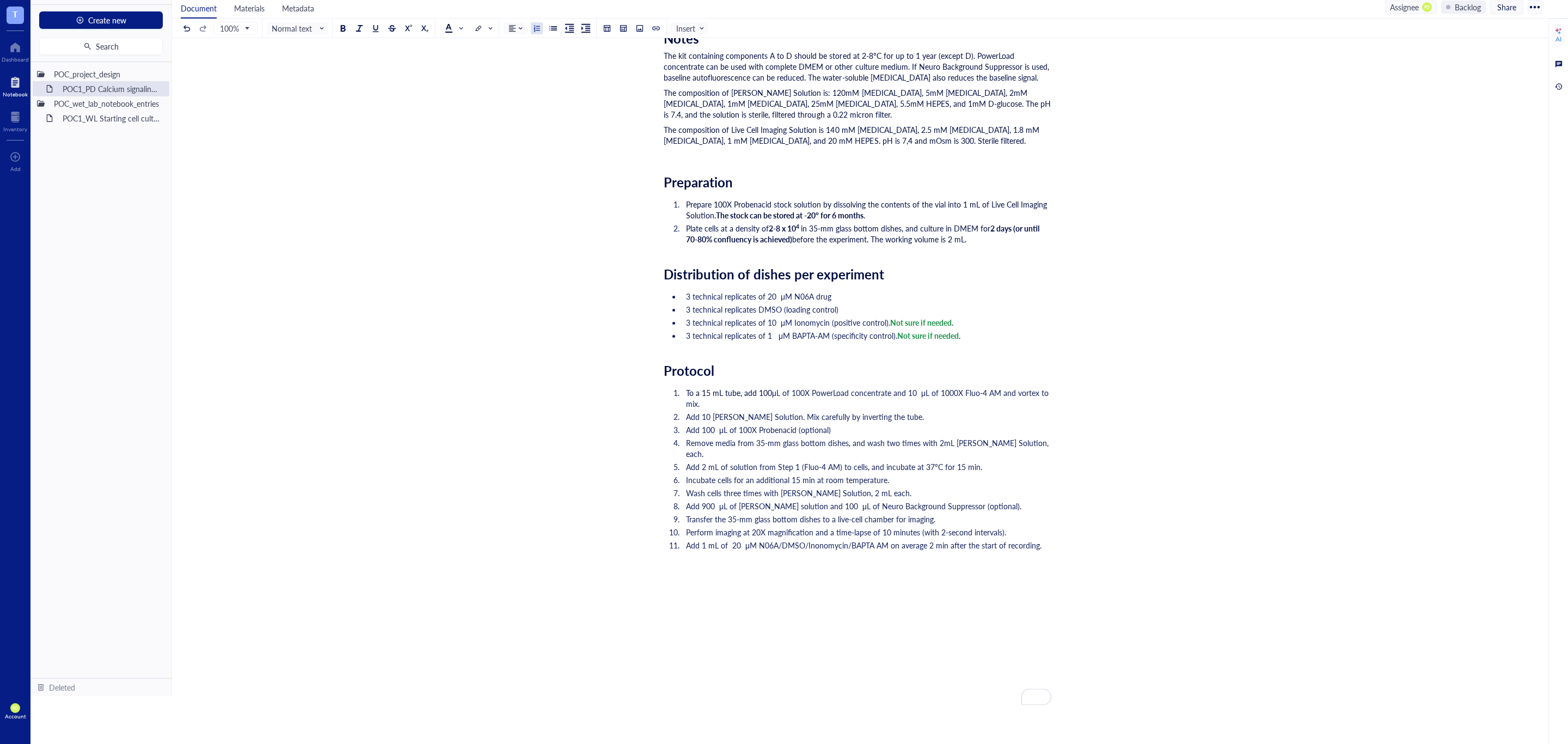
click at [1043, 540] on ol "To a 15 mL tube, add 100 μL of 100X PowerLoad concentrate and 10 μL of 1000X Fl…" at bounding box center [857, 469] width 388 height 168
click at [685, 560] on div "To enrich screen reader interactions, please activate Accessibility in Grammarl…" at bounding box center [857, 576] width 388 height 33
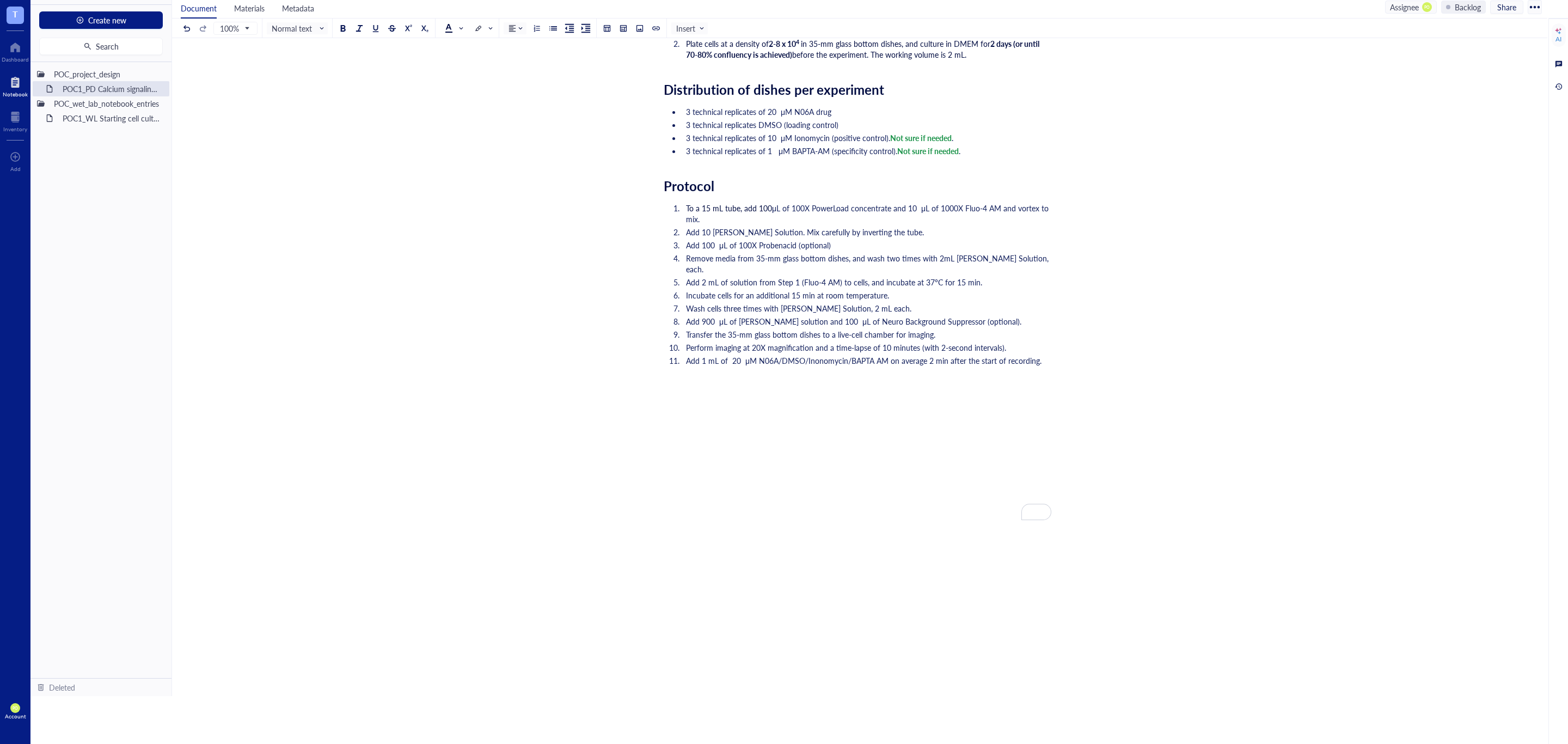
scroll to position [0, 0]
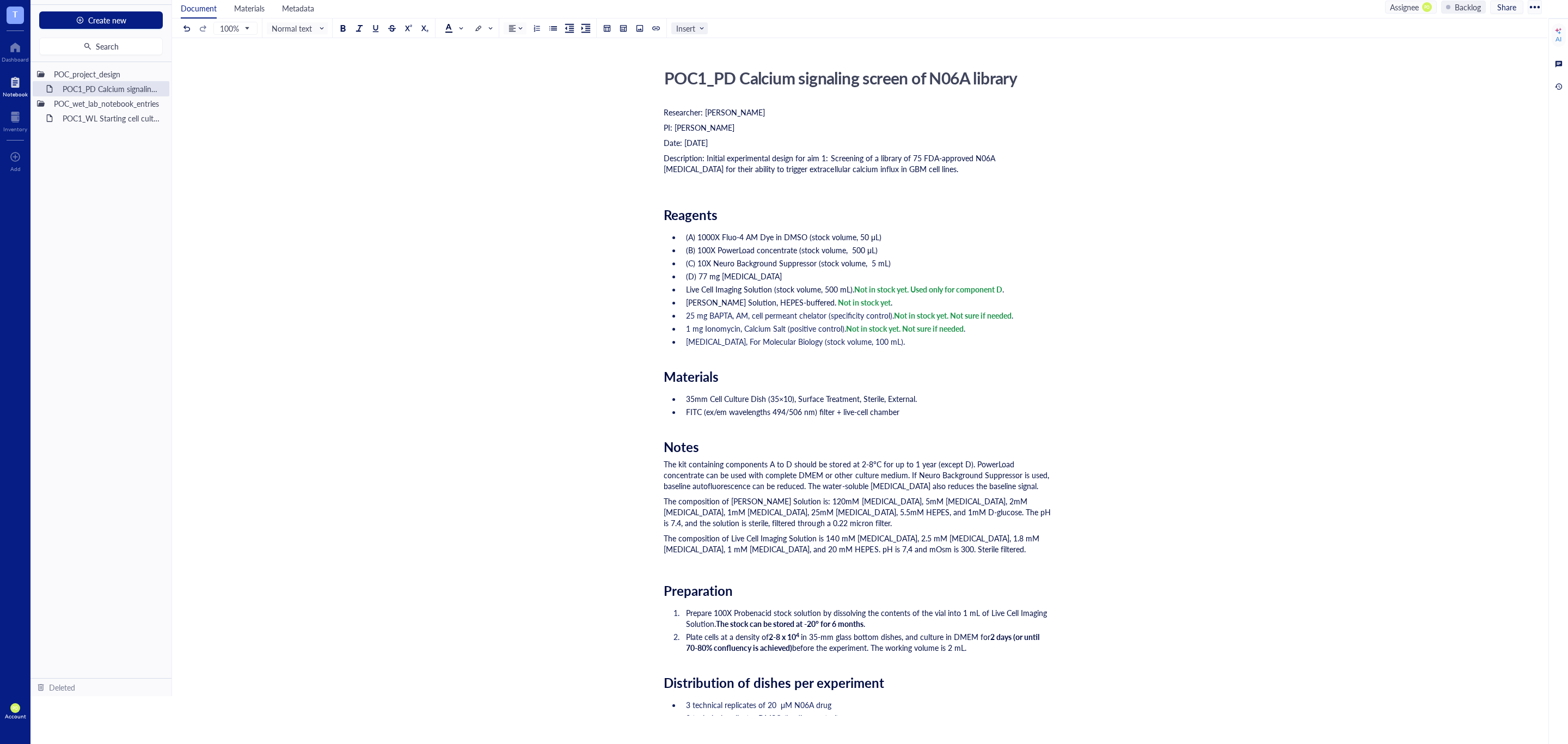
click at [692, 23] on span "Insert" at bounding box center [690, 28] width 29 height 10
click at [718, 49] on div "File" at bounding box center [706, 47] width 50 height 10
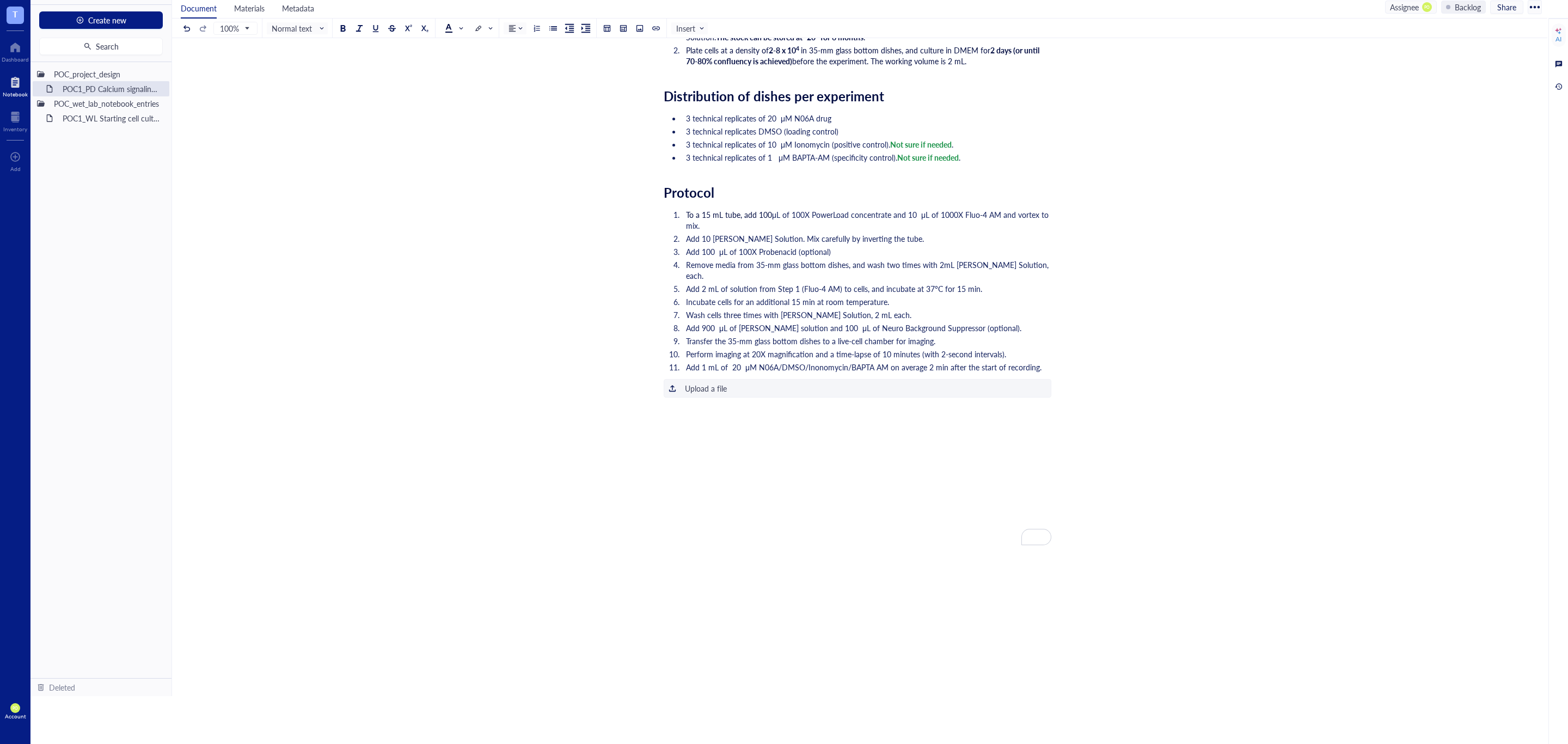
scroll to position [591, 0]
drag, startPoint x: 839, startPoint y: 374, endPoint x: 850, endPoint y: 195, distance: 179.3
click at [850, 195] on div "Researcher: Paola Onate Colobon PI: Professor Sohyon Lee Date: 2025-08-10 Descr…" at bounding box center [857, 130] width 388 height 1235
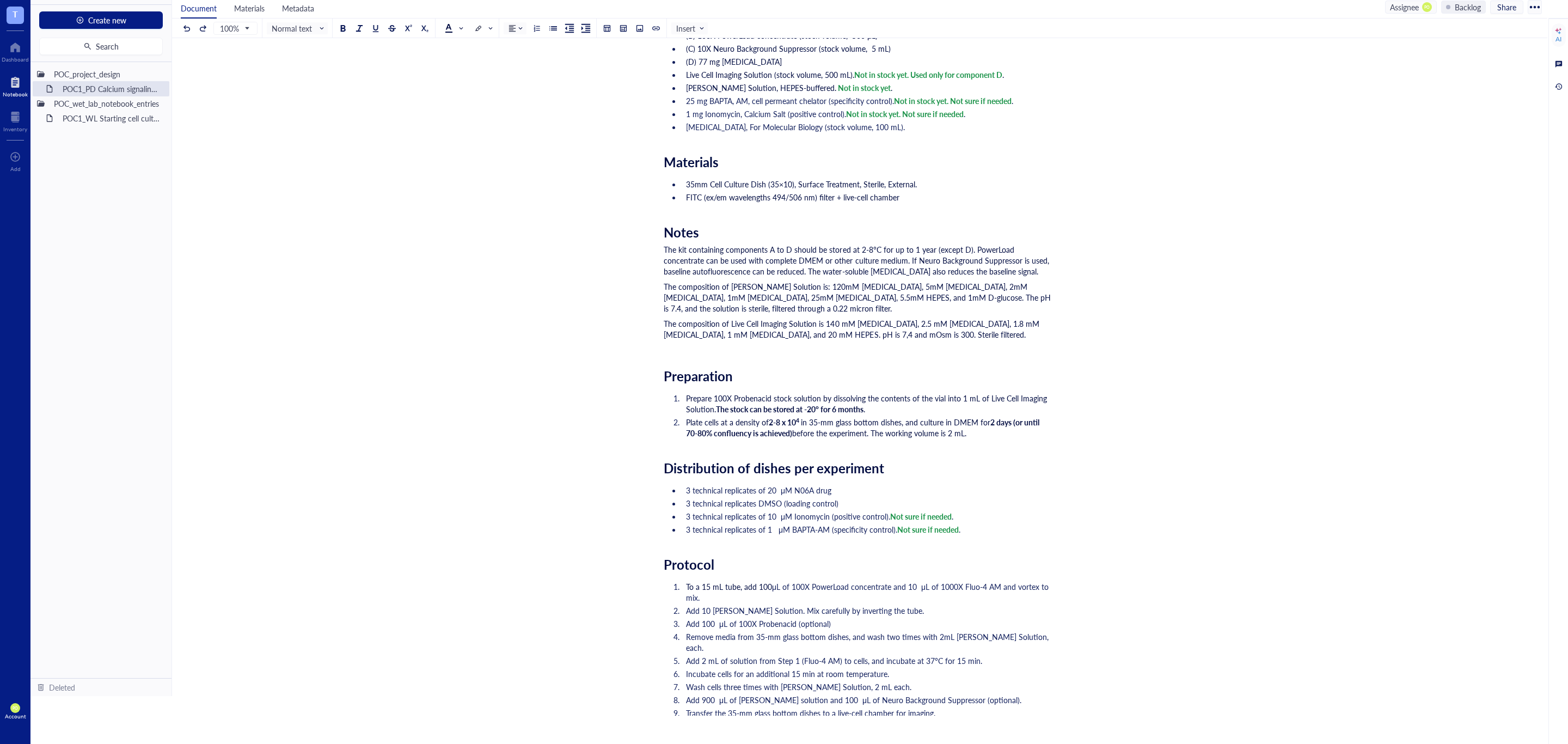
scroll to position [0, 0]
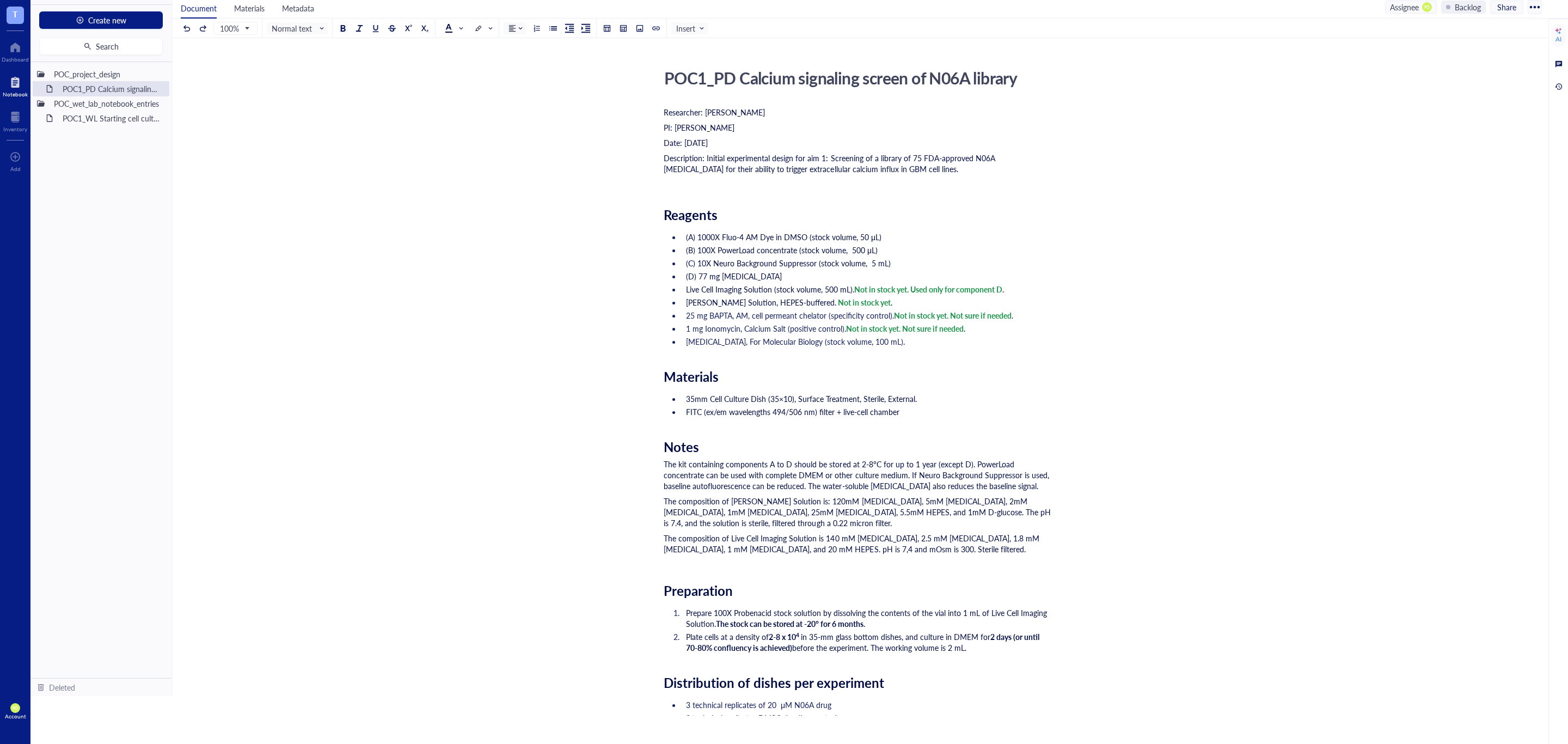
click at [678, 182] on div "﻿" at bounding box center [857, 184] width 388 height 11
click at [692, 23] on span "Insert" at bounding box center [690, 28] width 29 height 10
click at [707, 42] on div "File" at bounding box center [706, 47] width 50 height 10
click at [663, 110] on div "POC1_PD Calcium signaling screen of N06A library POC1_PD Calcium signaling scre…" at bounding box center [857, 693] width 1371 height 1256
click at [666, 110] on span "Researcher: Paola Onate Colobon" at bounding box center [714, 112] width 101 height 11
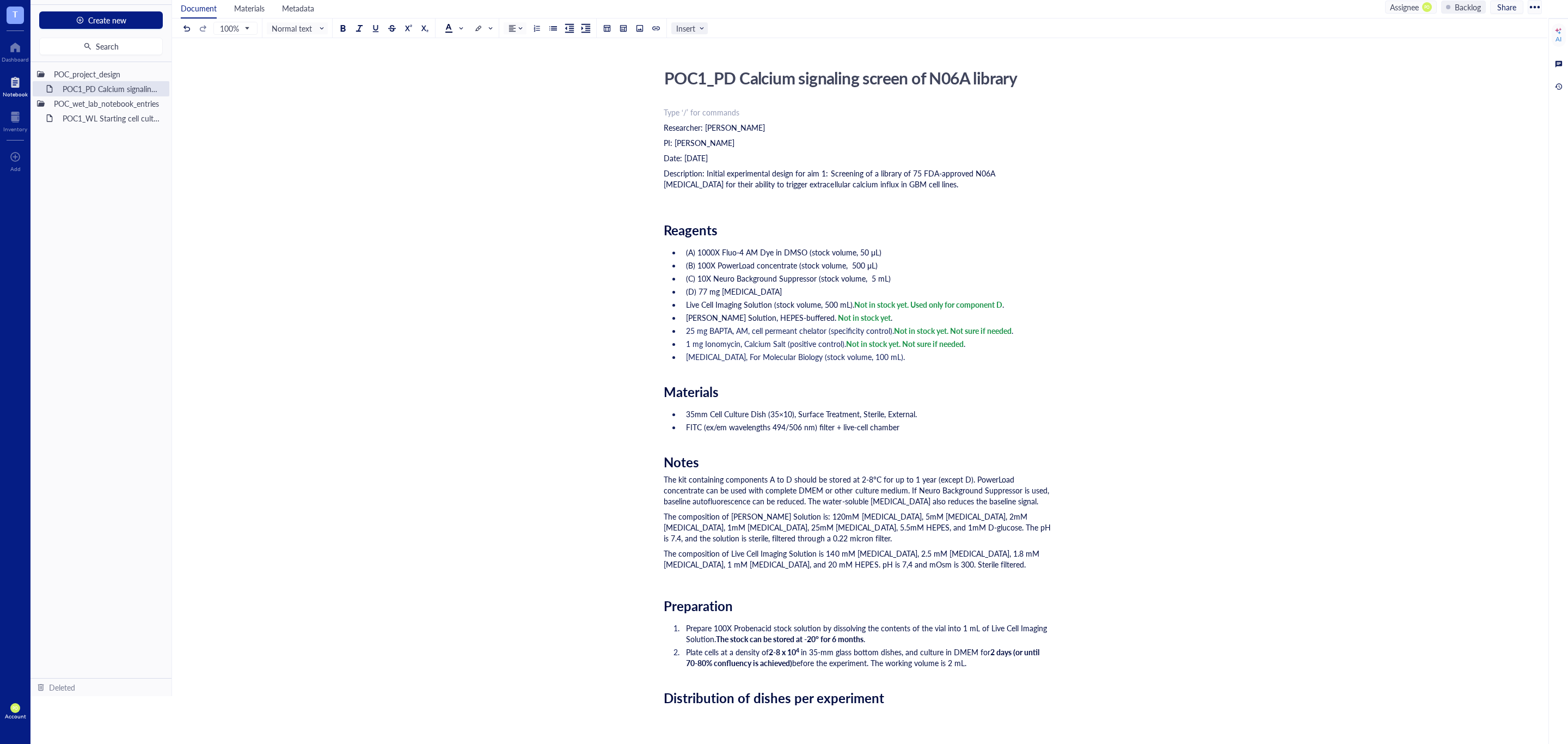
click at [687, 28] on span "Insert" at bounding box center [690, 28] width 29 height 10
click at [708, 47] on div "File" at bounding box center [706, 47] width 50 height 10
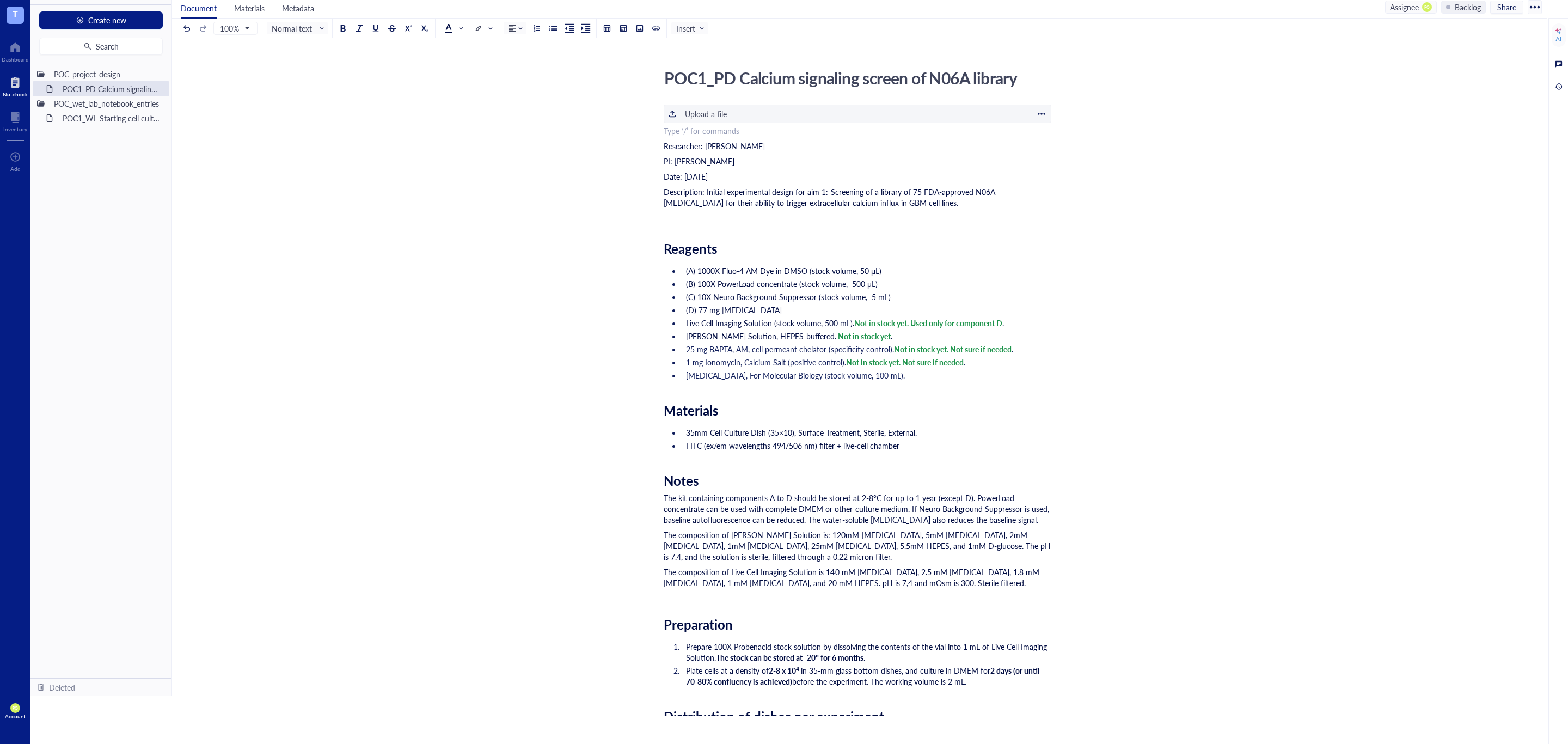
click at [694, 112] on div "Upload a file" at bounding box center [705, 113] width 42 height 12
click at [670, 132] on div "﻿" at bounding box center [857, 131] width 388 height 11
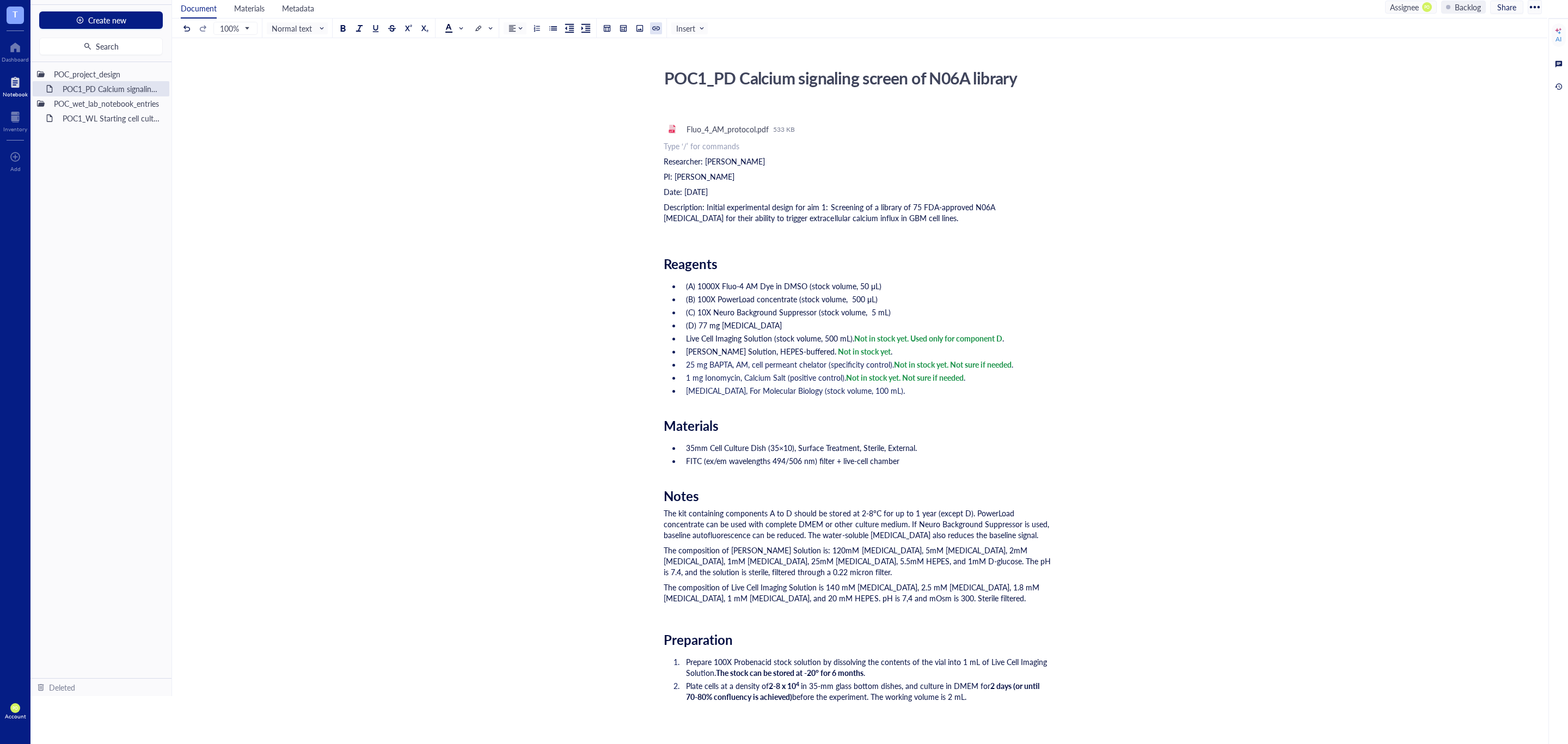
click at [657, 21] on div "100% Normal text Normal text Heading 1 Heading 2 Heading 3 Insert" at bounding box center [444, 28] width 527 height 19
click at [655, 23] on button at bounding box center [655, 28] width 12 height 12
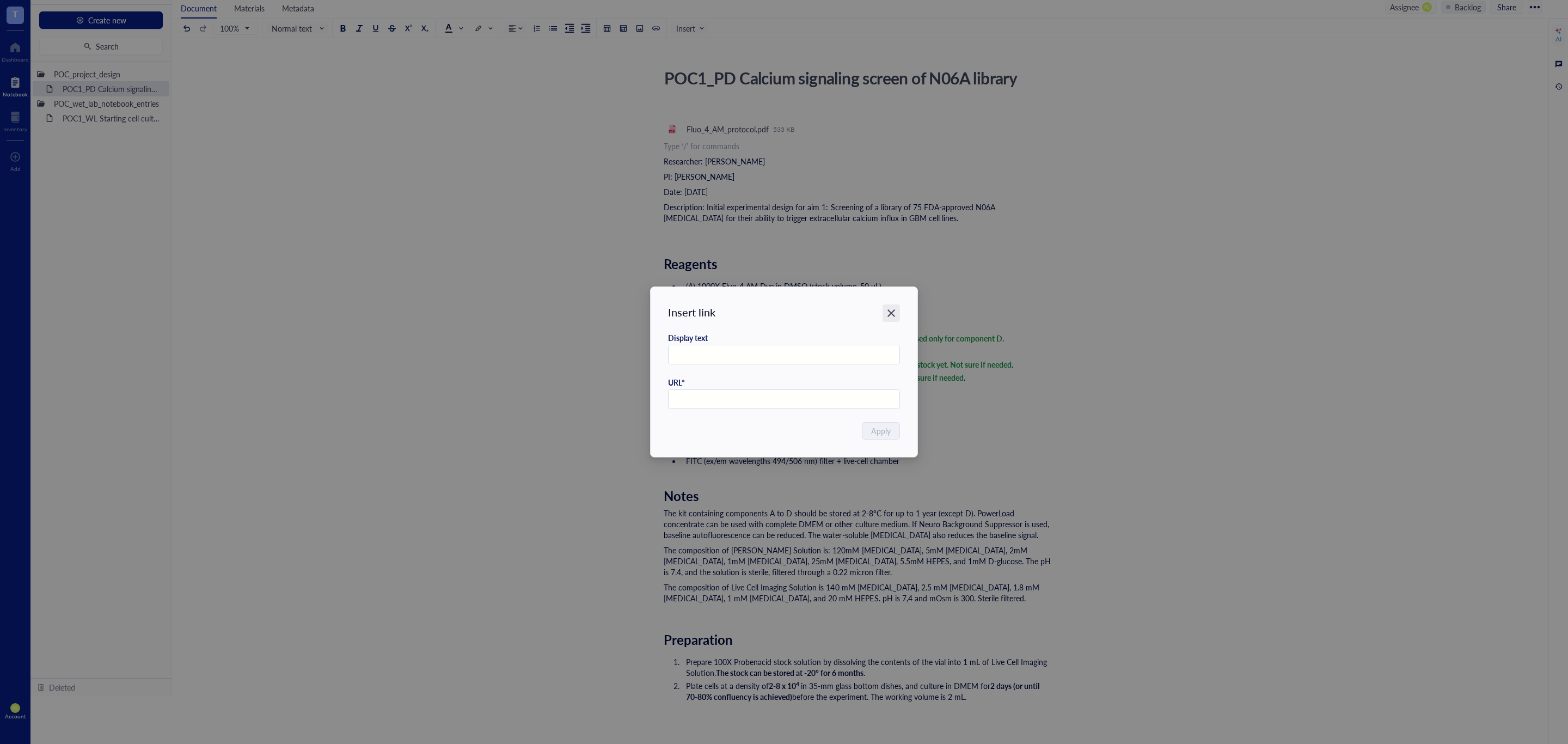
click at [892, 311] on icon "Close" at bounding box center [891, 313] width 10 height 10
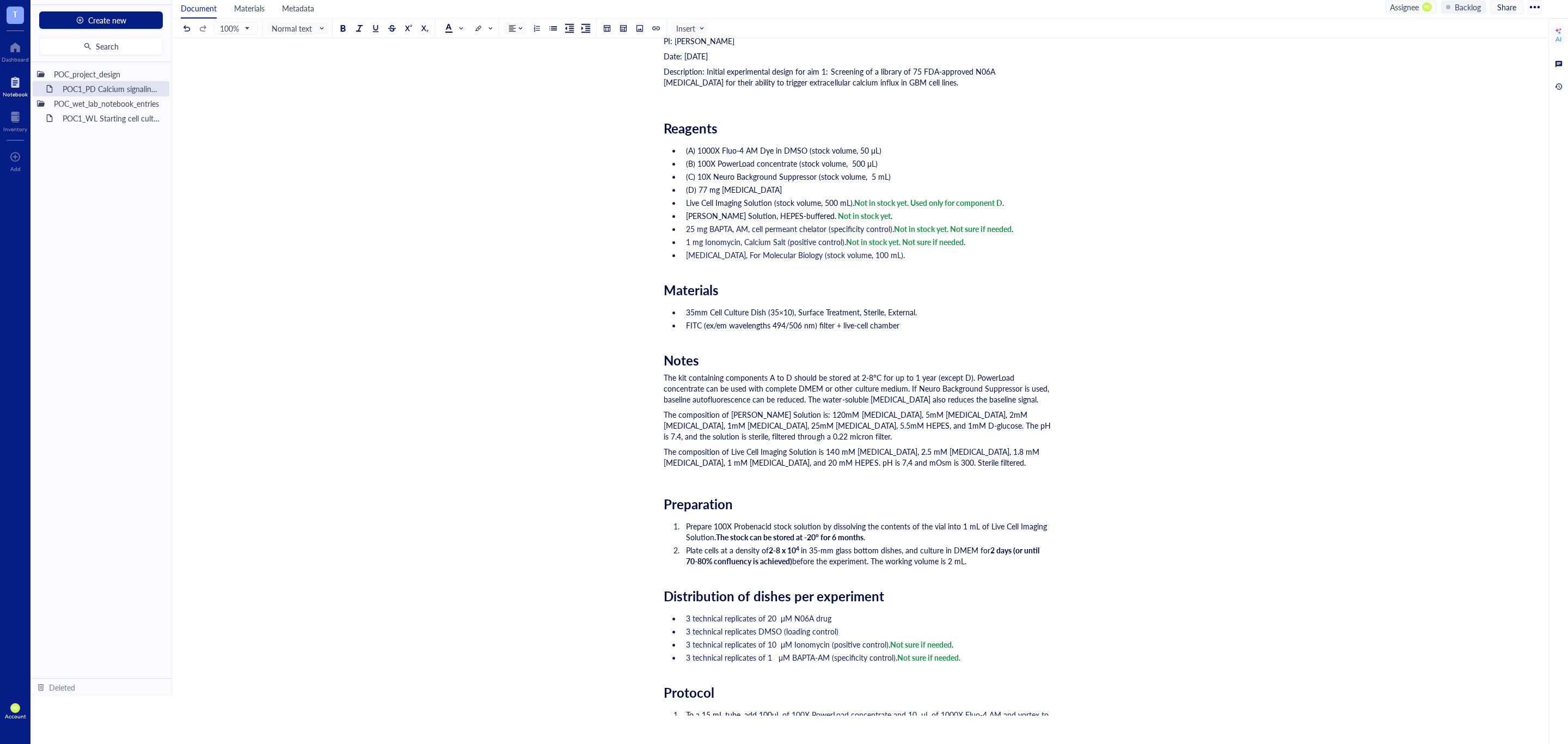
scroll to position [136, 0]
click at [1044, 461] on div "The composition of Live Cell Imaging Solution is 140 mM sodium chloride, 2.5 mM…" at bounding box center [857, 462] width 388 height 33
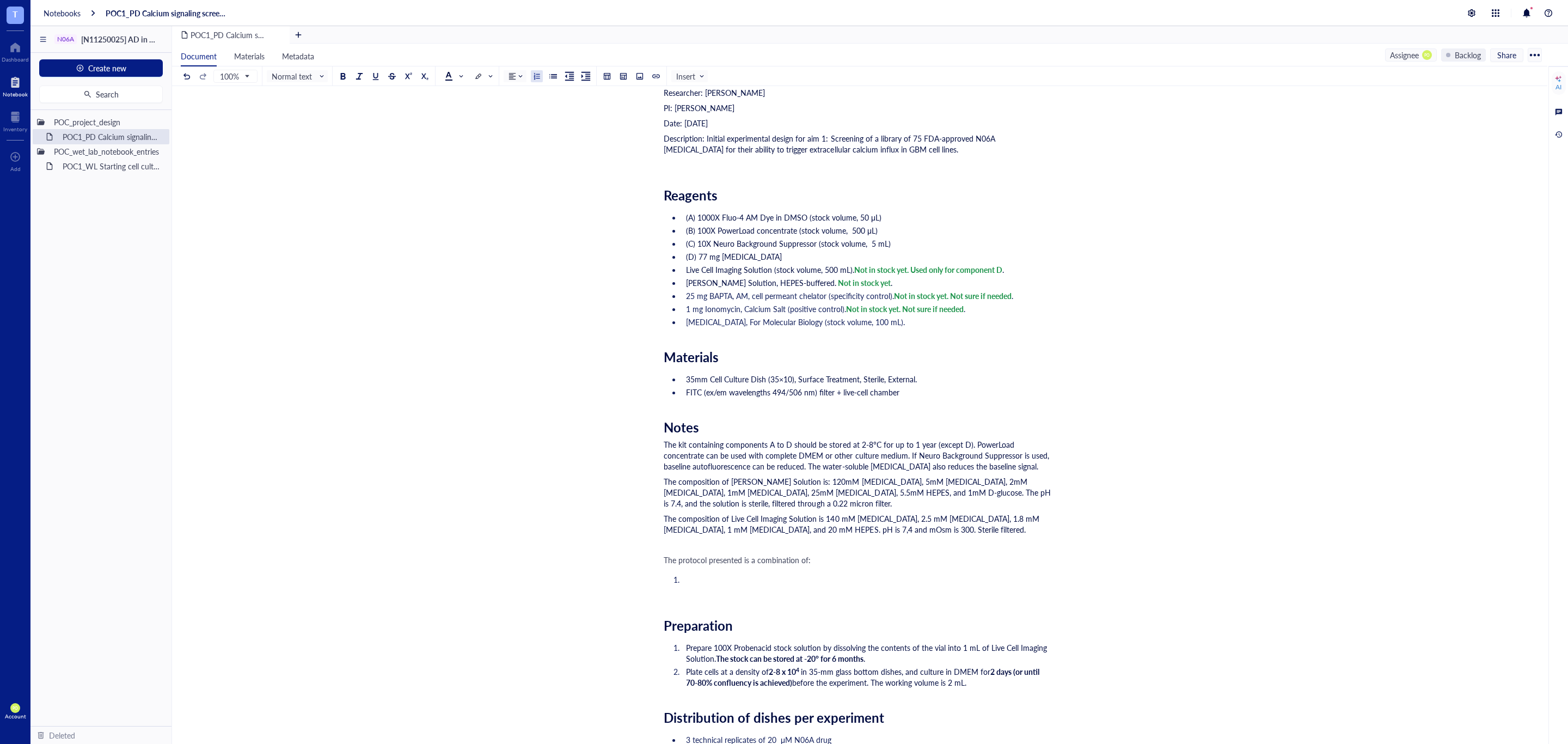
scroll to position [136, 0]
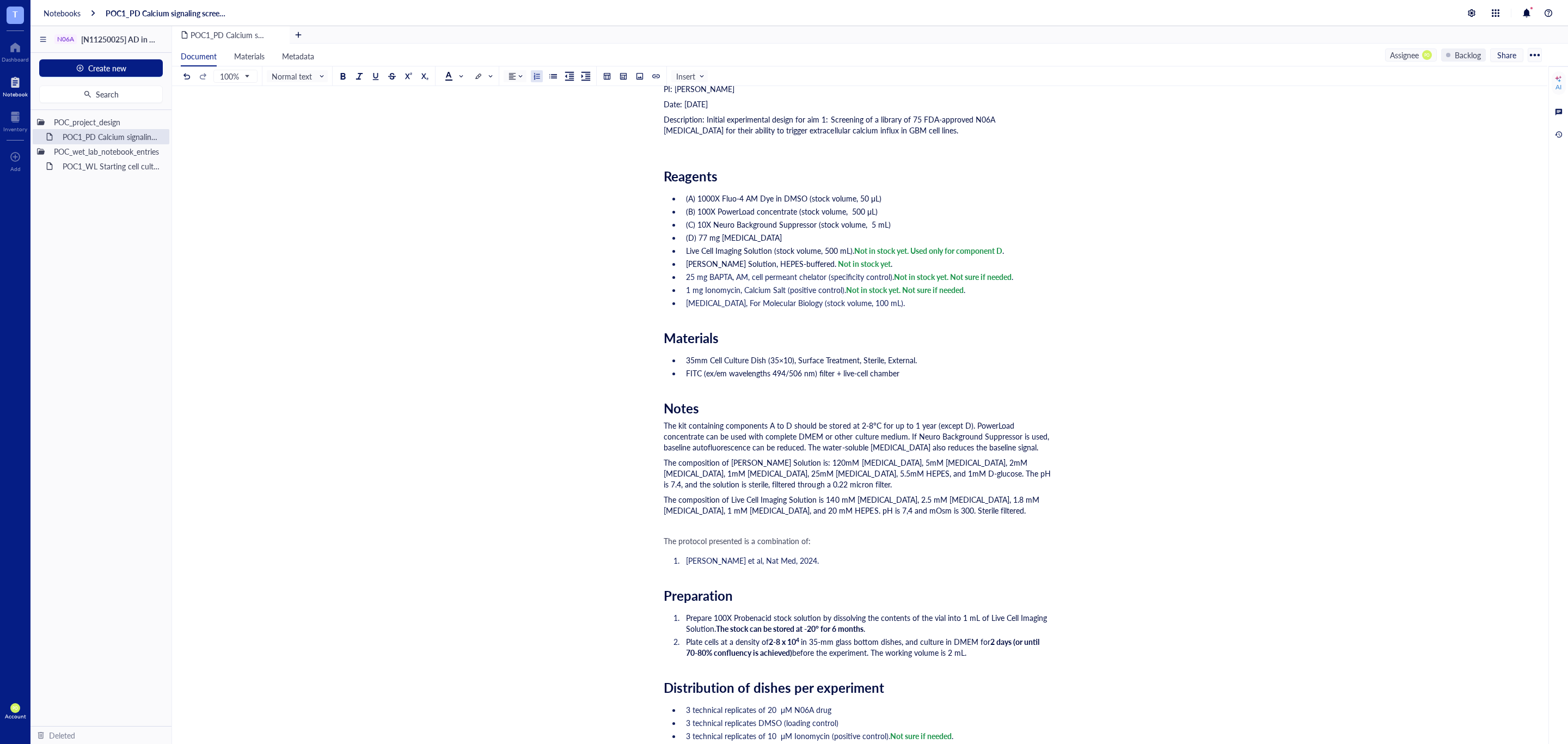
click at [650, 72] on div "100% Normal text Normal text Heading 1 Heading 2 Heading 3 Insert" at bounding box center [444, 76] width 527 height 19
click at [657, 80] on button at bounding box center [655, 76] width 12 height 12
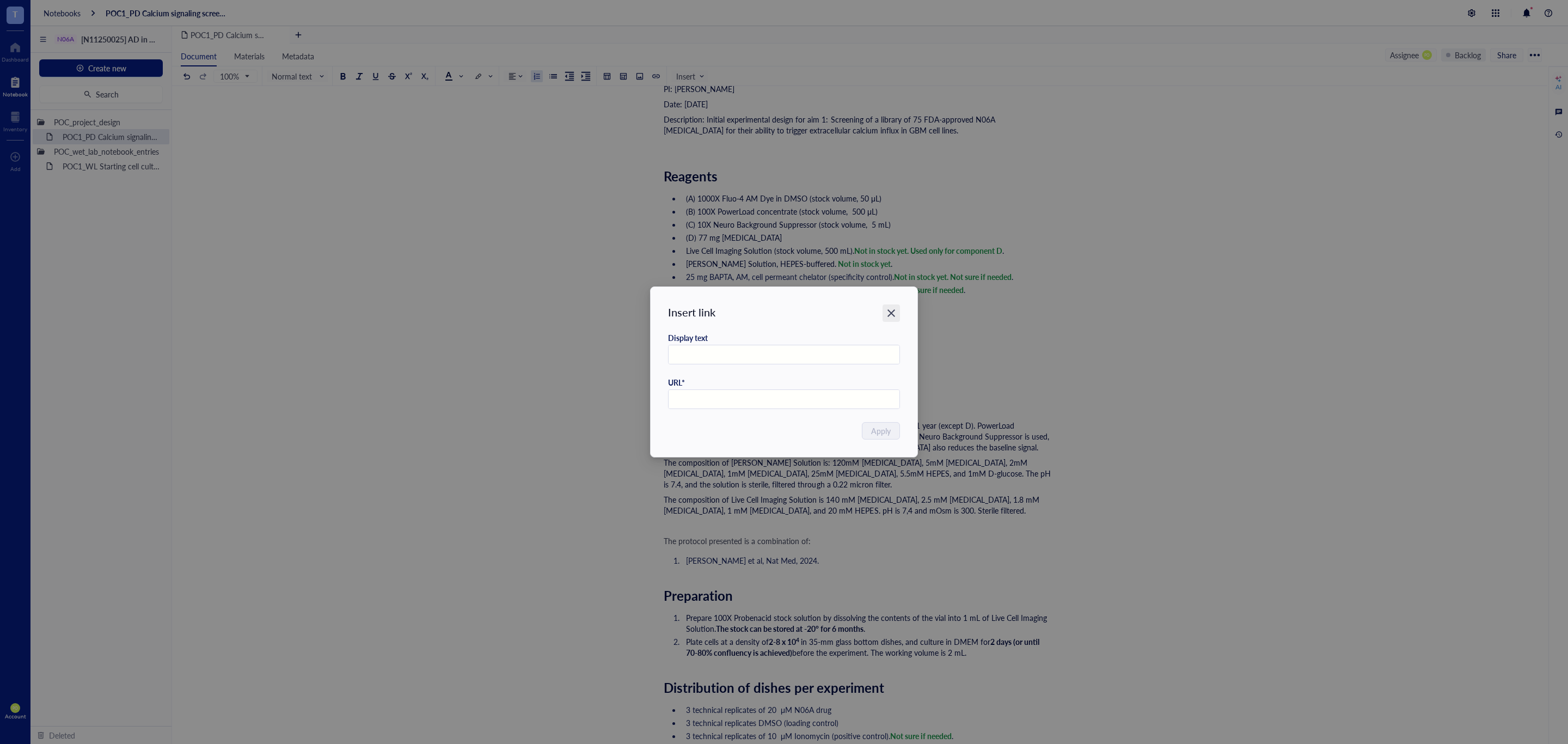
click at [890, 315] on icon "Close" at bounding box center [891, 313] width 10 height 10
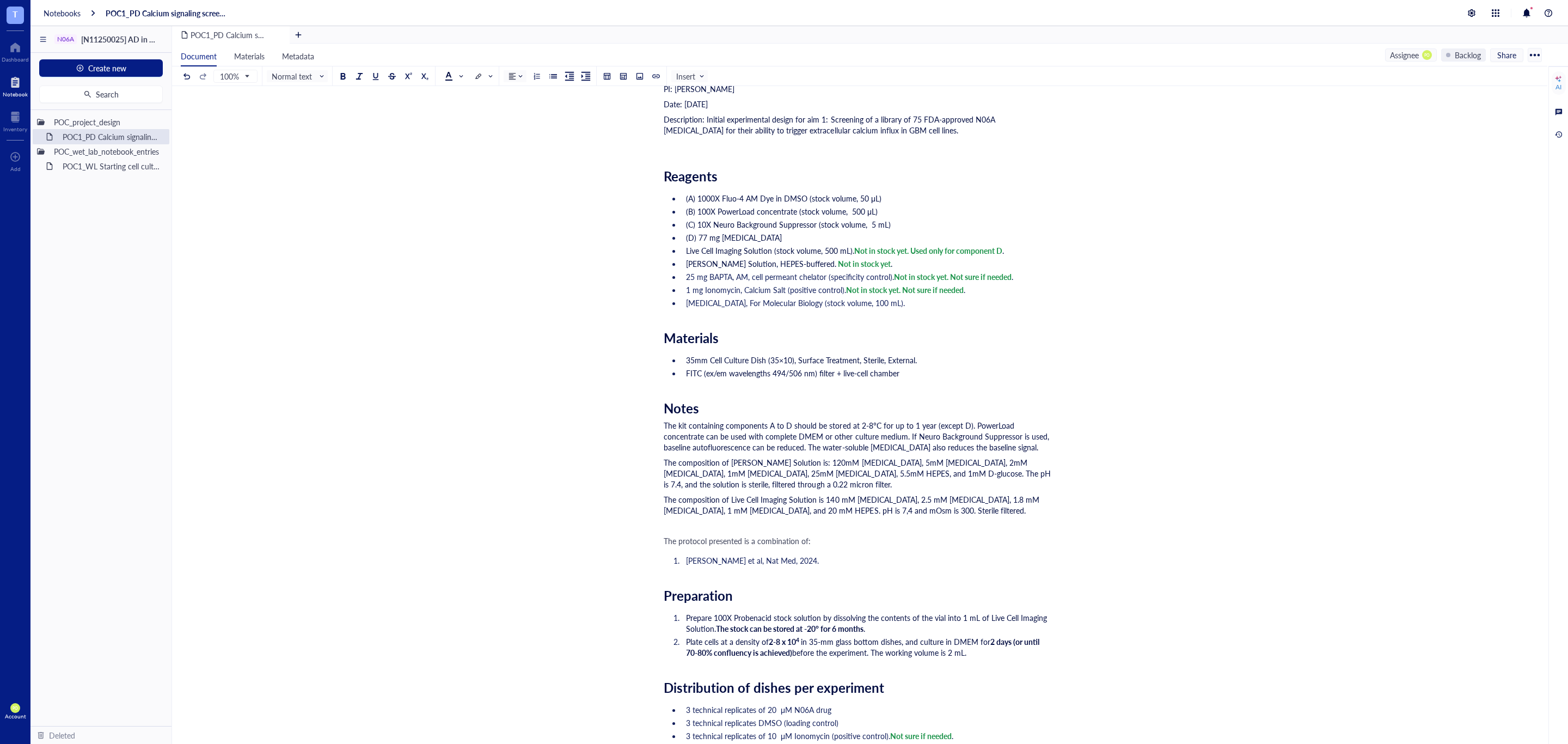
scroll to position [0, 0]
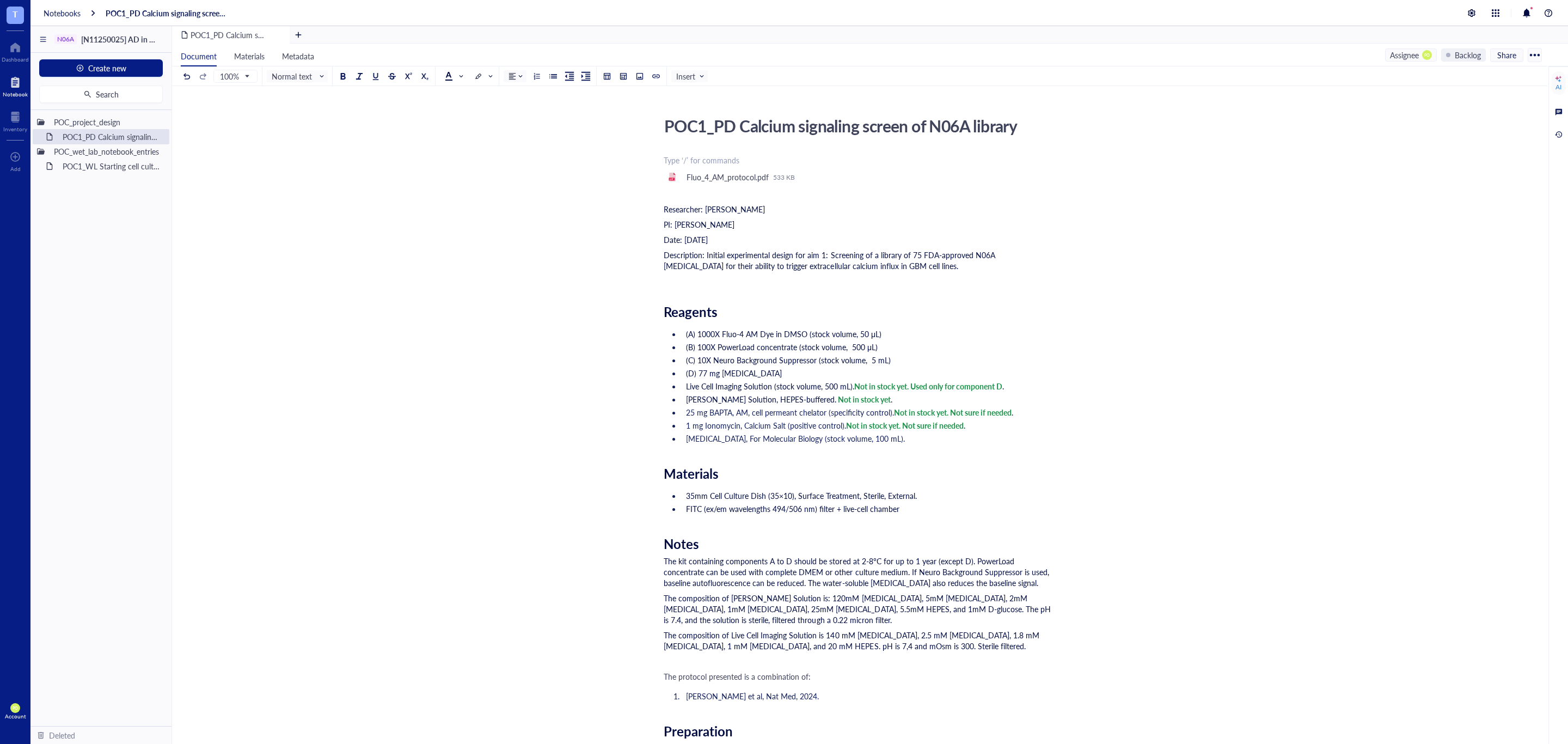
click at [799, 702] on li "Lee et al, Nat Med, 2024." at bounding box center [866, 696] width 370 height 11
click at [789, 697] on li "Lee et al, Nat Med, 2024." at bounding box center [866, 696] width 370 height 11
drag, startPoint x: 776, startPoint y: 696, endPoint x: 686, endPoint y: 696, distance: 90.0
click at [686, 696] on li "Lee et al, Nat Med, 2024." at bounding box center [866, 696] width 370 height 11
copy span "Lee et al, Nat Med, 2024."
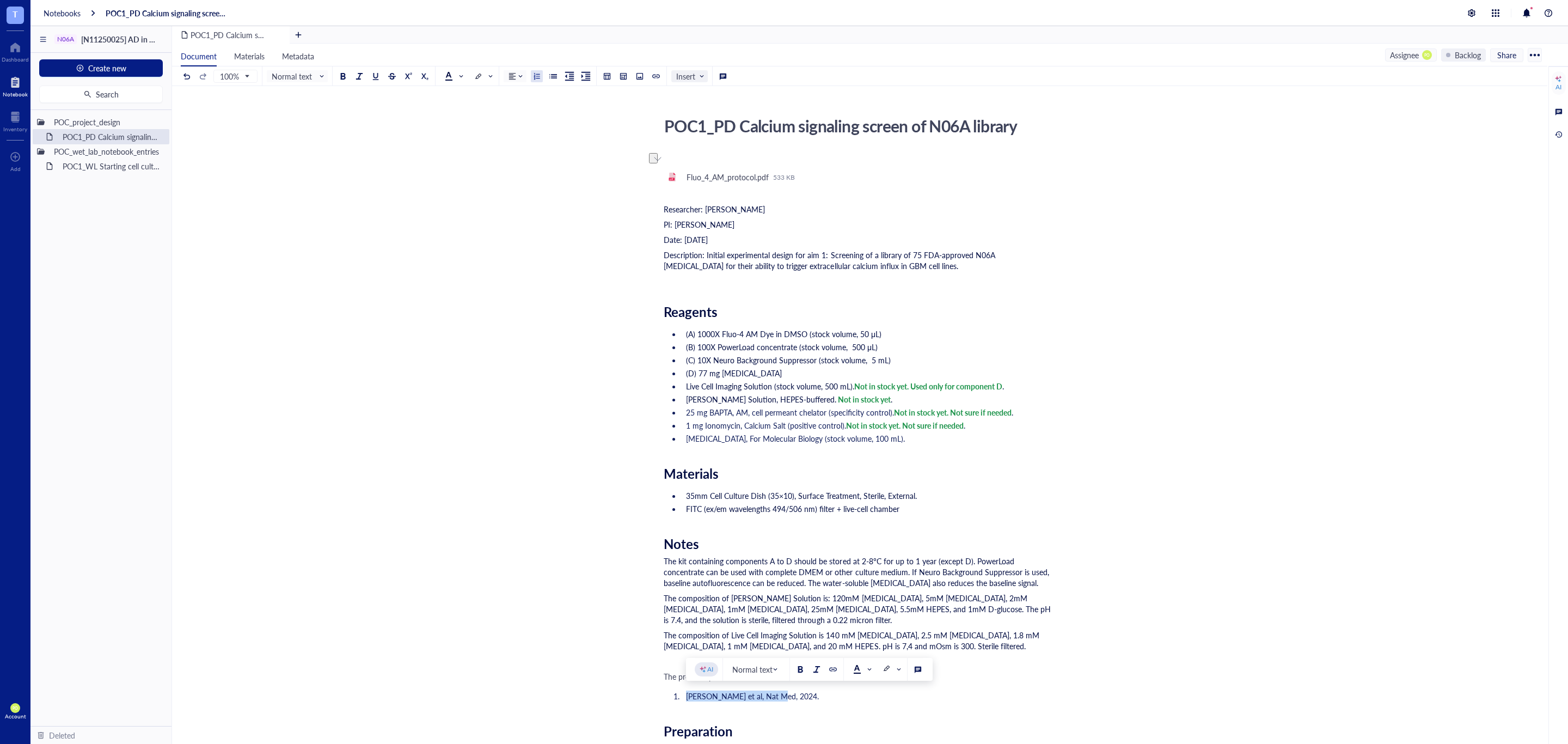
click at [691, 77] on span "Insert" at bounding box center [690, 76] width 29 height 10
click at [818, 702] on li "Lee et al, Nat Med, 2024." at bounding box center [866, 696] width 370 height 11
click at [679, 77] on span "Insert" at bounding box center [690, 76] width 29 height 10
click at [660, 74] on div at bounding box center [655, 76] width 8 height 8
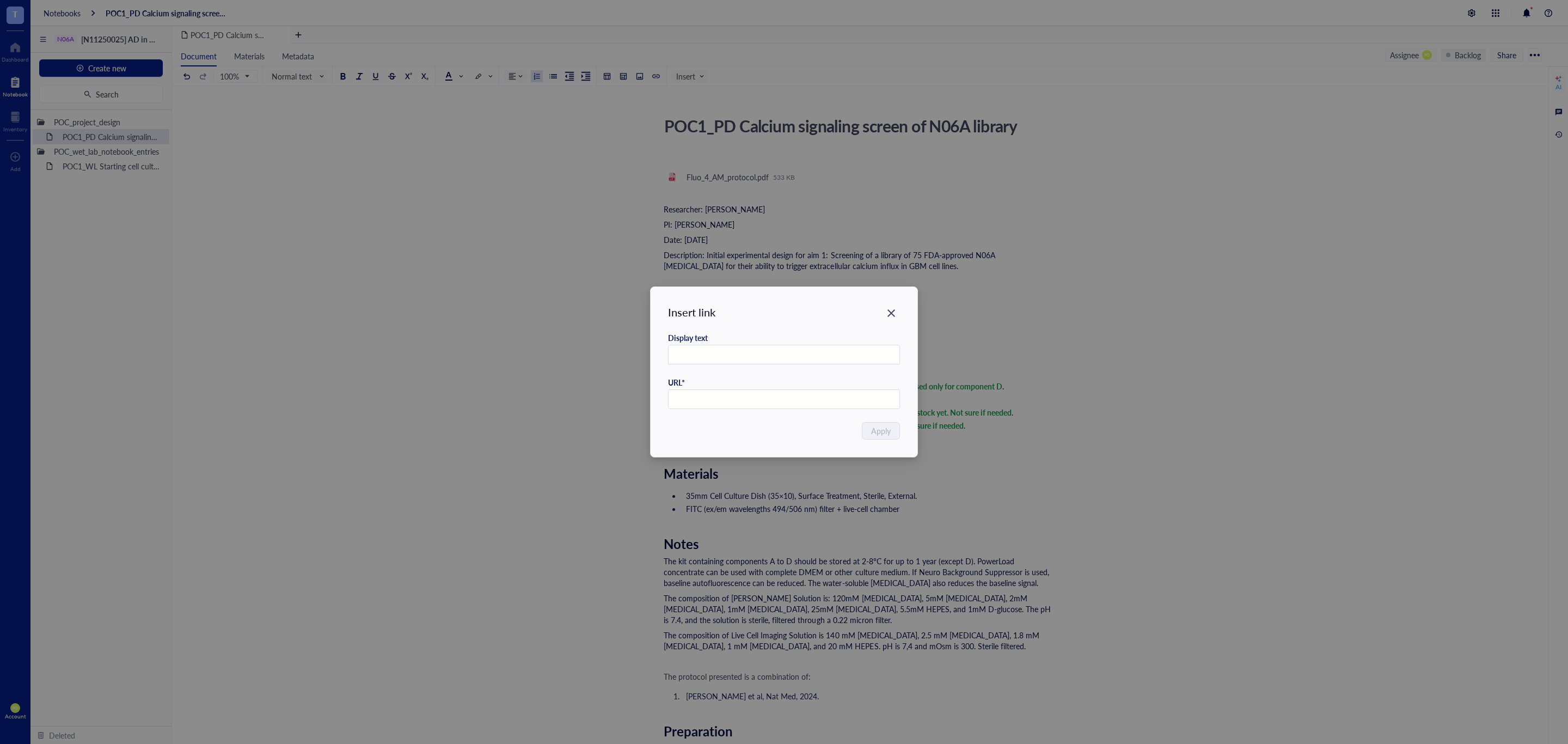
click at [746, 349] on input "text" at bounding box center [784, 355] width 231 height 20
paste input "Lee et al, Nat Med, 2024."
type input "Lee et al, Nat Med, 2024."
click at [750, 396] on input "text" at bounding box center [784, 399] width 231 height 20
paste input "https://doi.org/10.1038/s41591-024-03224-y"
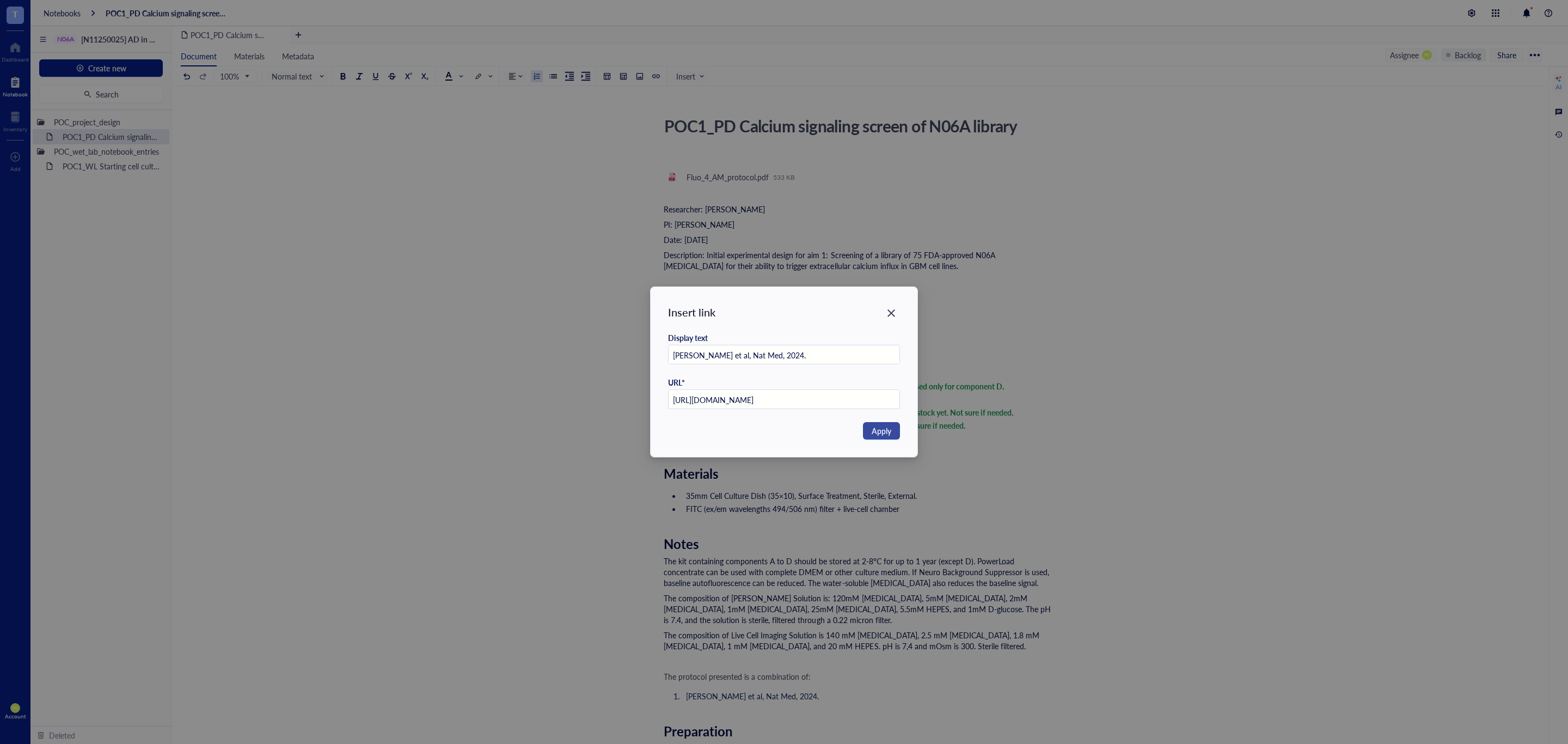
type input "https://doi.org/10.1038/s41591-024-03224-y"
click at [875, 430] on span "Apply" at bounding box center [881, 430] width 20 height 12
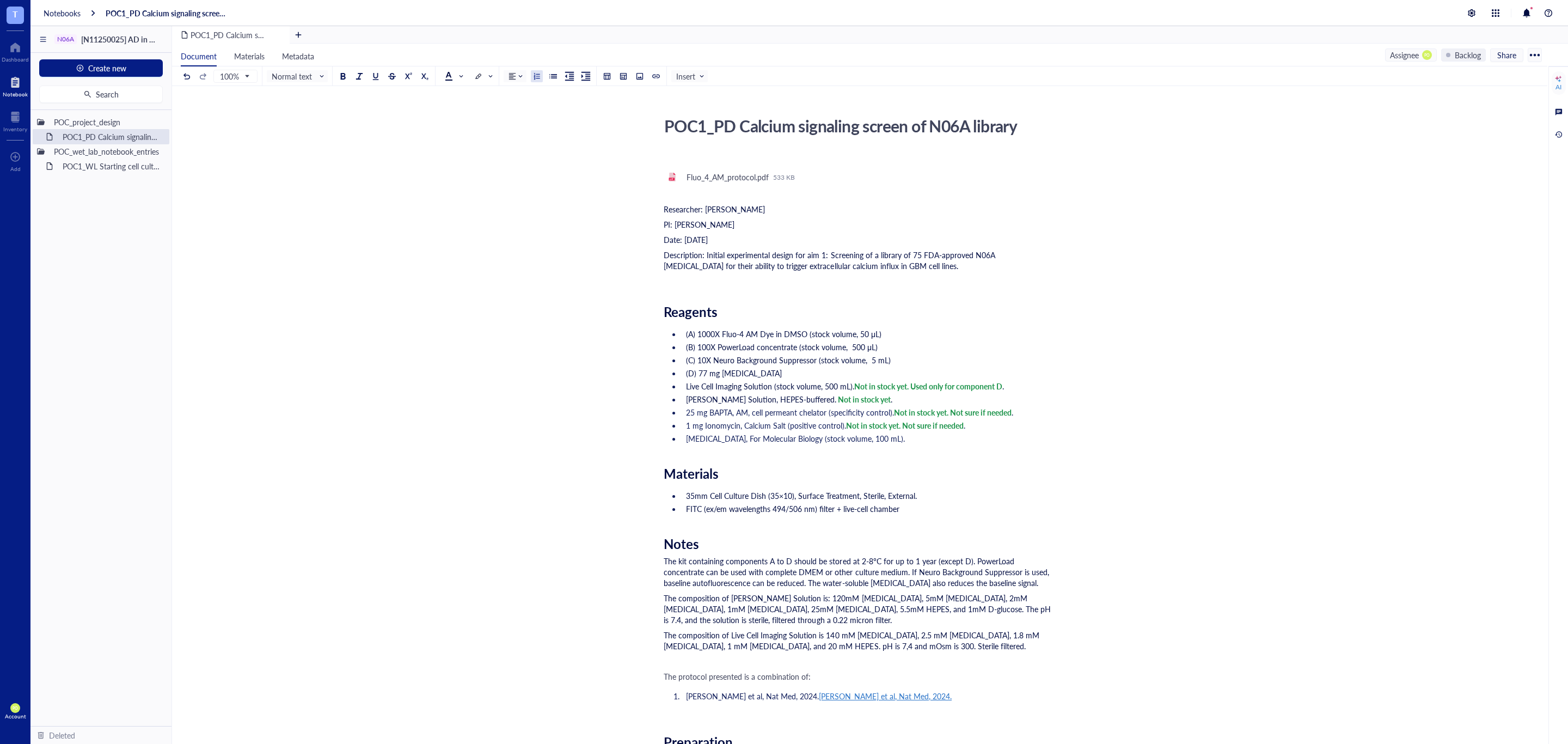
drag, startPoint x: 687, startPoint y: 697, endPoint x: 735, endPoint y: 715, distance: 51.3
click at [735, 715] on ol "Lee et al, Nat Med, 2024. Lee et al, Nat Med, 2024." at bounding box center [857, 702] width 388 height 26
drag, startPoint x: 771, startPoint y: 693, endPoint x: 687, endPoint y: 698, distance: 84.1
click at [687, 698] on span "Lee et al, Nat Med, 2024." at bounding box center [753, 696] width 133 height 11
click at [803, 691] on li "Lee et al, Nat Med, 2024." at bounding box center [866, 702] width 370 height 22
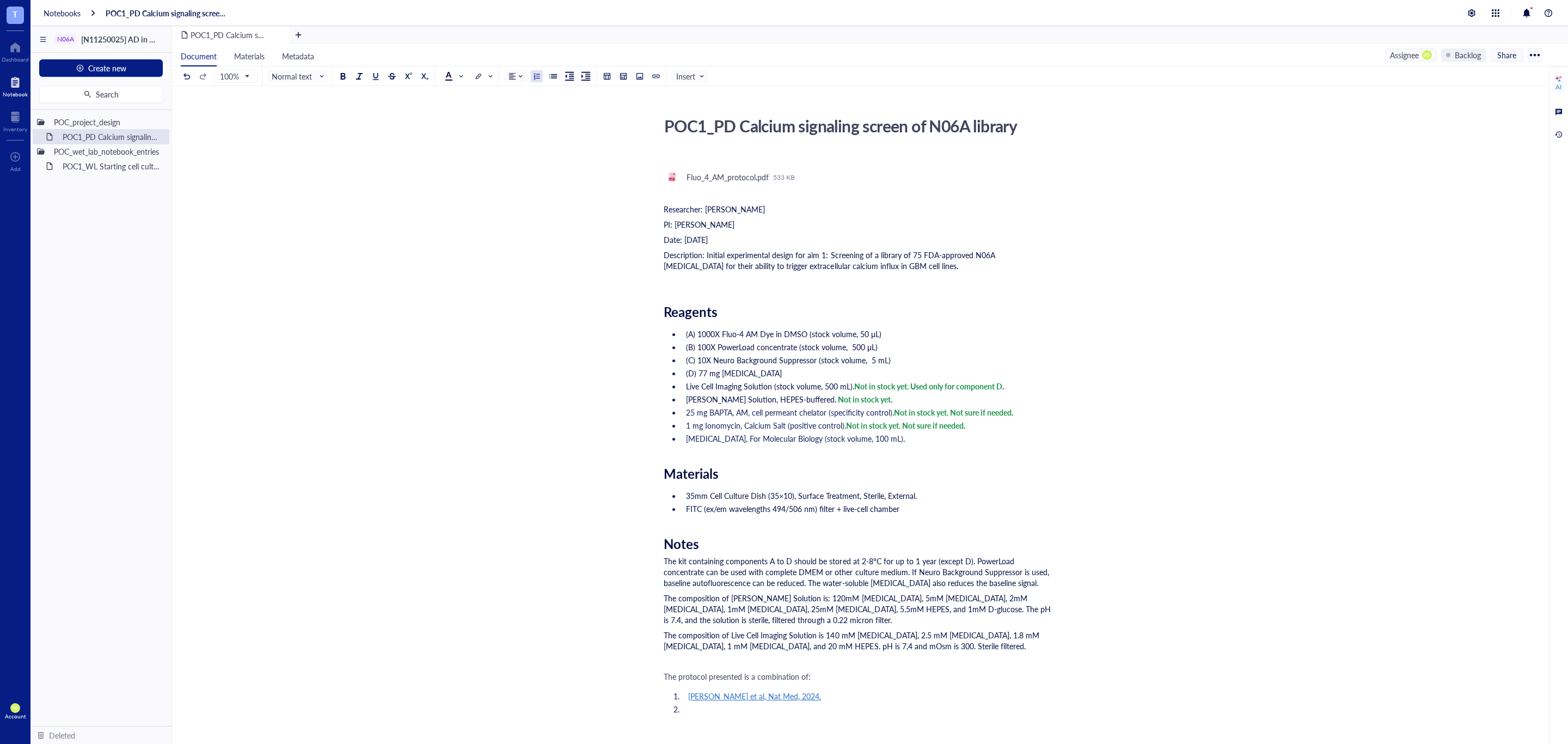
click at [700, 706] on li "To enrich screen reader interactions, please activate Accessibility in Grammarl…" at bounding box center [866, 715] width 370 height 22
drag, startPoint x: 791, startPoint y: 710, endPoint x: 685, endPoint y: 710, distance: 106.0
click at [685, 710] on li "Li et al, Mol Cancer Res, 2024." at bounding box center [866, 709] width 370 height 11
copy span "Li et al, Mol Cancer Res, 2024."
click at [679, 79] on span "Insert" at bounding box center [690, 76] width 29 height 10
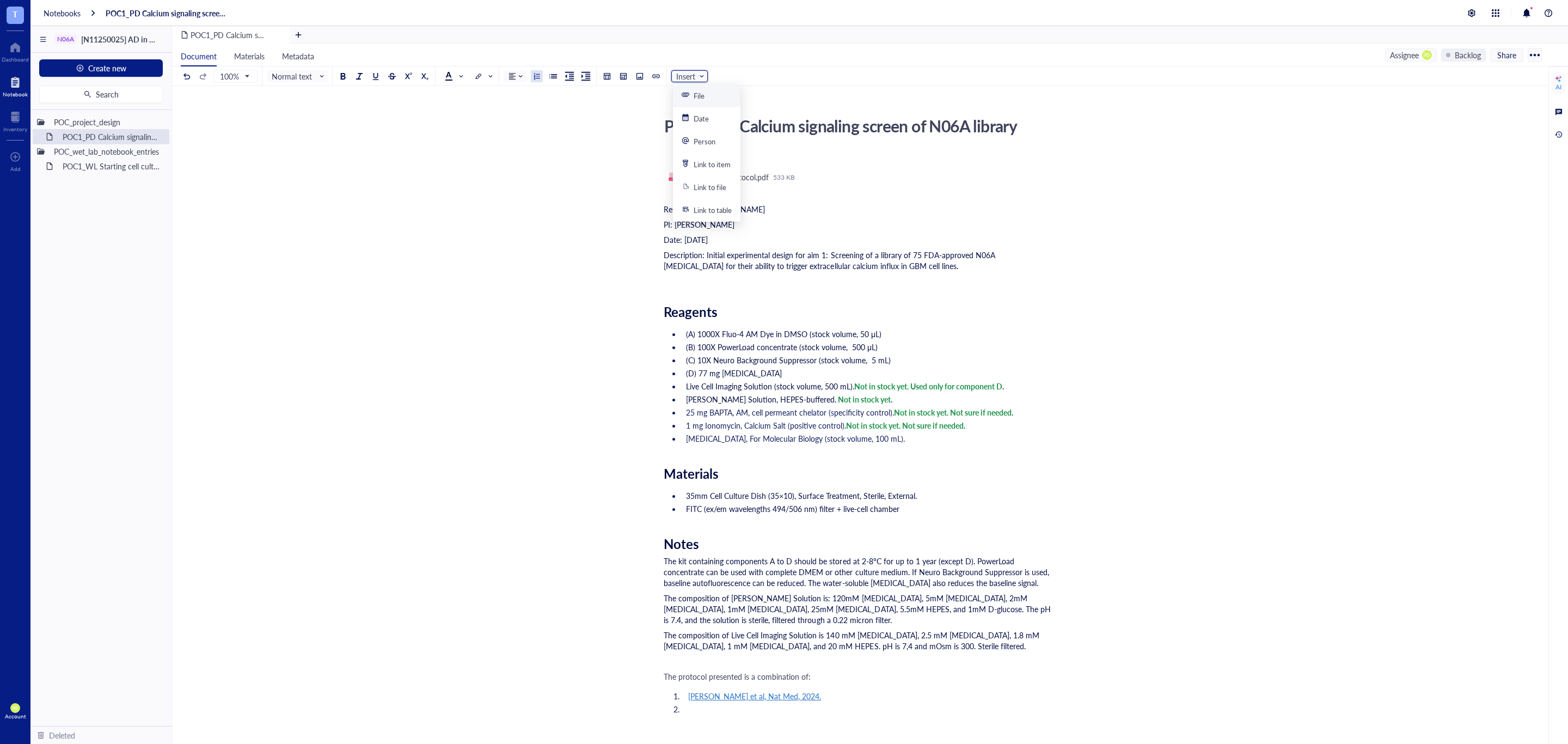
click at [666, 74] on div "100% Normal text Normal text Heading 1 Heading 2 Heading 3 Insert" at bounding box center [444, 76] width 527 height 19
click at [653, 77] on div at bounding box center [655, 76] width 8 height 8
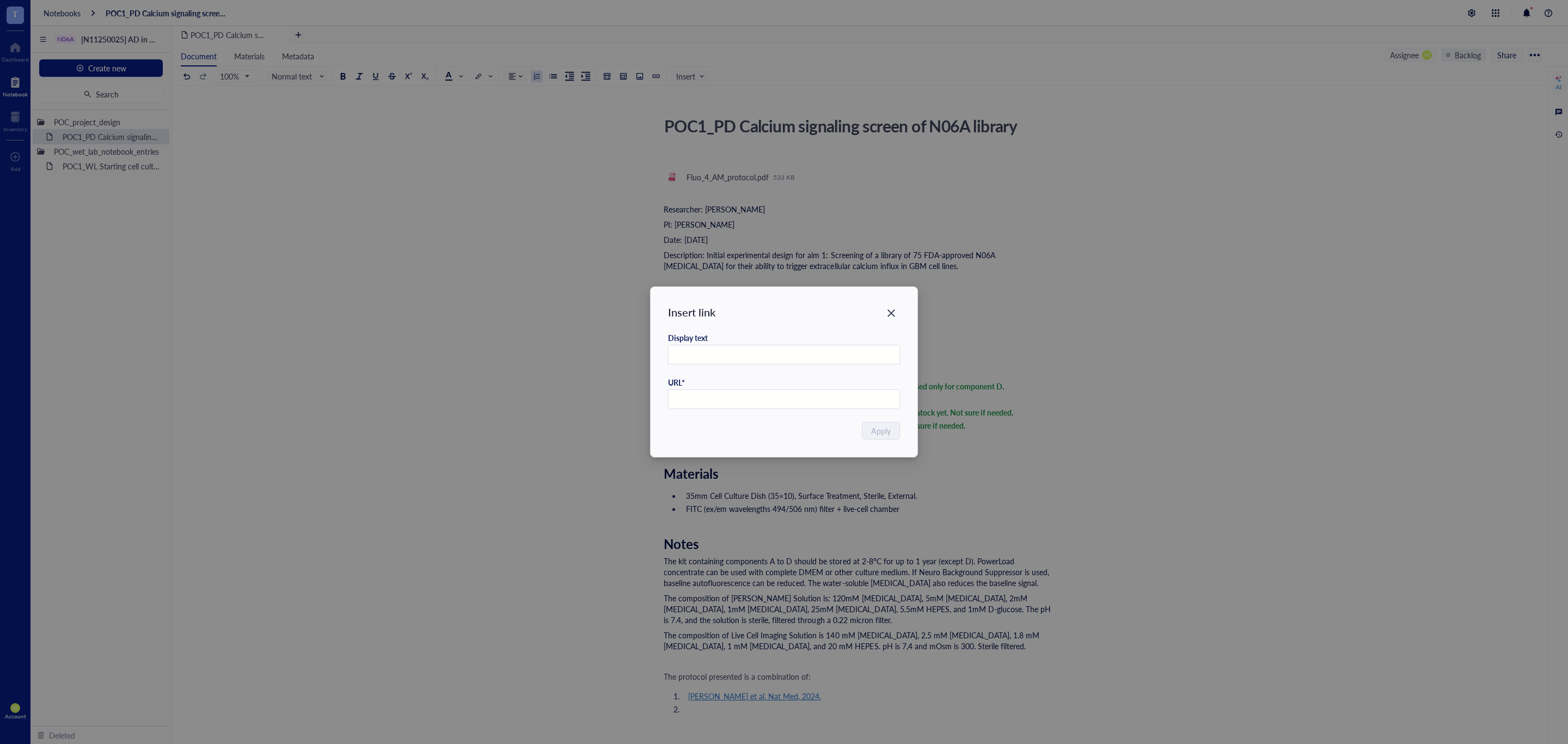
click at [763, 357] on input "text" at bounding box center [784, 355] width 231 height 20
paste input "Li et al, Mol Cancer Res, 2024."
type input "Li et al, Mol Cancer Res, 2024."
click at [752, 393] on input "text" at bounding box center [784, 399] width 231 height 20
paste input "https://doi.org/10.1158/1541-7786.mcr-23-0934"
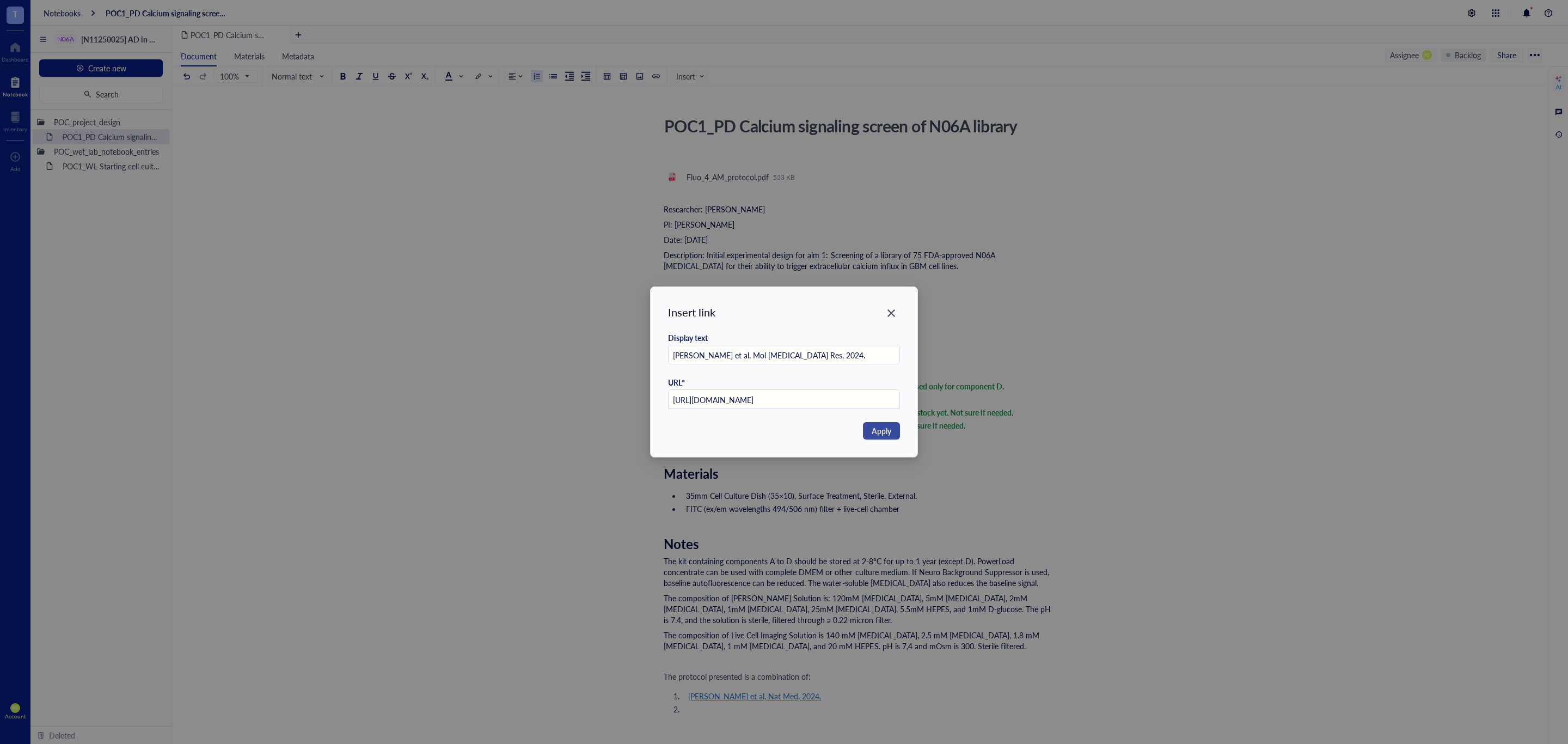
type input "https://doi.org/10.1158/1541-7786.mcr-23-0934"
click at [879, 427] on span "Apply" at bounding box center [881, 430] width 20 height 12
paste input "https://doi.org/10.1158/1541-7786.mcr-23-0934"
type input "https://doi.org/10.1158/1541-7786.mcr-23-0934"
click at [892, 430] on button "Apply" at bounding box center [881, 430] width 37 height 17
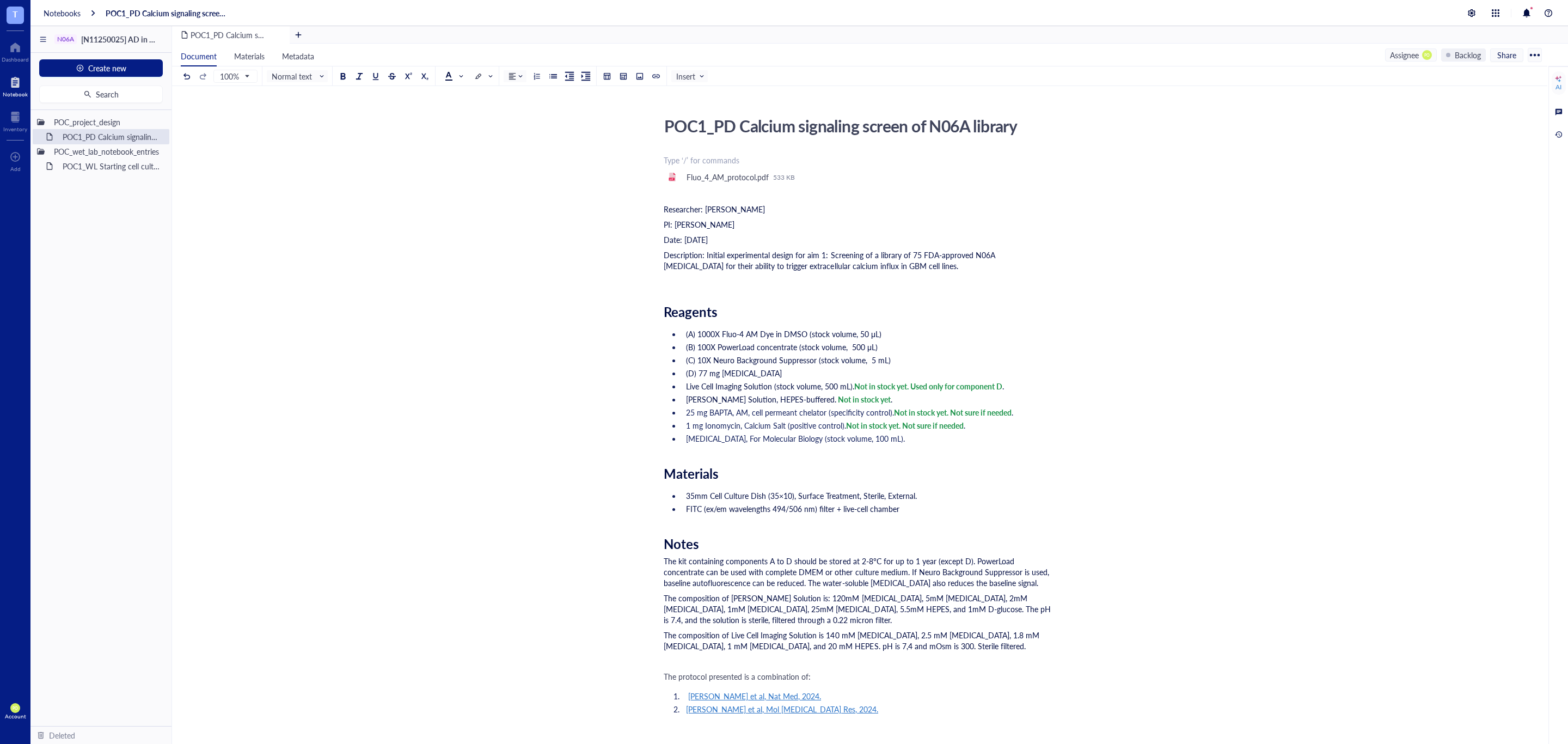
click at [824, 706] on li "Li et al, Mol Cancer Res, 2024." at bounding box center [866, 715] width 370 height 22
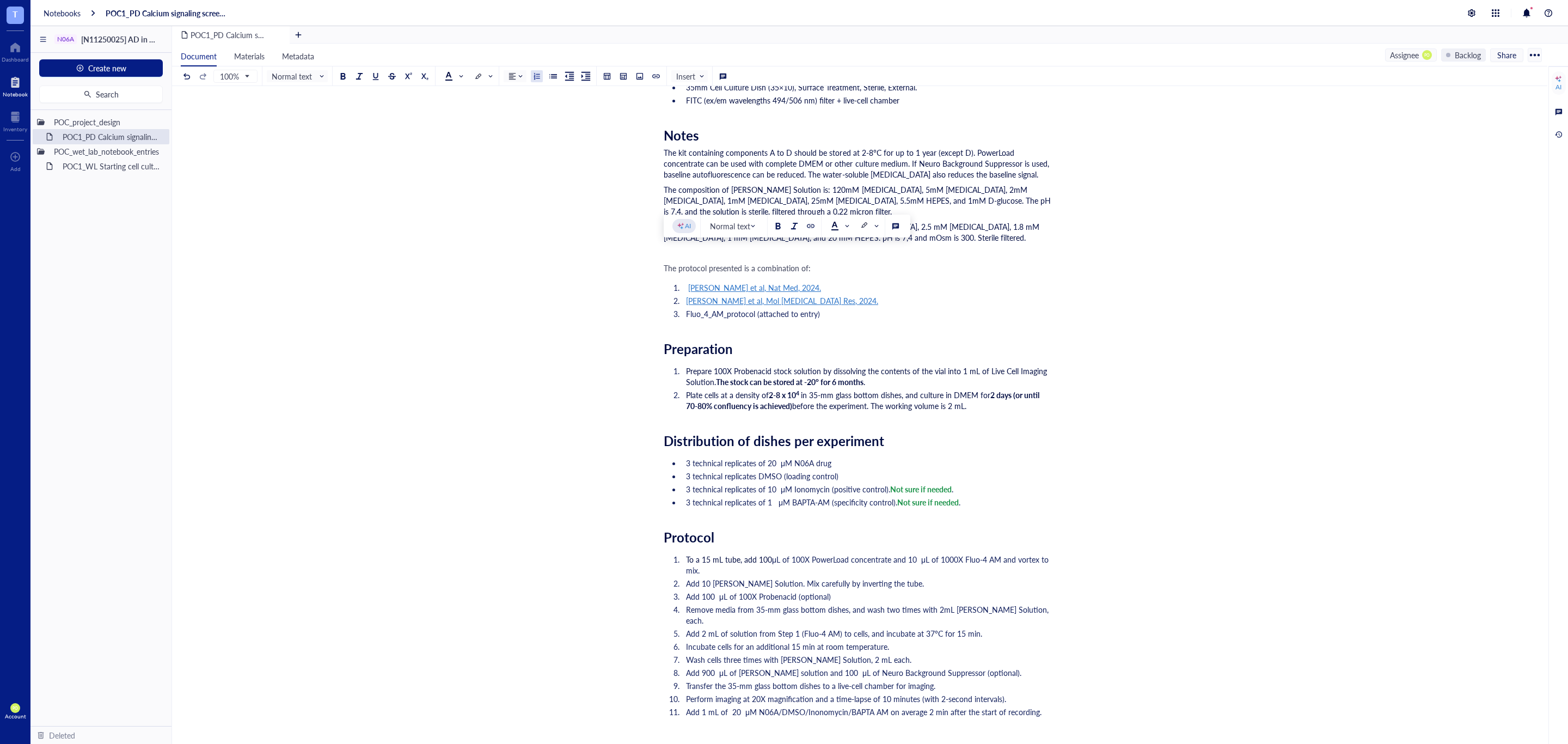
drag, startPoint x: 851, startPoint y: 325, endPoint x: 538, endPoint y: 41, distance: 422.6
click at [648, 253] on div "POC1_PD Calcium signaling screen of N06A library POC1_PD Calcium signaling scre…" at bounding box center [857, 390] width 1371 height 1375
click at [458, 77] on span at bounding box center [453, 76] width 17 height 9
click at [449, 92] on div at bounding box center [448, 92] width 8 height 8
click at [892, 315] on li "Fluo_4_AM_protocol (attached to entry)" at bounding box center [866, 314] width 370 height 11
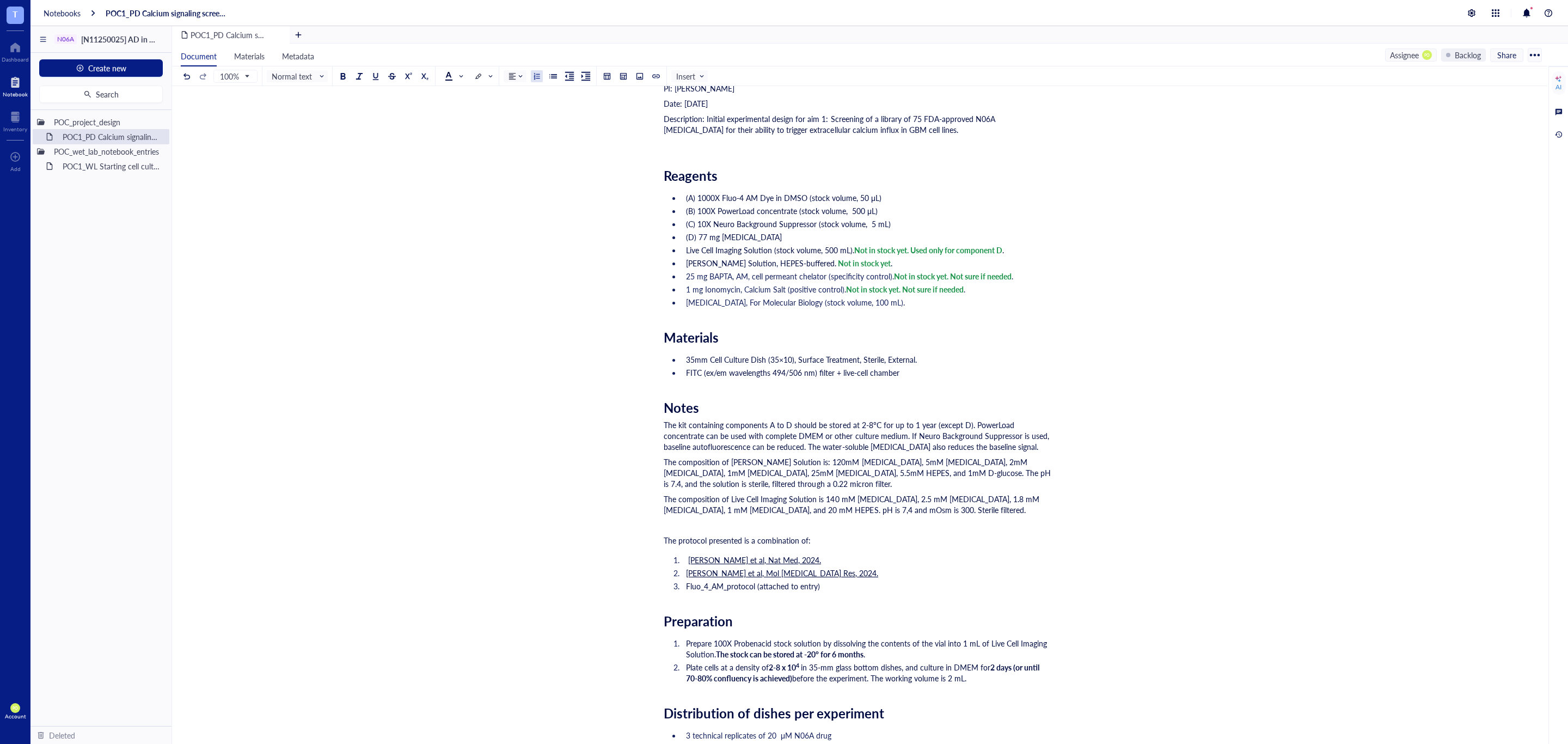
scroll to position [545, 0]
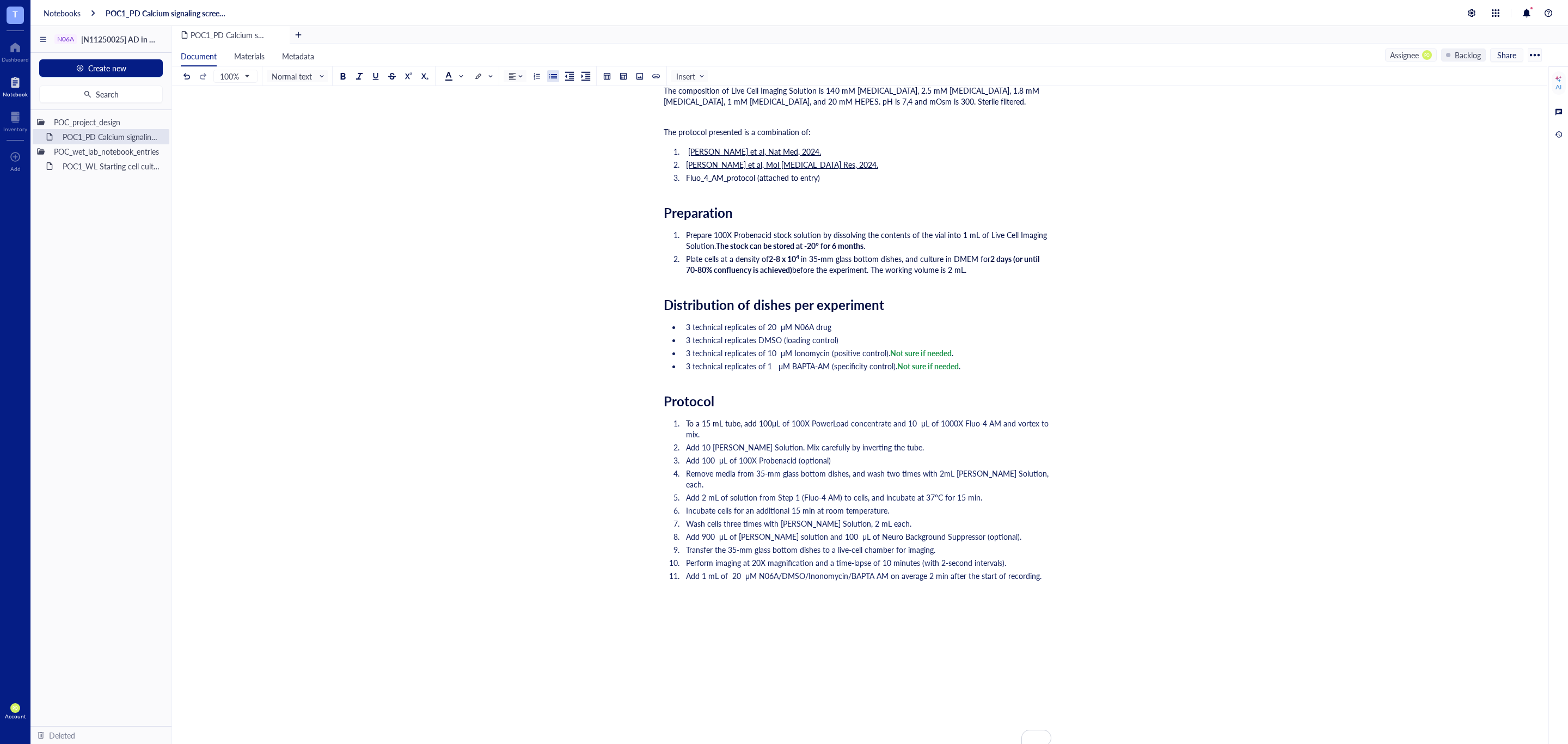
click at [853, 332] on li "3 technical replicates of 20 μM N06A drug" at bounding box center [866, 327] width 370 height 11
click at [853, 358] on span "3 technical replicates of 10 μM Ionomycin (positive control)." at bounding box center [788, 353] width 204 height 11
click at [989, 371] on li "3 technical replicates of 1 μM BAPTA-AM (specificity control). Not sure if need…" at bounding box center [866, 366] width 370 height 11
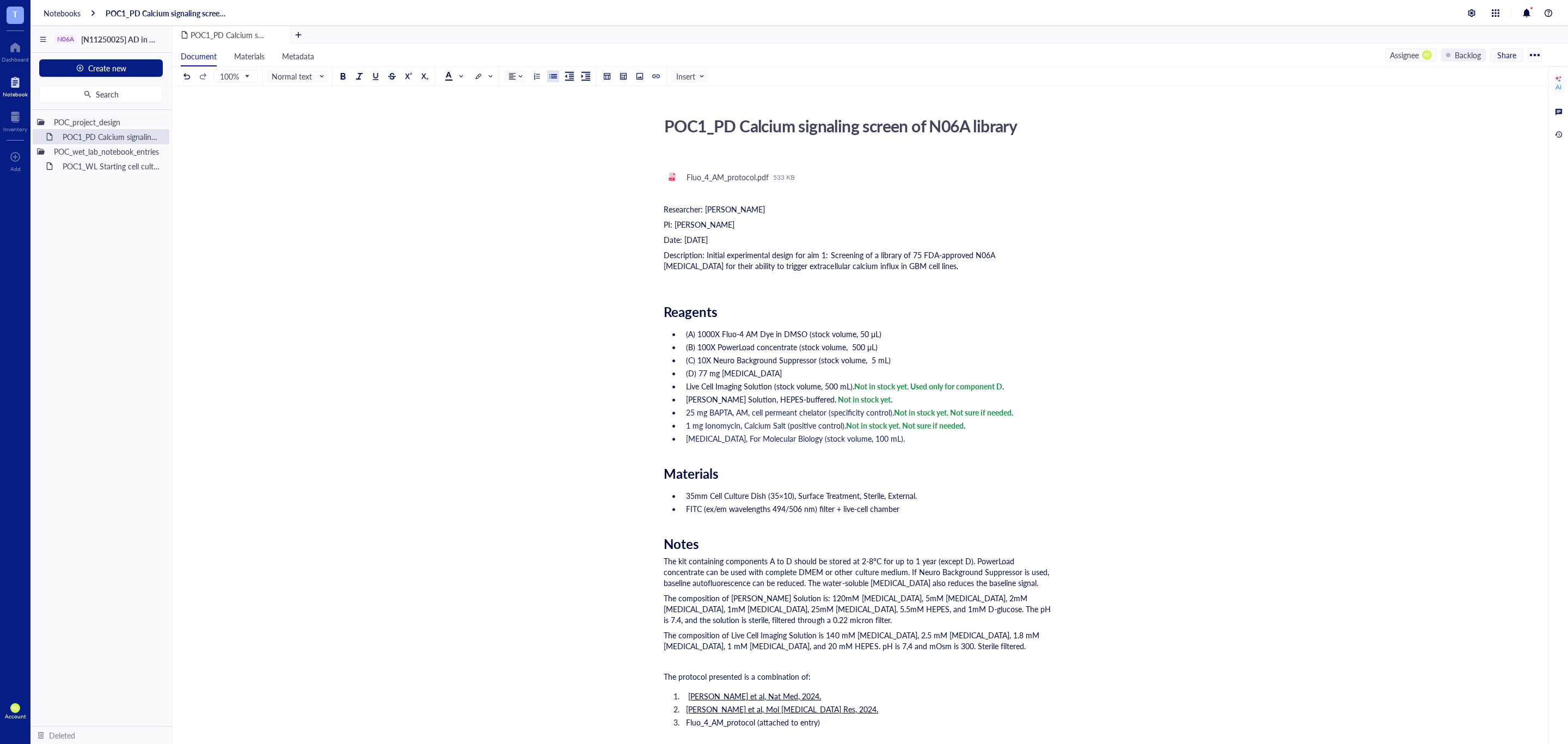
scroll to position [723, 0]
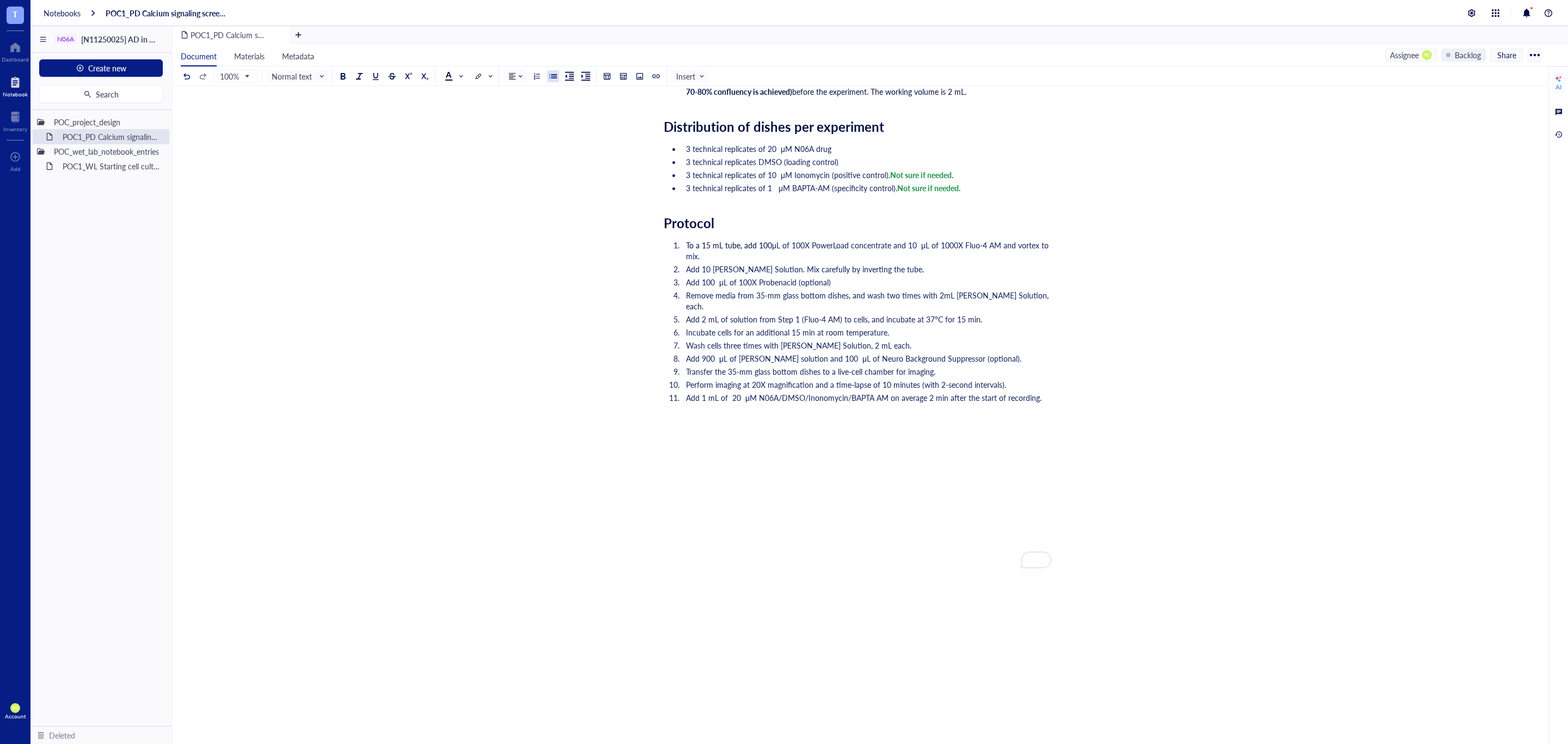
click at [668, 436] on div "To enrich screen reader interactions, please activate Accessibility in Grammarl…" at bounding box center [857, 428] width 388 height 33
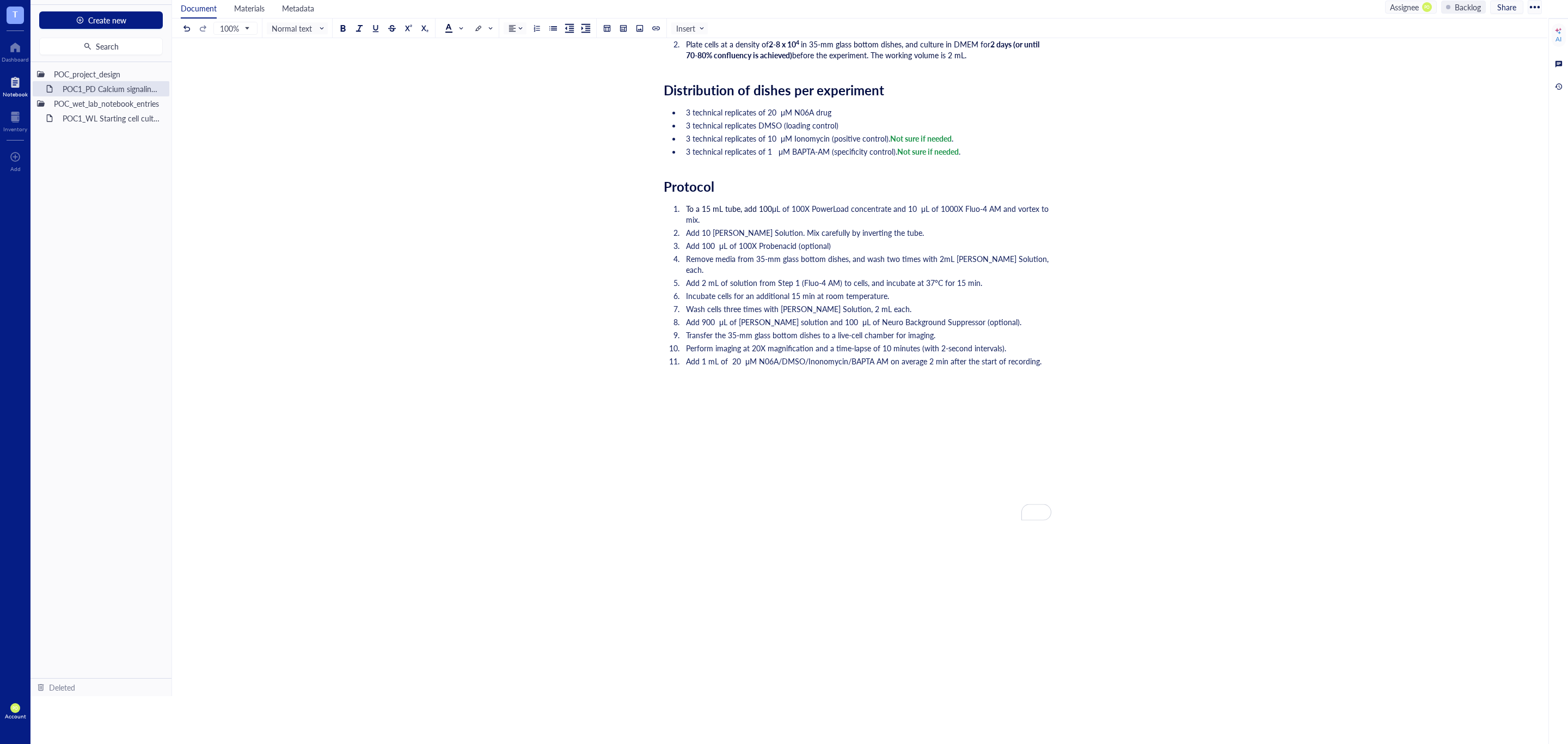
scroll to position [0, 0]
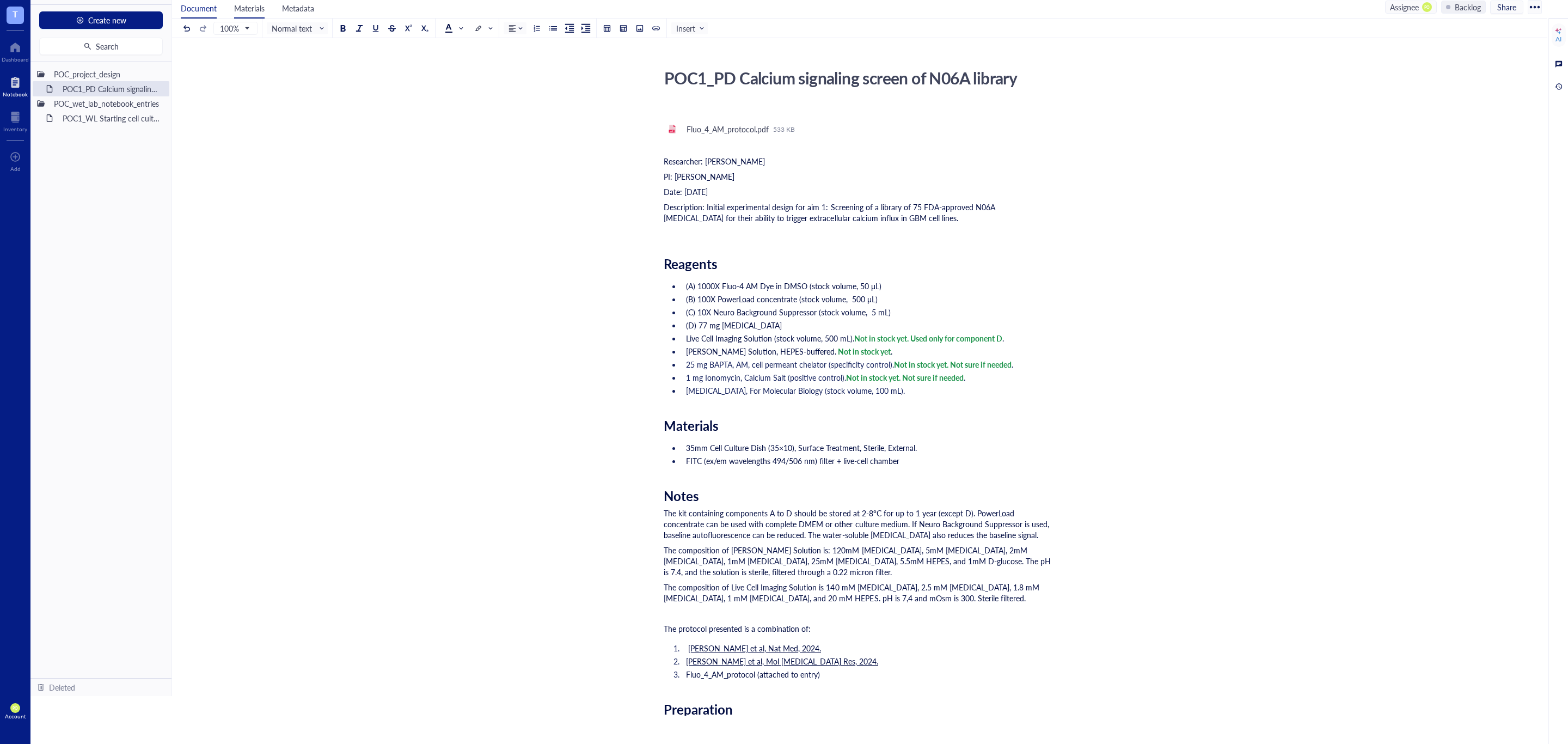
click at [255, 9] on span "Materials" at bounding box center [249, 8] width 31 height 11
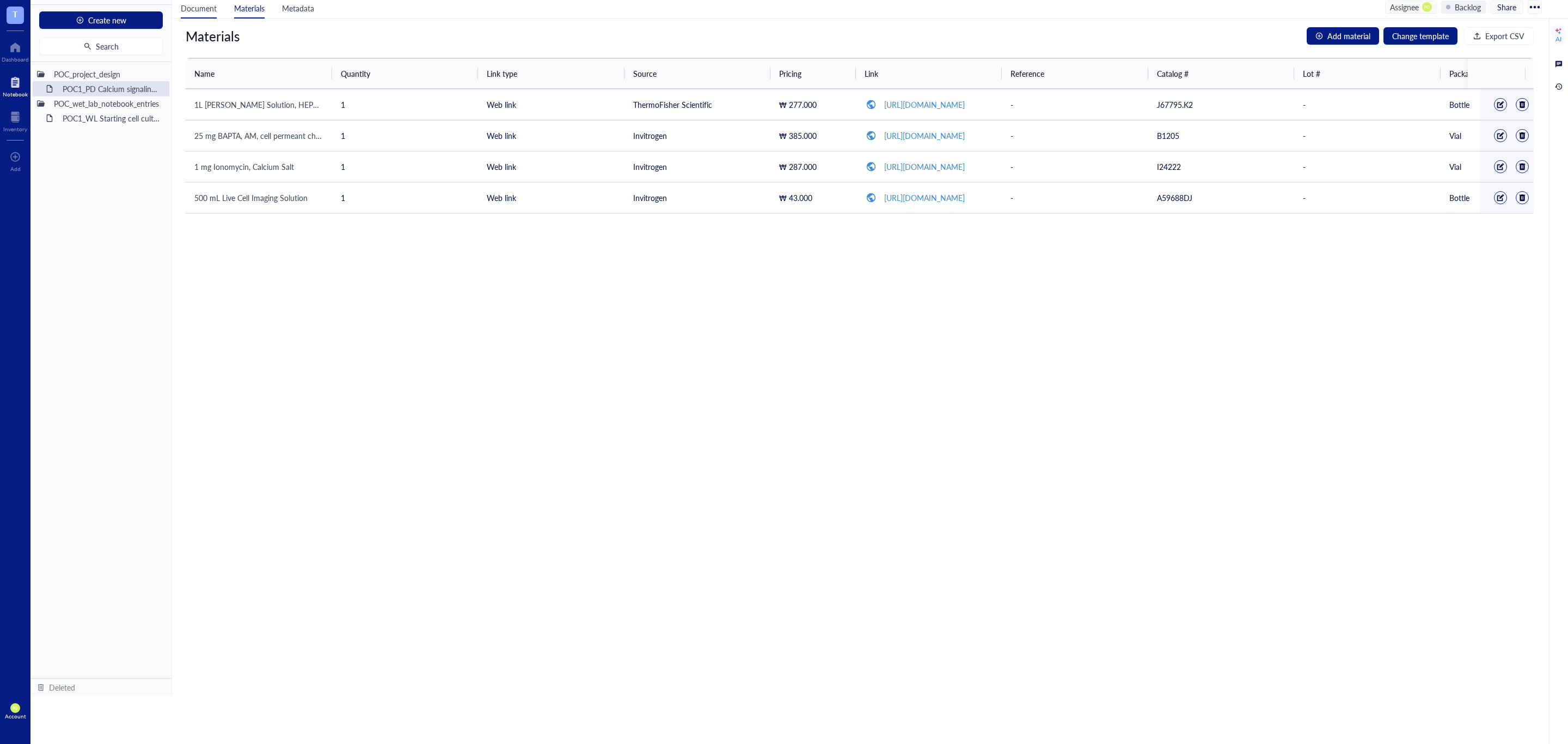
click at [199, 8] on span "Document" at bounding box center [199, 8] width 36 height 11
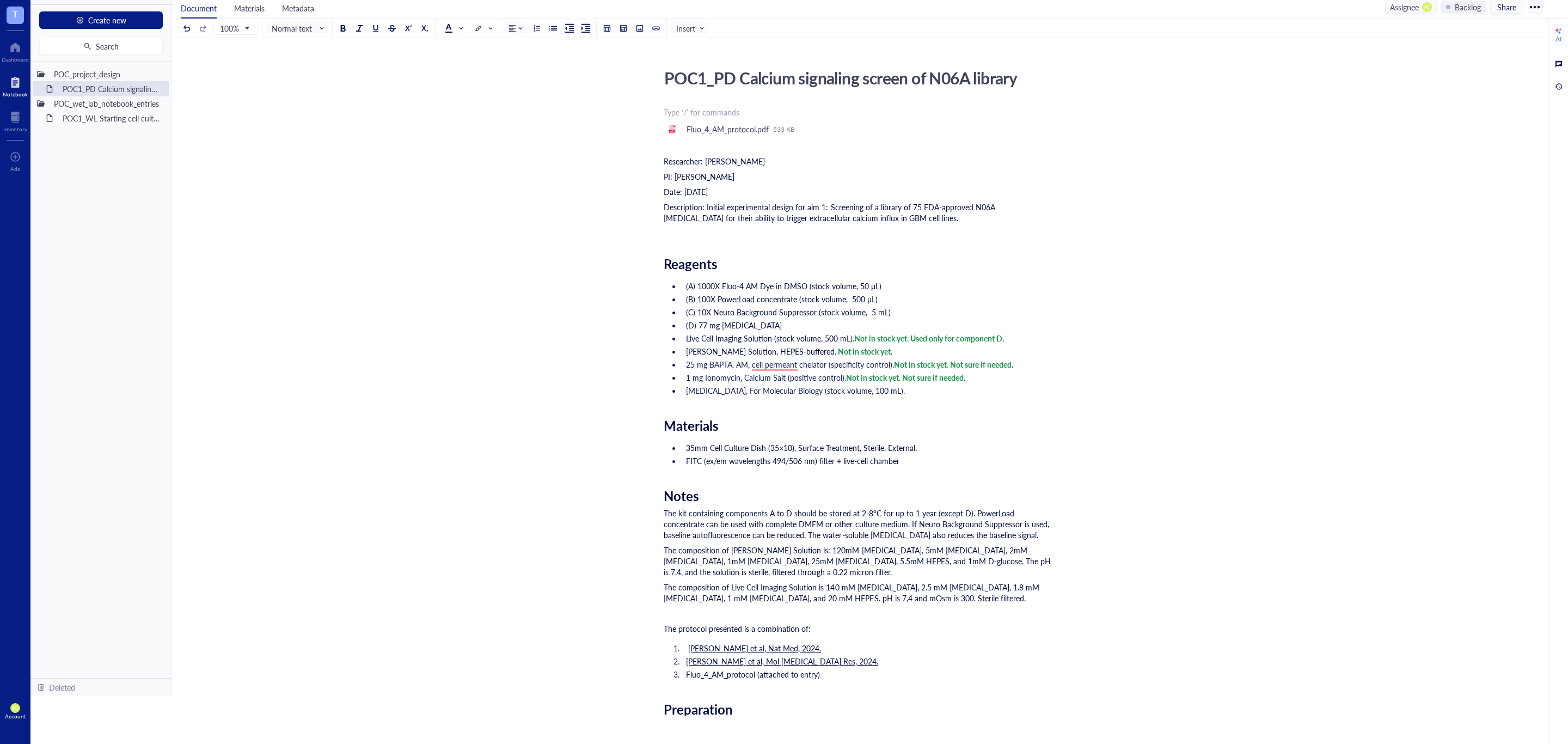
drag, startPoint x: 974, startPoint y: 384, endPoint x: 935, endPoint y: 384, distance: 39.0
click at [974, 384] on ul "(A) 1000X Fluo-4 AM Dye in DMSO (stock volume, 50 μL) (B) 100X PowerLoad concen…" at bounding box center [857, 338] width 388 height 120
click at [783, 365] on span "25 mg BAPTA, AM, cell permeant chelator (specificity control)." at bounding box center [790, 364] width 208 height 11
click at [799, 409] on div "Dismiss" at bounding box center [802, 415] width 103 height 16
click at [934, 389] on li "Dimethyl Sulfoxide, For Molecular Biology (stock volume, 100 mL)." at bounding box center [866, 390] width 370 height 11
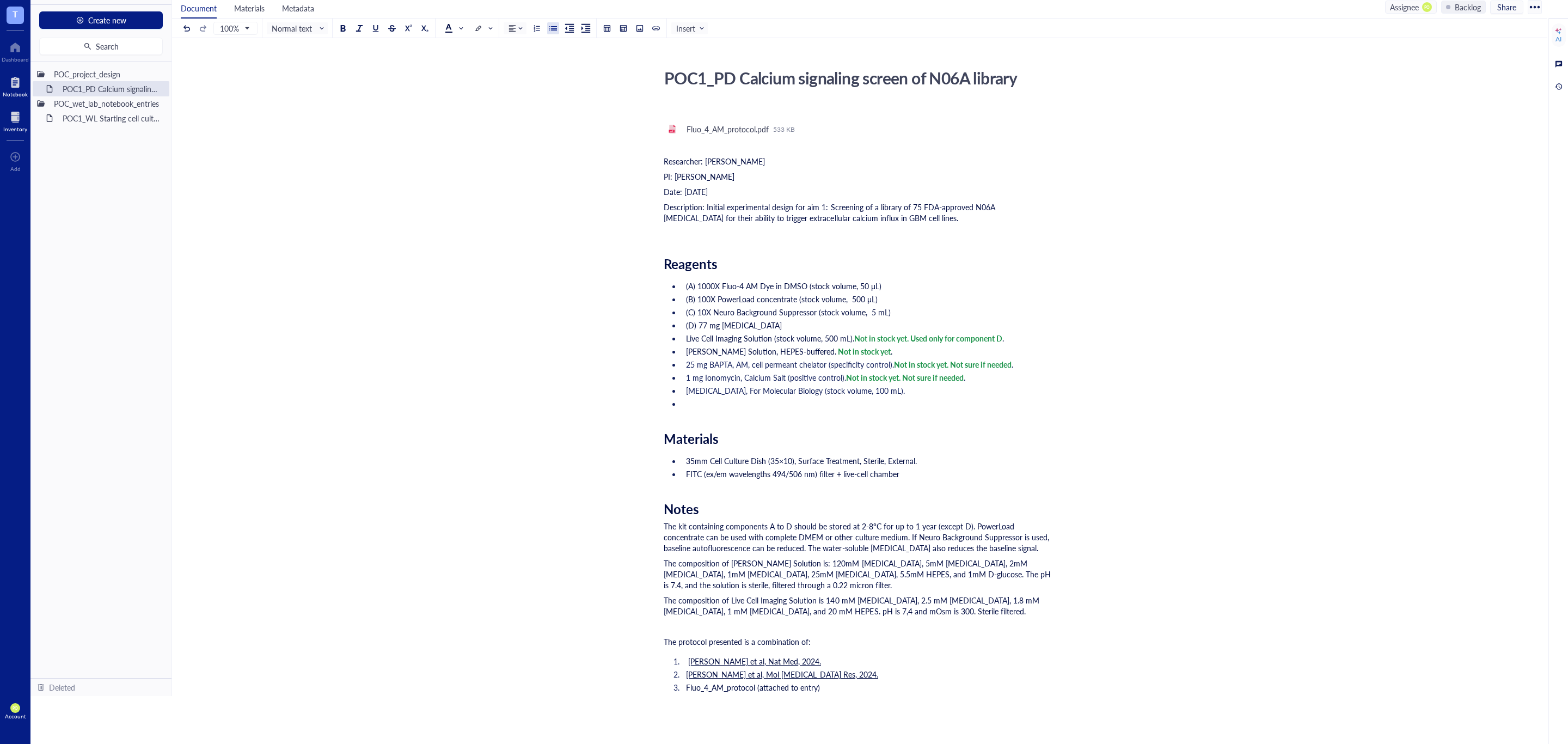
click at [18, 123] on div at bounding box center [15, 116] width 24 height 17
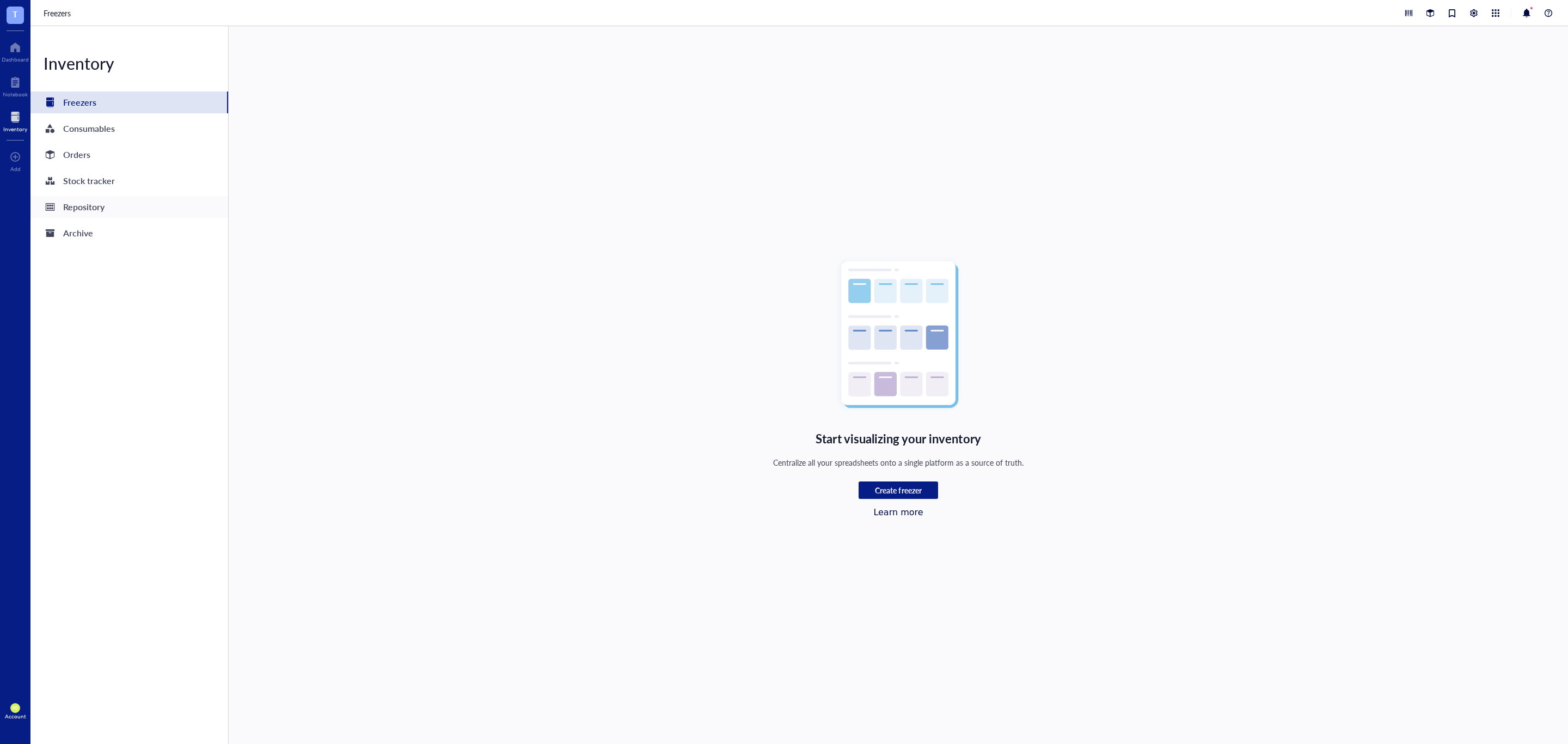
click at [116, 205] on div "Repository" at bounding box center [129, 207] width 198 height 22
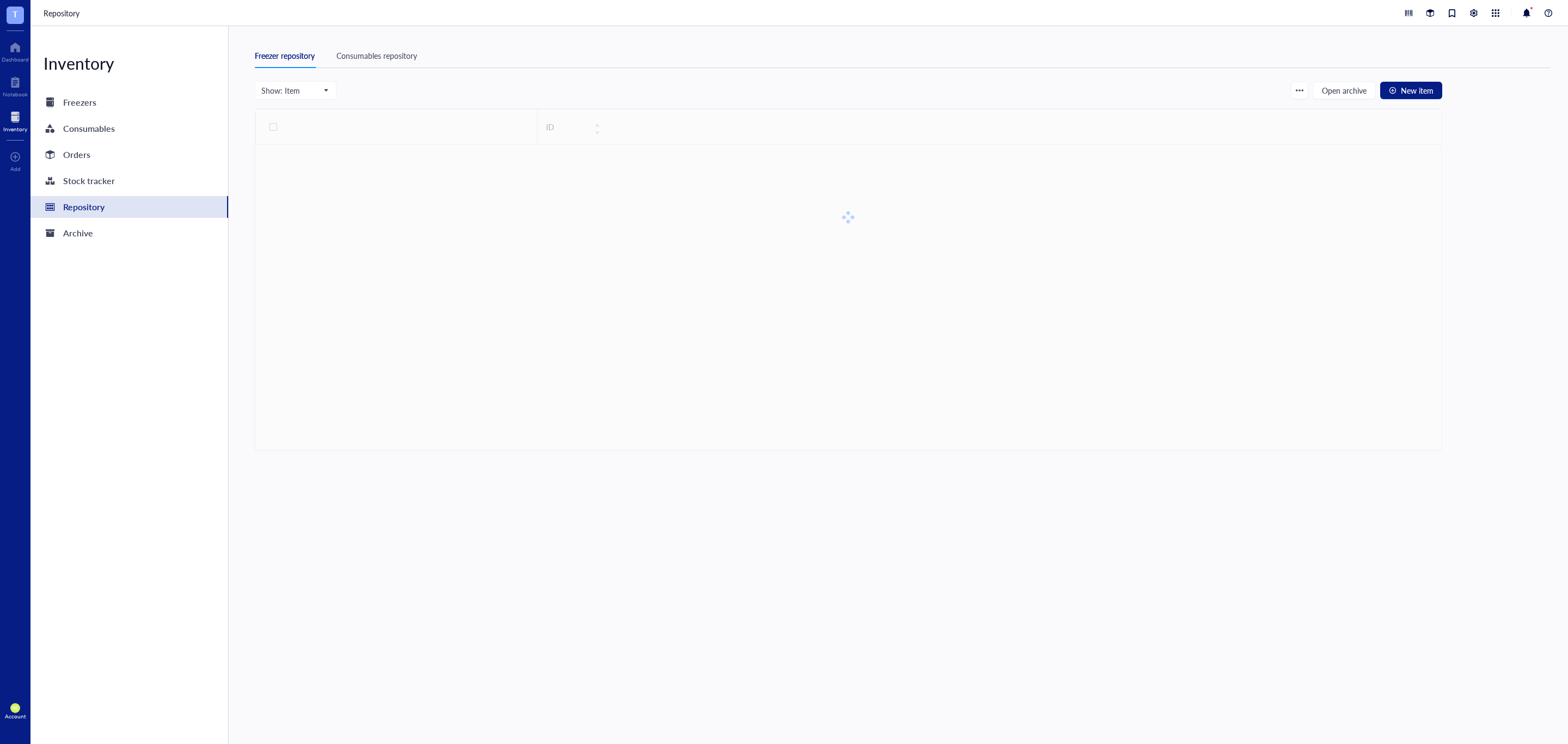
click at [379, 48] on div "Freezer repository Consumables repository" at bounding box center [902, 56] width 1295 height 25
click at [381, 51] on div "Consumables repository" at bounding box center [377, 55] width 81 height 12
click at [339, 84] on input "search" at bounding box center [342, 90] width 142 height 16
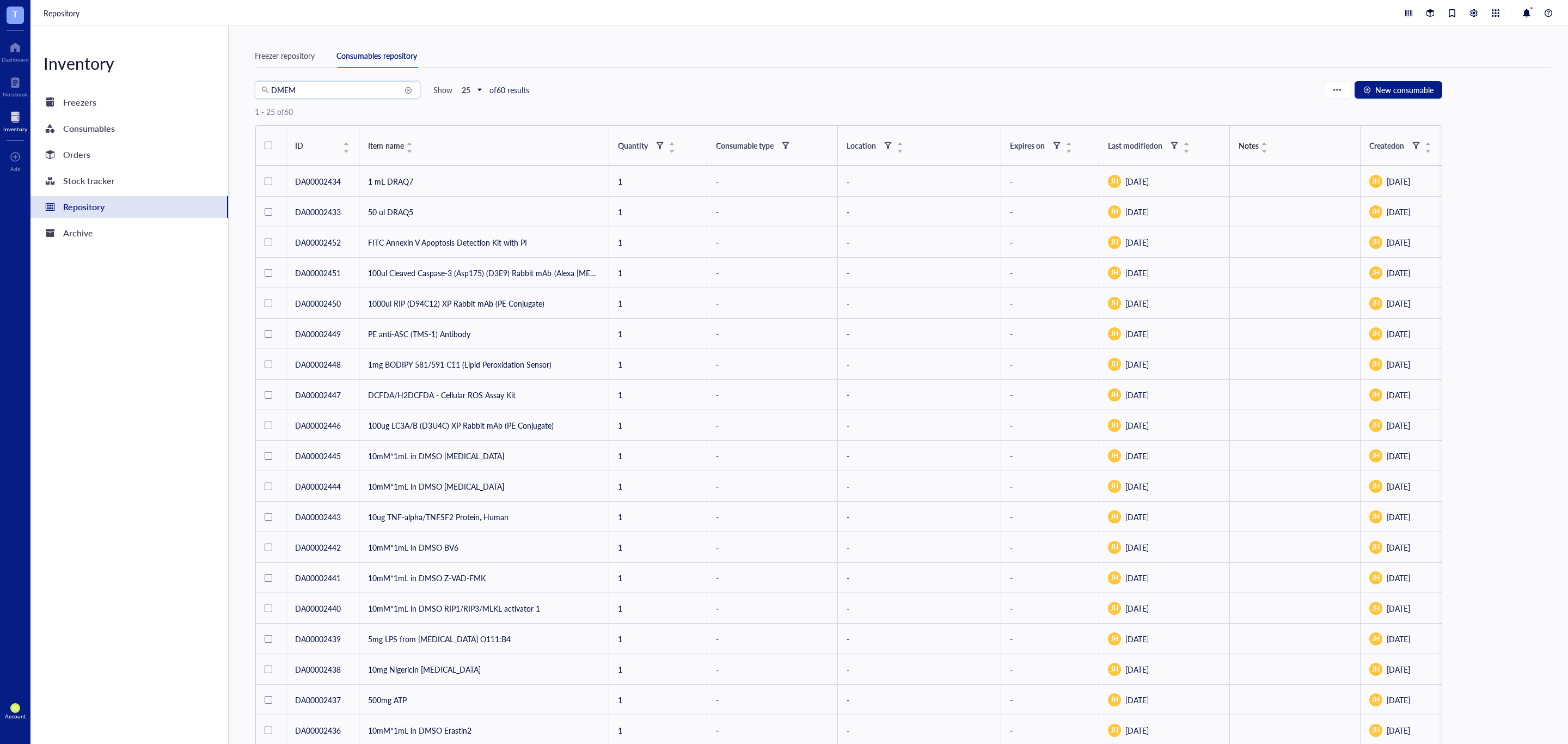
type input "DMEM"
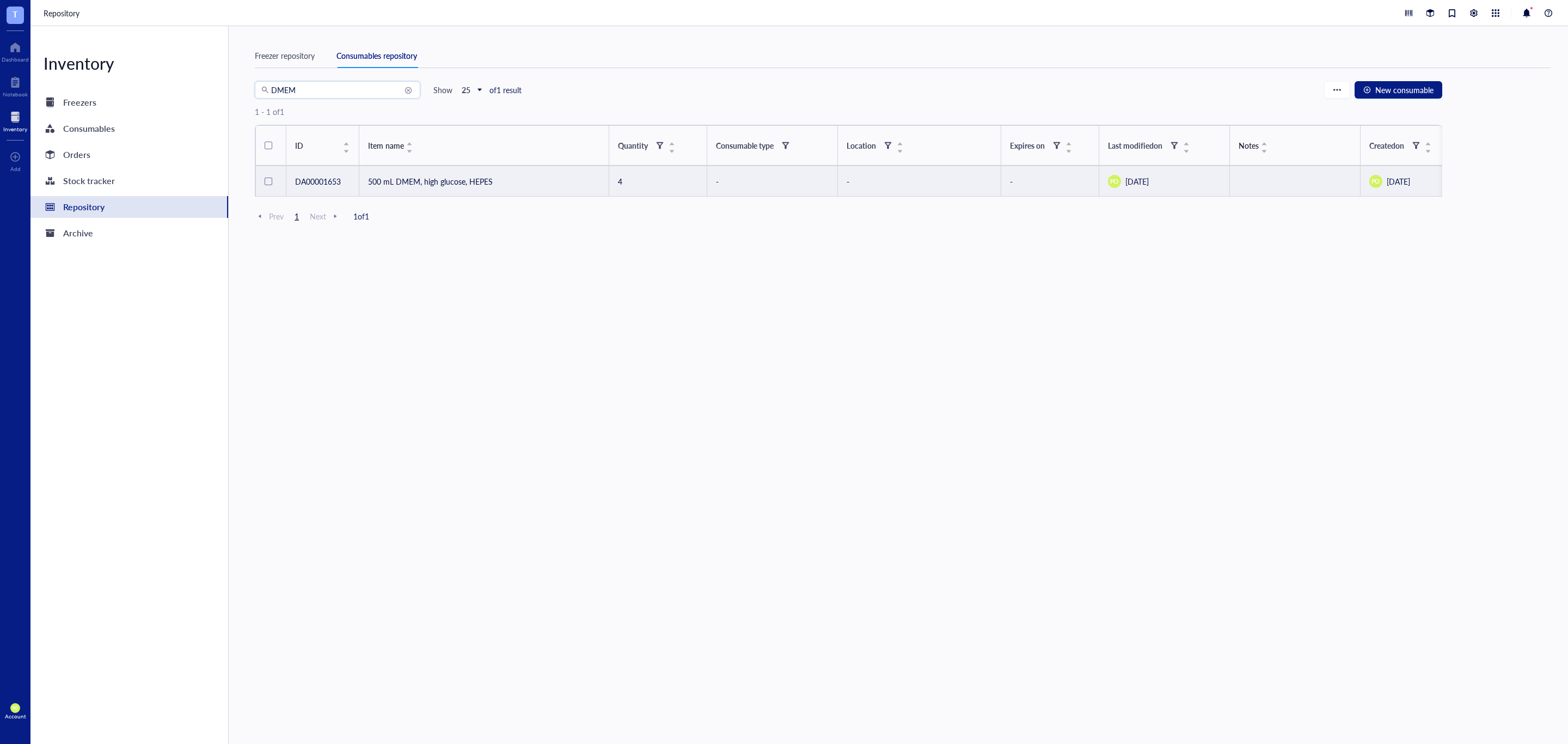
click at [514, 184] on td "500 mL DMEM, high glucose, HEPES" at bounding box center [484, 181] width 250 height 31
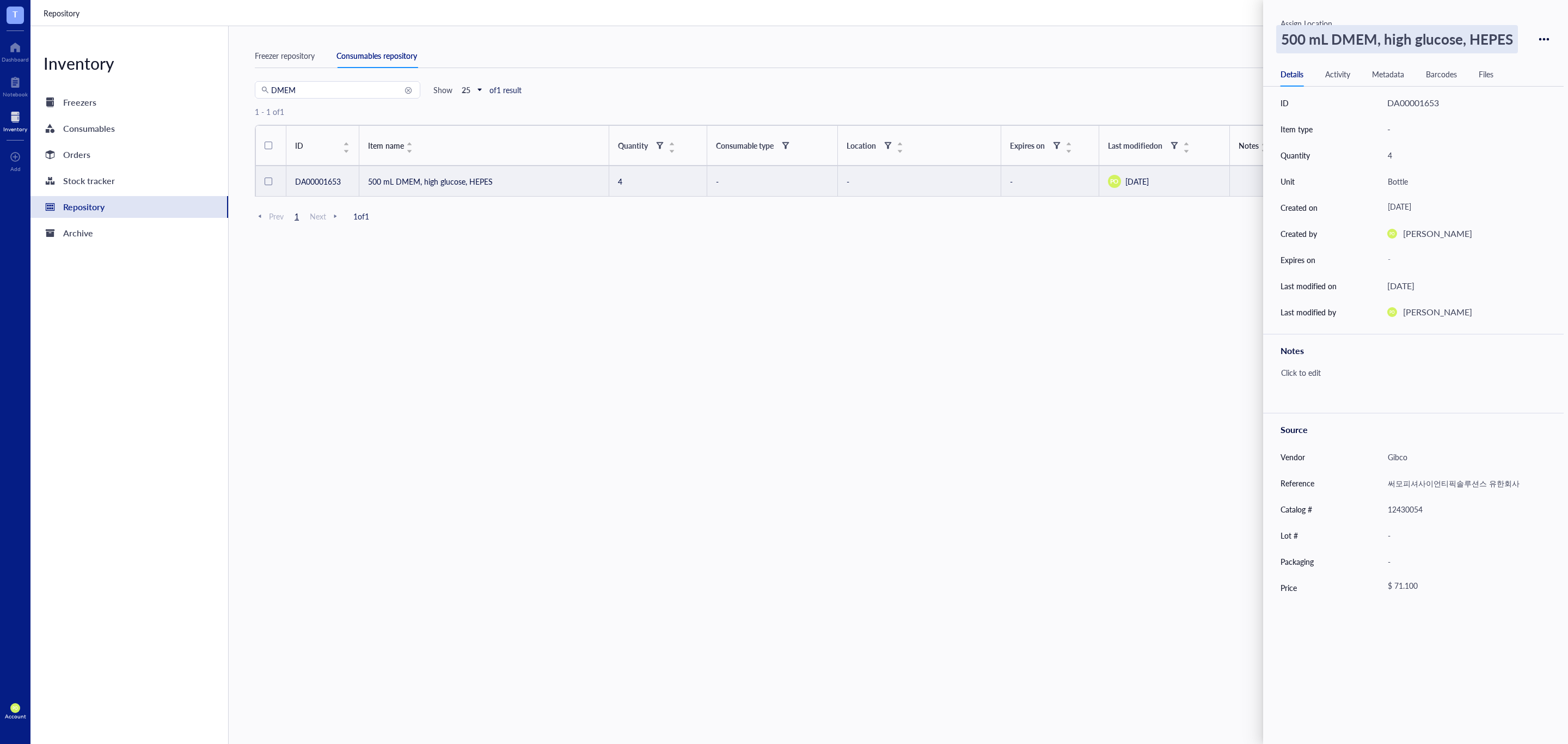
click at [1456, 44] on div "500 mL DMEM, high glucose, HEPES" at bounding box center [1397, 39] width 242 height 28
drag, startPoint x: 1515, startPoint y: 40, endPoint x: 1256, endPoint y: 38, distance: 259.0
click at [1256, 38] on div "T Dashboard Notebook Inventory To pick up a draggable item, press the space bar…" at bounding box center [784, 372] width 1568 height 744
drag, startPoint x: 805, startPoint y: 495, endPoint x: 350, endPoint y: 303, distance: 493.9
click at [797, 488] on div "DMEM Show 25 of 1 result New consumable 1 - 1 of 1 ID Item name Quantity Consum…" at bounding box center [848, 422] width 1187 height 683
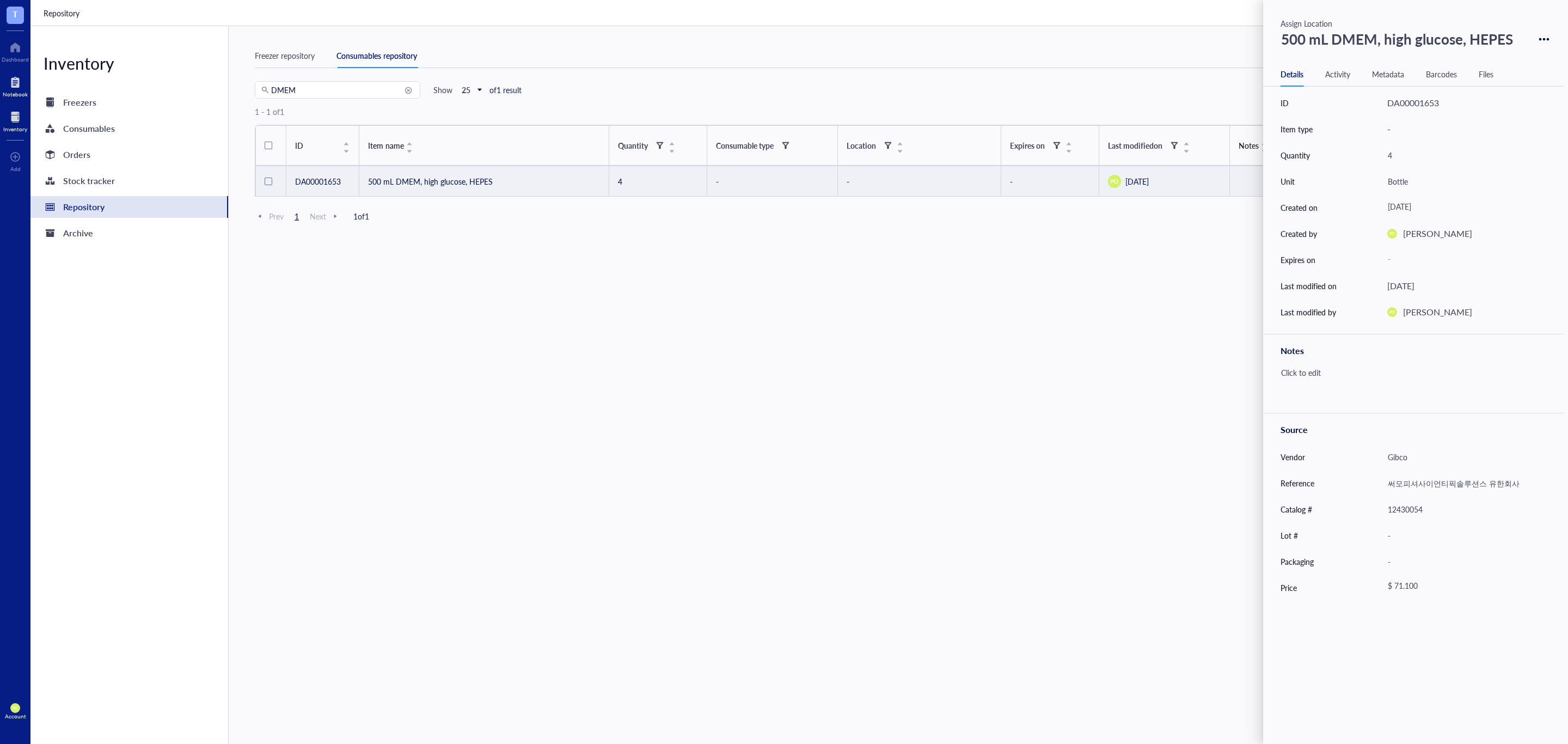
click at [14, 86] on div at bounding box center [15, 82] width 25 height 17
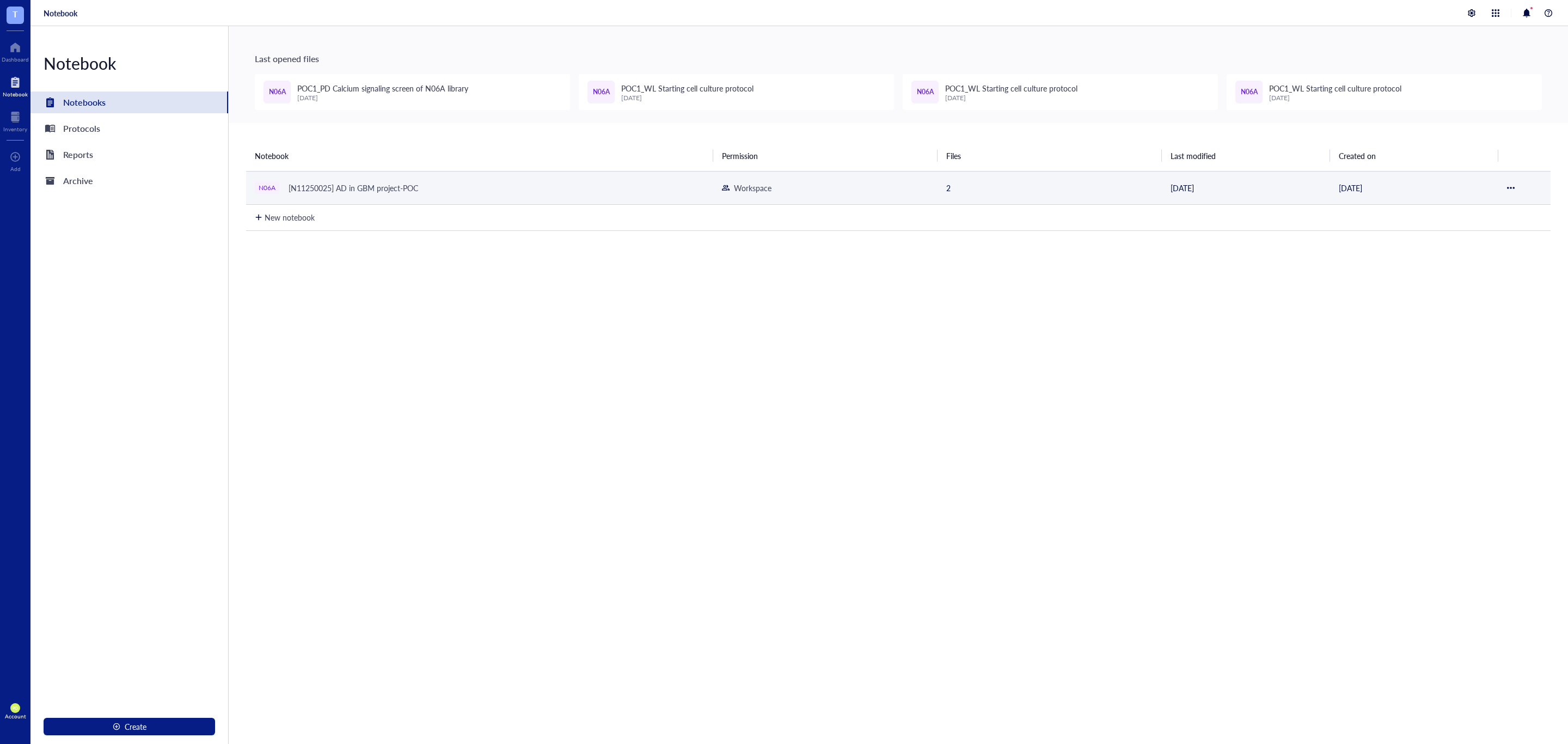
click at [379, 179] on td "N06A [N11250025] AD in GBM project-POC" at bounding box center [479, 188] width 467 height 33
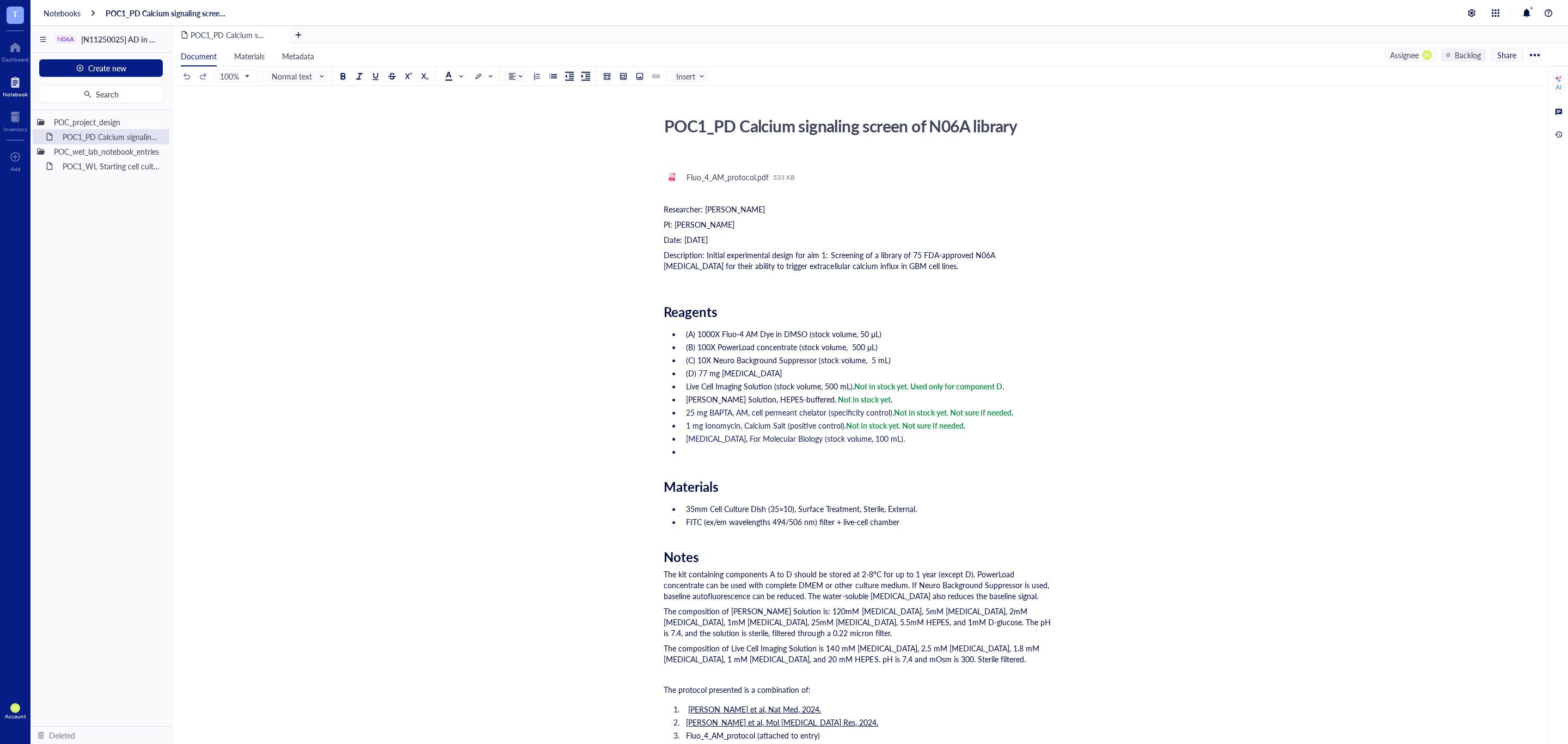
click at [957, 445] on ul "(A) 1000X Fluo-4 AM Dye in DMSO (stock volume, 50 μL) (B) 100X PowerLoad concen…" at bounding box center [857, 393] width 388 height 133
drag, startPoint x: 692, startPoint y: 448, endPoint x: 681, endPoint y: 449, distance: 11.0
click at [681, 449] on li "500 mL DMEM, high glucose, HEPES" at bounding box center [866, 451] width 370 height 11
click at [846, 456] on ul "(A) 1000X Fluo-4 AM Dye in DMSO (stock volume, 50 μL) (B) 100X PowerLoad concen…" at bounding box center [857, 393] width 388 height 133
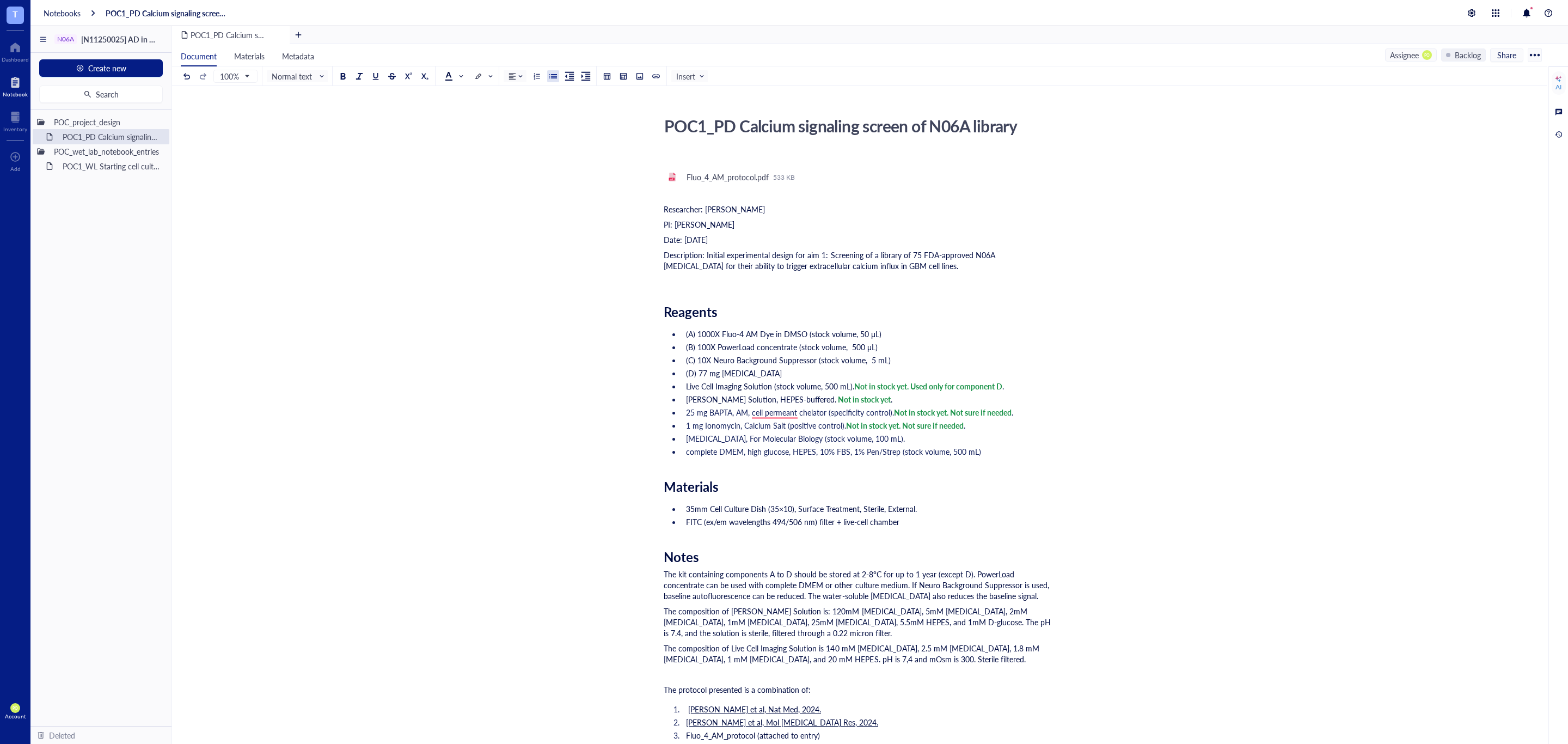
click at [773, 414] on span "25 mg BAPTA, AM, cell permeant chelator (specificity control)." at bounding box center [790, 412] width 208 height 11
click at [802, 458] on div "Dismiss" at bounding box center [802, 464] width 103 height 16
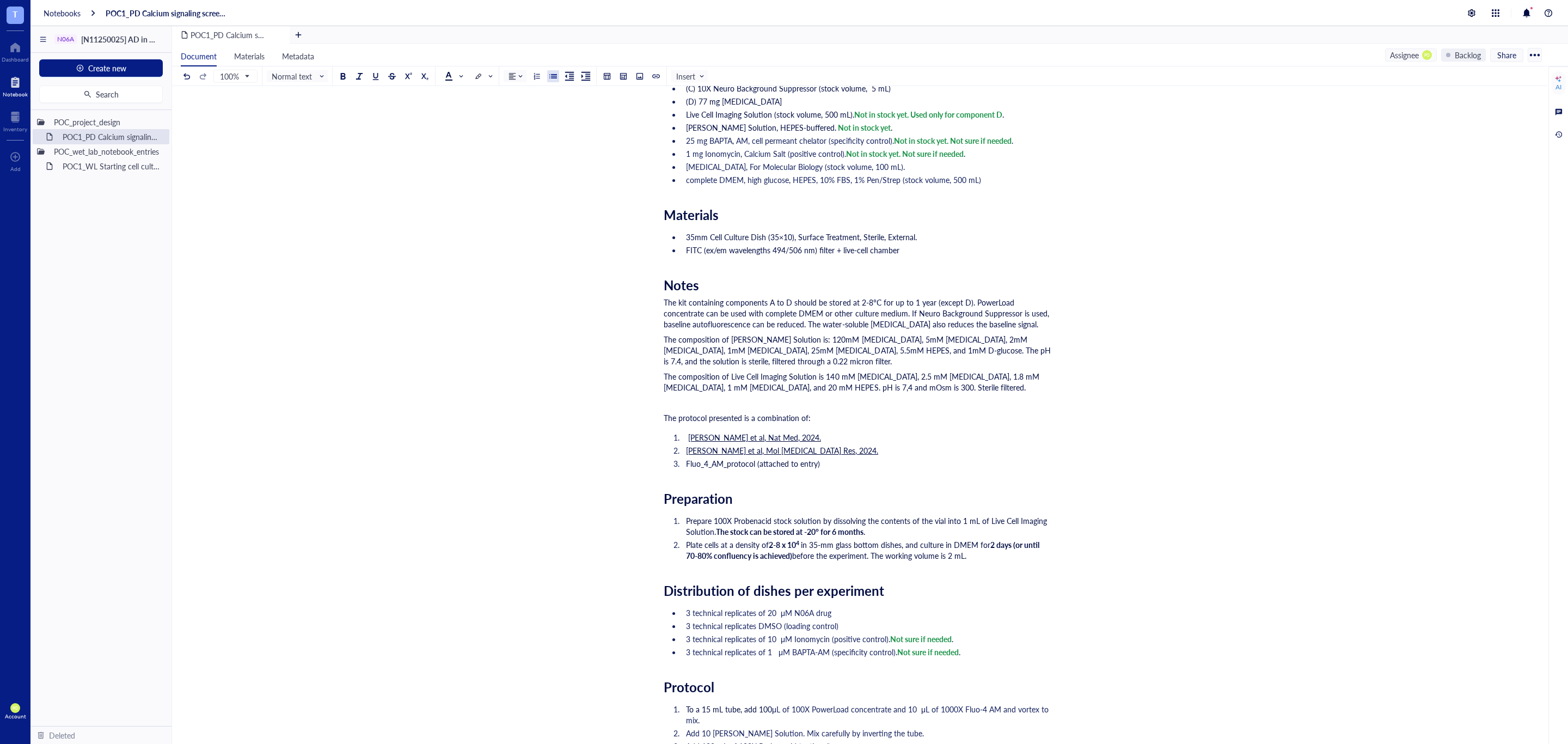
scroll to position [545, 0]
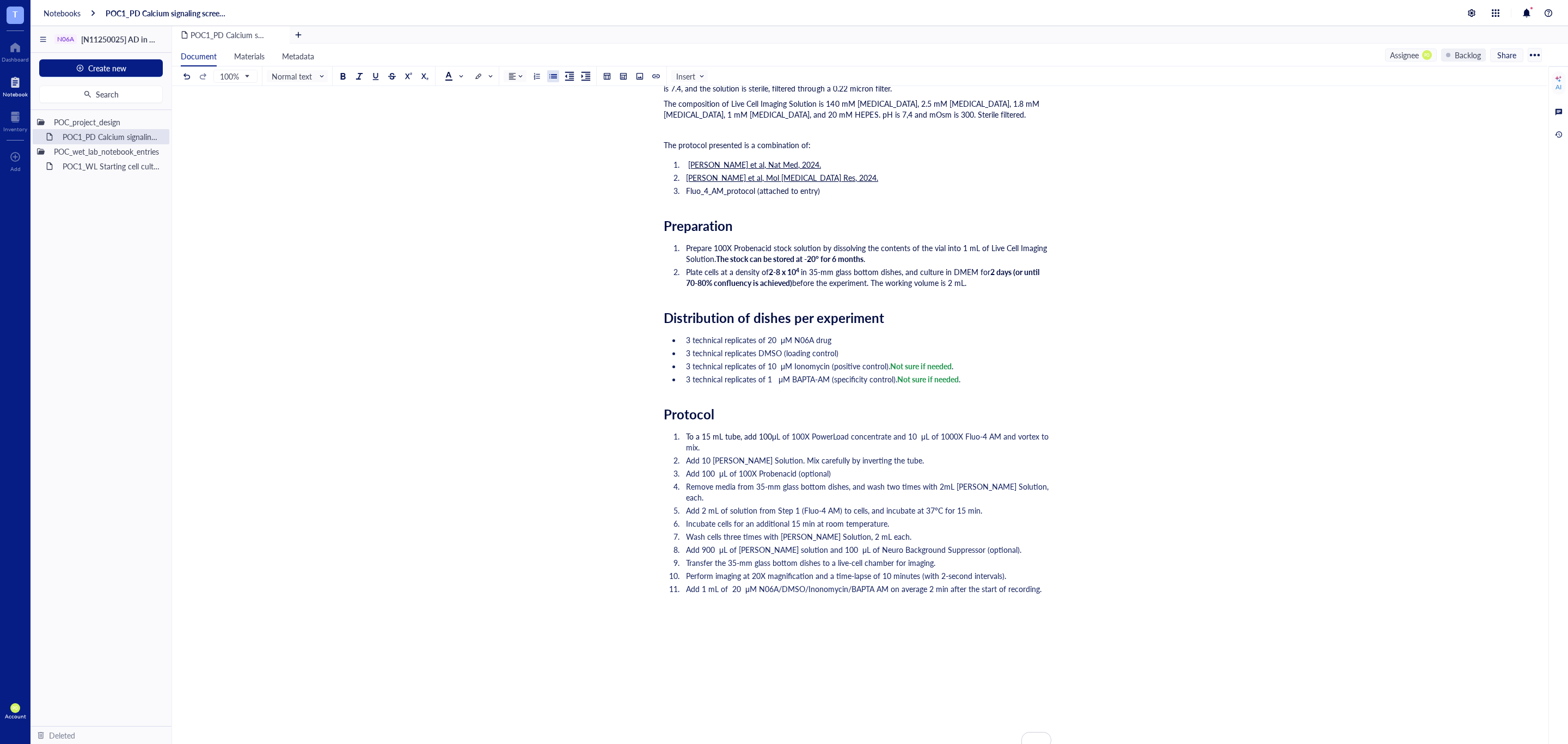
click at [994, 497] on span "Remove media from 35-mm glass bottom dishes, and wash two times with 2mL Krebs-…" at bounding box center [868, 492] width 365 height 22
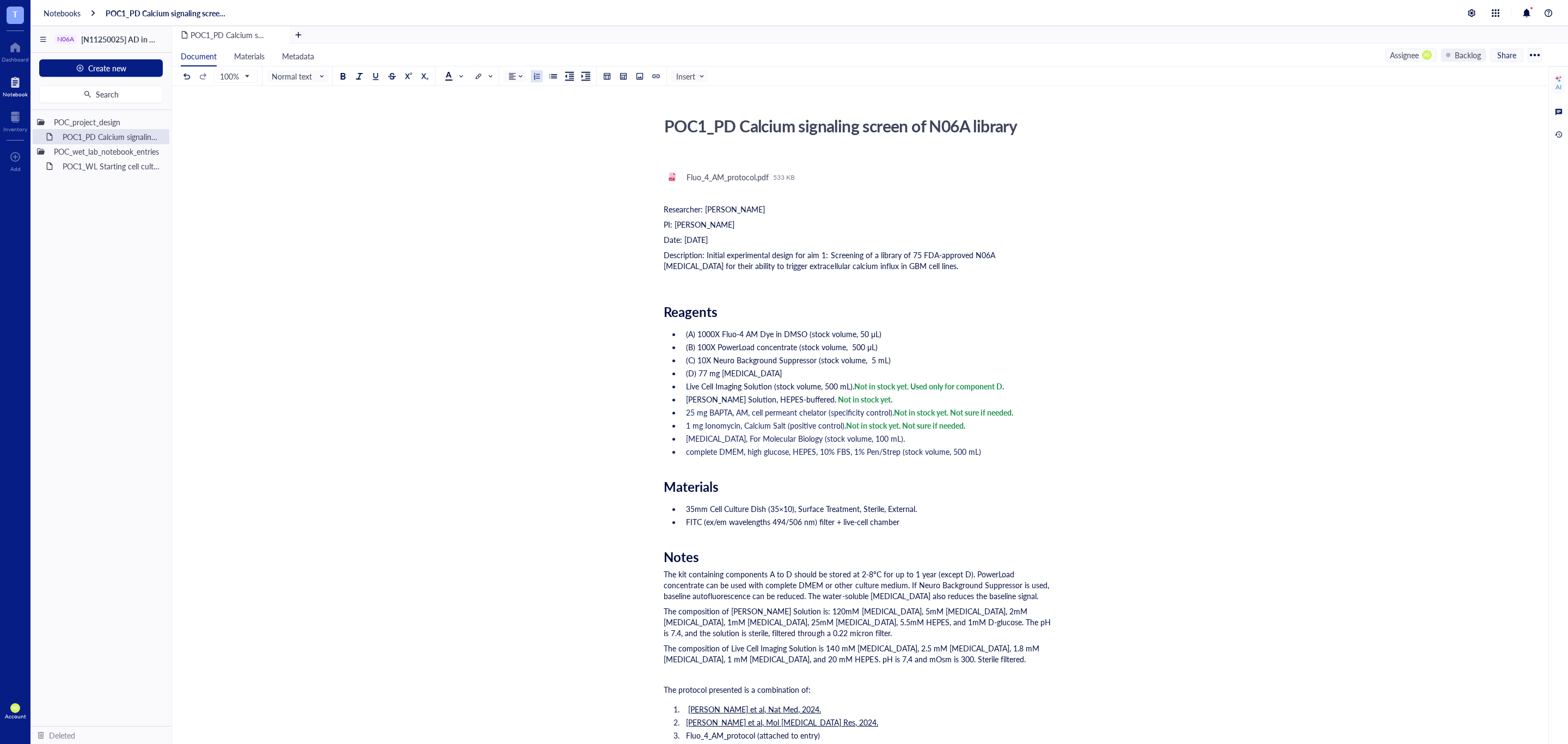
scroll to position [724, 0]
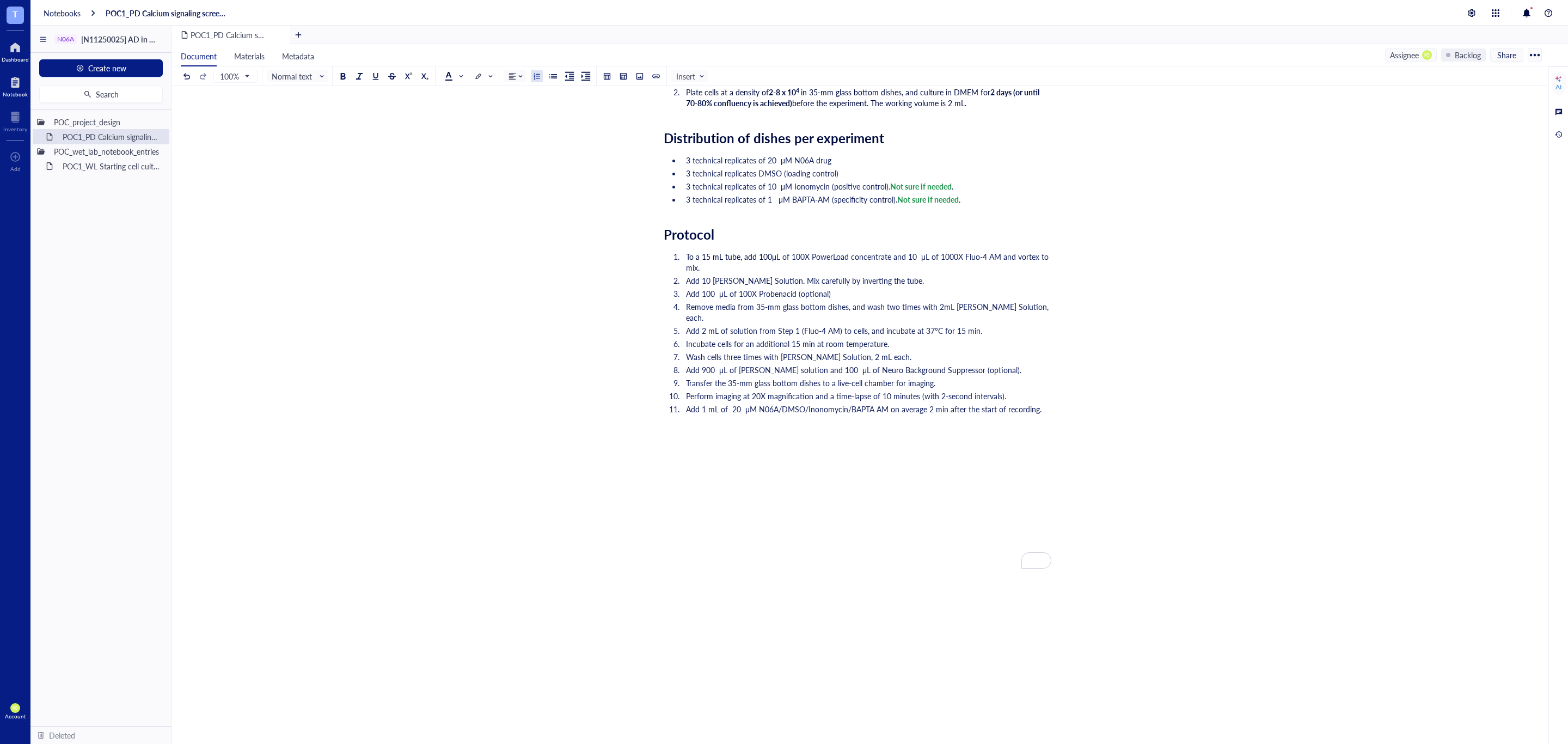
click at [14, 41] on div at bounding box center [15, 47] width 27 height 17
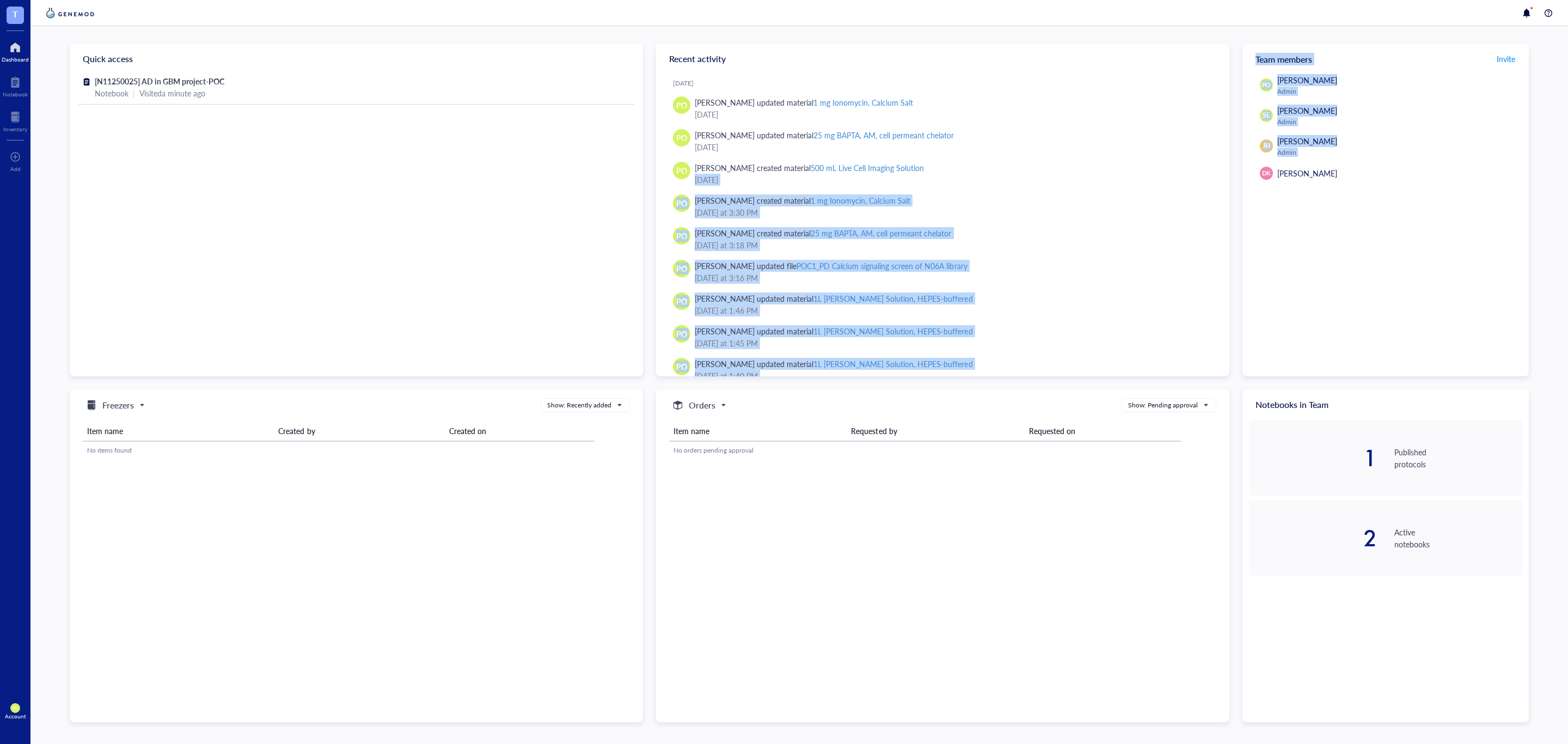
drag, startPoint x: 1224, startPoint y: 165, endPoint x: 1228, endPoint y: 271, distance: 106.1
click at [1251, 339] on div "Quick access [N11250025] AD in GBM project-POC Notebook | Visited a minute ago …" at bounding box center [799, 383] width 1459 height 679
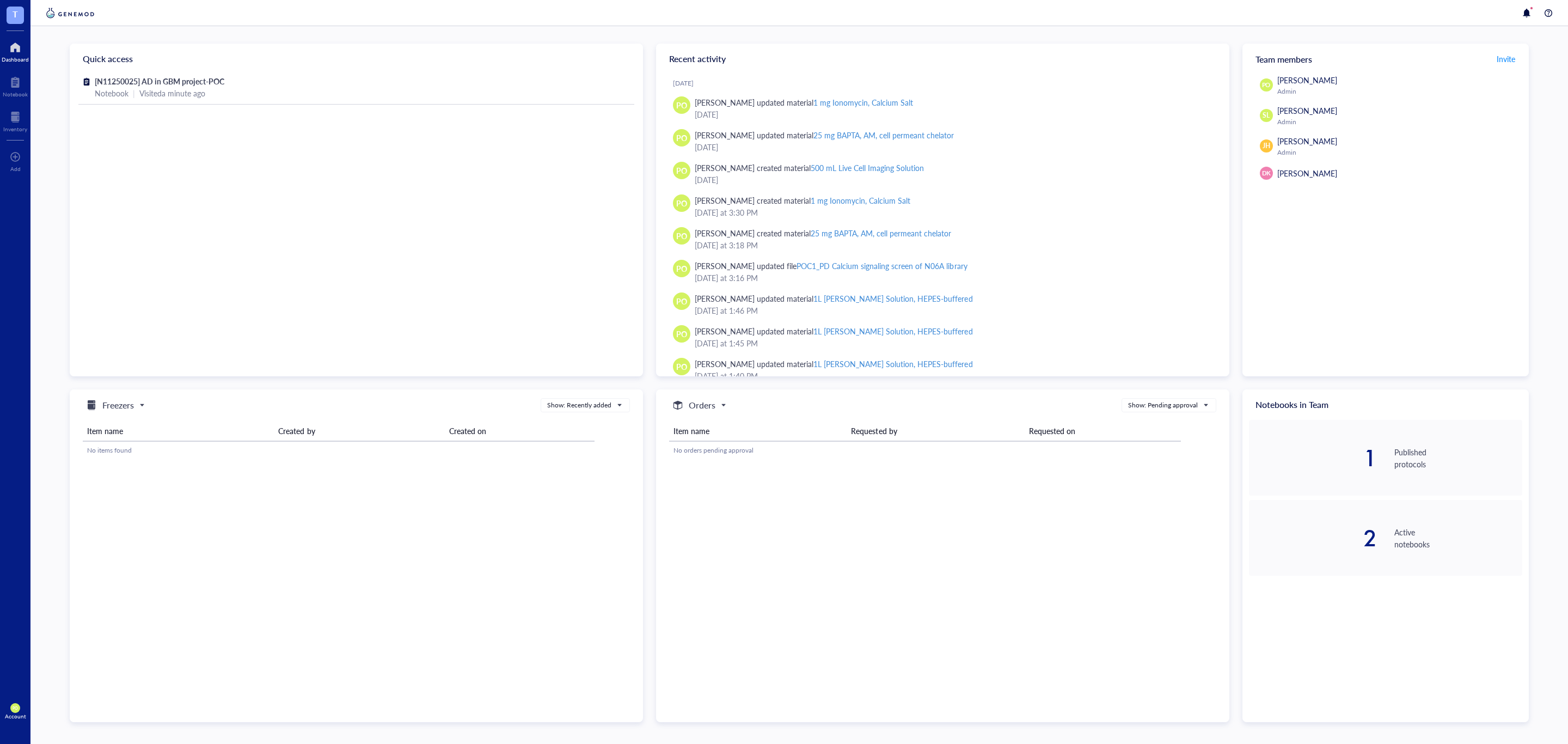
click at [1226, 15] on div at bounding box center [799, 13] width 1537 height 26
click at [14, 86] on div at bounding box center [15, 82] width 25 height 17
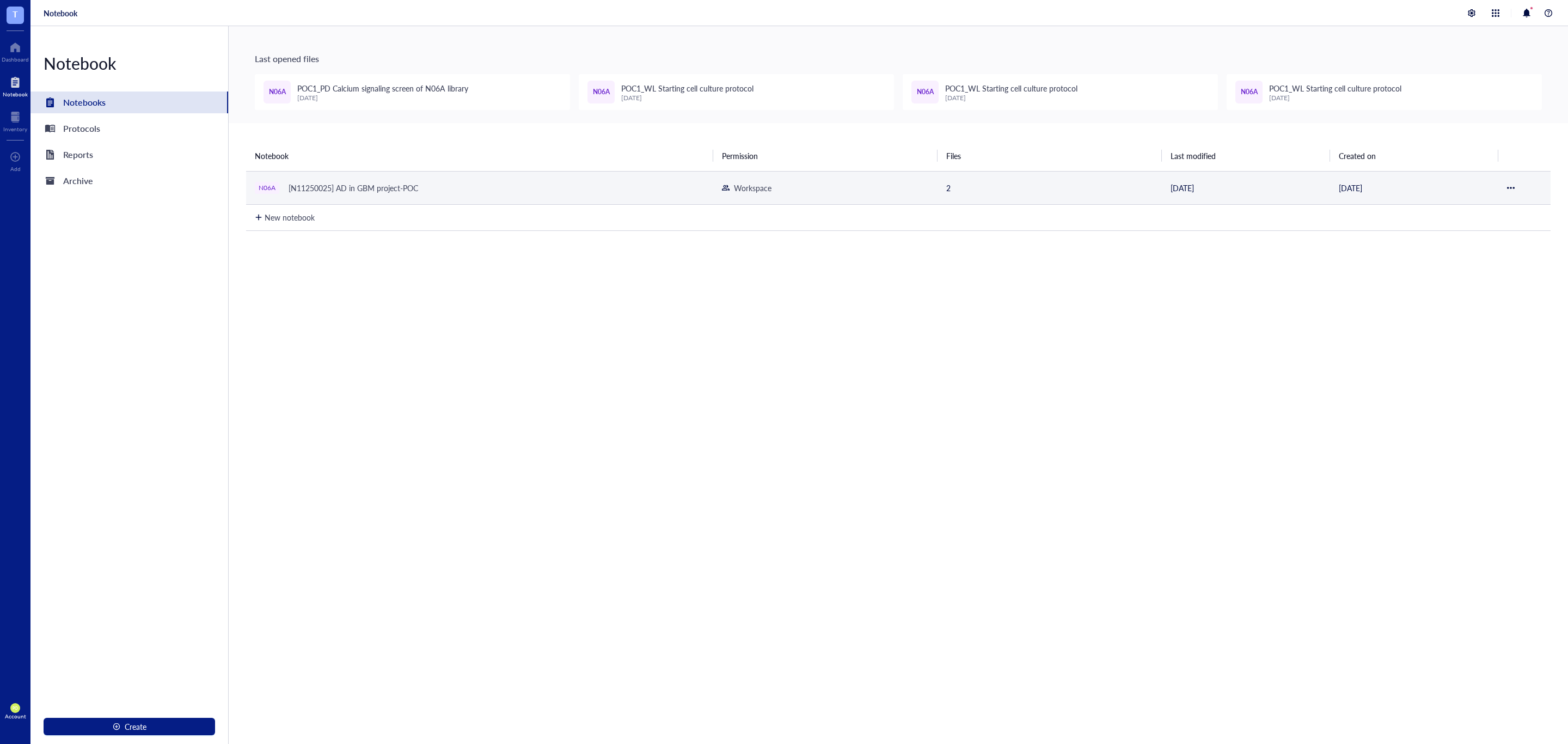
click at [450, 180] on div "N06A [N11250025] AD in GBM project-POC" at bounding box center [391, 188] width 273 height 15
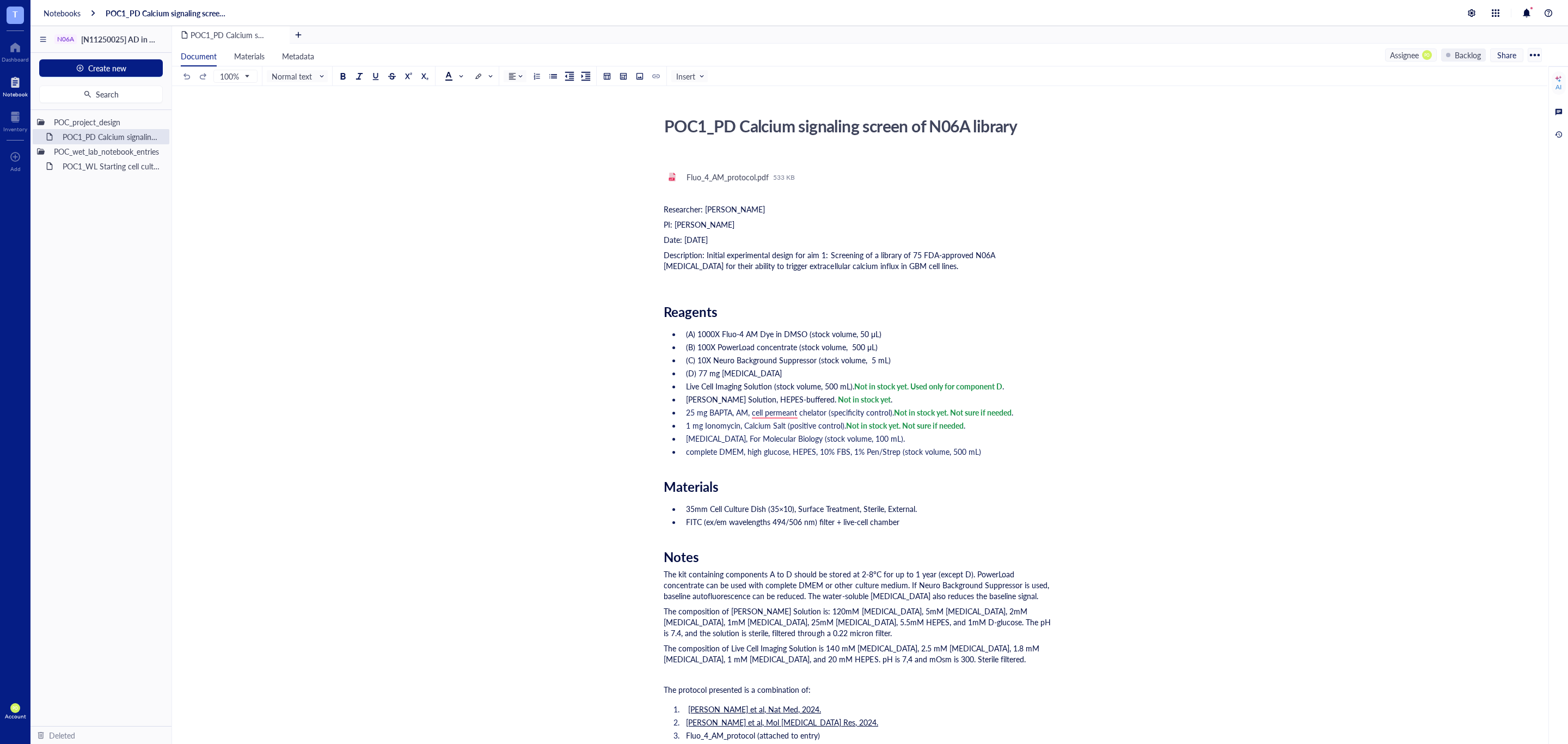
click at [772, 419] on ul "(A) 1000X Fluo-4 AM Dye in DMSO (stock volume, 50 μL) (B) 100X PowerLoad concen…" at bounding box center [857, 393] width 388 height 133
click at [772, 412] on span "25 mg BAPTA, AM, cell permeant chelator (specificity control)." at bounding box center [790, 412] width 208 height 11
click at [812, 462] on div "Dismiss" at bounding box center [802, 464] width 103 height 16
click at [926, 512] on li "35mm Cell Culture Dish (35×10), Surface Treatment, Sterile, External." at bounding box center [866, 509] width 370 height 11
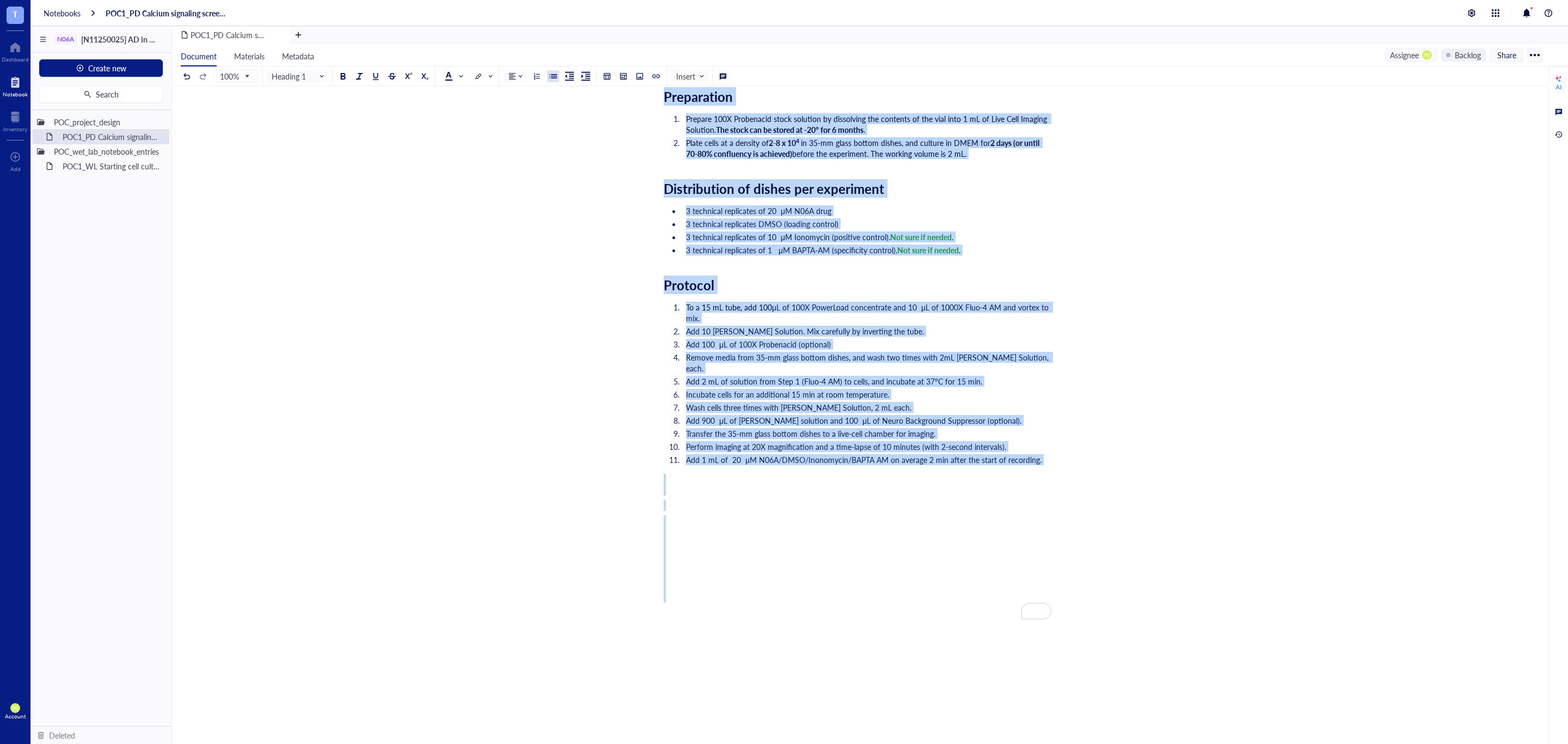
scroll to position [724, 0]
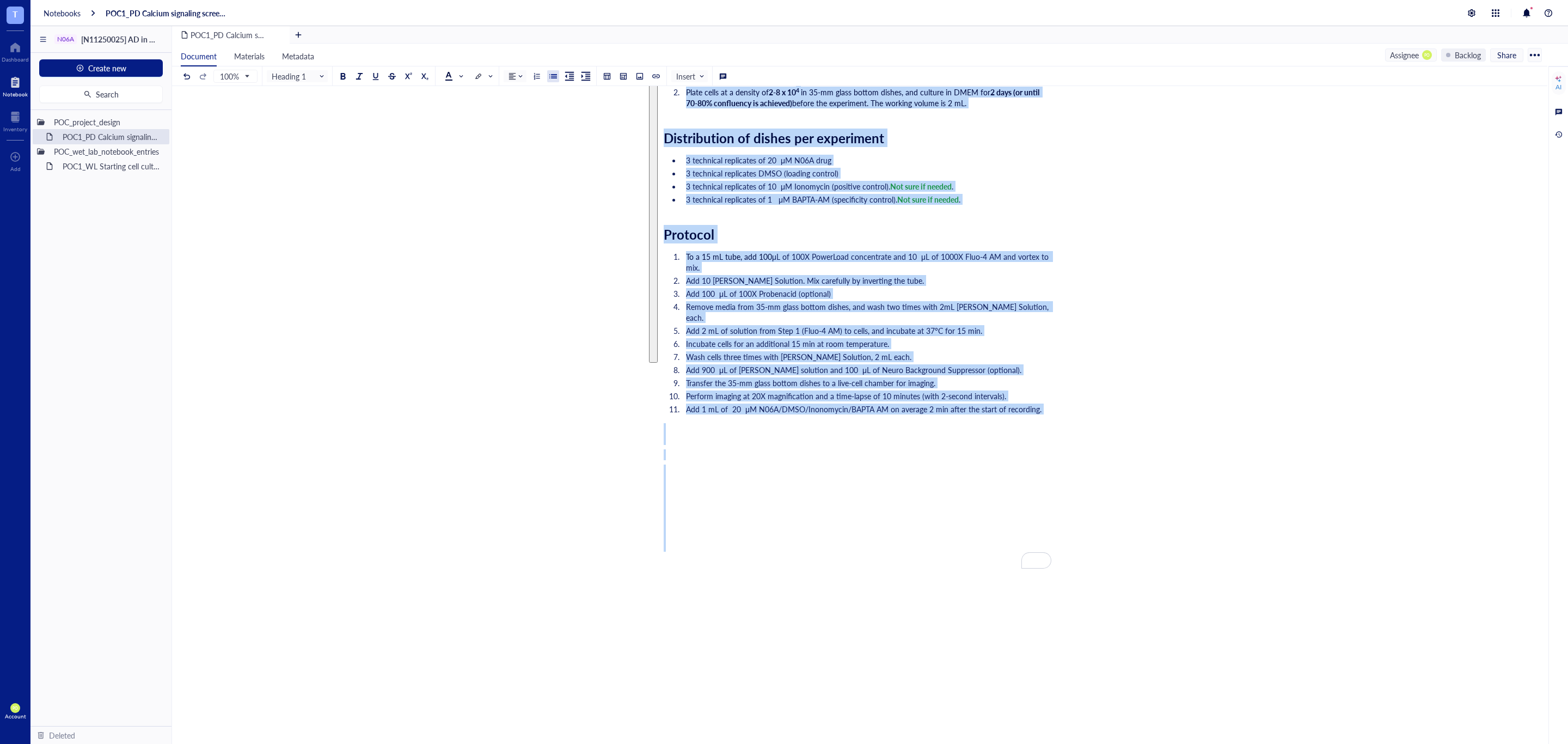
drag, startPoint x: 662, startPoint y: 208, endPoint x: 1041, endPoint y: 412, distance: 430.4
click at [1041, 412] on div "﻿ ﻿ pdf Fluo_4_AM_protocol.pdf 533 KB ﻿ Researcher: Paola Onate Colobon PI: Pro…" at bounding box center [857, 97] width 388 height 1337
copy div "Researcher: Paola Onate Colobon PI: Professor Sohyon Lee Date: 2025-08-10 Descr…"
click at [394, 271] on div "POC1_PD Calcium signaling screen of N06A library POC1_PD Calcium signaling scre…" at bounding box center [857, 76] width 1371 height 1378
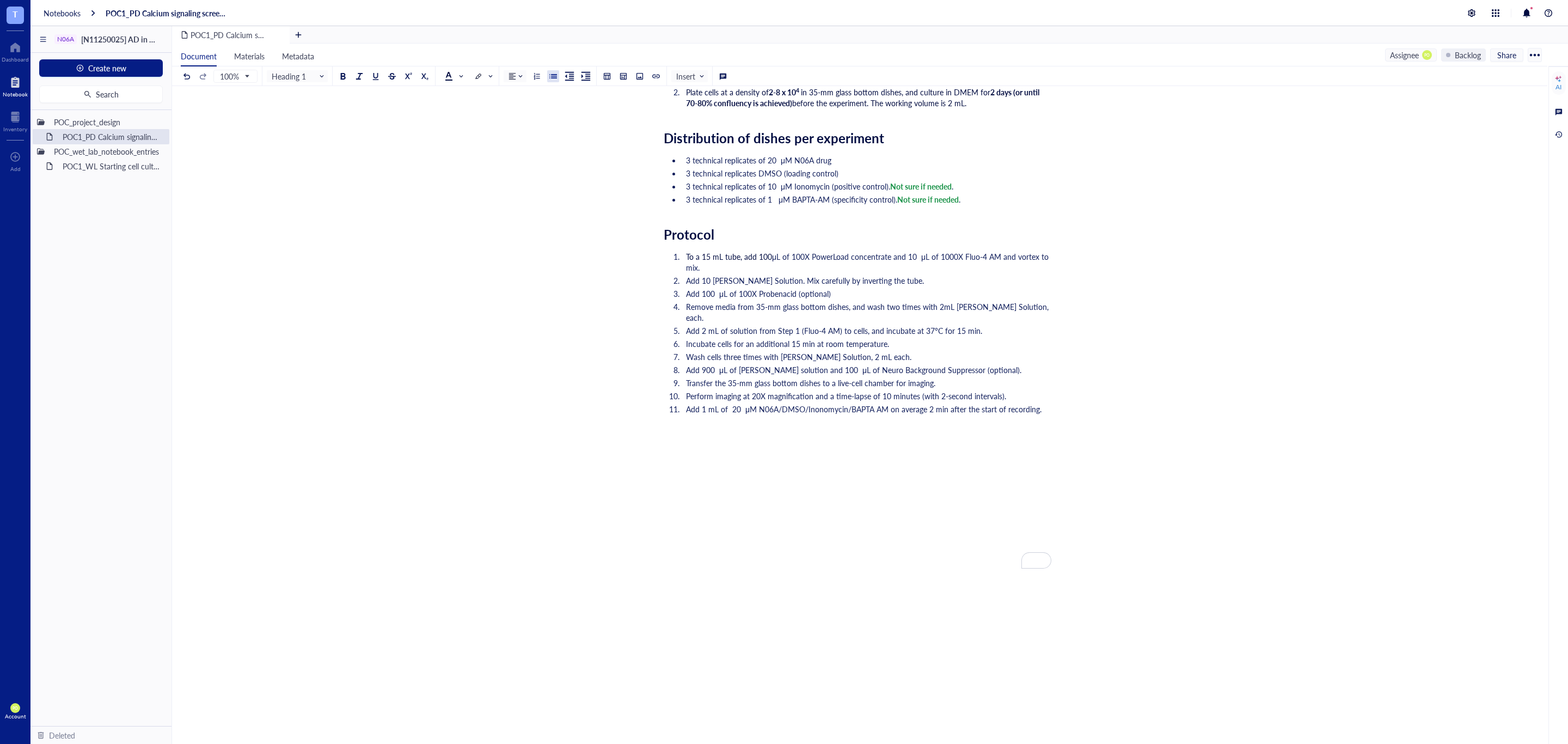
scroll to position [0, 0]
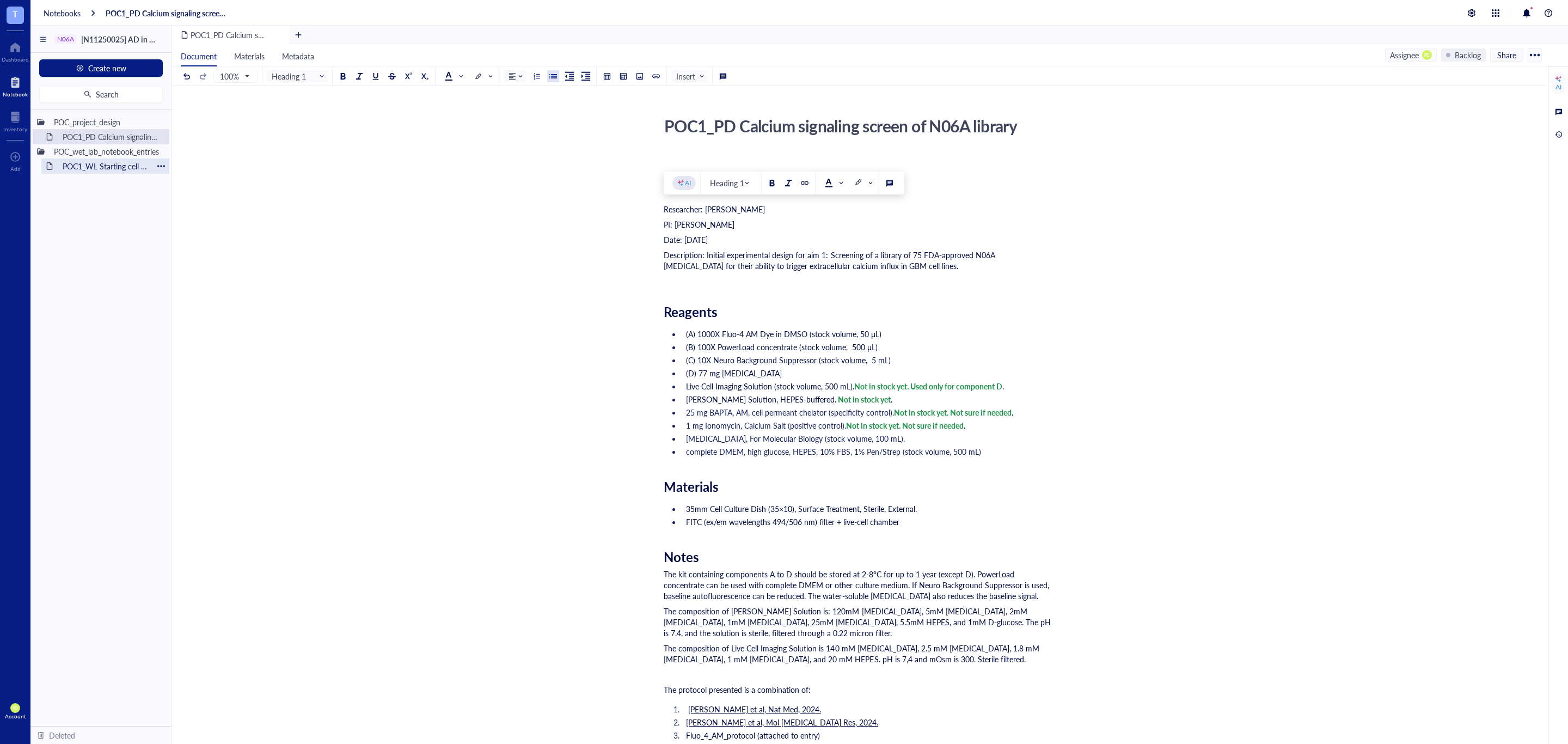
click at [101, 170] on div "POC1_WL Starting cell culture protocol" at bounding box center [105, 166] width 95 height 15
click at [137, 64] on button "Create new" at bounding box center [101, 68] width 123 height 17
click at [129, 88] on div "New file" at bounding box center [100, 88] width 105 height 12
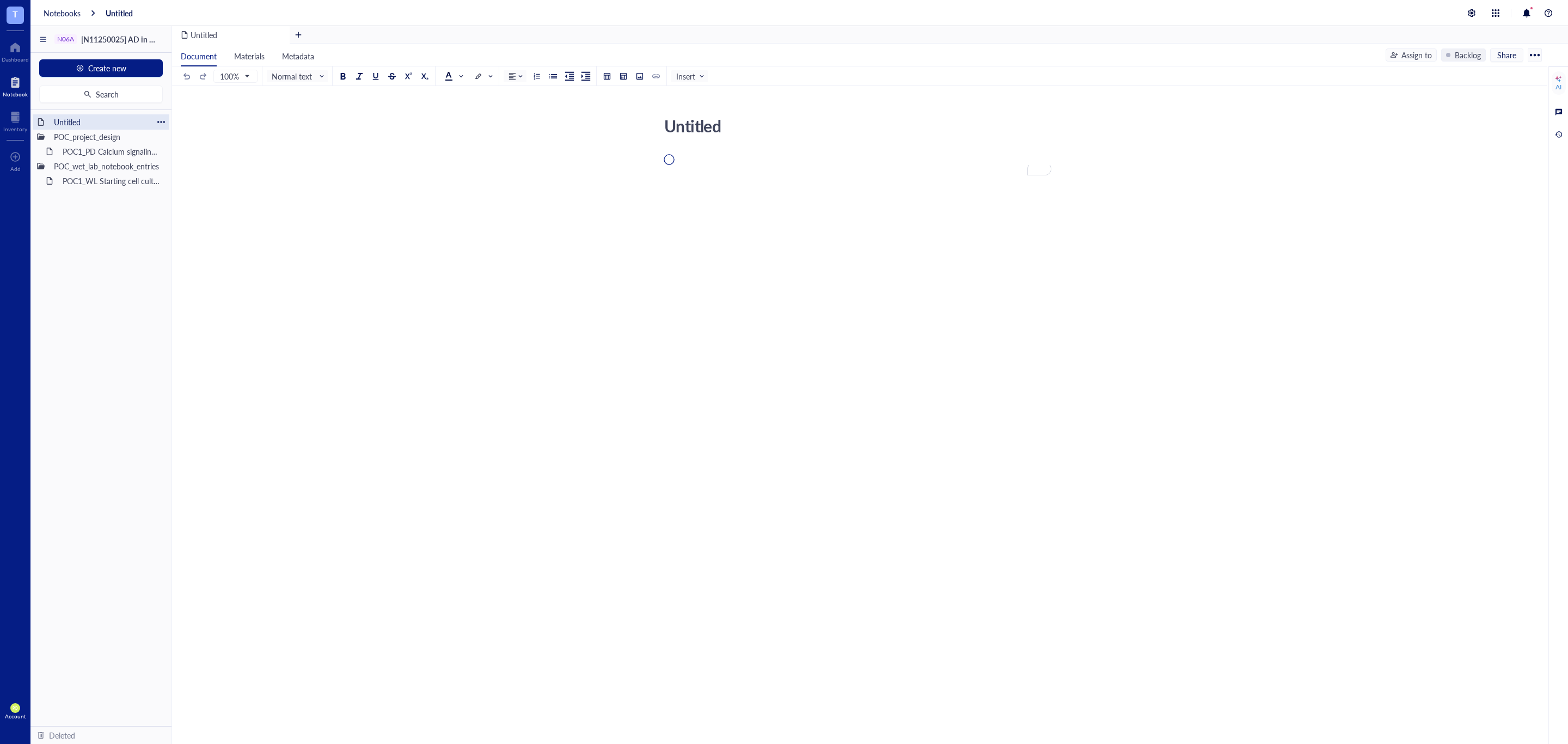
drag, startPoint x: 75, startPoint y: 123, endPoint x: 113, endPoint y: 115, distance: 38.8
click at [60, 121] on div "Untitled" at bounding box center [101, 122] width 104 height 15
click at [158, 121] on div at bounding box center [161, 122] width 8 height 8
click at [201, 138] on div "Rename" at bounding box center [191, 138] width 27 height 12
type input "U"
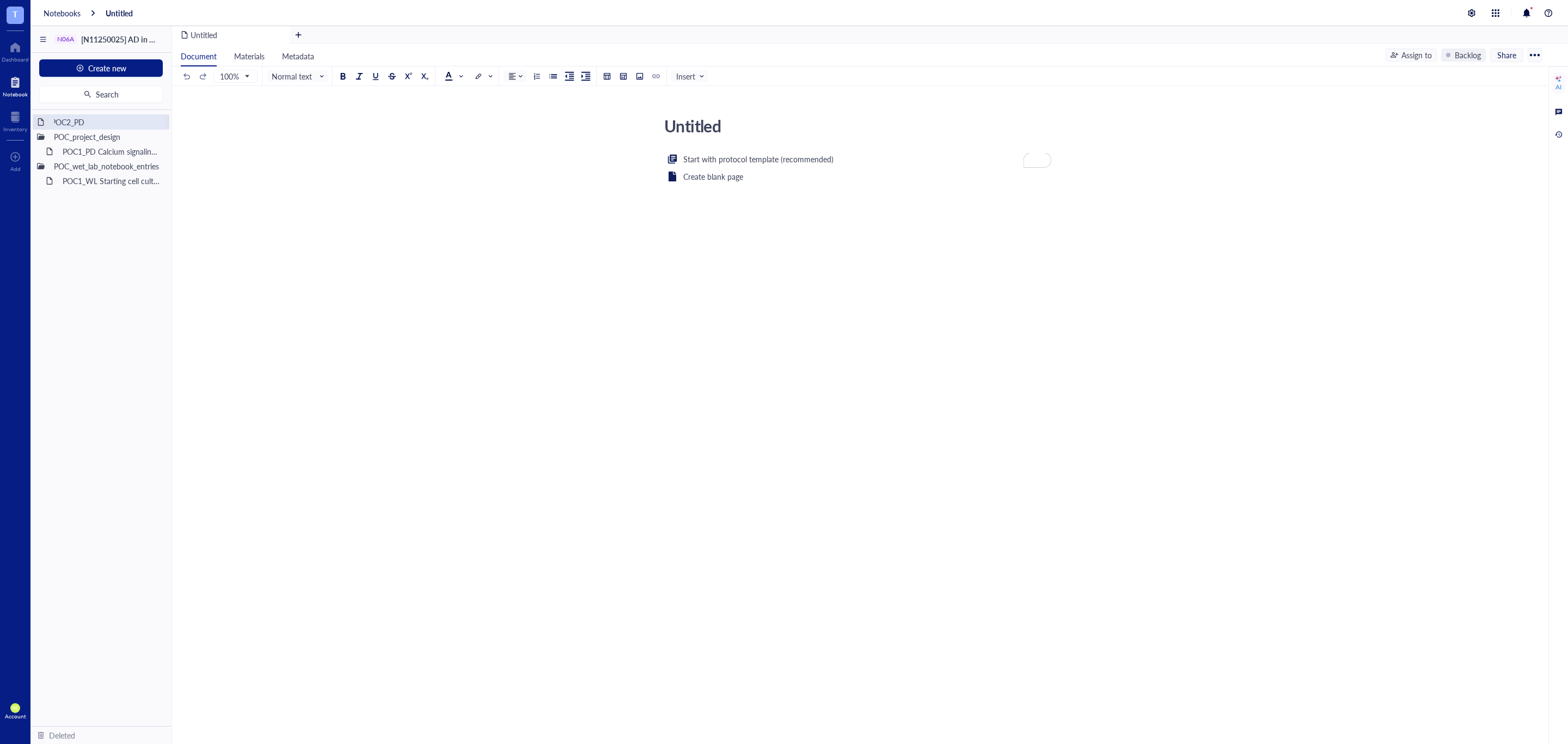
type input "POC2_PD_"
drag, startPoint x: 92, startPoint y: 121, endPoint x: 106, endPoint y: 145, distance: 27.8
click at [92, 121] on div "POC2_PD_" at bounding box center [107, 122] width 116 height 15
click at [160, 118] on div "Untitled" at bounding box center [101, 122] width 137 height 15
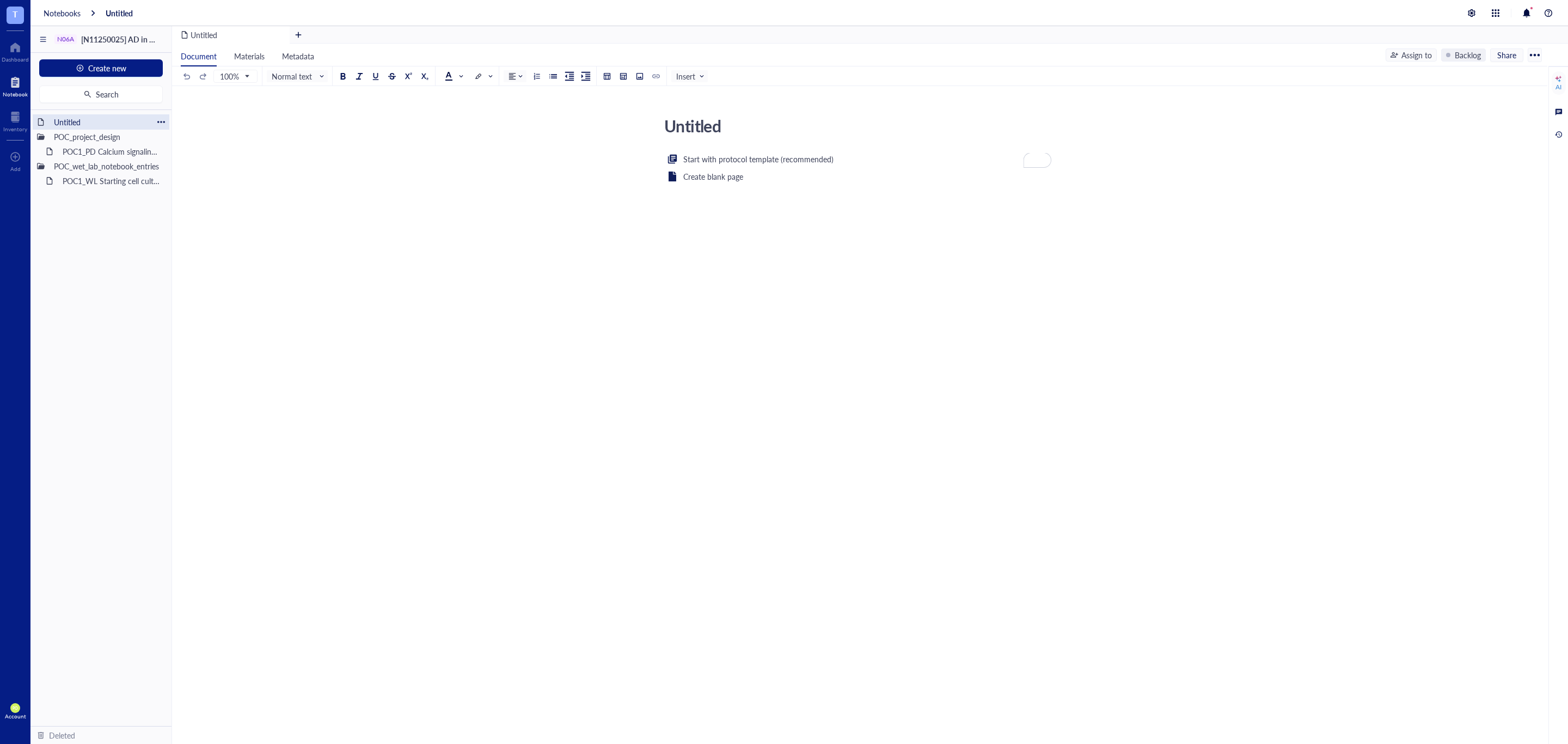
click at [164, 124] on div at bounding box center [161, 122] width 8 height 8
click at [203, 139] on div "Rename" at bounding box center [191, 138] width 27 height 12
click at [737, 129] on div "Untitled" at bounding box center [853, 126] width 388 height 27
drag, startPoint x: 722, startPoint y: 120, endPoint x: 663, endPoint y: 123, distance: 59.1
click at [663, 123] on textarea "Untitled" at bounding box center [853, 126] width 386 height 26
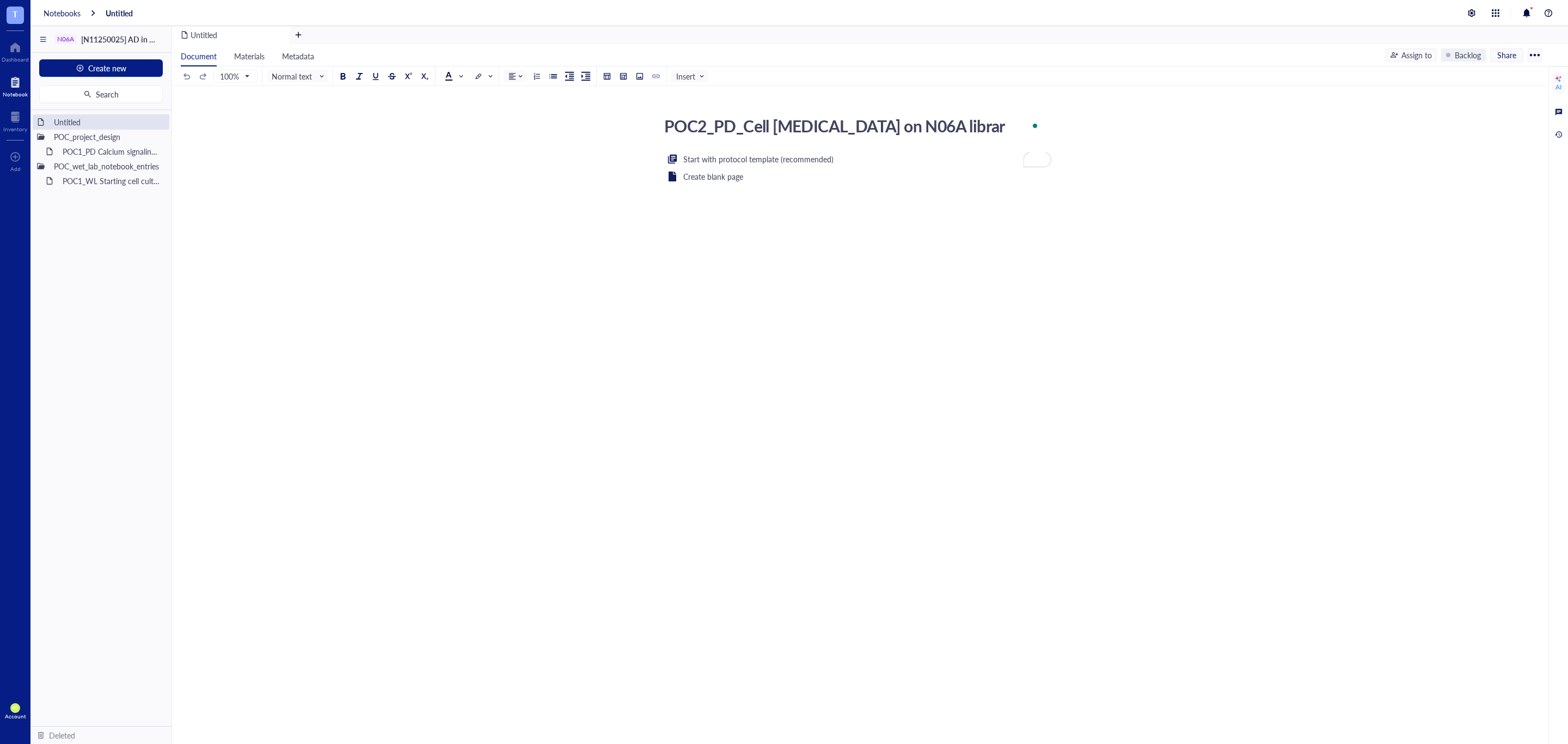
type textarea "POC2_PD_Cell viability assay on N06A library"
click at [959, 278] on div "Start with protocol template (recommended) Create blank page ﻿" at bounding box center [857, 258] width 388 height 211
click at [365, 285] on div "POC2_PD_Cell viability assay on N06A library POC2_PD_Cell viability assay on N0…" at bounding box center [857, 238] width 1371 height 251
drag, startPoint x: 123, startPoint y: 114, endPoint x: 114, endPoint y: 137, distance: 24.7
click at [110, 145] on div "POC_project_design POC2_PD_Cell viability assay on N06A library POC1_PD Calcium…" at bounding box center [101, 418] width 141 height 616
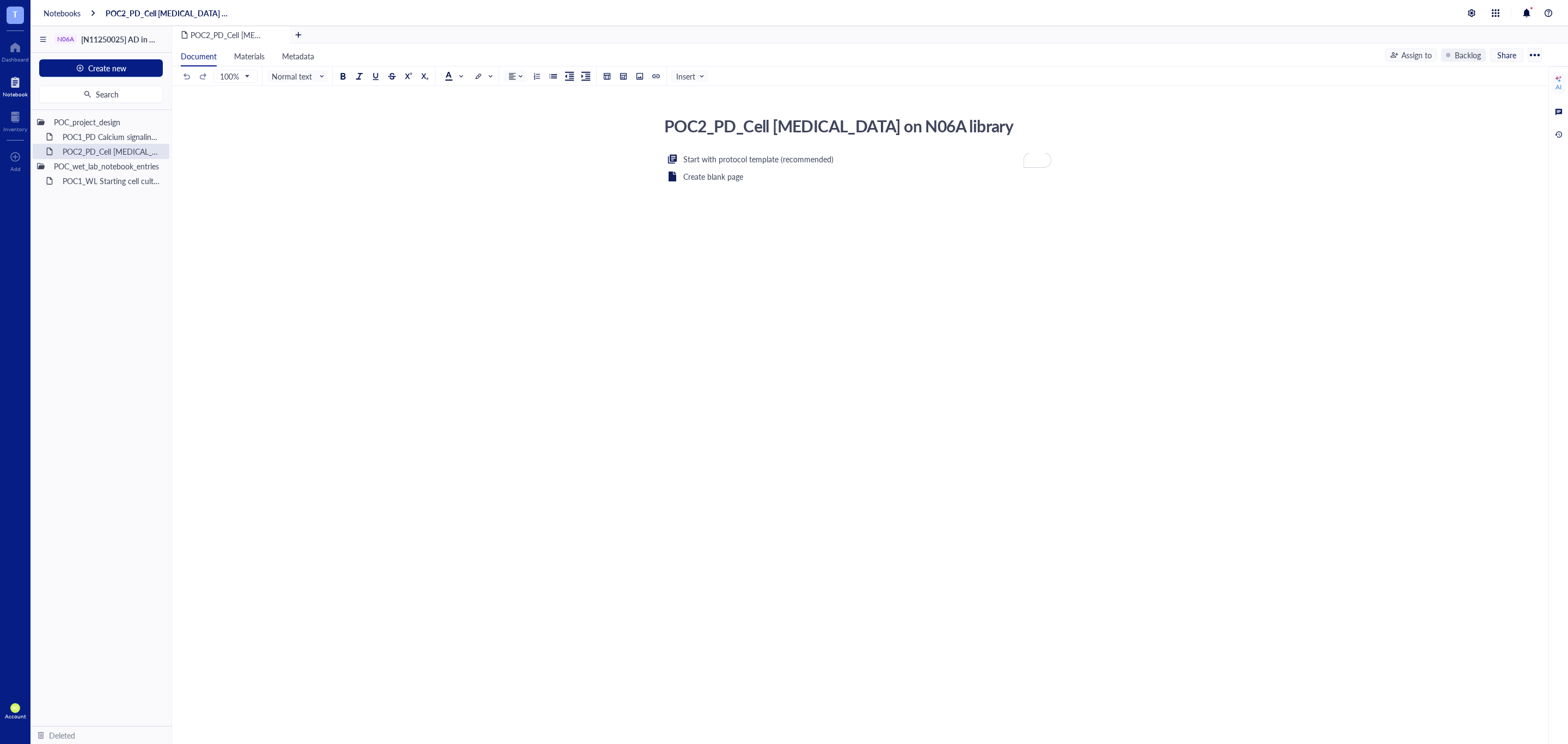
click at [371, 319] on div "POC2_PD_Cell viability assay on N06A library POC2_PD_Cell viability assay on N0…" at bounding box center [857, 238] width 1371 height 251
click at [738, 177] on div "Create blank page" at bounding box center [713, 176] width 60 height 12
click at [735, 123] on div "POC2_PD_Cell viability assay on N06A library" at bounding box center [853, 126] width 388 height 27
click at [747, 129] on textarea "POC2_PD_Cell viability assay on N06A library" at bounding box center [853, 126] width 386 height 26
type textarea "POC2_PD Cell viability assay on N06A library"
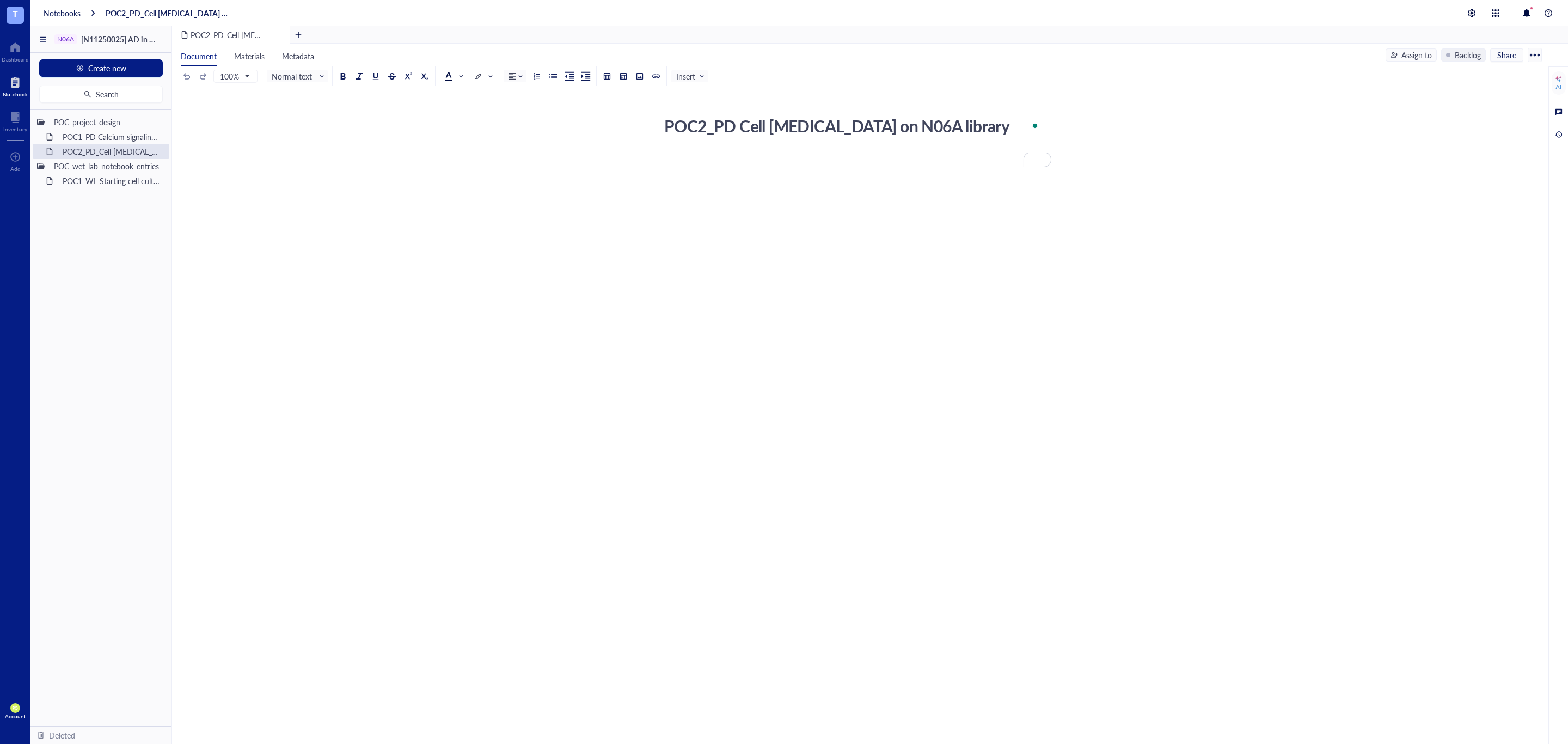
click at [761, 187] on div "﻿" at bounding box center [857, 258] width 388 height 211
click at [9, 47] on div at bounding box center [15, 47] width 27 height 17
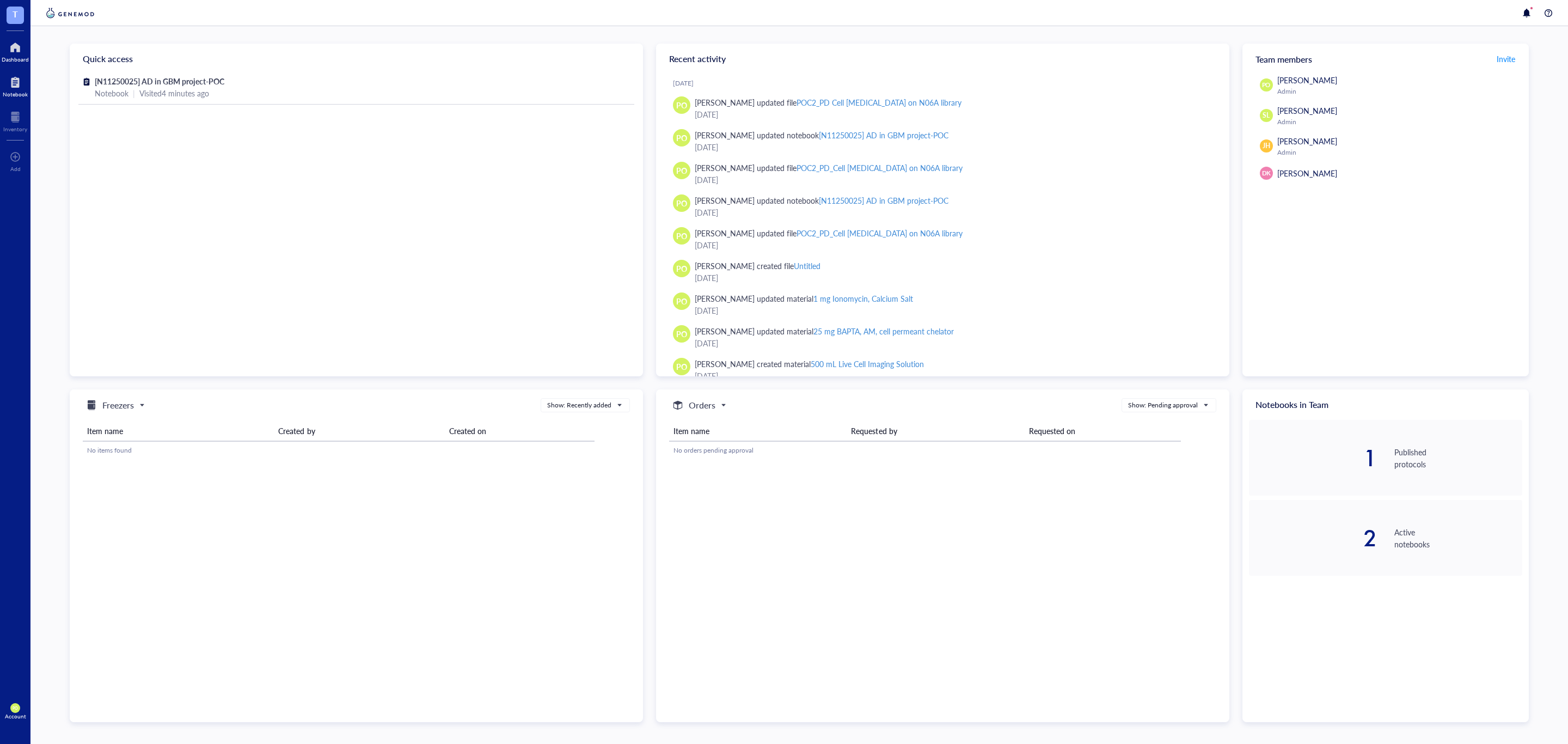
click at [20, 72] on div "Notebook" at bounding box center [15, 86] width 31 height 31
click at [14, 93] on div "Notebook" at bounding box center [15, 95] width 25 height 7
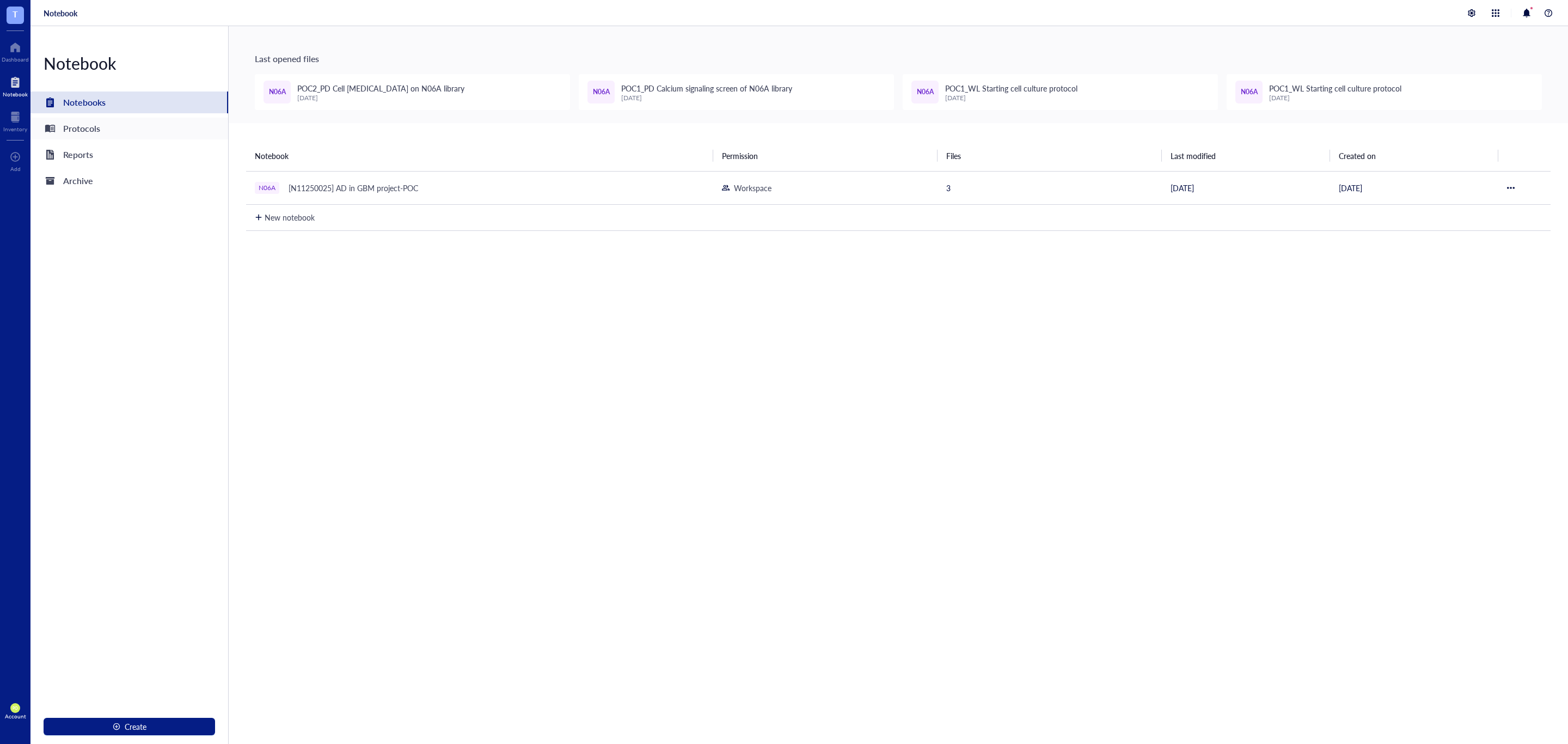
click at [155, 129] on div "Protocols" at bounding box center [129, 129] width 198 height 22
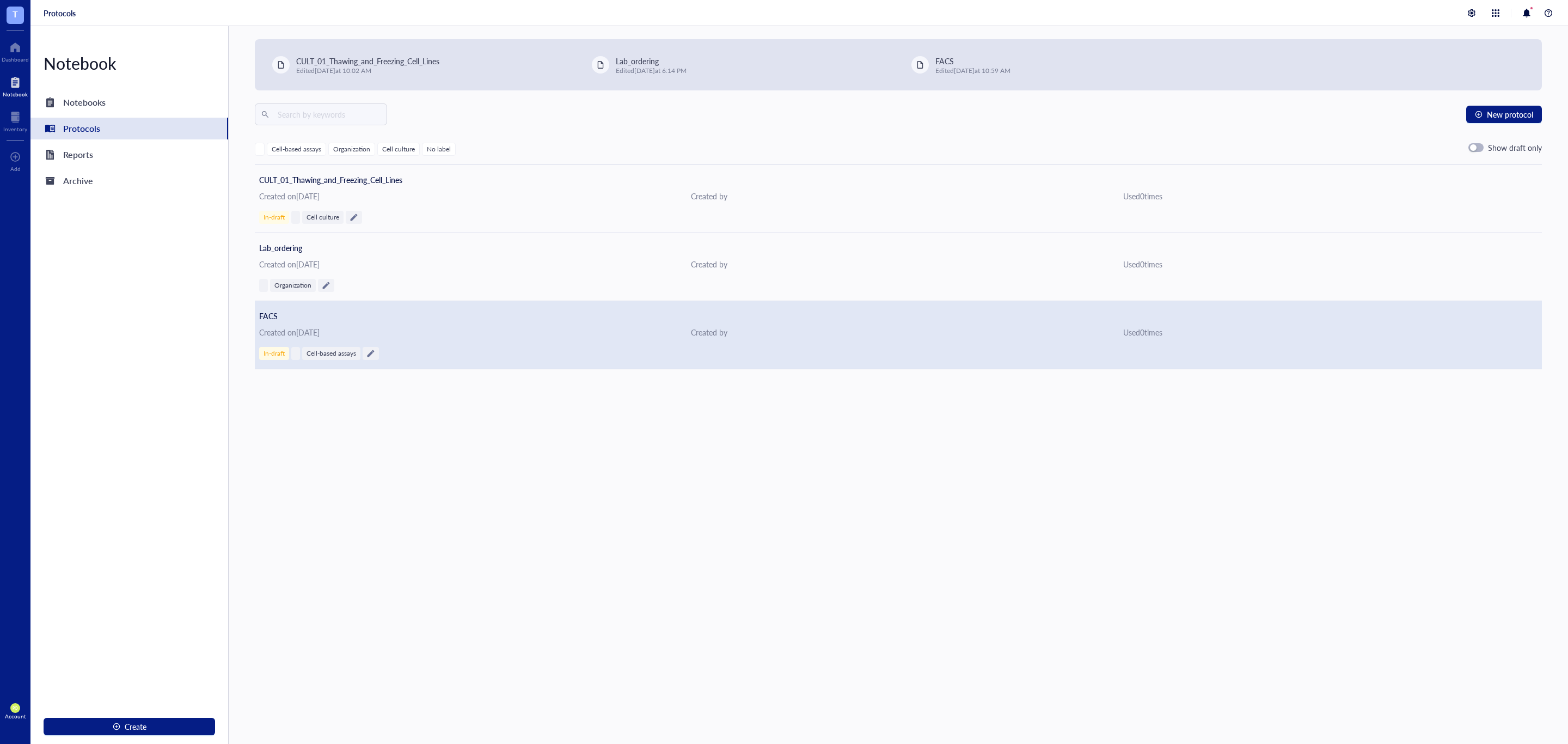
click at [570, 334] on div "Created on April 1, 2025" at bounding box center [466, 332] width 414 height 12
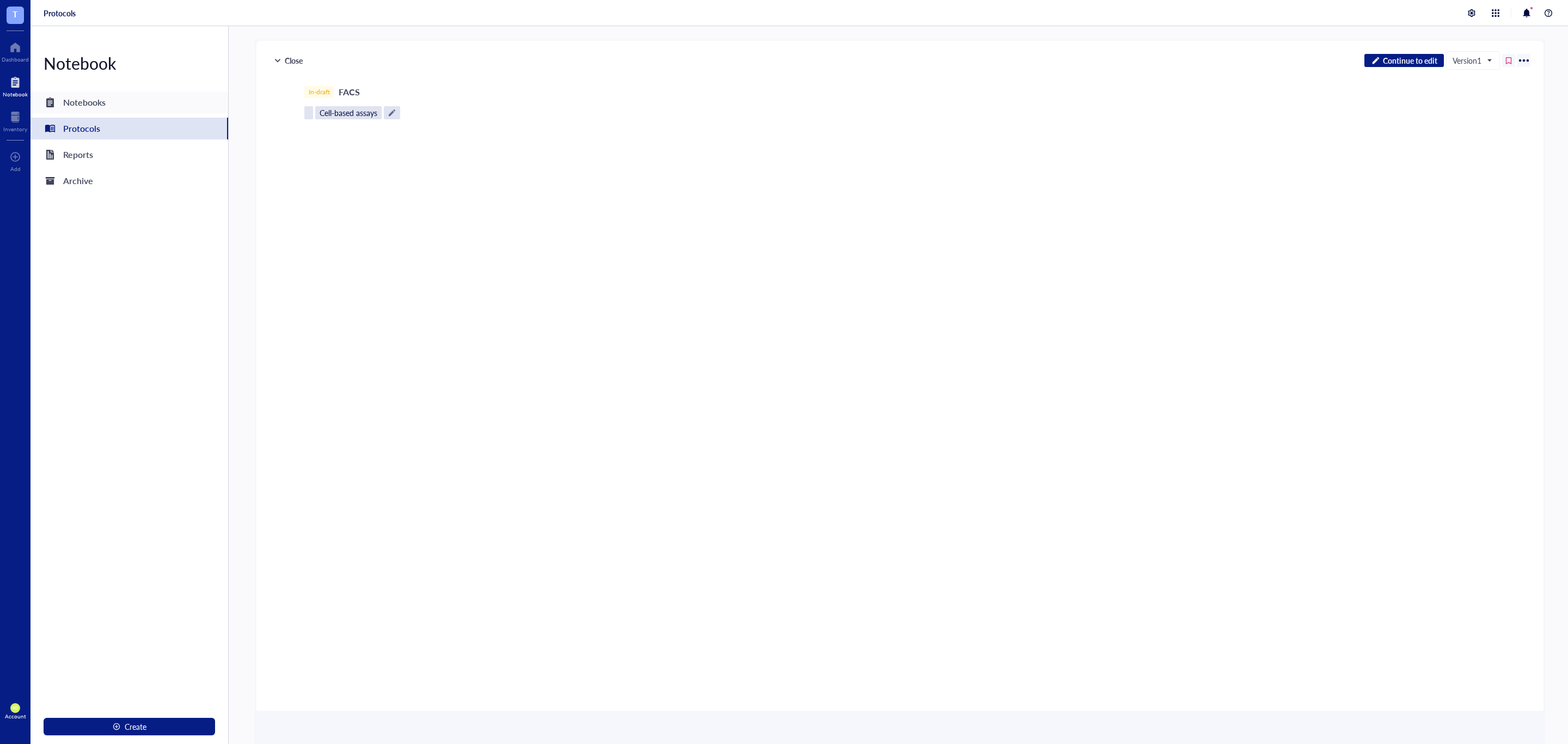
click at [113, 99] on div "Notebooks" at bounding box center [129, 103] width 198 height 22
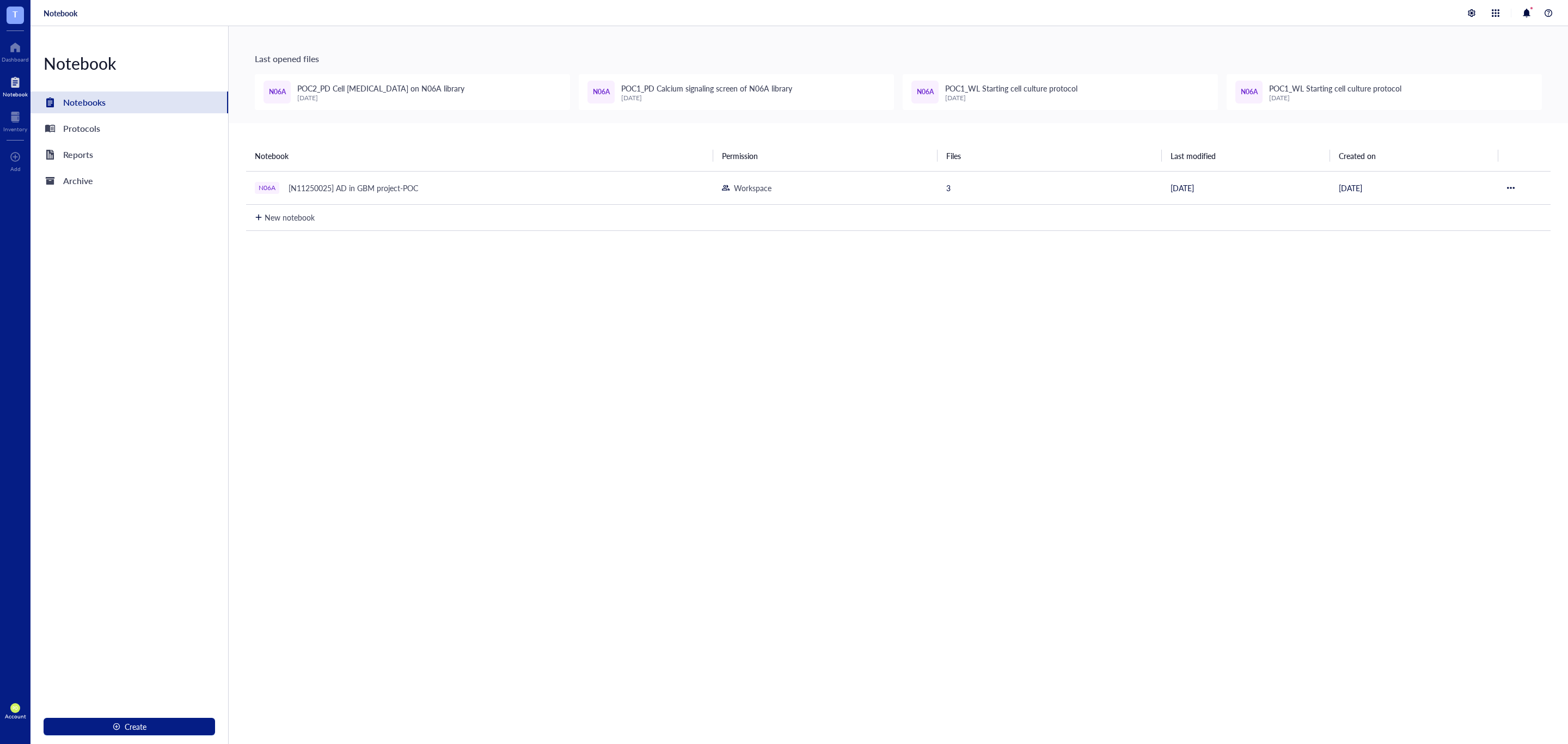
click at [17, 88] on div at bounding box center [15, 82] width 25 height 17
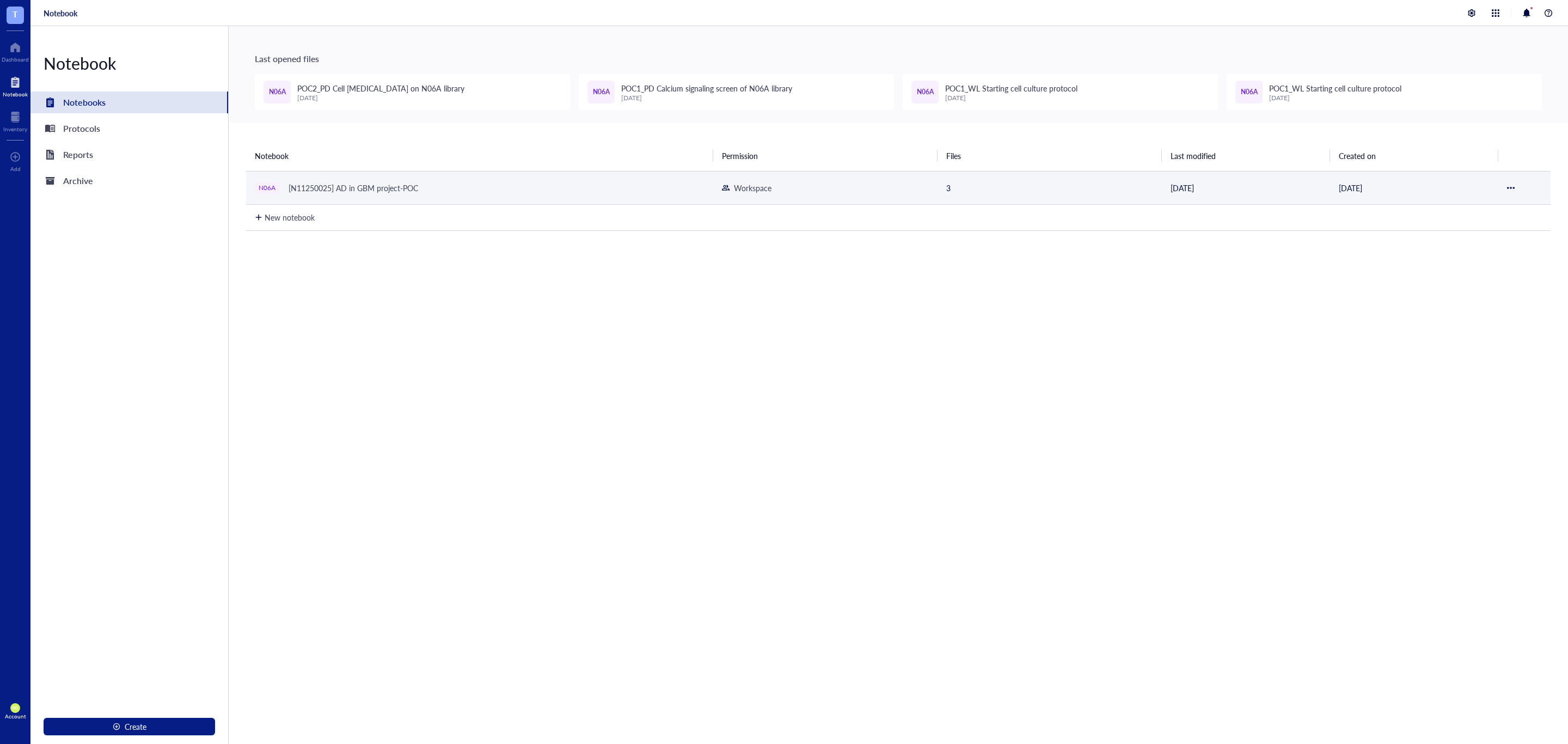
click at [963, 188] on td "3" at bounding box center [1050, 188] width 225 height 33
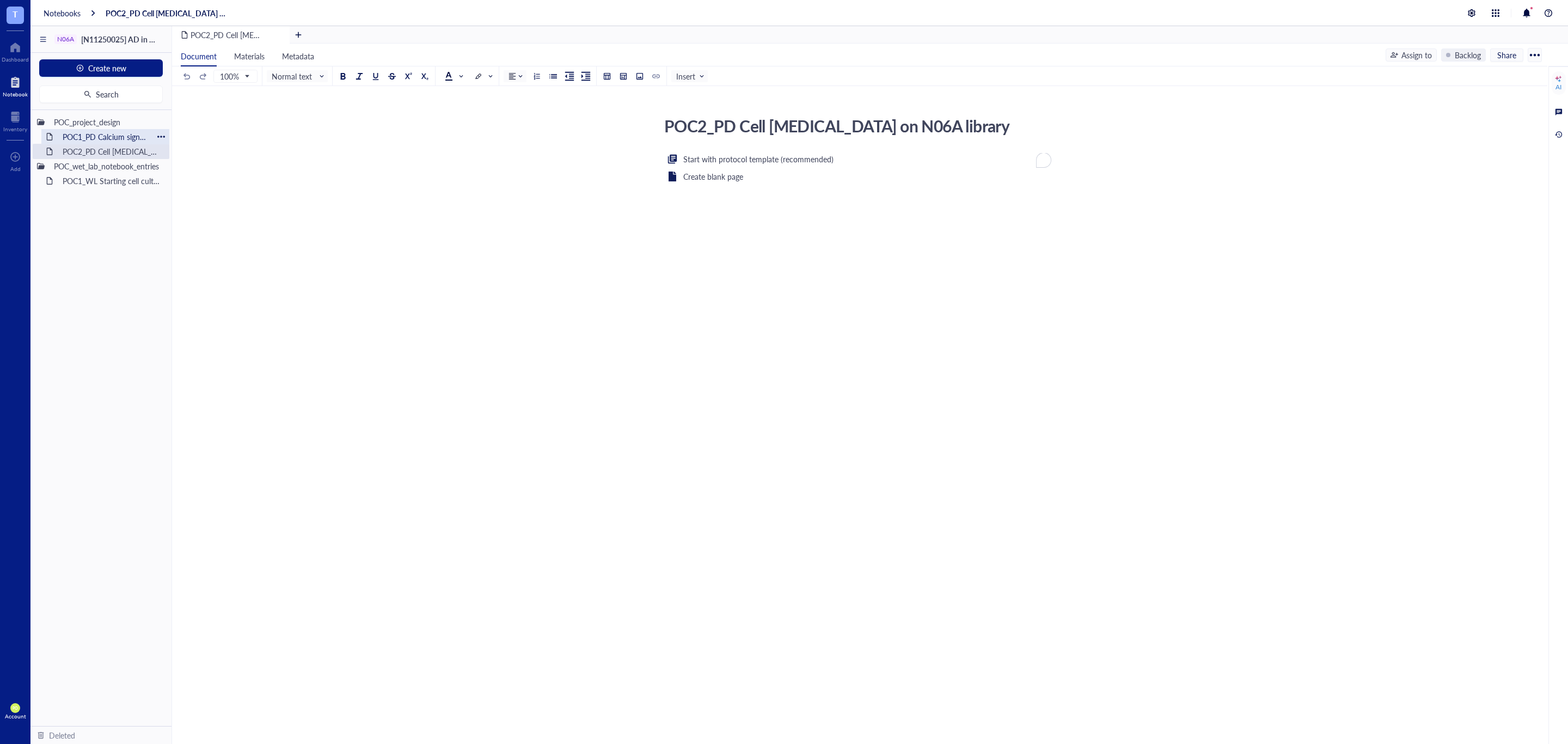
click at [129, 134] on div "POC1_PD Calcium signaling screen of N06A library" at bounding box center [105, 136] width 95 height 15
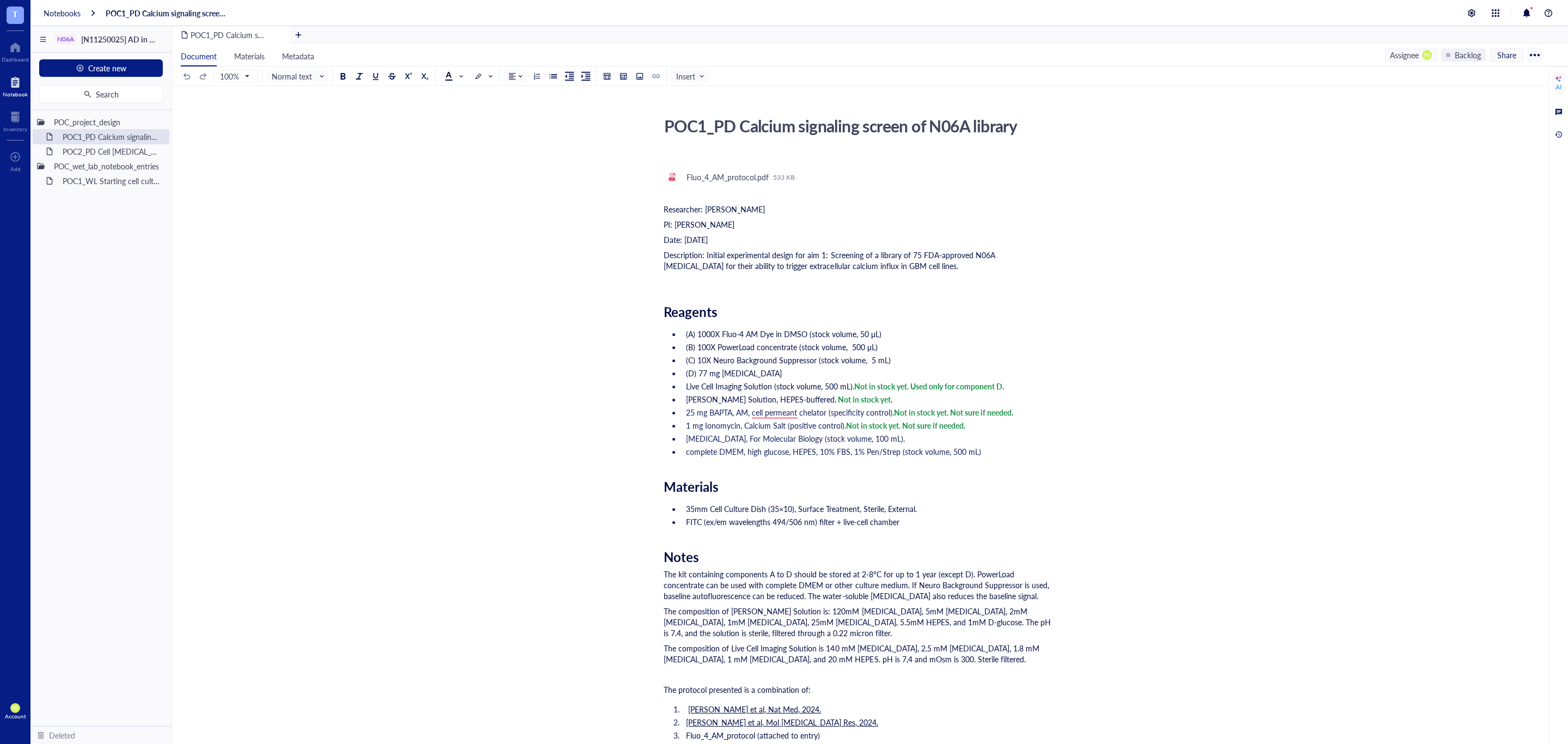
scroll to position [136, 0]
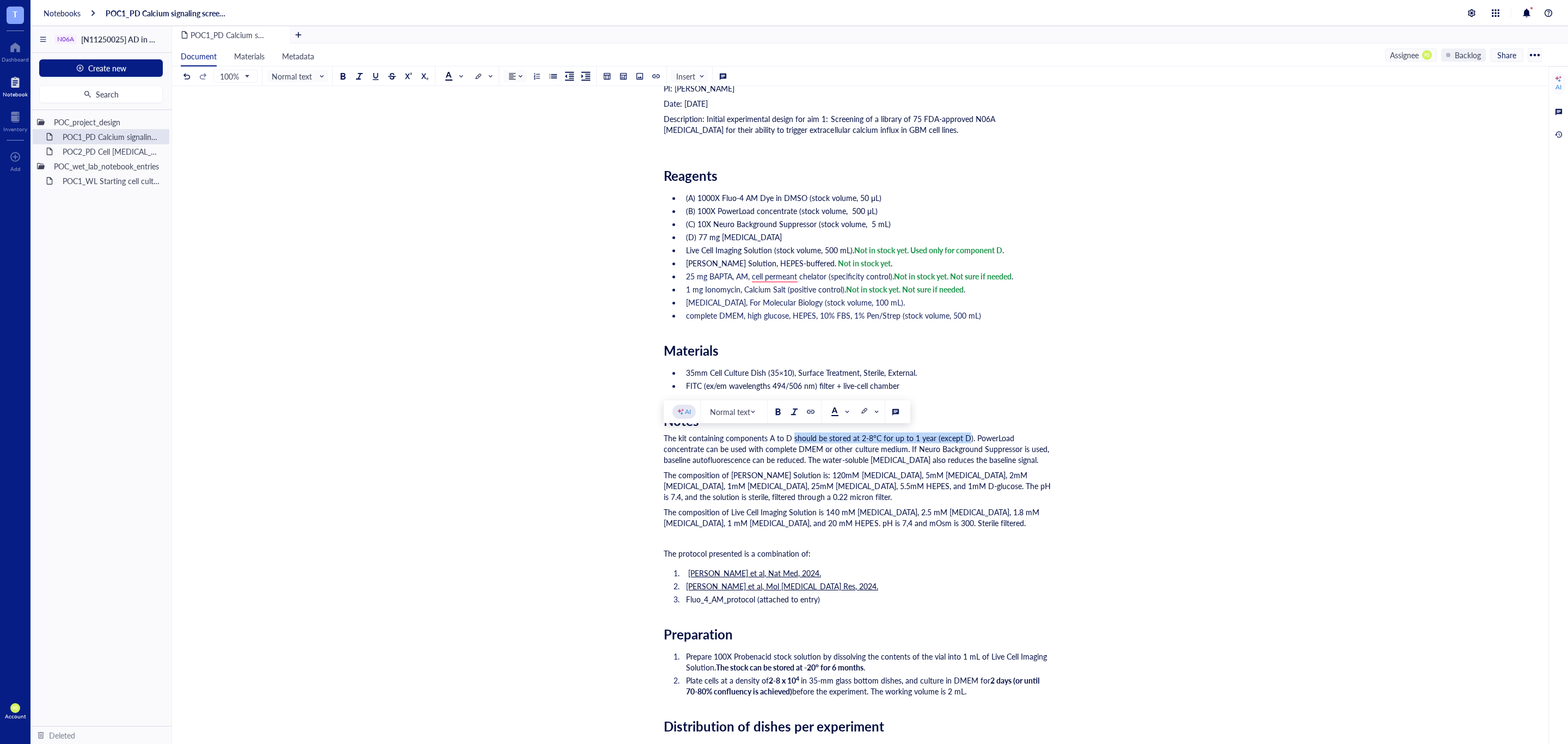
drag, startPoint x: 875, startPoint y: 442, endPoint x: 792, endPoint y: 436, distance: 83.2
click at [792, 436] on span "The kit containing components A to D should be stored at 2-8°C for up to 1 year…" at bounding box center [857, 449] width 388 height 33
click at [774, 407] on button at bounding box center [777, 411] width 12 height 12
click at [968, 546] on div "﻿ ﻿ pdf Fluo_4_AM_protocol.pdf 533 KB ﻿ Researcher: Paola Onate Colobon PI: Pro…" at bounding box center [857, 685] width 388 height 1337
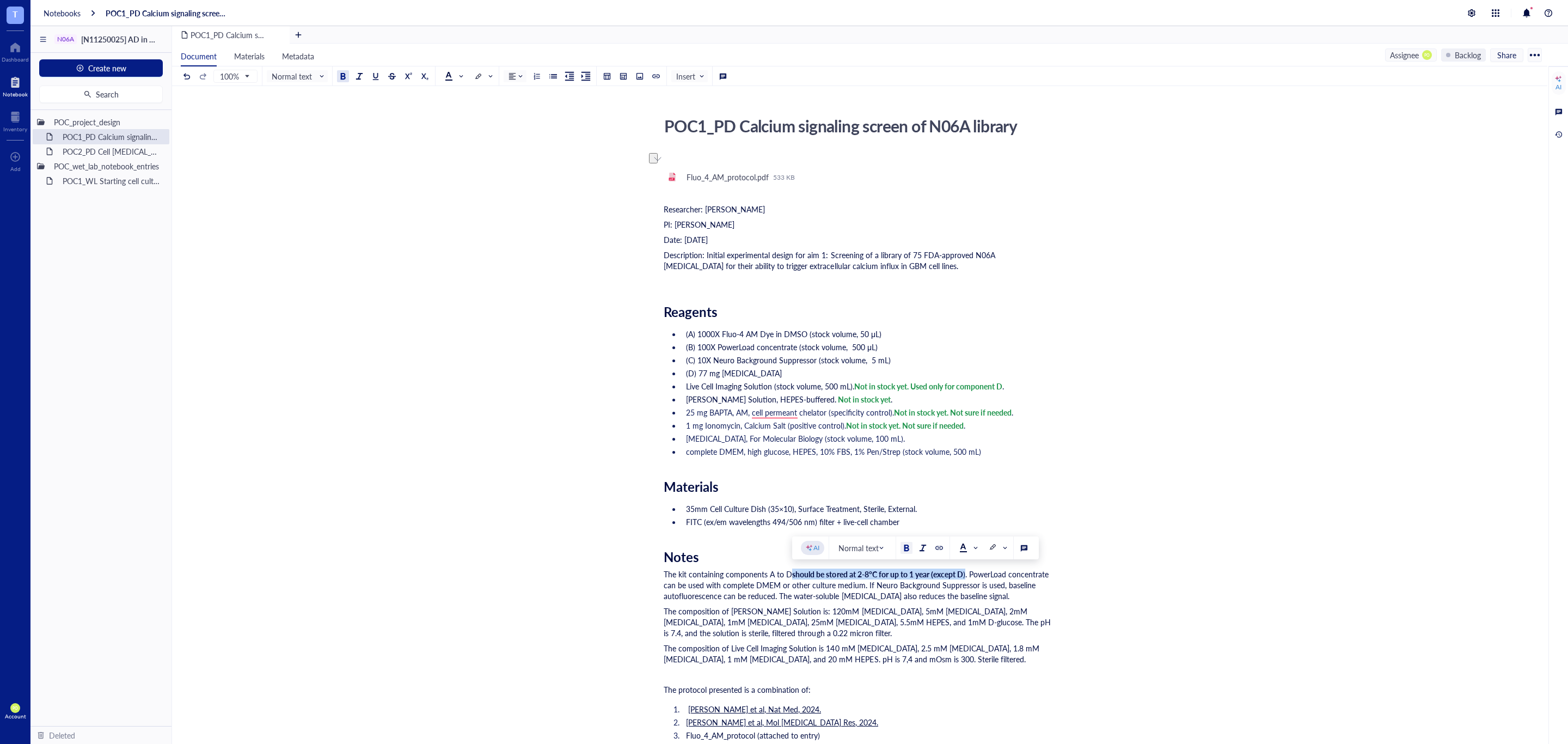
drag, startPoint x: 968, startPoint y: 573, endPoint x: 793, endPoint y: 573, distance: 175.0
click at [793, 573] on div "The kit containing components A to D should be stored at 2-8°C for up to 1 year…" at bounding box center [857, 585] width 388 height 33
click at [481, 75] on div at bounding box center [477, 77] width 8 height 8
click at [480, 108] on div at bounding box center [477, 110] width 8 height 8
click at [1006, 652] on span "The composition of Live Cell Imaging Solution is 140 mM sodium chloride, 2.5 mM…" at bounding box center [852, 654] width 378 height 22
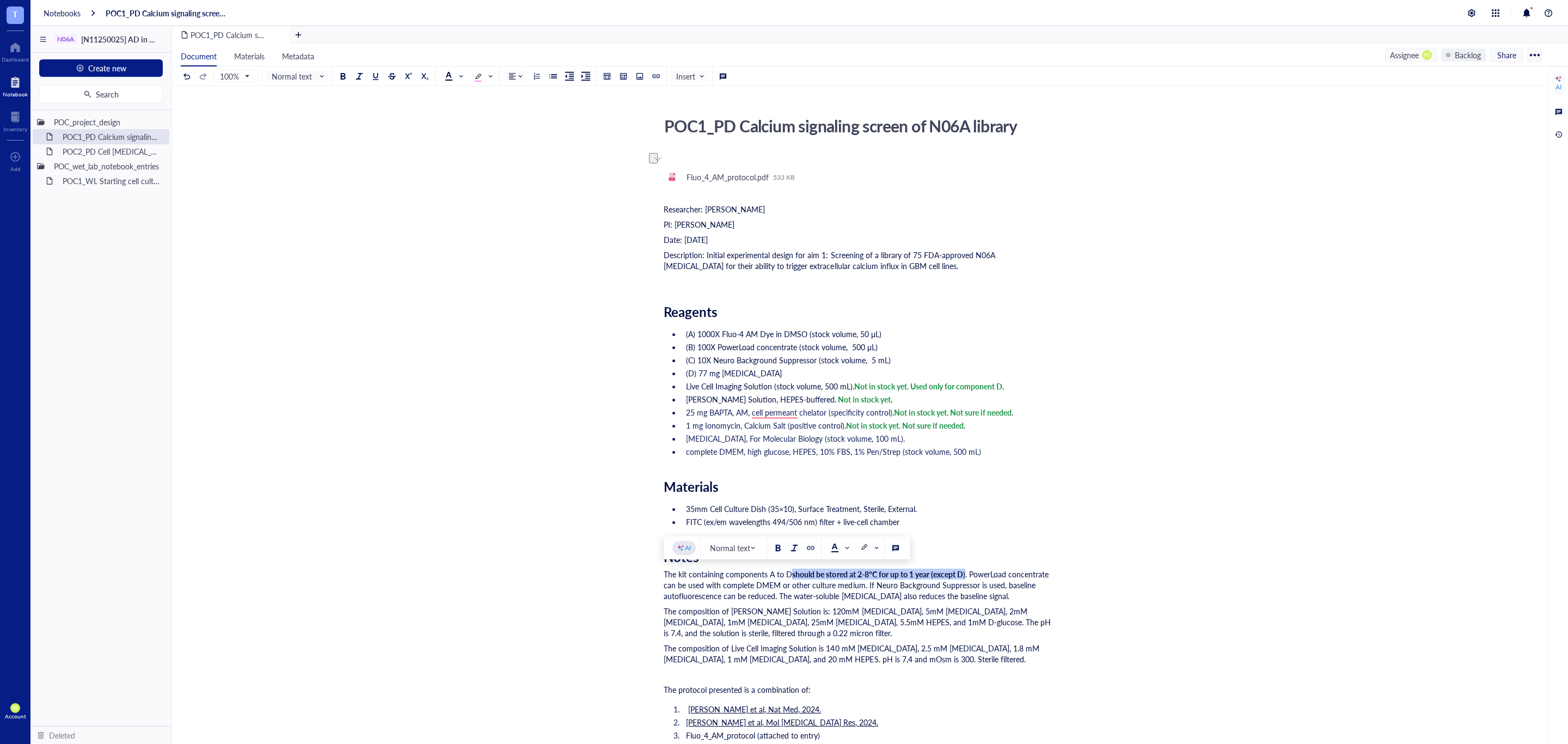
drag, startPoint x: 790, startPoint y: 574, endPoint x: 968, endPoint y: 577, distance: 178.0
click at [968, 577] on div "The kit containing components A to D should be stored at 2-8°C for up to 1 year…" at bounding box center [857, 585] width 388 height 33
click at [479, 69] on input "search" at bounding box center [479, 76] width 10 height 16
click at [483, 77] on span at bounding box center [482, 76] width 17 height 11
click at [493, 75] on span at bounding box center [483, 76] width 20 height 16
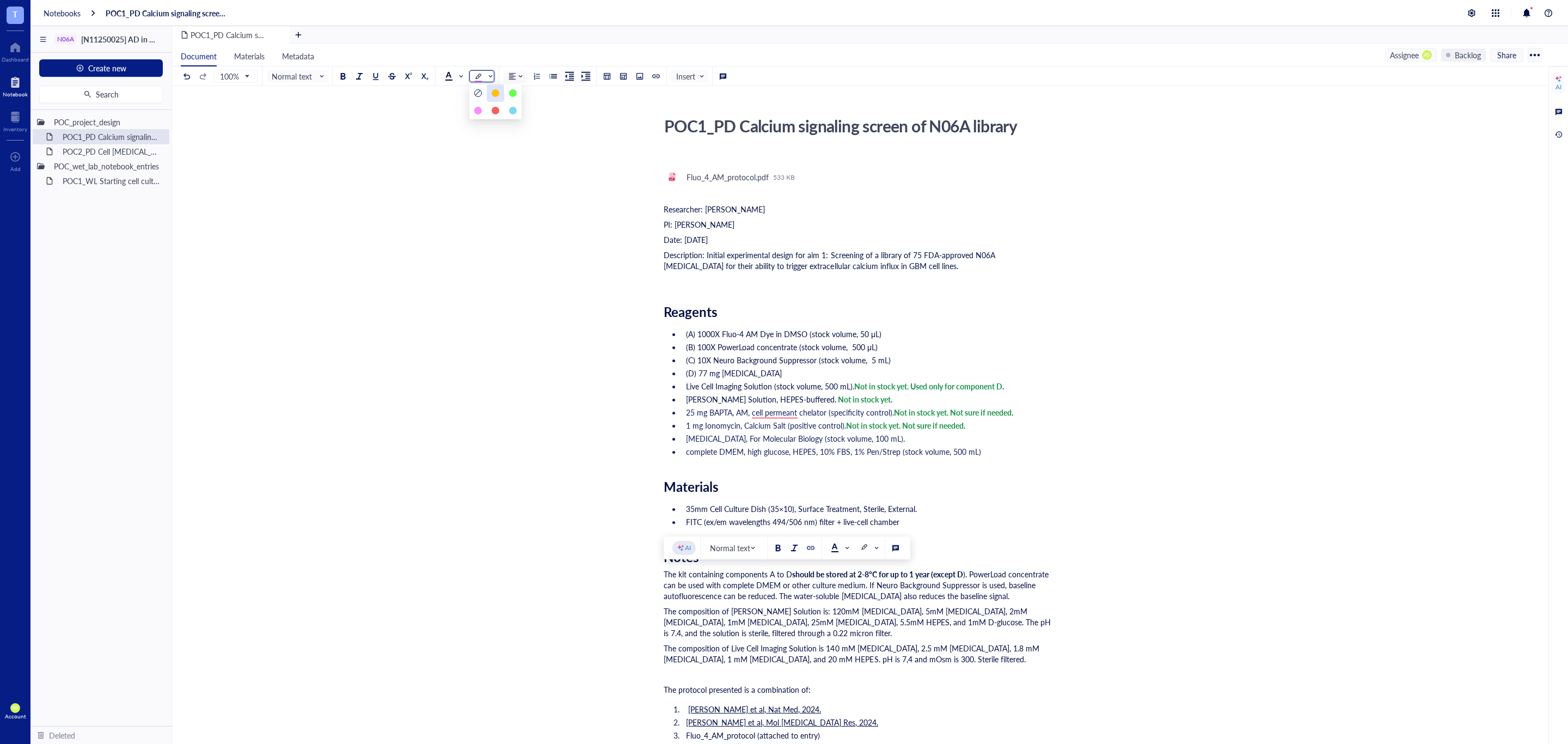
click at [492, 93] on div at bounding box center [495, 92] width 8 height 8
click at [342, 75] on div at bounding box center [342, 76] width 8 height 8
click at [913, 662] on span "The composition of Live Cell Imaging Solution is 140 mM sodium chloride, 2.5 mM…" at bounding box center [852, 654] width 378 height 22
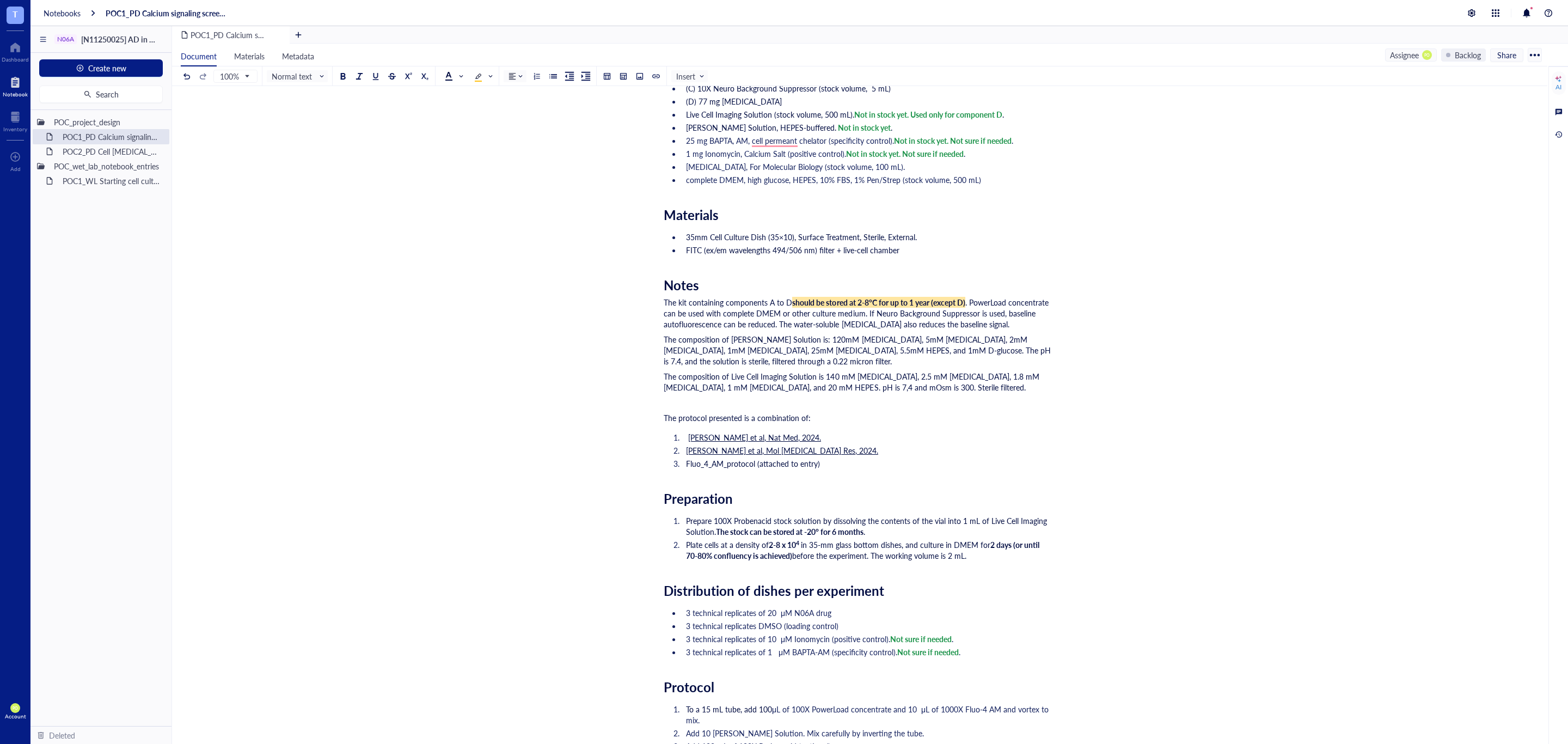
scroll to position [408, 0]
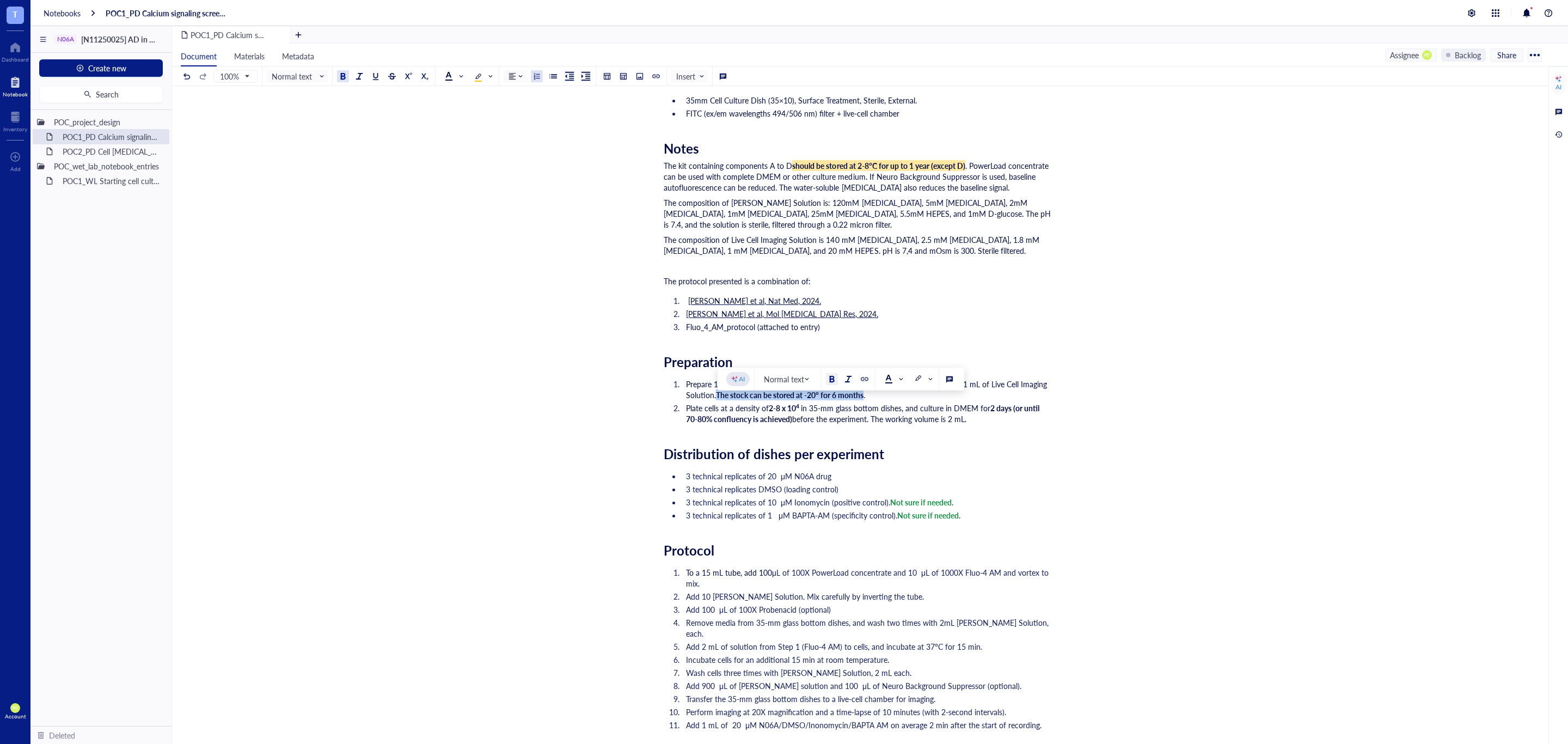
drag, startPoint x: 868, startPoint y: 406, endPoint x: 718, endPoint y: 406, distance: 150.0
click at [718, 400] on li "Prepare 100X Probenacid stock solution by dissolving the contents of the vial i…" at bounding box center [866, 390] width 370 height 22
click at [477, 74] on div at bounding box center [477, 77] width 8 height 8
click at [343, 73] on div at bounding box center [342, 76] width 8 height 8
click at [964, 454] on div "﻿ ﻿ pdf Fluo_4_AM_protocol.pdf 533 KB ﻿ Researcher: Paola Onate Colobon PI: Pro…" at bounding box center [857, 412] width 388 height 1337
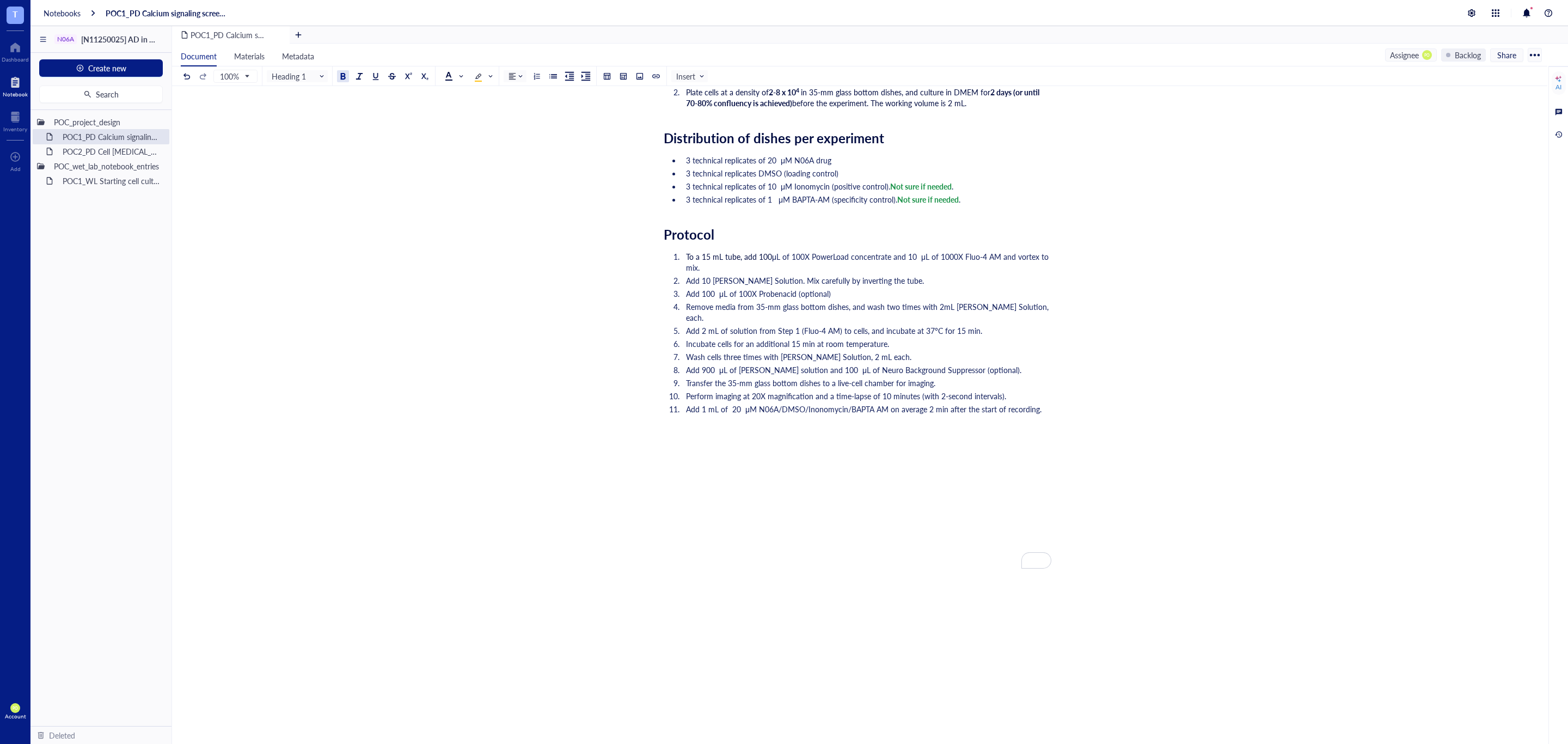
scroll to position [180, 0]
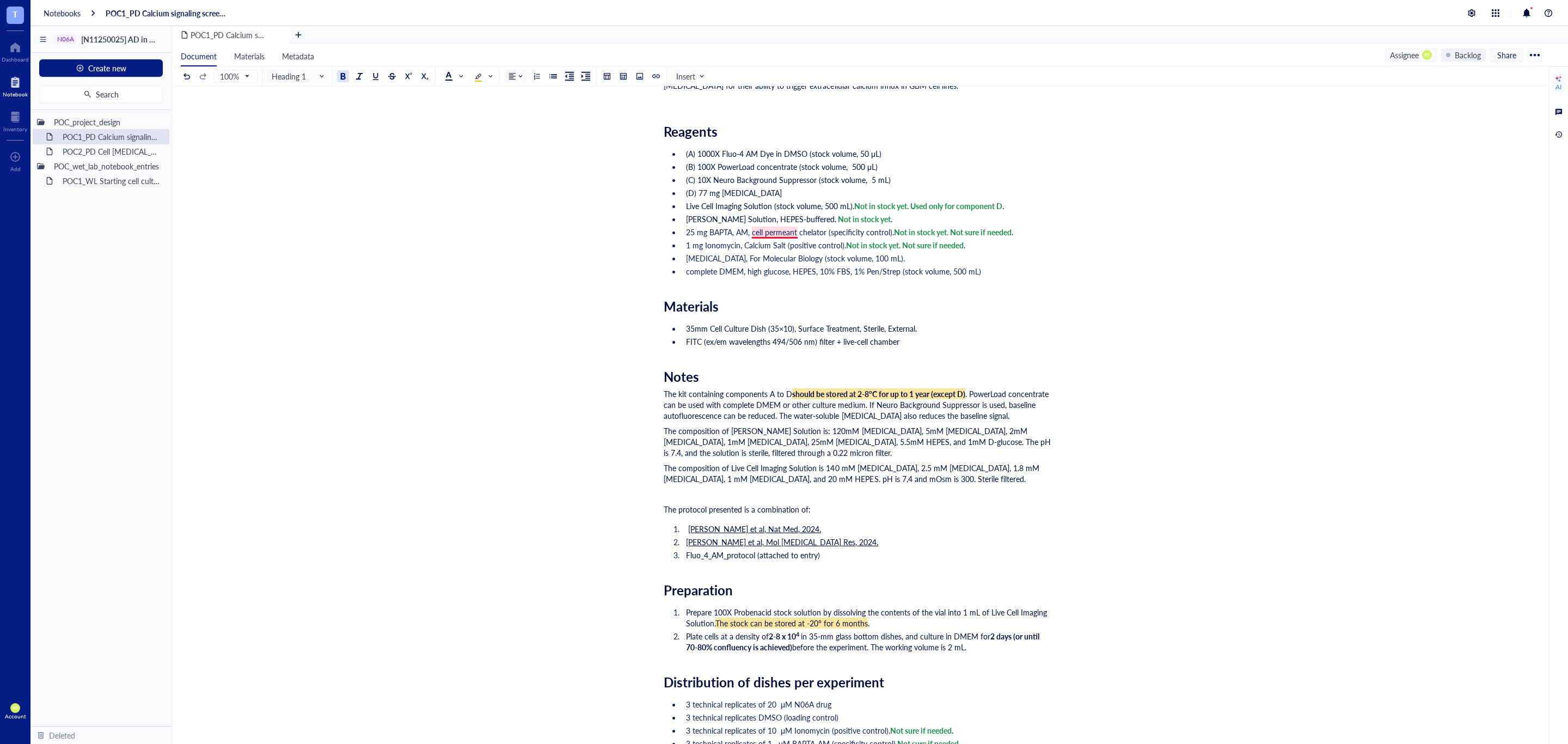
click at [784, 232] on span "25 mg BAPTA, AM, cell permeant chelator (specificity control)." at bounding box center [790, 232] width 208 height 11
click at [789, 281] on span "Dismiss" at bounding box center [779, 282] width 27 height 9
click at [798, 322] on ul "35mm Cell Culture Dish (35×10), Surface Treatment, Sterile, External. FITC (ex/…" at bounding box center [857, 334] width 388 height 28
click at [20, 57] on div "Dashboard" at bounding box center [15, 60] width 27 height 7
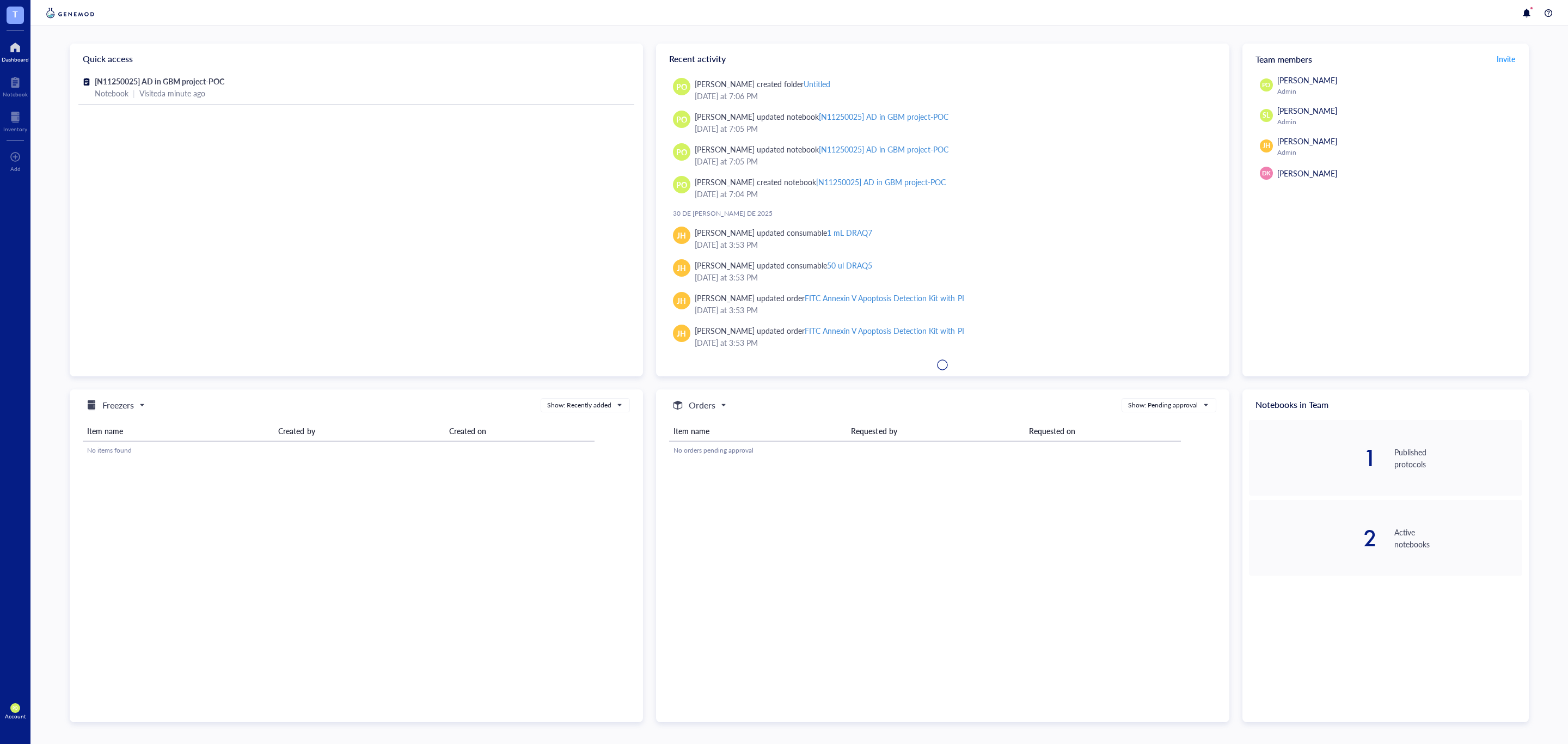
scroll to position [1634, 0]
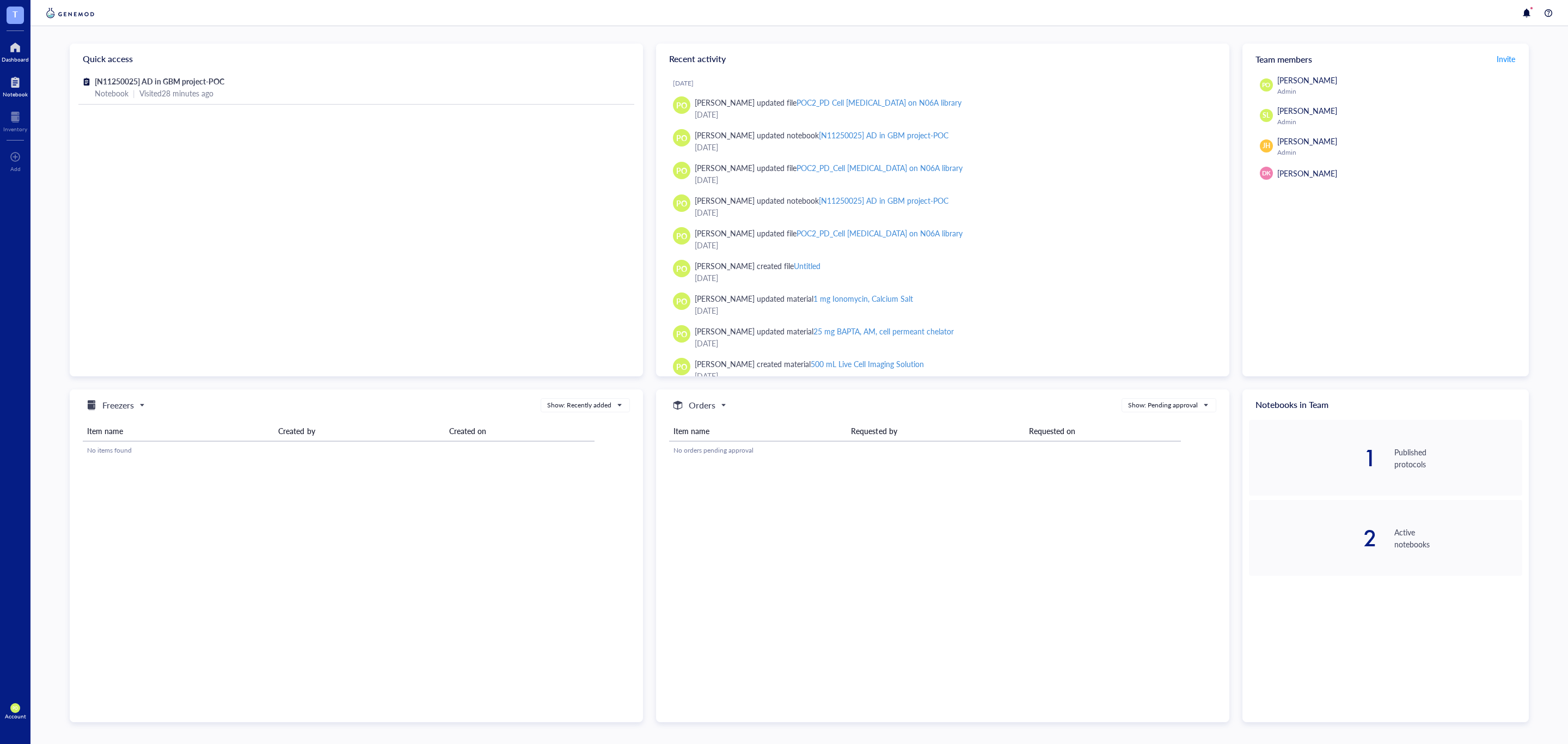
click at [15, 85] on div at bounding box center [15, 82] width 25 height 17
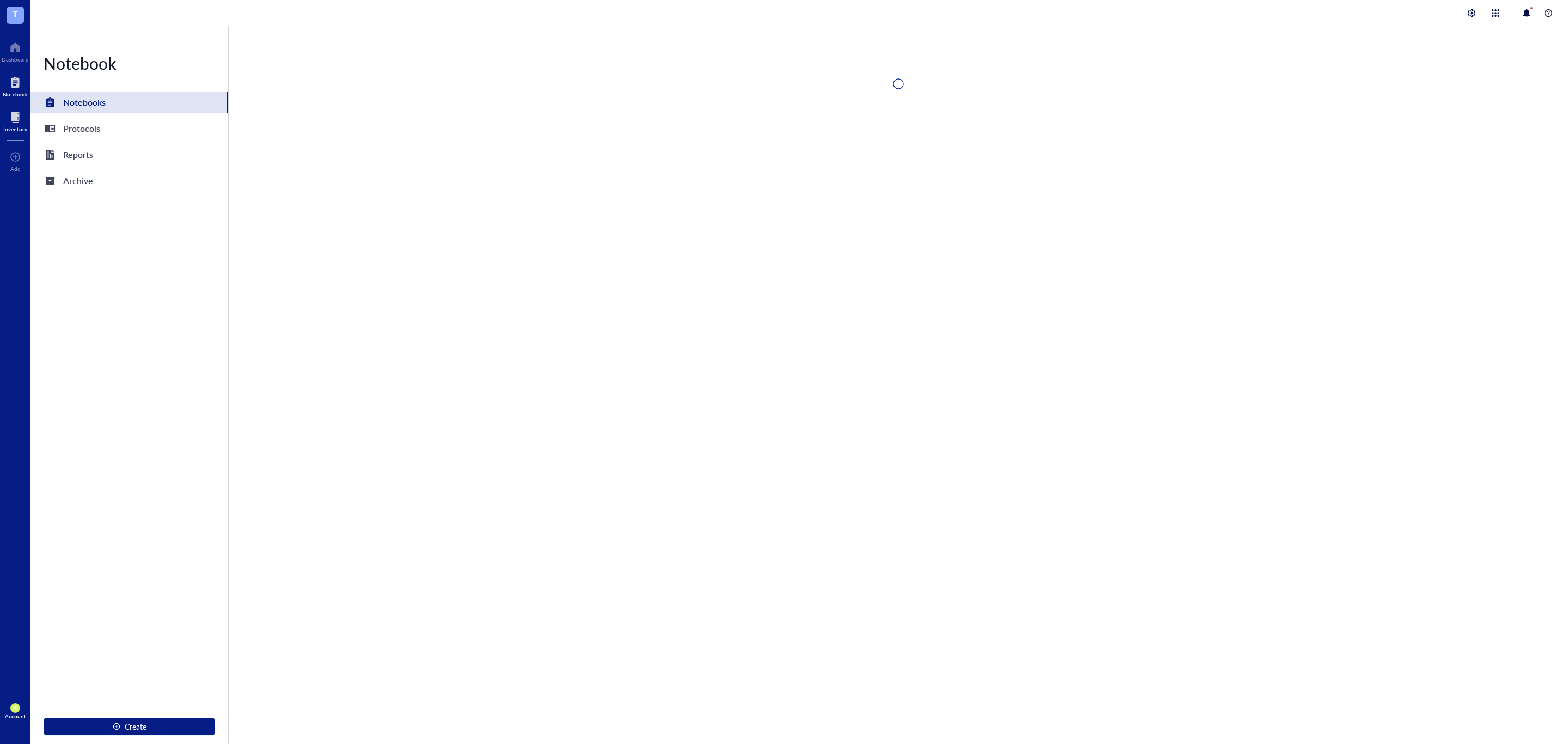
click at [10, 123] on div at bounding box center [15, 116] width 24 height 17
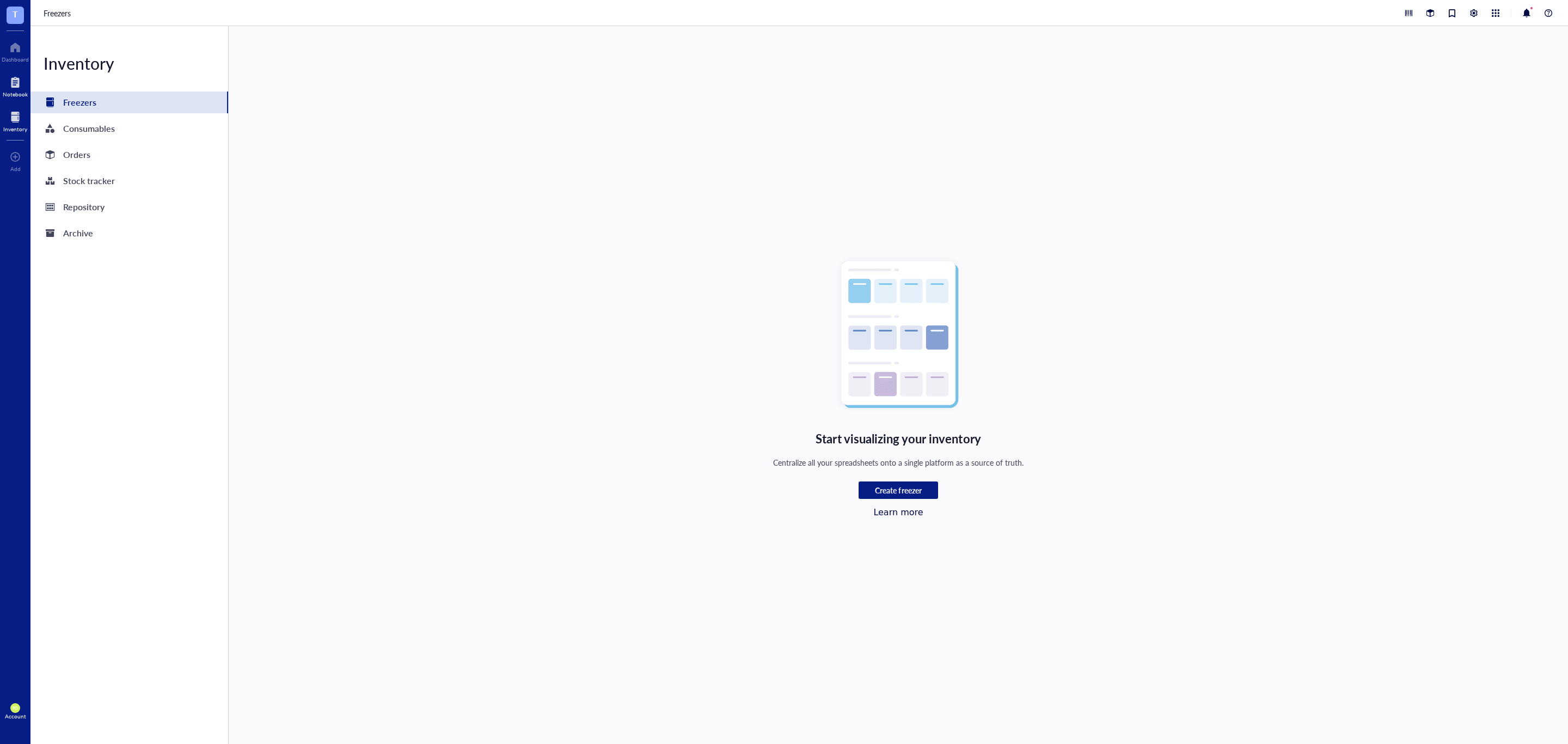
click at [18, 88] on div at bounding box center [15, 82] width 25 height 17
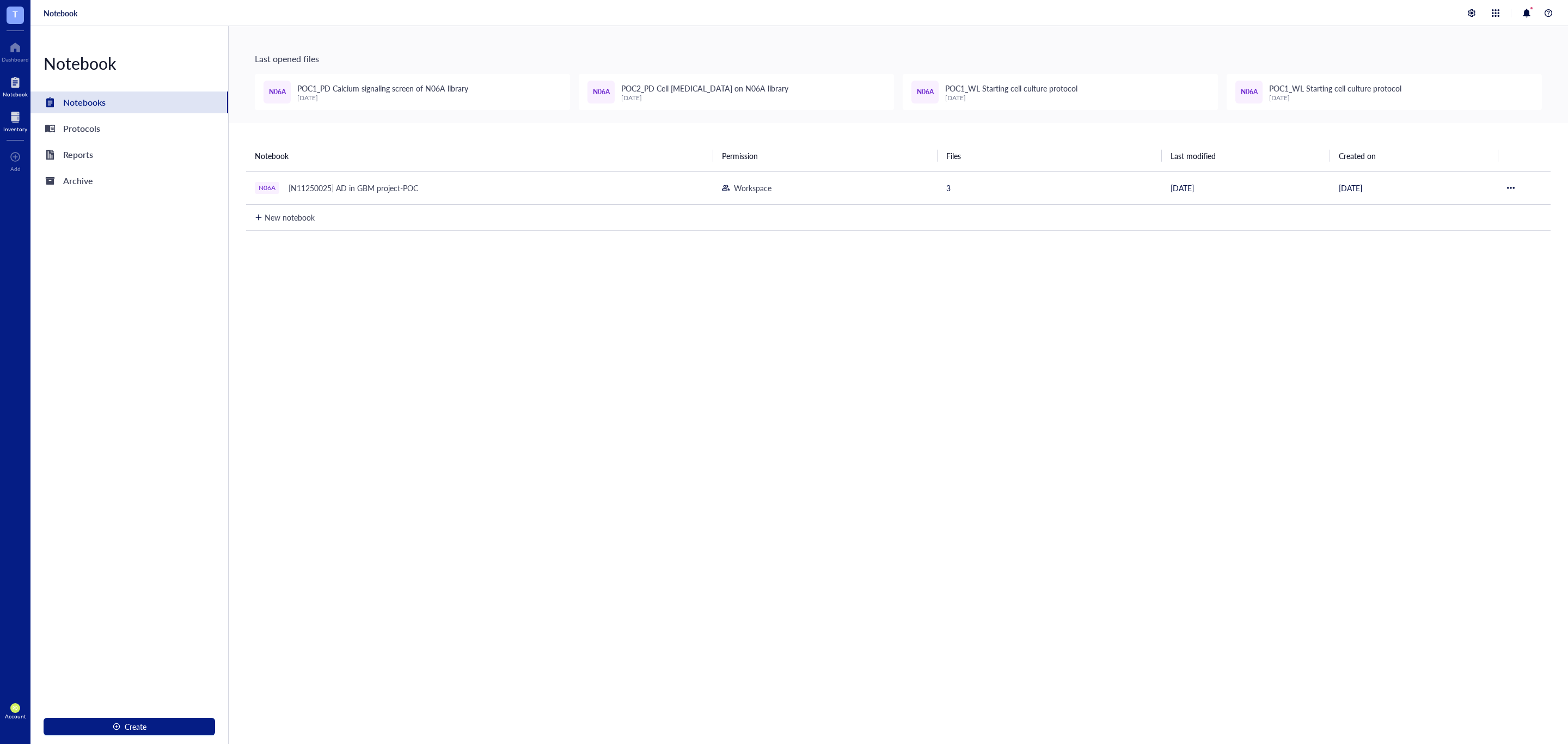
click at [4, 126] on div "Inventory" at bounding box center [15, 129] width 24 height 7
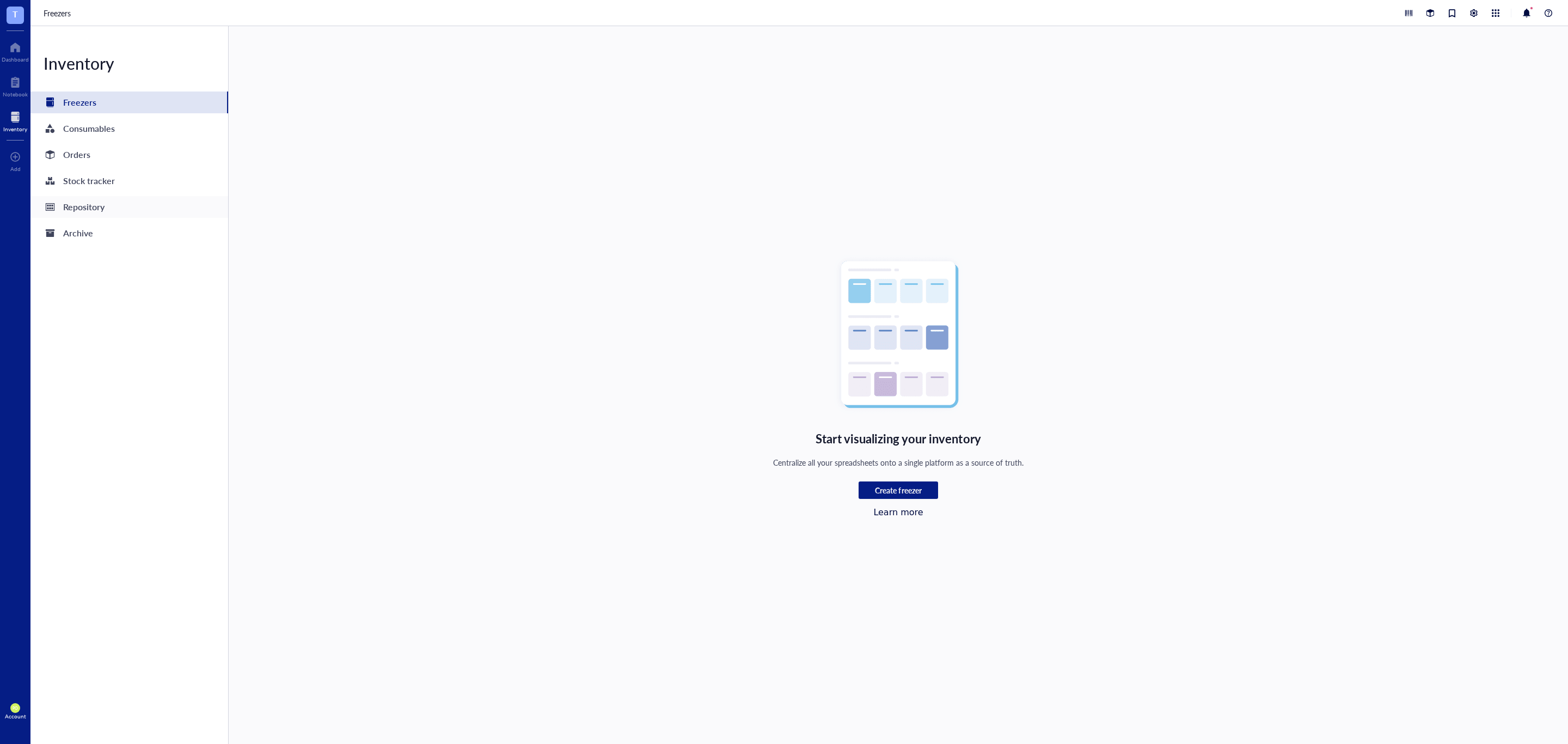
click at [111, 203] on div "Repository" at bounding box center [129, 207] width 198 height 22
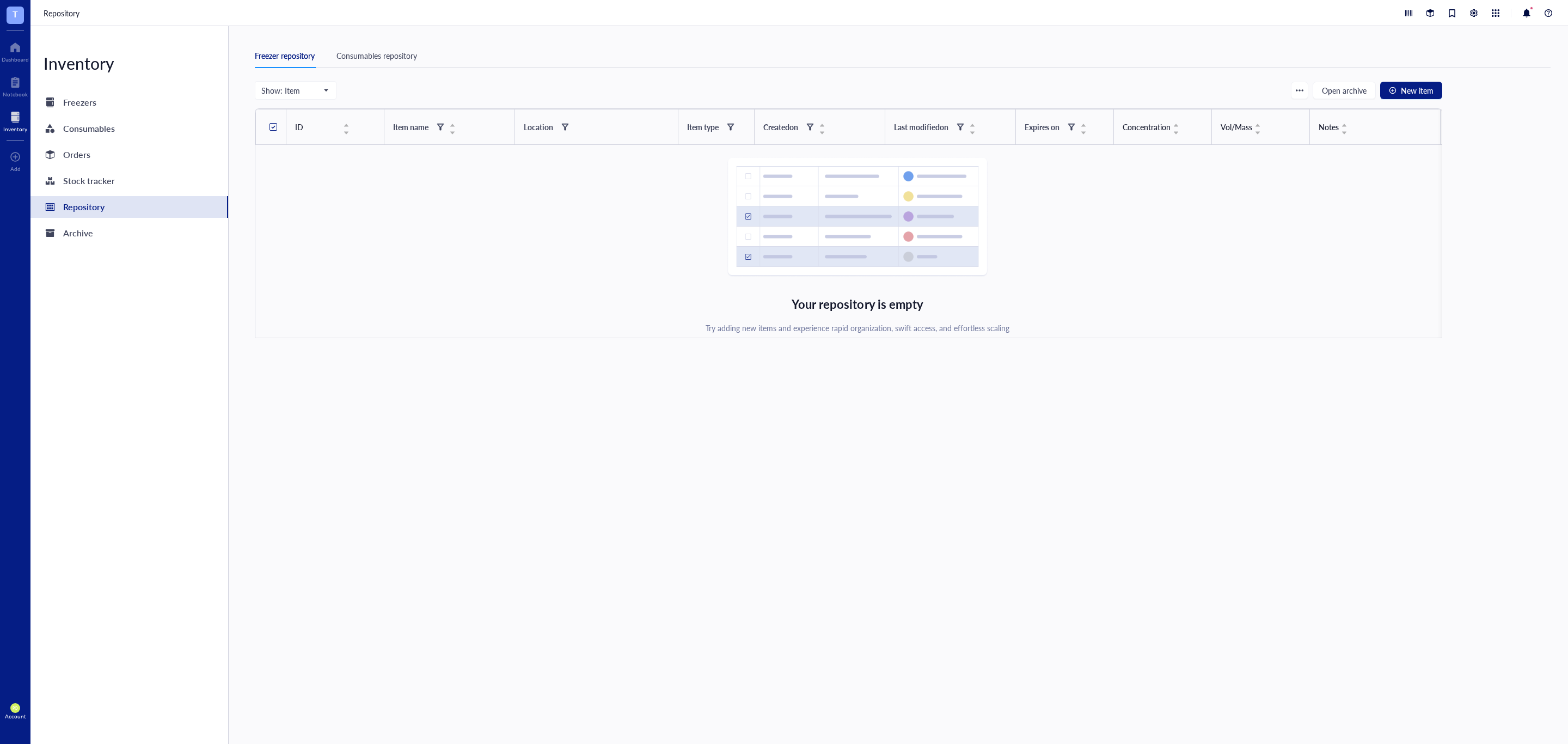
click at [392, 59] on div "Consumables repository" at bounding box center [377, 55] width 81 height 12
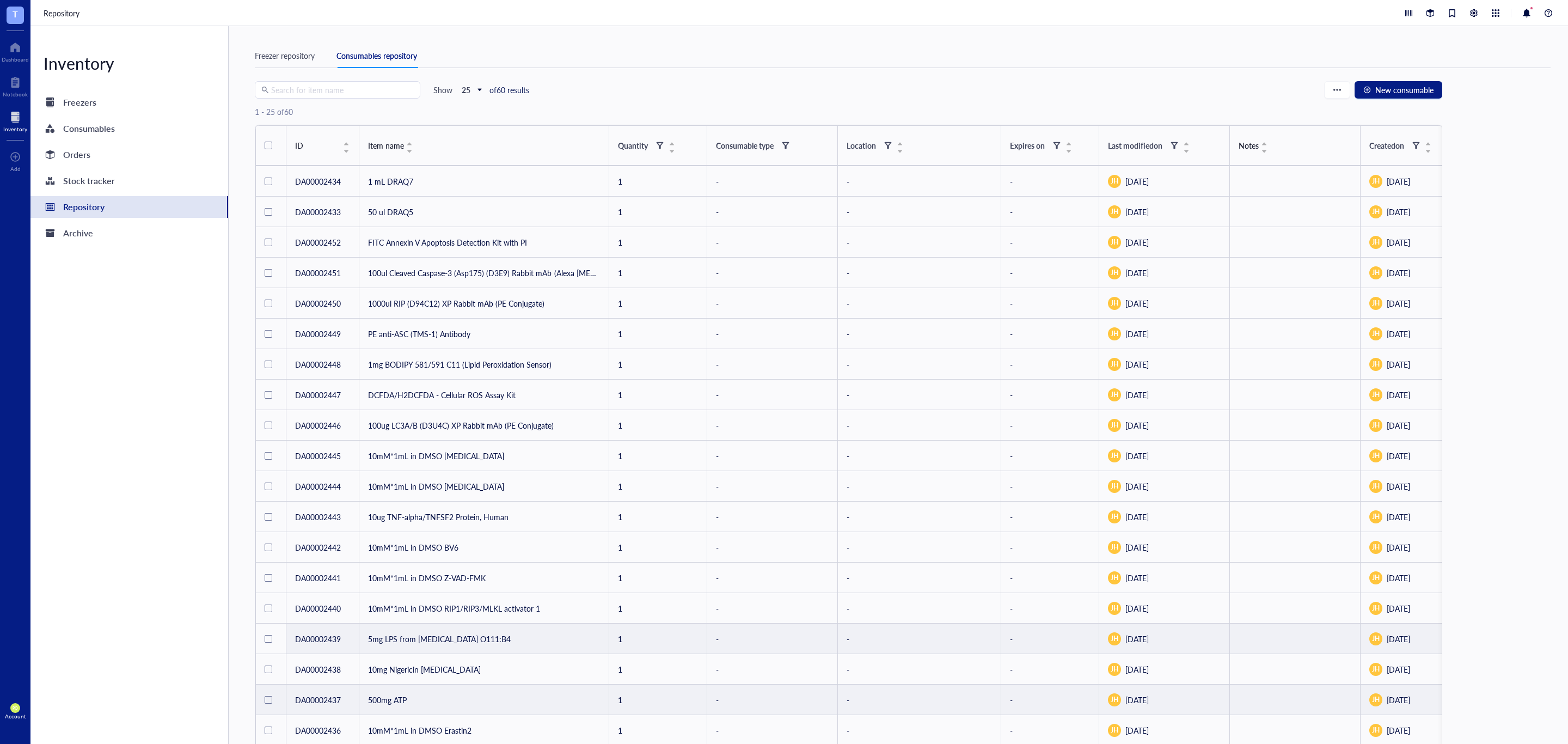
scroll to position [240, 0]
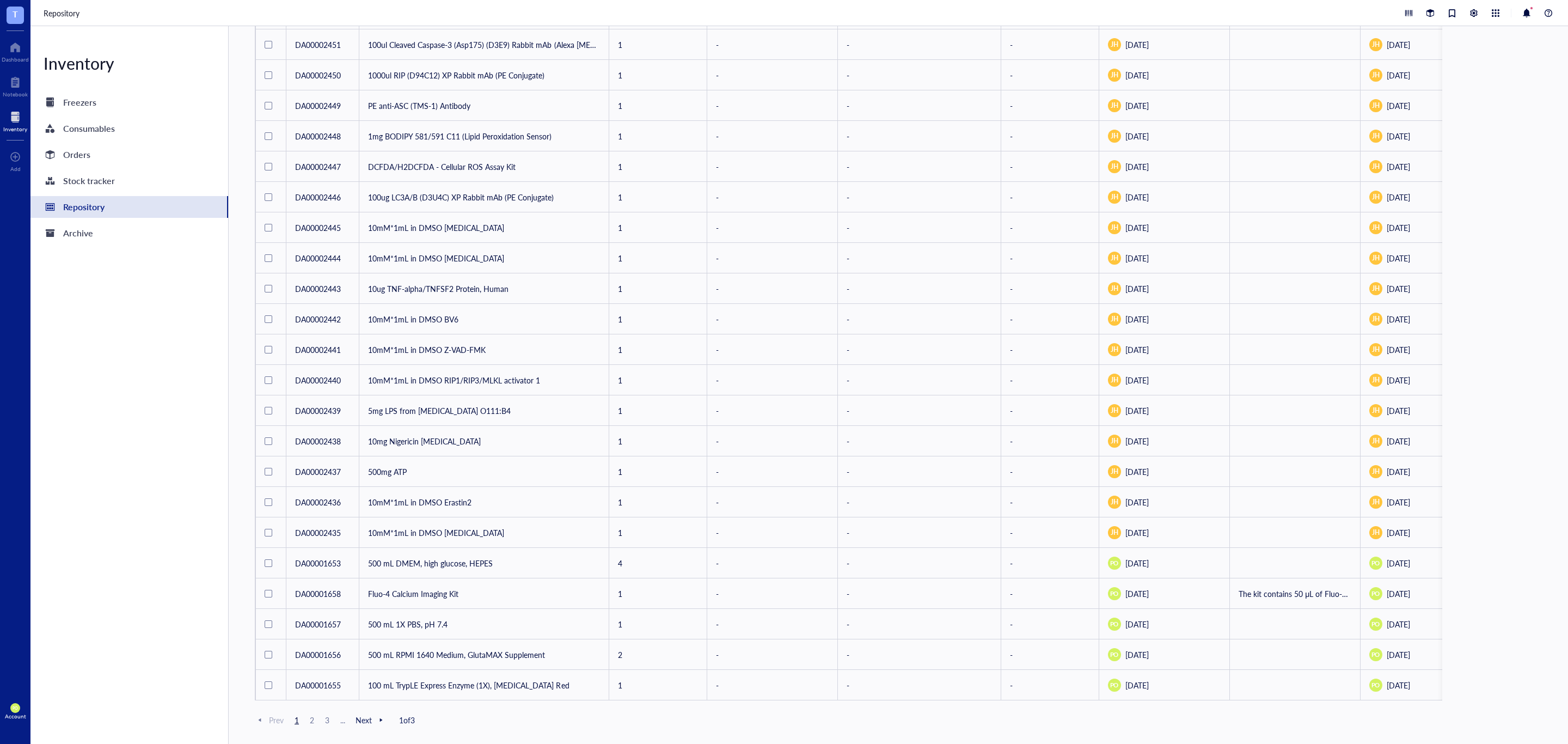
click at [325, 721] on span "3" at bounding box center [327, 720] width 13 height 10
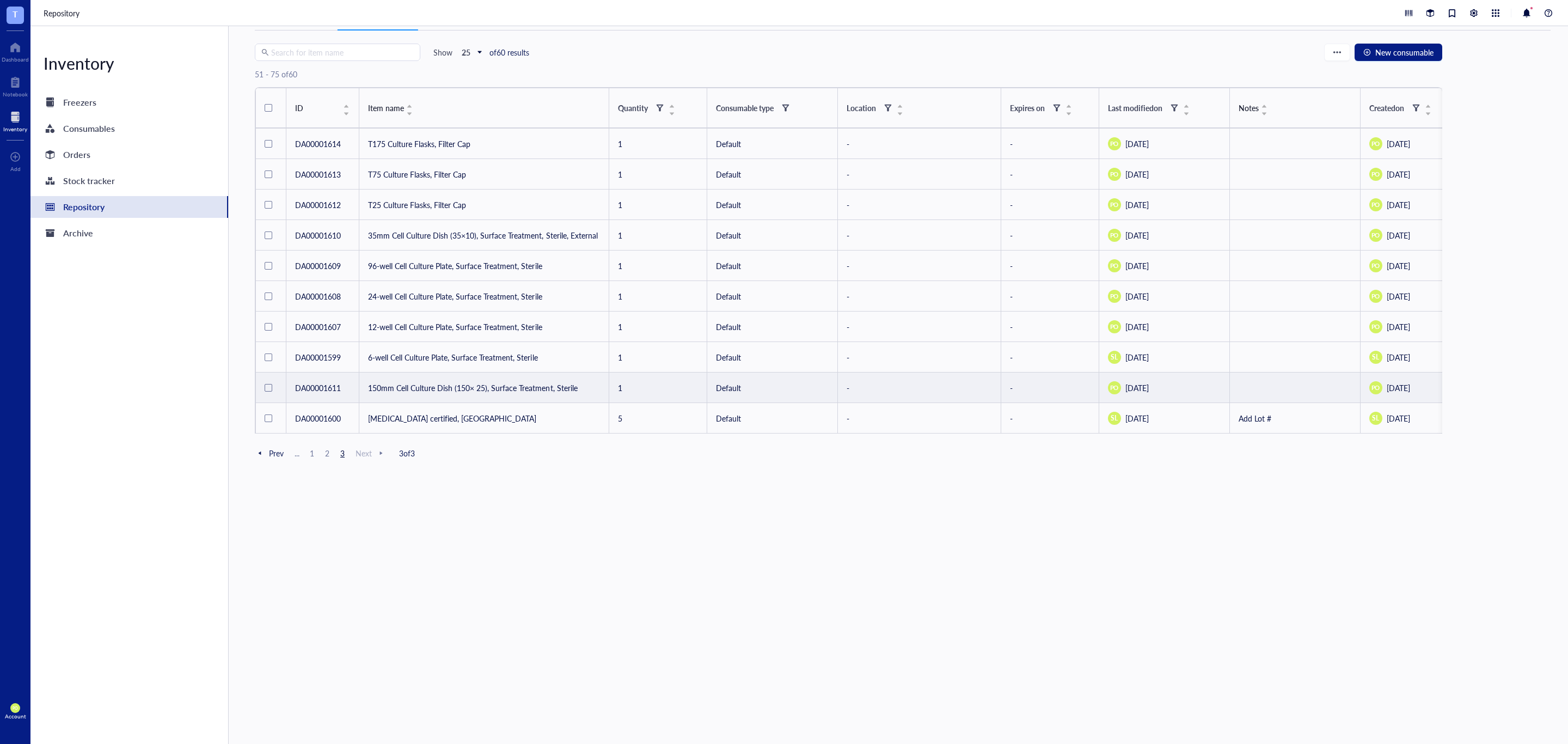
scroll to position [38, 0]
click at [327, 458] on span "2" at bounding box center [327, 453] width 13 height 10
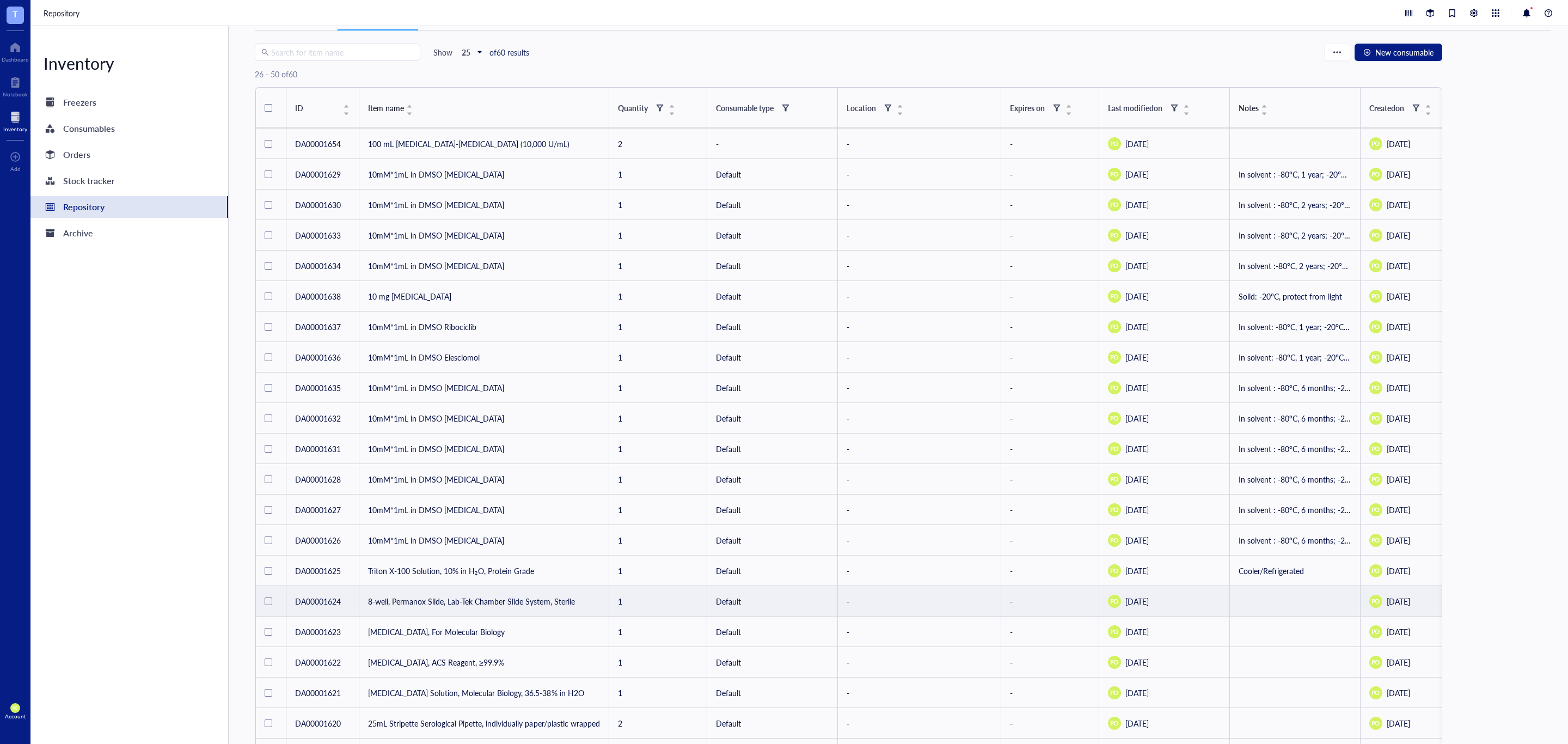
scroll to position [240, 0]
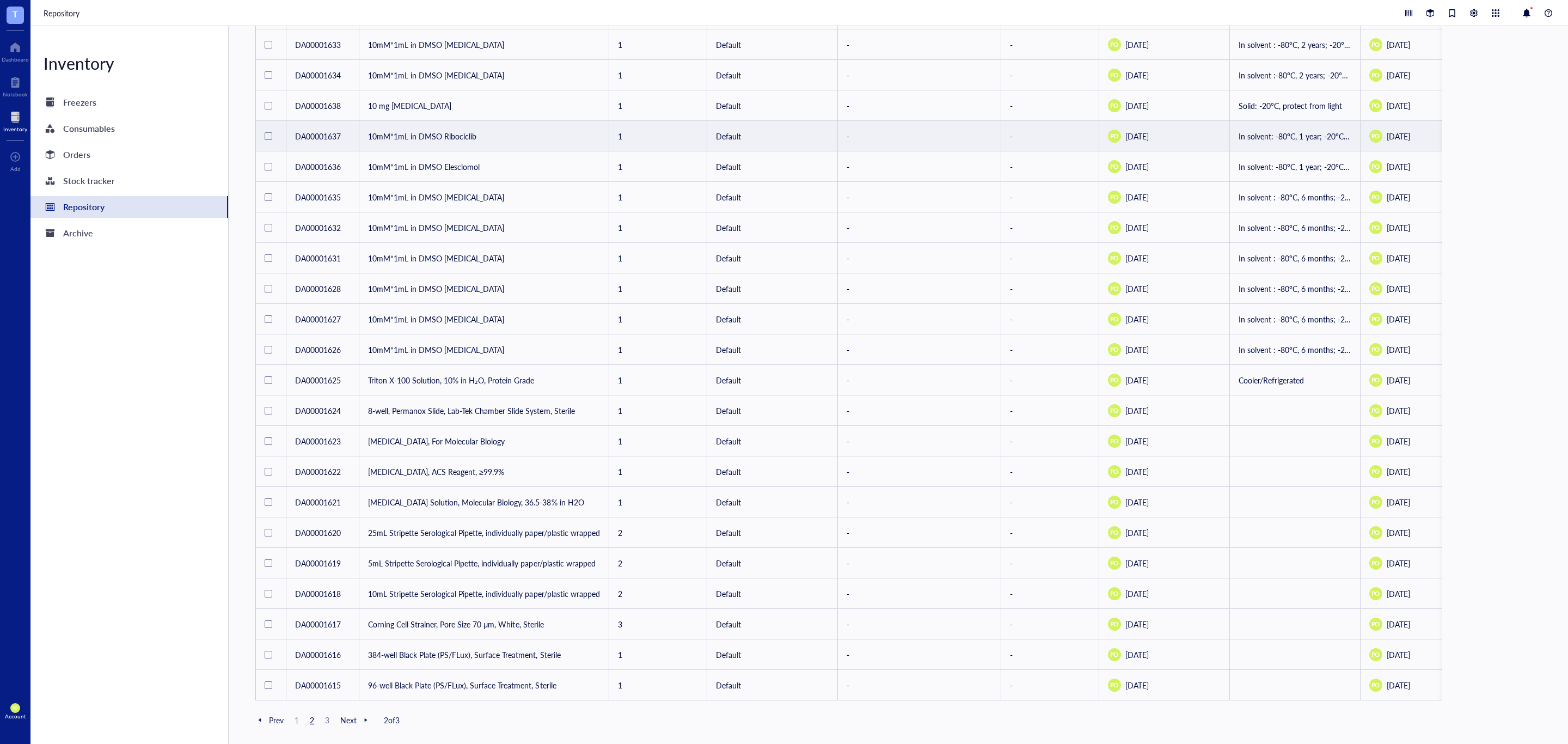
click at [464, 121] on td "10mM*1mL in DMSO Ribociclib" at bounding box center [484, 136] width 250 height 31
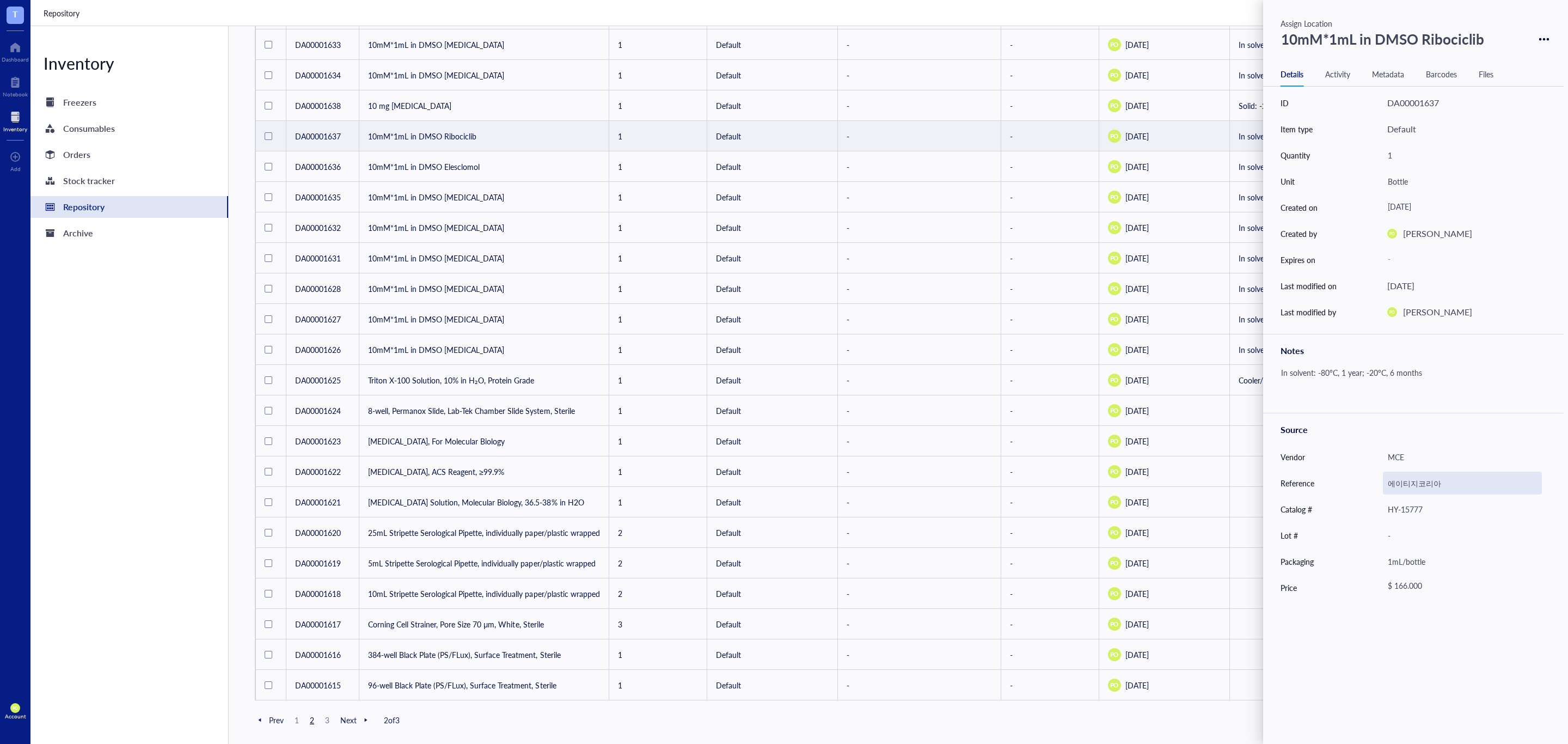
click at [1449, 482] on div "에이티지코리아" at bounding box center [1462, 483] width 159 height 23
drag, startPoint x: 1449, startPoint y: 482, endPoint x: 1346, endPoint y: 482, distance: 103.0
click at [1346, 482] on div "Reference 에이티지코리아" at bounding box center [1413, 483] width 301 height 26
